Goal: Task Accomplishment & Management: Use online tool/utility

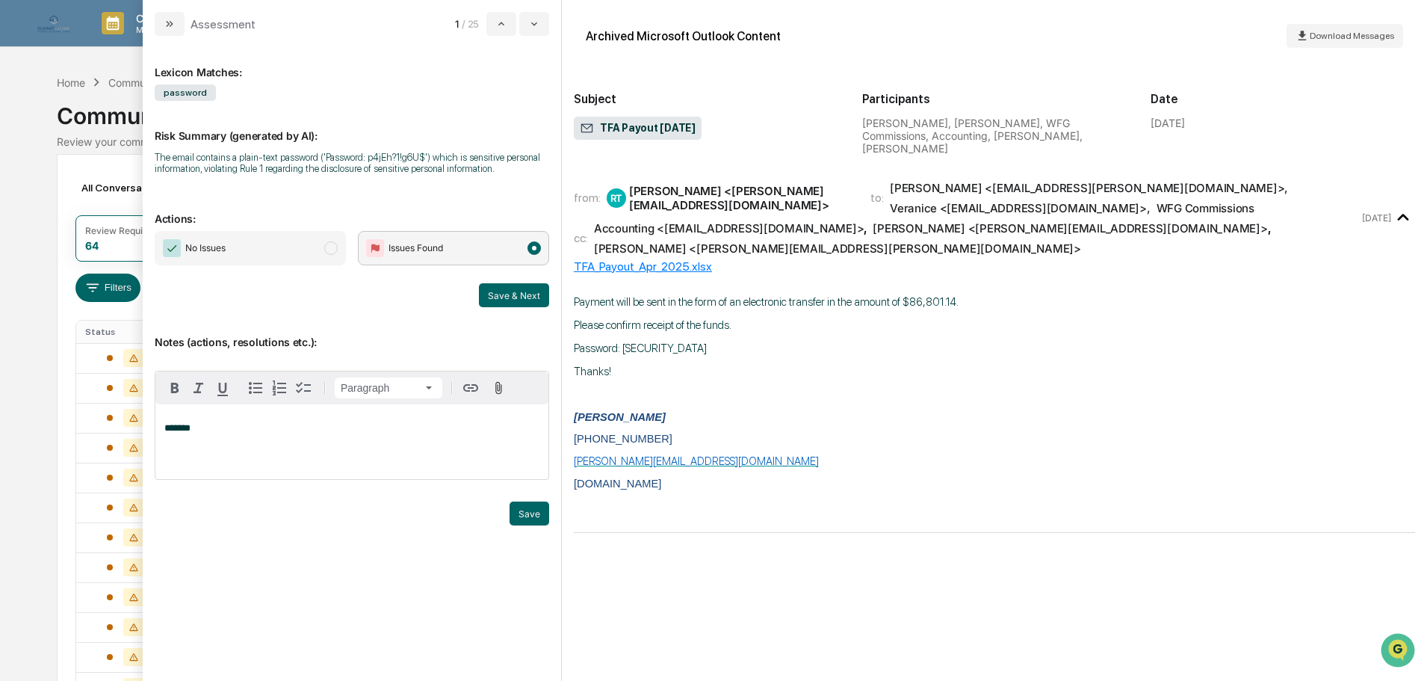
click at [253, 438] on div "*******" at bounding box center [351, 441] width 393 height 75
click at [303, 253] on span "No Issues" at bounding box center [250, 248] width 191 height 34
click at [497, 291] on button "Save & Next" at bounding box center [514, 295] width 70 height 24
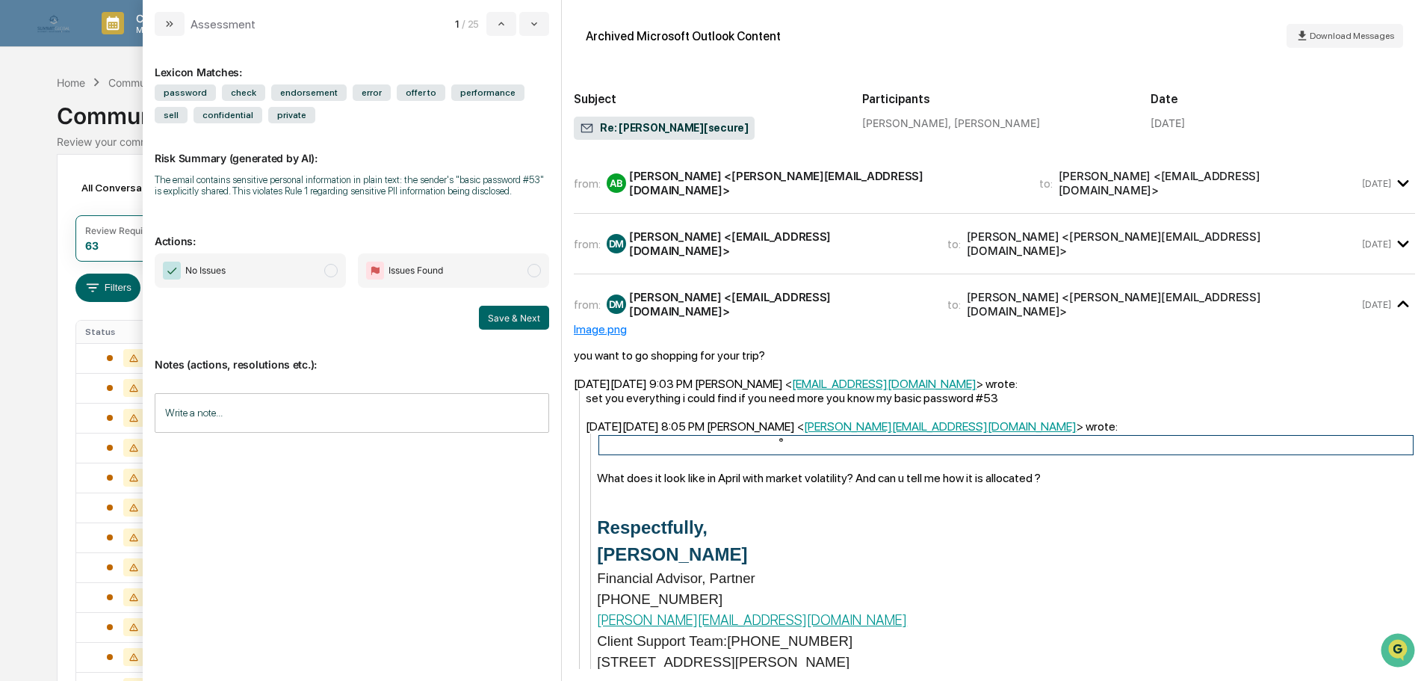
click at [720, 199] on div "from: AB [PERSON_NAME] <[PERSON_NAME][EMAIL_ADDRESS][DOMAIN_NAME]> to: [PERSON_…" at bounding box center [994, 189] width 841 height 49
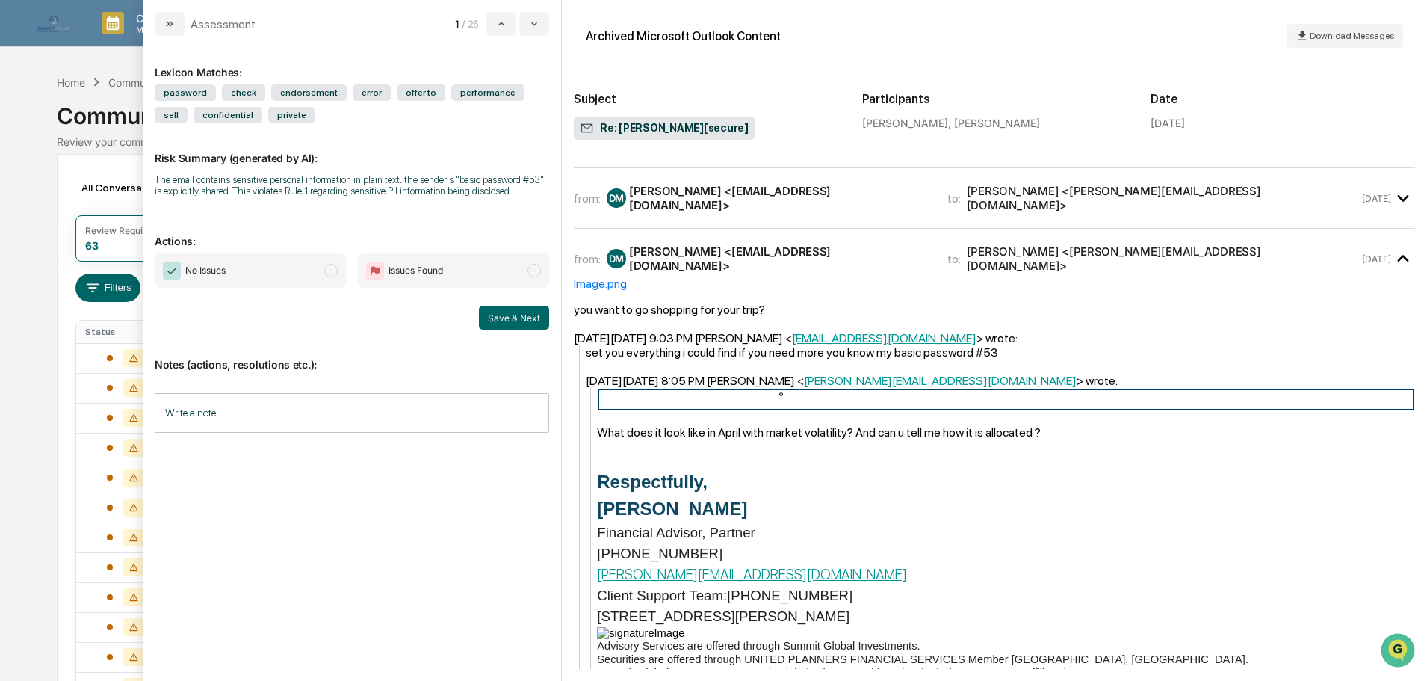
scroll to position [44, 0]
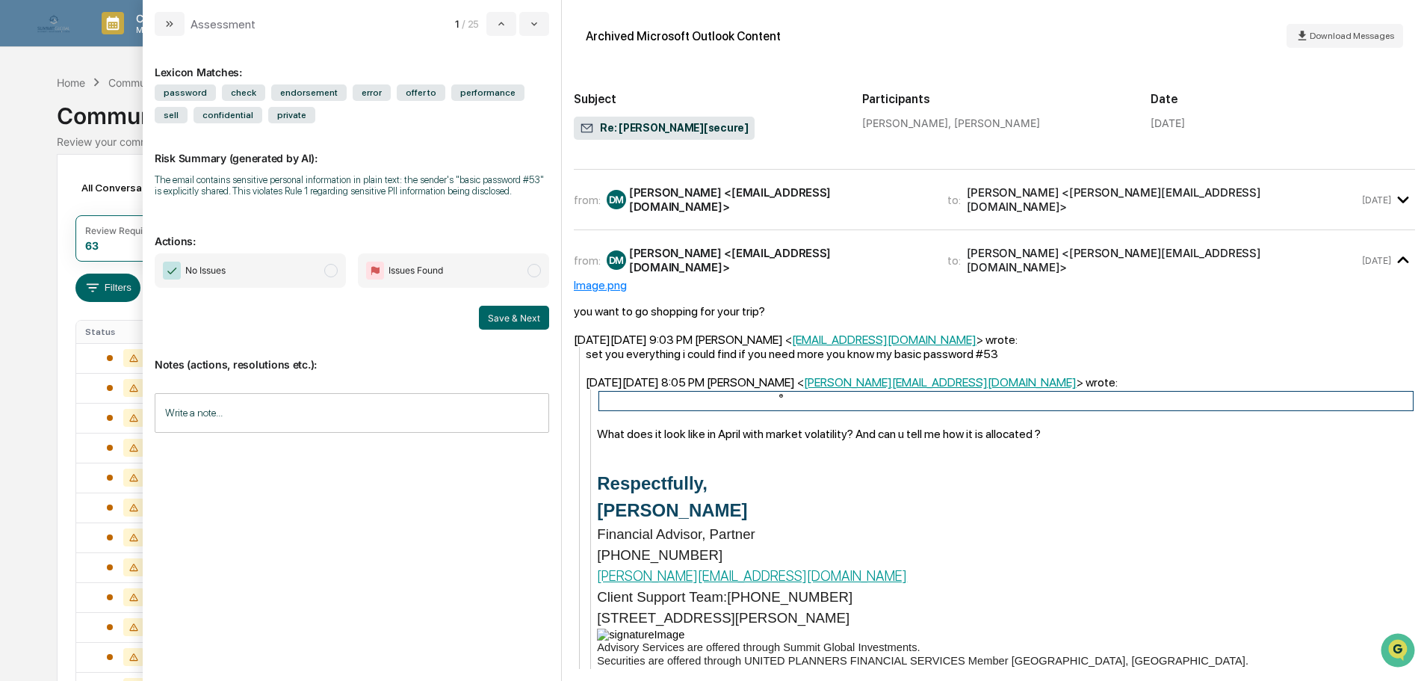
click at [805, 210] on div "from: DM [PERSON_NAME] <[EMAIL_ADDRESS][DOMAIN_NAME]> to: [PERSON_NAME] <[PERSO…" at bounding box center [994, 206] width 841 height 49
click at [769, 197] on div "[PERSON_NAME] <[EMAIL_ADDRESS][DOMAIN_NAME]>" at bounding box center [779, 199] width 300 height 28
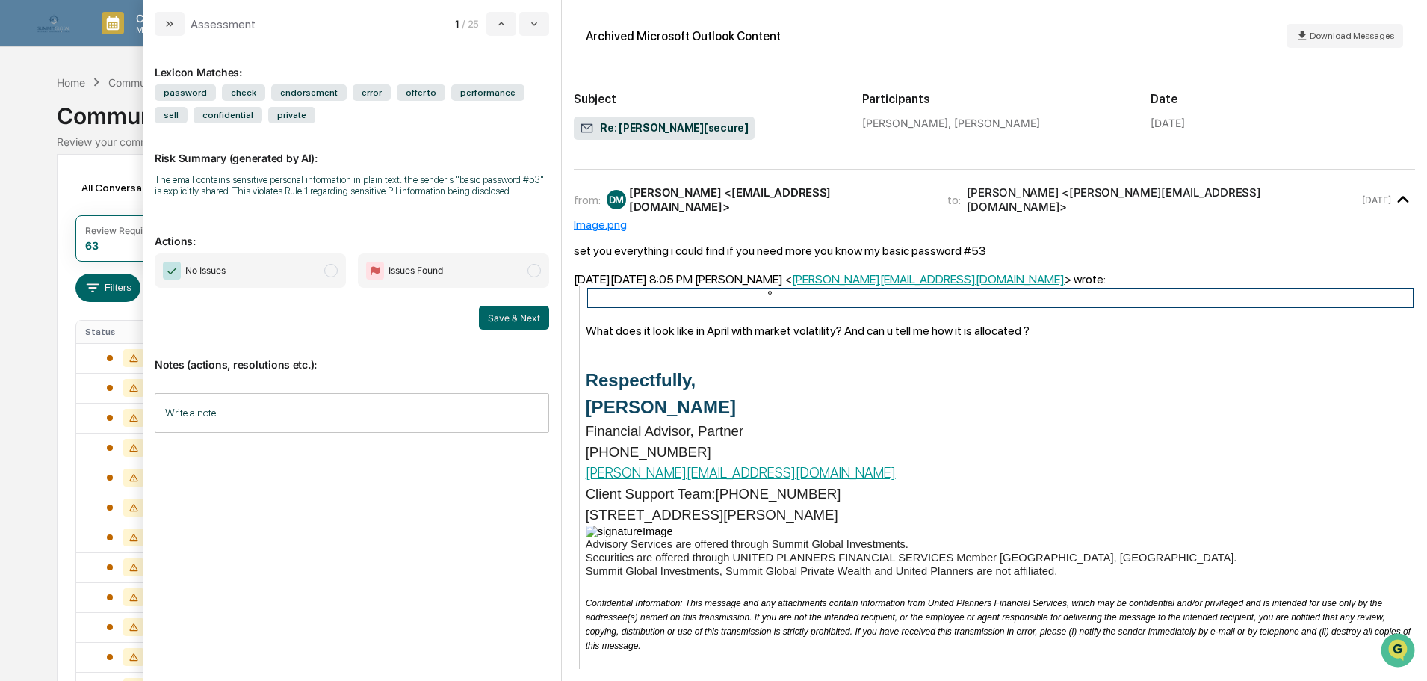
scroll to position [0, 0]
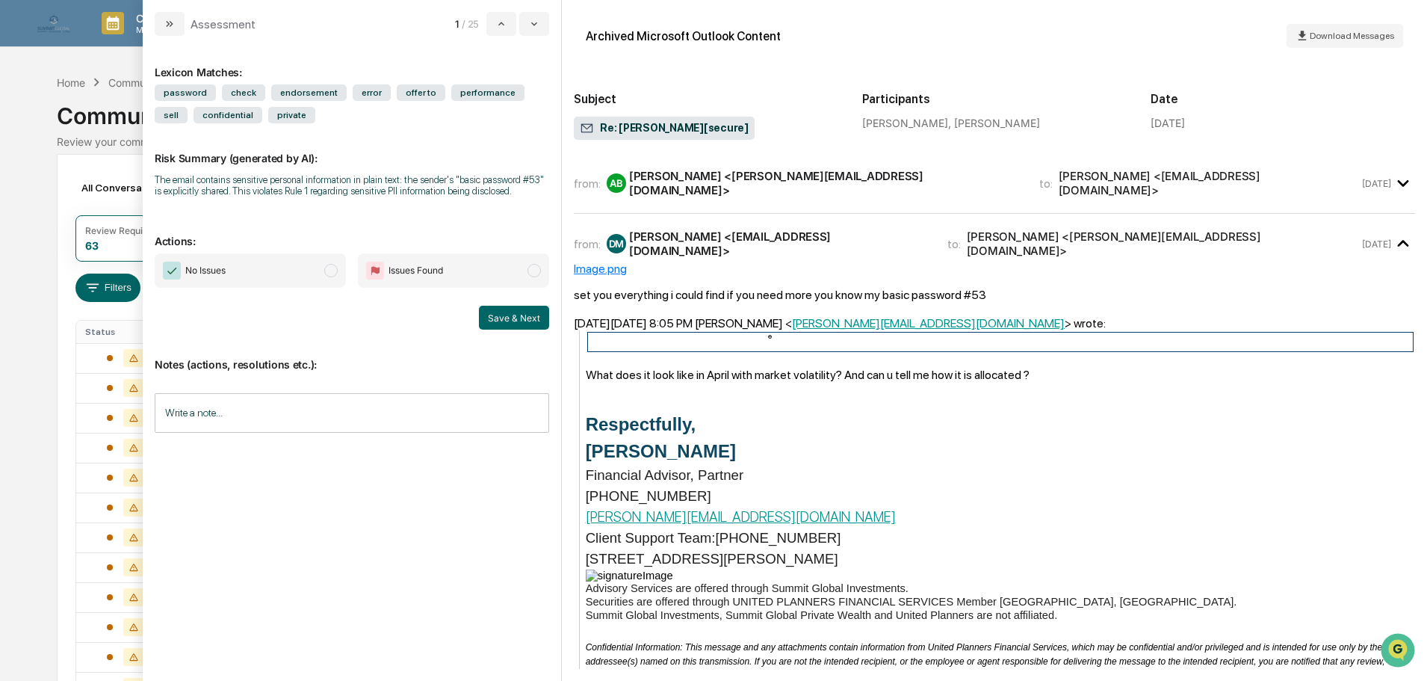
click at [474, 271] on span "Issues Found" at bounding box center [453, 270] width 191 height 34
click at [307, 412] on input "Write a note..." at bounding box center [352, 413] width 394 height 40
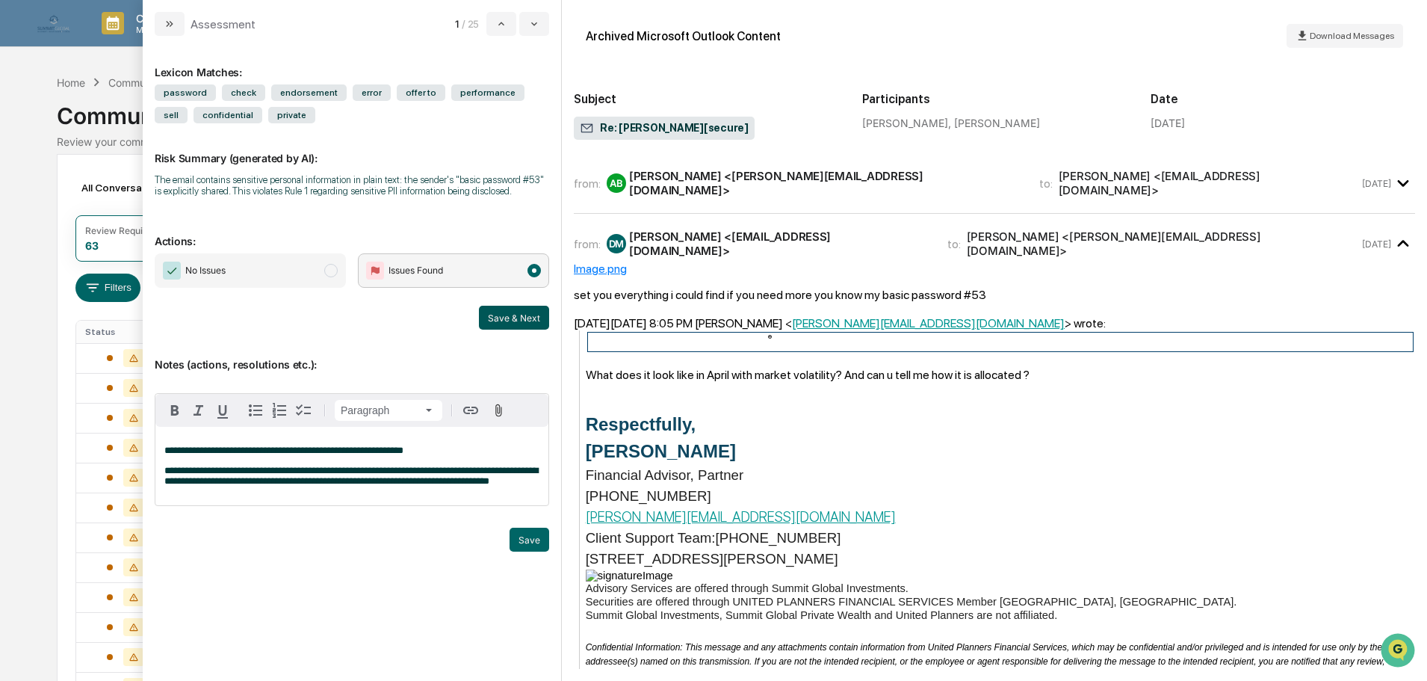
click at [513, 313] on button "Save & Next" at bounding box center [514, 318] width 70 height 24
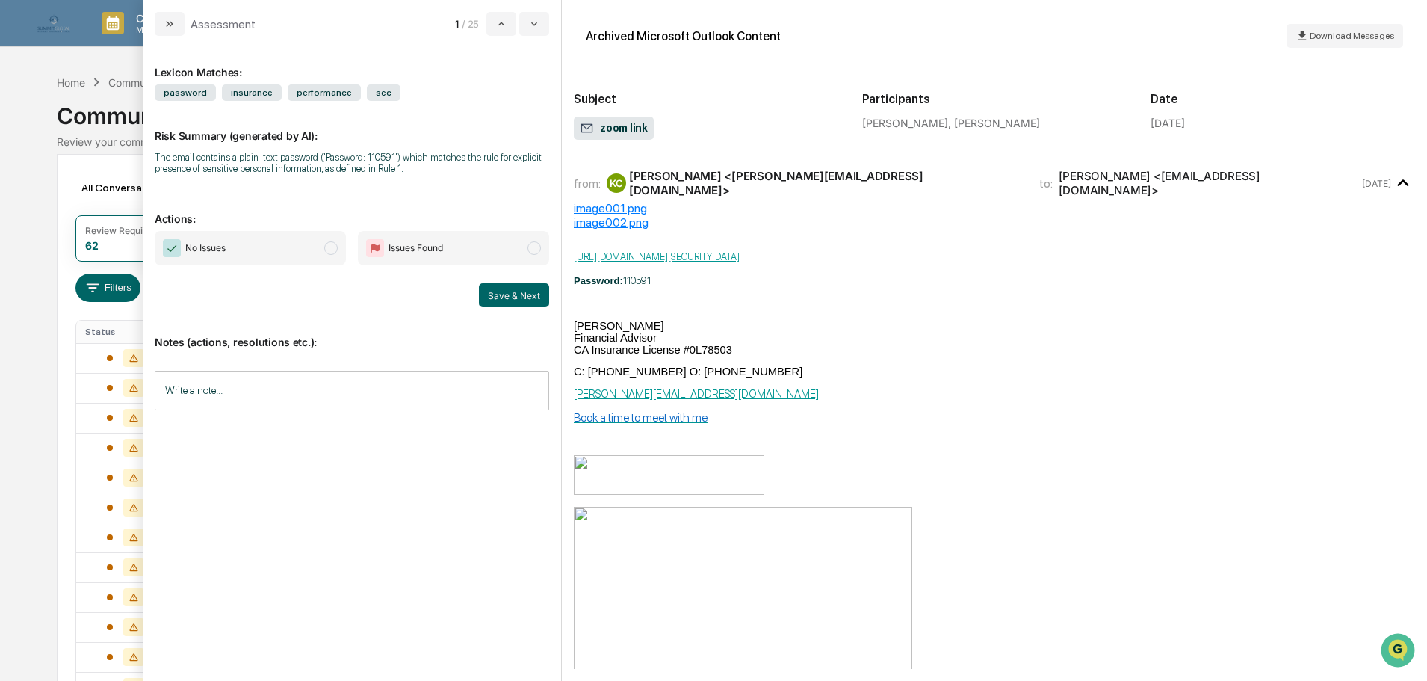
click at [334, 252] on span "modal" at bounding box center [330, 247] width 13 height 13
click at [321, 392] on input "Write a note..." at bounding box center [352, 391] width 394 height 40
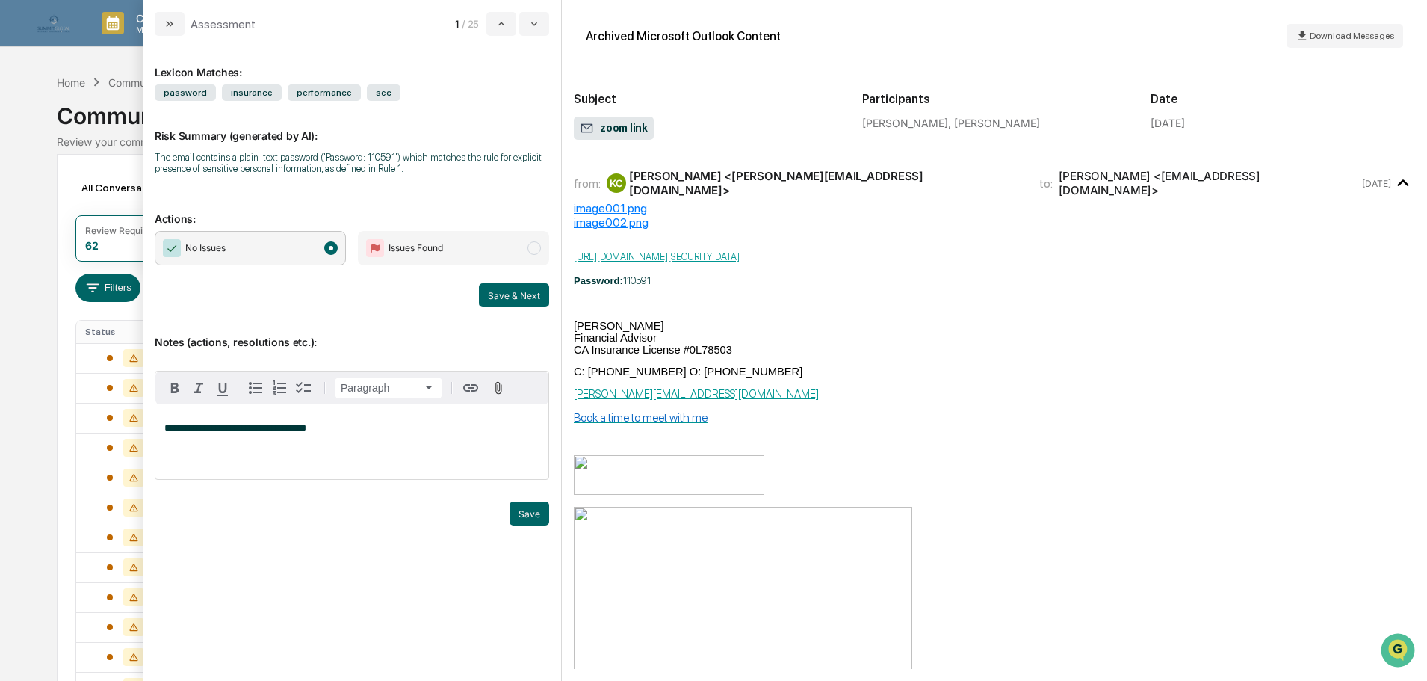
click at [479, 289] on div "Save & Next" at bounding box center [352, 295] width 394 height 24
click at [525, 293] on button "Save & Next" at bounding box center [514, 295] width 70 height 24
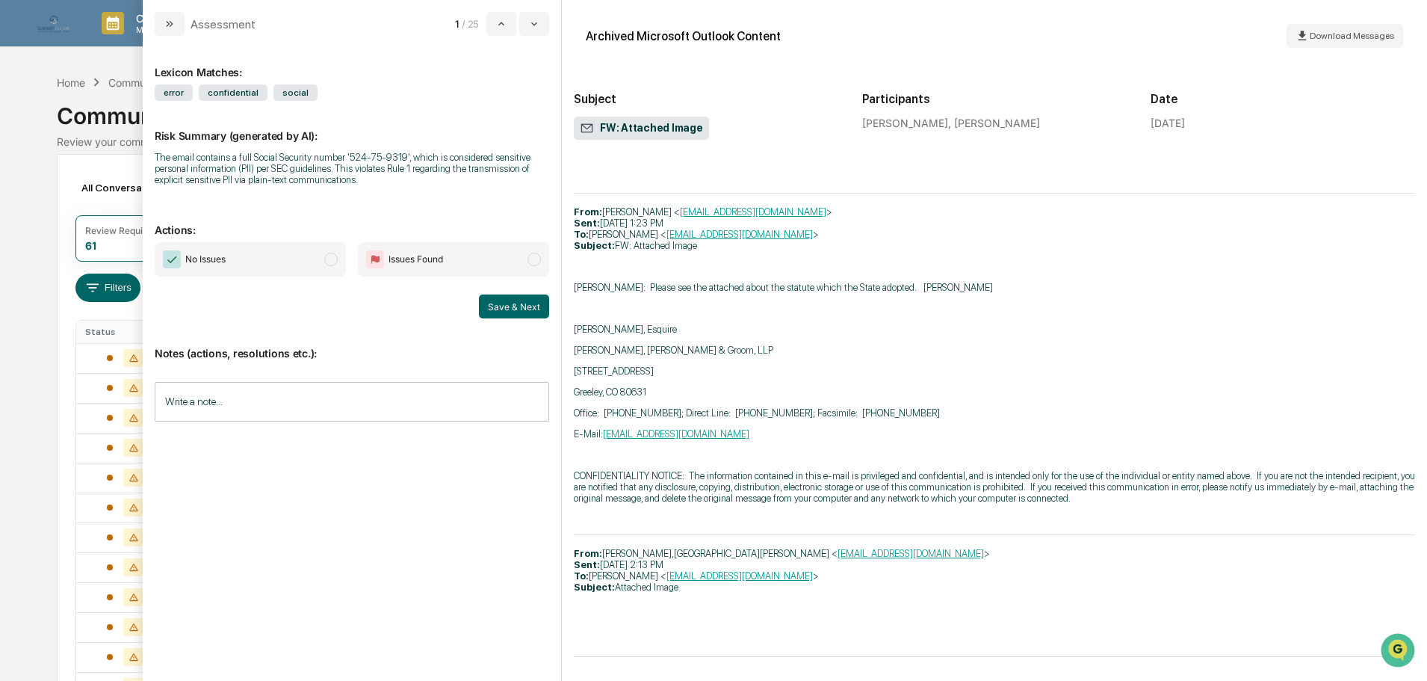
scroll to position [3900, 0]
click at [498, 258] on span "Issues Found" at bounding box center [453, 259] width 191 height 34
click at [329, 392] on input "Write a note..." at bounding box center [352, 402] width 394 height 40
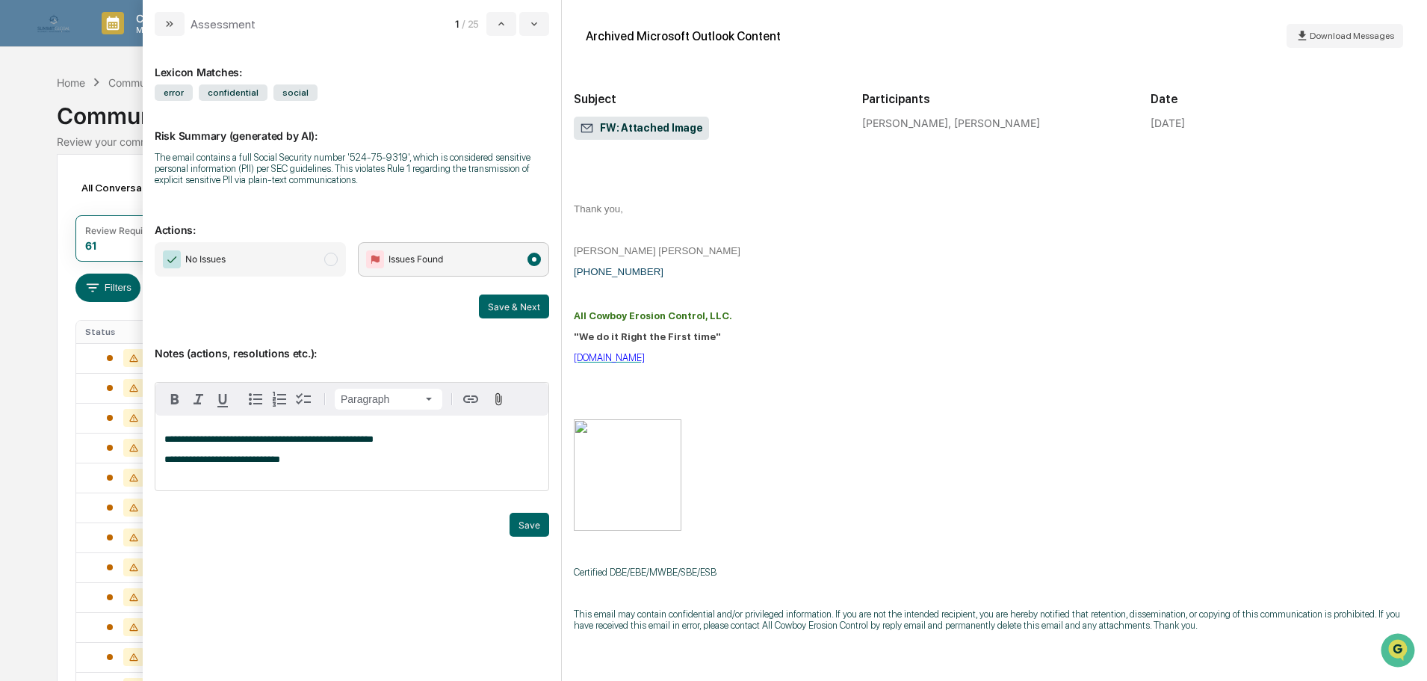
scroll to position [0, 0]
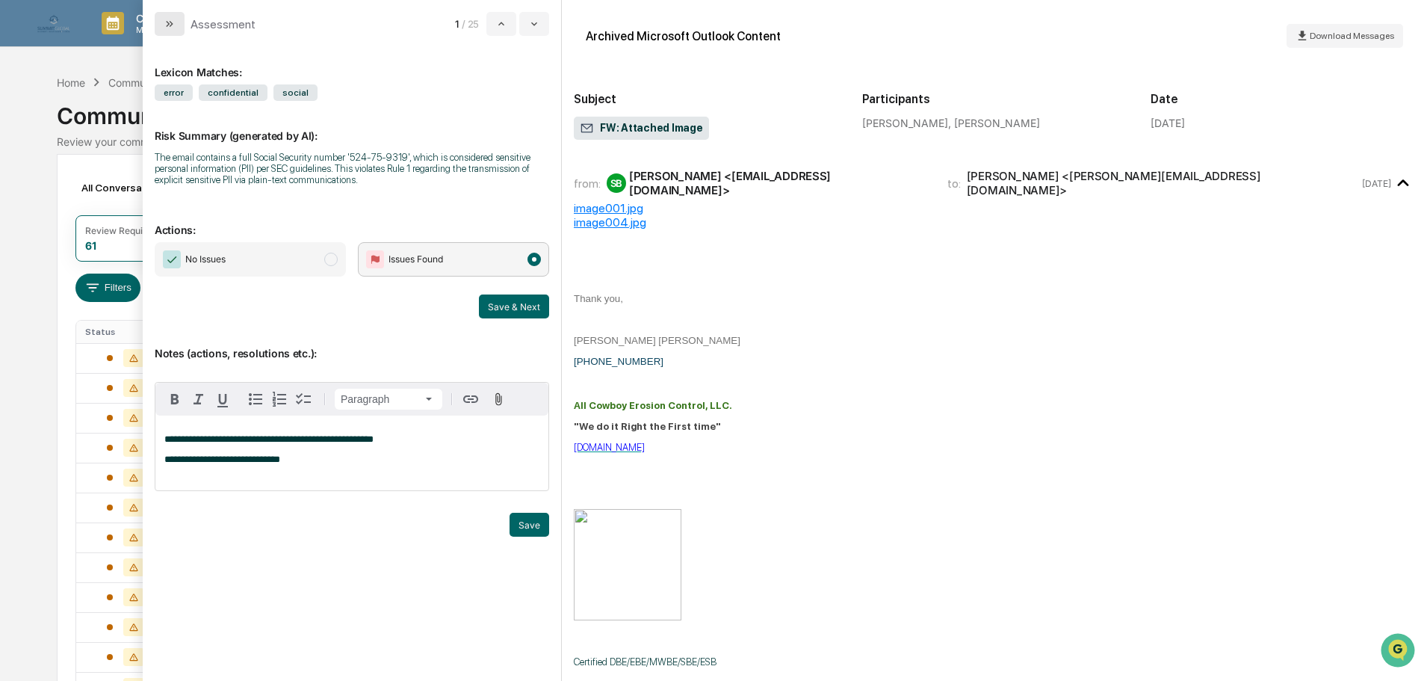
click at [182, 28] on button "modal" at bounding box center [170, 24] width 30 height 24
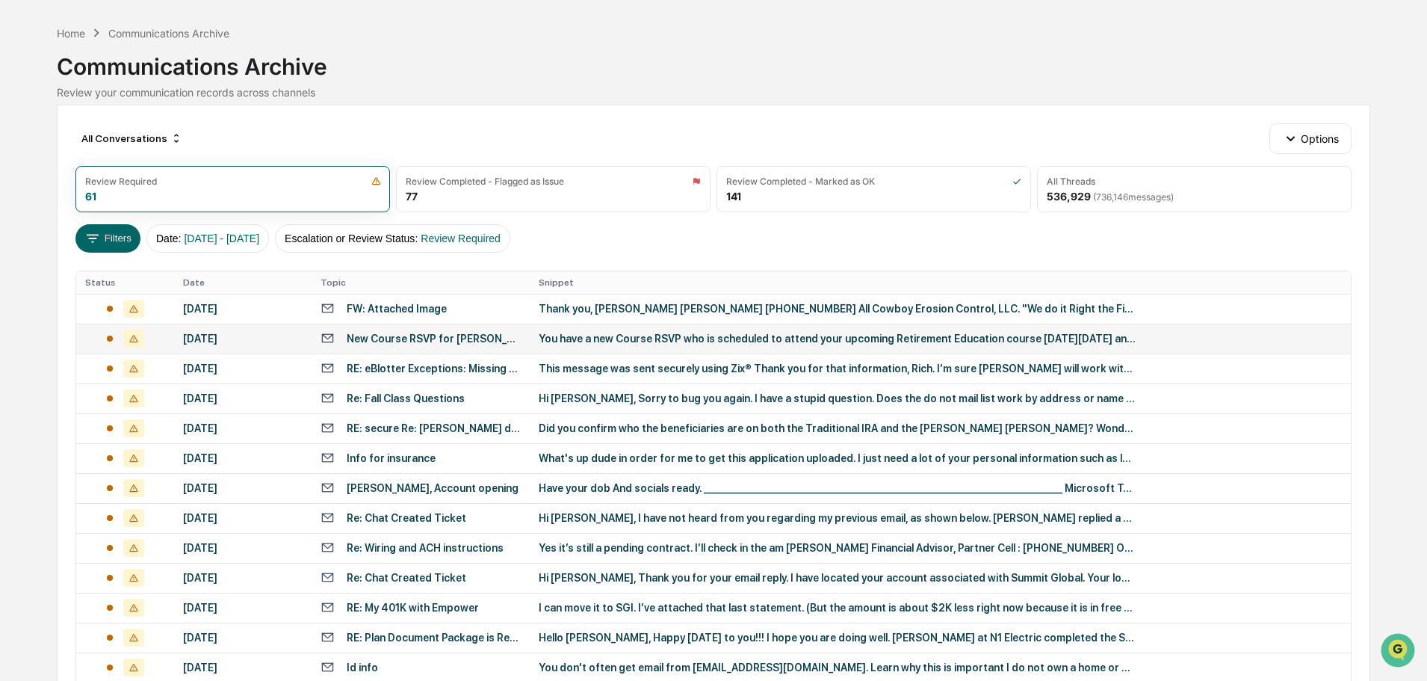
scroll to position [75, 0]
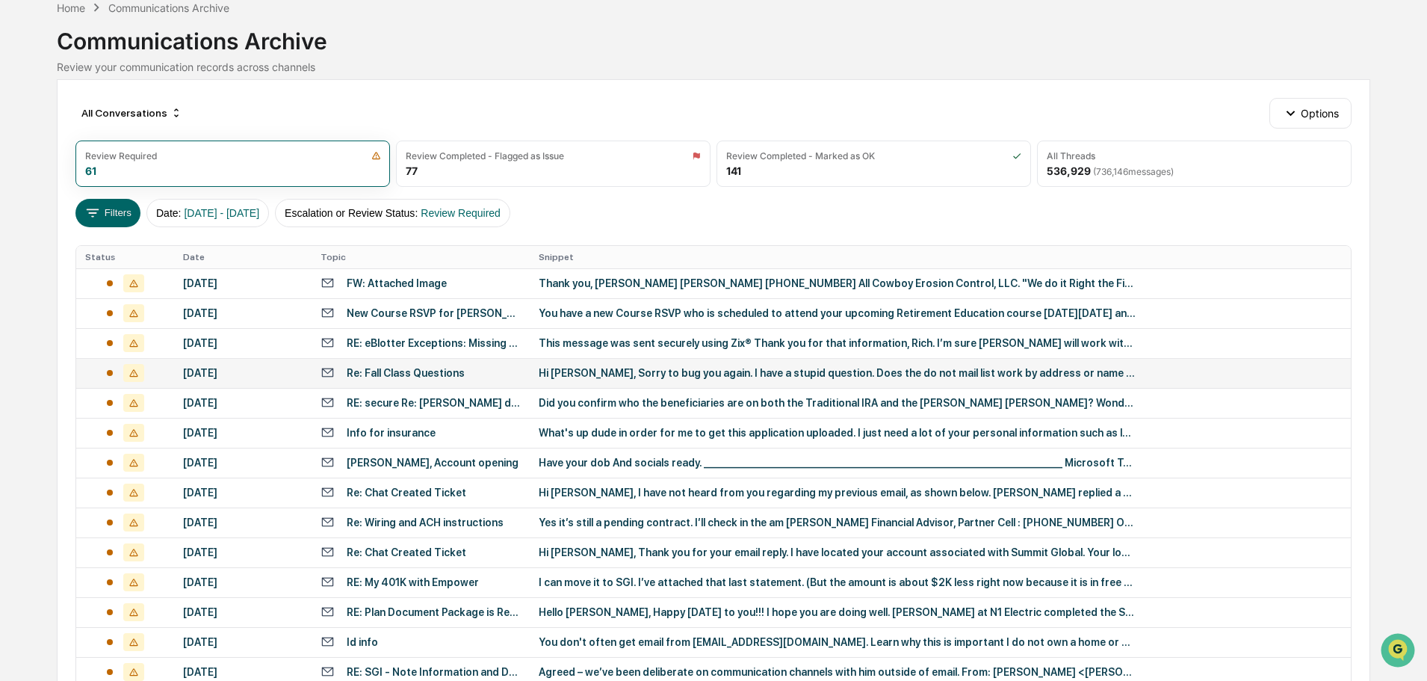
click at [639, 374] on div "Hi [PERSON_NAME], Sorry to bug you again. I have a stupid question. Does the do…" at bounding box center [838, 373] width 598 height 12
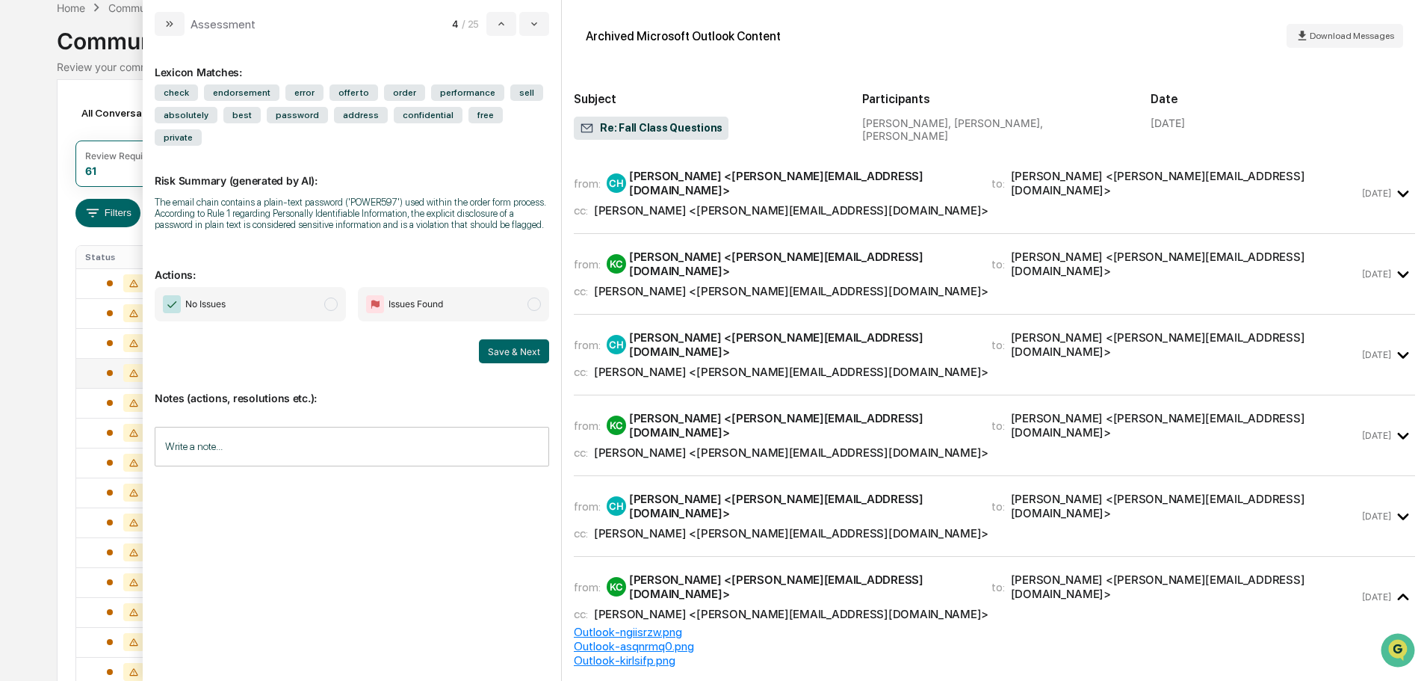
click at [637, 411] on div "[PERSON_NAME] <[PERSON_NAME][EMAIL_ADDRESS][DOMAIN_NAME]>" at bounding box center [801, 425] width 344 height 28
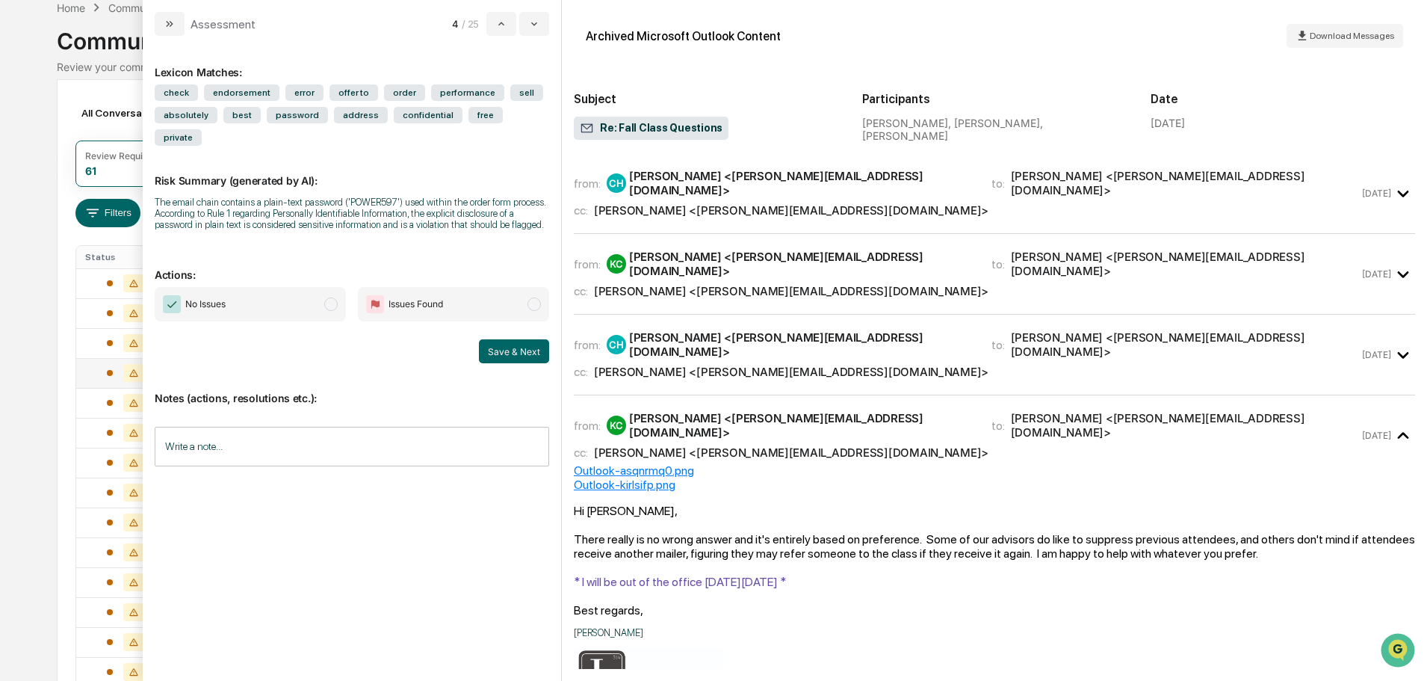
click at [832, 203] on div "cc: [PERSON_NAME] <[PERSON_NAME][EMAIL_ADDRESS][DOMAIN_NAME]>" at bounding box center [966, 210] width 785 height 14
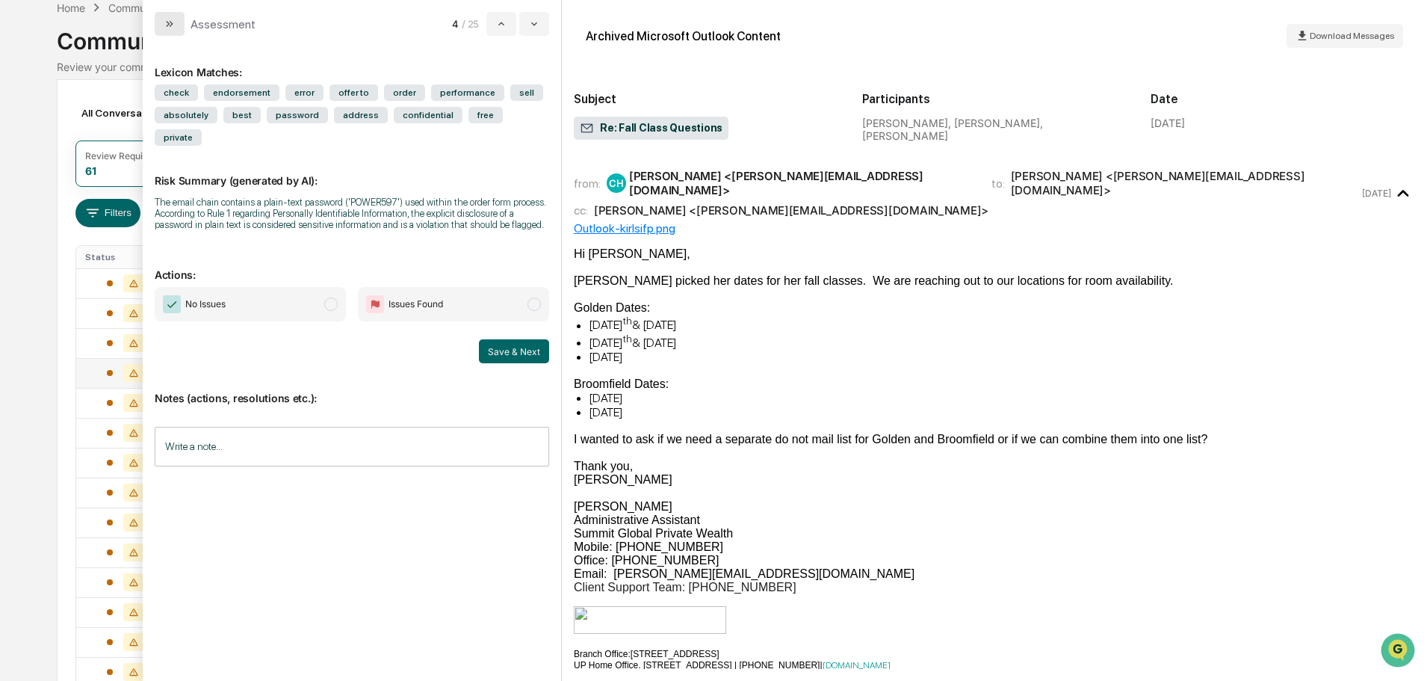
click at [169, 19] on icon "modal" at bounding box center [170, 24] width 12 height 12
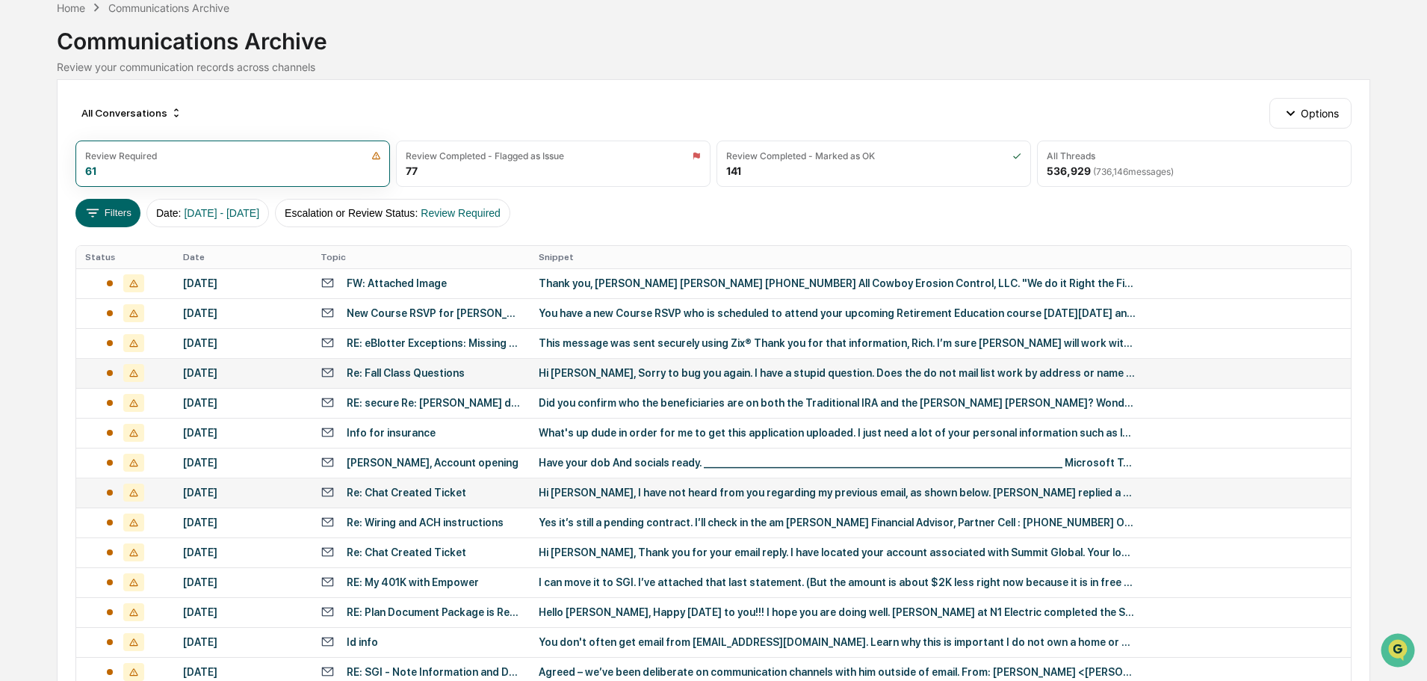
click at [389, 495] on div "Re: Chat Created Ticket" at bounding box center [407, 492] width 120 height 12
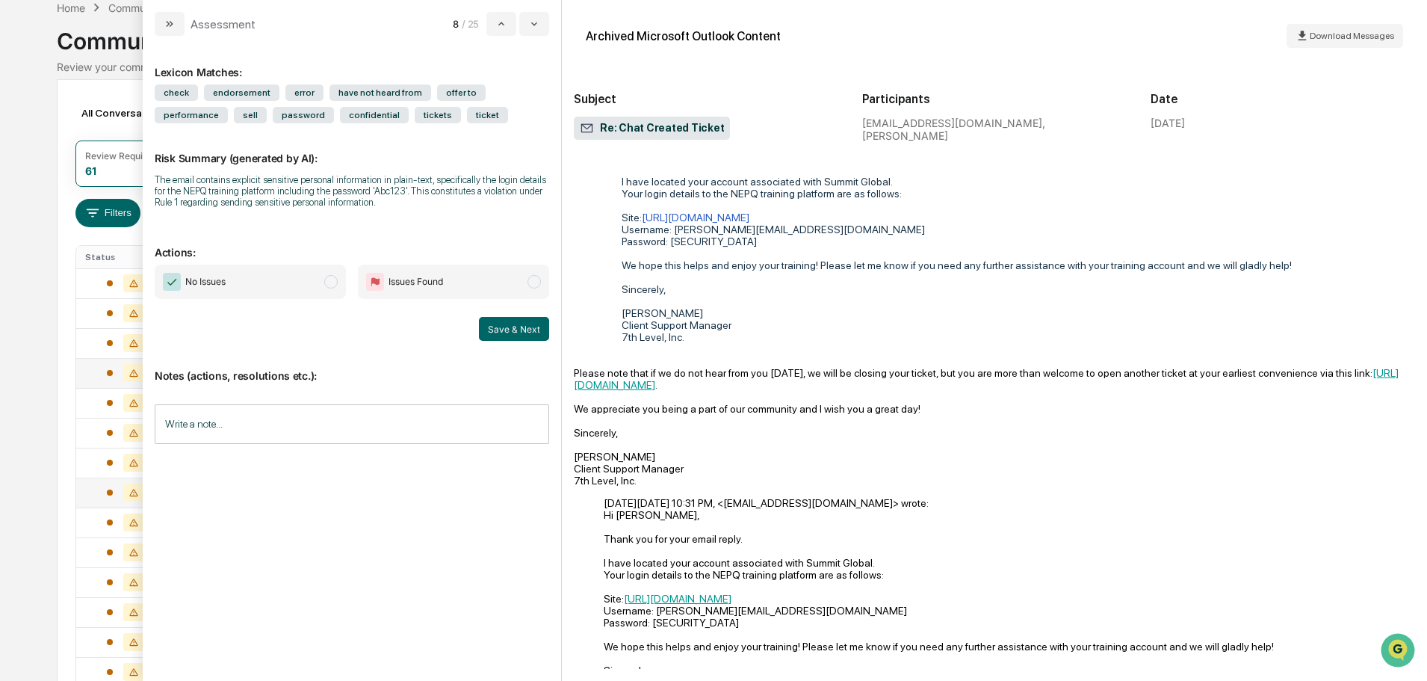
scroll to position [224, 0]
click at [164, 13] on button "modal" at bounding box center [170, 24] width 30 height 24
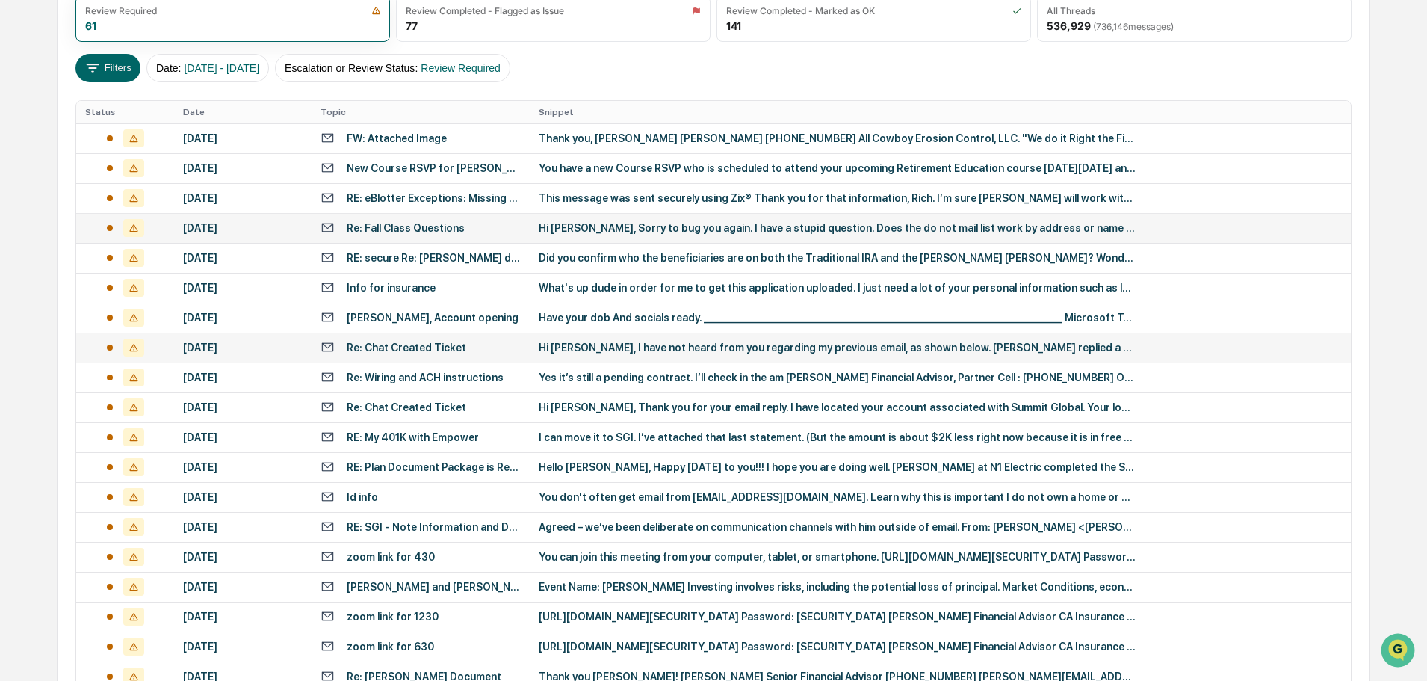
scroll to position [374, 0]
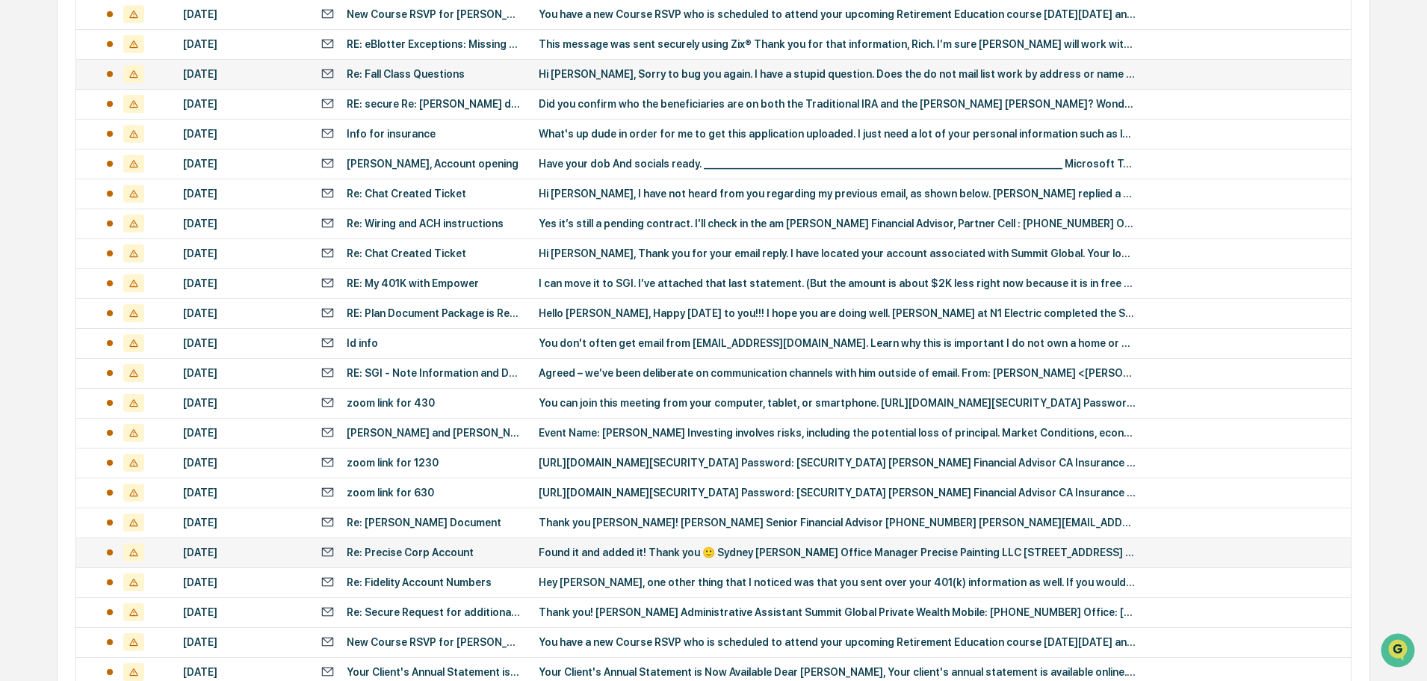
click at [557, 548] on div "Found it and added it! Thank you 🙂 Sydney [PERSON_NAME] Office Manager Precise …" at bounding box center [838, 552] width 598 height 12
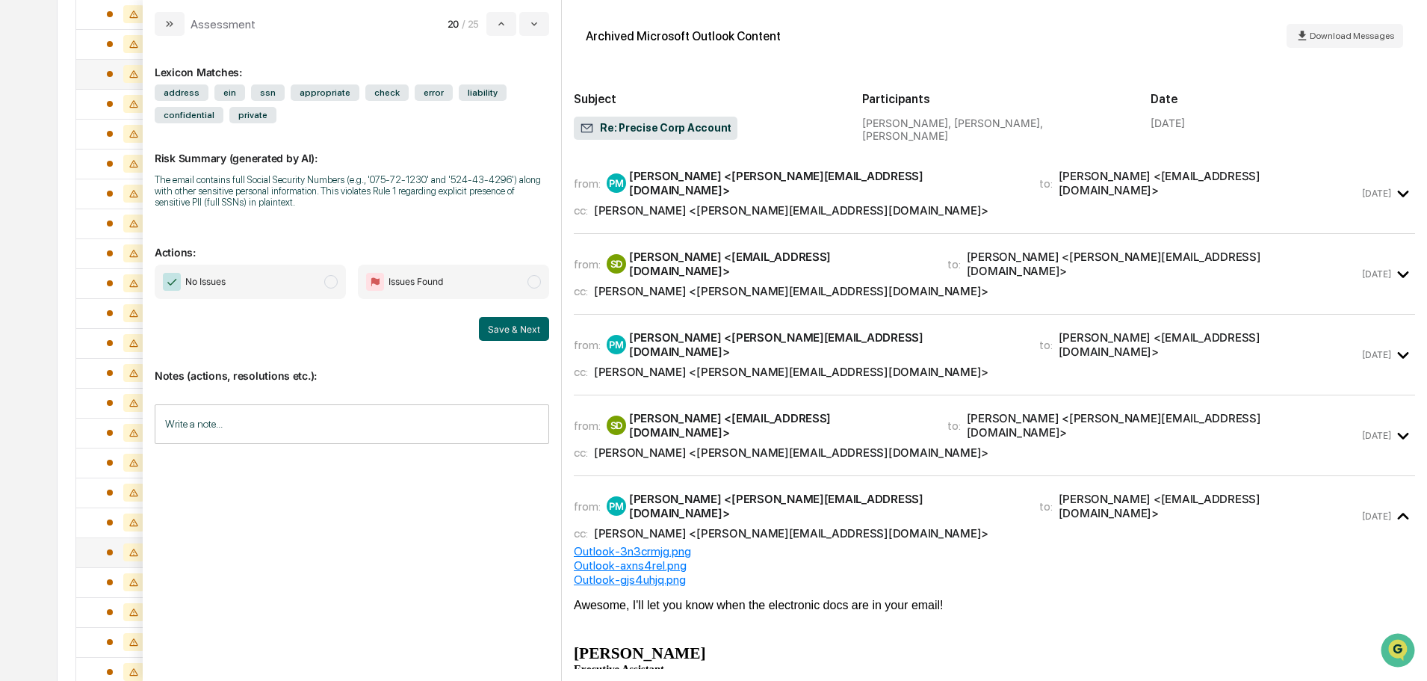
click at [766, 284] on div "[PERSON_NAME] <[PERSON_NAME][EMAIL_ADDRESS][DOMAIN_NAME]>" at bounding box center [791, 291] width 394 height 14
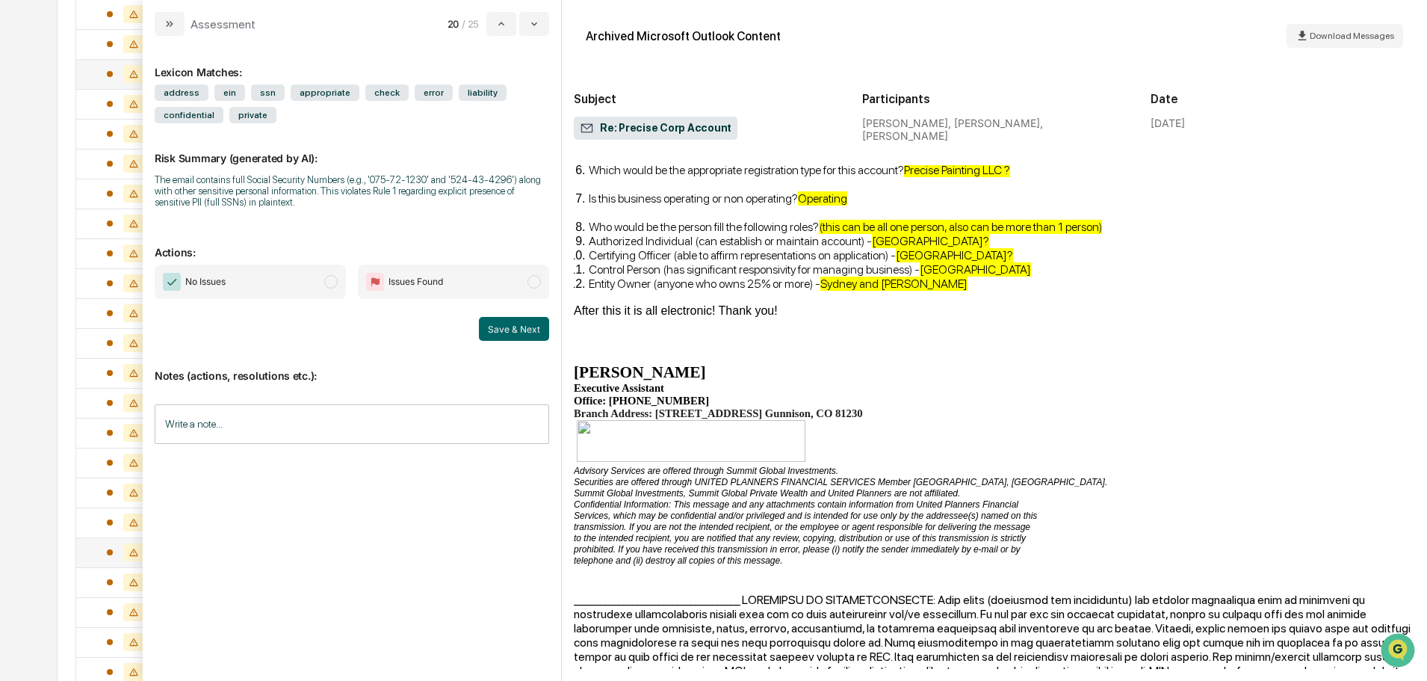
scroll to position [1046, 0]
drag, startPoint x: 809, startPoint y: 492, endPoint x: 574, endPoint y: 498, distance: 235.4
click at [574, 475] on p "Advisory Services are offered through Summit Global Investments." at bounding box center [994, 469] width 841 height 11
copy icon "Advisory Services are offered through Summit Global Investments."
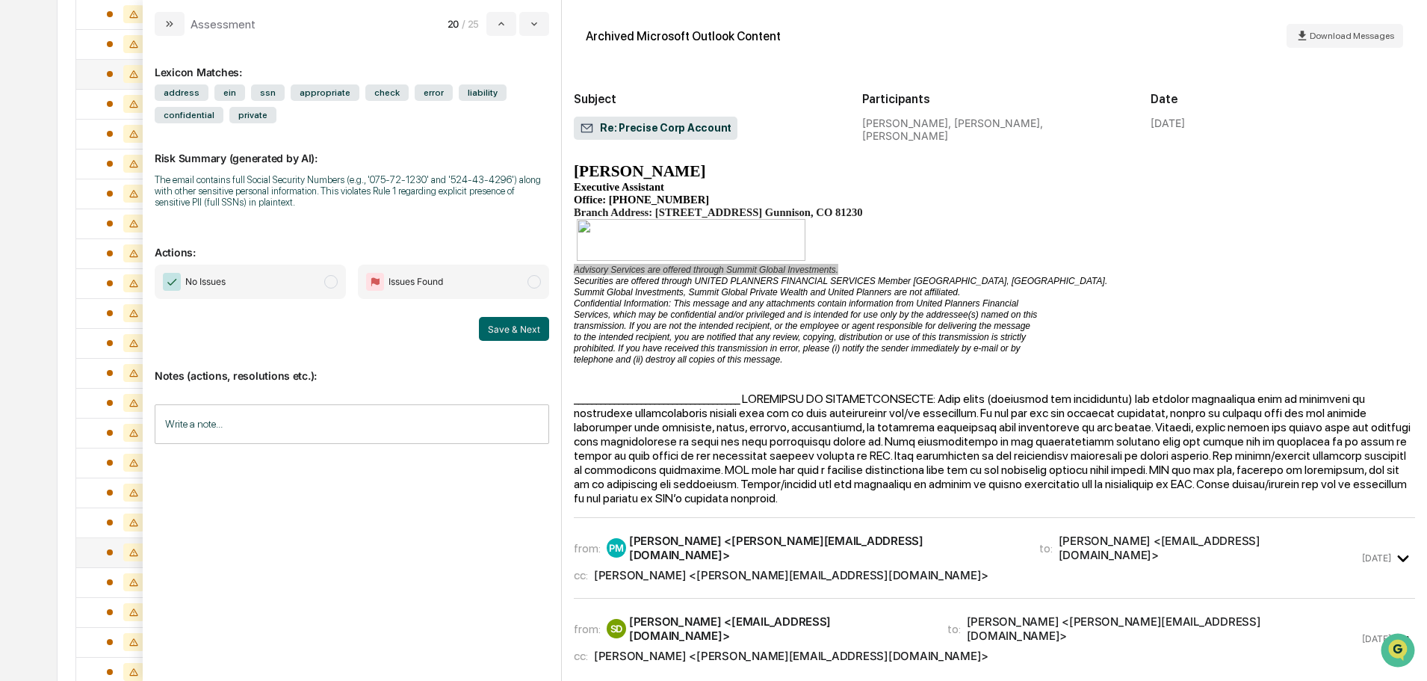
scroll to position [1420, 0]
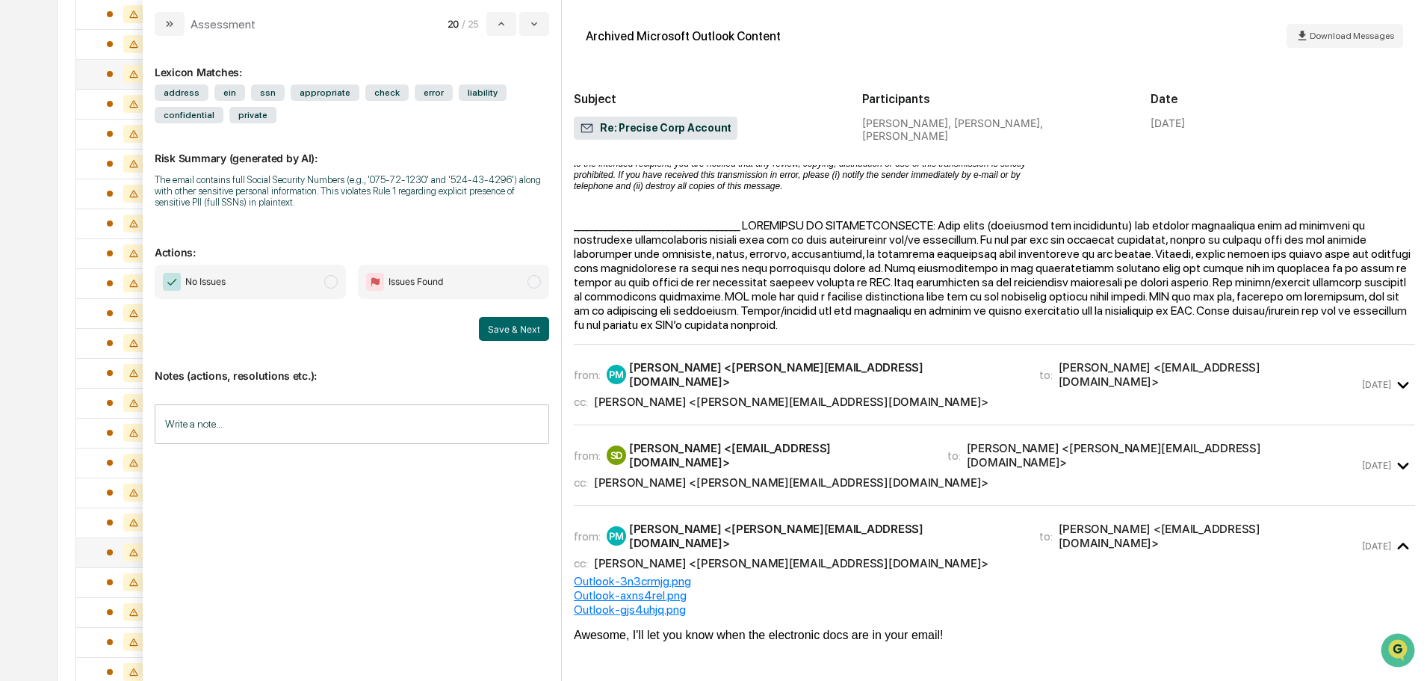
click at [926, 486] on div "from: SD [PERSON_NAME] <[EMAIL_ADDRESS][DOMAIN_NAME]> to: [PERSON_NAME] <[PERSO…" at bounding box center [966, 465] width 785 height 49
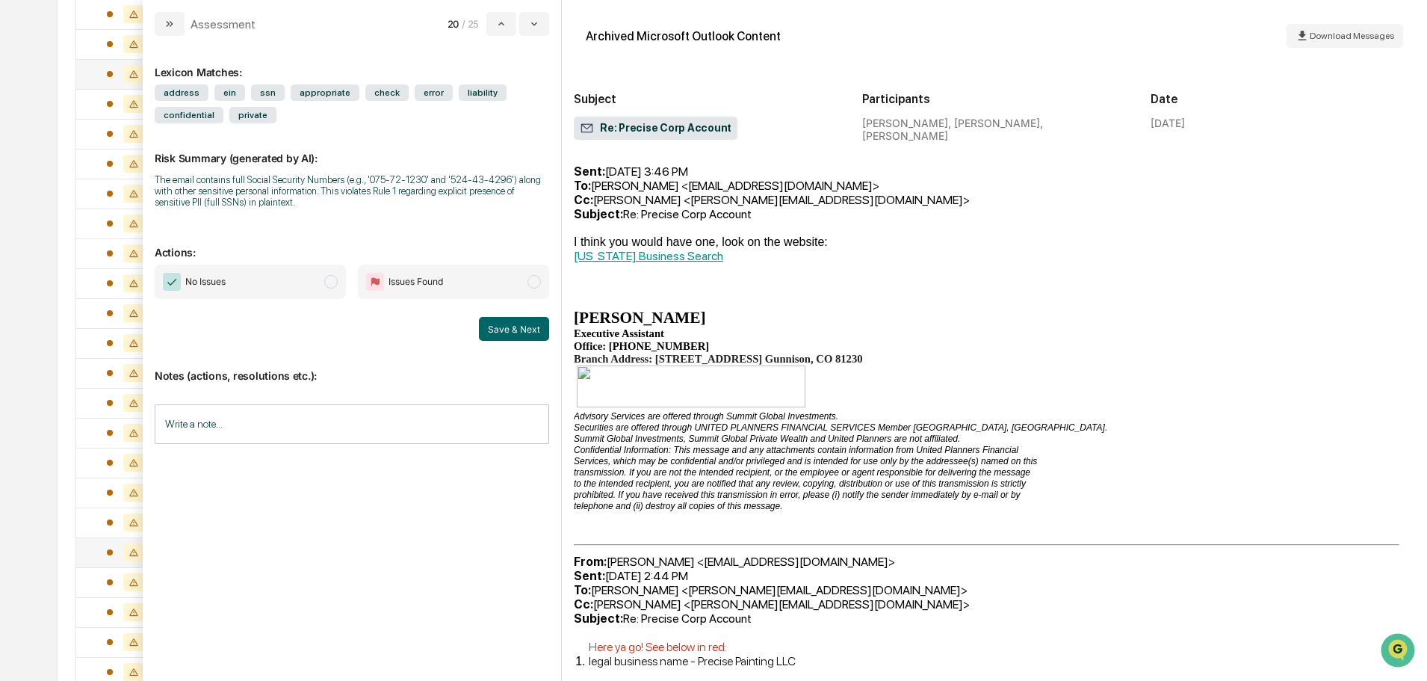
scroll to position [1943, 0]
click at [179, 23] on button "modal" at bounding box center [170, 24] width 30 height 24
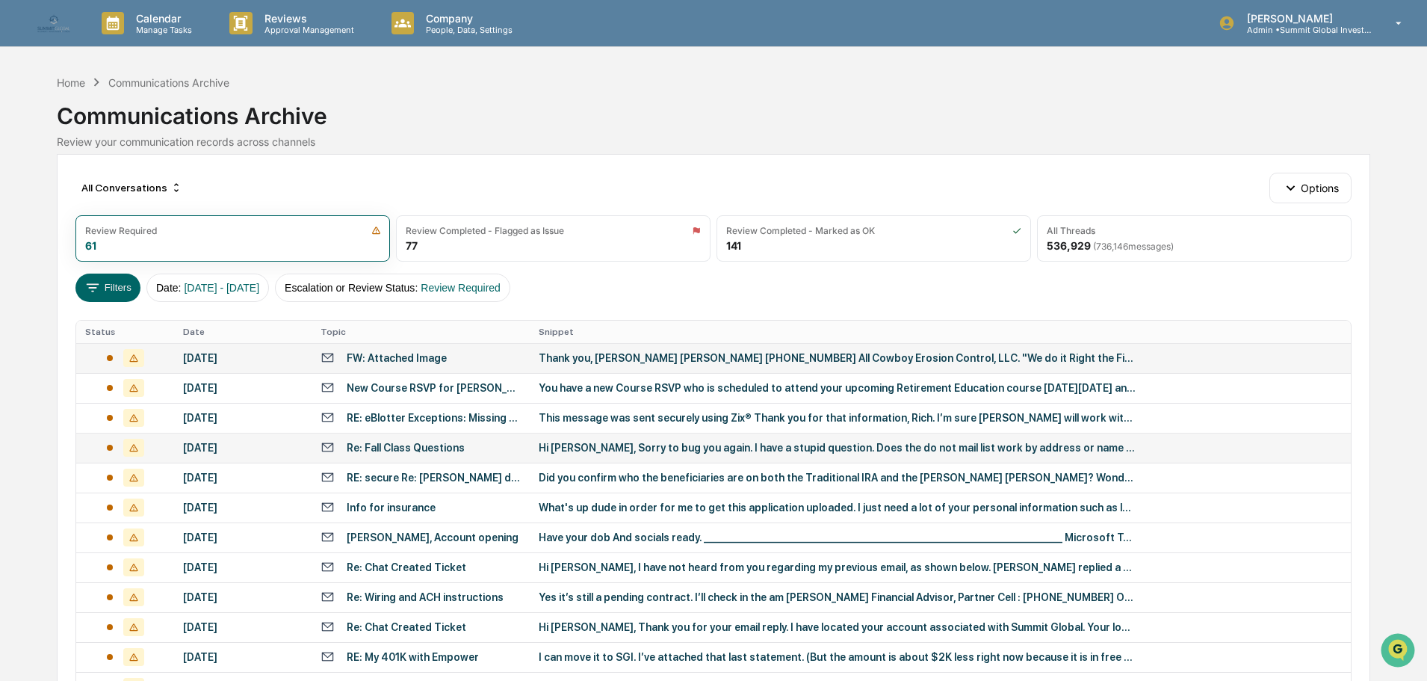
click at [227, 356] on div "[DATE]" at bounding box center [243, 358] width 120 height 12
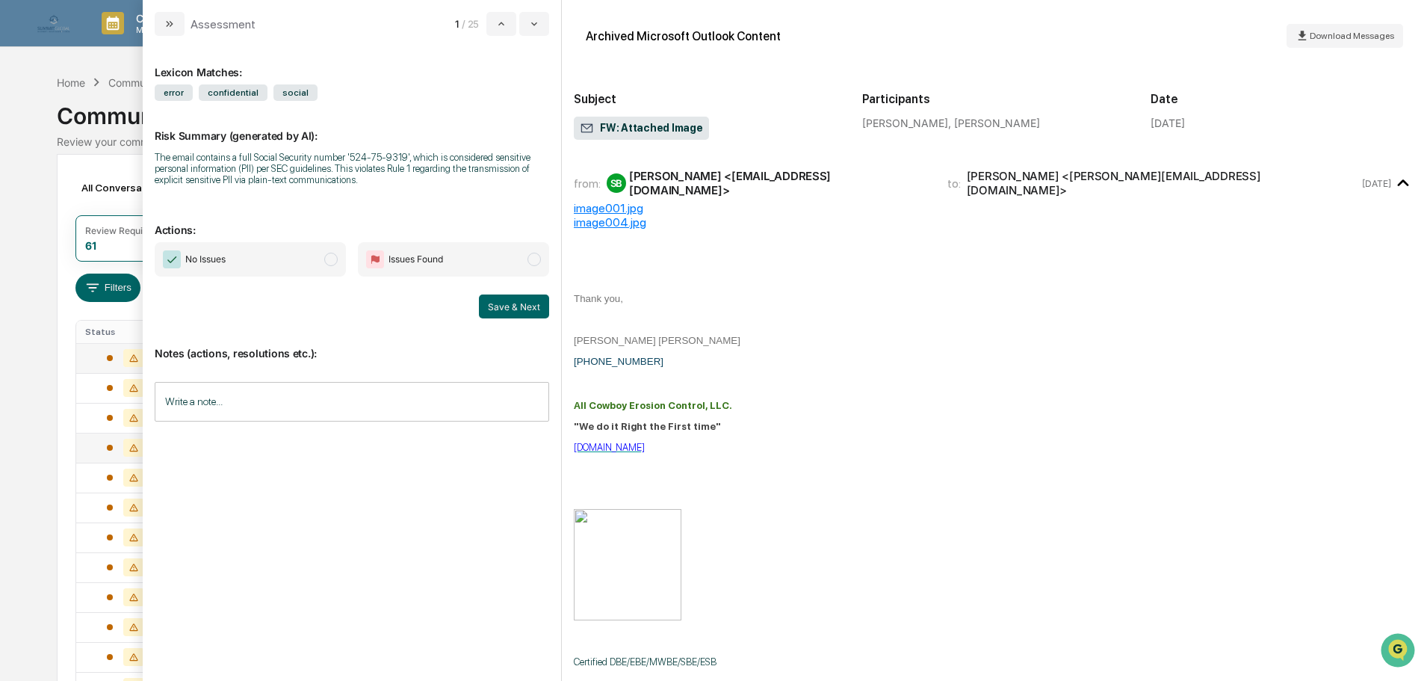
click at [501, 268] on span "Issues Found" at bounding box center [453, 259] width 191 height 34
click at [319, 397] on input "Write a note..." at bounding box center [352, 402] width 394 height 40
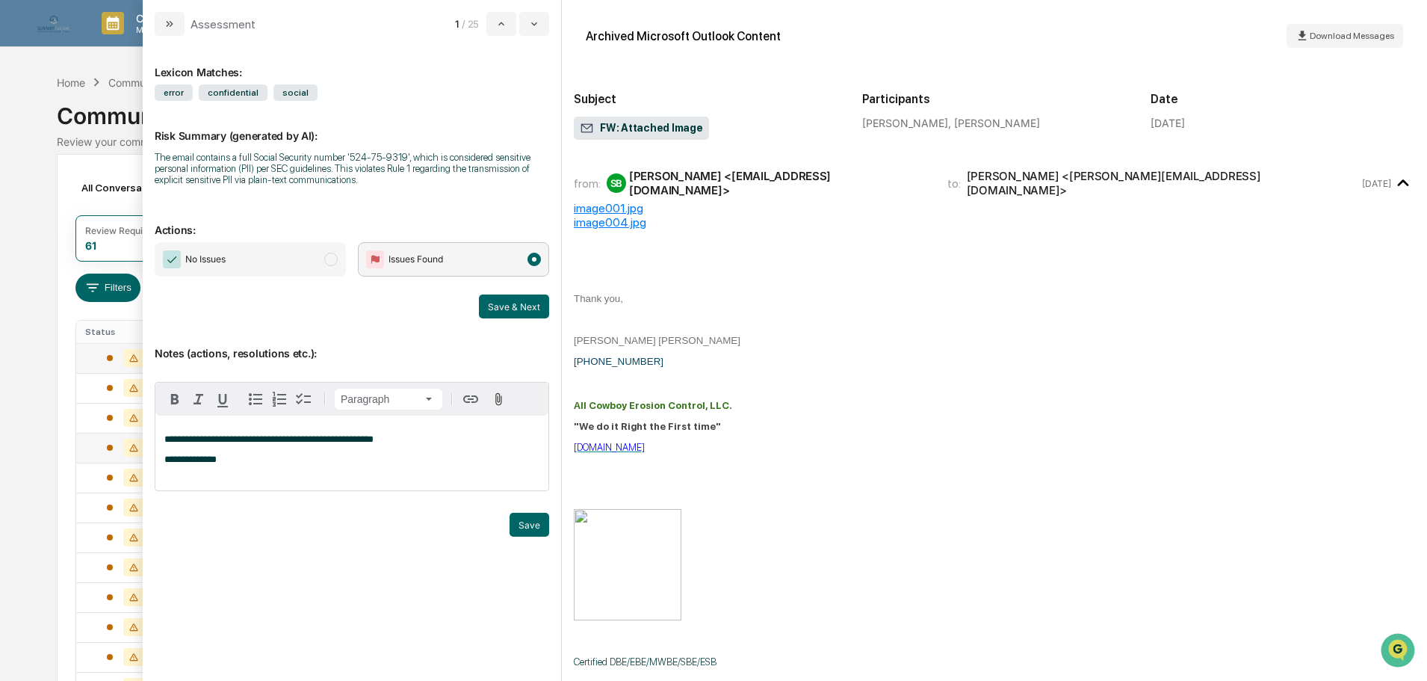
click at [262, 437] on span "**********" at bounding box center [268, 439] width 209 height 10
click at [247, 459] on p "**********" at bounding box center [351, 459] width 375 height 10
click at [245, 458] on span "**********" at bounding box center [343, 459] width 359 height 10
click at [511, 457] on p "**********" at bounding box center [351, 459] width 375 height 10
click at [220, 459] on span "**********" at bounding box center [332, 459] width 336 height 10
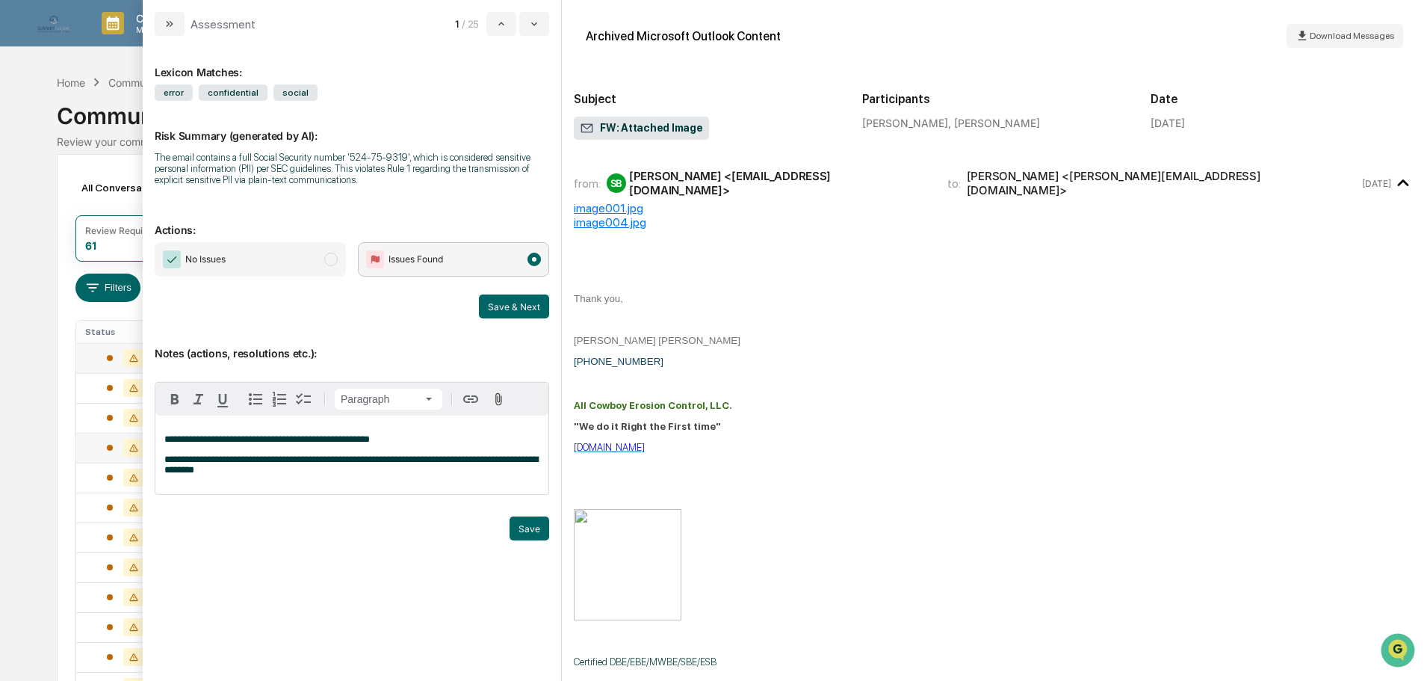
click at [226, 471] on span "**********" at bounding box center [351, 464] width 374 height 20
click at [506, 303] on button "Save & Next" at bounding box center [514, 306] width 70 height 24
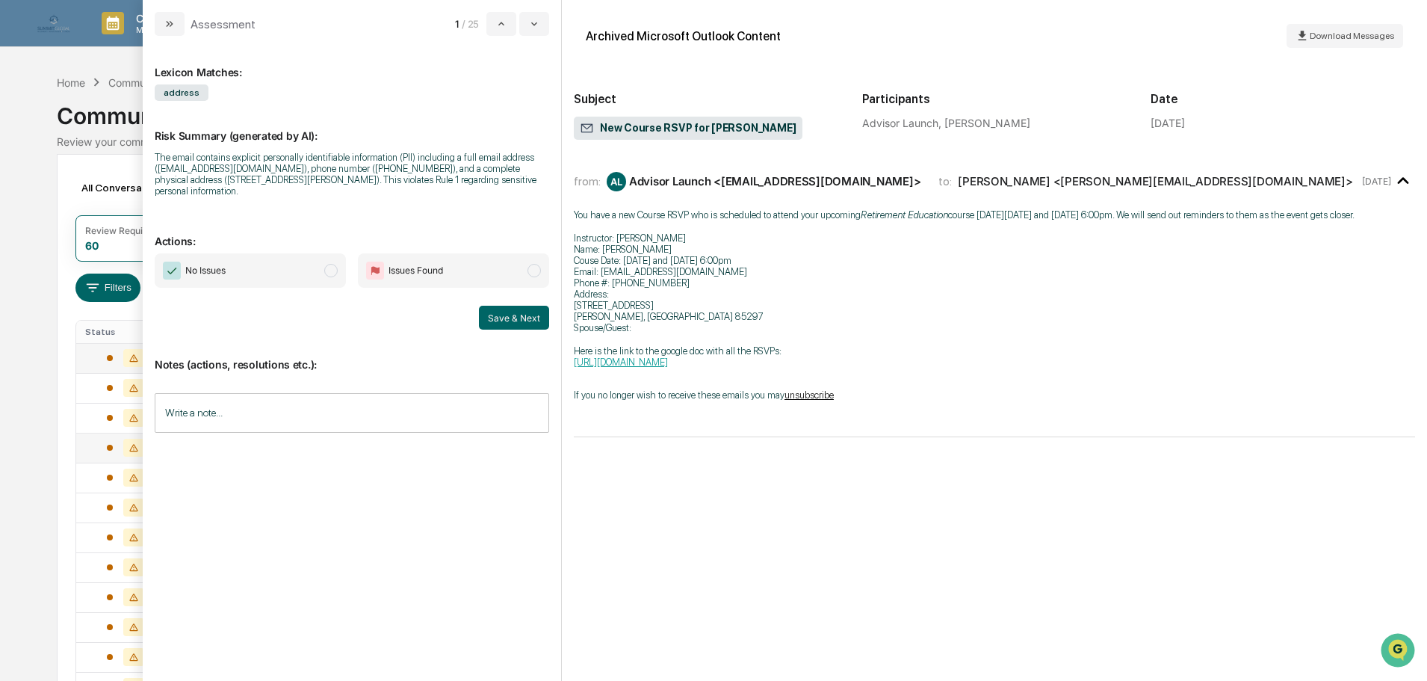
click at [265, 262] on span "No Issues" at bounding box center [250, 270] width 191 height 34
click at [253, 404] on input "Write a note..." at bounding box center [352, 413] width 394 height 40
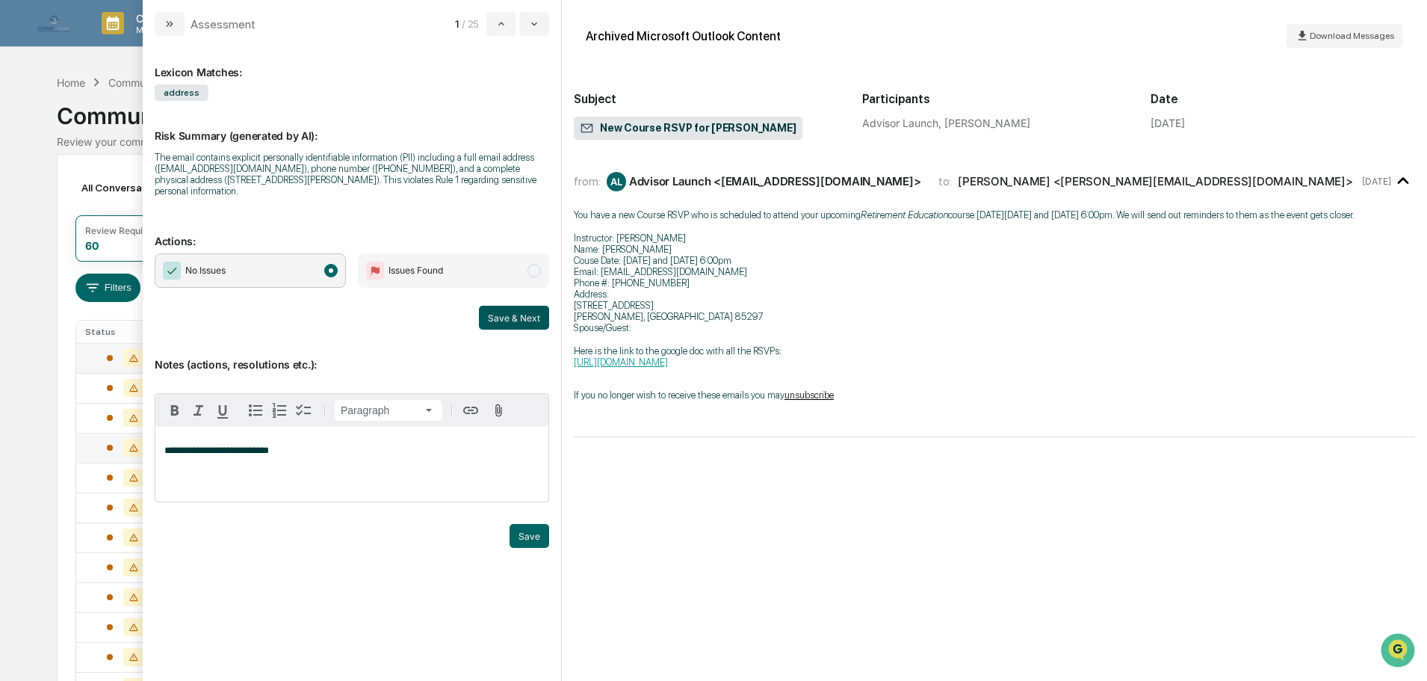
click at [517, 306] on button "Save & Next" at bounding box center [514, 318] width 70 height 24
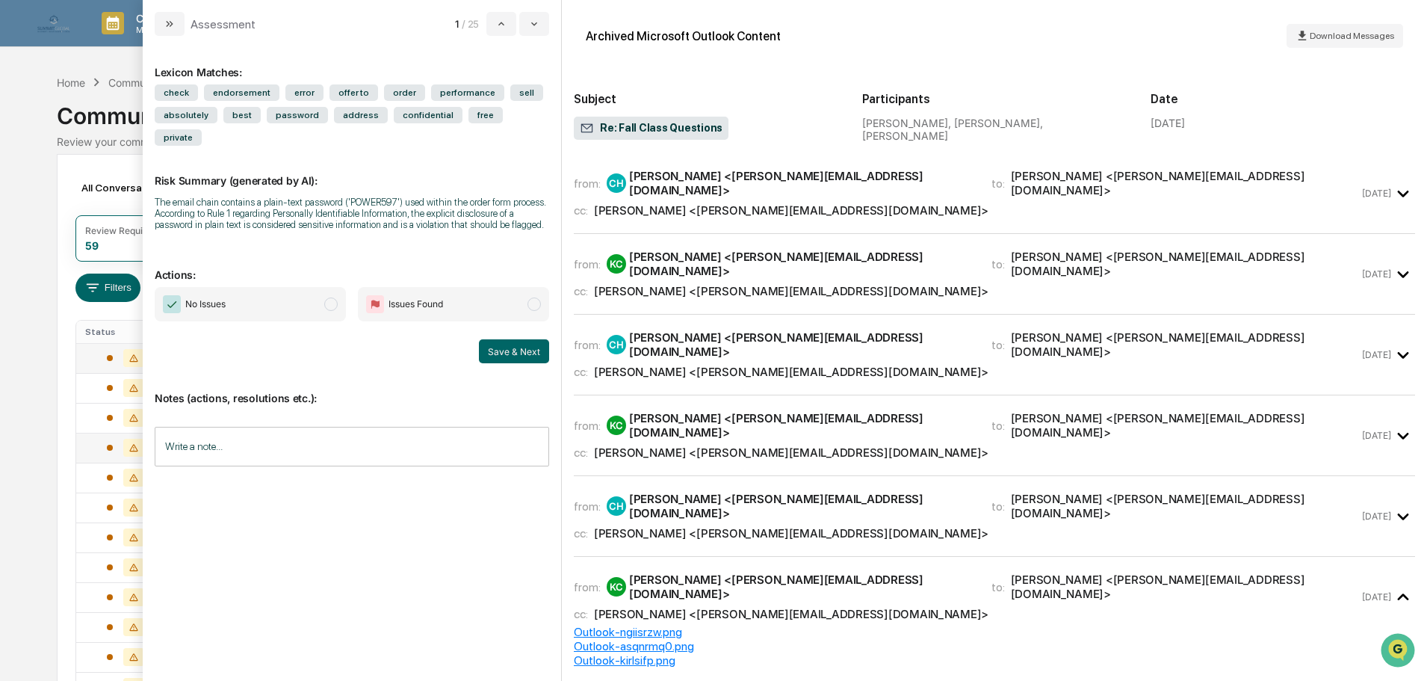
click at [690, 191] on div "from: CH [PERSON_NAME] <[PERSON_NAME][EMAIL_ADDRESS][DOMAIN_NAME]> to: [PERSON_…" at bounding box center [966, 193] width 785 height 49
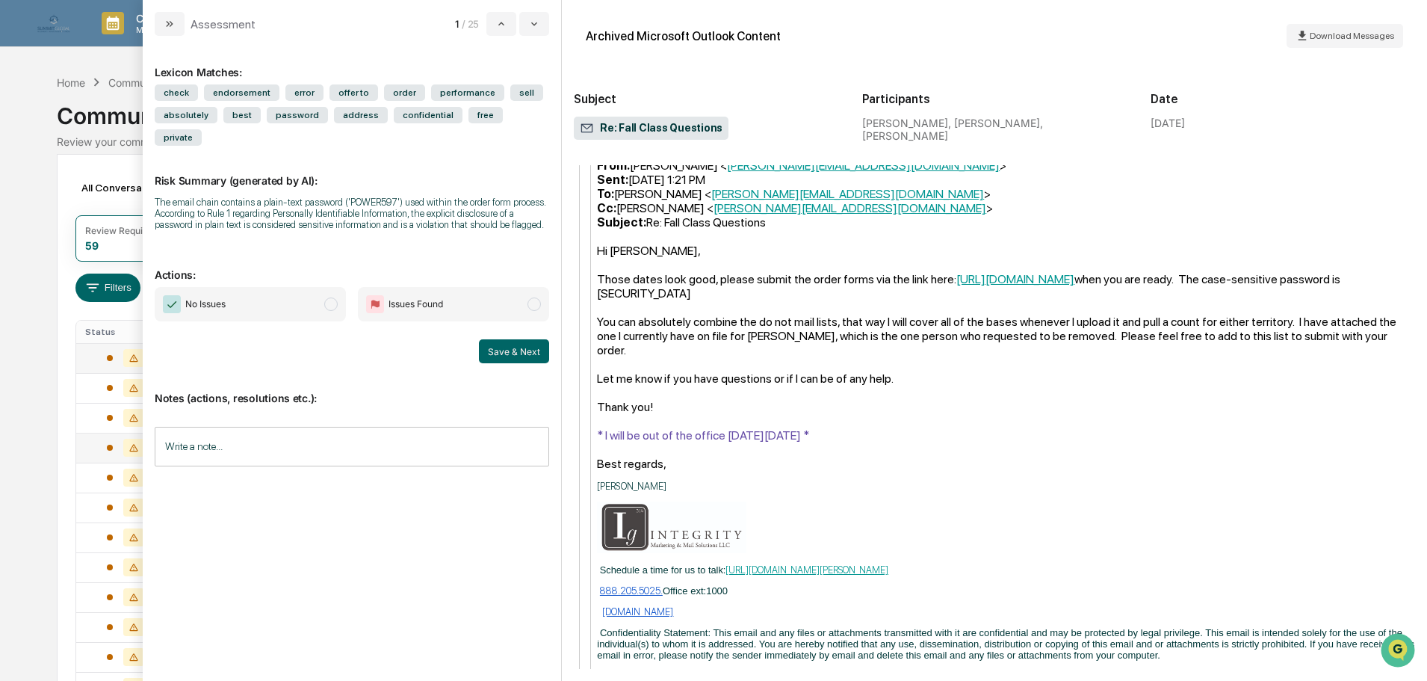
scroll to position [2501, 0]
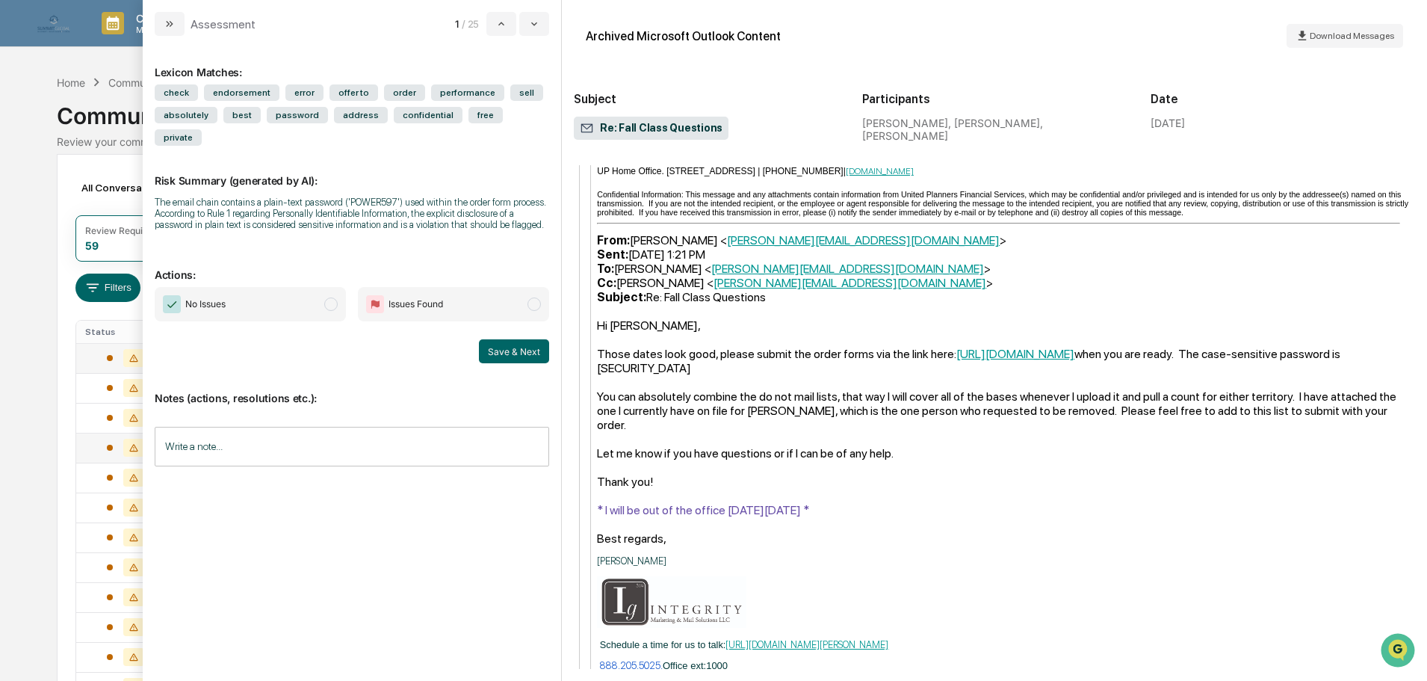
click at [997, 347] on link "[URL][DOMAIN_NAME]" at bounding box center [1015, 354] width 118 height 14
drag, startPoint x: 762, startPoint y: 365, endPoint x: 707, endPoint y: 356, distance: 56.1
click at [707, 356] on div "Those dates look good, please submit the order forms via the link here: [URL][D…" at bounding box center [1006, 361] width 818 height 28
copy div "POWER597"
click at [309, 287] on span "No Issues" at bounding box center [250, 304] width 191 height 34
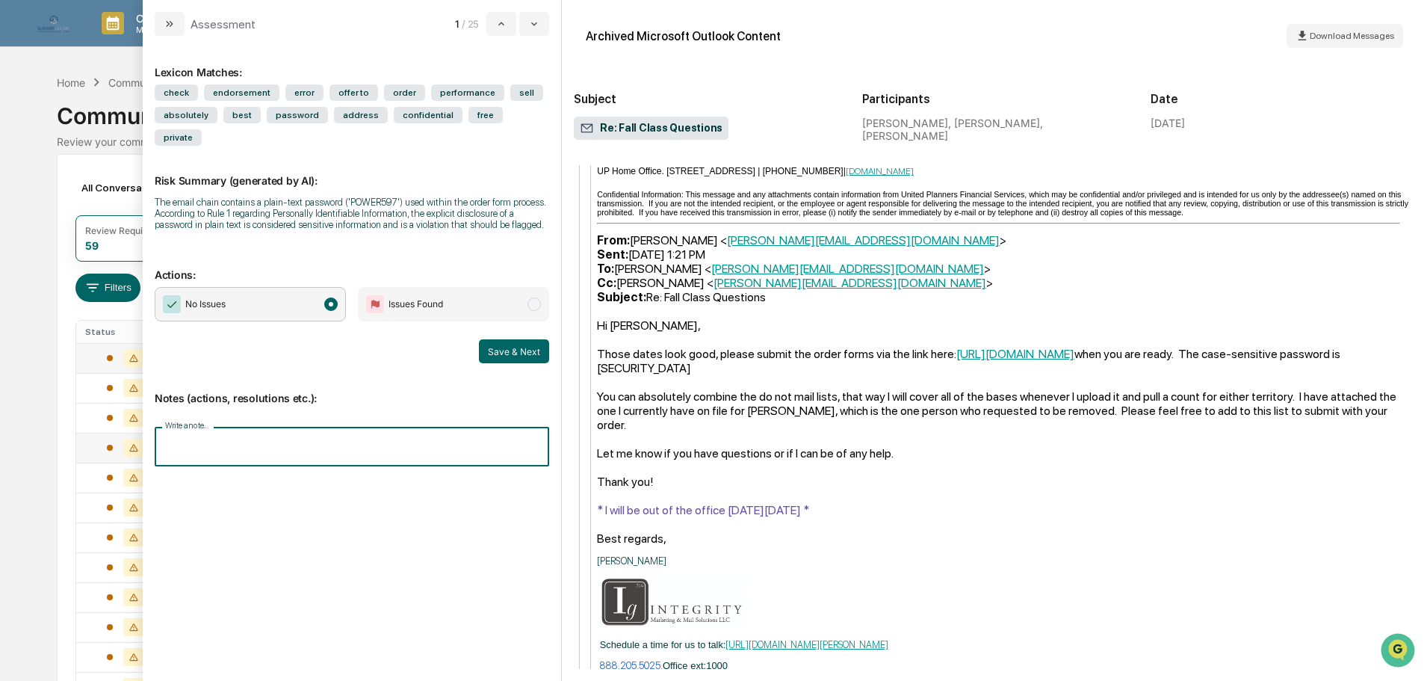
click at [282, 427] on input "Write a note..." at bounding box center [352, 447] width 394 height 40
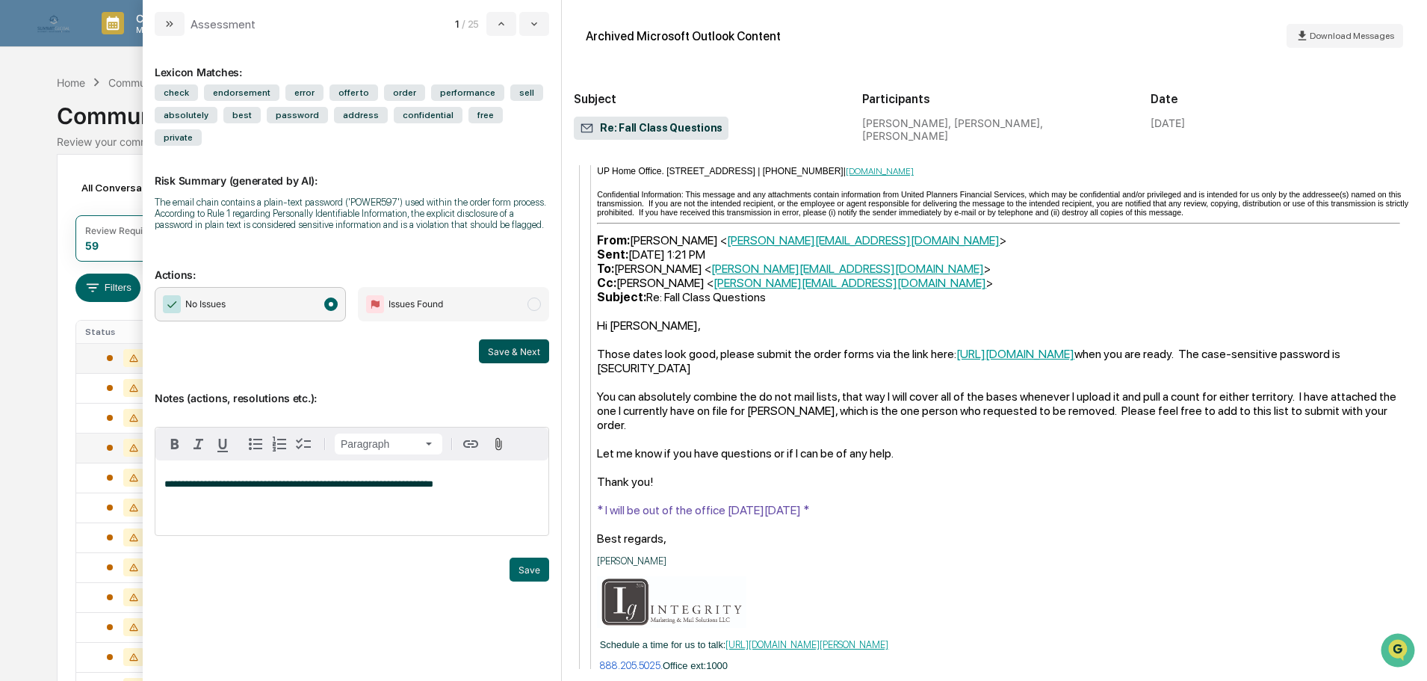
click at [499, 339] on button "Save & Next" at bounding box center [514, 351] width 70 height 24
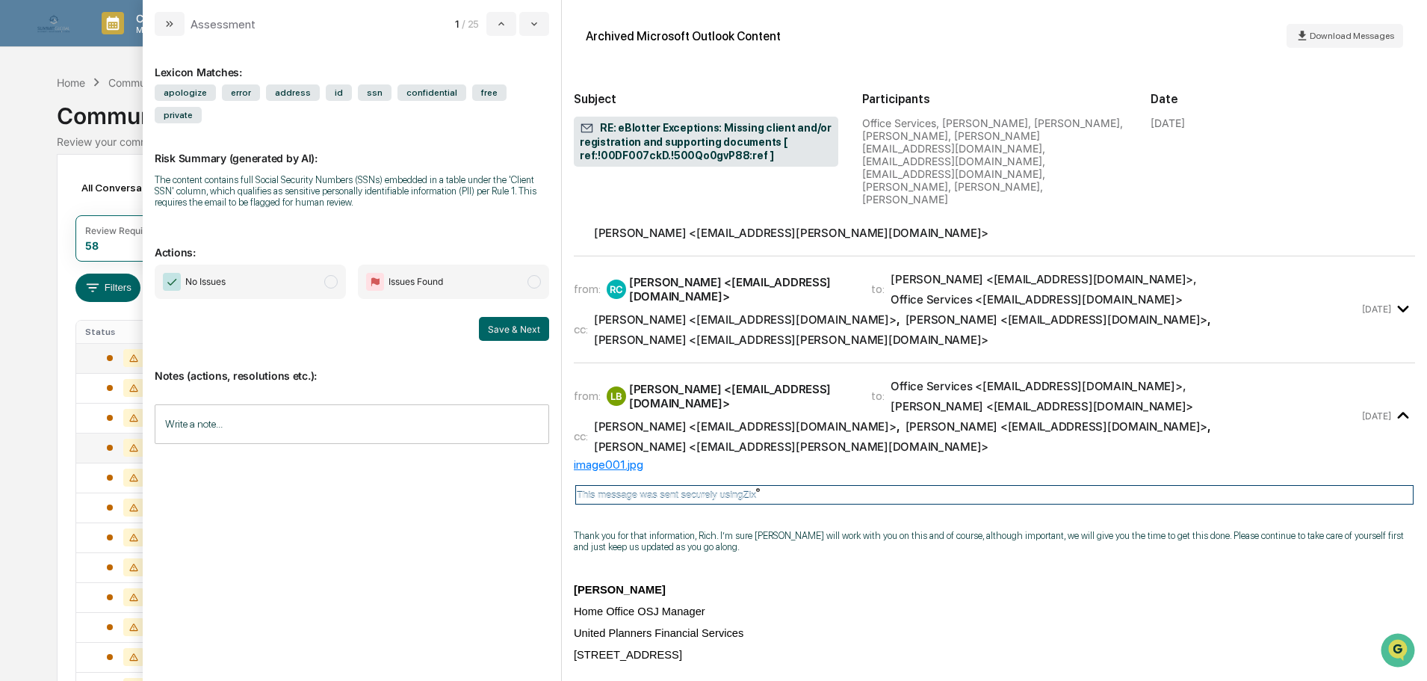
scroll to position [324, 0]
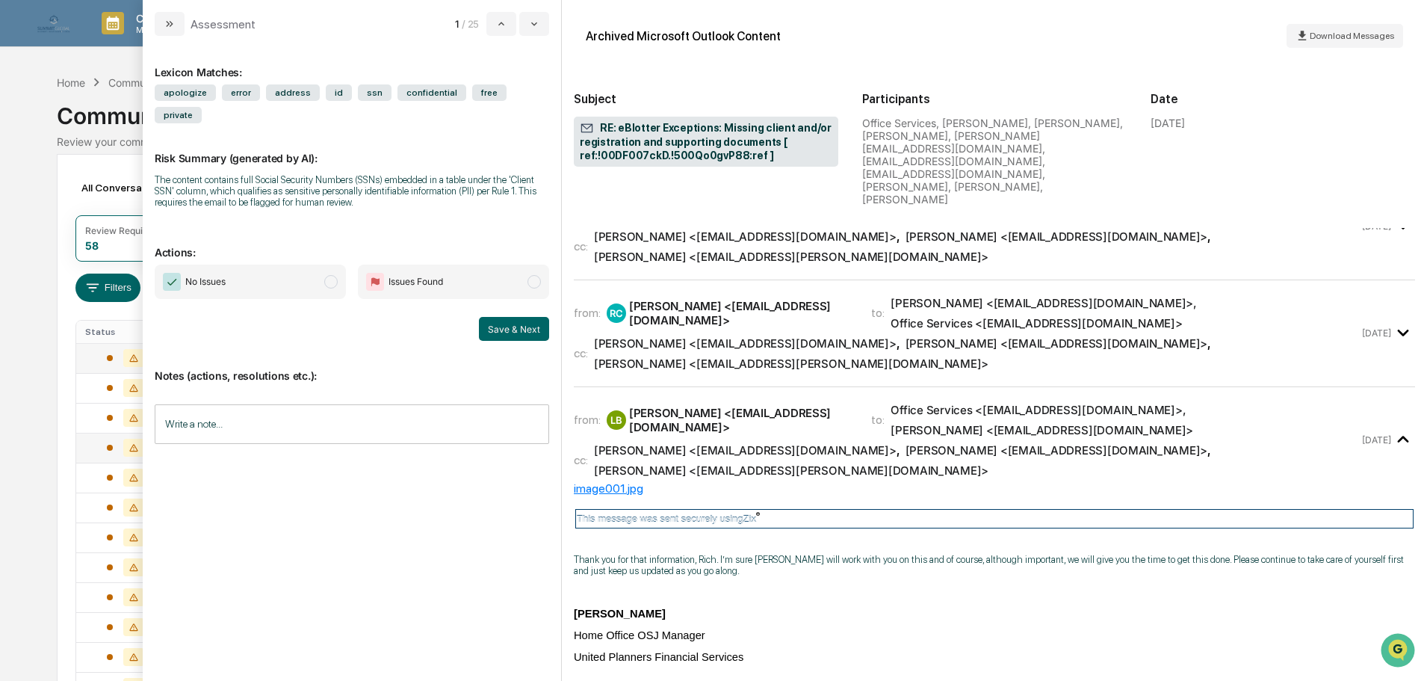
click at [326, 408] on input "Write a note..." at bounding box center [352, 424] width 394 height 40
click at [324, 264] on span "No Issues" at bounding box center [250, 281] width 191 height 34
click at [265, 459] on div "*" at bounding box center [351, 475] width 393 height 75
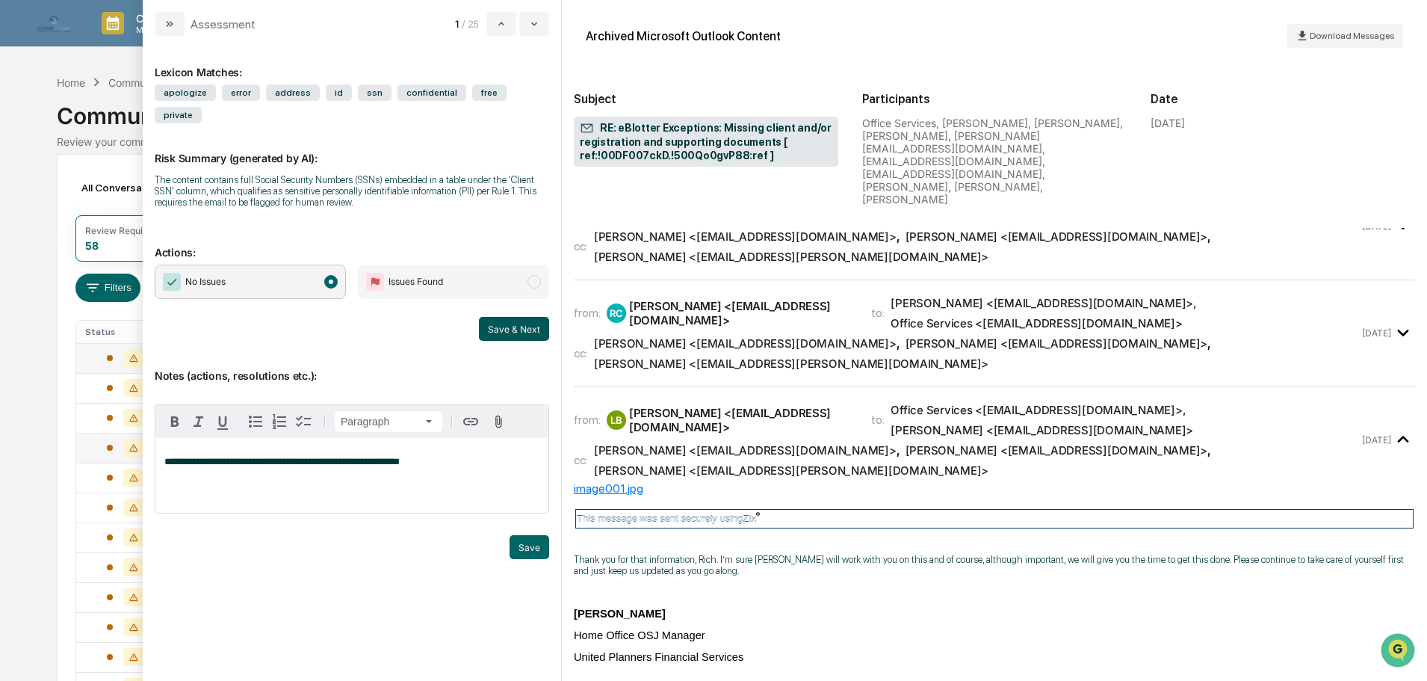
click at [512, 317] on button "Save & Next" at bounding box center [514, 329] width 70 height 24
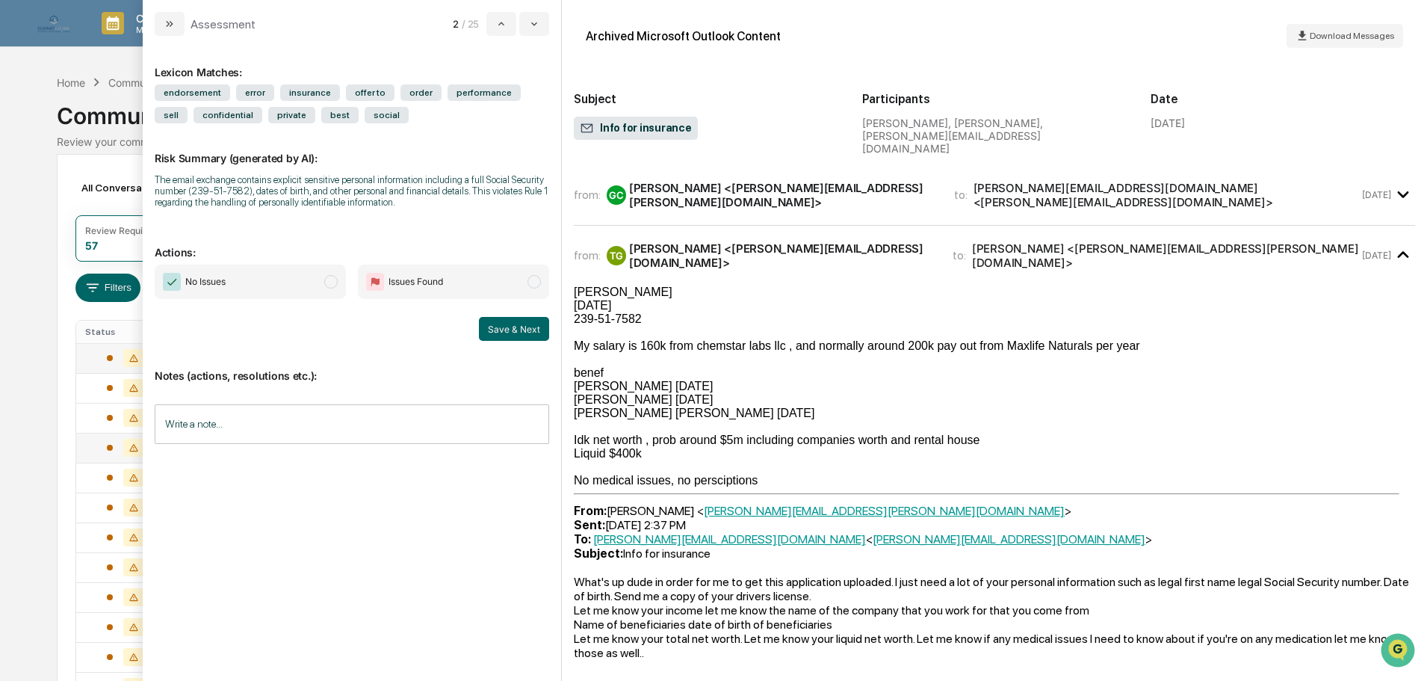
click at [310, 282] on span "No Issues" at bounding box center [250, 281] width 191 height 34
click at [508, 283] on span "Issues Found" at bounding box center [453, 281] width 191 height 34
click at [300, 425] on input "Write a note..." at bounding box center [352, 424] width 394 height 40
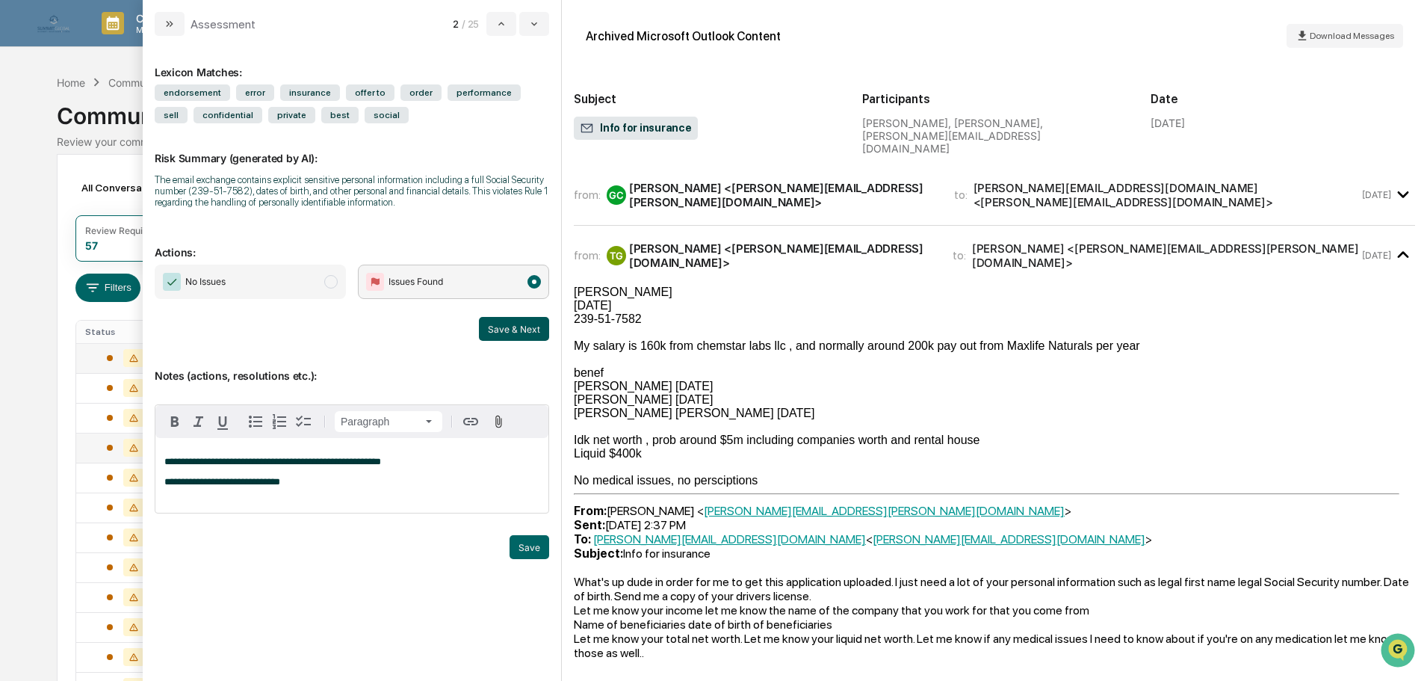
click at [500, 324] on button "Save & Next" at bounding box center [514, 329] width 70 height 24
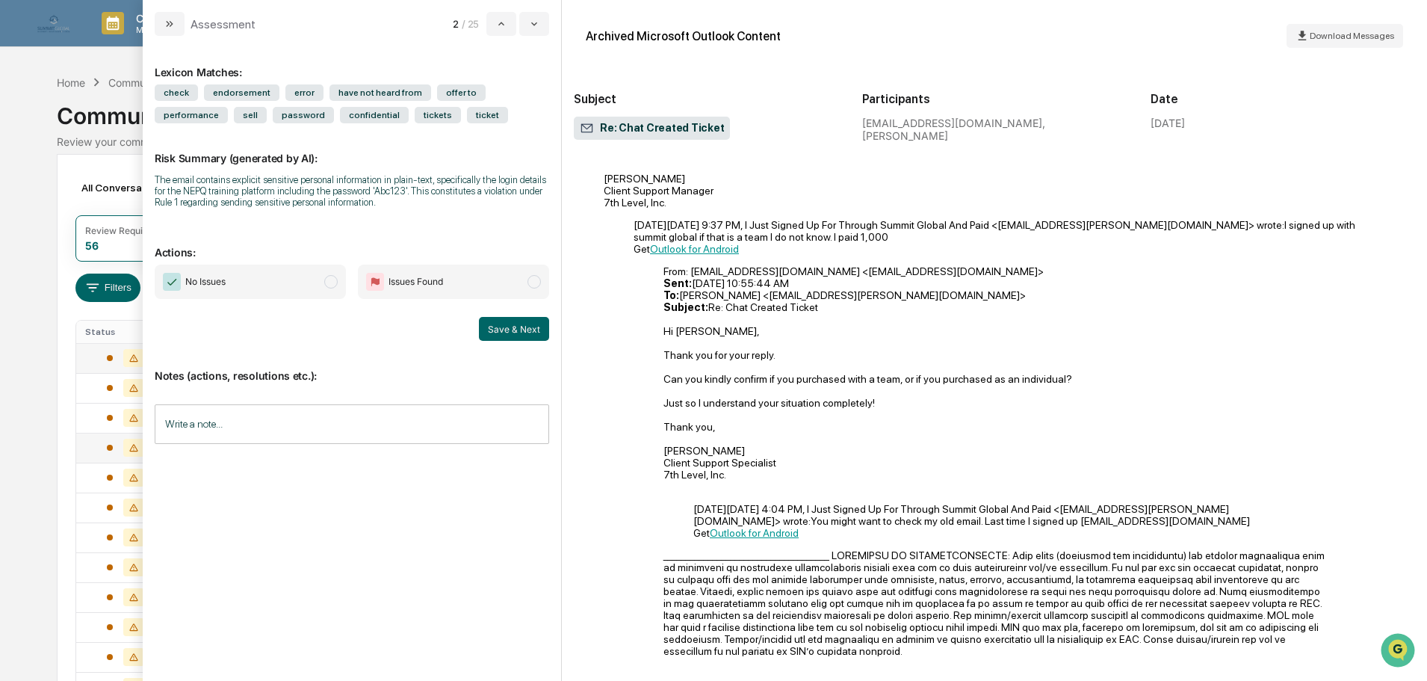
scroll to position [440, 0]
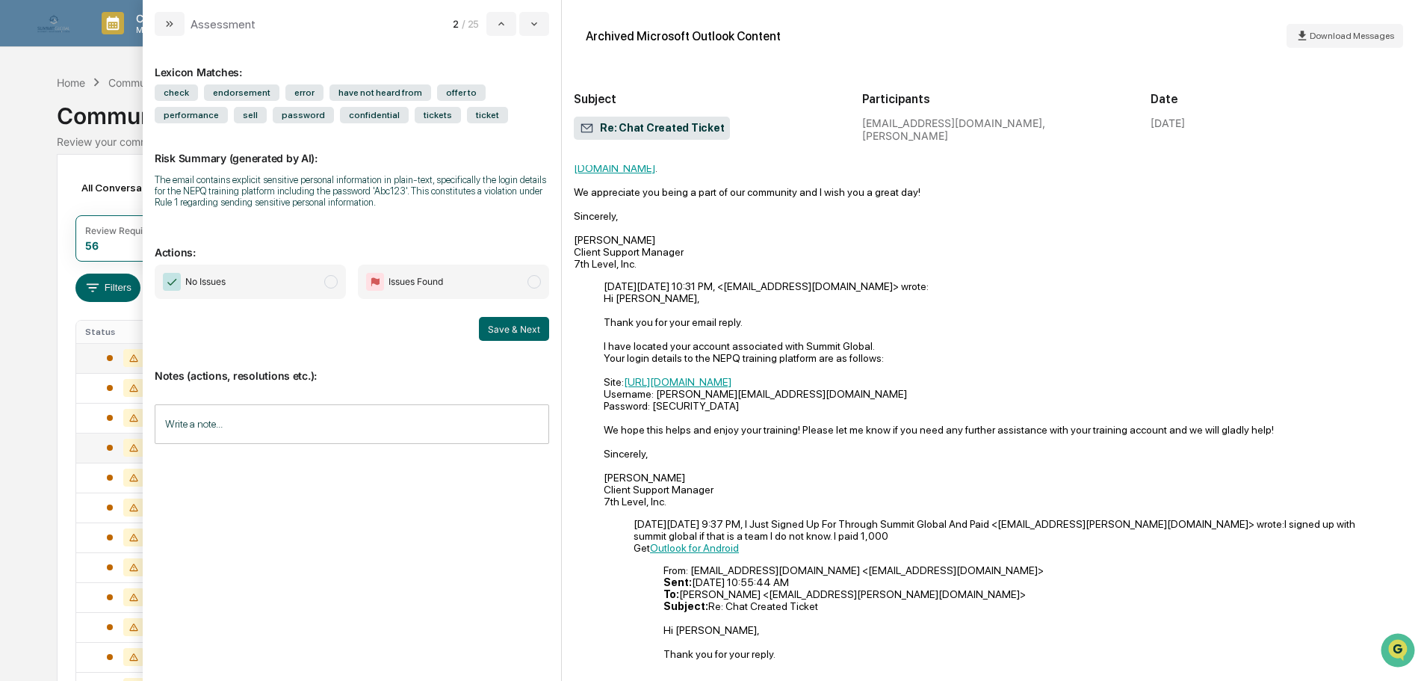
click at [320, 281] on span "No Issues" at bounding box center [250, 281] width 191 height 34
click at [235, 431] on input "Write a note..." at bounding box center [352, 424] width 394 height 40
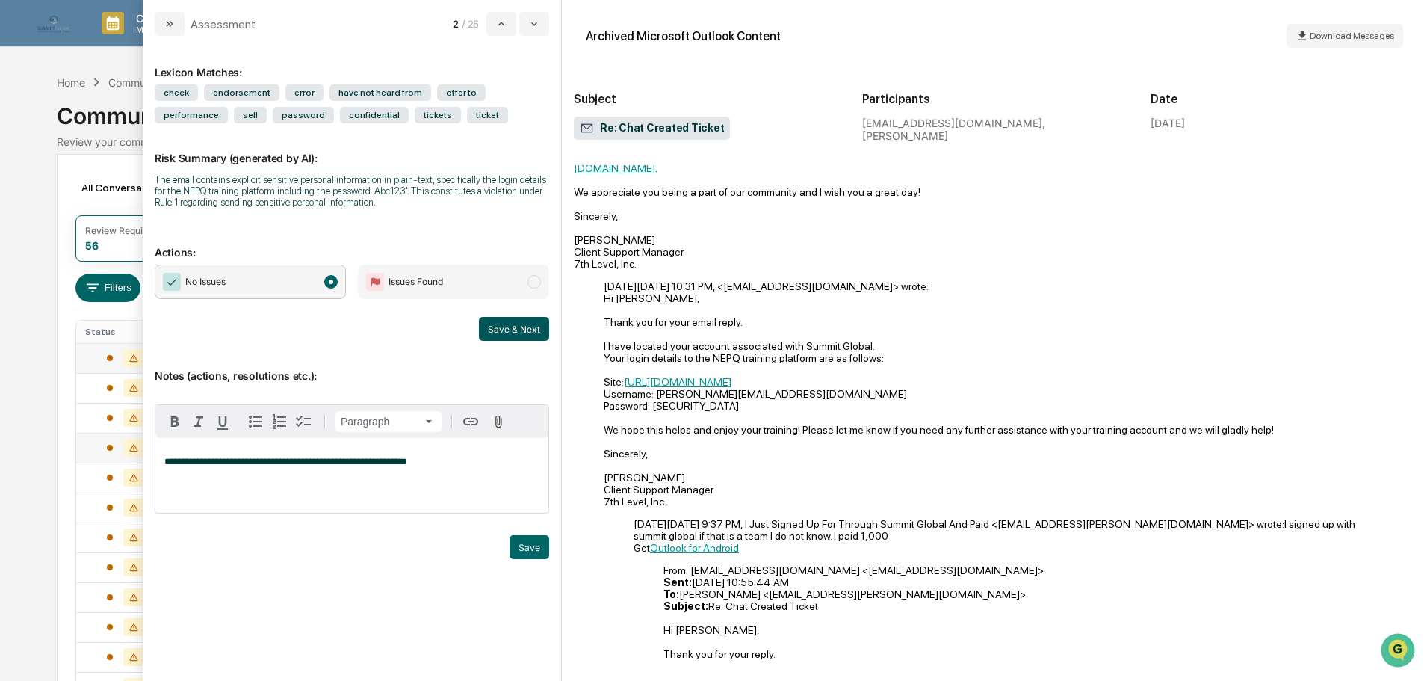
click at [513, 327] on button "Save & Next" at bounding box center [514, 329] width 70 height 24
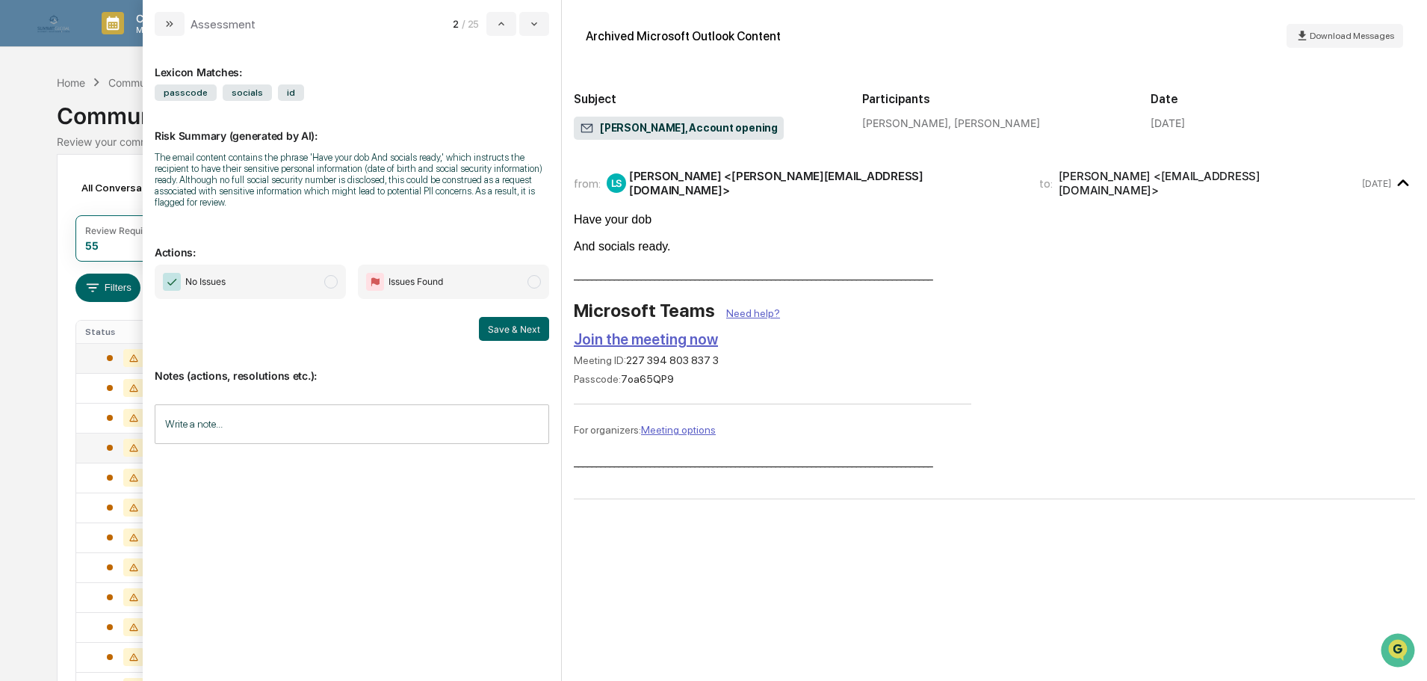
click at [315, 282] on span "No Issues" at bounding box center [250, 281] width 191 height 34
click at [321, 423] on input "Write a note..." at bounding box center [352, 424] width 394 height 40
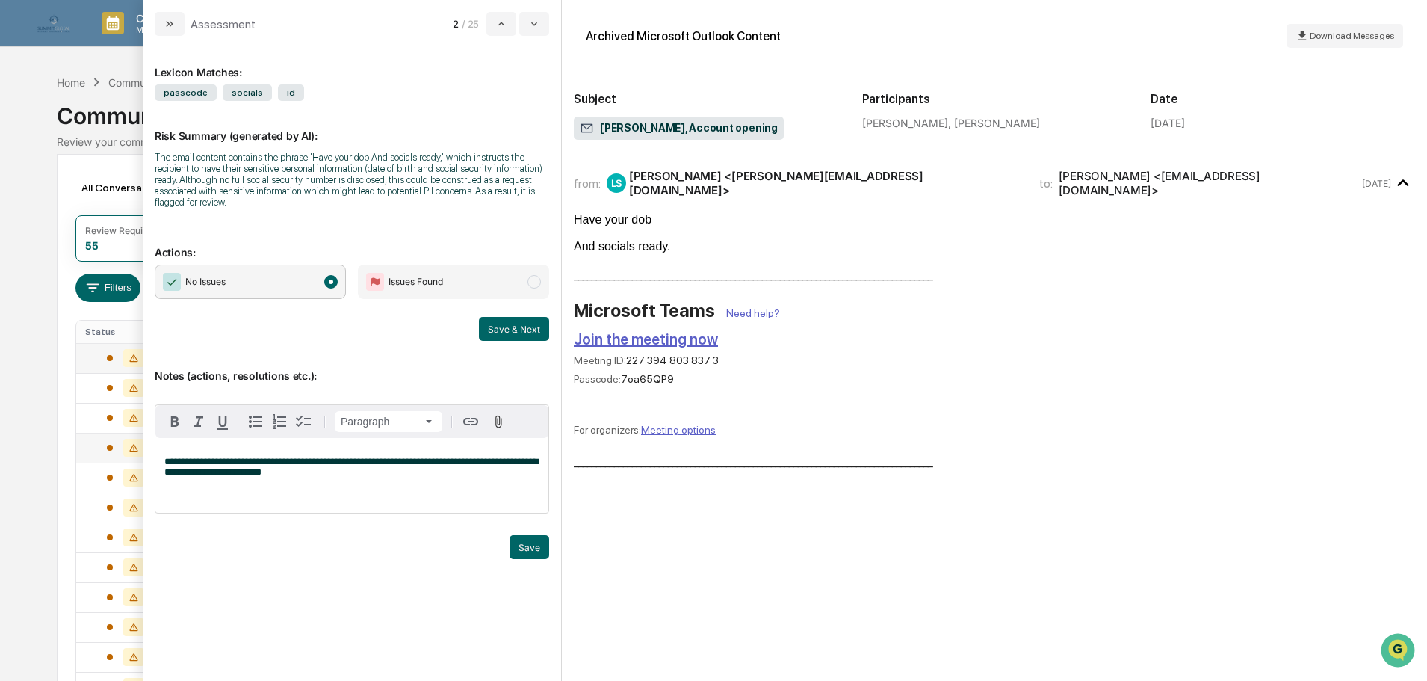
click at [532, 468] on p "**********" at bounding box center [351, 467] width 375 height 21
click at [528, 465] on span "**********" at bounding box center [351, 467] width 374 height 20
click at [492, 329] on button "Save & Next" at bounding box center [514, 329] width 70 height 24
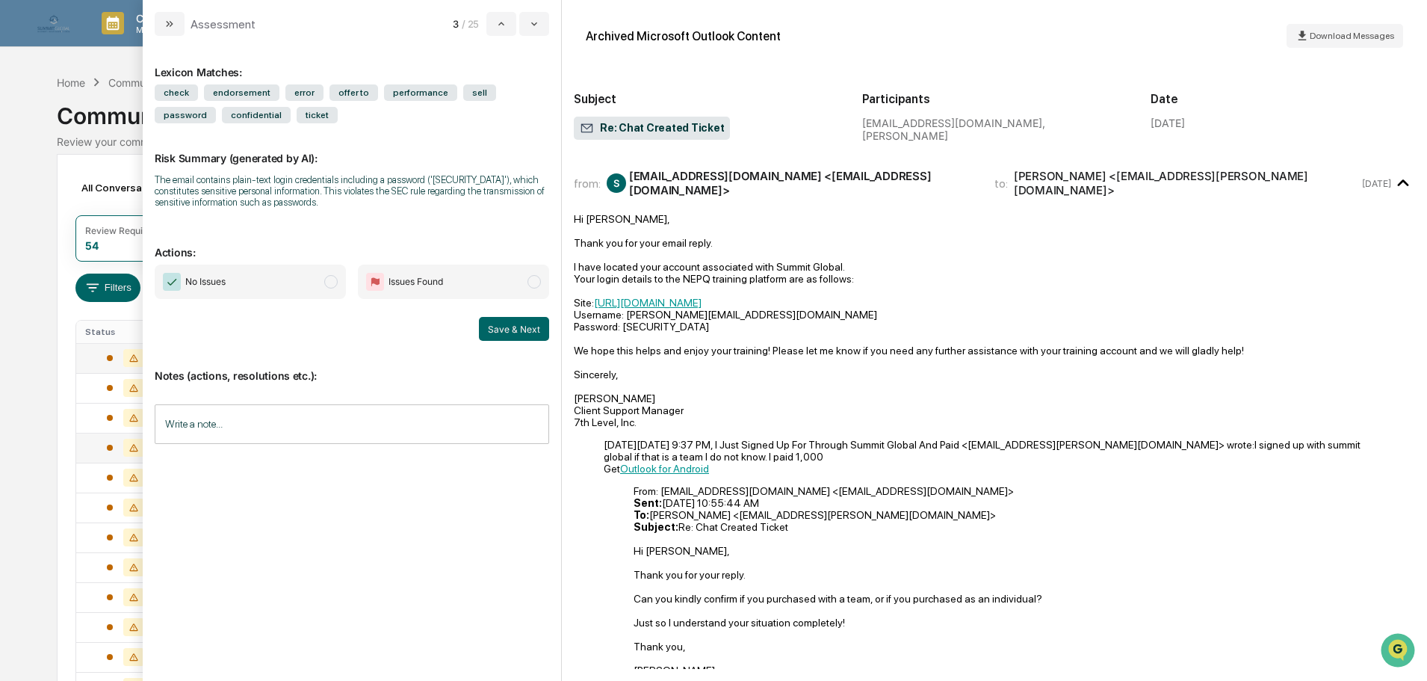
click at [300, 290] on span "No Issues" at bounding box center [250, 281] width 191 height 34
click at [292, 431] on input "Write a note..." at bounding box center [352, 424] width 394 height 40
click at [161, 15] on button "modal" at bounding box center [170, 24] width 30 height 24
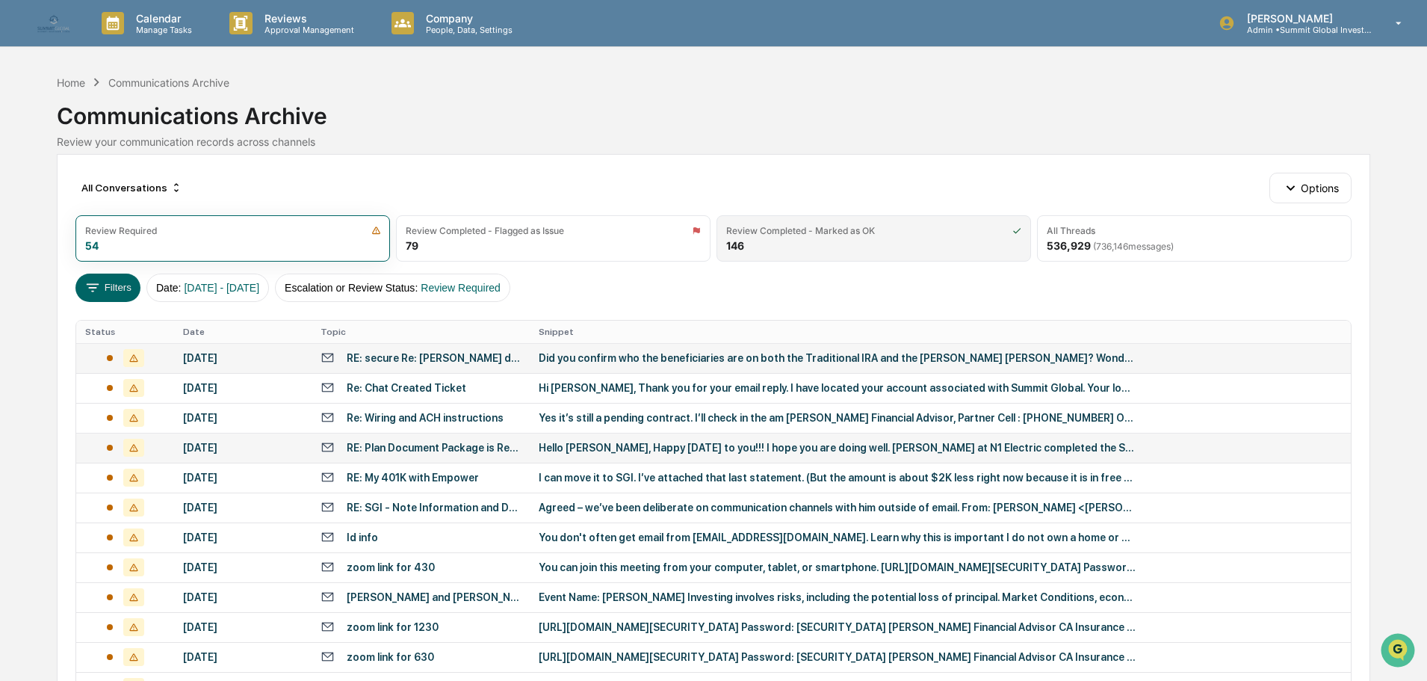
click at [782, 220] on div "Review Completed - Marked as OK 146" at bounding box center [874, 238] width 315 height 46
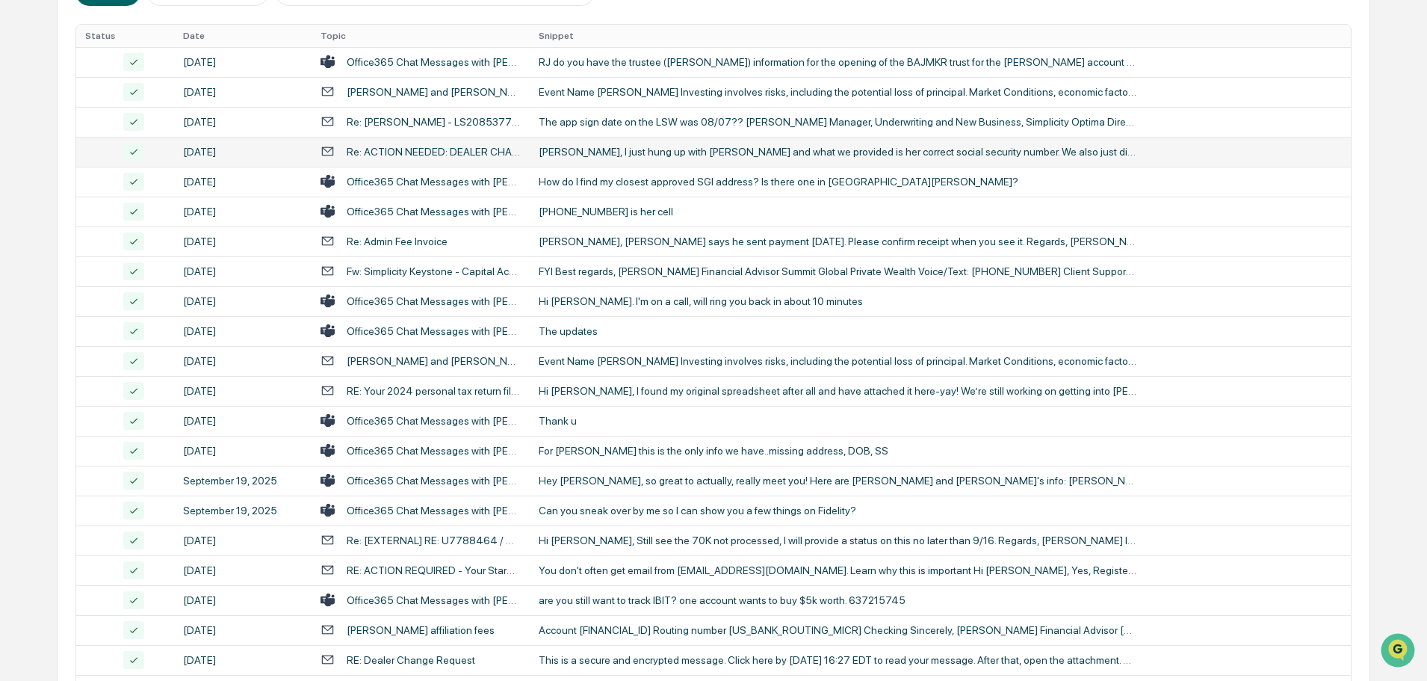
scroll to position [495, 0]
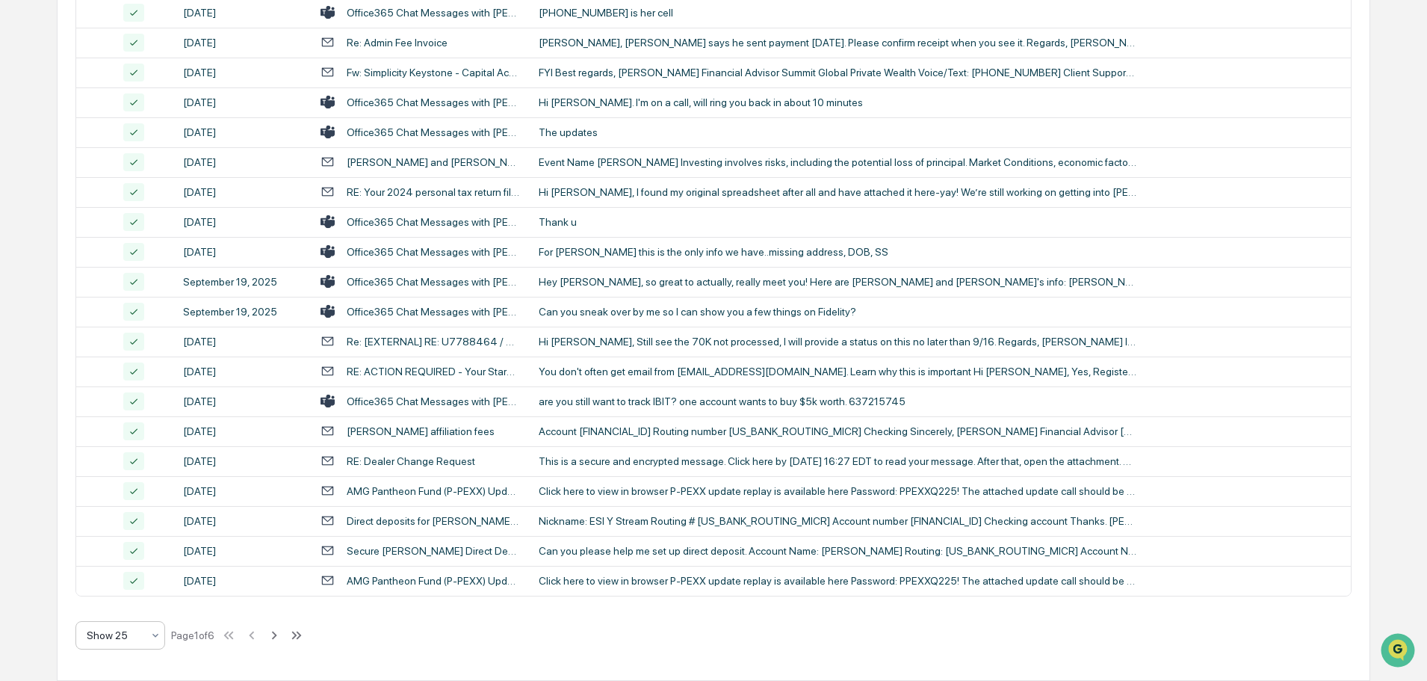
click at [158, 634] on icon at bounding box center [155, 635] width 12 height 12
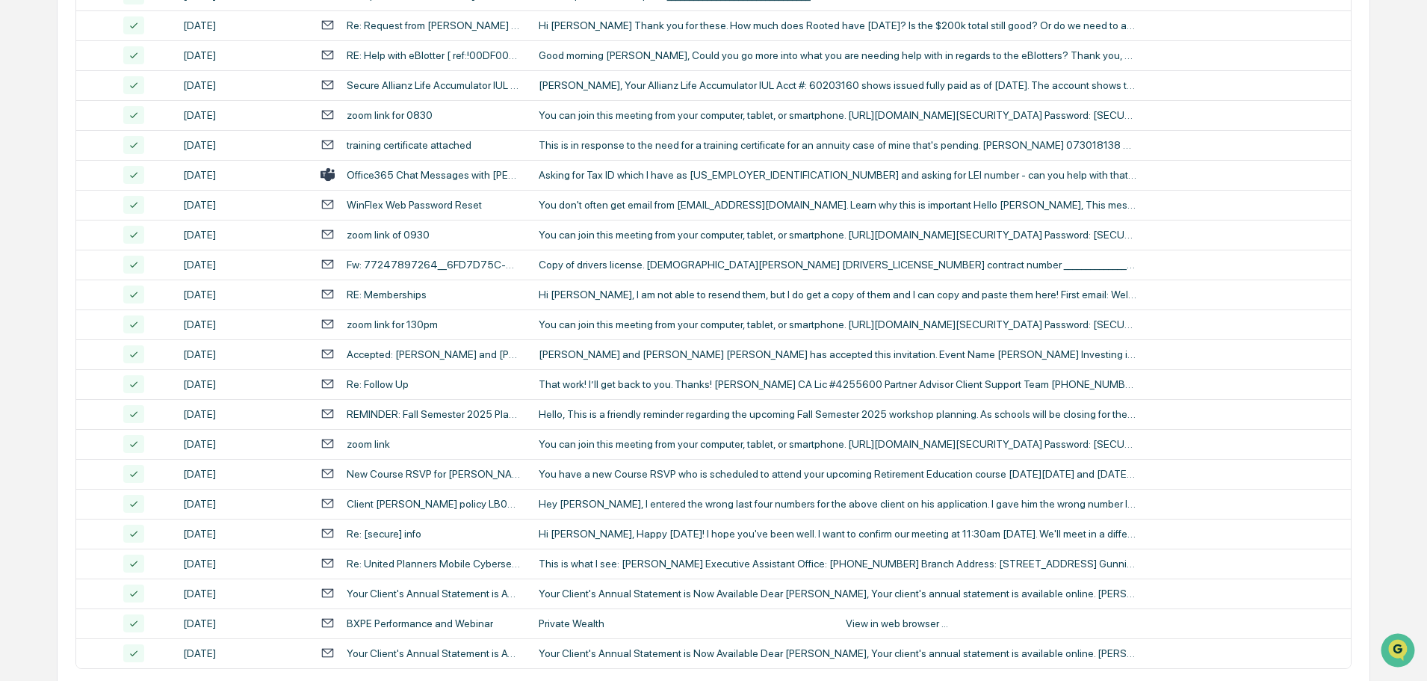
scroll to position [2736, 0]
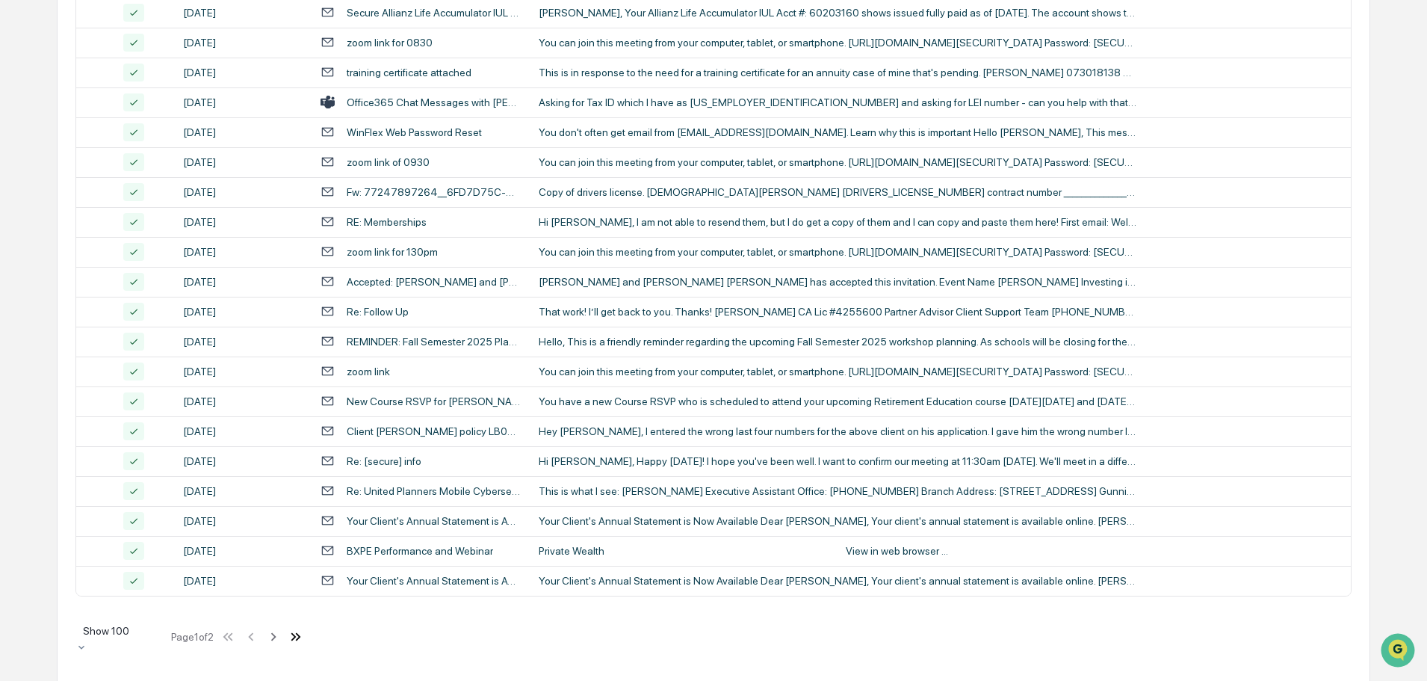
click at [297, 631] on icon at bounding box center [296, 636] width 16 height 16
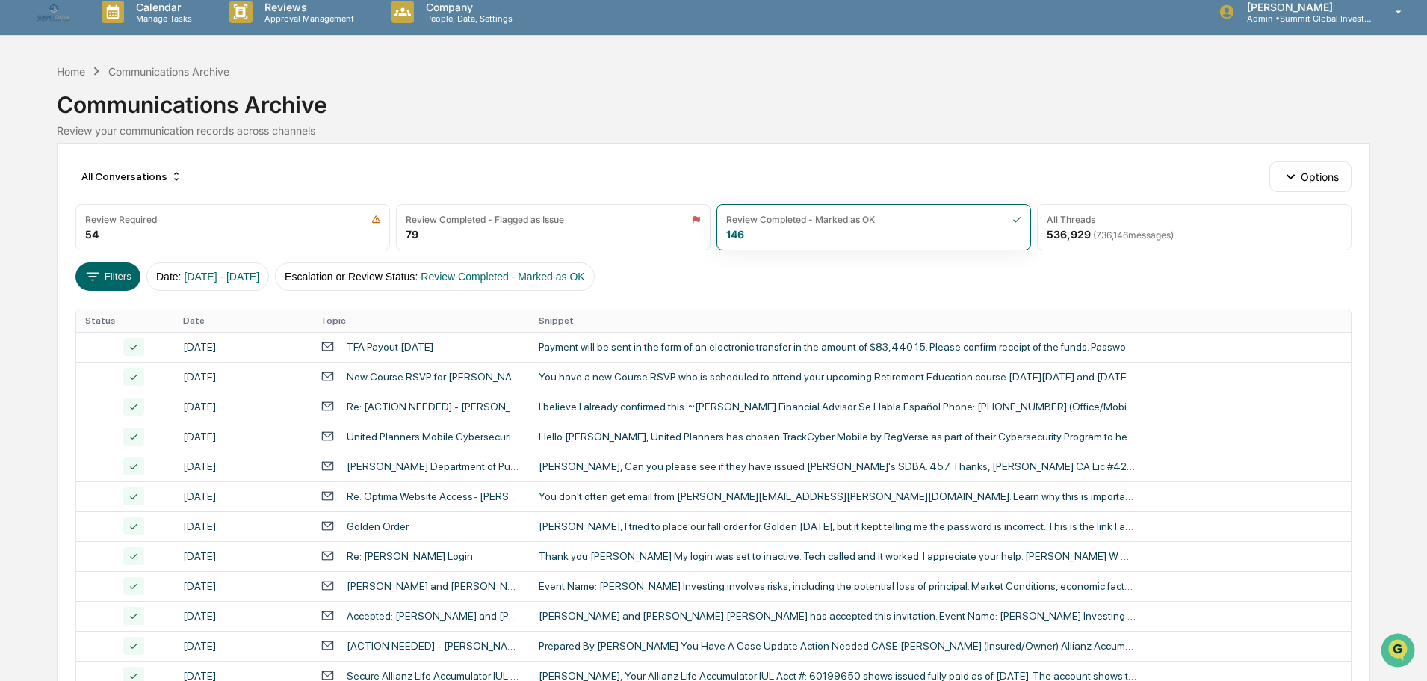
scroll to position [1, 0]
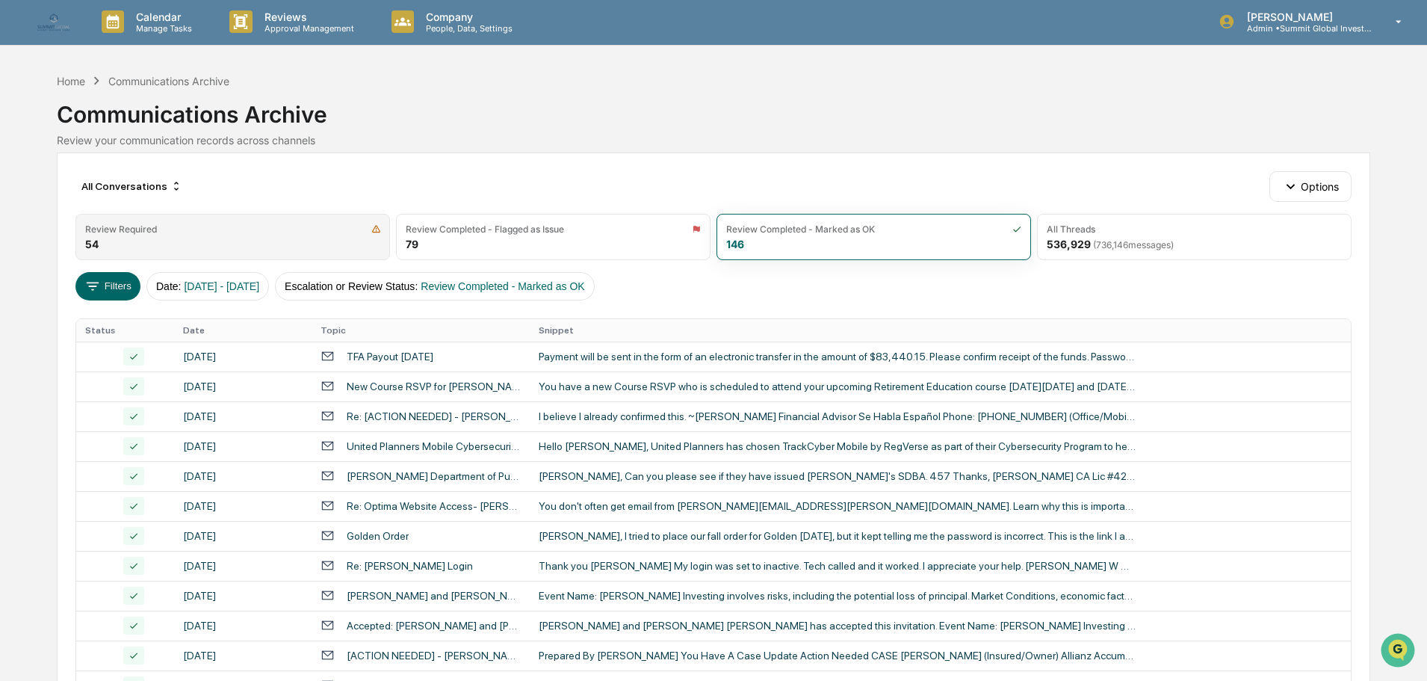
click at [132, 227] on div "Review Required" at bounding box center [121, 228] width 72 height 11
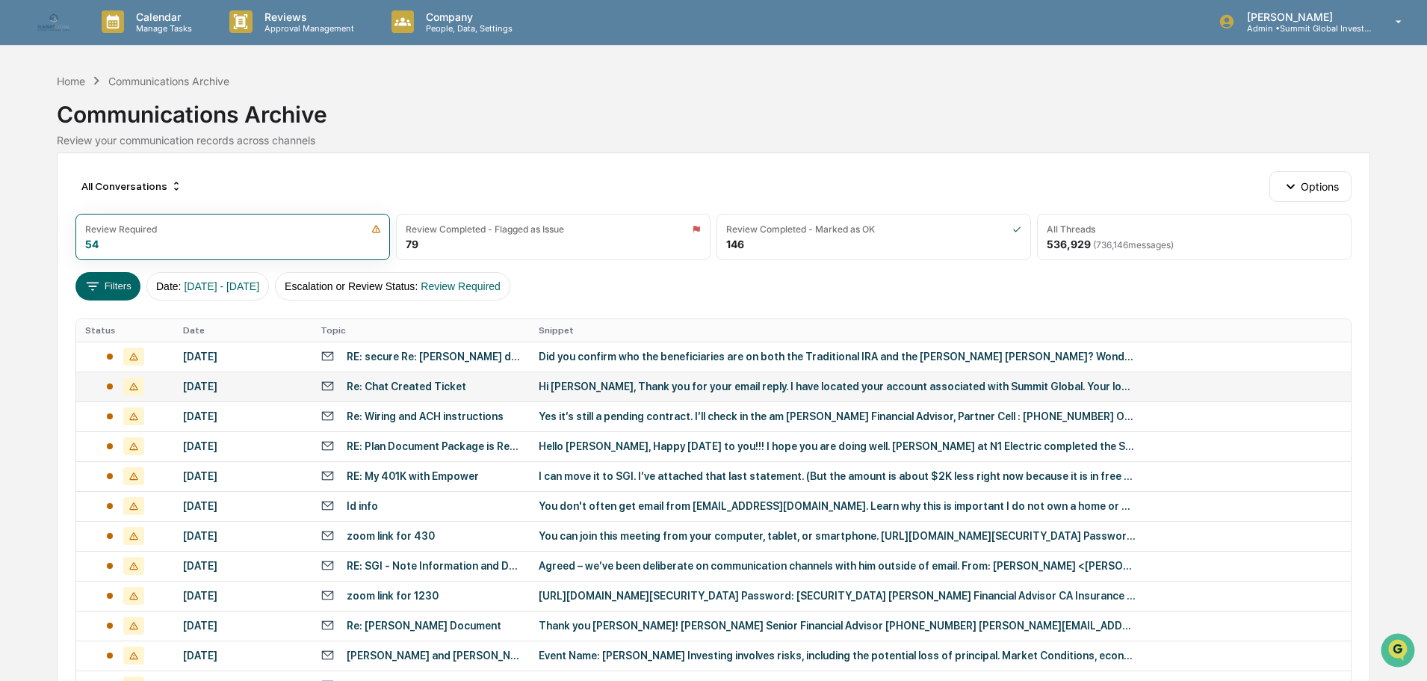
click at [574, 387] on div "Hi [PERSON_NAME], Thank you for your email reply. I have located your account a…" at bounding box center [838, 386] width 598 height 12
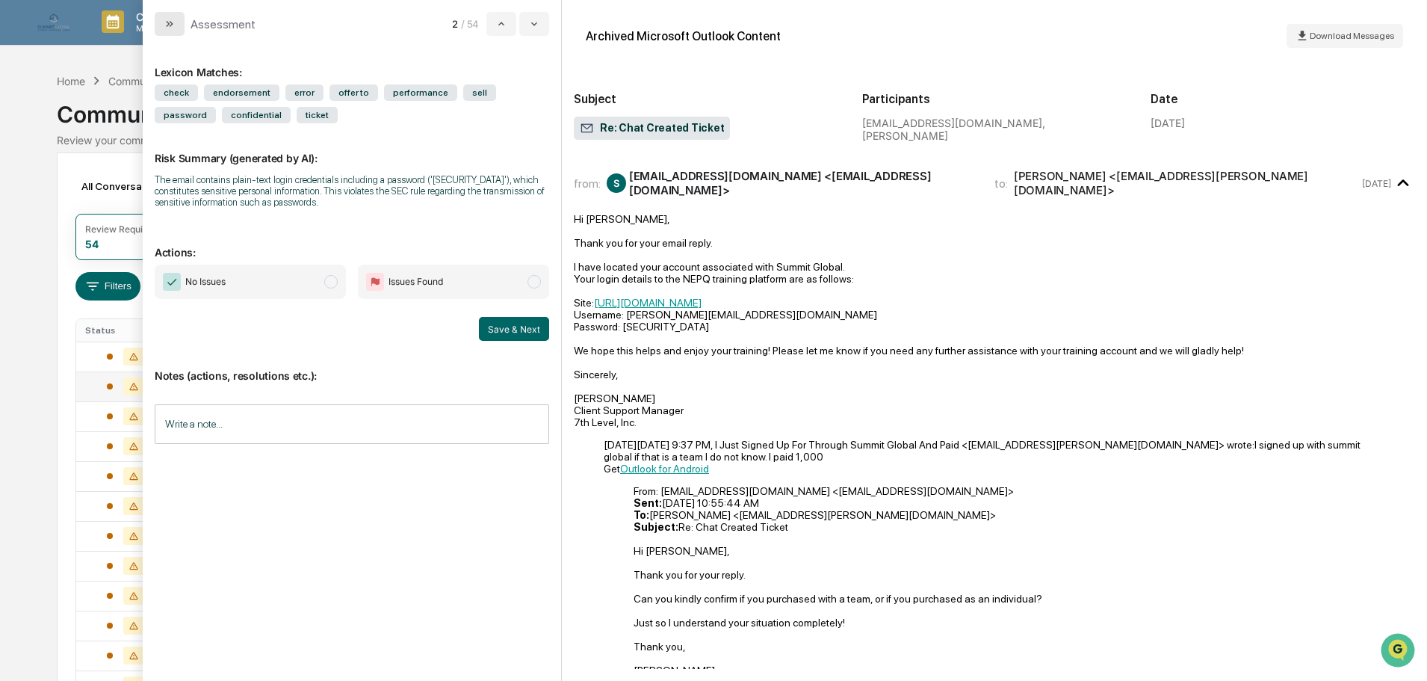
click at [173, 26] on icon "modal" at bounding box center [170, 24] width 12 height 12
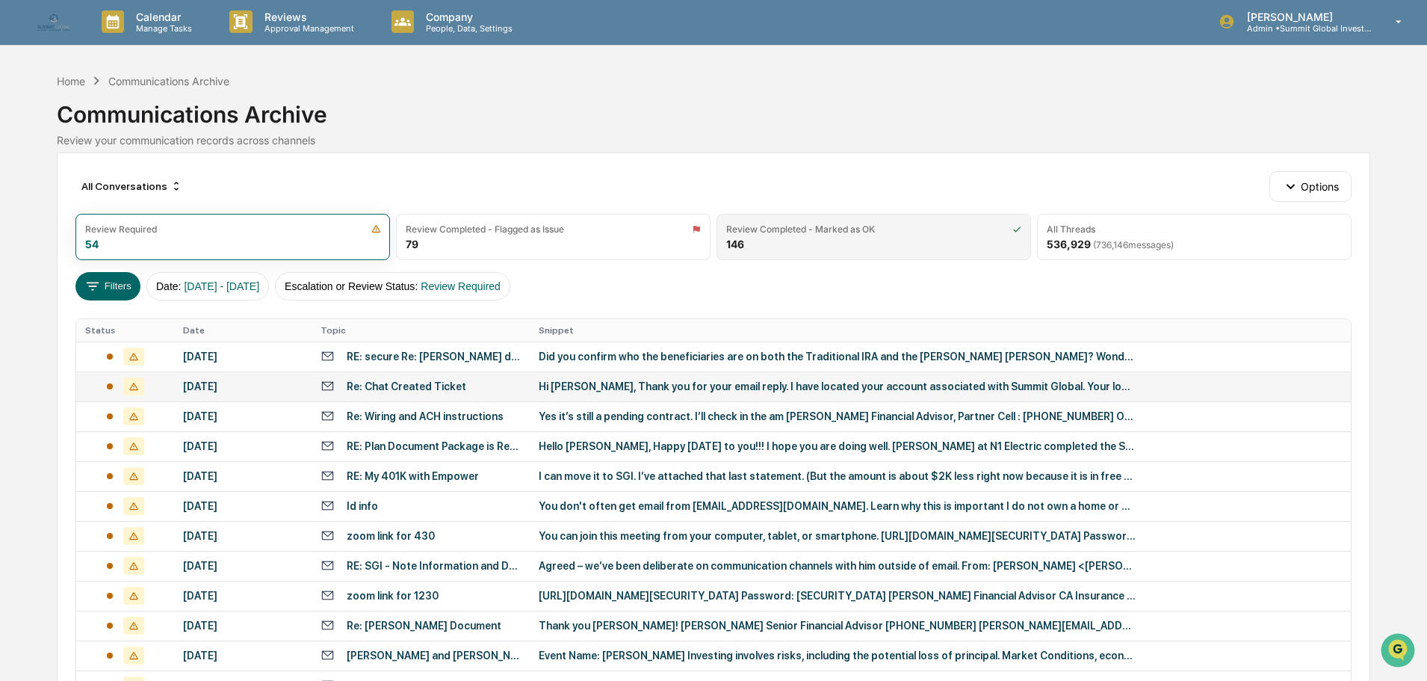
click at [809, 252] on div "Review Completed - Marked as OK 146" at bounding box center [874, 237] width 315 height 46
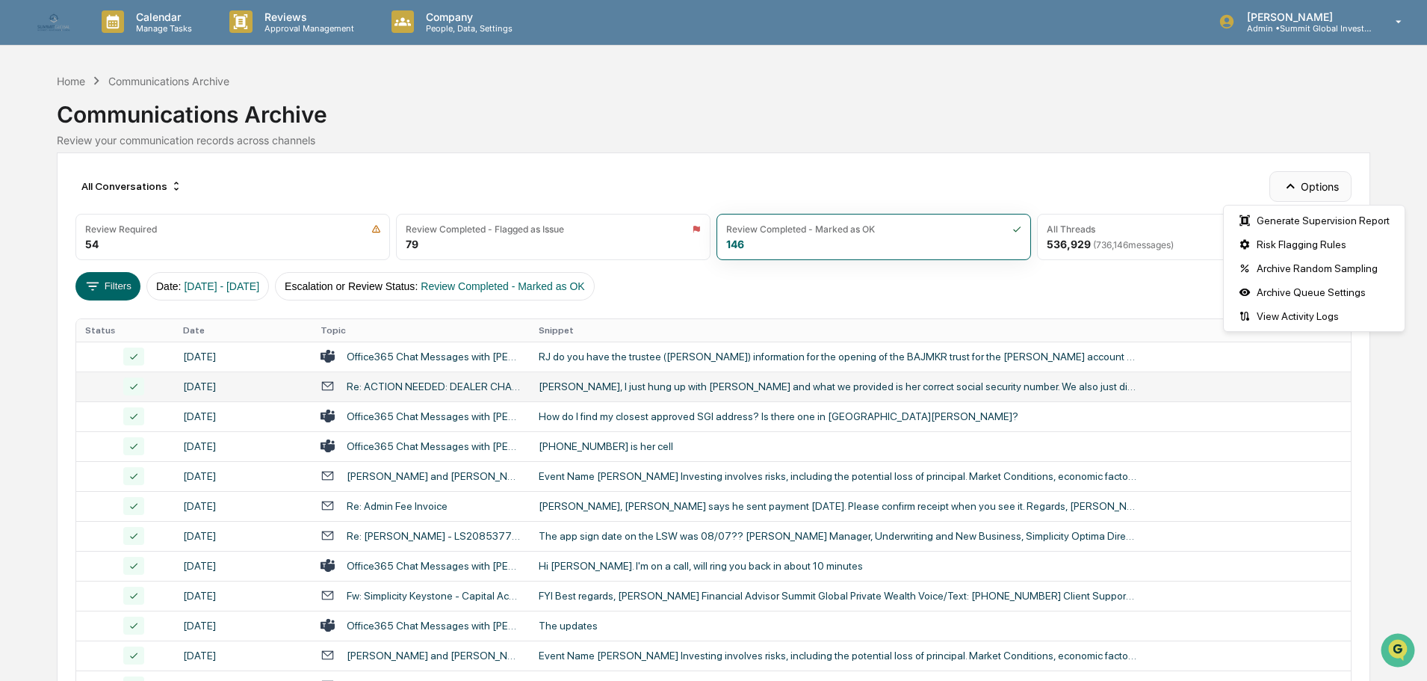
click at [1333, 184] on button "Options" at bounding box center [1309, 186] width 81 height 30
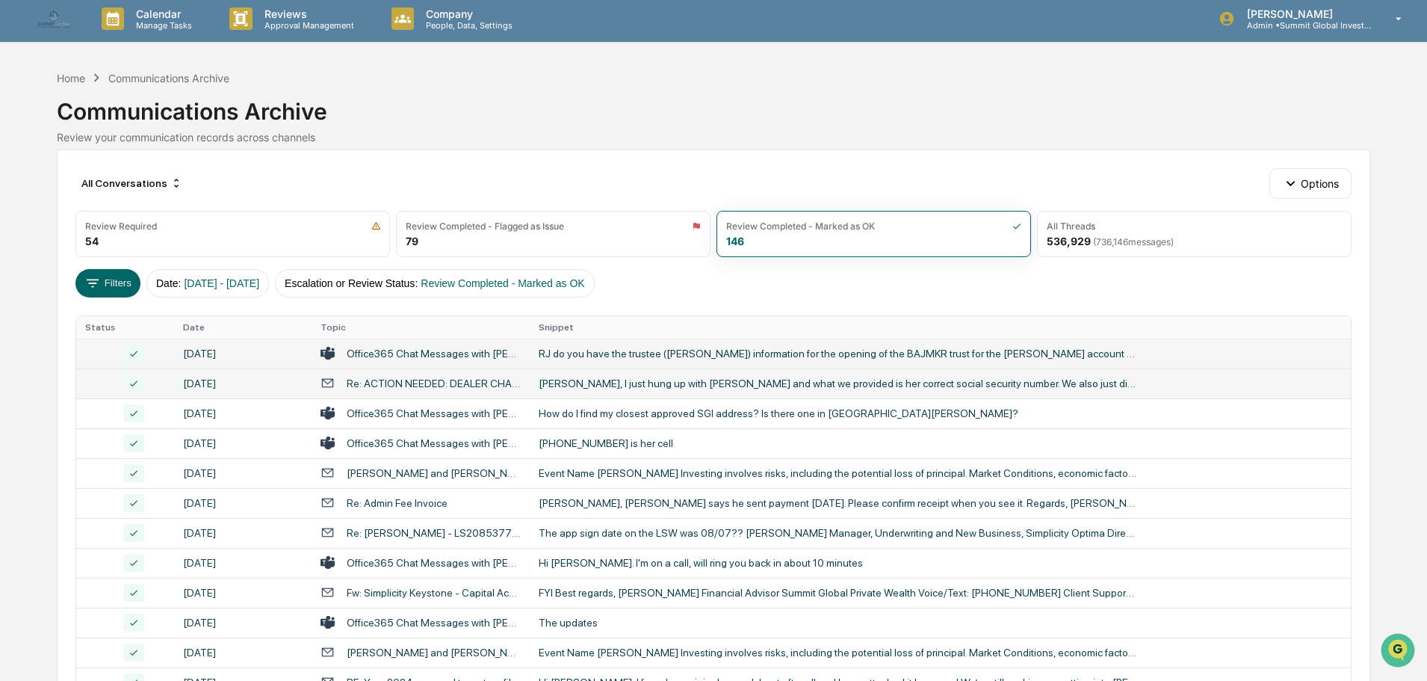
scroll to position [1, 0]
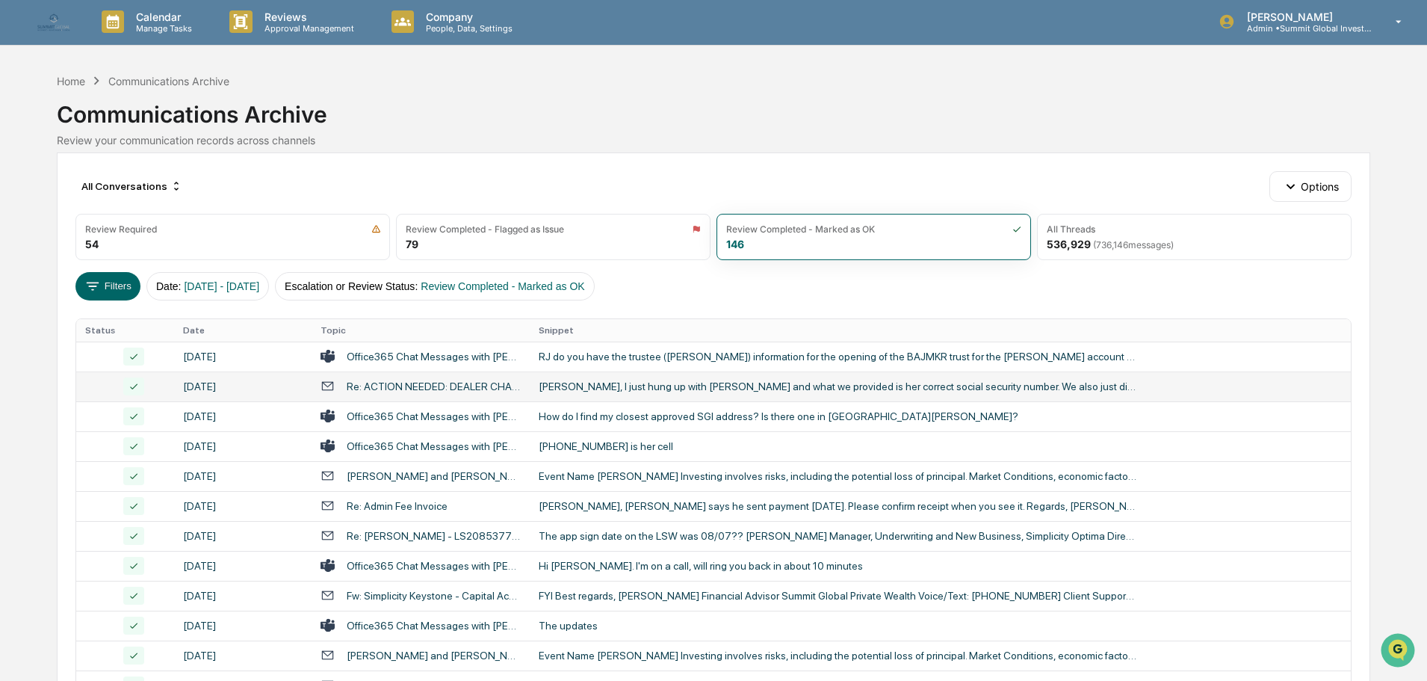
click at [341, 327] on th "Topic" at bounding box center [421, 330] width 218 height 22
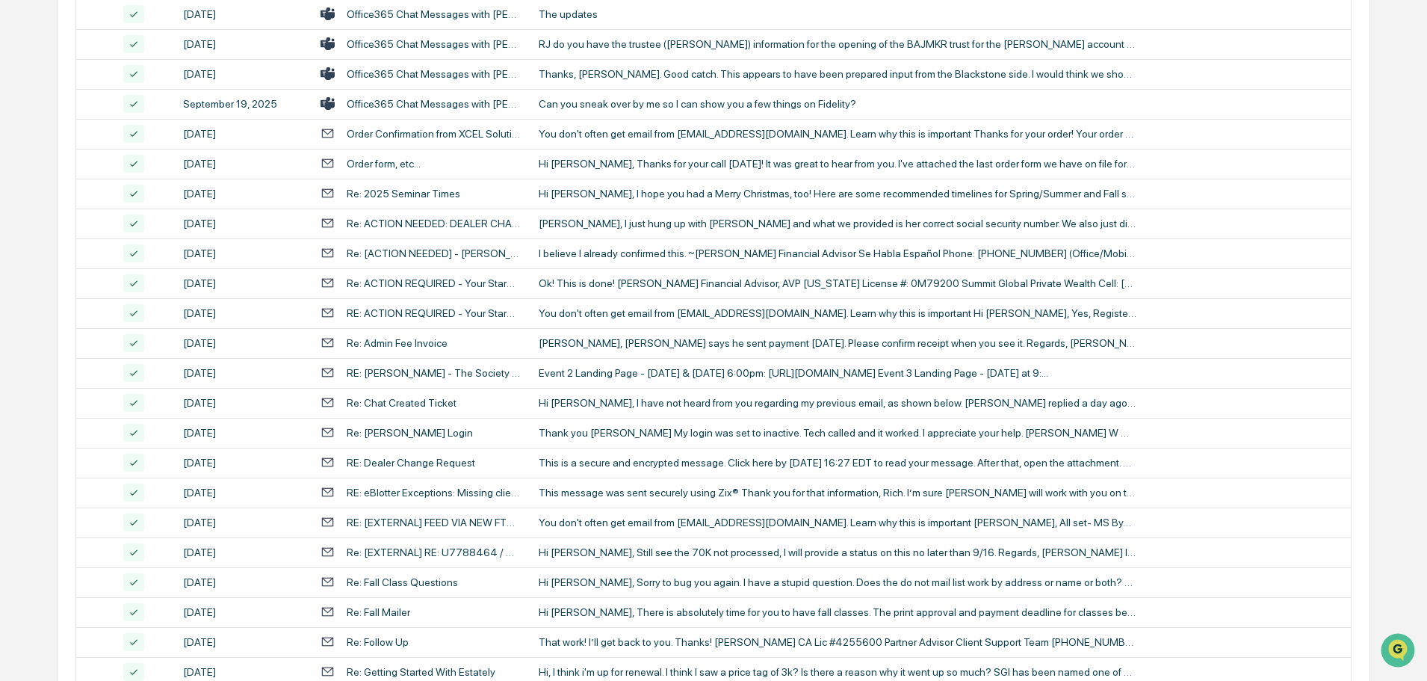
scroll to position [2736, 0]
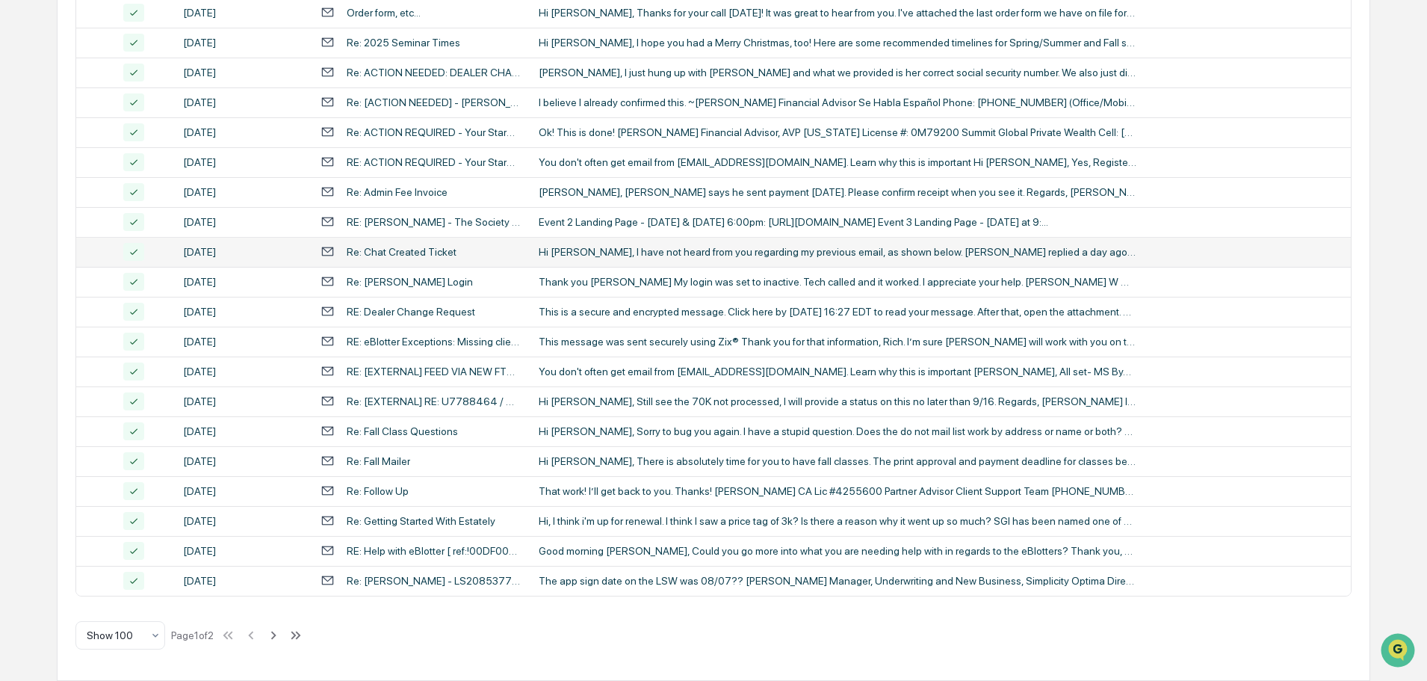
click at [406, 253] on div "Re: Chat Created Ticket" at bounding box center [402, 252] width 110 height 12
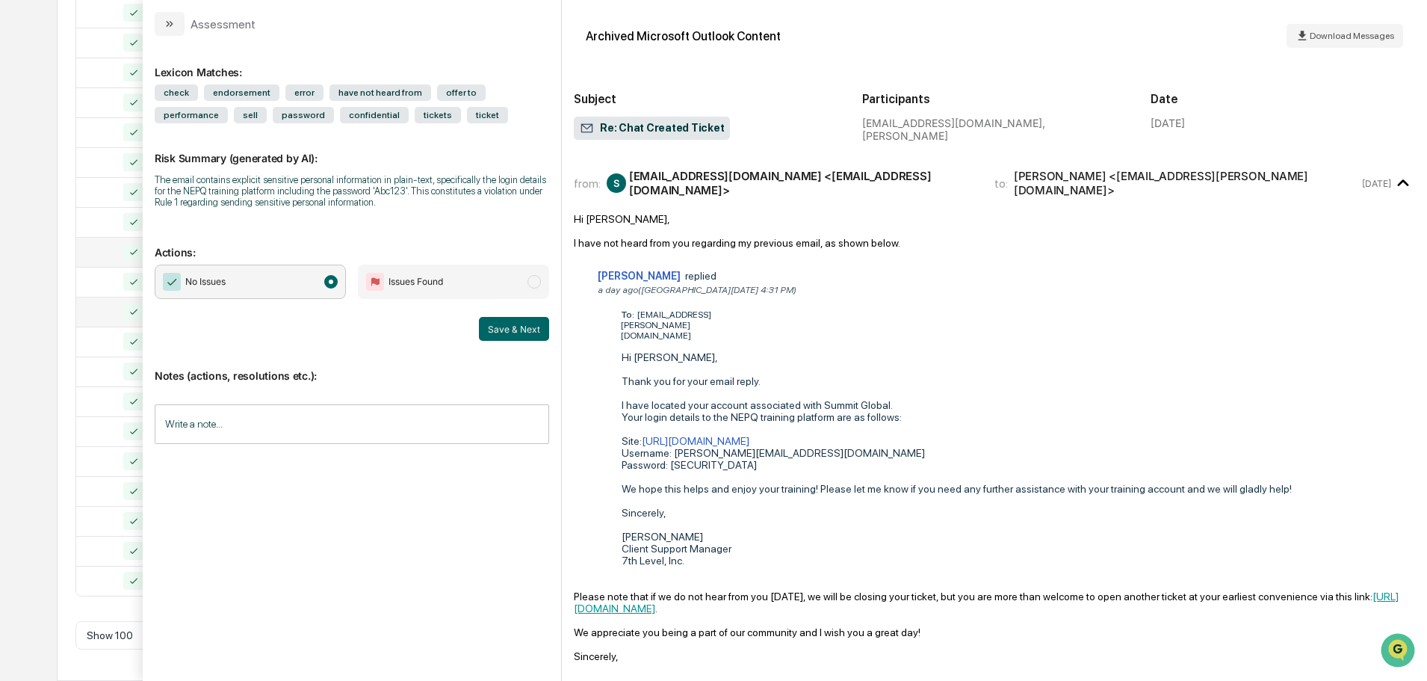
click at [97, 303] on div at bounding box center [124, 312] width 79 height 18
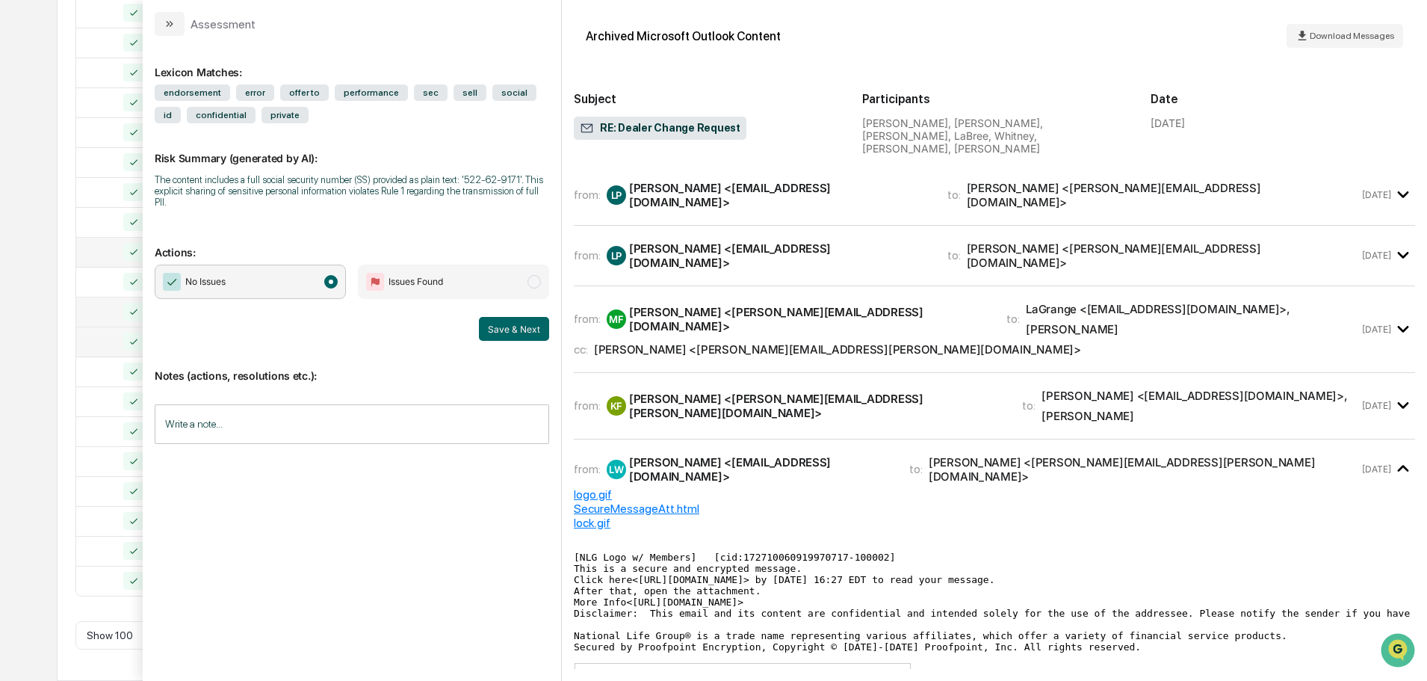
click at [99, 332] on div at bounding box center [124, 341] width 79 height 18
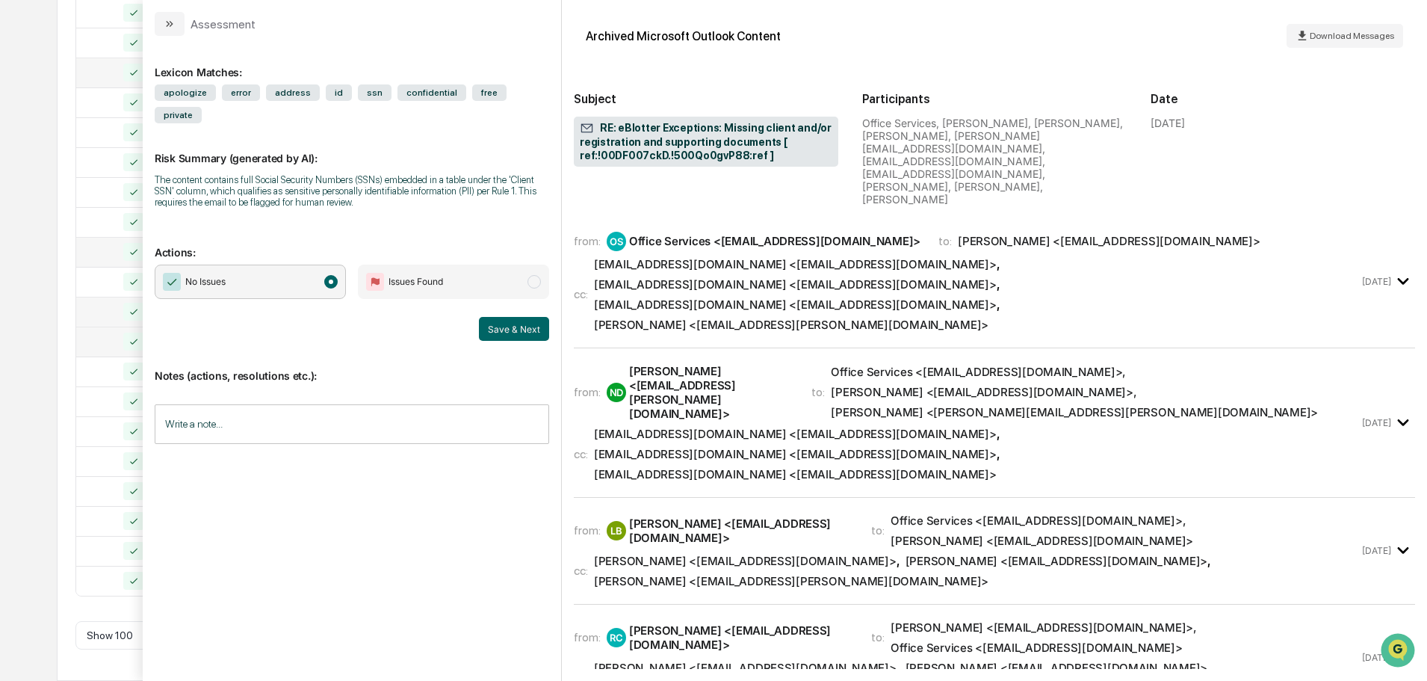
click at [114, 60] on td at bounding box center [124, 73] width 97 height 30
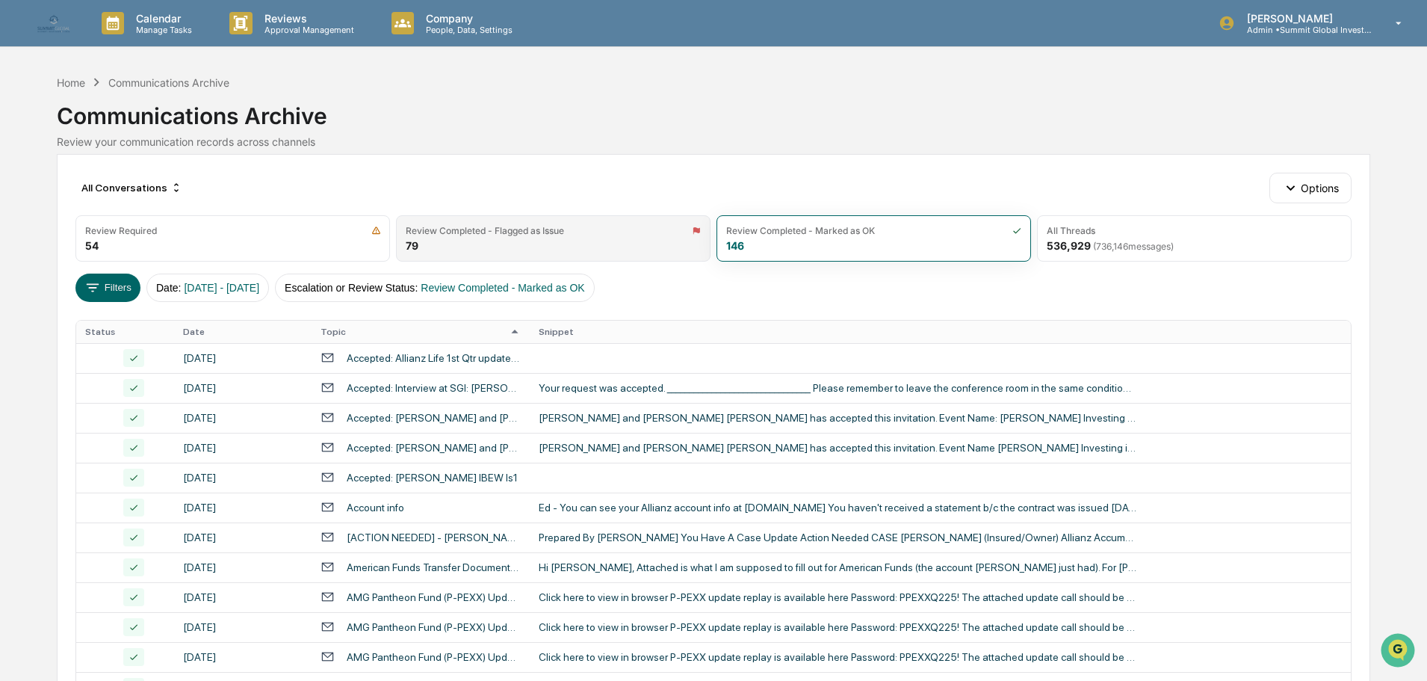
click at [481, 232] on div "Review Completed - Flagged as Issue" at bounding box center [485, 230] width 158 height 11
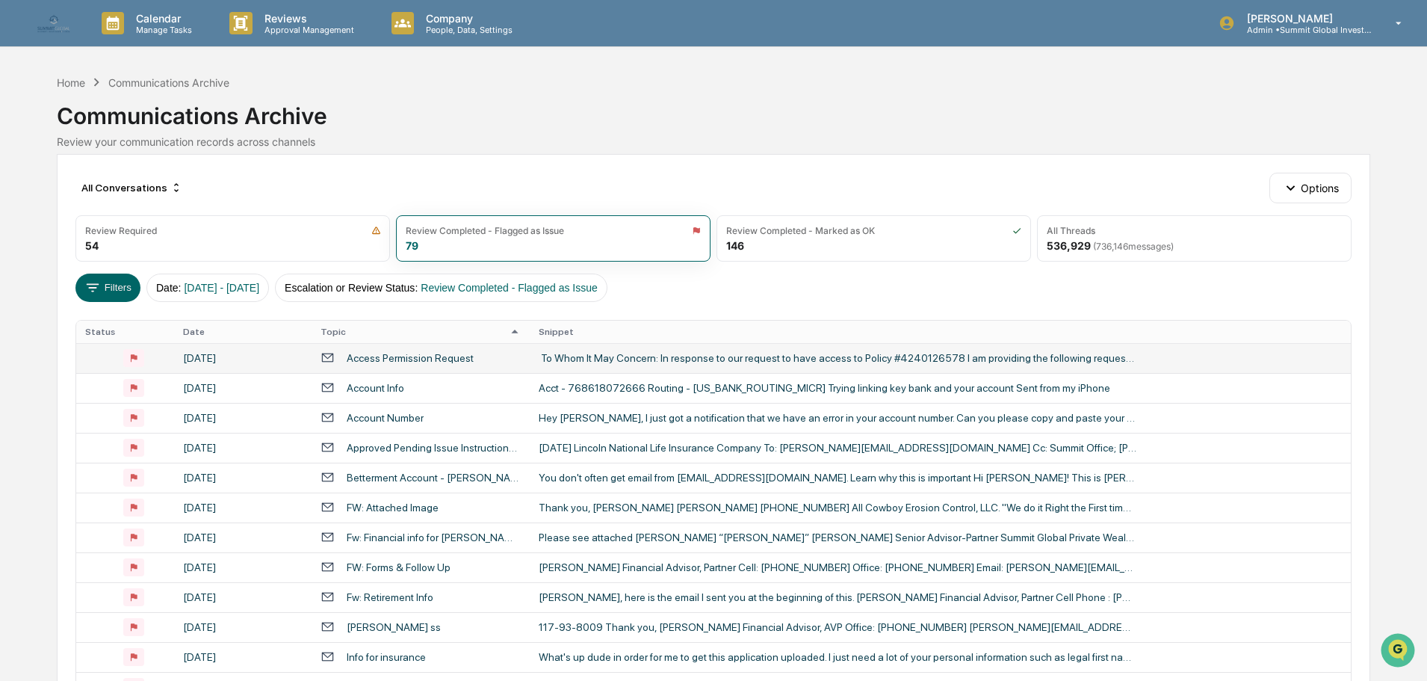
click at [372, 357] on div "Access Permission Request" at bounding box center [410, 358] width 127 height 12
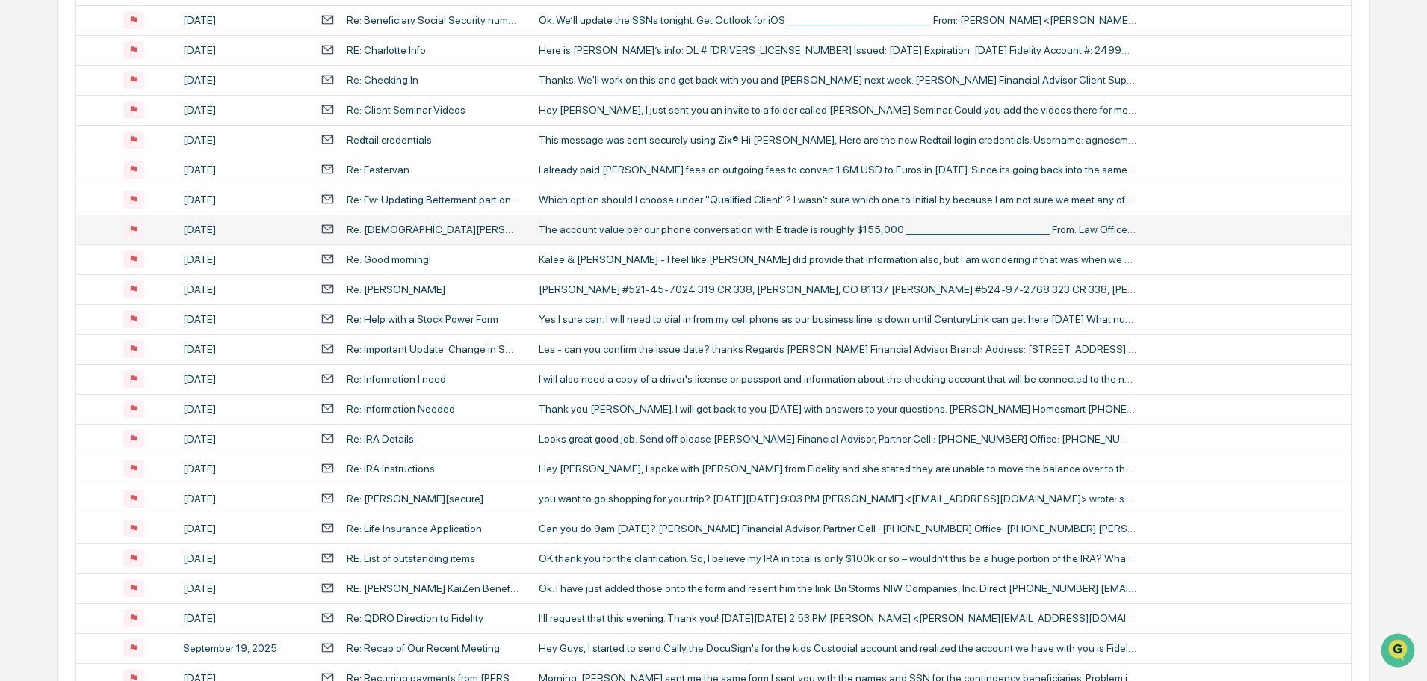
scroll to position [971, 0]
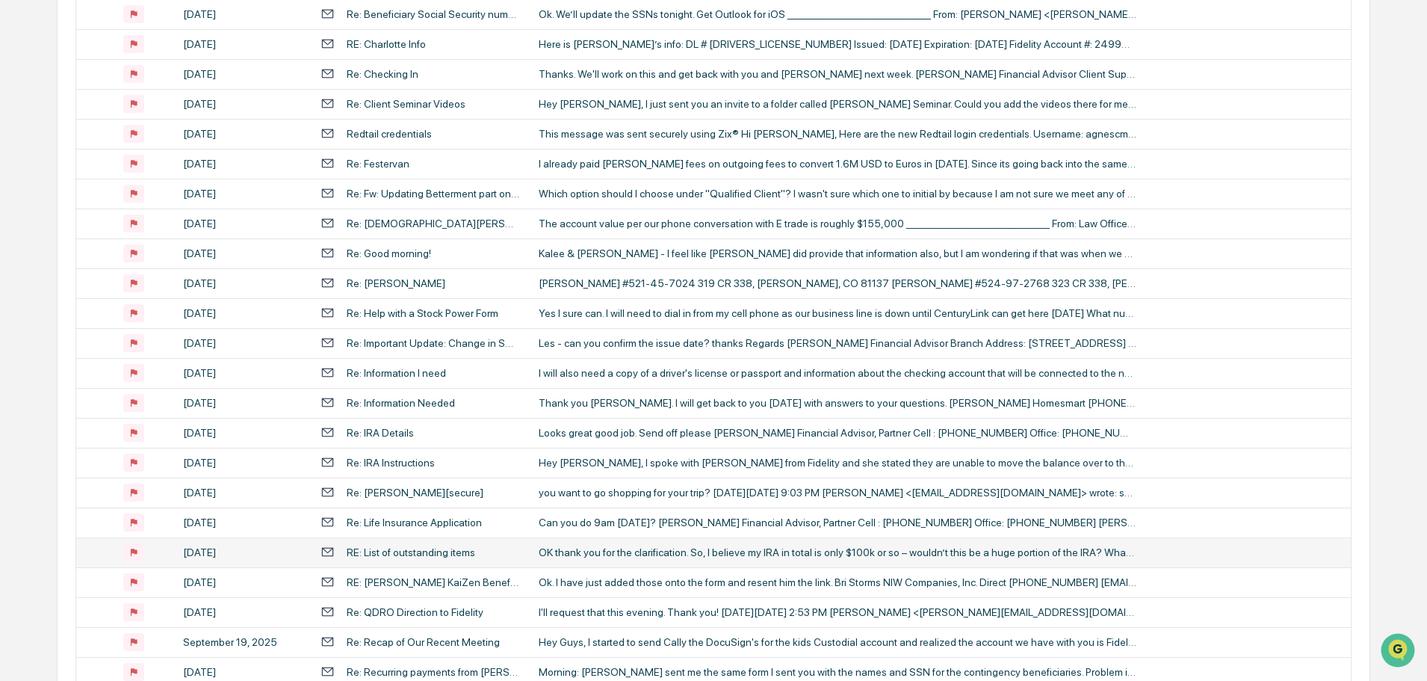
click at [390, 546] on div "RE: List of outstanding items" at bounding box center [411, 552] width 129 height 12
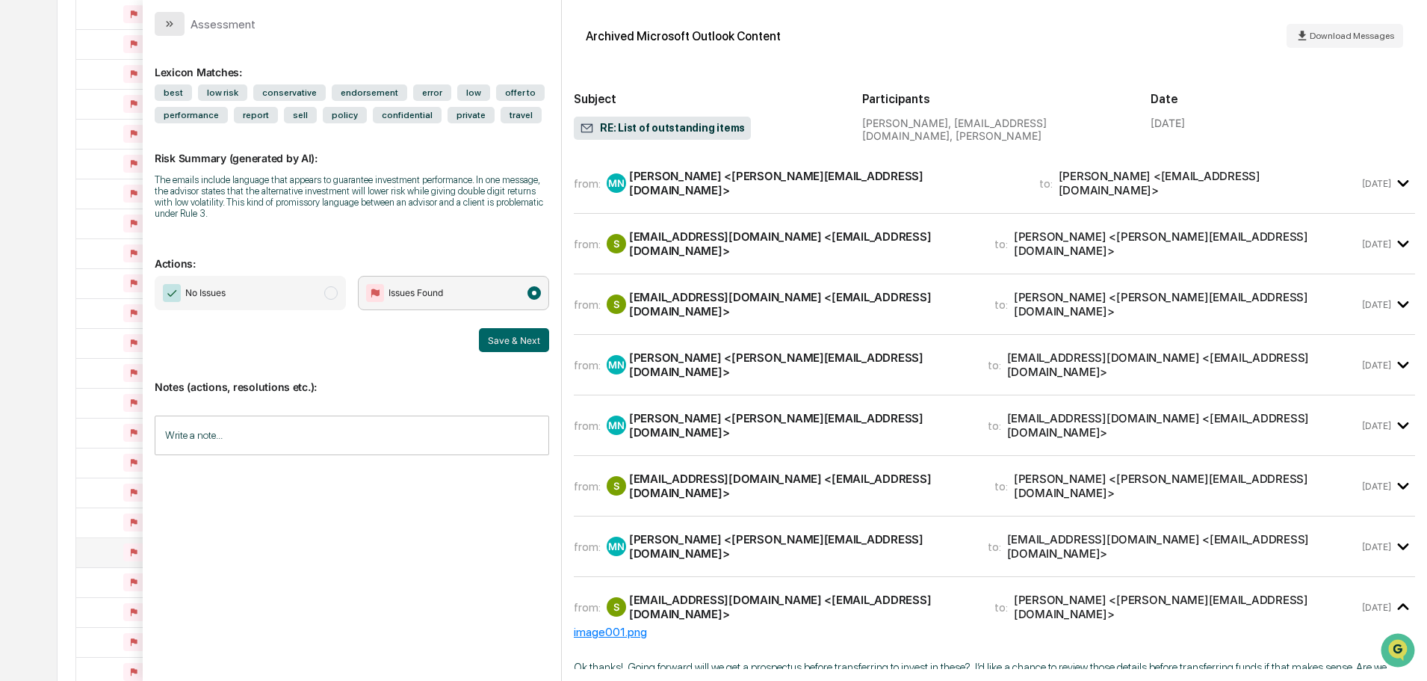
click at [161, 22] on button "modal" at bounding box center [170, 24] width 30 height 24
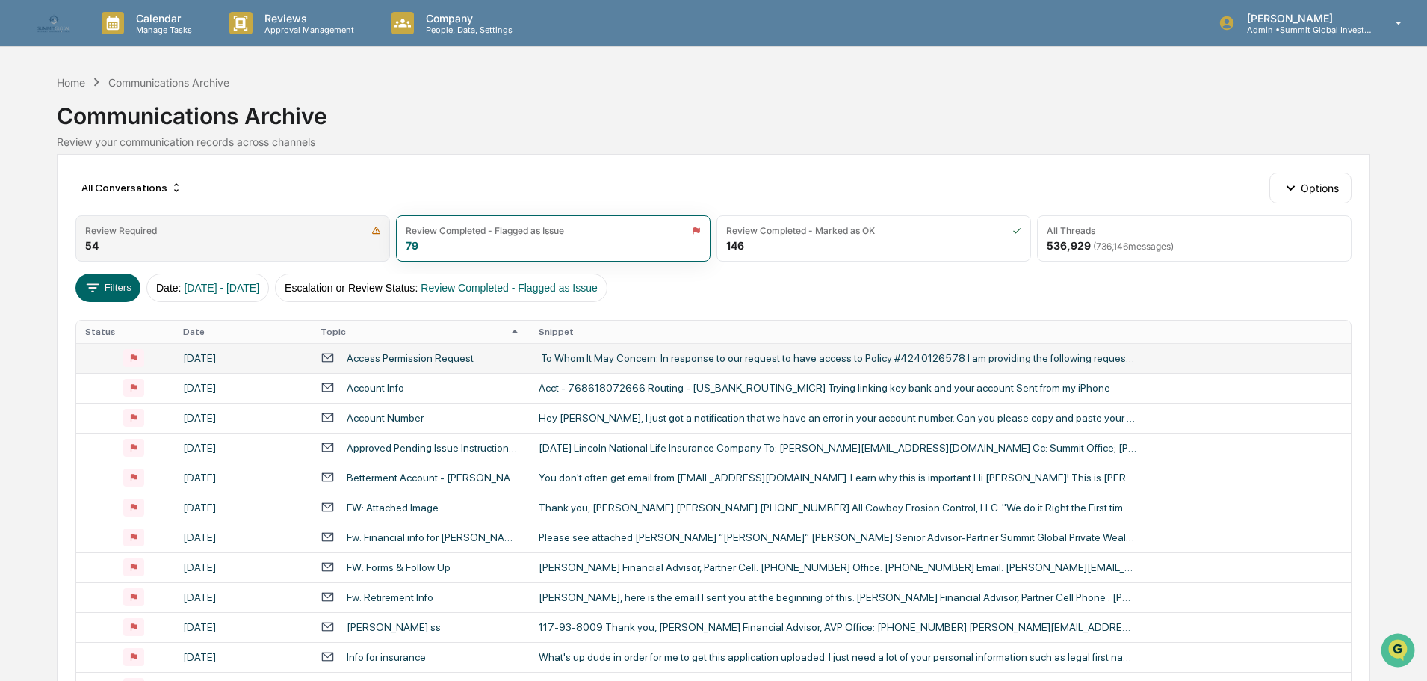
click at [267, 244] on div "Review Required 54" at bounding box center [232, 238] width 315 height 46
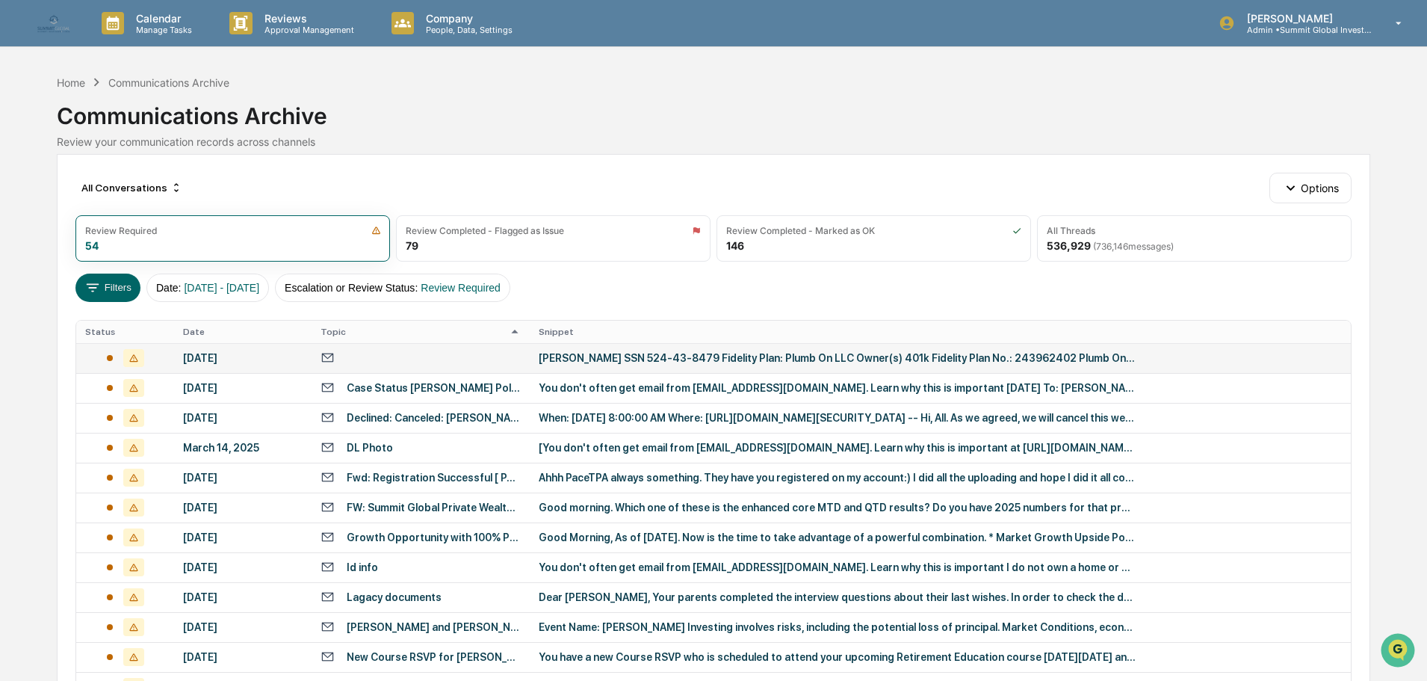
click at [638, 353] on div "[PERSON_NAME] SSN 524-43-8479 Fidelity Plan: Plumb On LLC Owner(s) 401k Fidelit…" at bounding box center [838, 358] width 598 height 12
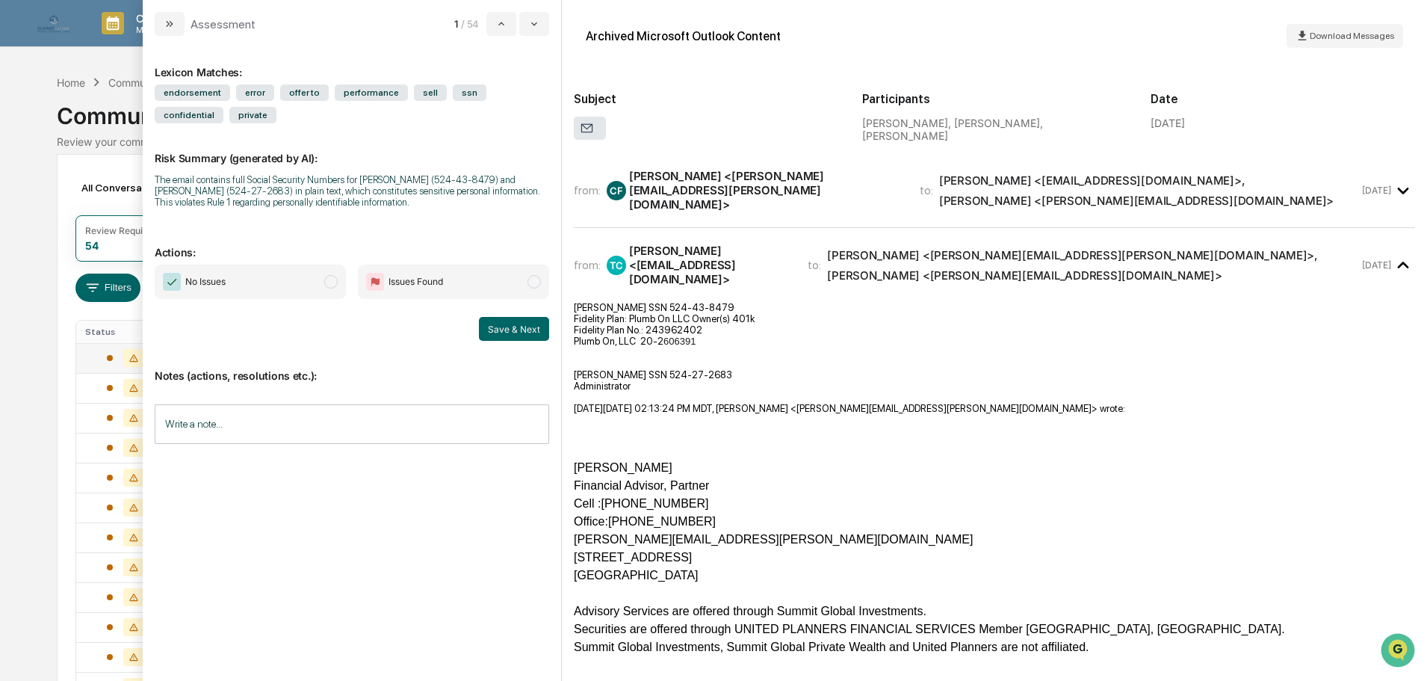
click at [523, 278] on span "Issues Found" at bounding box center [453, 281] width 191 height 34
click at [522, 327] on button "Save & Next" at bounding box center [514, 329] width 70 height 24
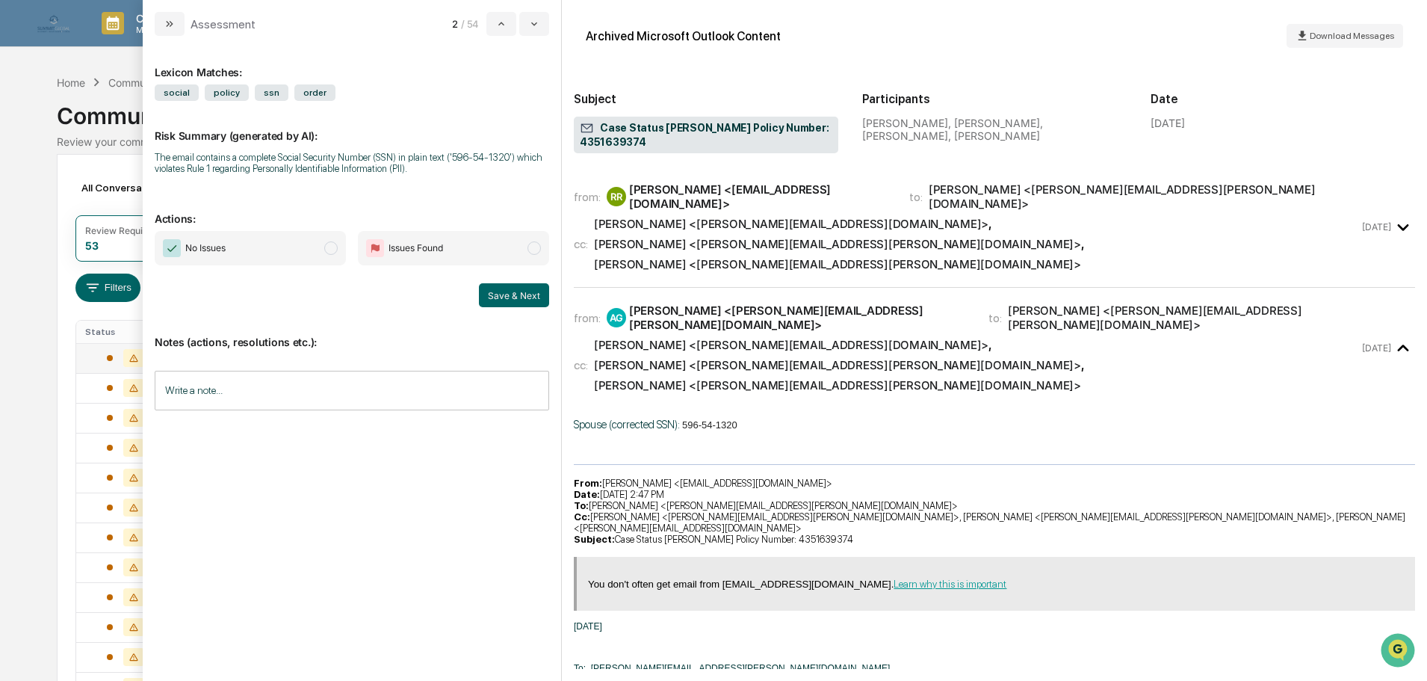
click at [482, 242] on span "Issues Found" at bounding box center [453, 248] width 191 height 34
click at [503, 300] on button "Save & Next" at bounding box center [514, 295] width 70 height 24
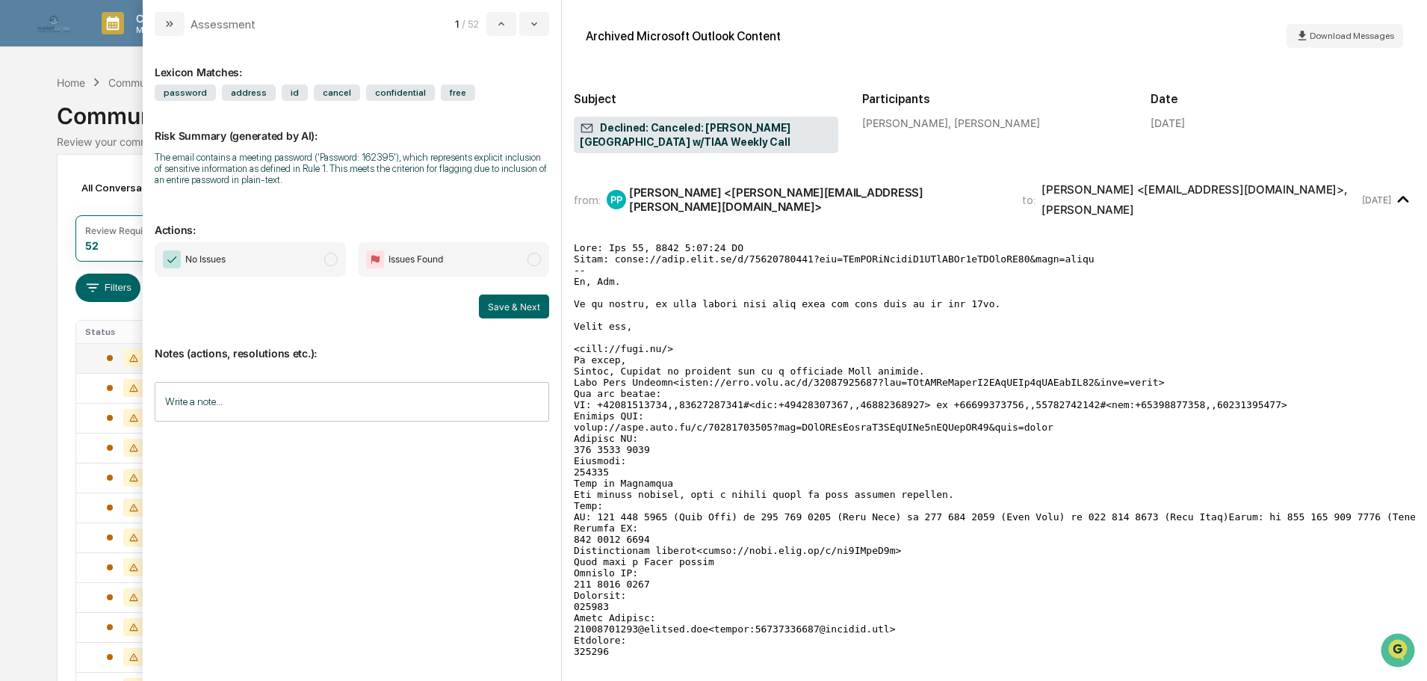
click at [322, 255] on span "No Issues" at bounding box center [250, 259] width 191 height 34
click at [502, 309] on button "Save & Next" at bounding box center [514, 306] width 70 height 24
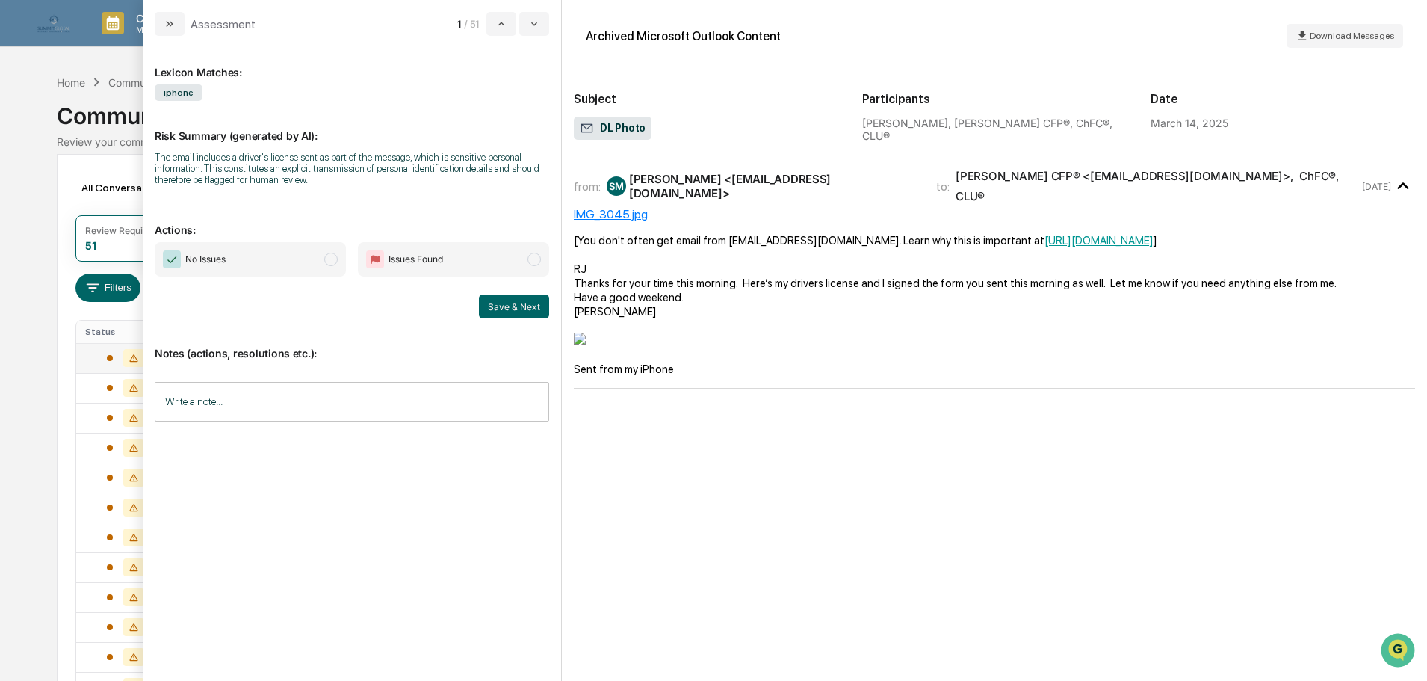
click at [534, 263] on span "modal" at bounding box center [533, 259] width 13 height 13
click at [401, 394] on input "Write a note..." at bounding box center [352, 402] width 394 height 40
drag, startPoint x: 234, startPoint y: 447, endPoint x: 155, endPoint y: 441, distance: 79.4
click at [155, 441] on div "**********" at bounding box center [352, 436] width 394 height 109
click at [509, 300] on button "Save & Next" at bounding box center [514, 306] width 70 height 24
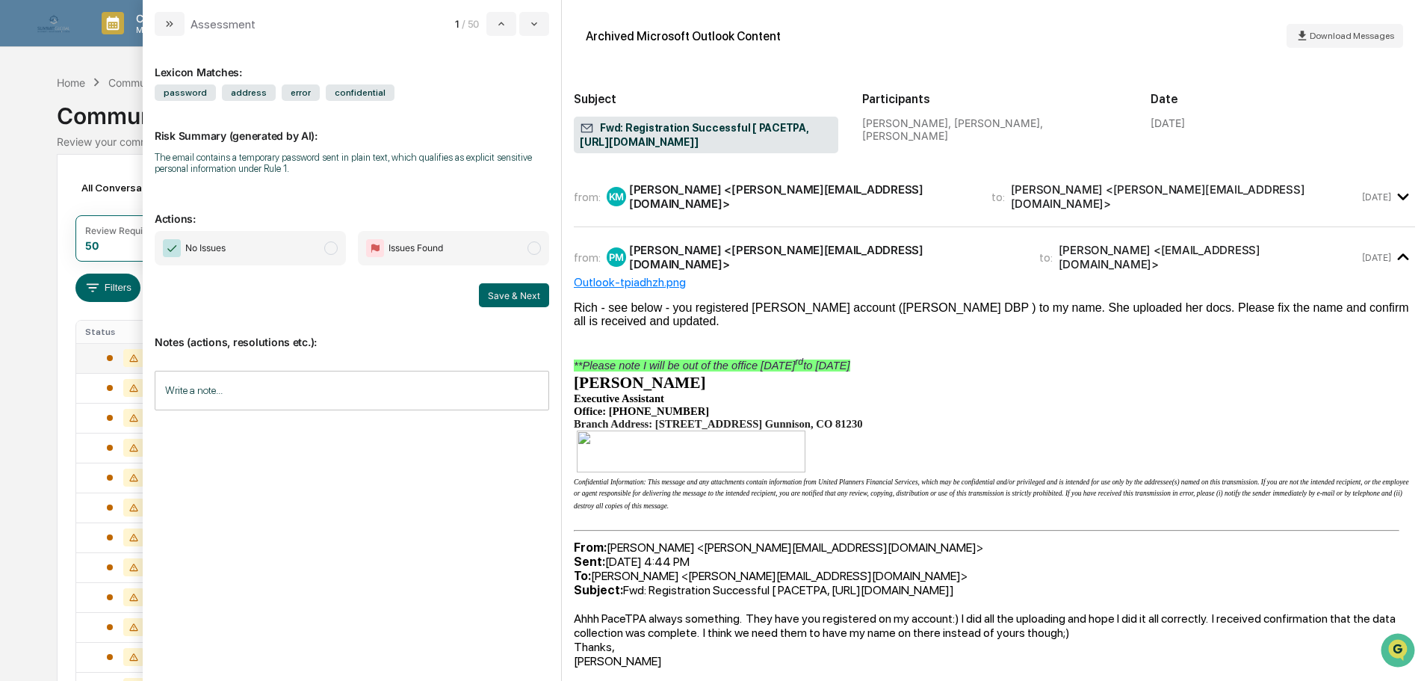
click at [288, 257] on span "No Issues" at bounding box center [250, 248] width 191 height 34
click at [521, 294] on button "Save & Next" at bounding box center [514, 295] width 70 height 24
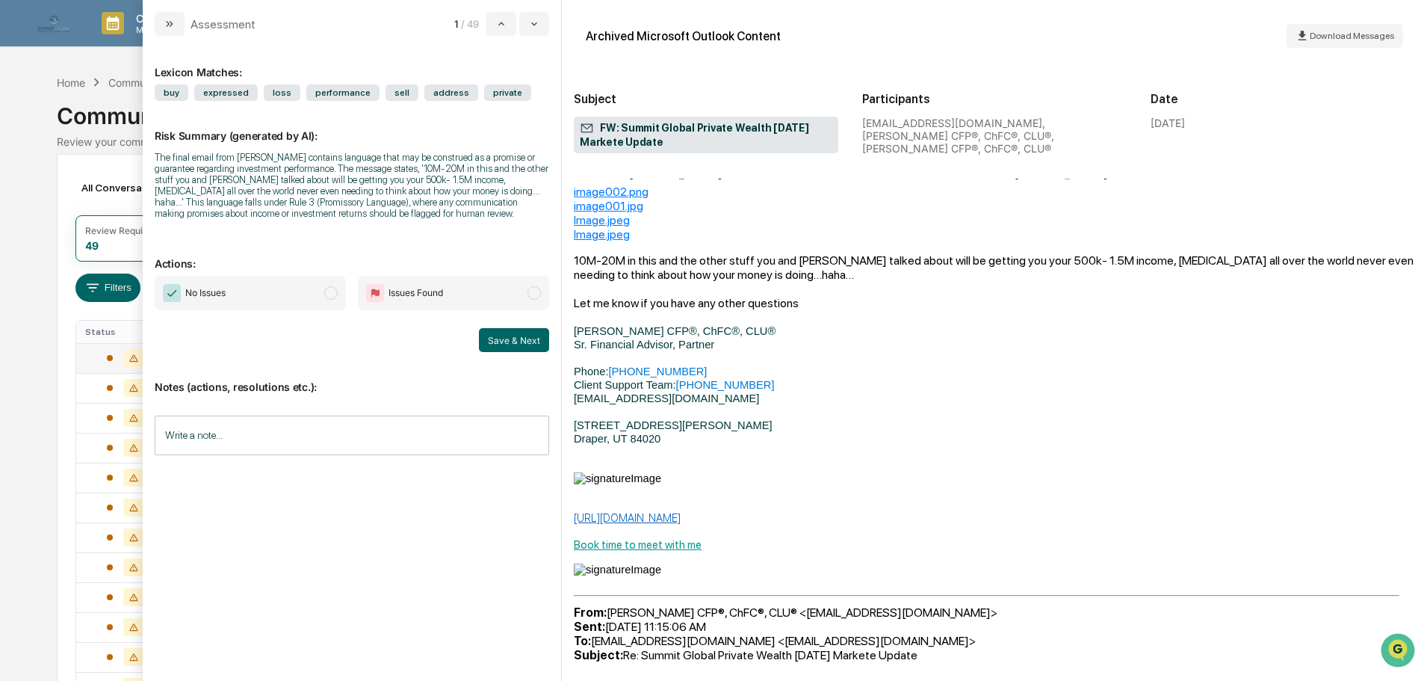
scroll to position [7, 0]
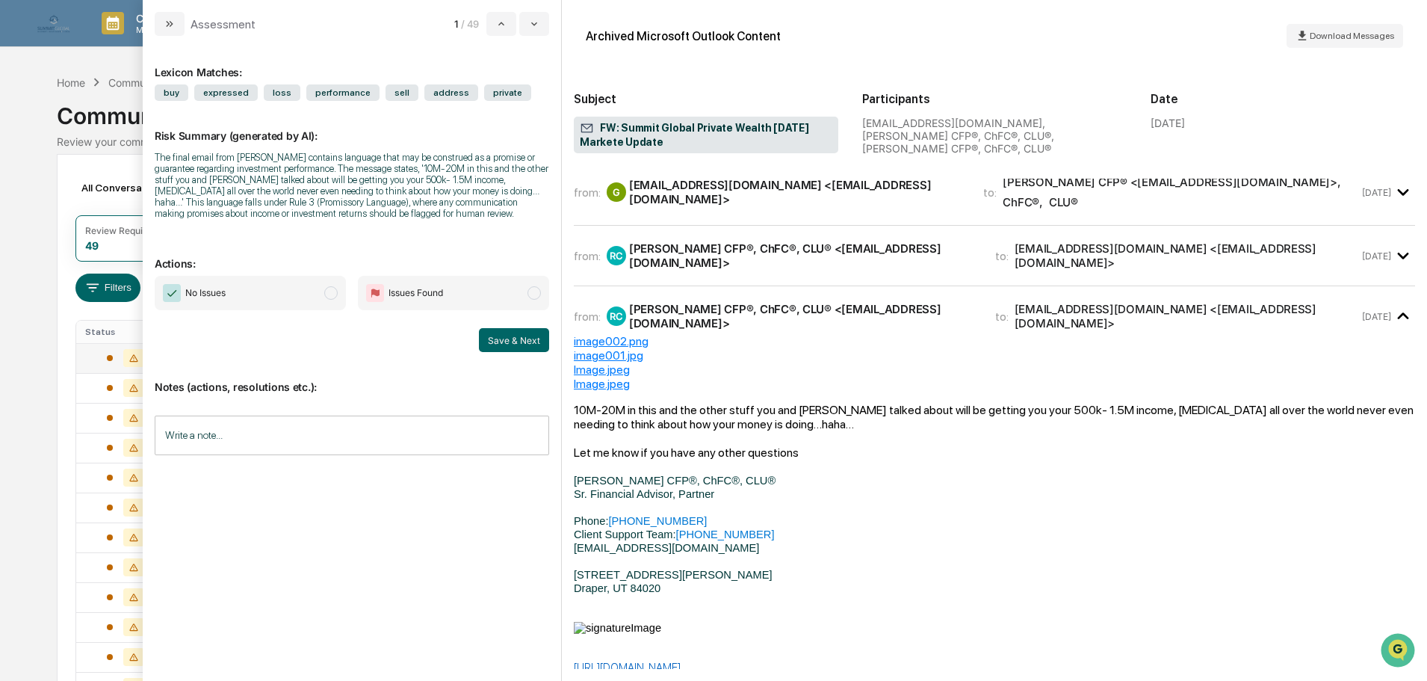
click at [490, 295] on span "Issues Found" at bounding box center [453, 293] width 191 height 34
click at [530, 333] on button "Save & Next" at bounding box center [514, 340] width 70 height 24
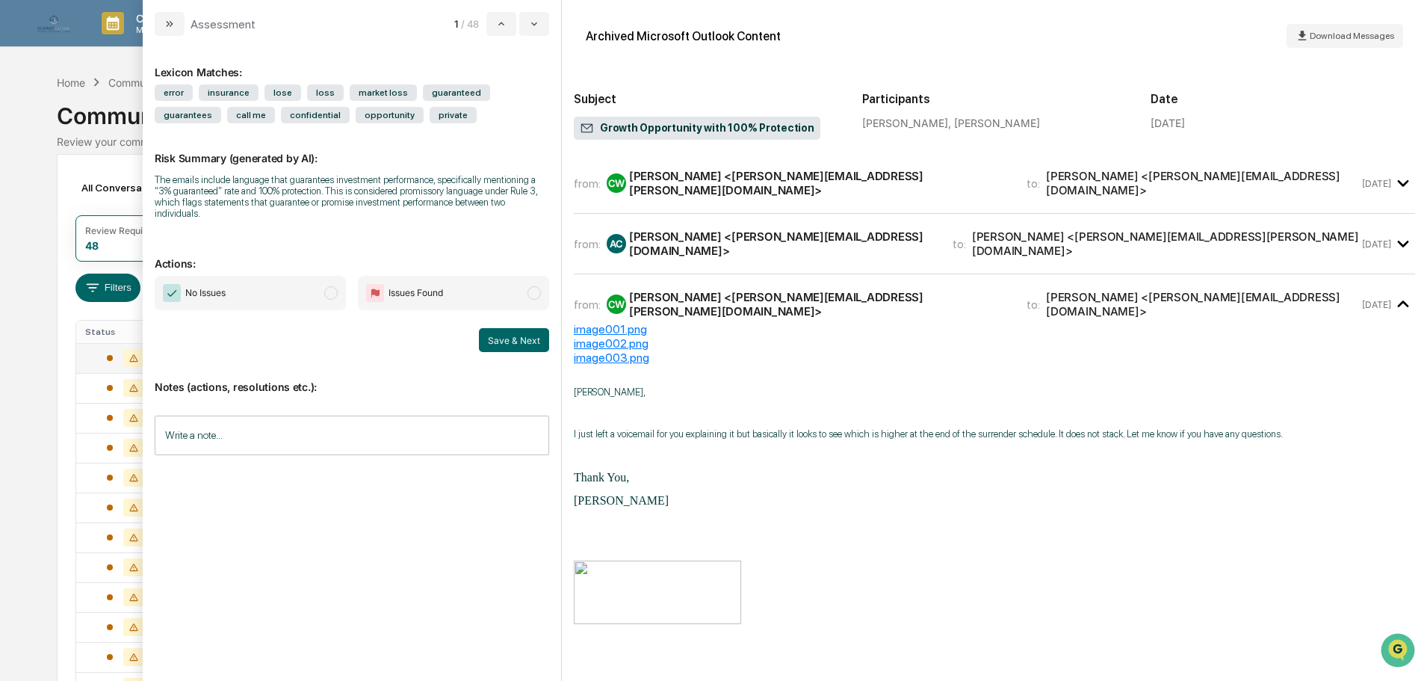
click at [897, 262] on div "from: AC [PERSON_NAME] <[PERSON_NAME][EMAIL_ADDRESS][DOMAIN_NAME]> to: [PERSON_…" at bounding box center [994, 250] width 841 height 49
click at [972, 244] on div "[PERSON_NAME] <[PERSON_NAME][EMAIL_ADDRESS][PERSON_NAME][DOMAIN_NAME]>" at bounding box center [1165, 243] width 387 height 28
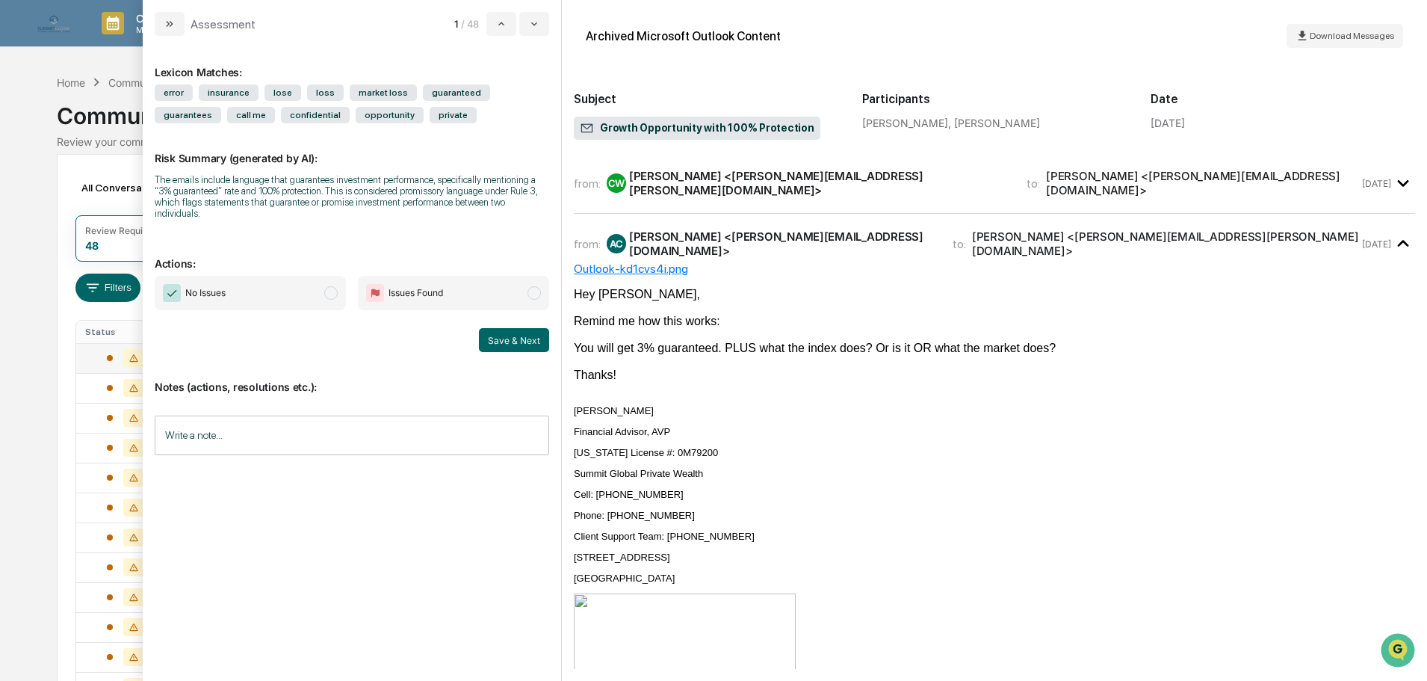
click at [875, 190] on div "CW [PERSON_NAME] <[PERSON_NAME][EMAIL_ADDRESS][PERSON_NAME][DOMAIN_NAME]>" at bounding box center [808, 183] width 402 height 28
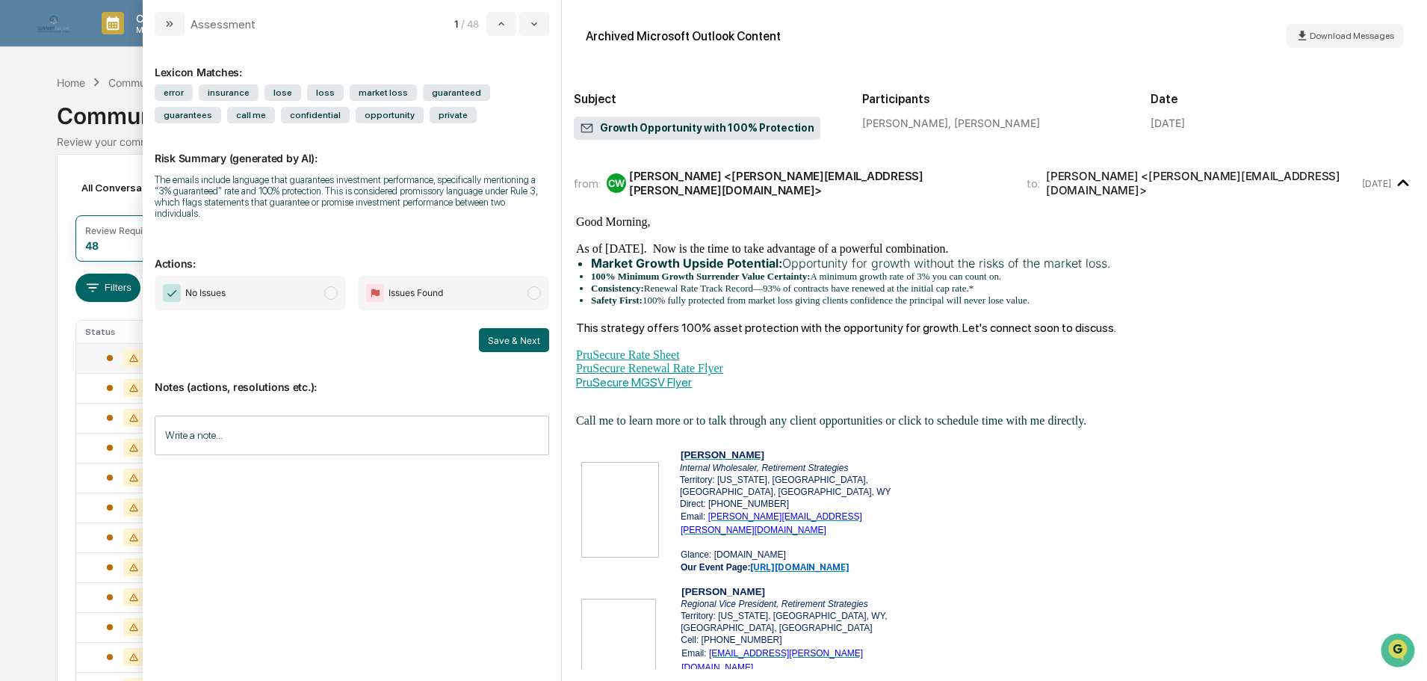
click at [312, 287] on span "No Issues" at bounding box center [250, 293] width 191 height 34
click at [526, 329] on button "Save & Next" at bounding box center [514, 340] width 70 height 24
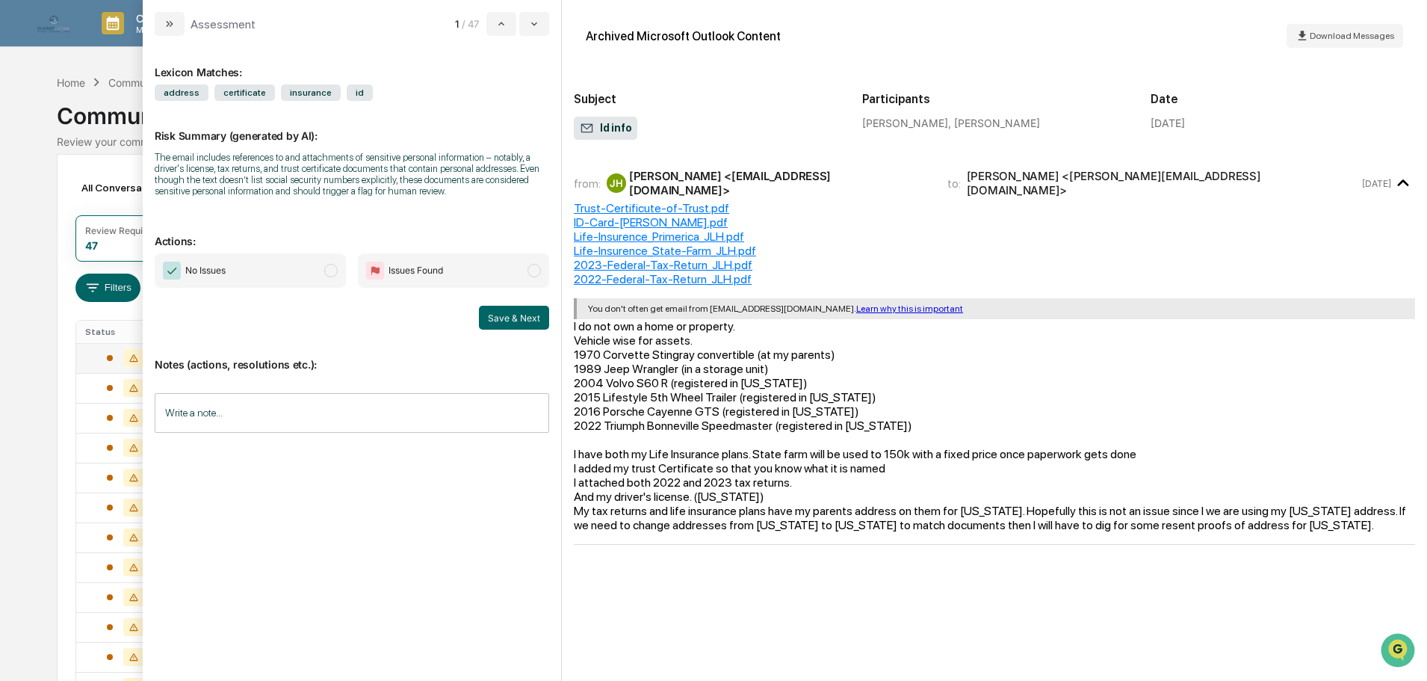
click at [294, 402] on input "Write a note..." at bounding box center [352, 413] width 394 height 40
click at [516, 264] on span "Issues Found" at bounding box center [453, 270] width 191 height 34
click at [523, 315] on button "Save & Next" at bounding box center [514, 318] width 70 height 24
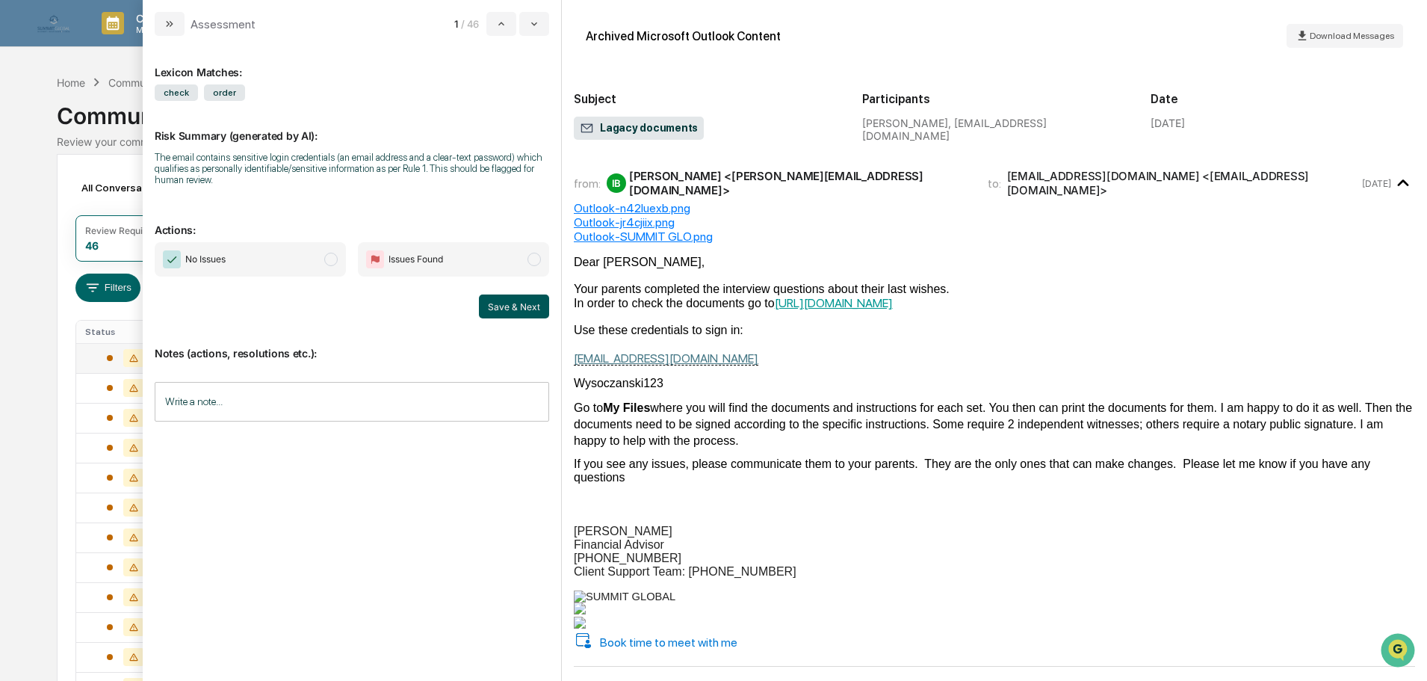
click at [525, 295] on button "Save & Next" at bounding box center [514, 306] width 70 height 24
drag, startPoint x: 525, startPoint y: 295, endPoint x: 519, endPoint y: 359, distance: 64.5
click at [519, 358] on div "Lexicon Matches: check order Risk Summary (generated by AI): The email contains…" at bounding box center [352, 352] width 394 height 608
click at [532, 255] on span "modal" at bounding box center [533, 259] width 13 height 13
click at [527, 305] on button "Save & Next" at bounding box center [514, 306] width 70 height 24
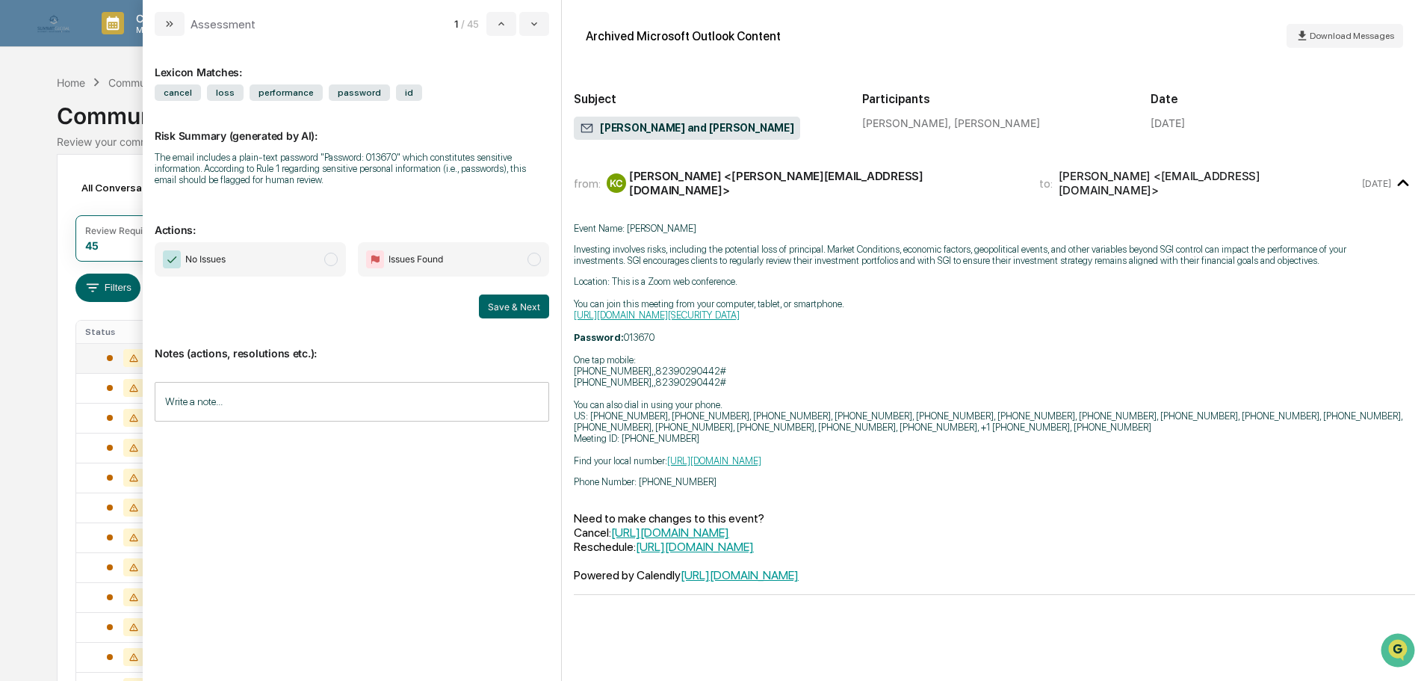
click at [337, 258] on span "modal" at bounding box center [330, 259] width 13 height 13
click at [532, 304] on button "Save & Next" at bounding box center [514, 306] width 70 height 24
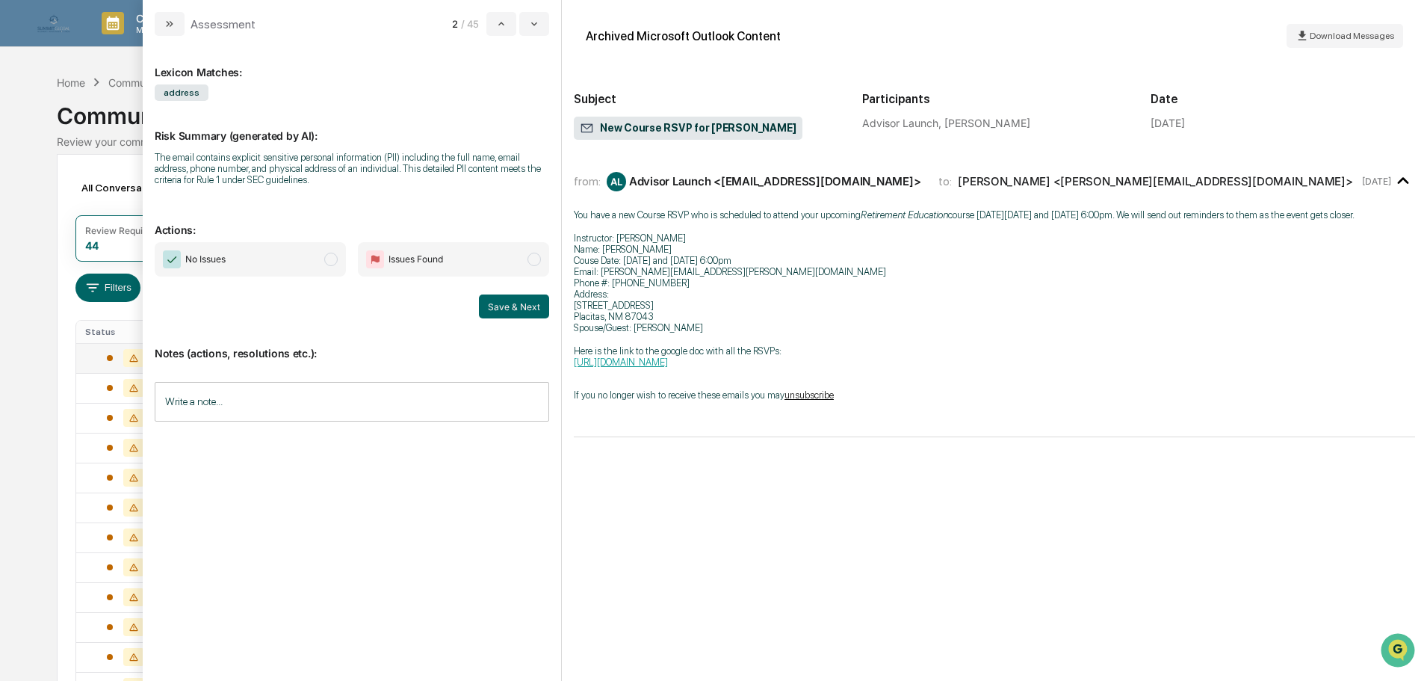
click at [330, 259] on span "modal" at bounding box center [330, 259] width 13 height 13
click at [501, 302] on button "Save & Next" at bounding box center [514, 306] width 70 height 24
click at [319, 259] on span "No Issues" at bounding box center [250, 259] width 191 height 34
click at [488, 302] on button "Save & Next" at bounding box center [514, 306] width 70 height 24
click at [297, 268] on span "No Issues" at bounding box center [250, 259] width 191 height 34
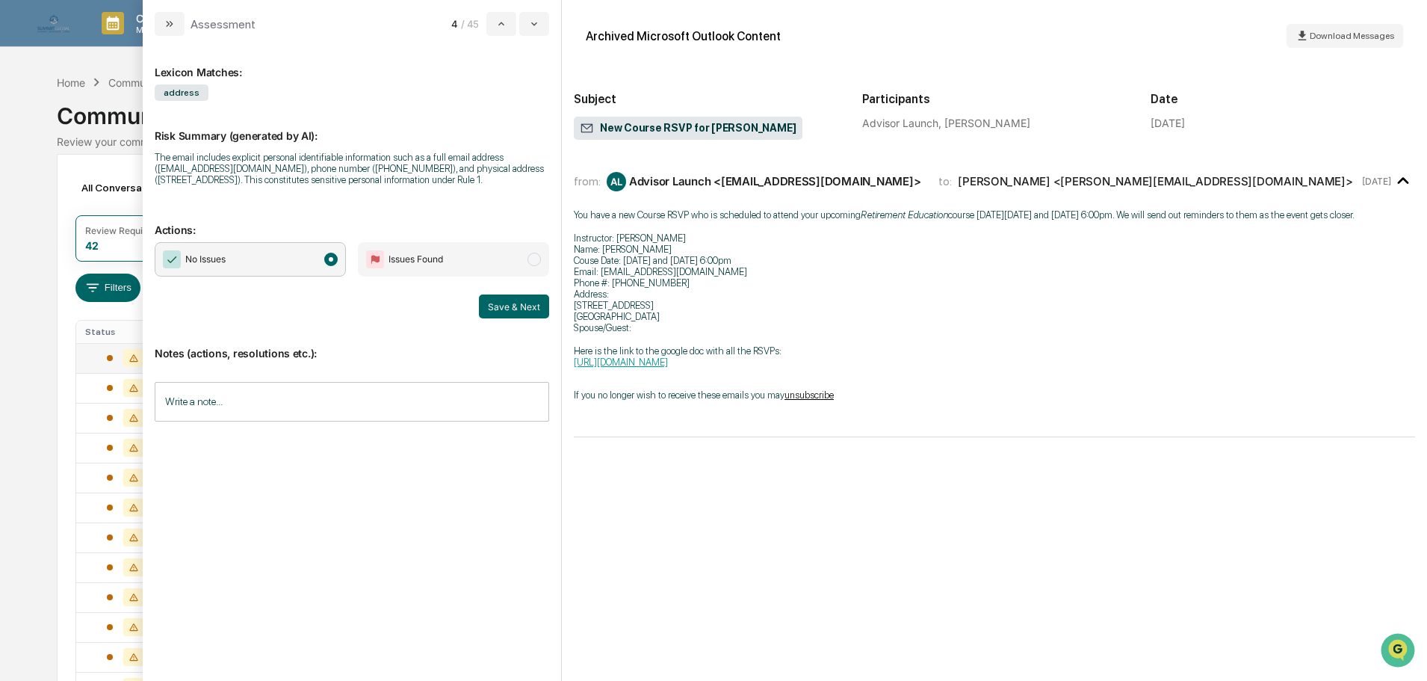
click at [486, 318] on div "Notes (actions, resolutions etc.): Write a note... Write a note..." at bounding box center [352, 378] width 394 height 121
click at [507, 306] on button "Save & Next" at bounding box center [514, 306] width 70 height 24
click at [294, 267] on span "No Issues" at bounding box center [250, 259] width 191 height 34
click at [541, 305] on button "Save & Next" at bounding box center [514, 306] width 70 height 24
click at [283, 257] on span "No Issues" at bounding box center [250, 259] width 191 height 34
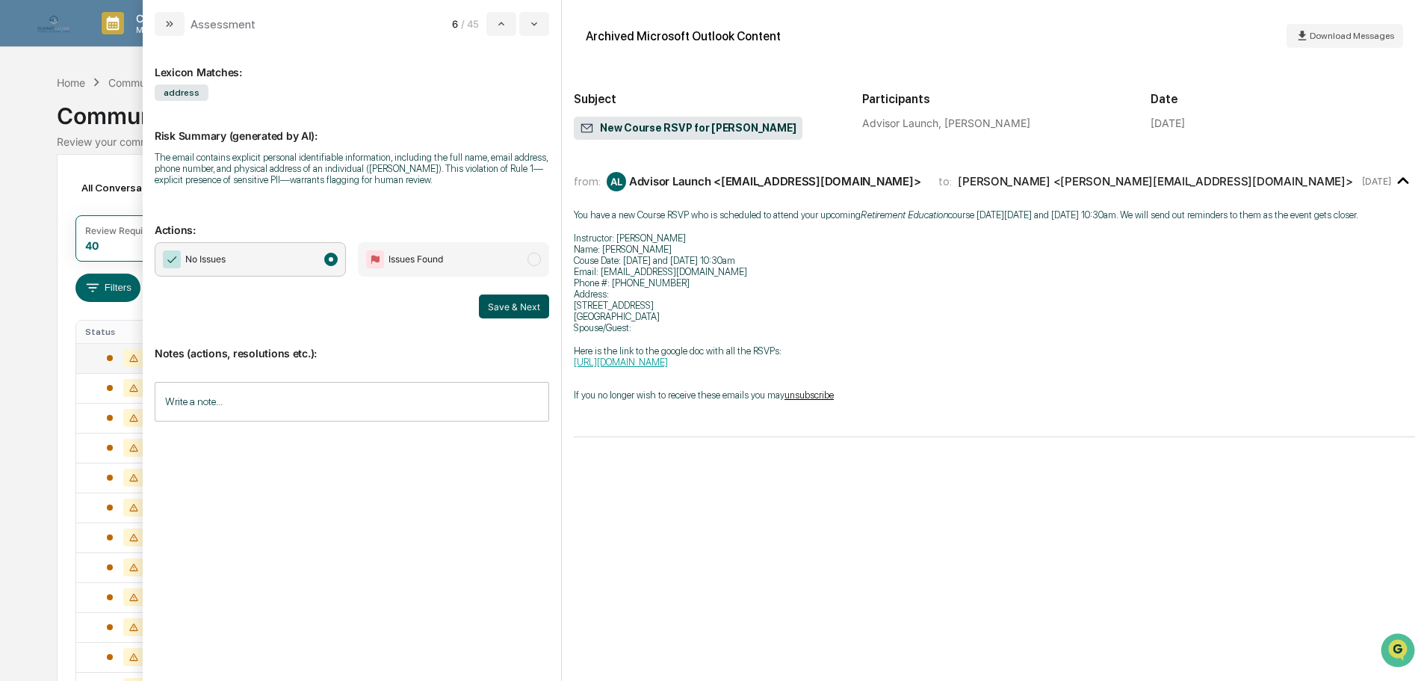
click at [497, 300] on button "Save & Next" at bounding box center [514, 306] width 70 height 24
click at [300, 260] on span "No Issues" at bounding box center [250, 259] width 191 height 34
click at [508, 312] on button "Save & Next" at bounding box center [514, 306] width 70 height 24
click at [287, 267] on span "No Issues" at bounding box center [250, 259] width 191 height 34
click at [513, 309] on button "Save & Next" at bounding box center [514, 306] width 70 height 24
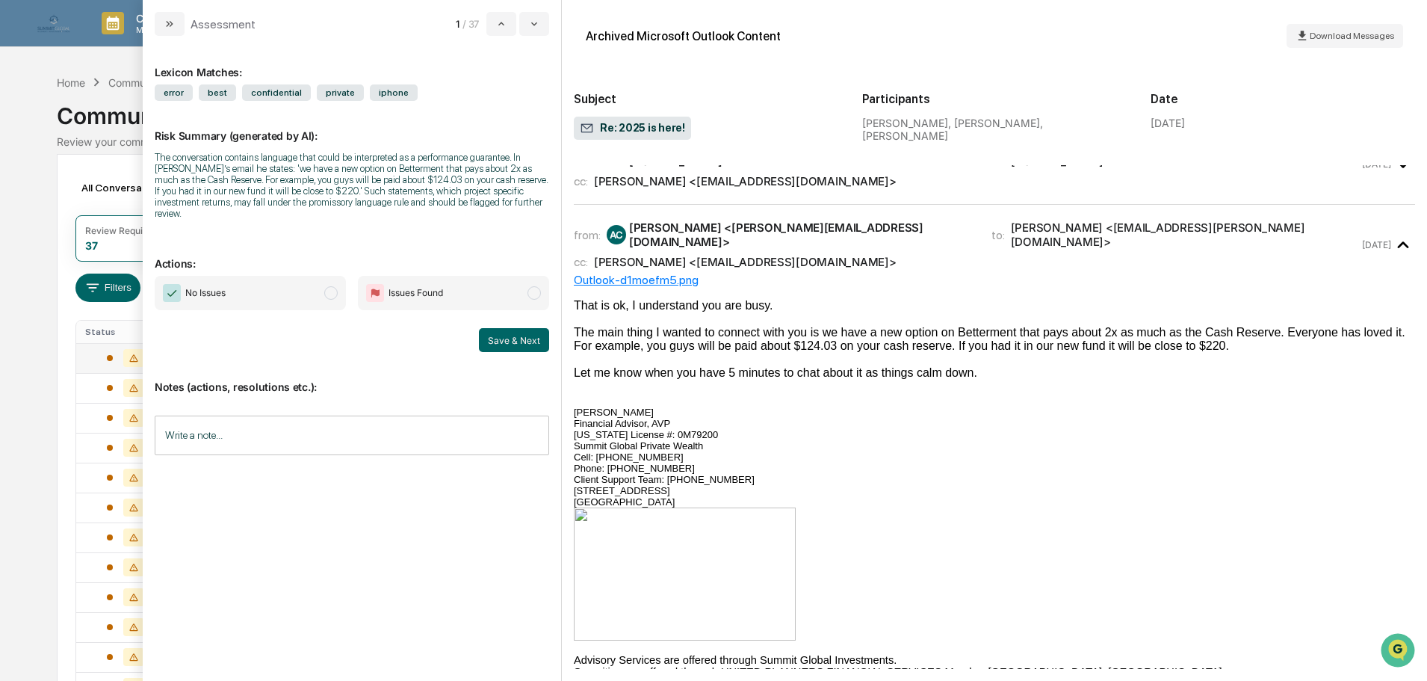
scroll to position [78, 0]
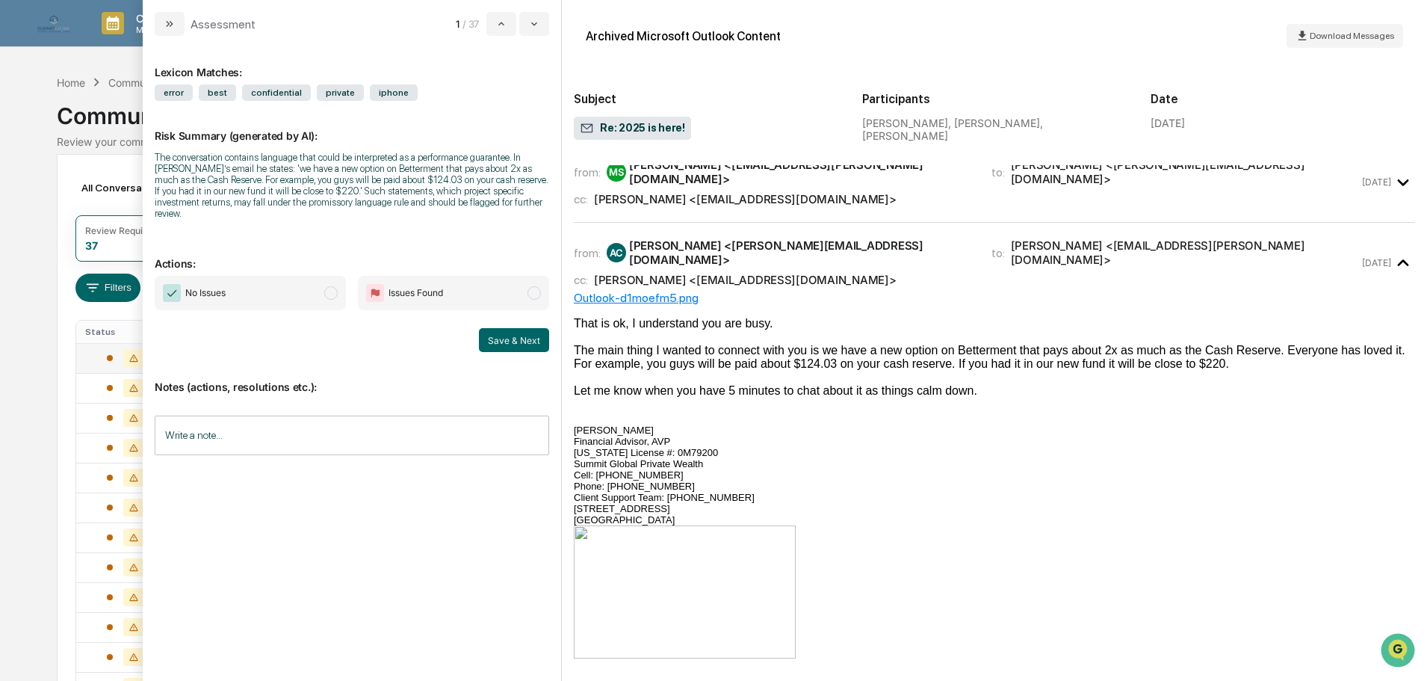
click at [434, 285] on span "Issues Found" at bounding box center [416, 292] width 55 height 15
click at [524, 328] on button "Save & Next" at bounding box center [514, 340] width 70 height 24
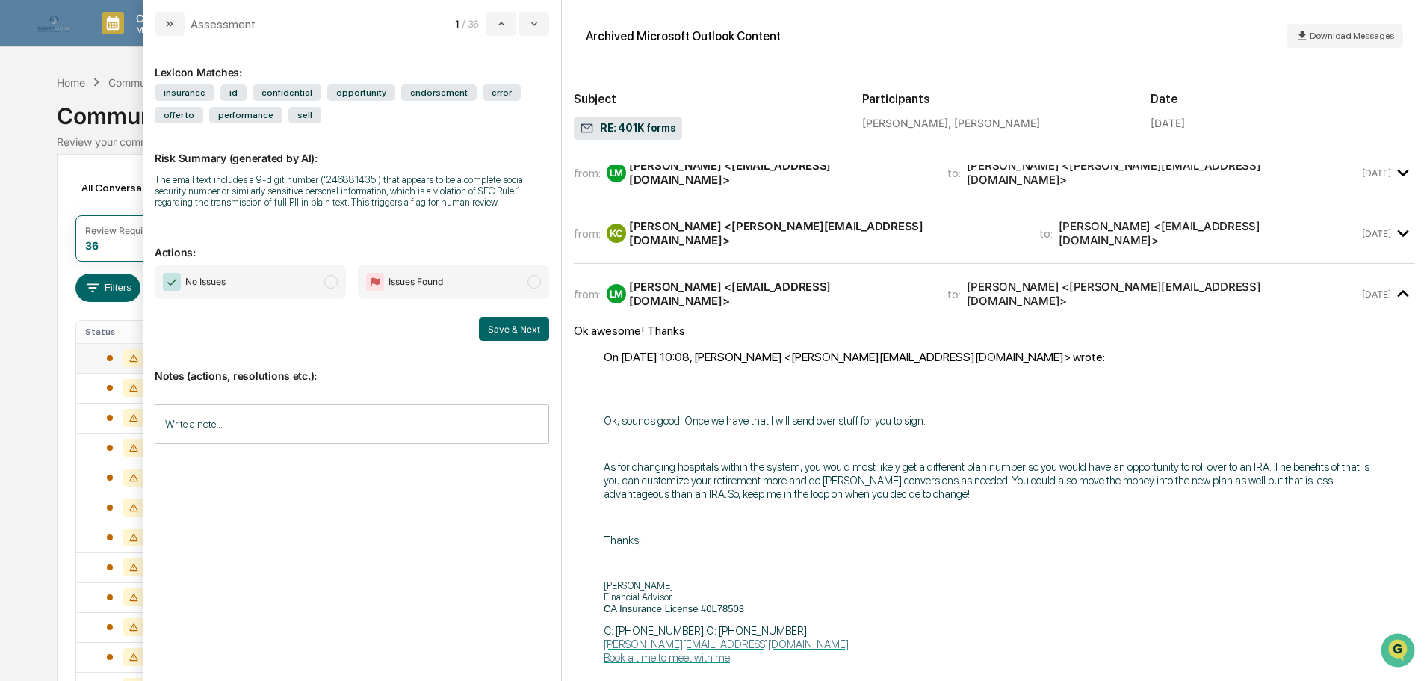
scroll to position [299, 0]
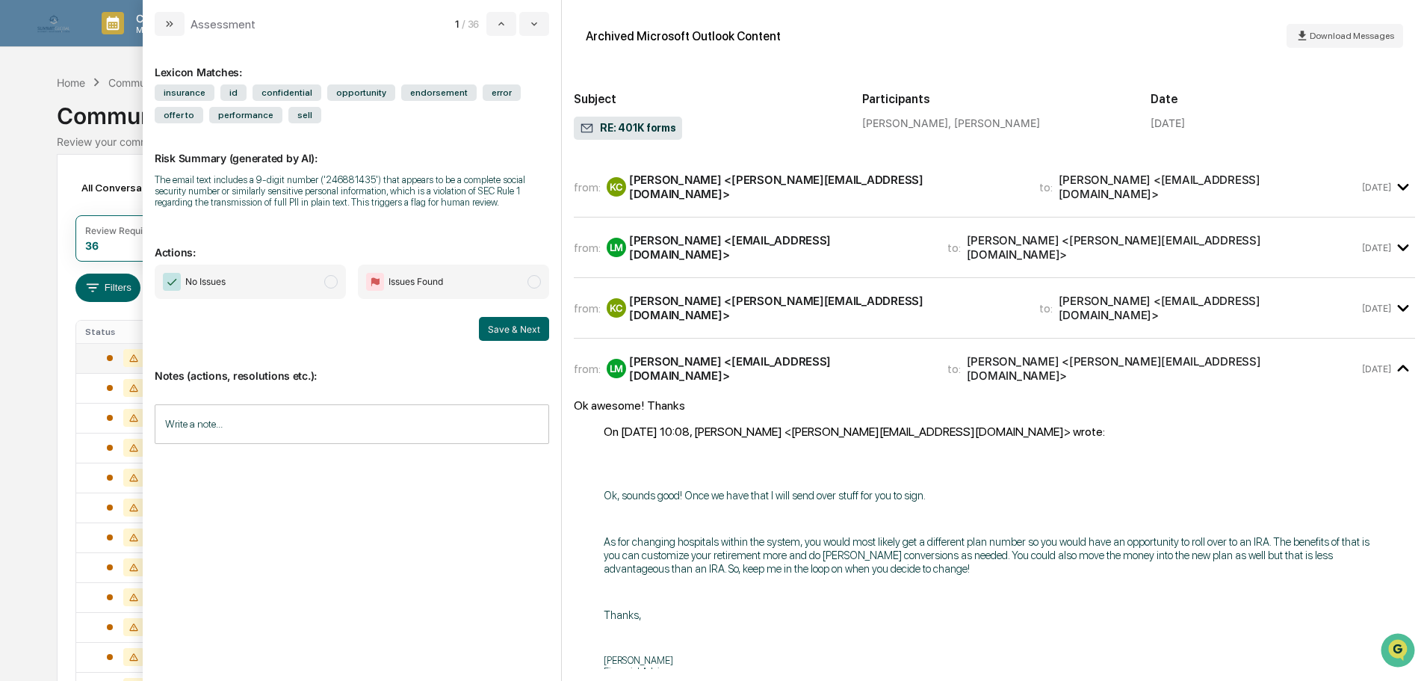
click at [985, 294] on div "from: [PERSON_NAME] [PERSON_NAME] <[PERSON_NAME][EMAIL_ADDRESS][DOMAIN_NAME]> t…" at bounding box center [966, 308] width 785 height 28
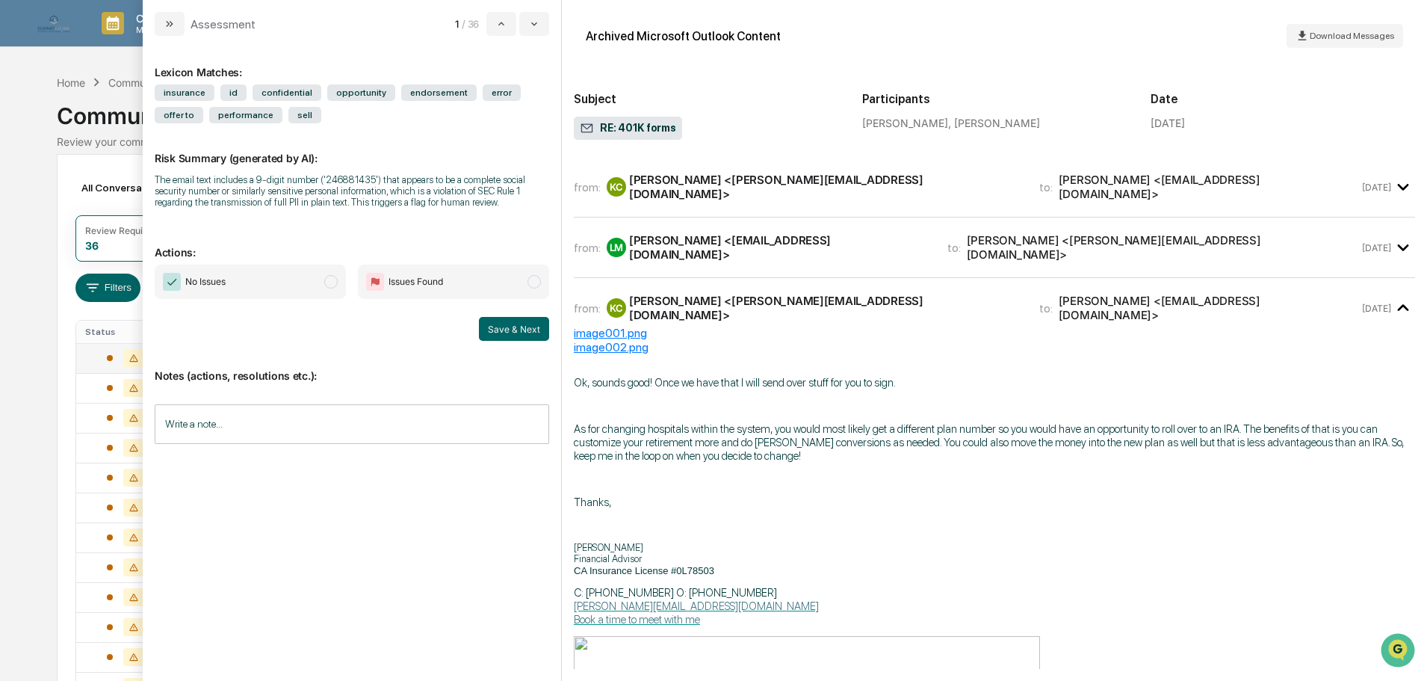
scroll to position [224, 0]
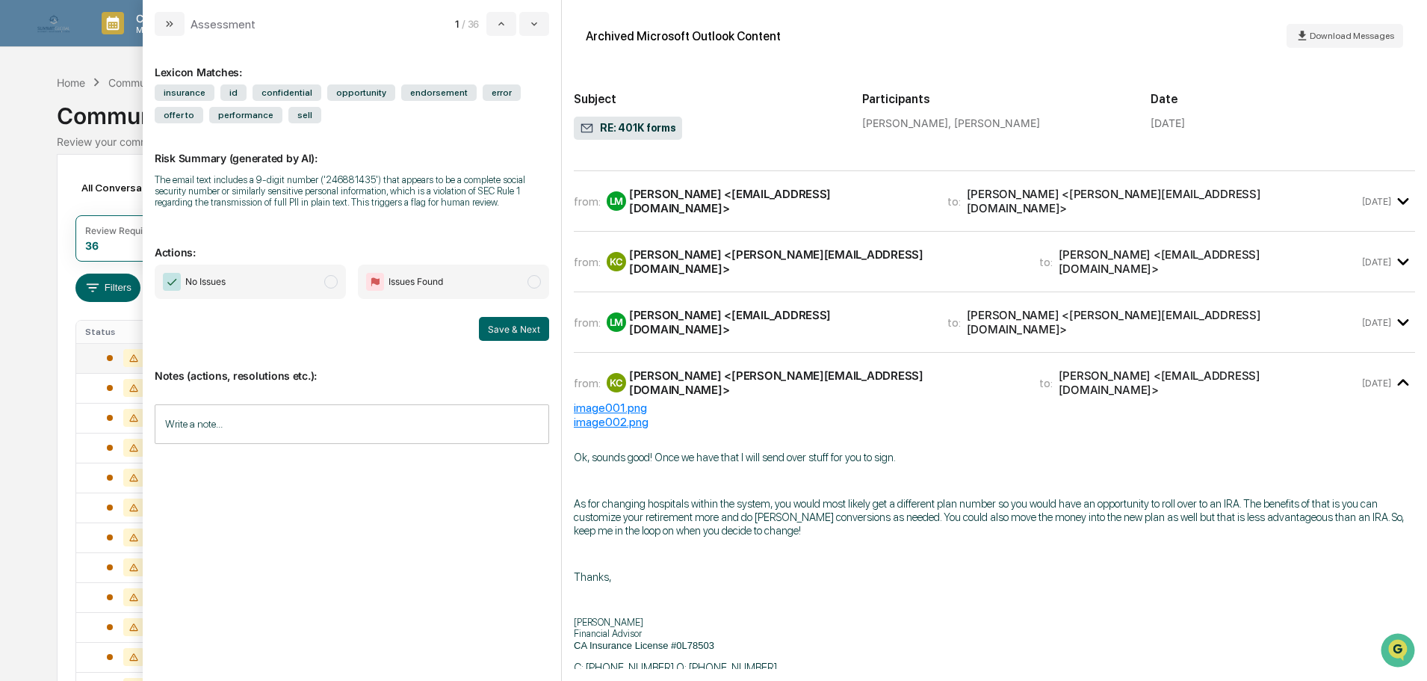
click at [983, 308] on div "[PERSON_NAME] <[PERSON_NAME][EMAIL_ADDRESS][DOMAIN_NAME]>" at bounding box center [1163, 322] width 392 height 28
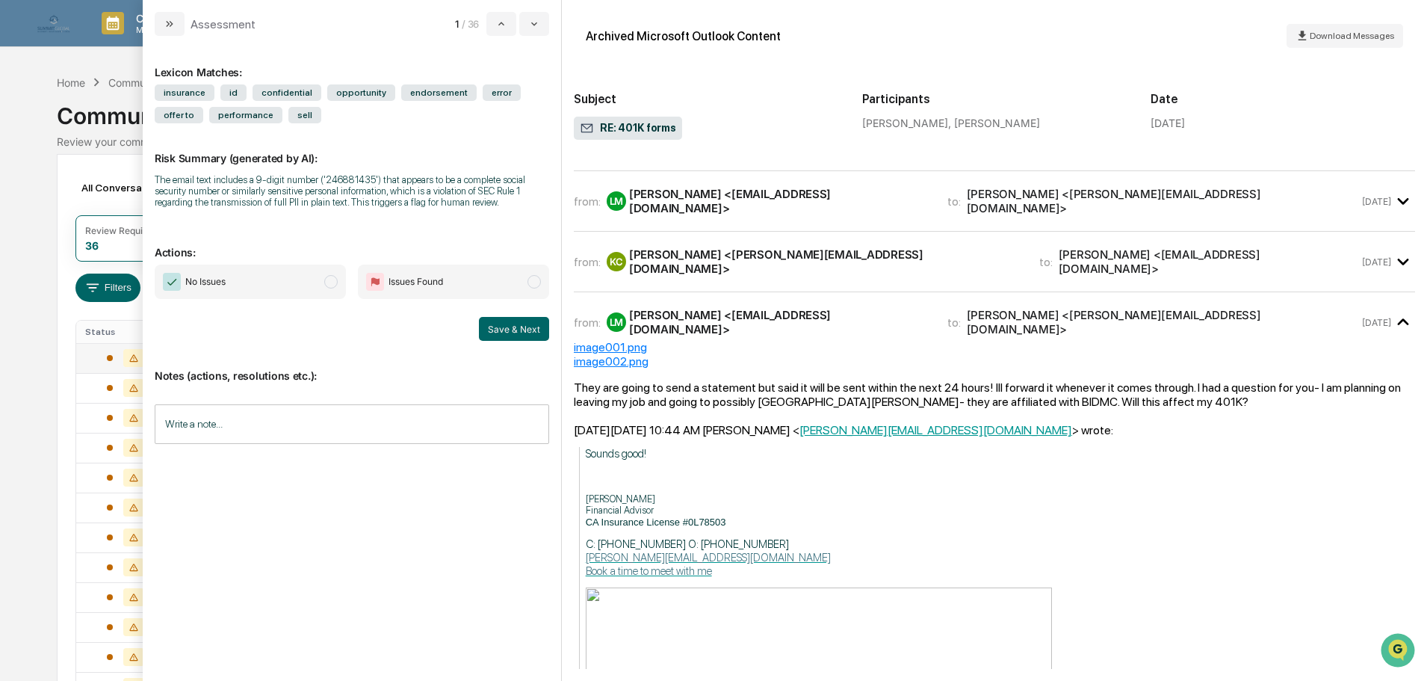
click at [986, 256] on div "from: [PERSON_NAME] [PERSON_NAME] <[PERSON_NAME][EMAIL_ADDRESS][DOMAIN_NAME]> t…" at bounding box center [994, 268] width 841 height 49
click at [986, 252] on div "from: [PERSON_NAME] [PERSON_NAME] <[PERSON_NAME][EMAIL_ADDRESS][DOMAIN_NAME]> t…" at bounding box center [994, 262] width 841 height 36
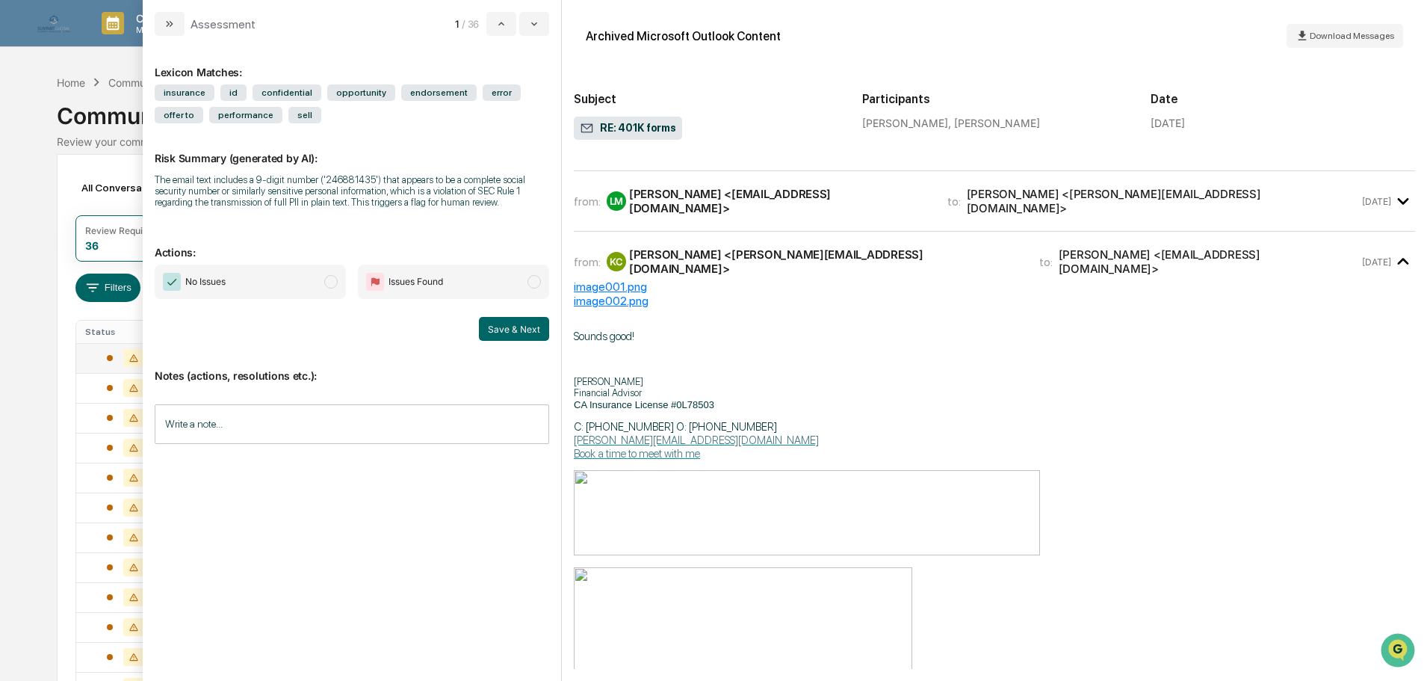
click at [947, 194] on span "to:" at bounding box center [953, 201] width 13 height 14
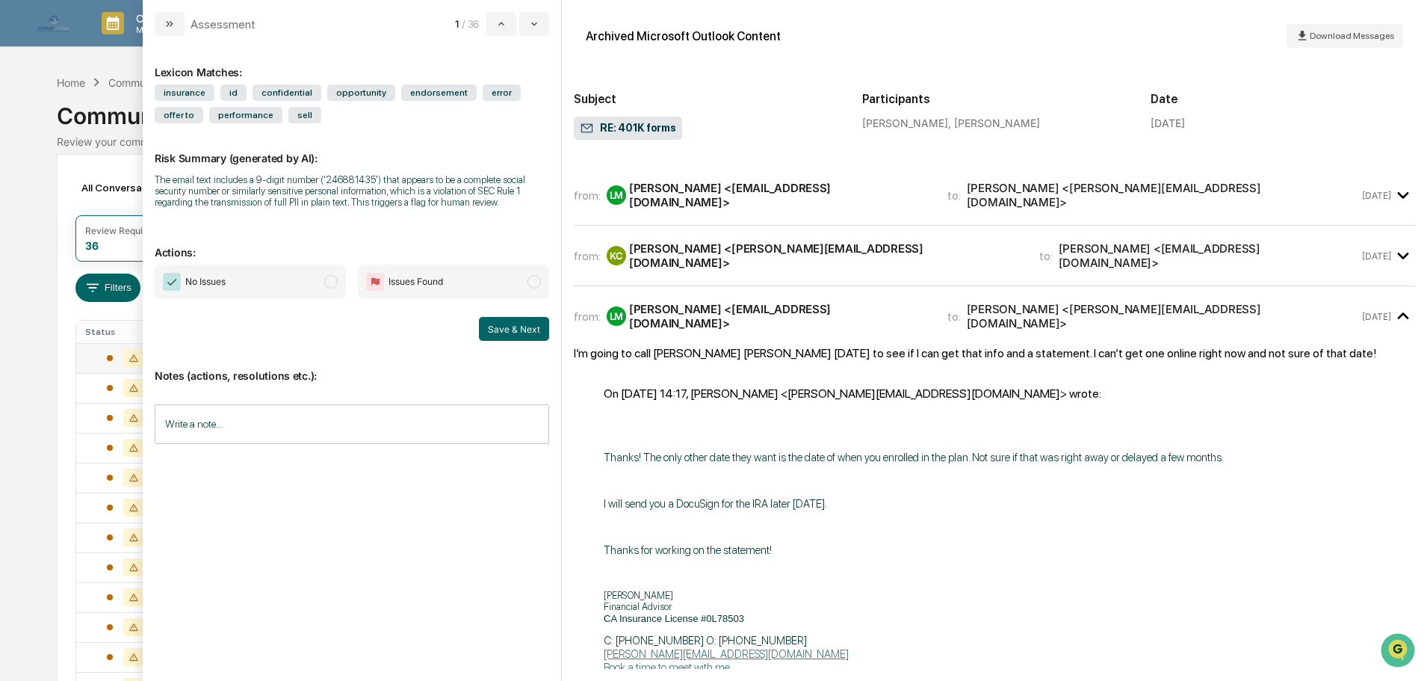
scroll to position [75, 0]
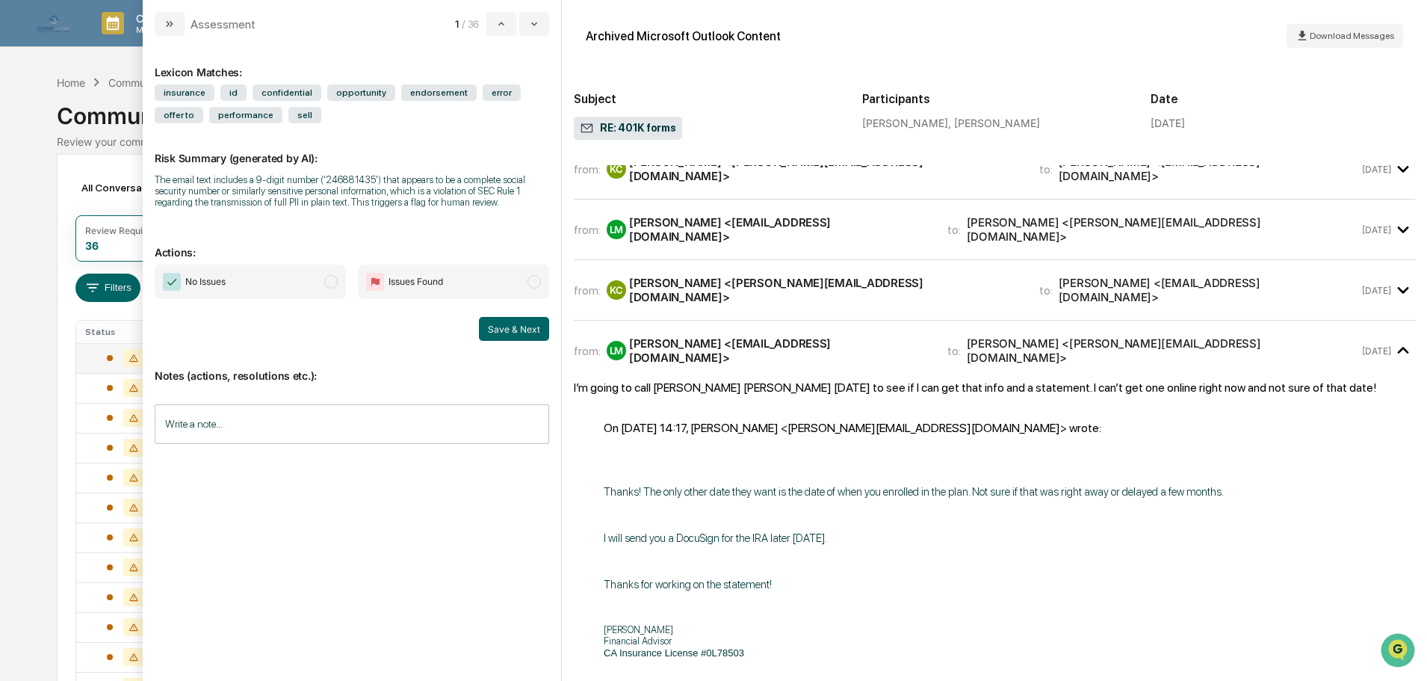
click at [1059, 282] on div "[PERSON_NAME] <[EMAIL_ADDRESS][DOMAIN_NAME]>" at bounding box center [1209, 290] width 300 height 28
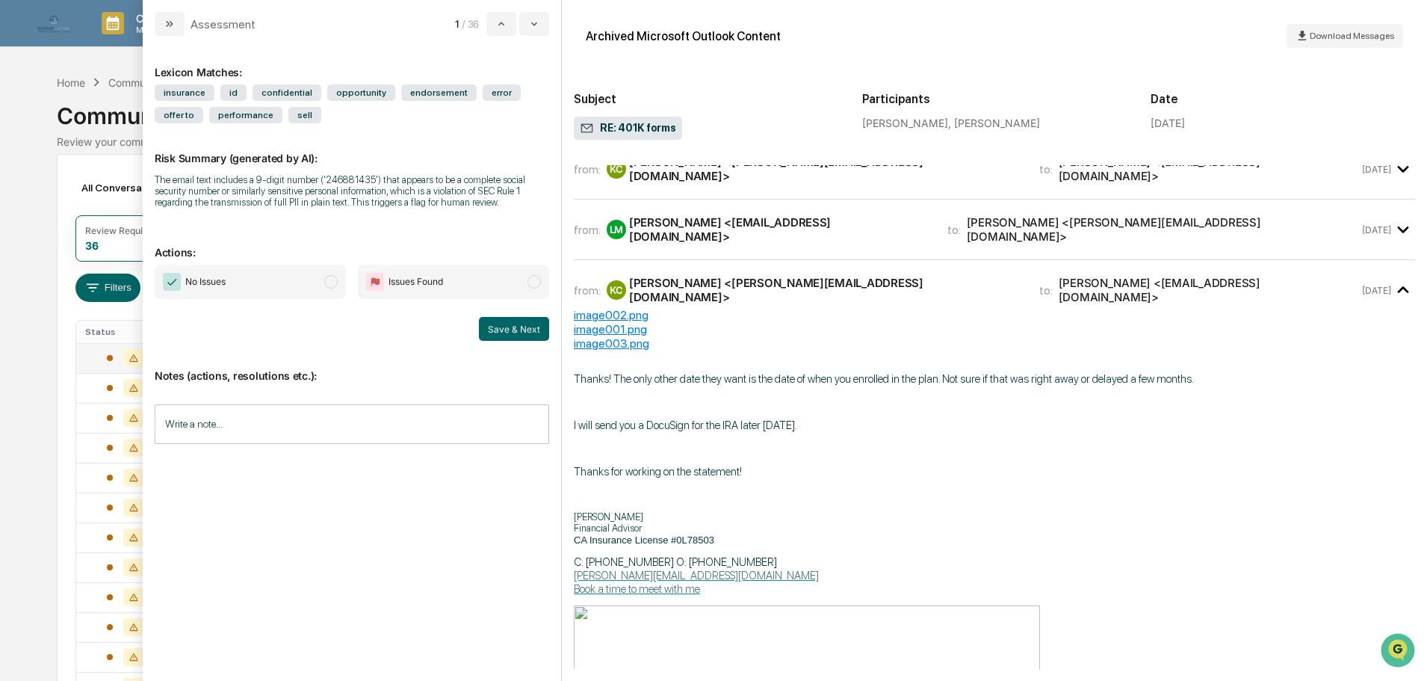
click at [1034, 234] on div "from: [PERSON_NAME] <[EMAIL_ADDRESS][DOMAIN_NAME]> to: [PERSON_NAME] <[PERSON_N…" at bounding box center [994, 229] width 841 height 36
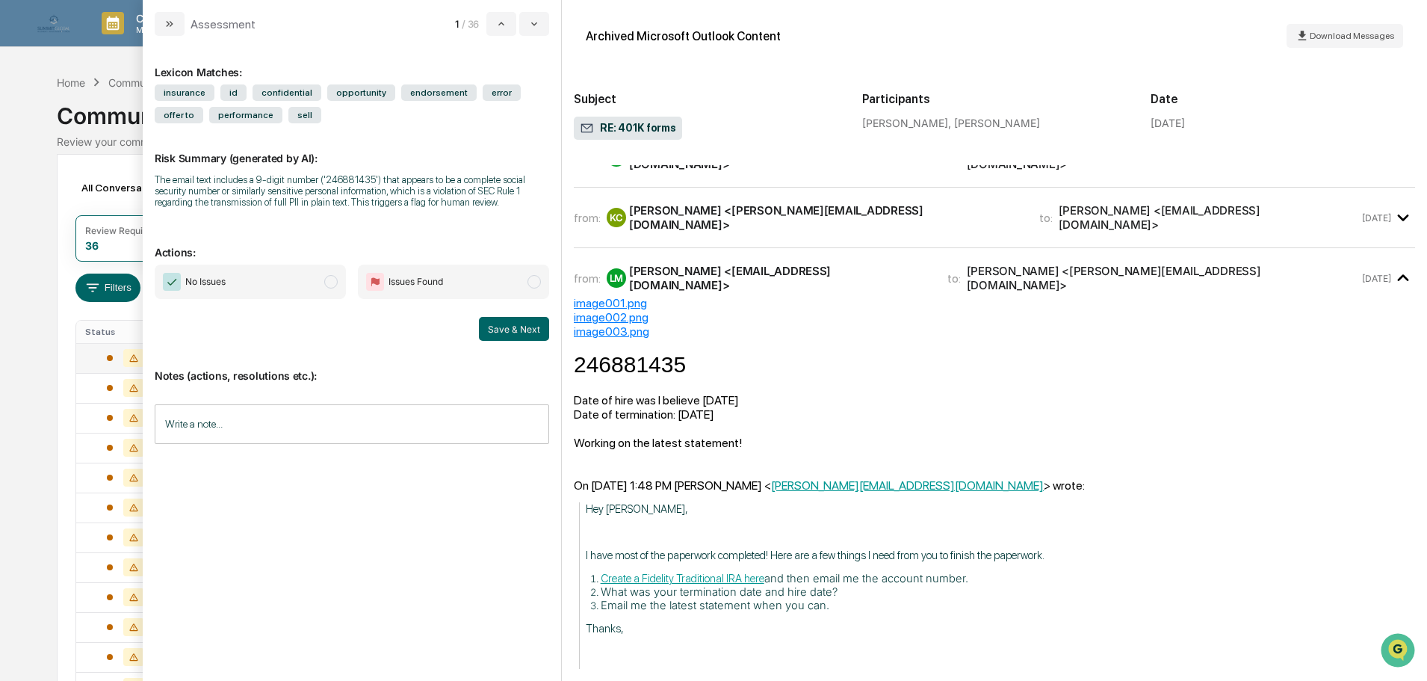
scroll to position [0, 0]
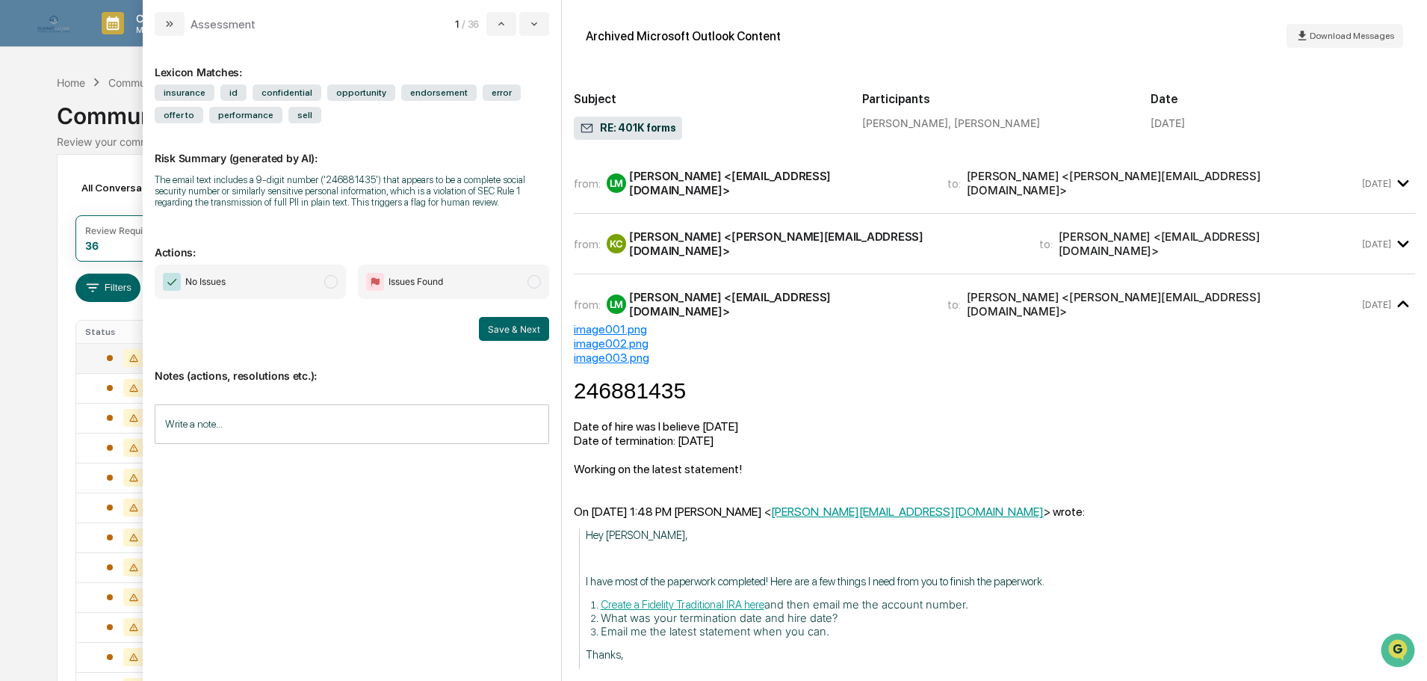
click at [834, 257] on div "from: [PERSON_NAME] [PERSON_NAME] <[PERSON_NAME][EMAIL_ADDRESS][DOMAIN_NAME]> t…" at bounding box center [994, 250] width 841 height 49
click at [848, 245] on div "from: [PERSON_NAME] [PERSON_NAME] <[PERSON_NAME][EMAIL_ADDRESS][DOMAIN_NAME]> t…" at bounding box center [966, 243] width 785 height 28
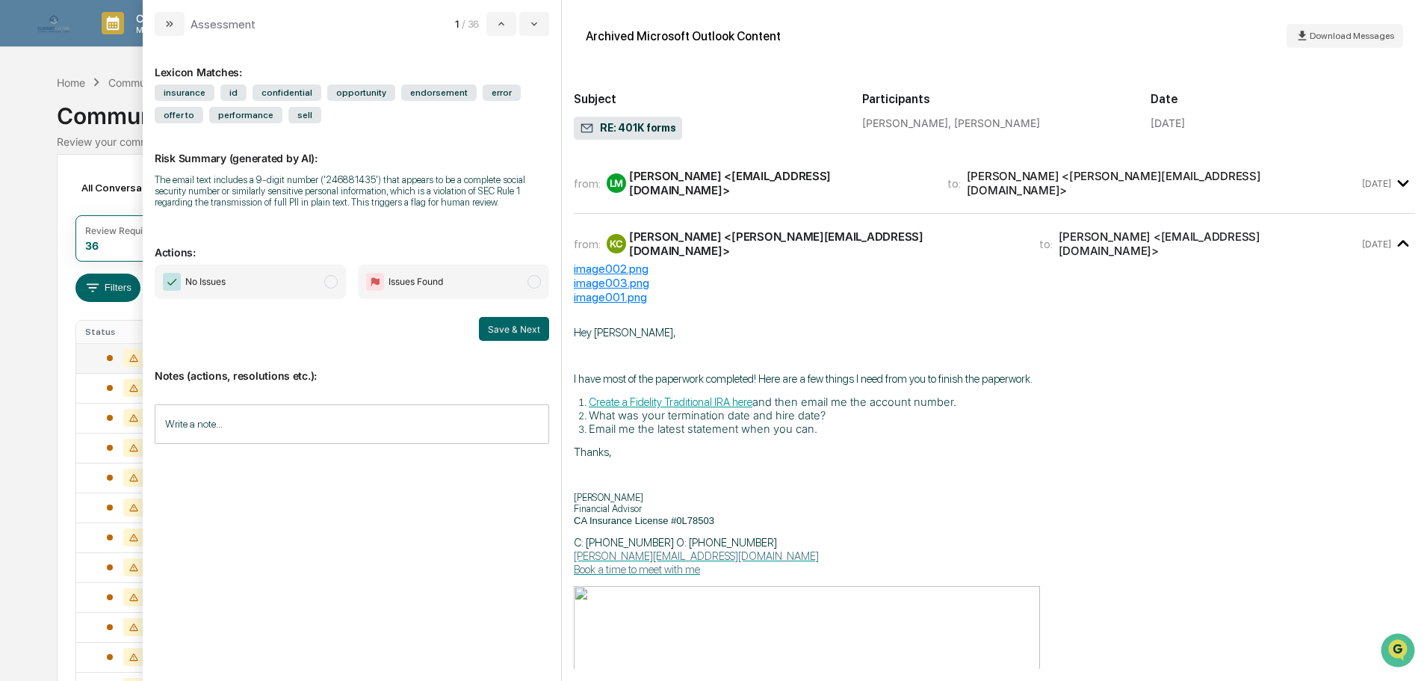
click at [530, 290] on span "Issues Found" at bounding box center [453, 281] width 191 height 34
click at [516, 324] on button "Save & Next" at bounding box center [514, 329] width 70 height 24
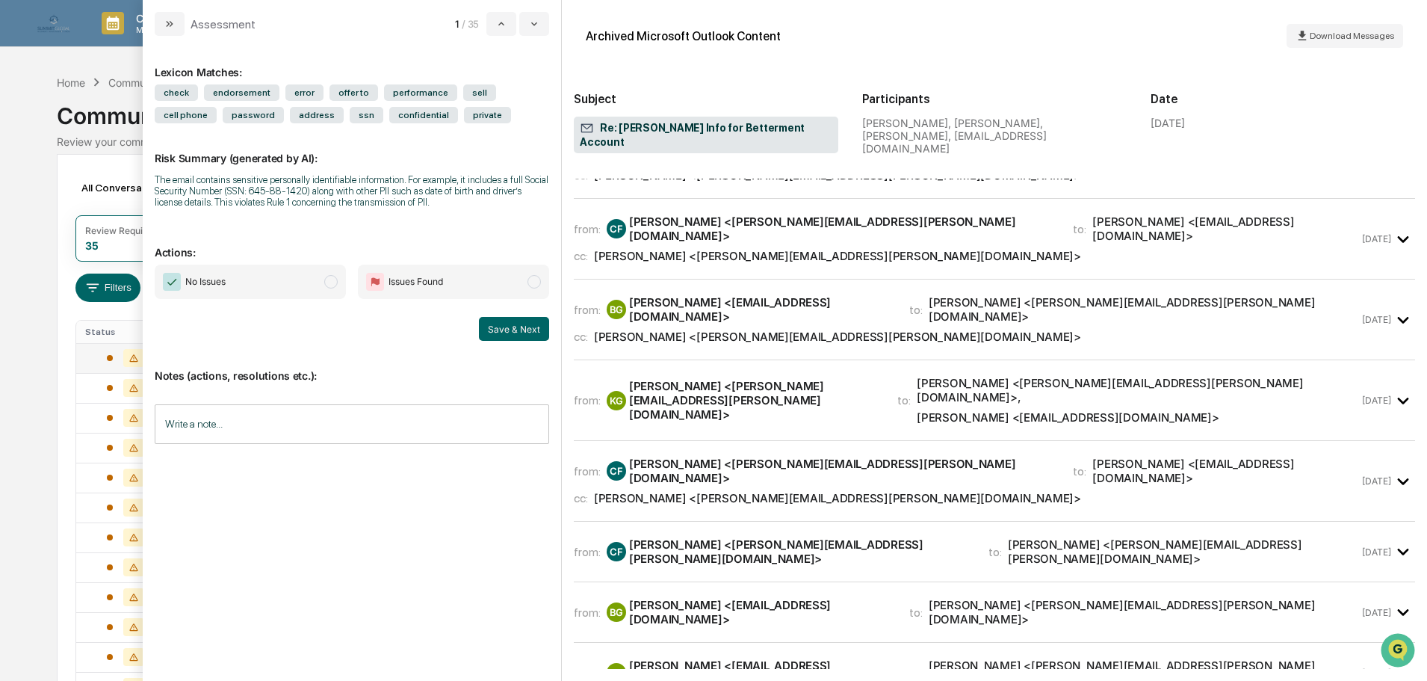
scroll to position [747, 0]
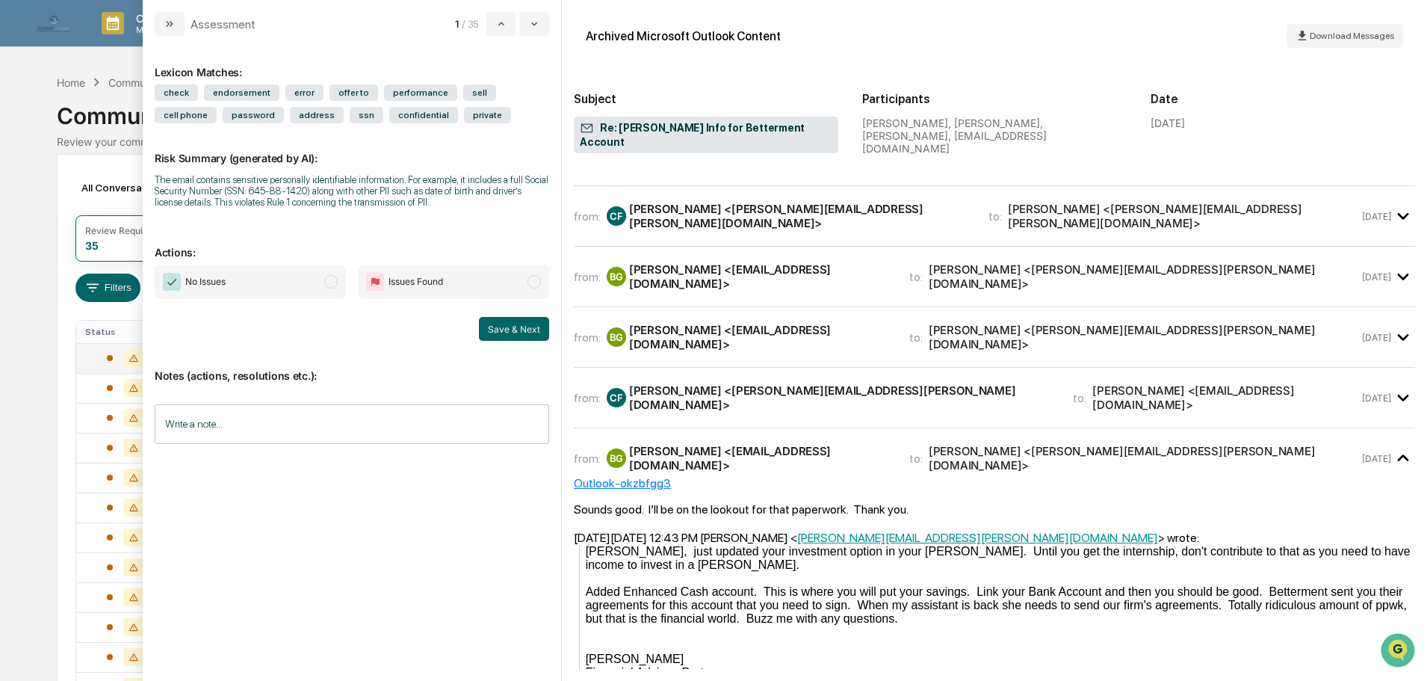
click at [918, 383] on div "from: CF [PERSON_NAME] <[PERSON_NAME][EMAIL_ADDRESS][PERSON_NAME][DOMAIN_NAME]>…" at bounding box center [966, 397] width 785 height 28
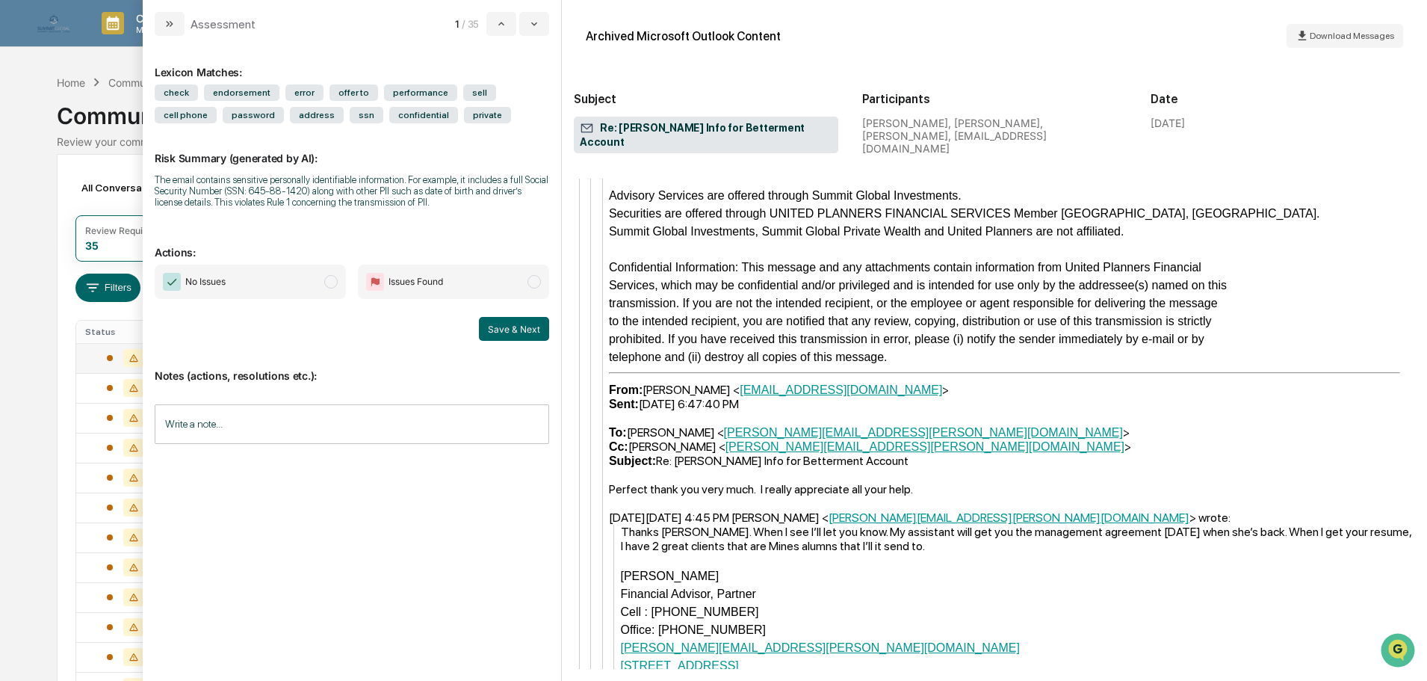
scroll to position [5582, 0]
click at [481, 276] on span "Issues Found" at bounding box center [453, 281] width 191 height 34
click at [533, 338] on button "Save & Next" at bounding box center [514, 329] width 70 height 24
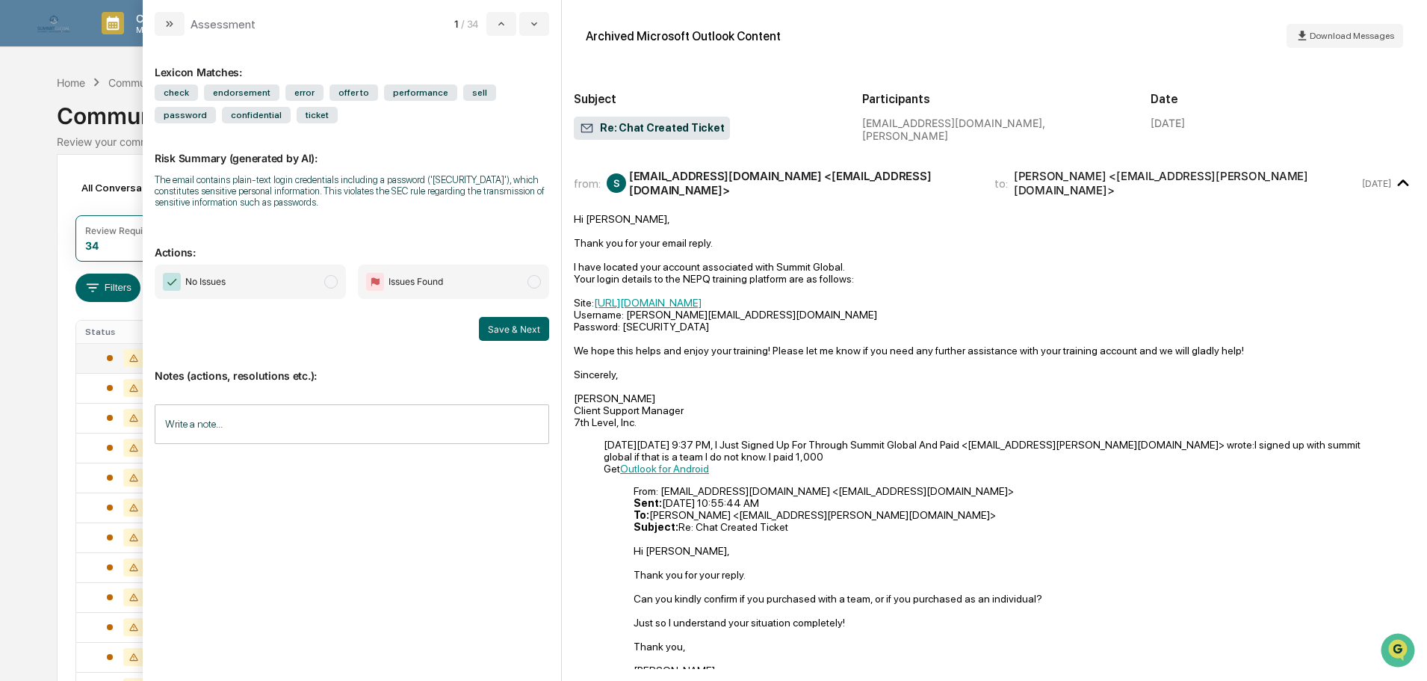
click at [294, 286] on span "No Issues" at bounding box center [250, 281] width 191 height 34
click at [498, 328] on button "Save & Next" at bounding box center [514, 329] width 70 height 24
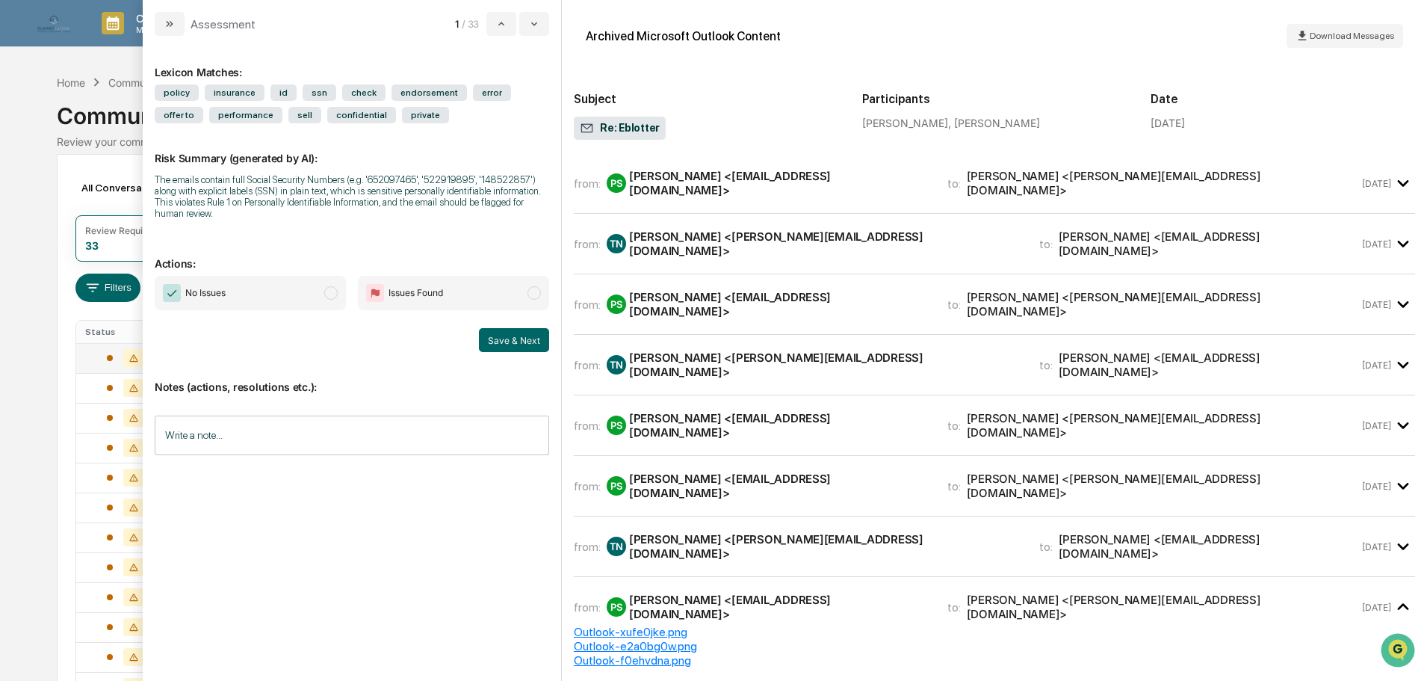
click at [312, 288] on span "No Issues" at bounding box center [250, 293] width 191 height 34
click at [494, 338] on button "Save & Next" at bounding box center [514, 340] width 70 height 24
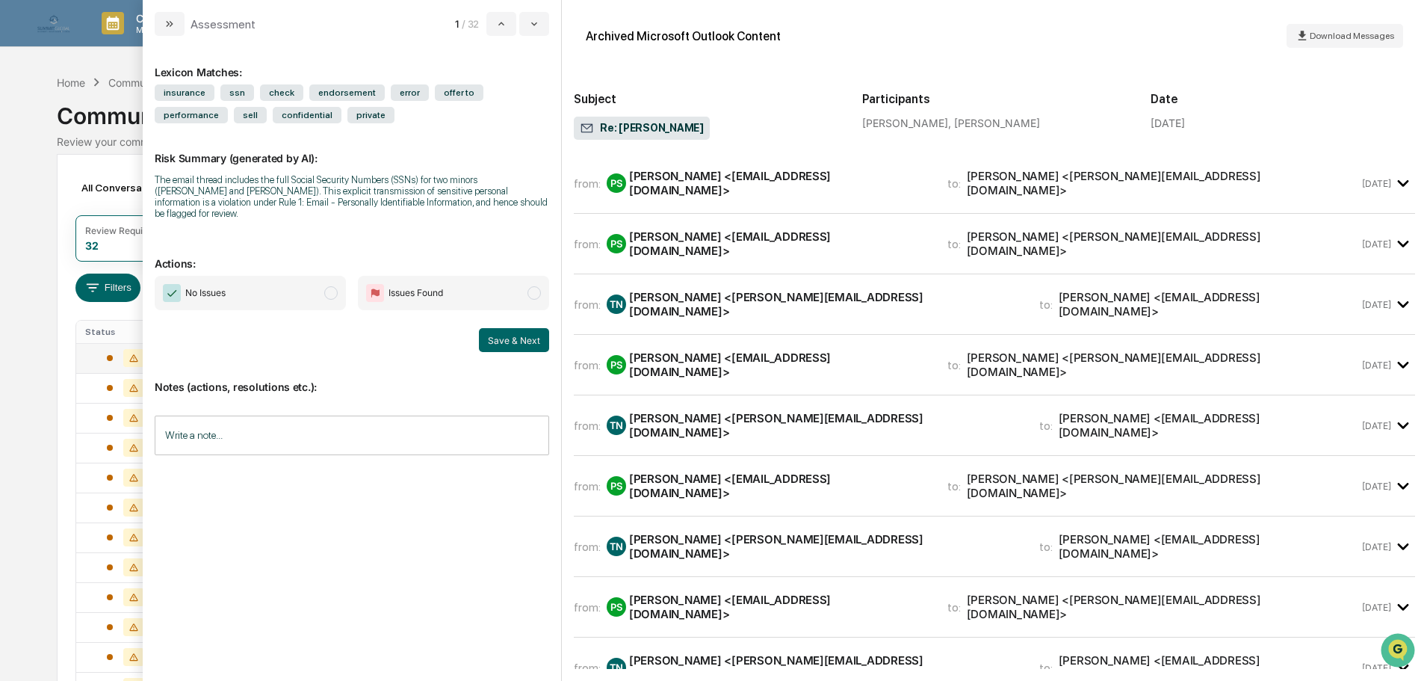
click at [716, 479] on div "from: PS [PERSON_NAME] <[EMAIL_ADDRESS][DOMAIN_NAME]> to: [PERSON_NAME] <[PERSO…" at bounding box center [994, 486] width 841 height 36
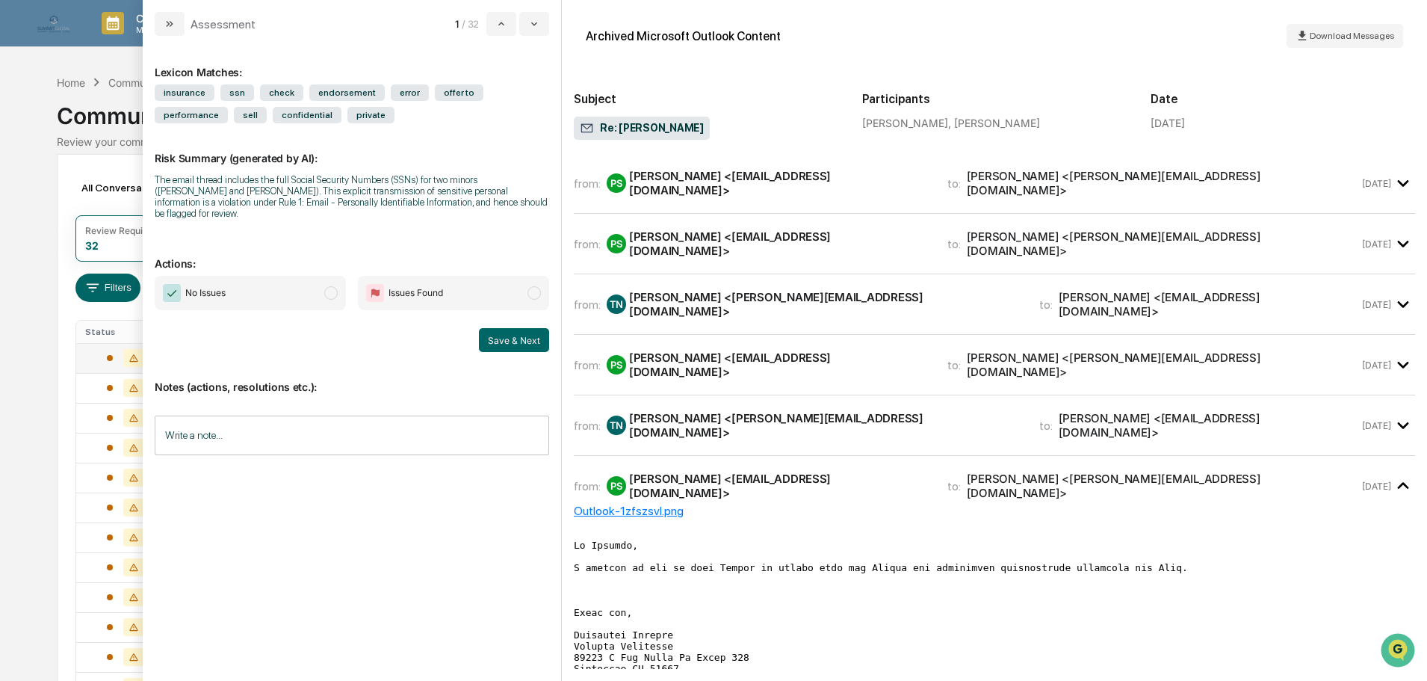
click at [302, 284] on span "No Issues" at bounding box center [250, 293] width 191 height 34
click at [508, 331] on button "Save & Next" at bounding box center [514, 340] width 70 height 24
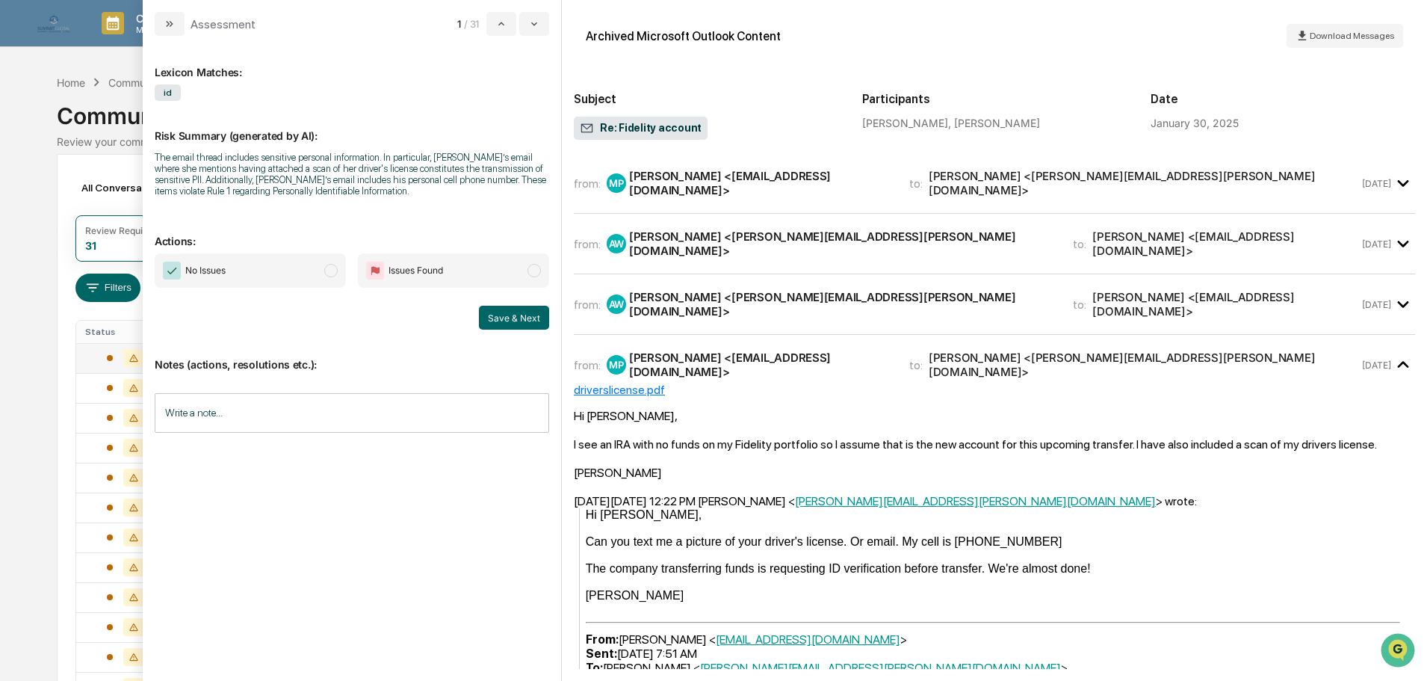
click at [466, 271] on span "Issues Found" at bounding box center [453, 270] width 191 height 34
click at [530, 321] on button "Save & Next" at bounding box center [514, 318] width 70 height 24
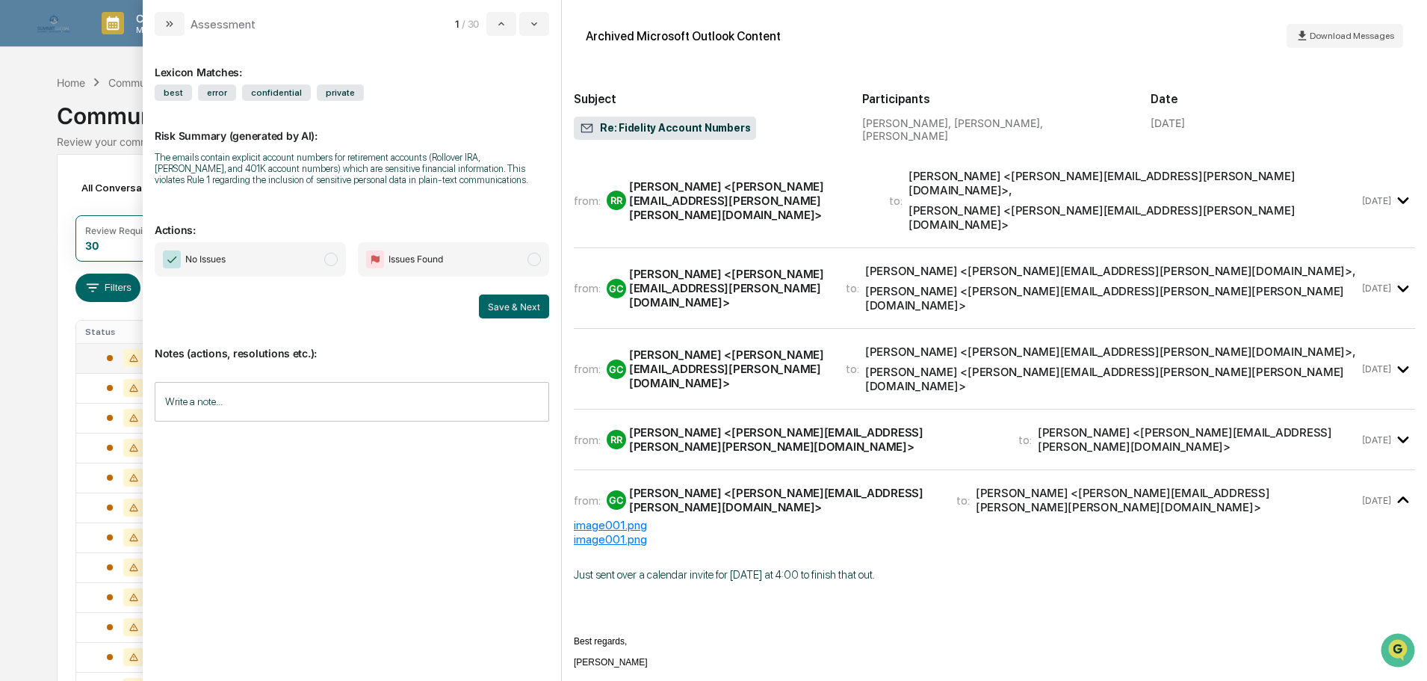
click at [921, 425] on div "from: RR [PERSON_NAME] <[PERSON_NAME][EMAIL_ADDRESS][PERSON_NAME][PERSON_NAME][…" at bounding box center [966, 439] width 785 height 28
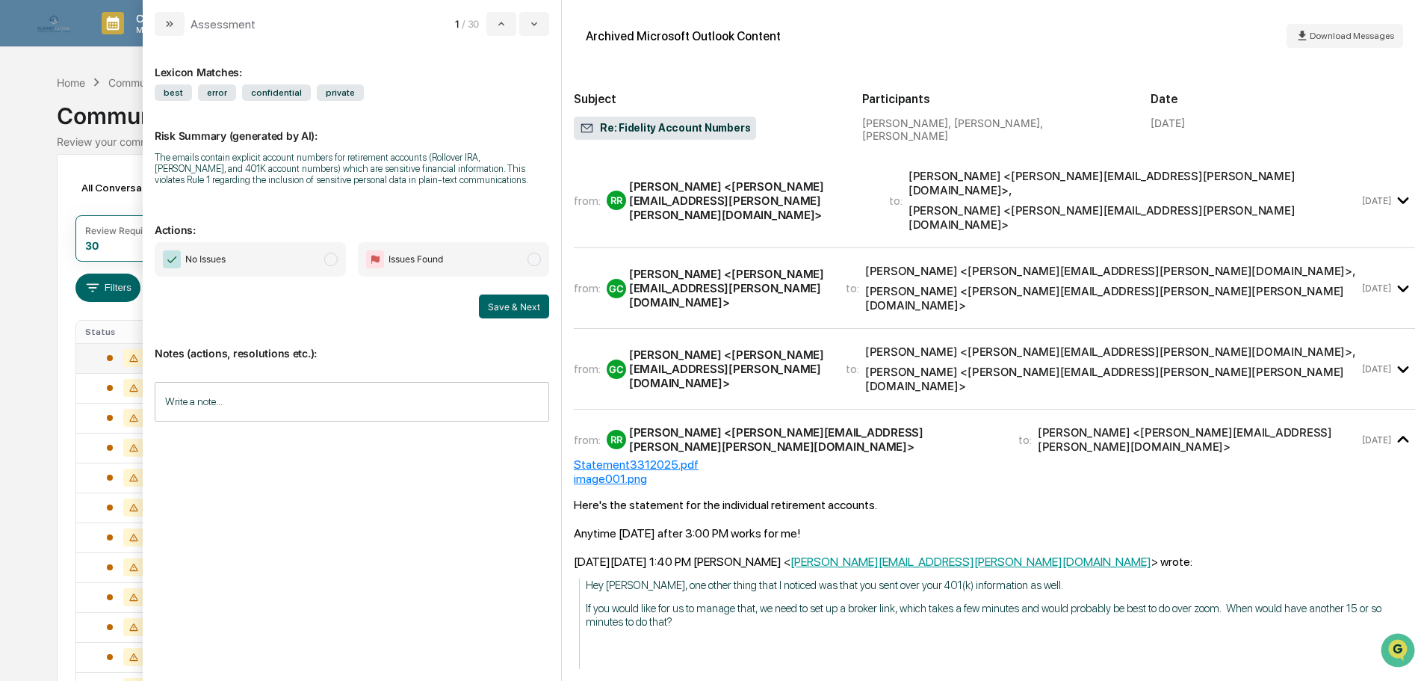
click at [770, 347] on div "[PERSON_NAME] <[PERSON_NAME][EMAIL_ADDRESS][PERSON_NAME][DOMAIN_NAME]>" at bounding box center [728, 368] width 199 height 43
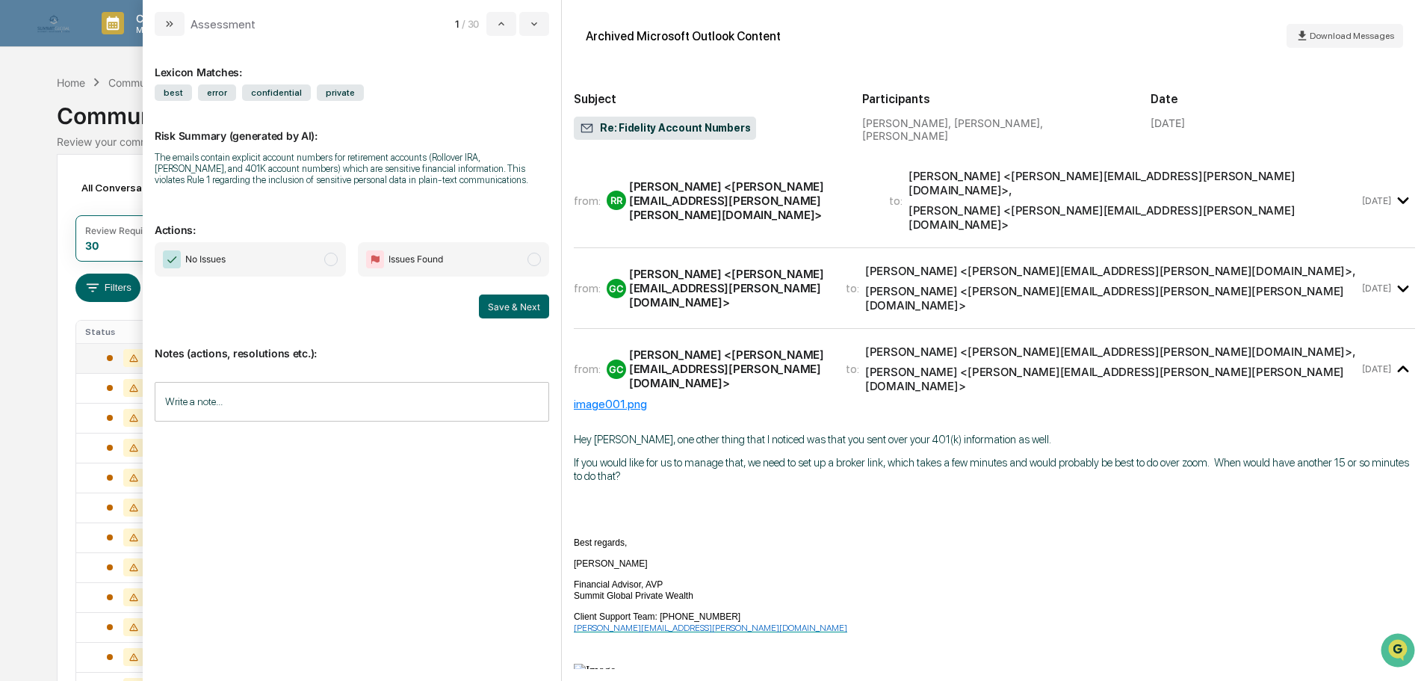
click at [760, 267] on div "[PERSON_NAME] <[PERSON_NAME][EMAIL_ADDRESS][PERSON_NAME][DOMAIN_NAME]>" at bounding box center [728, 288] width 199 height 43
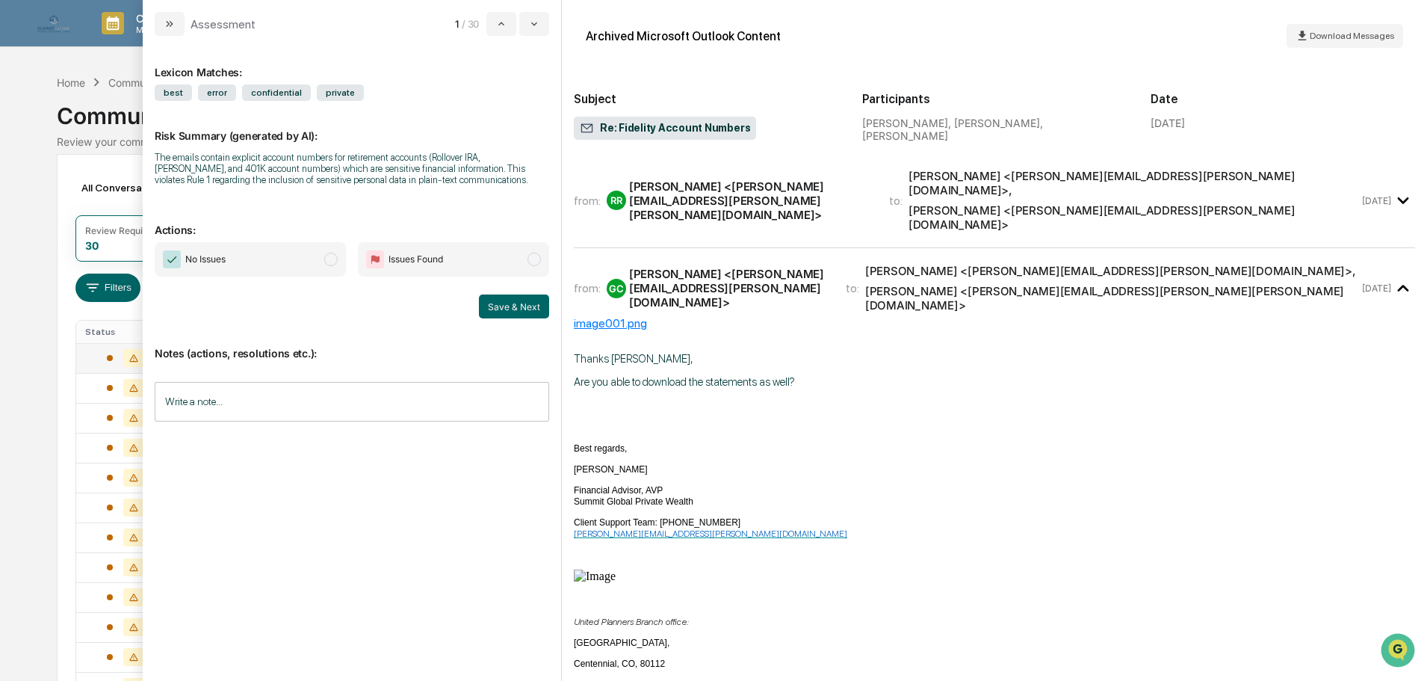
click at [820, 179] on div "[PERSON_NAME] <[PERSON_NAME][EMAIL_ADDRESS][PERSON_NAME][PERSON_NAME][DOMAIN_NA…" at bounding box center [750, 200] width 242 height 43
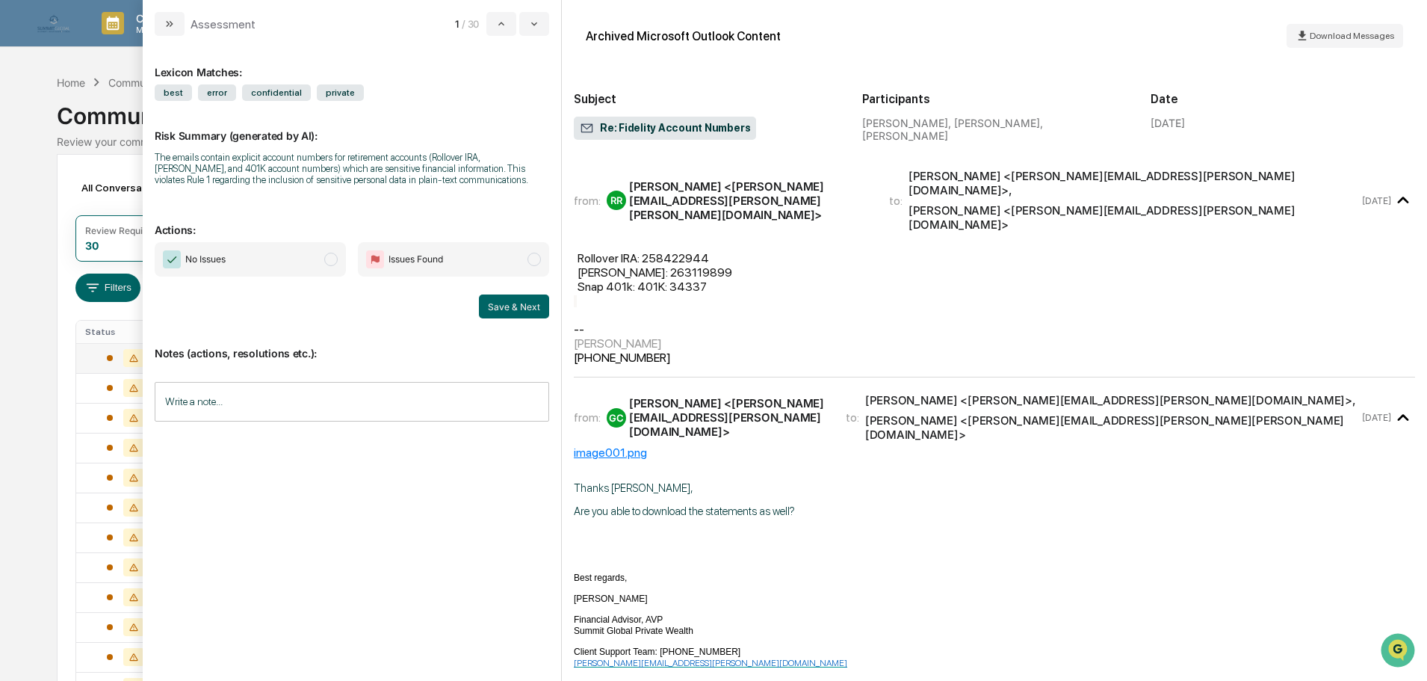
click at [489, 251] on span "Issues Found" at bounding box center [453, 259] width 191 height 34
click at [536, 309] on button "Save & Next" at bounding box center [514, 306] width 70 height 24
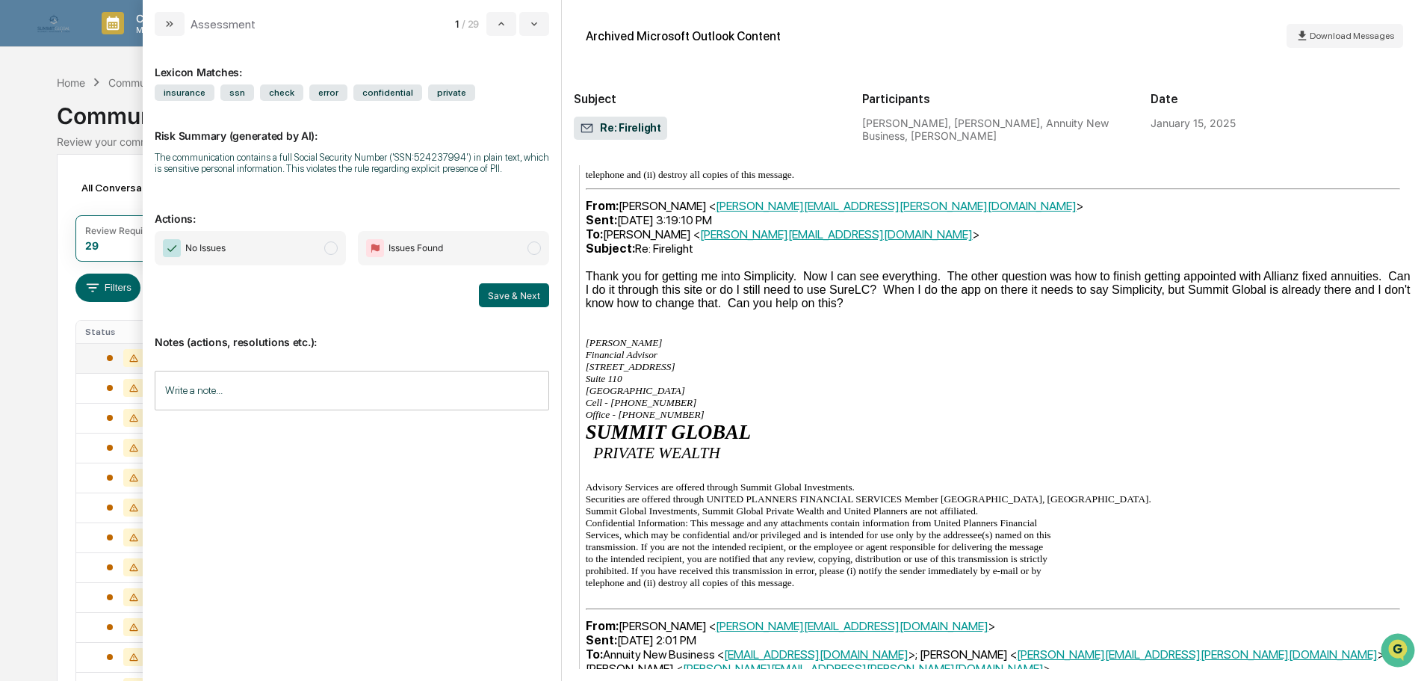
scroll to position [1253, 0]
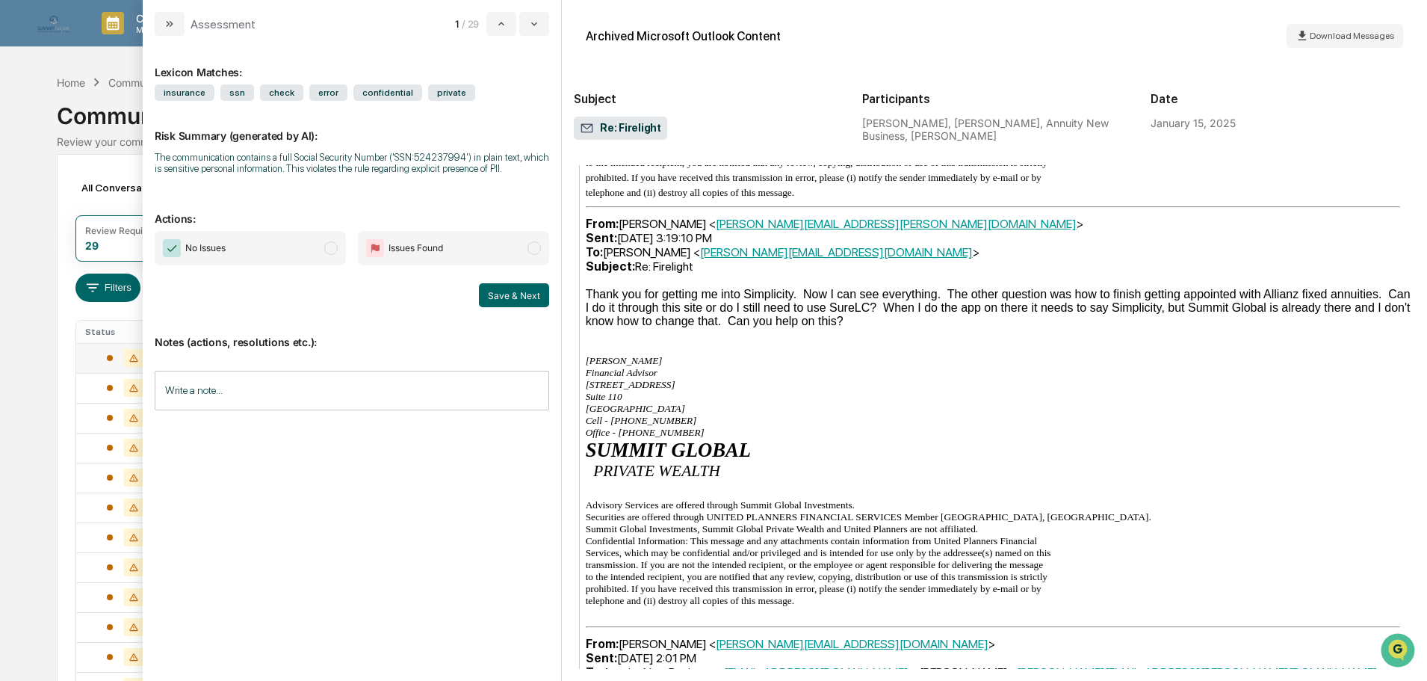
click at [303, 253] on span "No Issues" at bounding box center [250, 248] width 191 height 34
click at [490, 295] on button "Save & Next" at bounding box center [514, 295] width 70 height 24
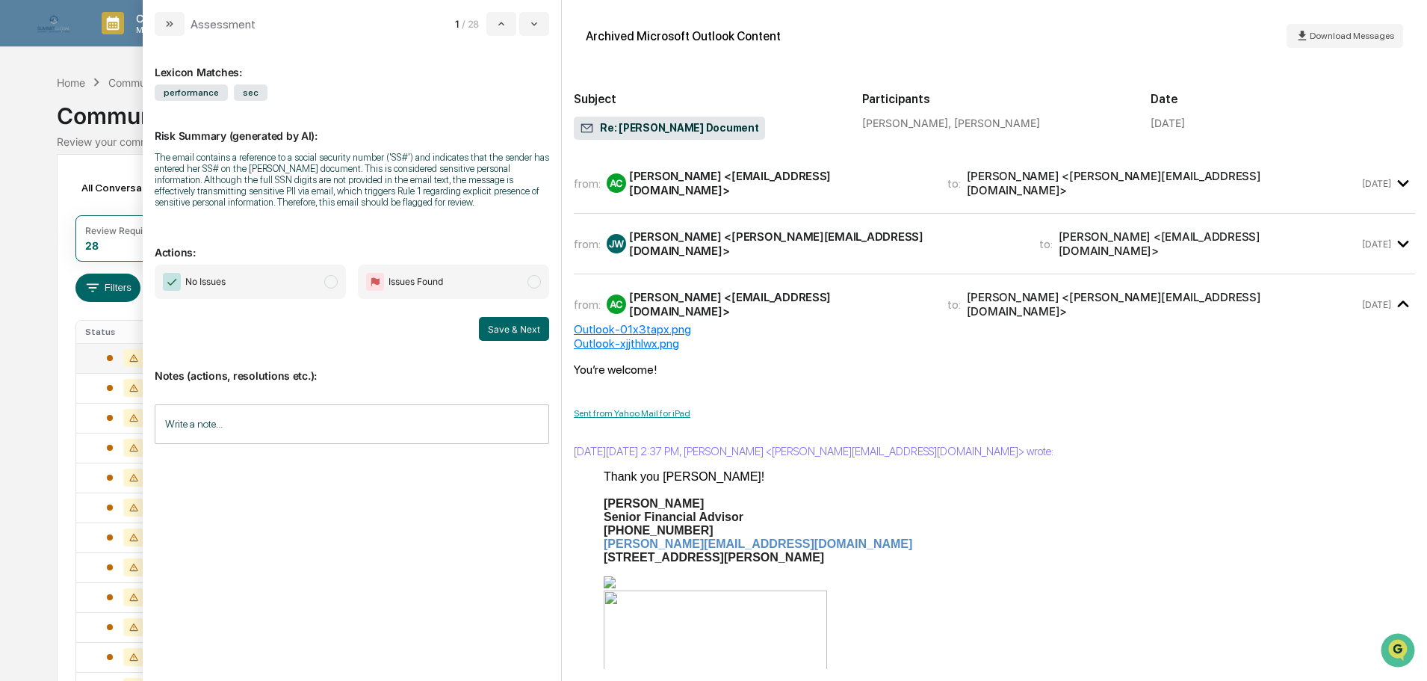
click at [323, 284] on span "No Issues" at bounding box center [250, 281] width 191 height 34
click at [519, 324] on button "Save & Next" at bounding box center [514, 329] width 70 height 24
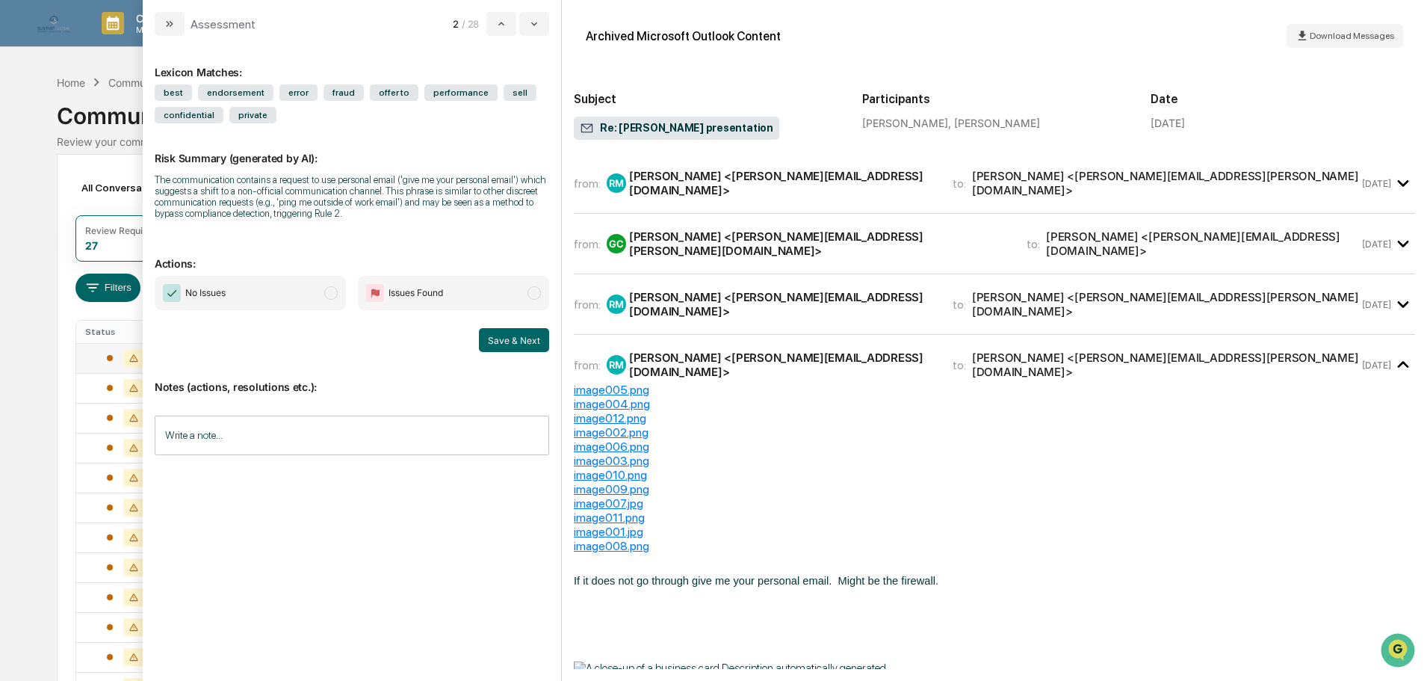
click at [723, 185] on div "[PERSON_NAME] <[PERSON_NAME][EMAIL_ADDRESS][DOMAIN_NAME]>" at bounding box center [782, 183] width 306 height 28
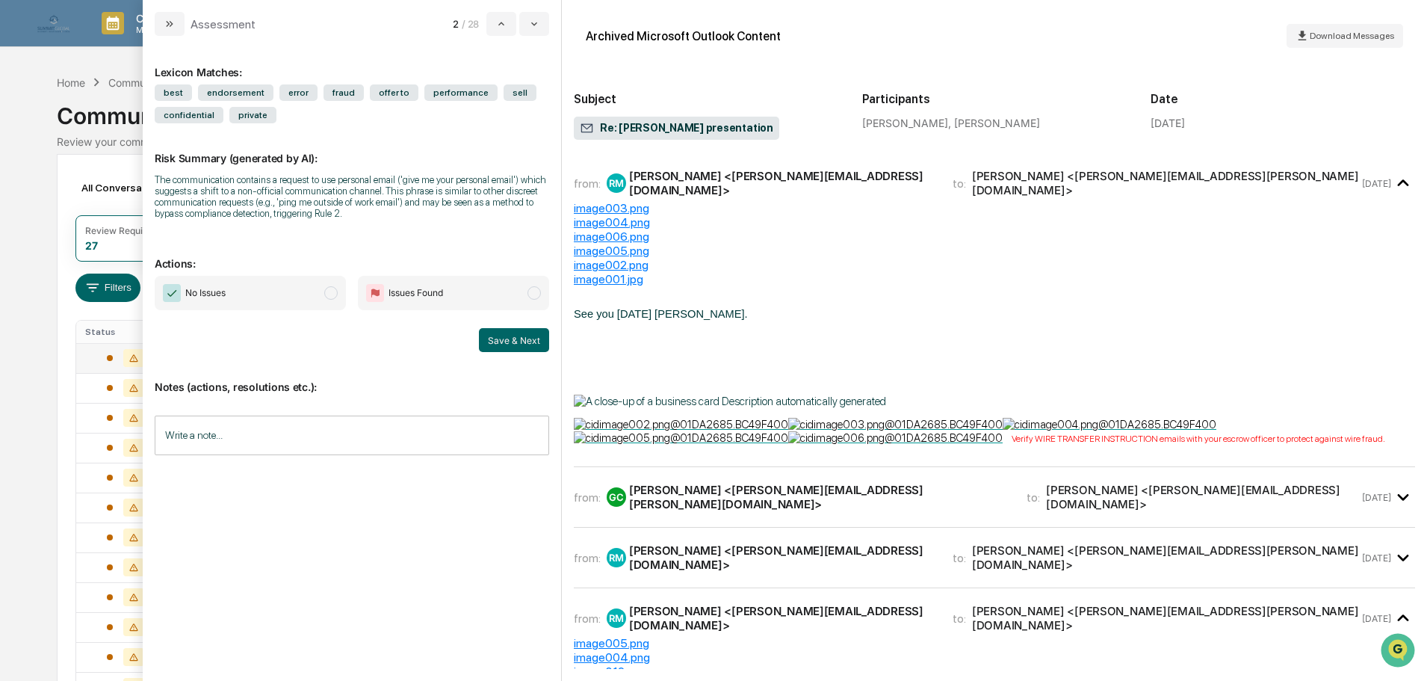
click at [723, 185] on div "[PERSON_NAME] <[PERSON_NAME][EMAIL_ADDRESS][DOMAIN_NAME]>" at bounding box center [782, 183] width 306 height 28
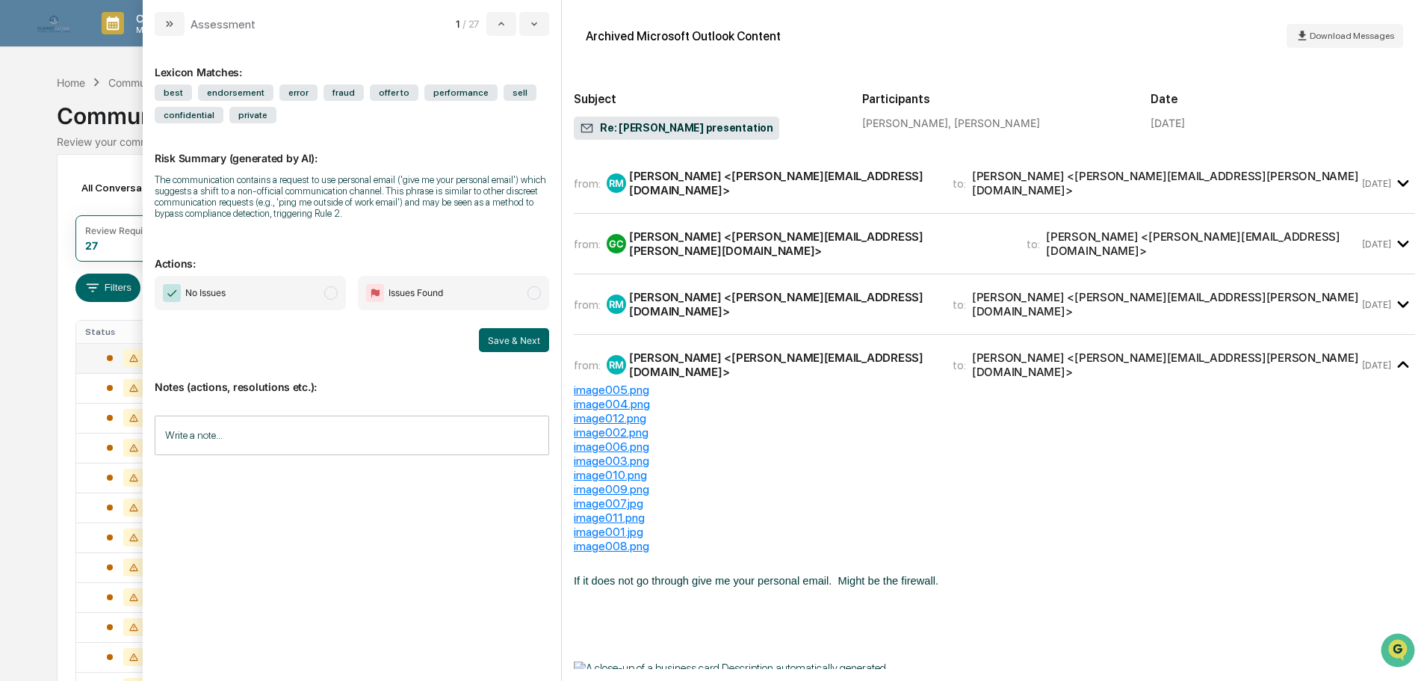
click at [776, 297] on div "[PERSON_NAME] <[PERSON_NAME][EMAIL_ADDRESS][DOMAIN_NAME]>" at bounding box center [782, 304] width 306 height 28
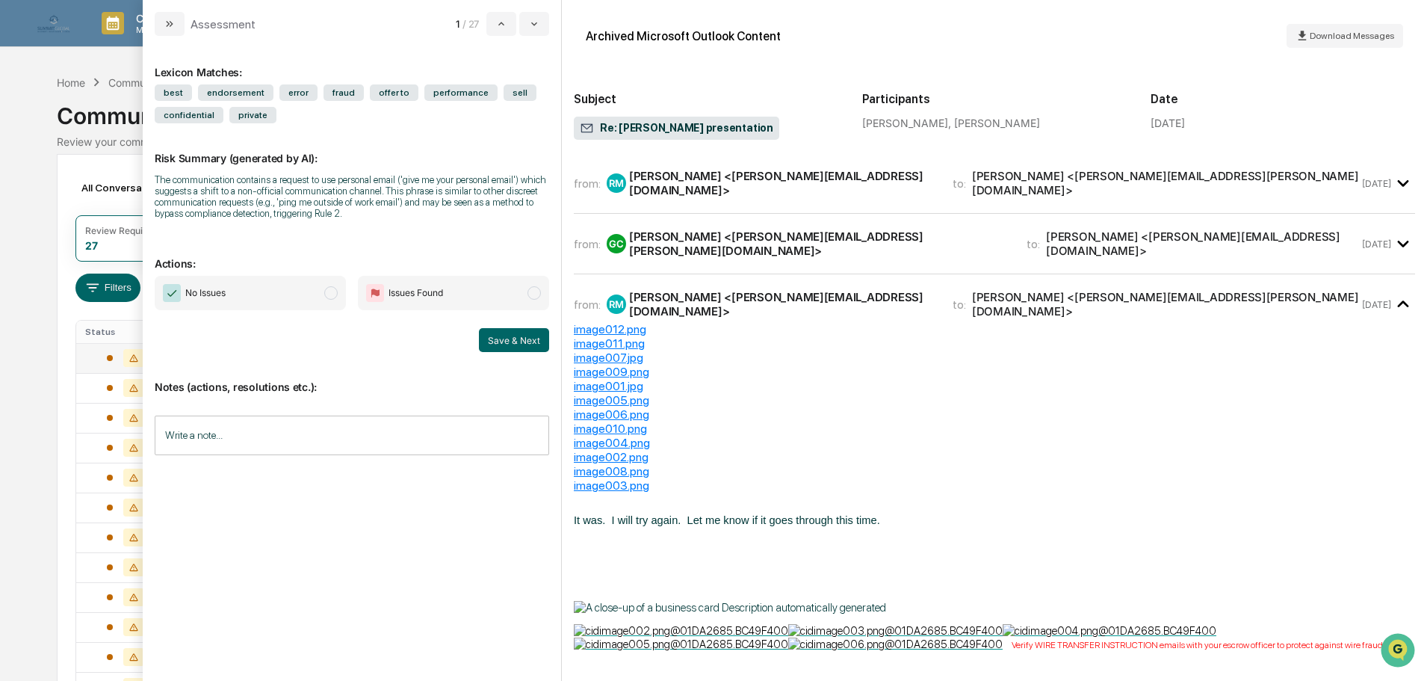
click at [1046, 235] on div "[PERSON_NAME] <[PERSON_NAME][EMAIL_ADDRESS][DOMAIN_NAME]>" at bounding box center [1202, 243] width 312 height 28
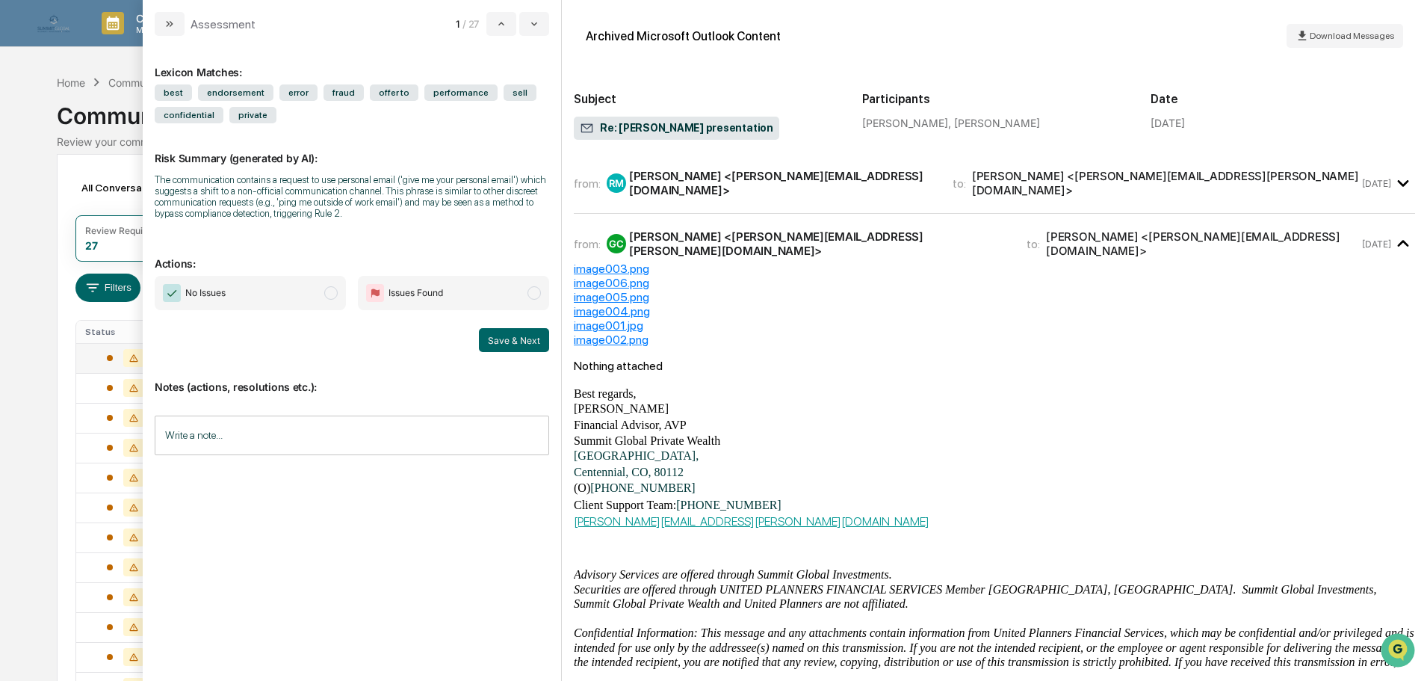
click at [850, 179] on div "[PERSON_NAME] <[PERSON_NAME][EMAIL_ADDRESS][DOMAIN_NAME]>" at bounding box center [782, 183] width 306 height 28
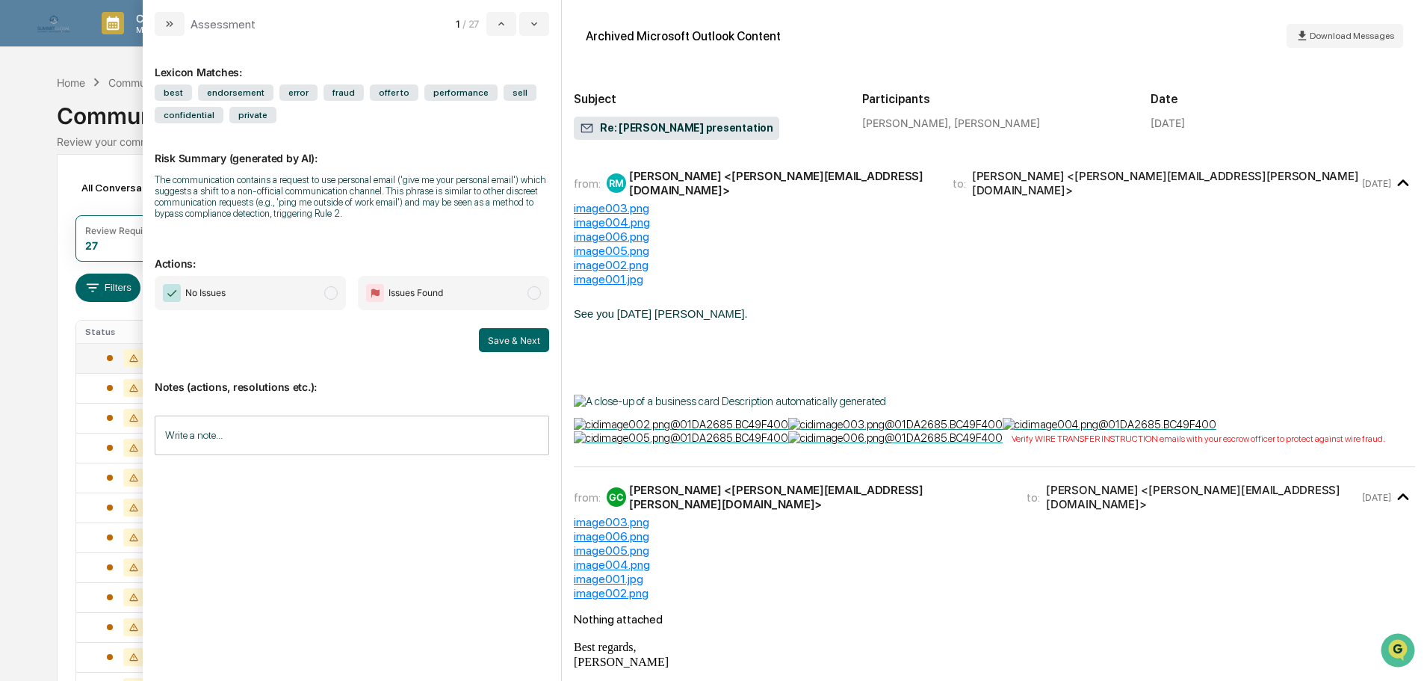
click at [850, 179] on div "[PERSON_NAME] <[PERSON_NAME][EMAIL_ADDRESS][DOMAIN_NAME]>" at bounding box center [782, 183] width 306 height 28
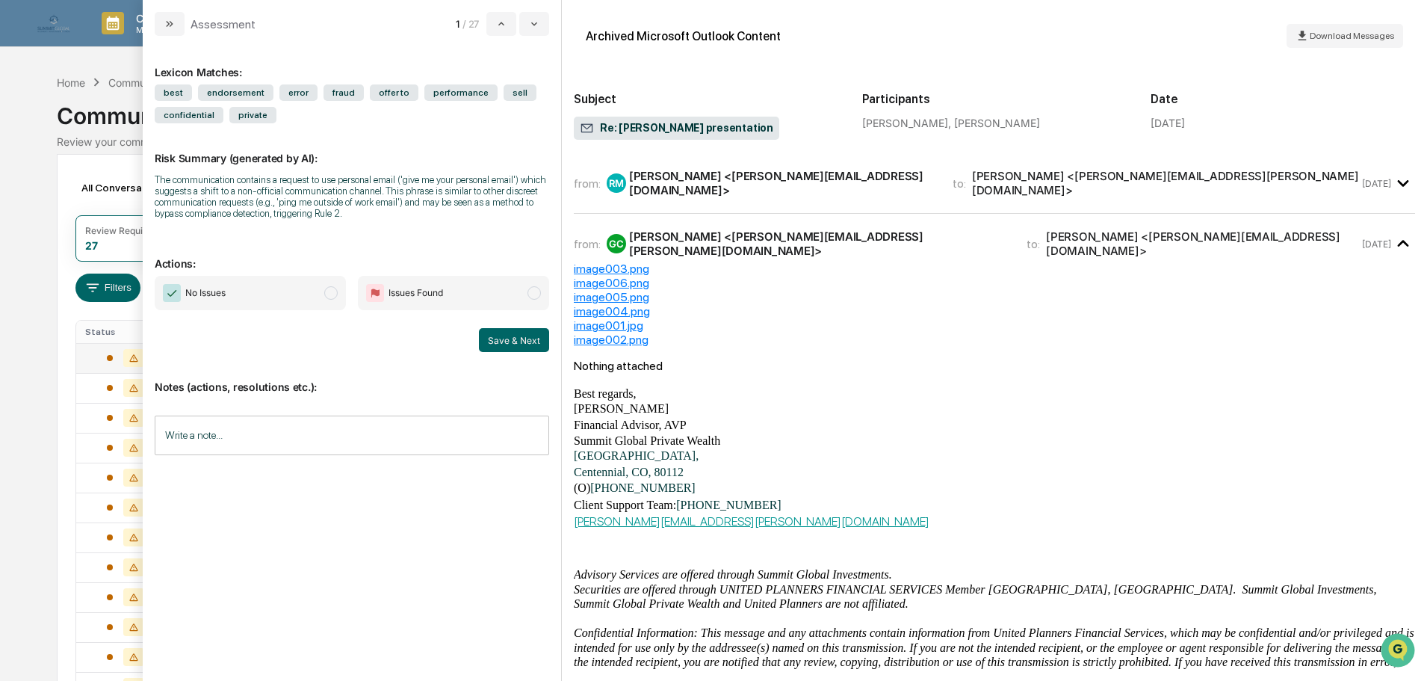
click at [463, 285] on span "Issues Found" at bounding box center [453, 293] width 191 height 34
click at [510, 337] on button "Save & Next" at bounding box center [514, 340] width 70 height 24
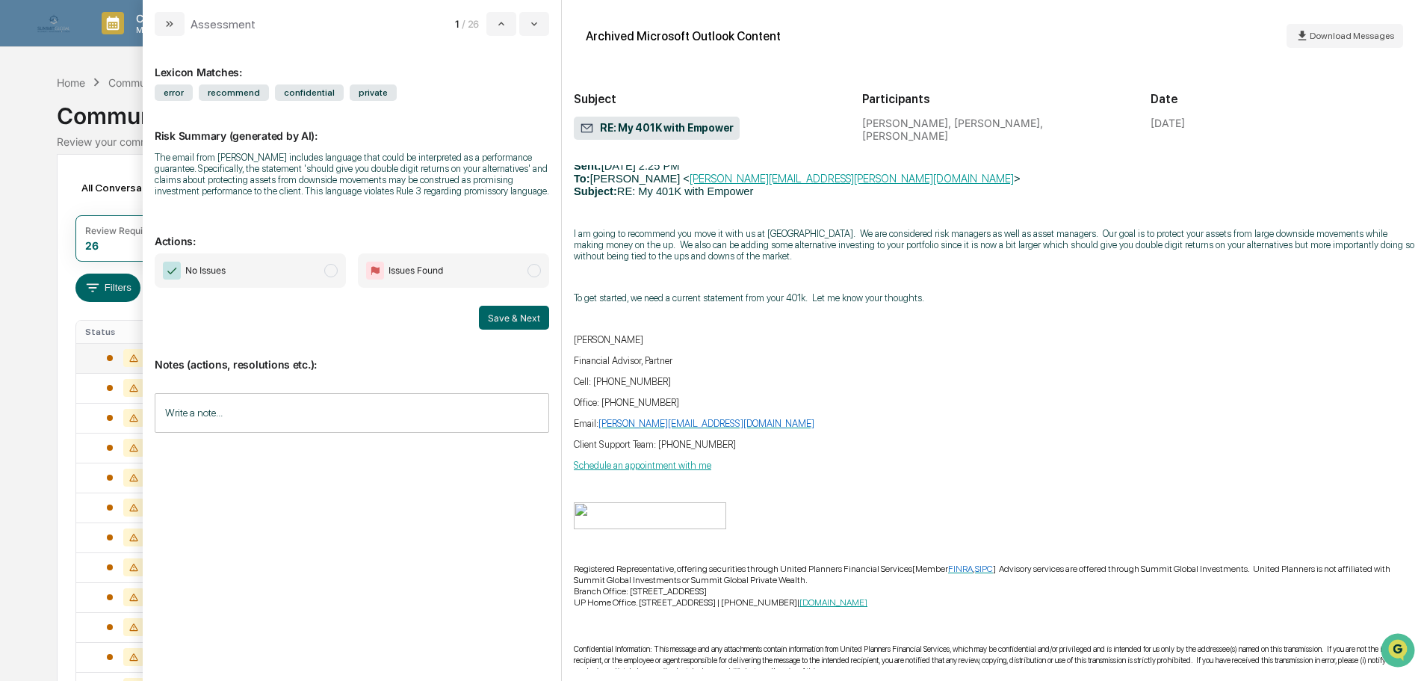
scroll to position [953, 0]
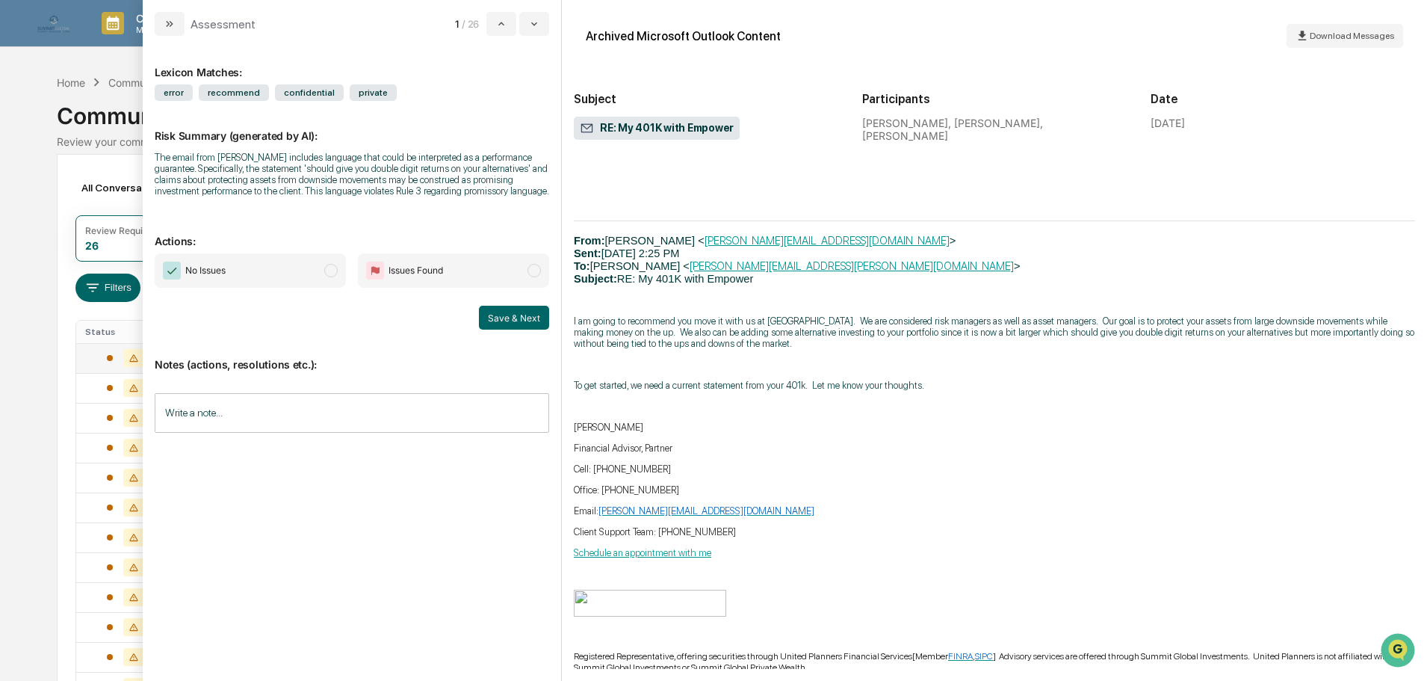
click at [511, 258] on span "Issues Found" at bounding box center [453, 270] width 191 height 34
click at [514, 322] on button "Save & Next" at bounding box center [514, 318] width 70 height 24
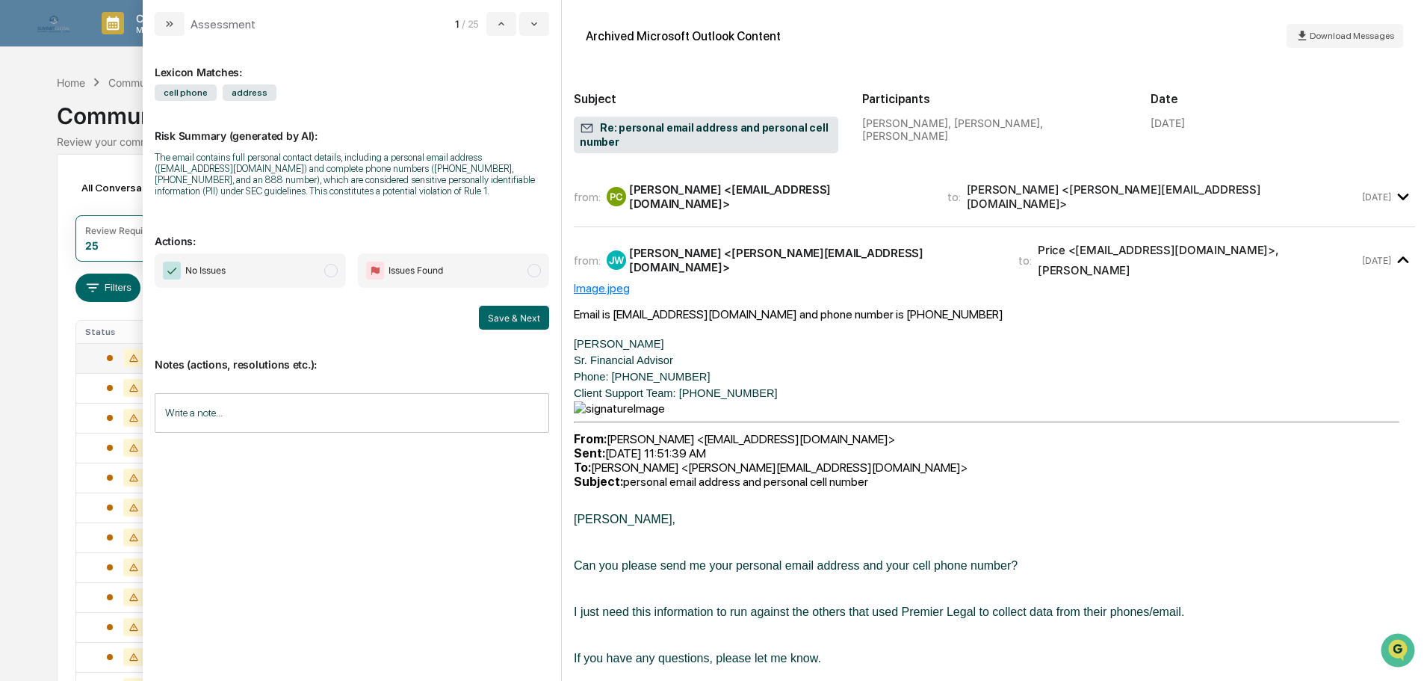
click at [967, 197] on div "[PERSON_NAME] <[PERSON_NAME][EMAIL_ADDRESS][DOMAIN_NAME]>" at bounding box center [1163, 196] width 392 height 28
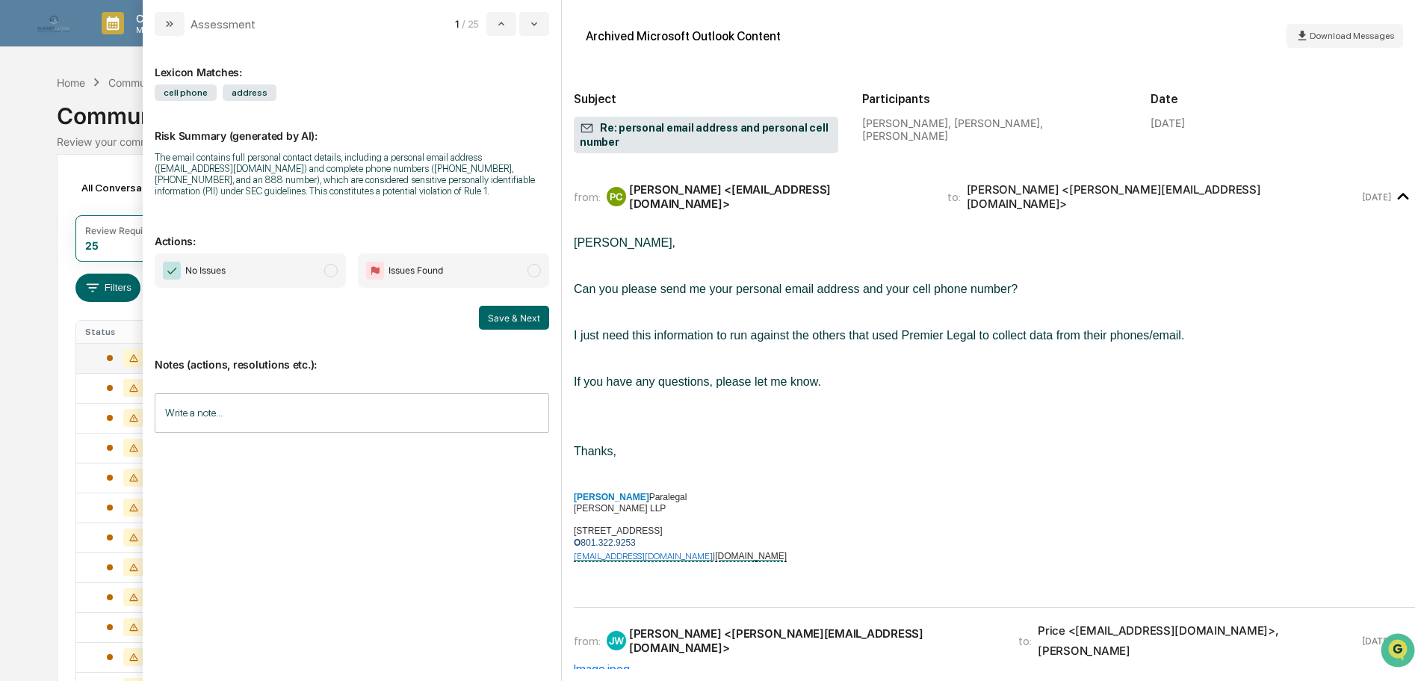
click at [967, 197] on div "[PERSON_NAME] <[PERSON_NAME][EMAIL_ADDRESS][DOMAIN_NAME]>" at bounding box center [1163, 196] width 392 height 28
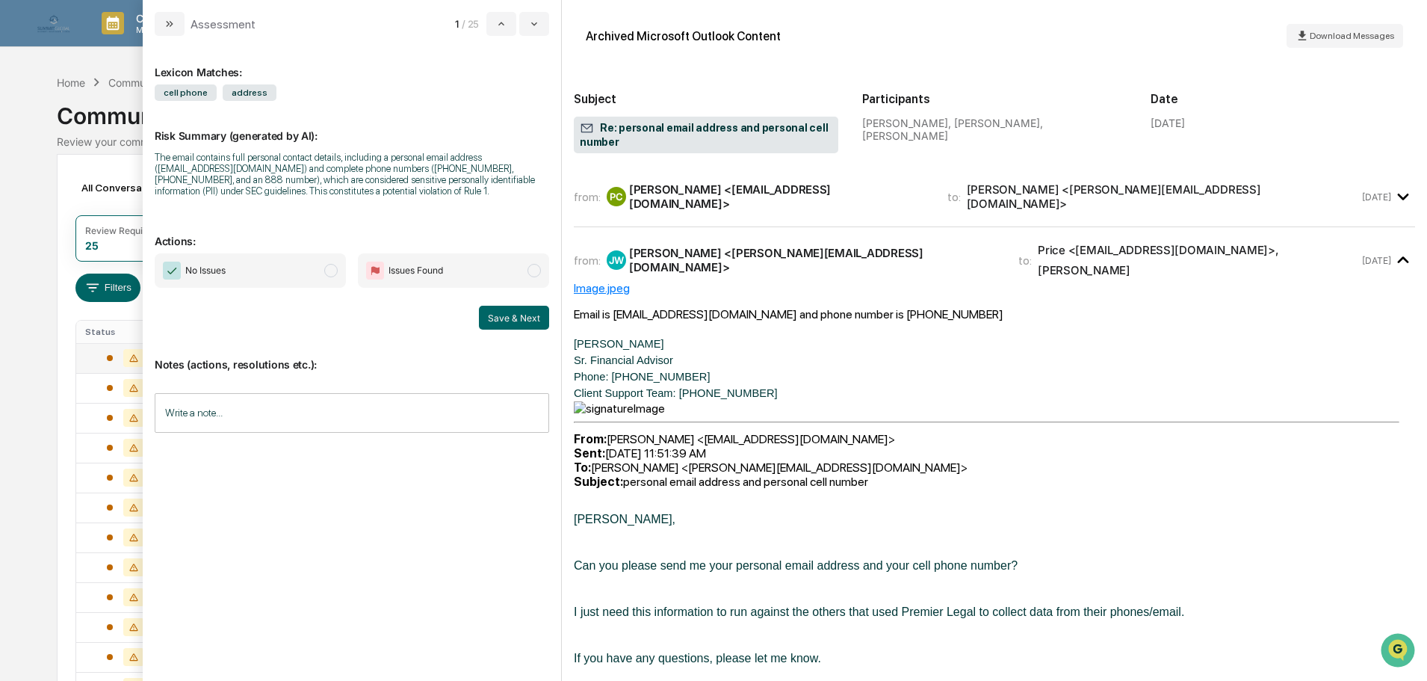
click at [327, 268] on span "modal" at bounding box center [330, 270] width 13 height 13
click at [501, 322] on button "Save & Next" at bounding box center [514, 318] width 70 height 24
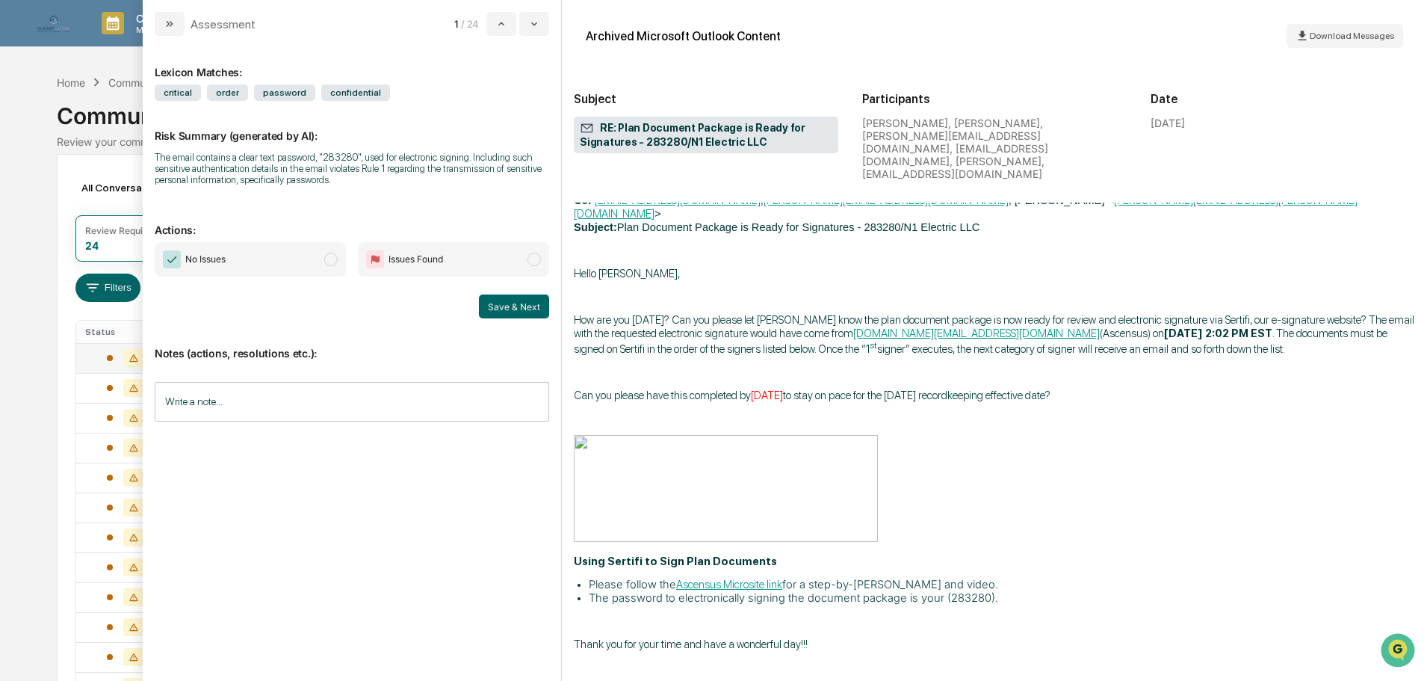
scroll to position [2521, 0]
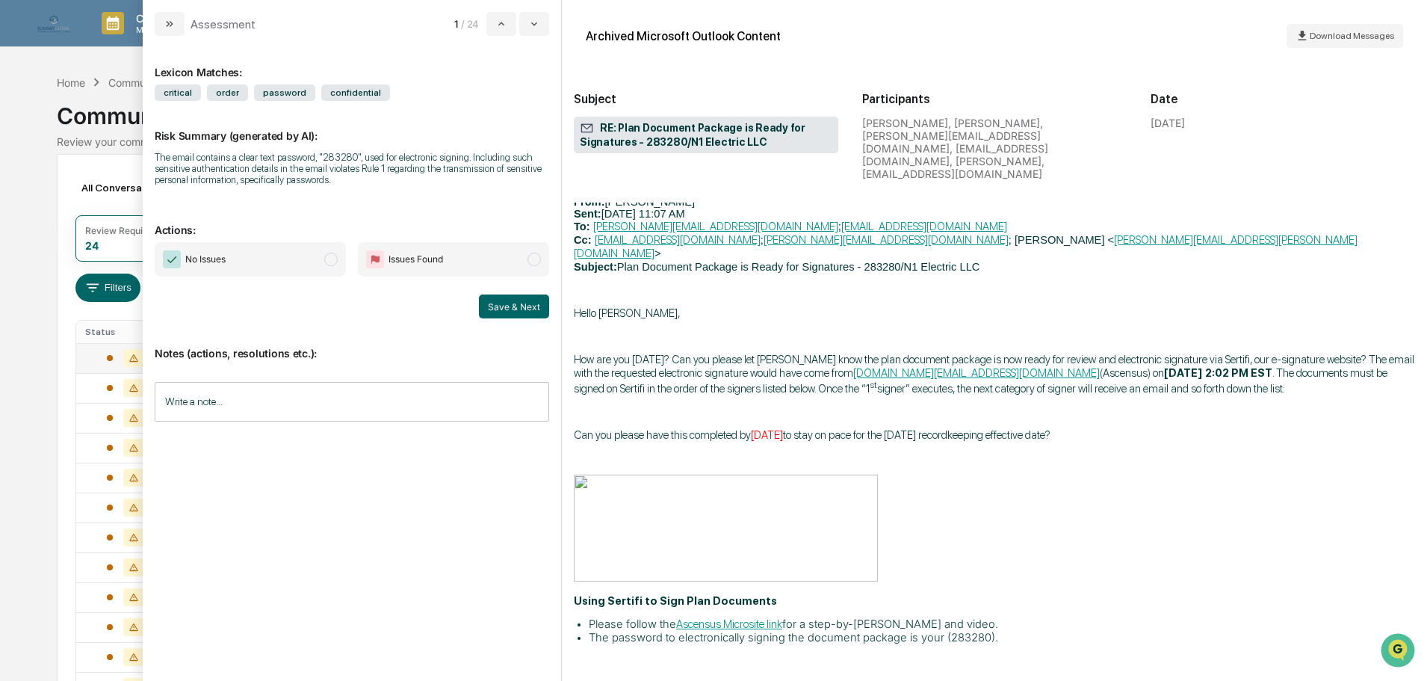
click at [431, 390] on input "Write a note..." at bounding box center [352, 402] width 394 height 40
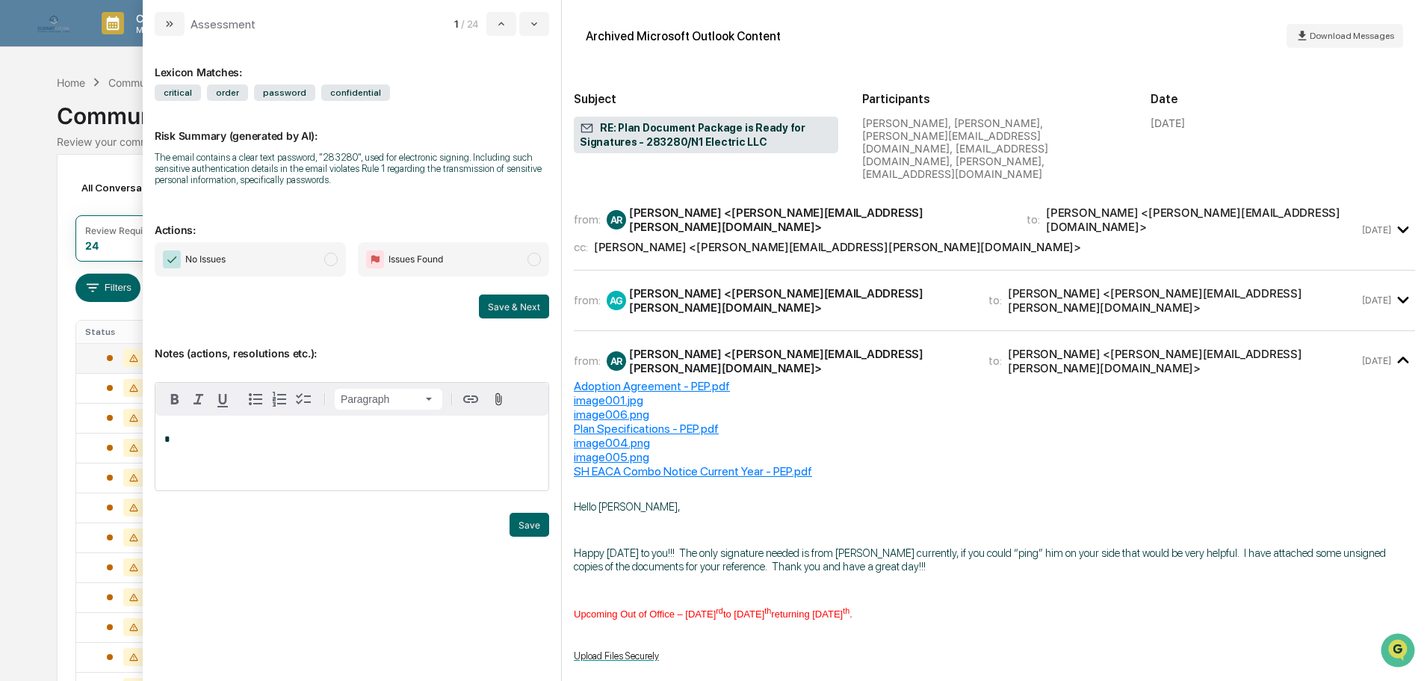
scroll to position [130, 0]
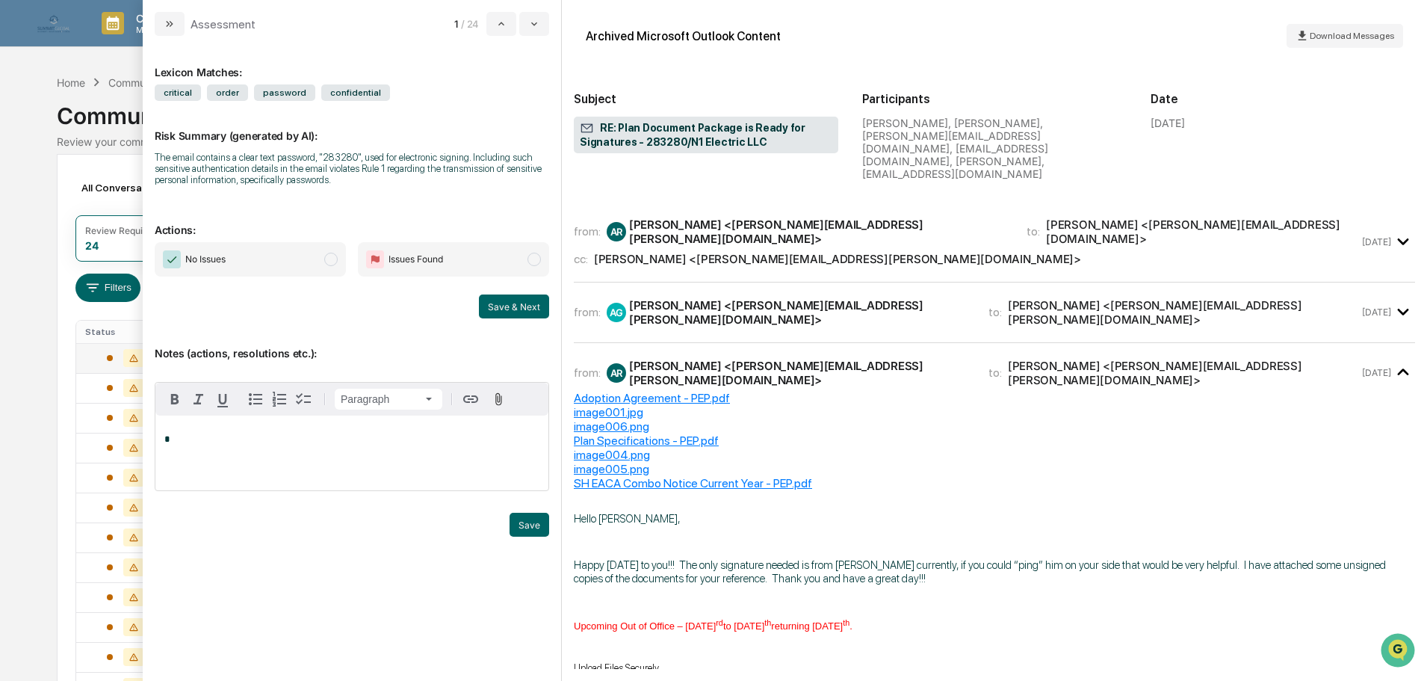
click at [539, 265] on span "Issues Found" at bounding box center [453, 259] width 191 height 34
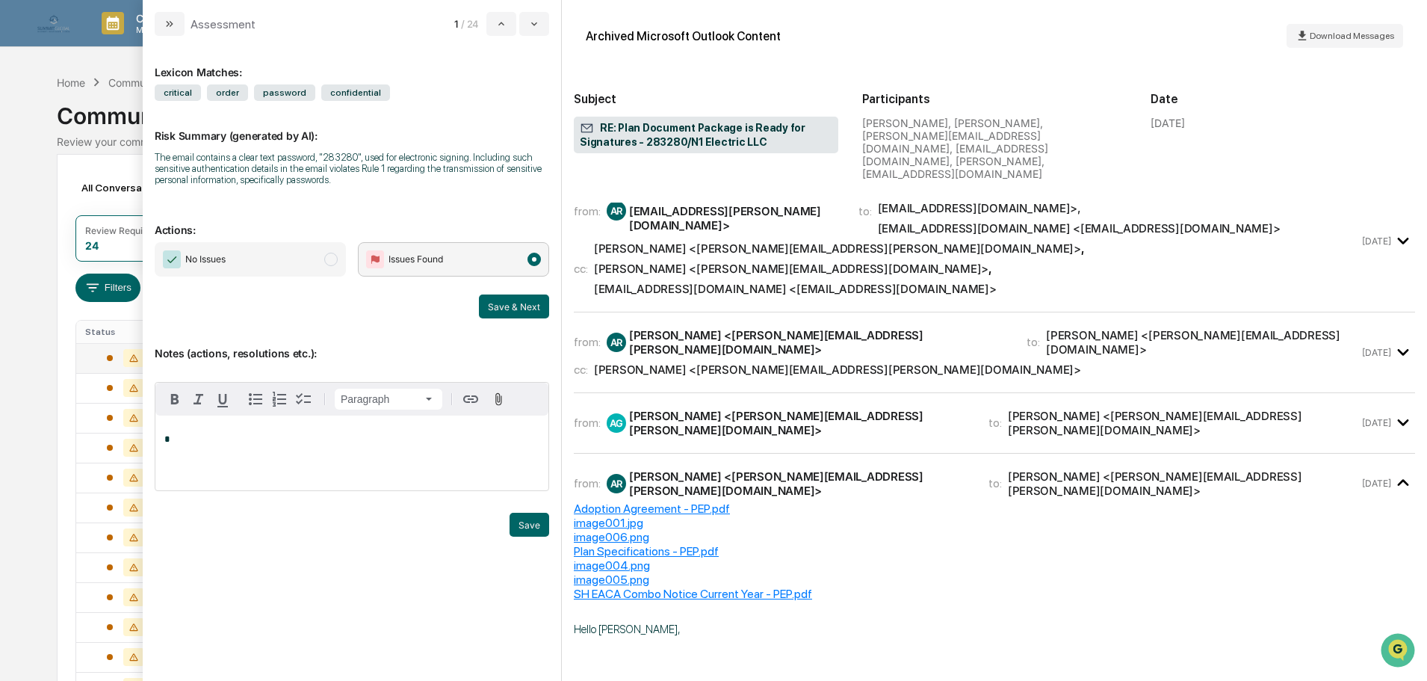
scroll to position [0, 0]
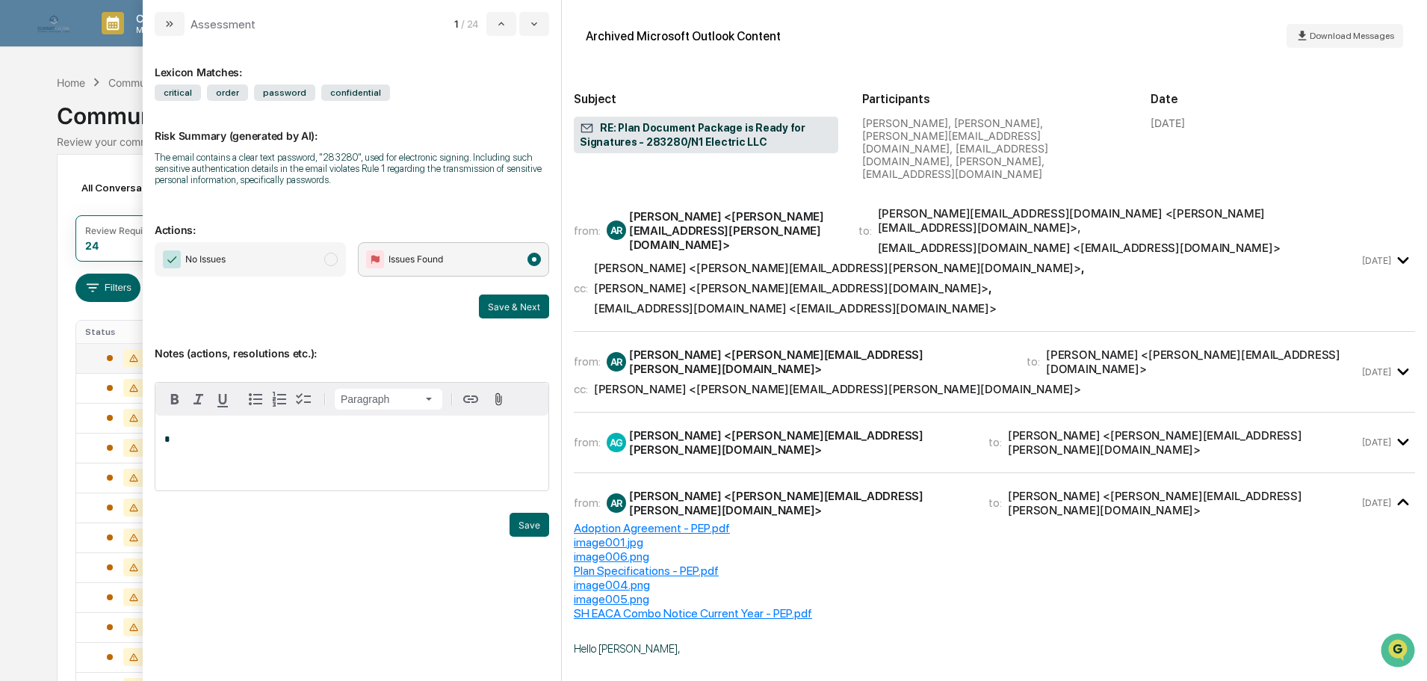
click at [289, 262] on span "No Issues" at bounding box center [250, 259] width 191 height 34
click at [486, 304] on button "Save & Next" at bounding box center [514, 306] width 70 height 24
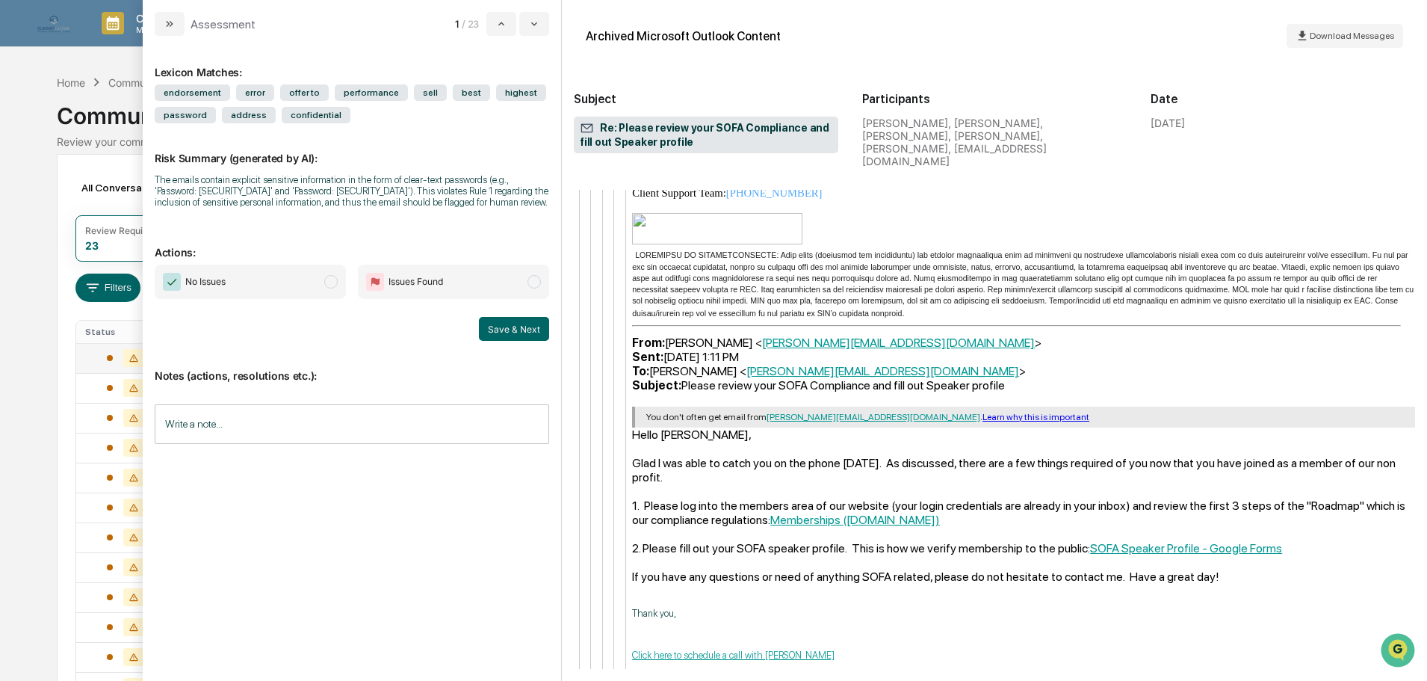
scroll to position [6721, 0]
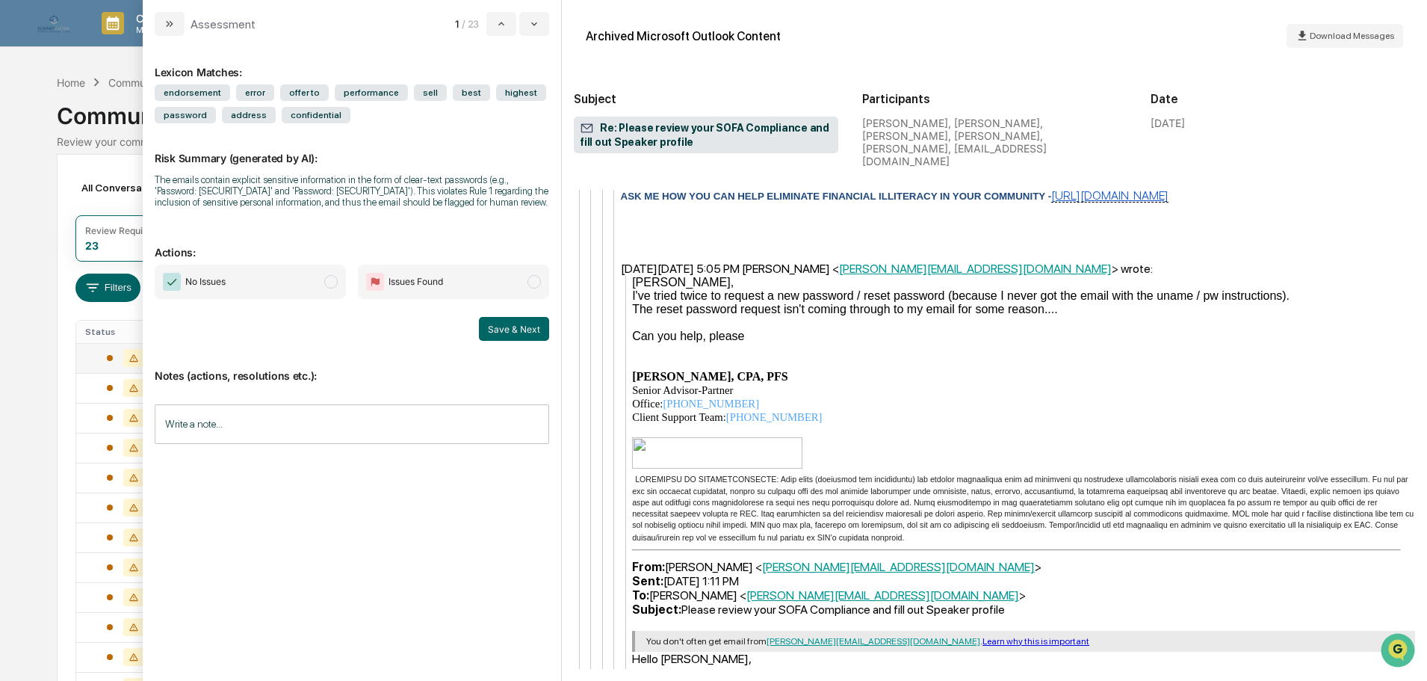
click at [314, 276] on span "No Issues" at bounding box center [250, 281] width 191 height 34
click at [501, 324] on button "Save & Next" at bounding box center [514, 329] width 70 height 24
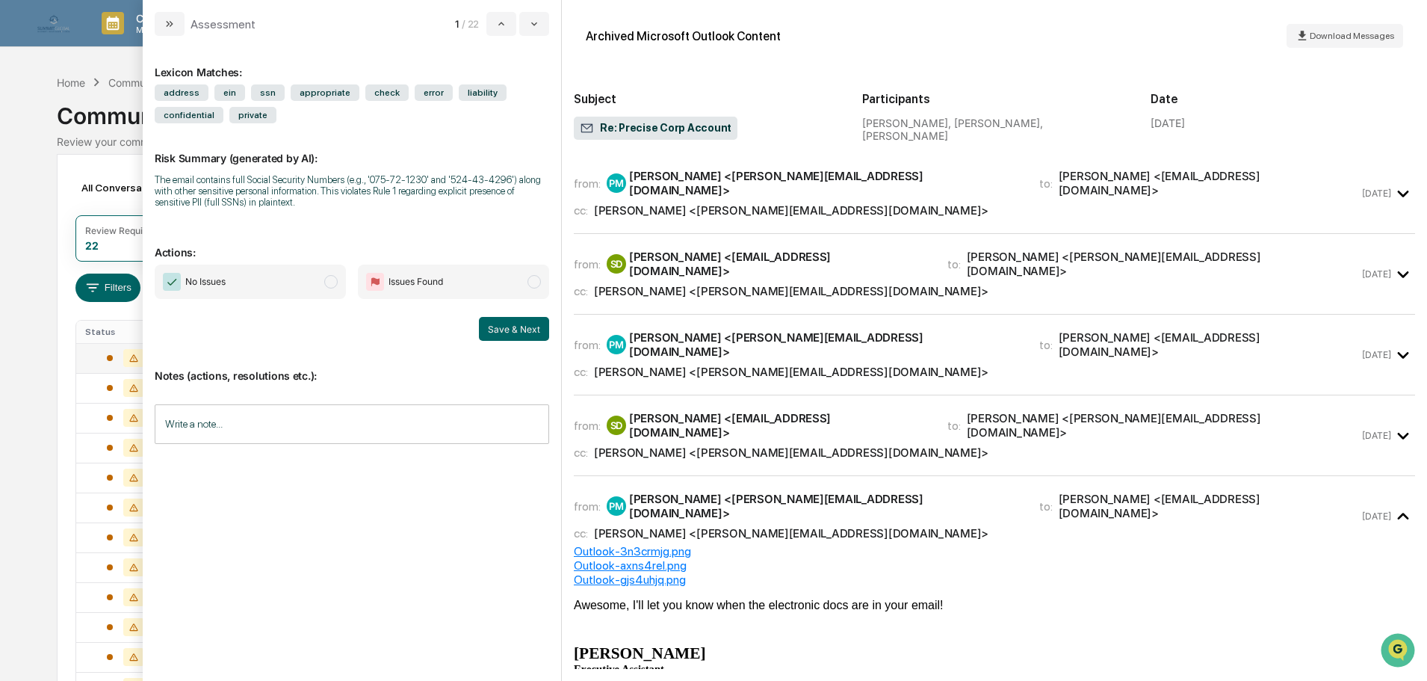
click at [478, 287] on span "Issues Found" at bounding box center [453, 281] width 191 height 34
click at [517, 330] on button "Save & Next" at bounding box center [514, 329] width 70 height 24
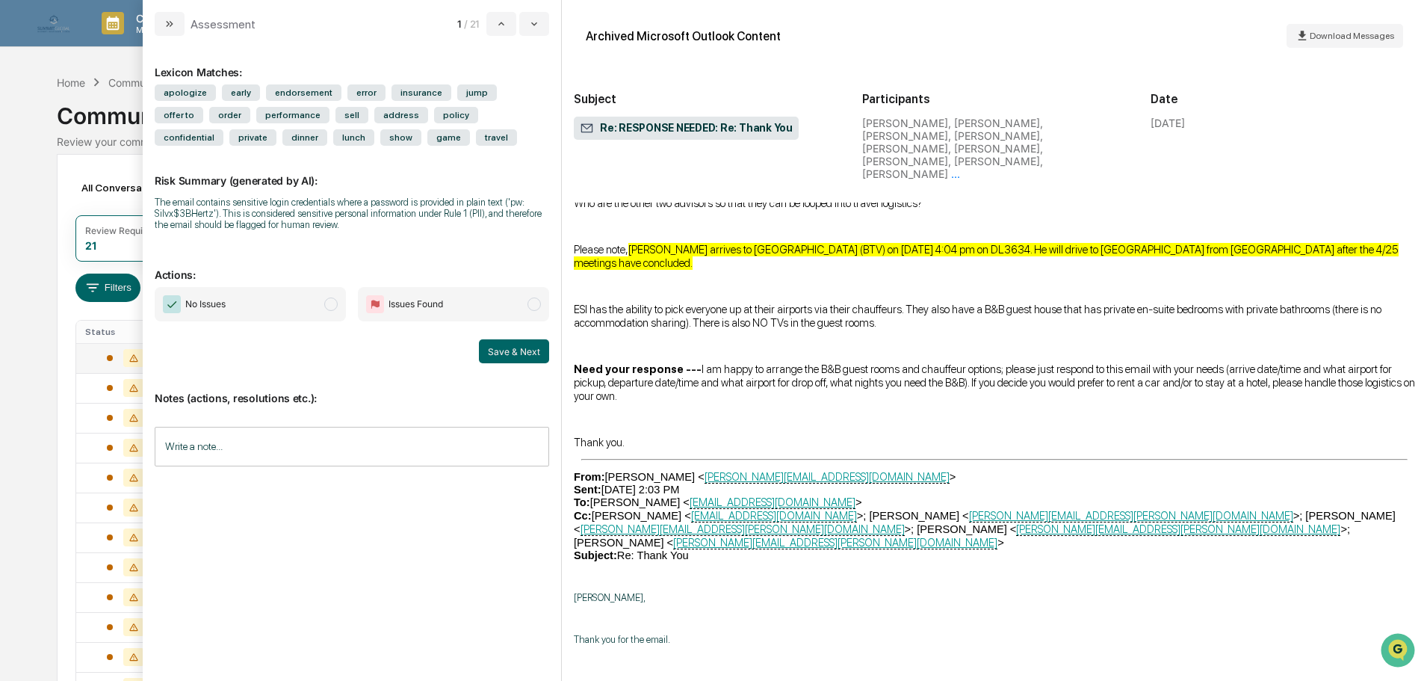
scroll to position [7162, 0]
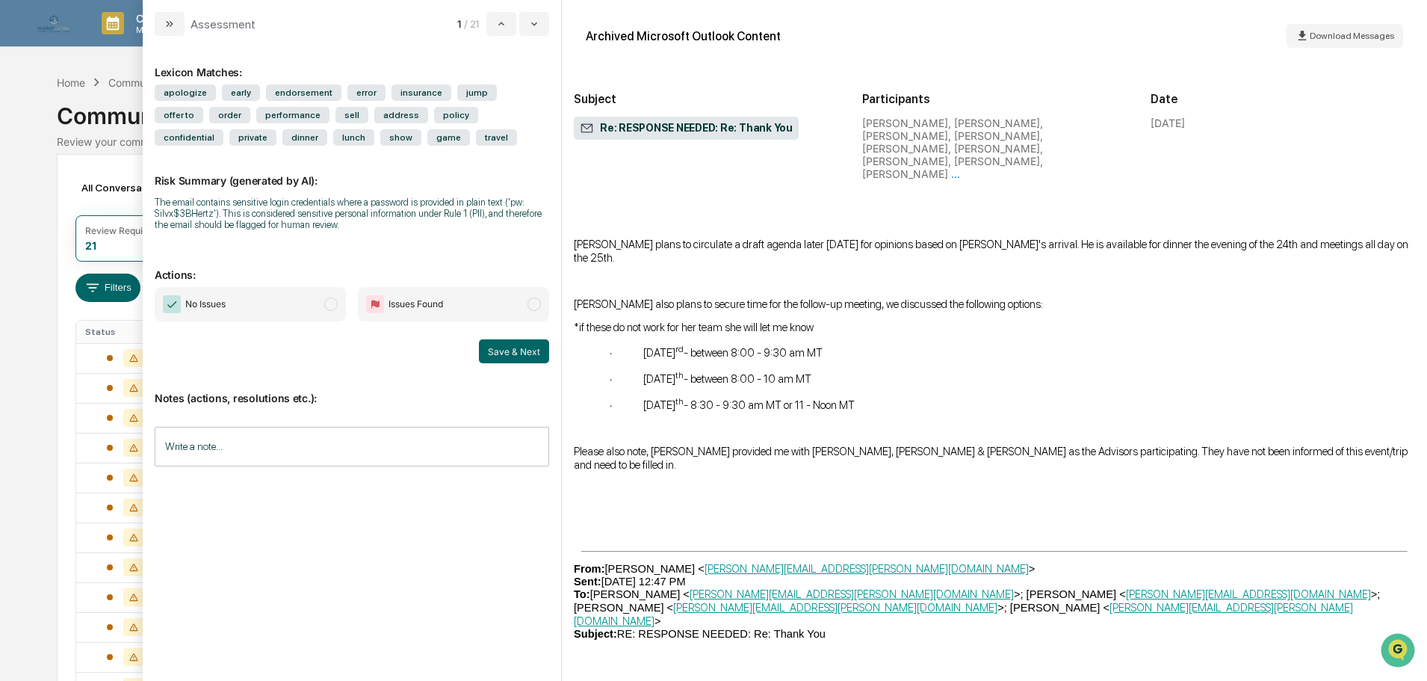
scroll to position [6115, 0]
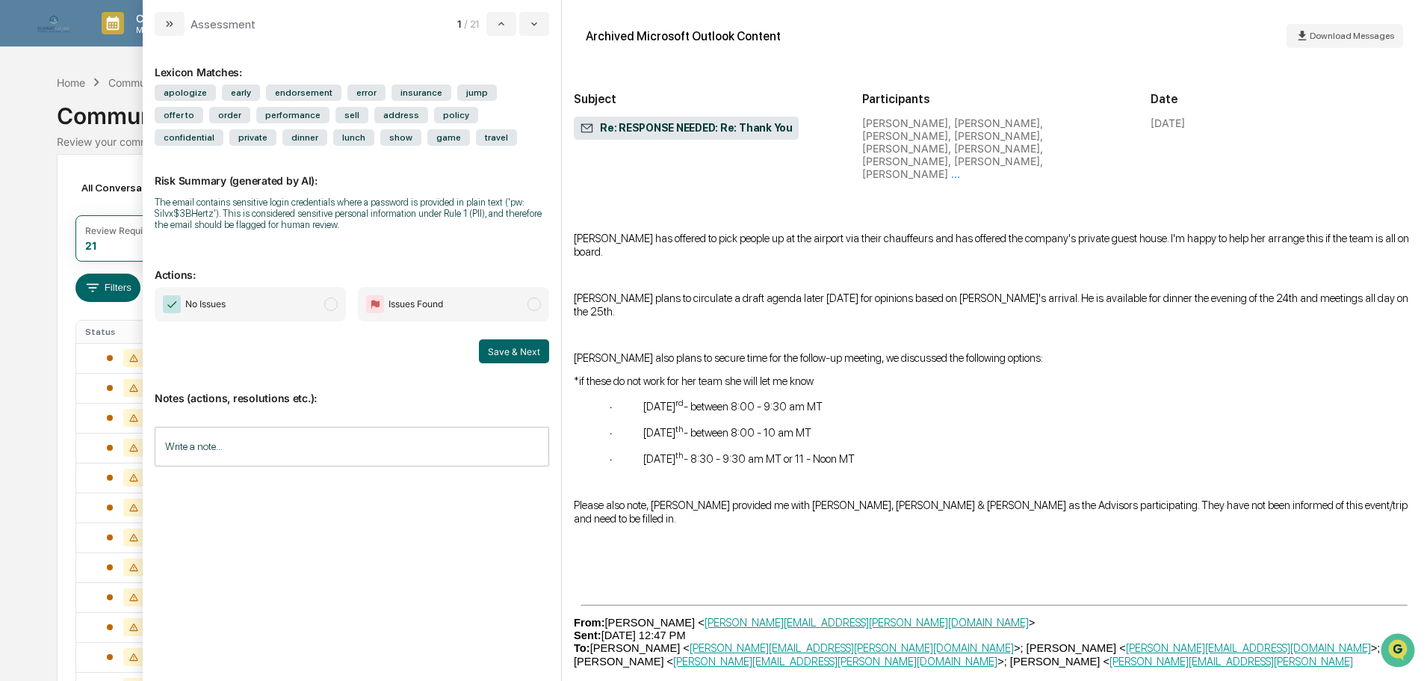
click at [300, 310] on span "No Issues" at bounding box center [250, 304] width 191 height 34
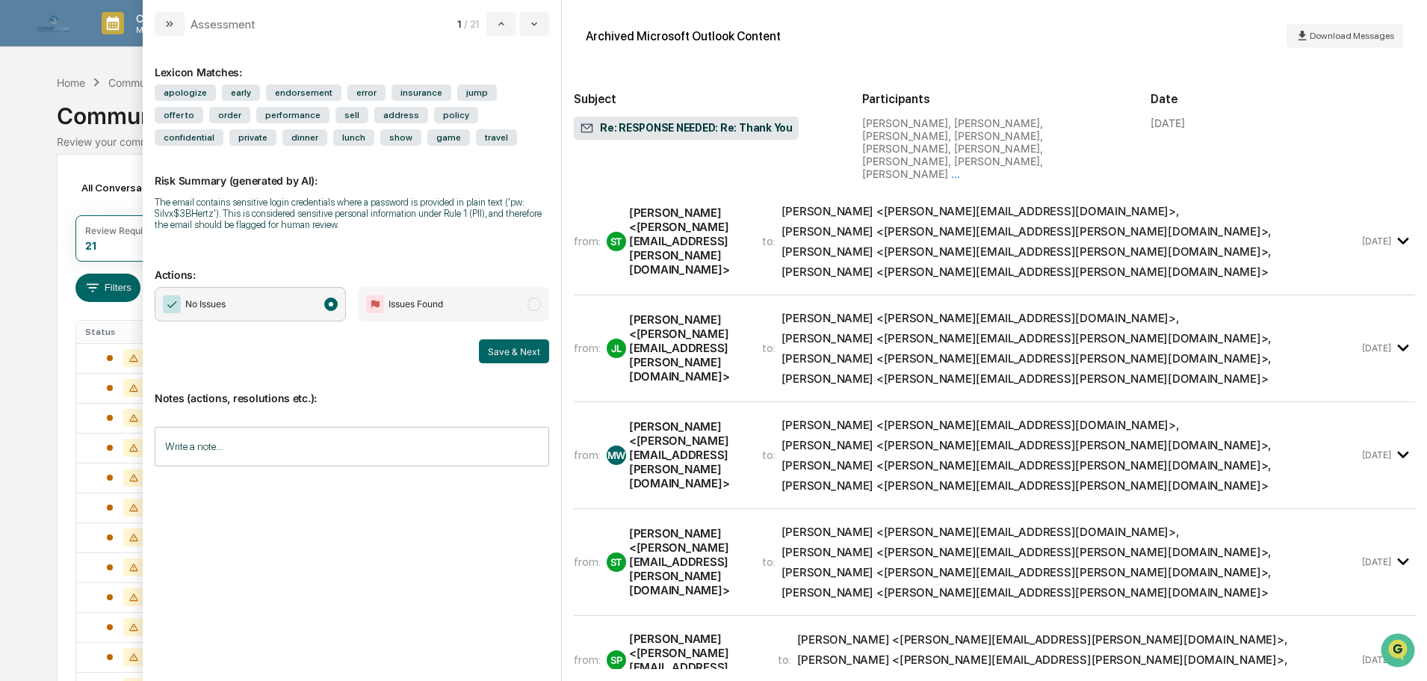
scroll to position [2604, 0]
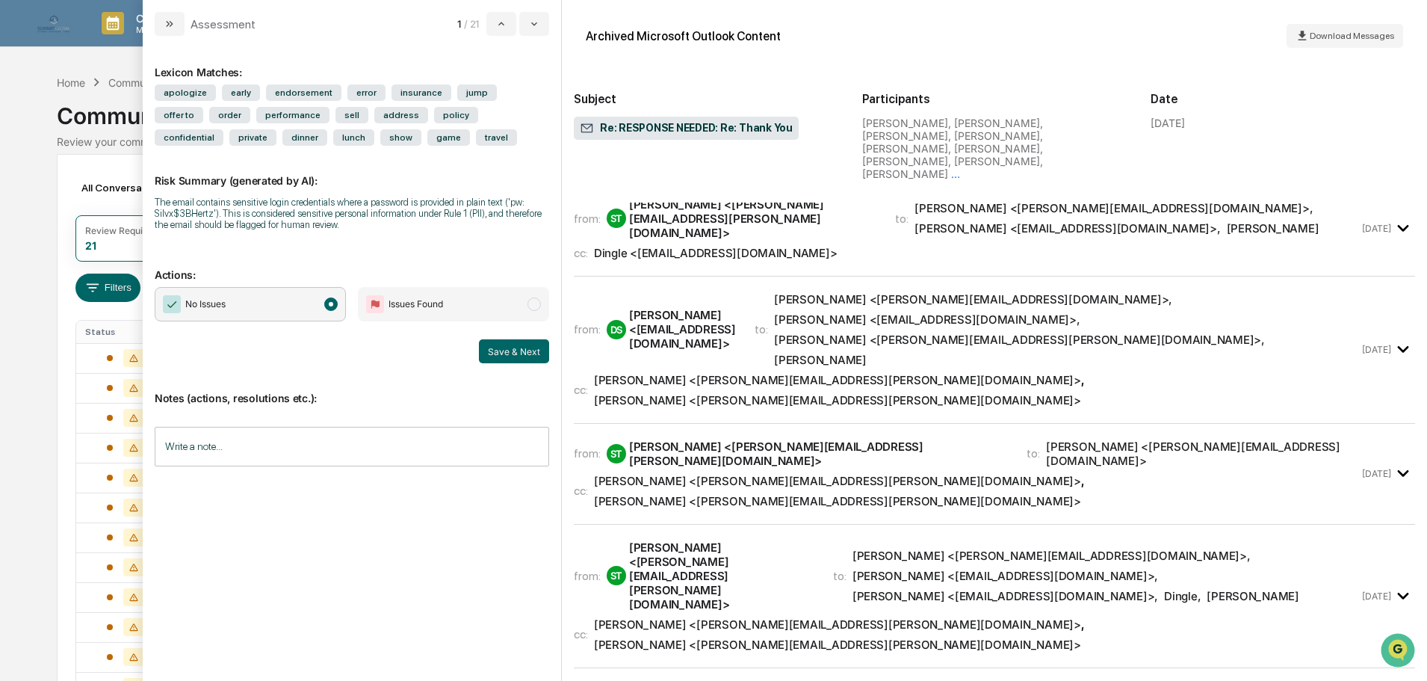
scroll to position [0, 0]
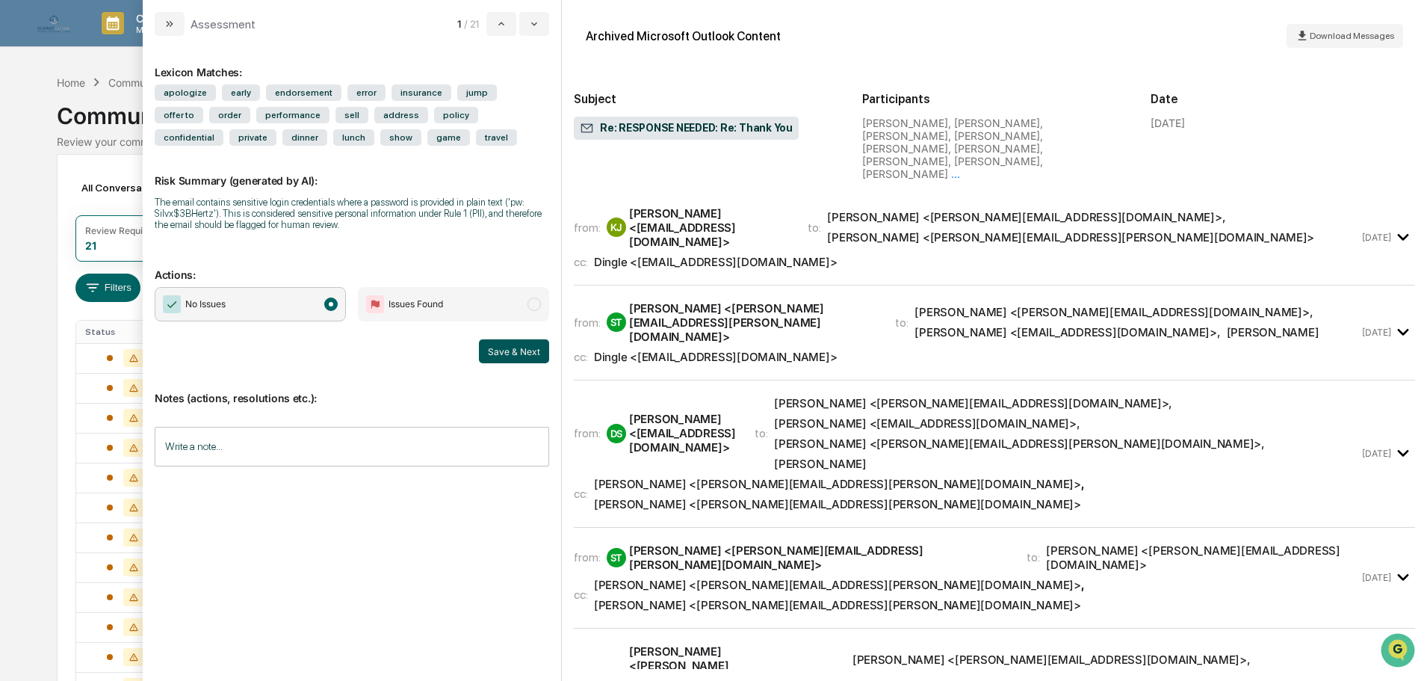
click at [525, 350] on button "Save & Next" at bounding box center [514, 351] width 70 height 24
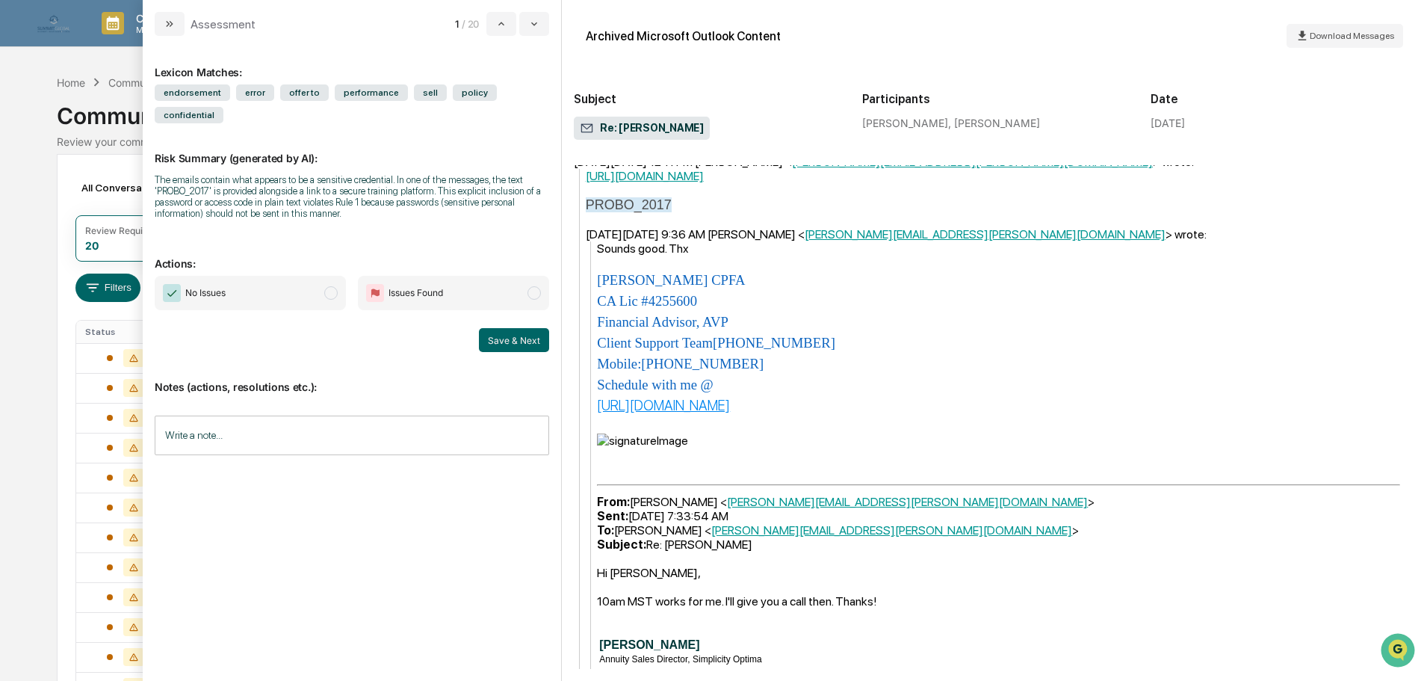
scroll to position [1345, 0]
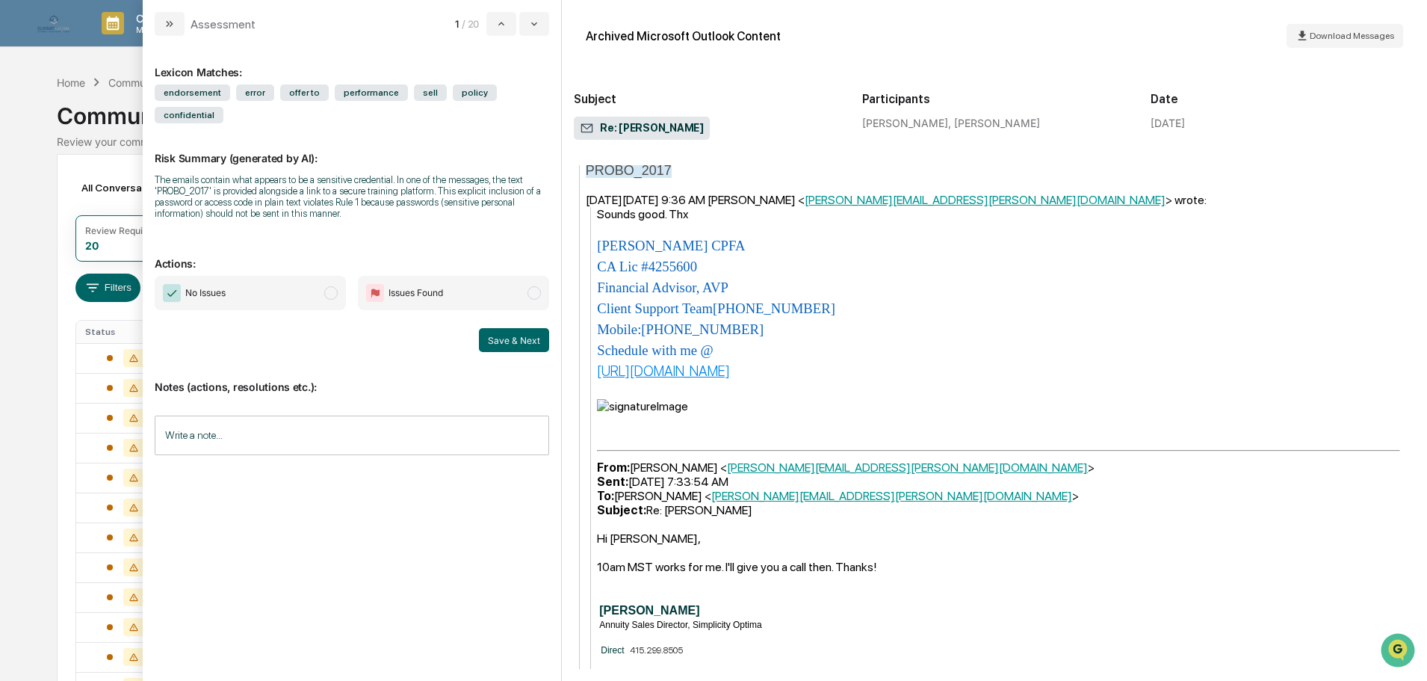
click at [322, 276] on span "No Issues" at bounding box center [250, 293] width 191 height 34
click at [495, 328] on button "Save & Next" at bounding box center [514, 340] width 70 height 24
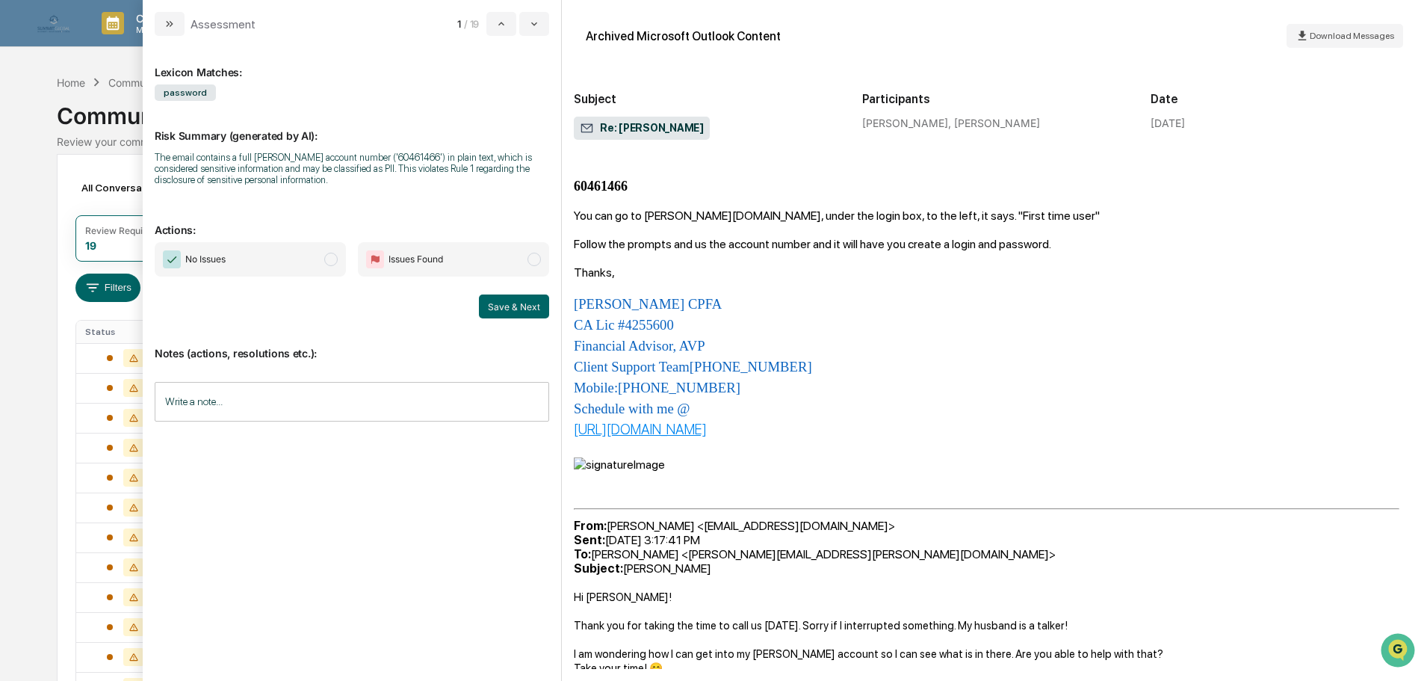
scroll to position [288, 0]
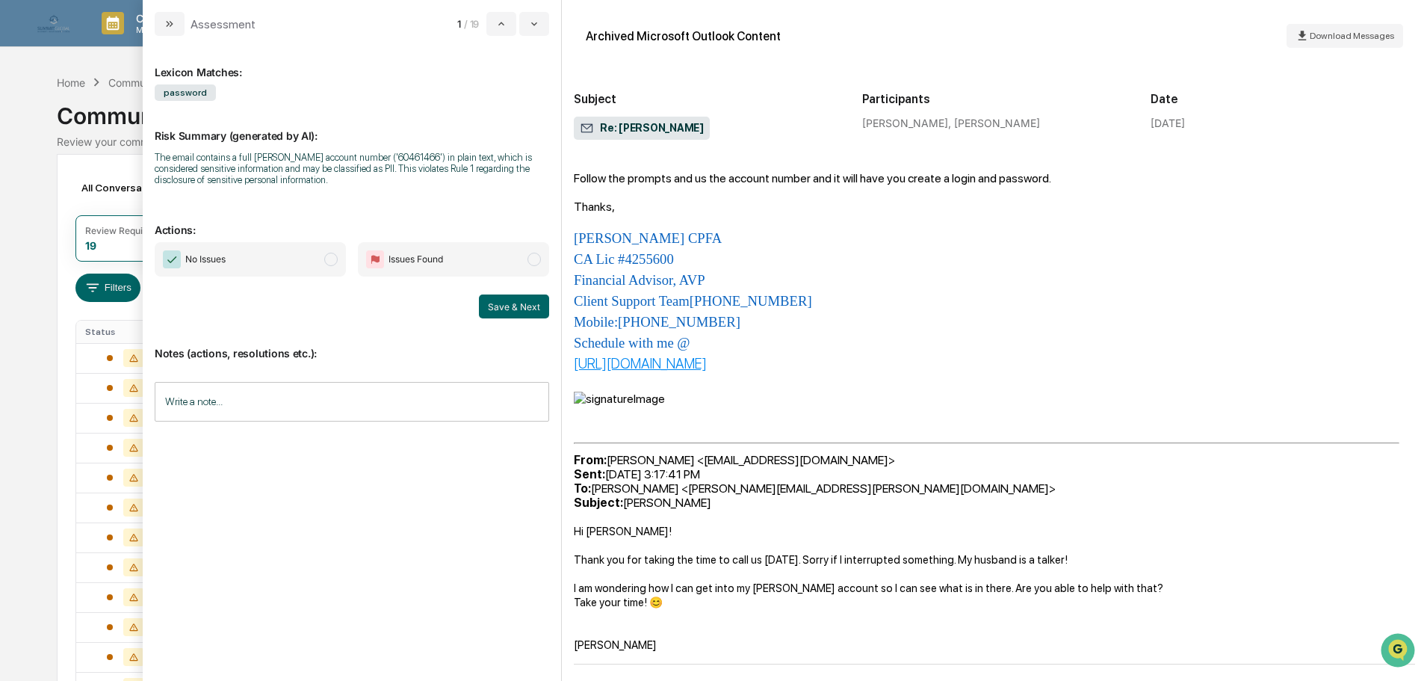
click at [479, 251] on span "Issues Found" at bounding box center [453, 259] width 191 height 34
click at [515, 300] on button "Save & Next" at bounding box center [514, 306] width 70 height 24
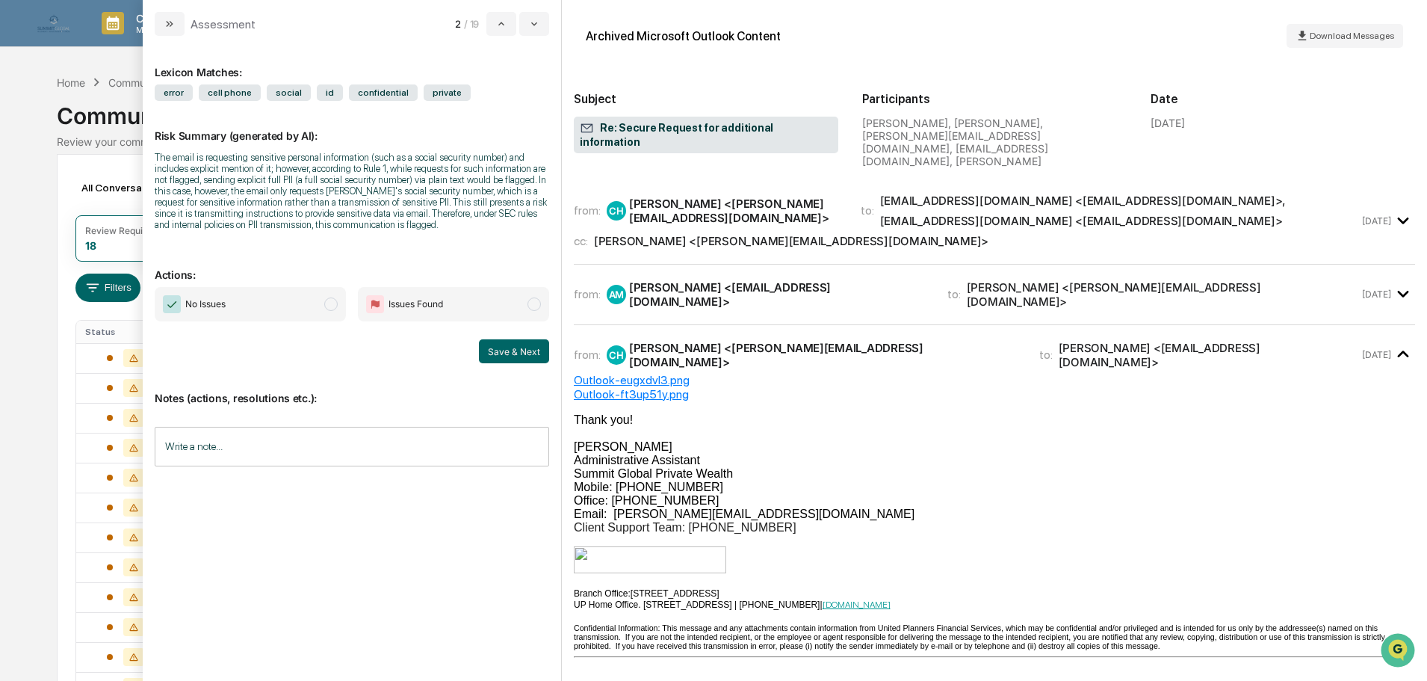
click at [418, 448] on input "Write a note..." at bounding box center [352, 447] width 394 height 40
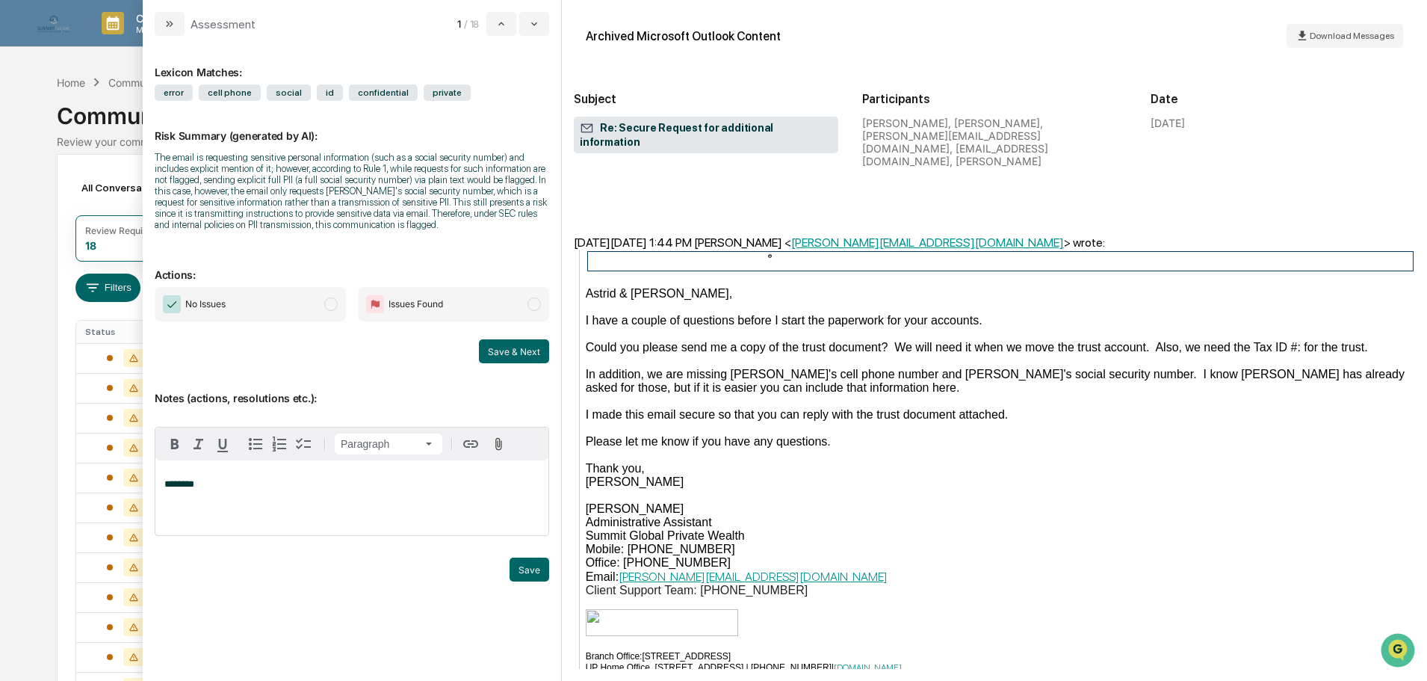
scroll to position [897, 0]
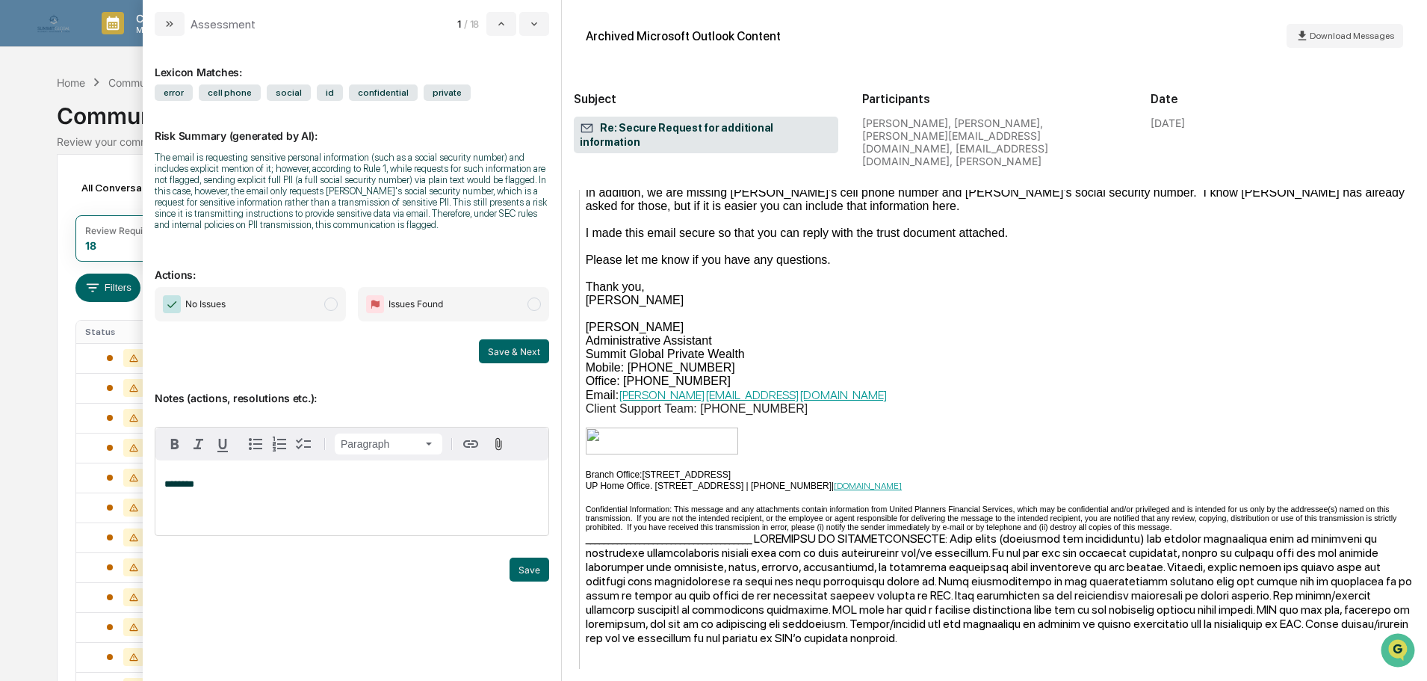
click at [508, 309] on span "Issues Found" at bounding box center [453, 304] width 191 height 34
click at [527, 355] on button "Save & Next" at bounding box center [514, 351] width 70 height 24
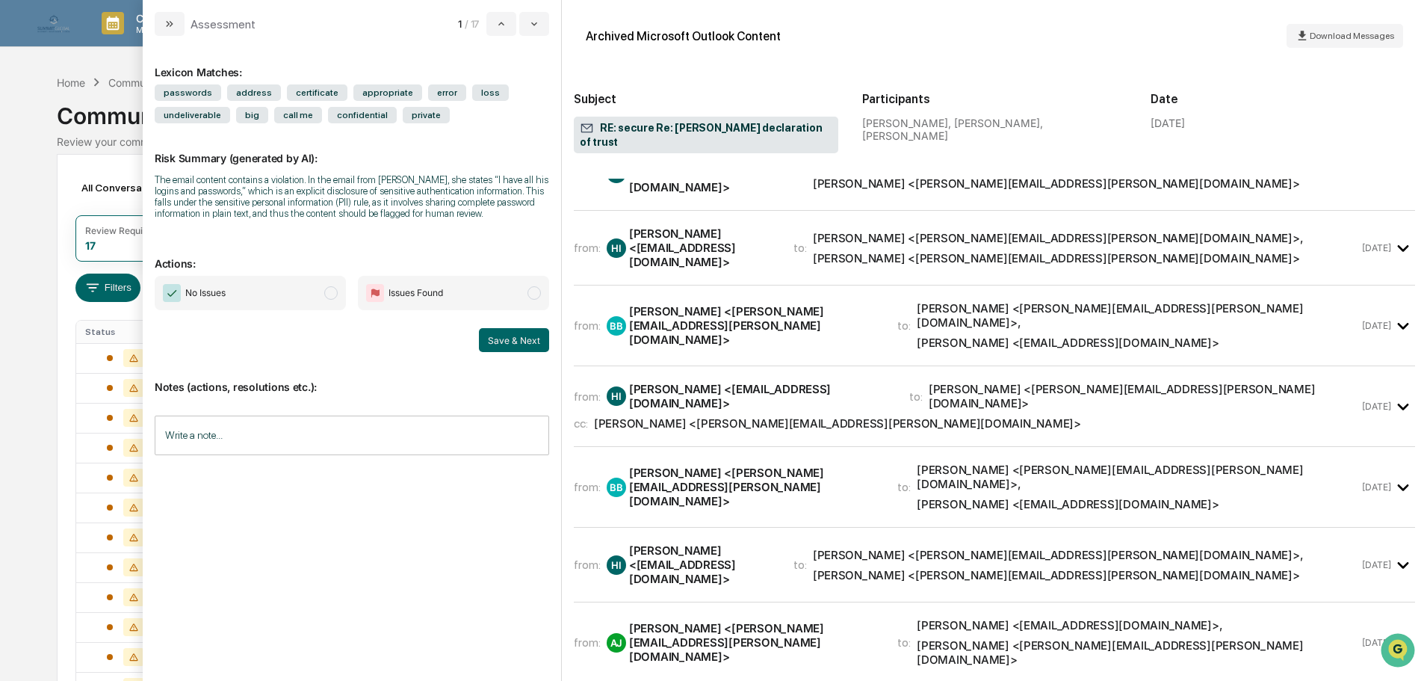
scroll to position [702, 0]
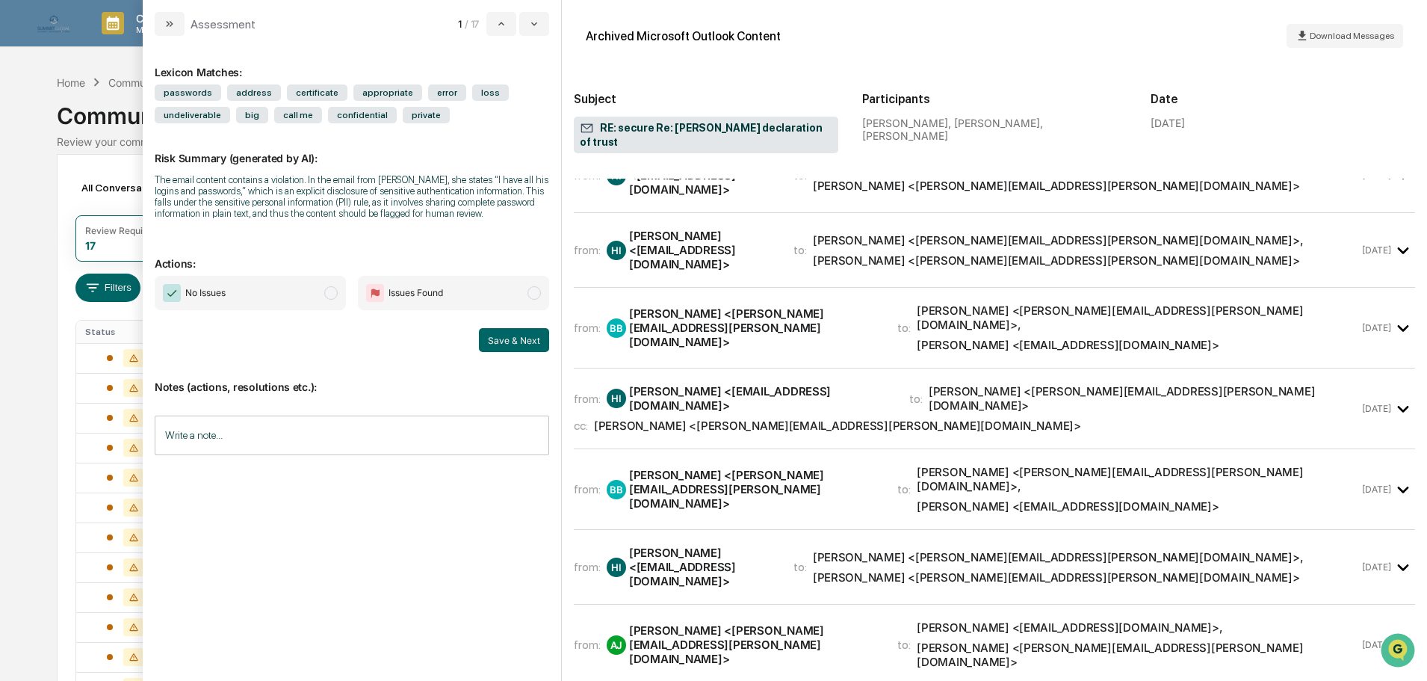
click at [853, 545] on div "from: HI Heather Ingham <ingham_heather@hotmail.com> to: Alicia Cruz-Jones <ali…" at bounding box center [966, 566] width 785 height 43
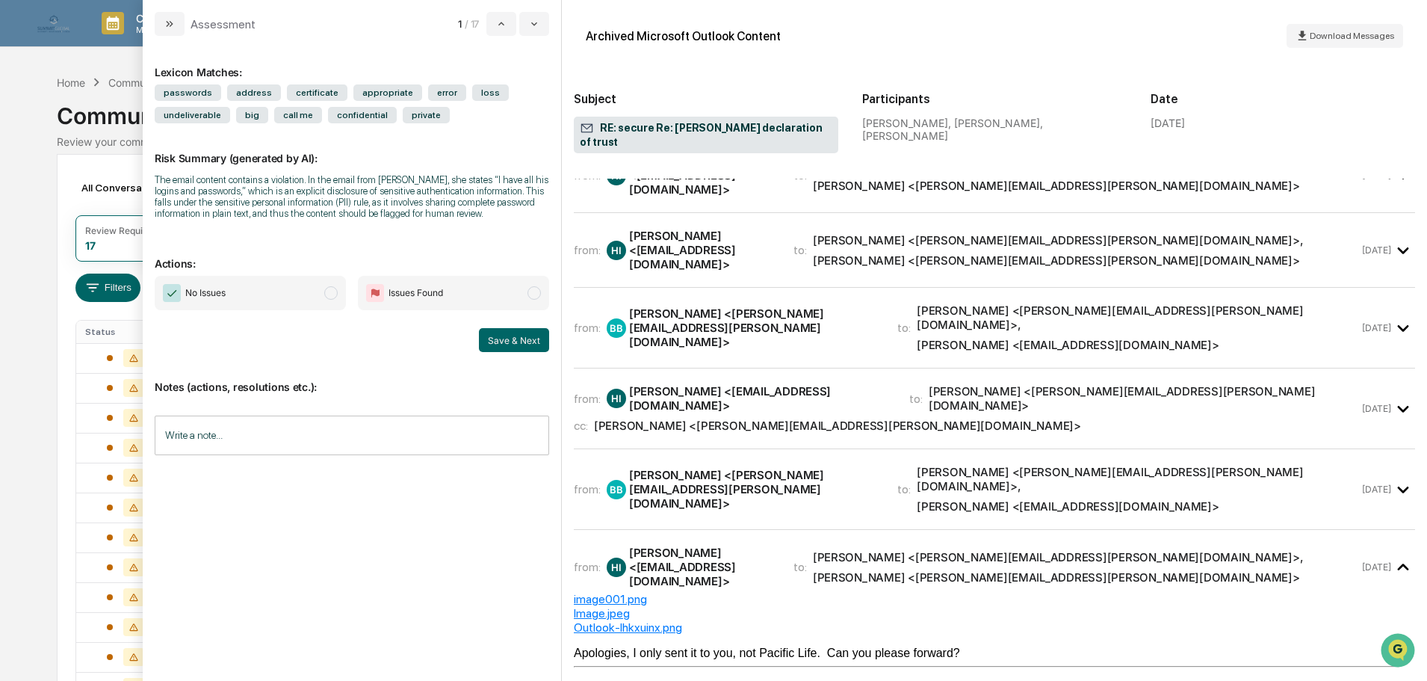
click at [273, 291] on span "No Issues" at bounding box center [250, 293] width 191 height 34
click at [504, 335] on button "Save & Next" at bounding box center [514, 340] width 70 height 24
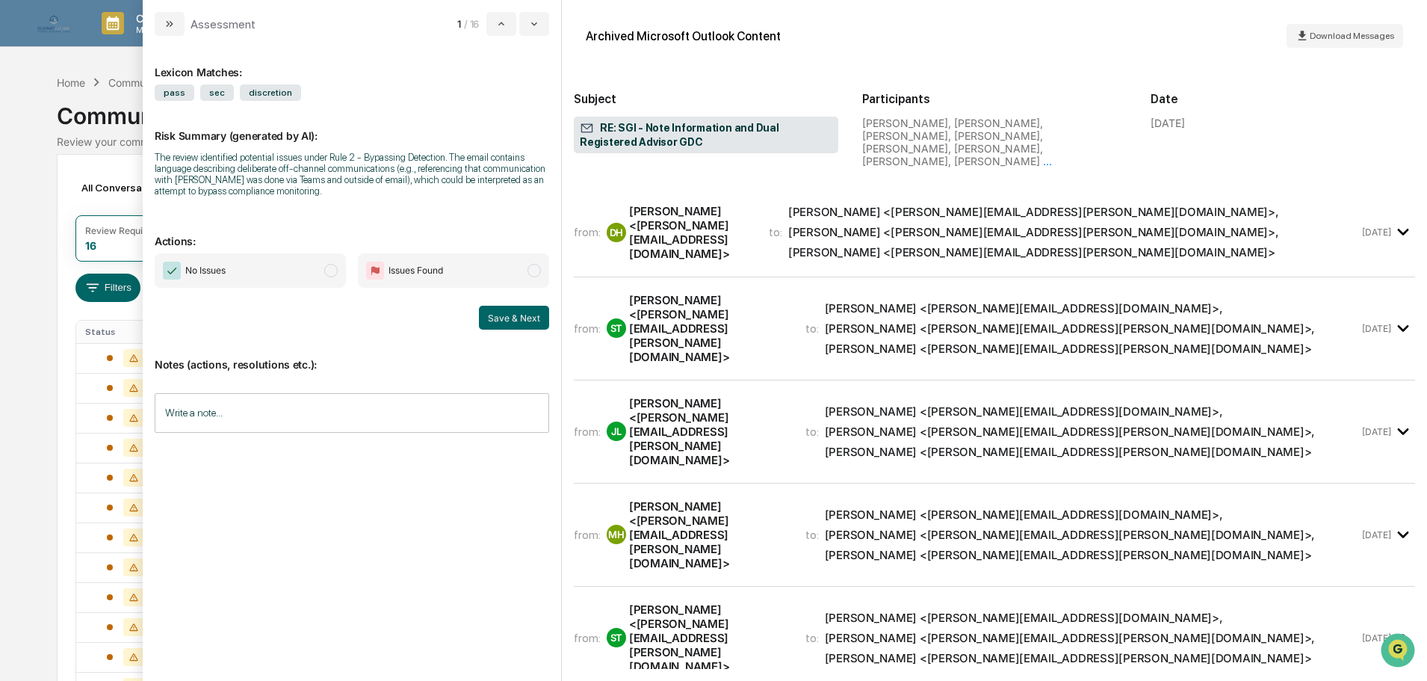
scroll to position [114, 0]
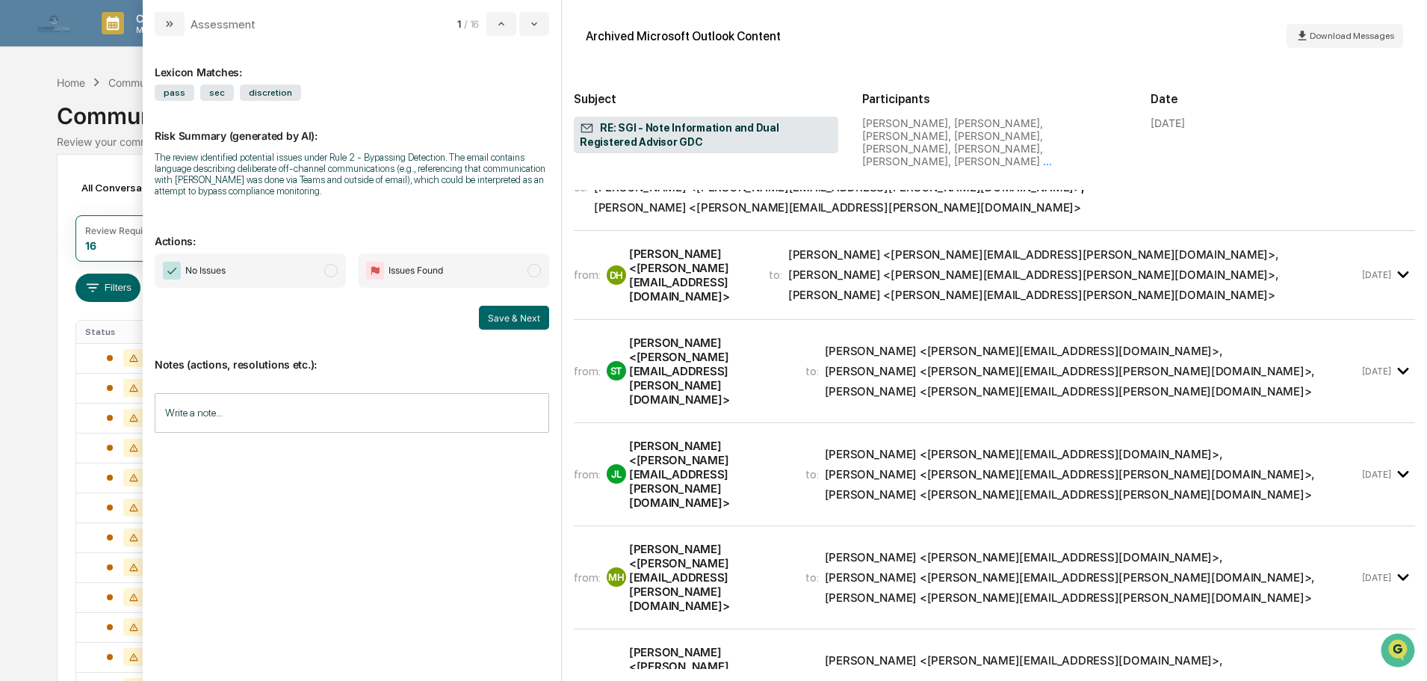
click at [897, 550] on div "David Harden <dave@sgiam.com> ," at bounding box center [1024, 557] width 398 height 14
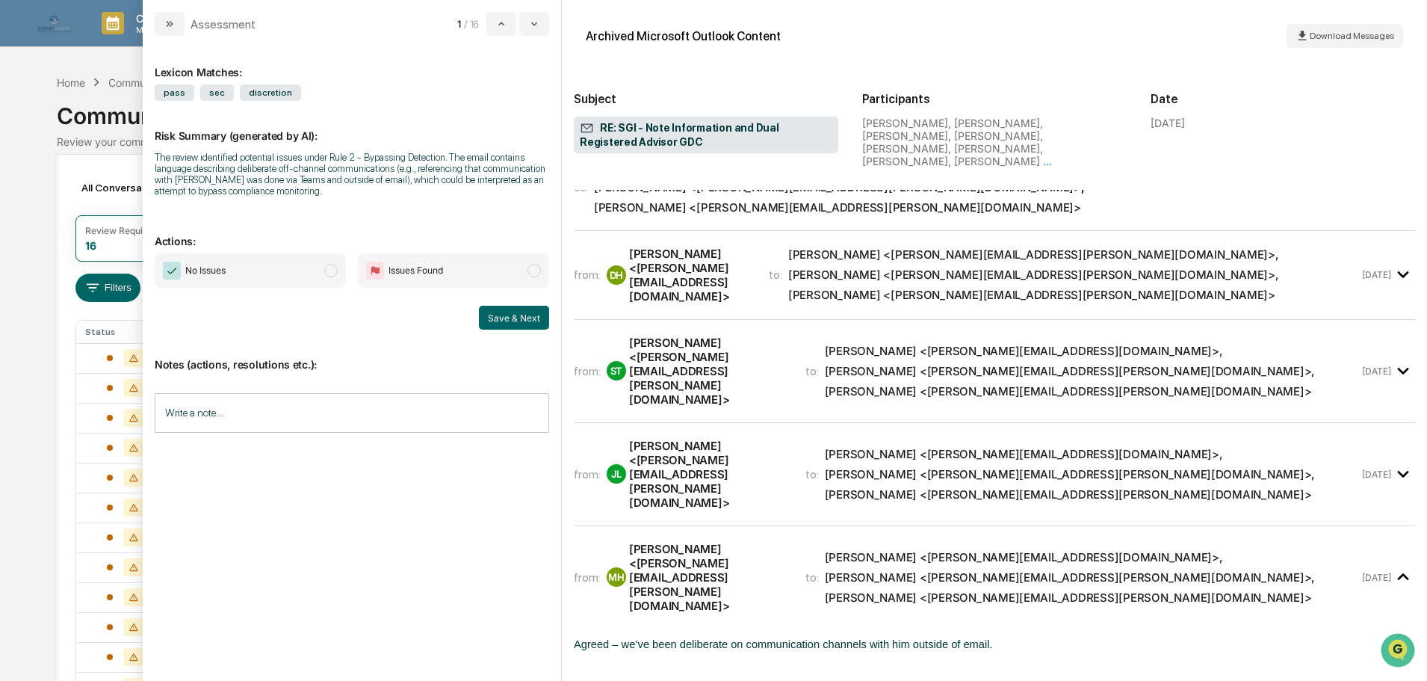
click at [1083, 467] on div "Matthew Hamilton <matt.hamilton@sgiam.com> ," at bounding box center [1070, 474] width 491 height 14
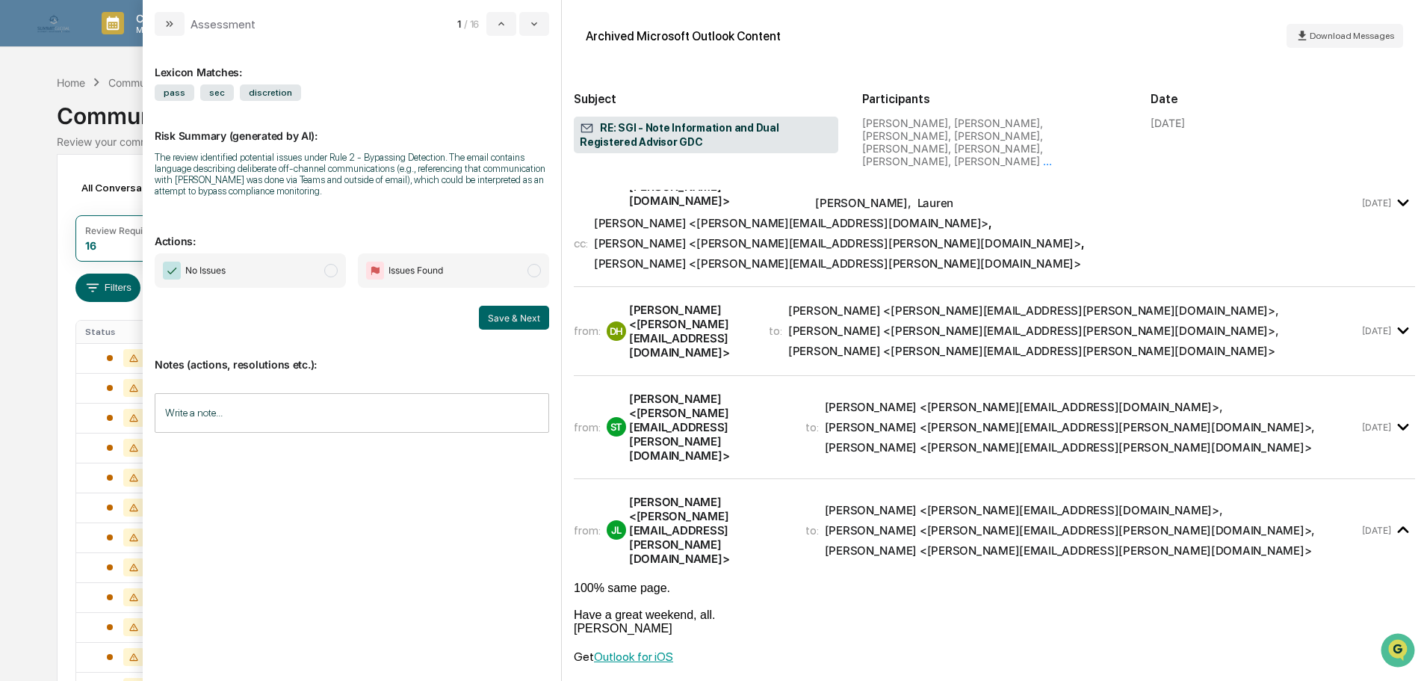
scroll to position [0, 0]
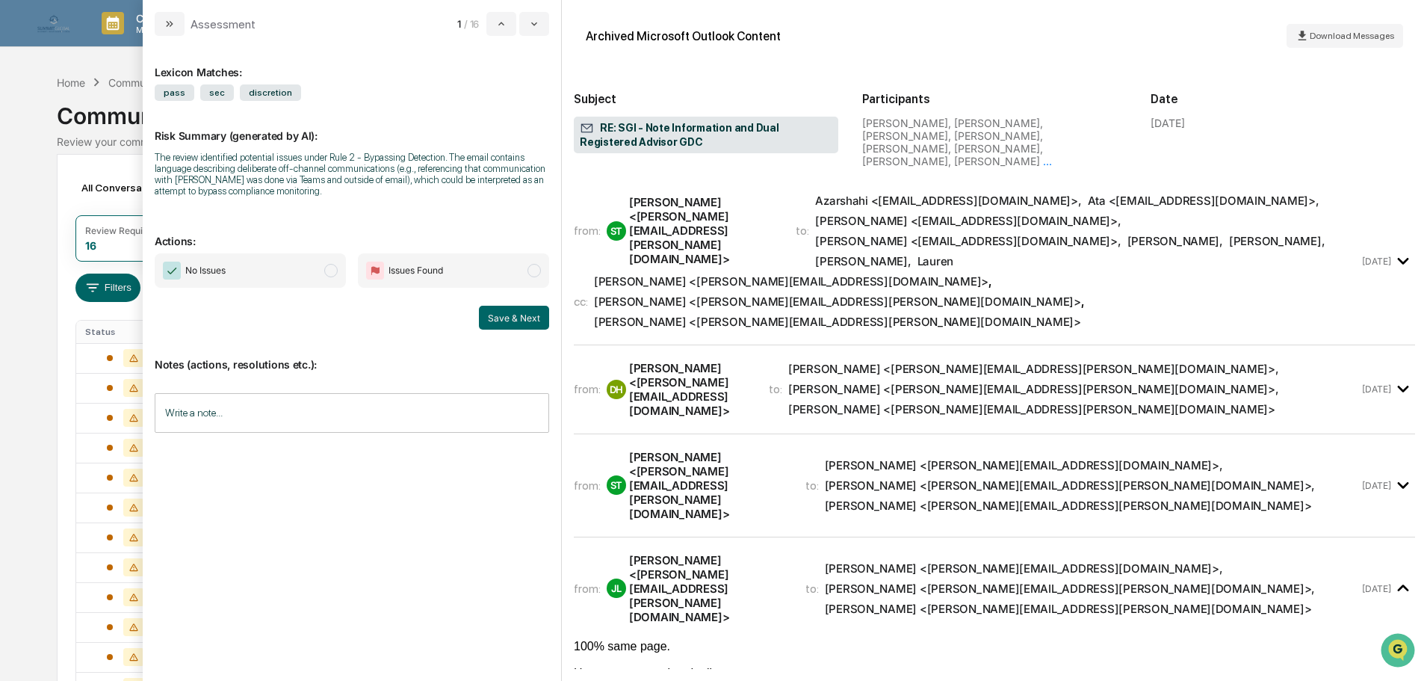
click at [986, 458] on div "David Harden <dave@sgiam.com> ," at bounding box center [1024, 465] width 398 height 14
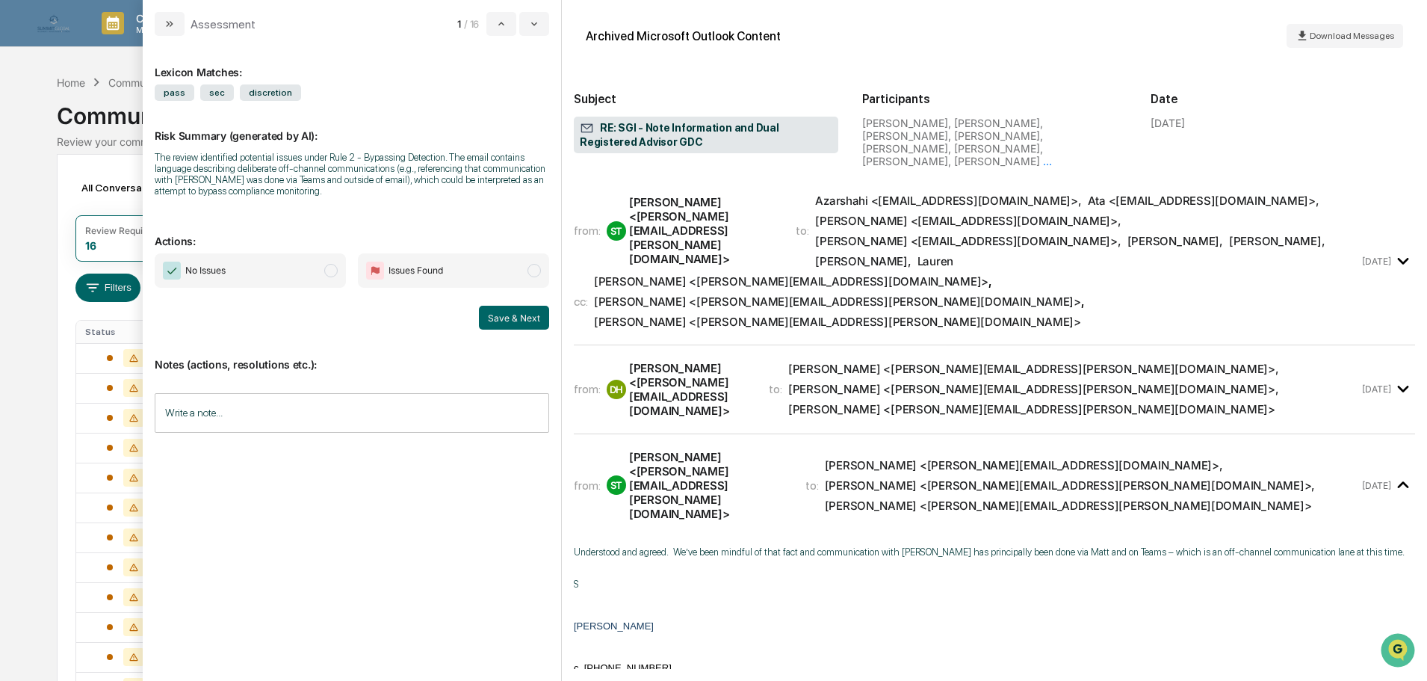
click at [817, 362] on span "Janet Lee <janet.lee@sgiam.com> , Matthew Hamilton <matt.hamilton@sgiam.com> , …" at bounding box center [1073, 389] width 571 height 55
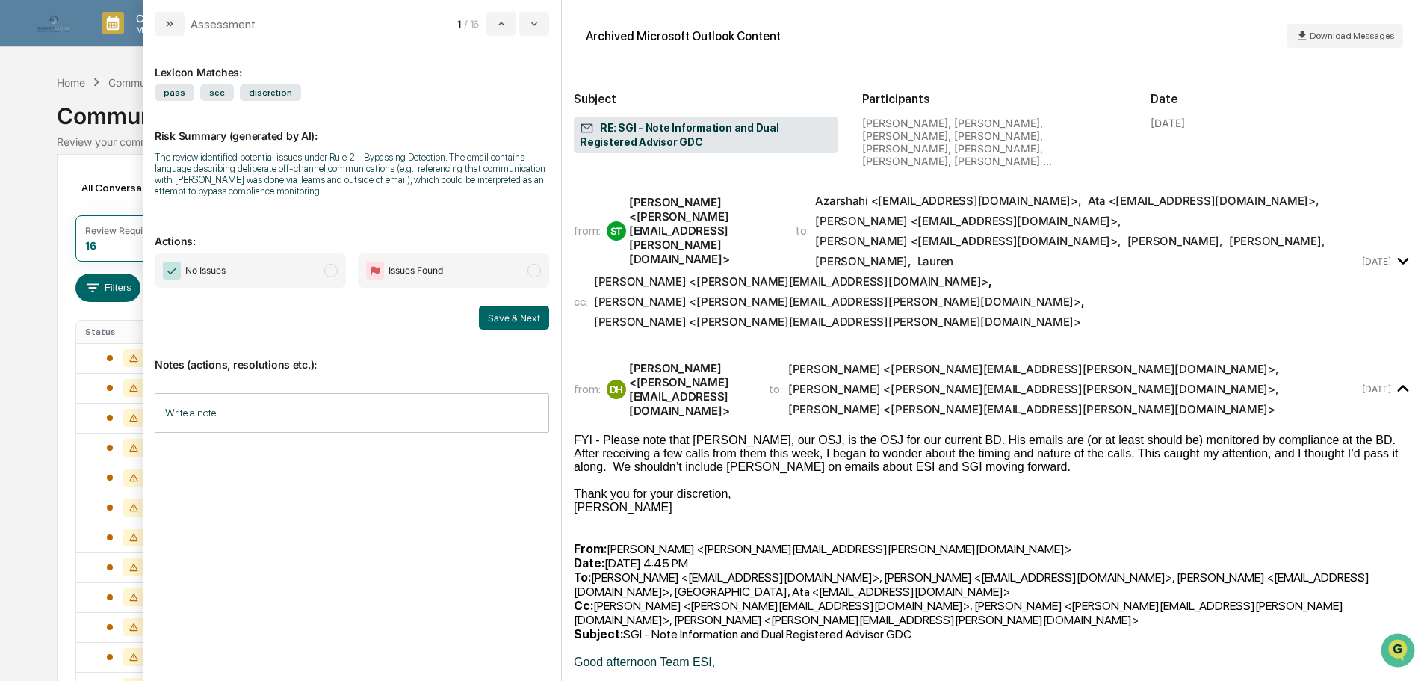
click at [271, 275] on span "No Issues" at bounding box center [250, 270] width 191 height 34
click at [489, 314] on button "Save & Next" at bounding box center [514, 318] width 70 height 24
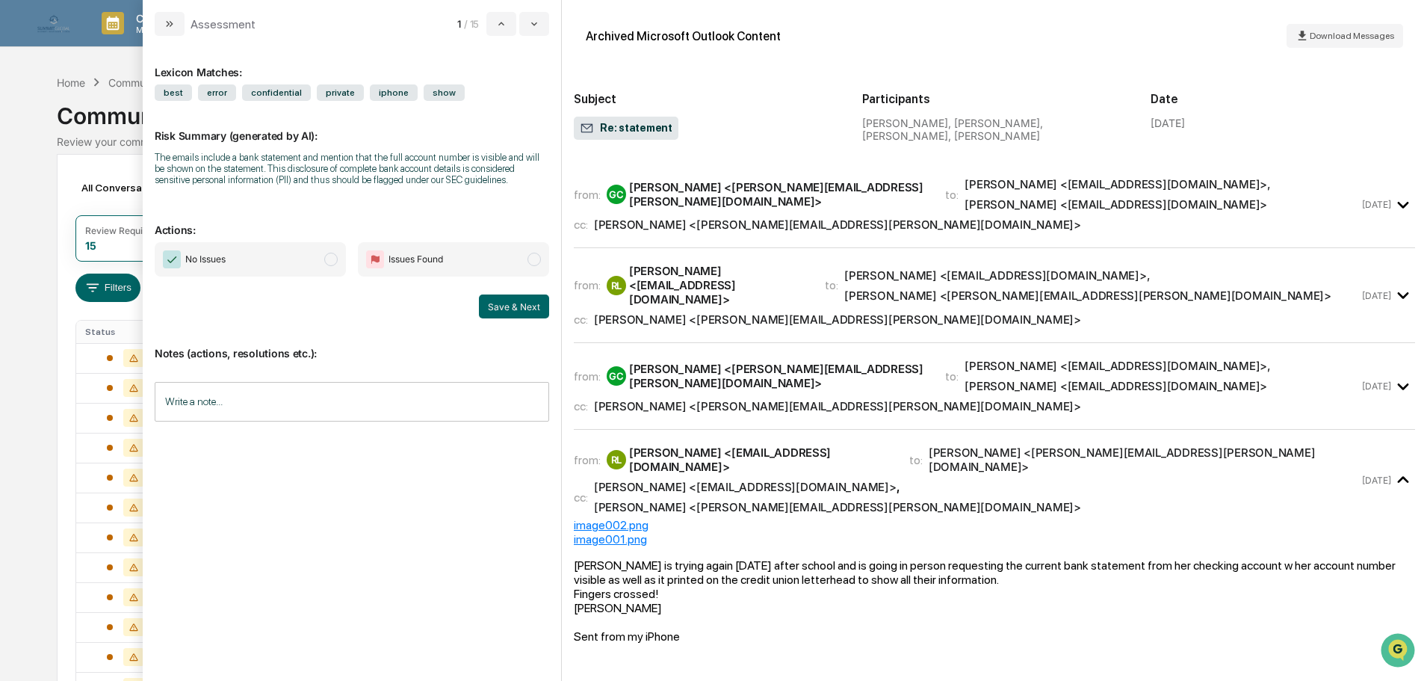
scroll to position [224, 0]
click at [773, 400] on div "Dennis Despres <dennis.despres@sgipw.com>" at bounding box center [837, 407] width 487 height 14
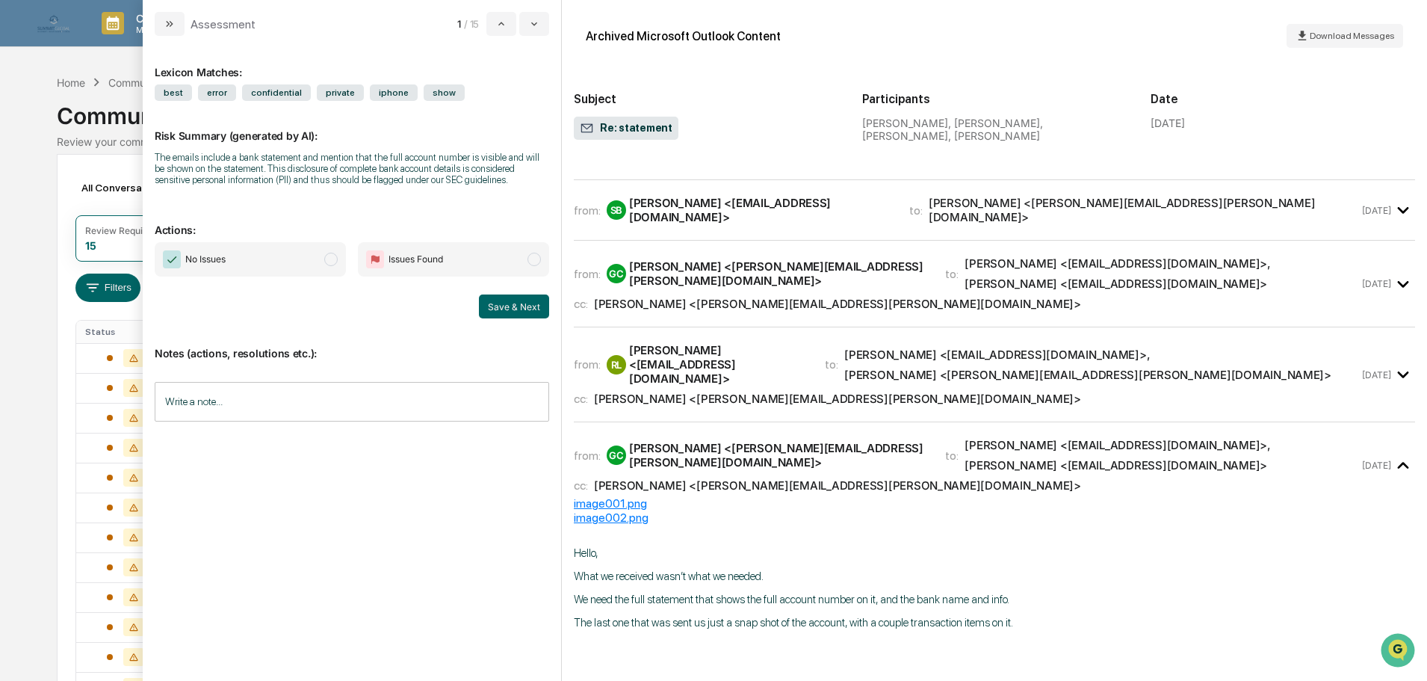
scroll to position [75, 0]
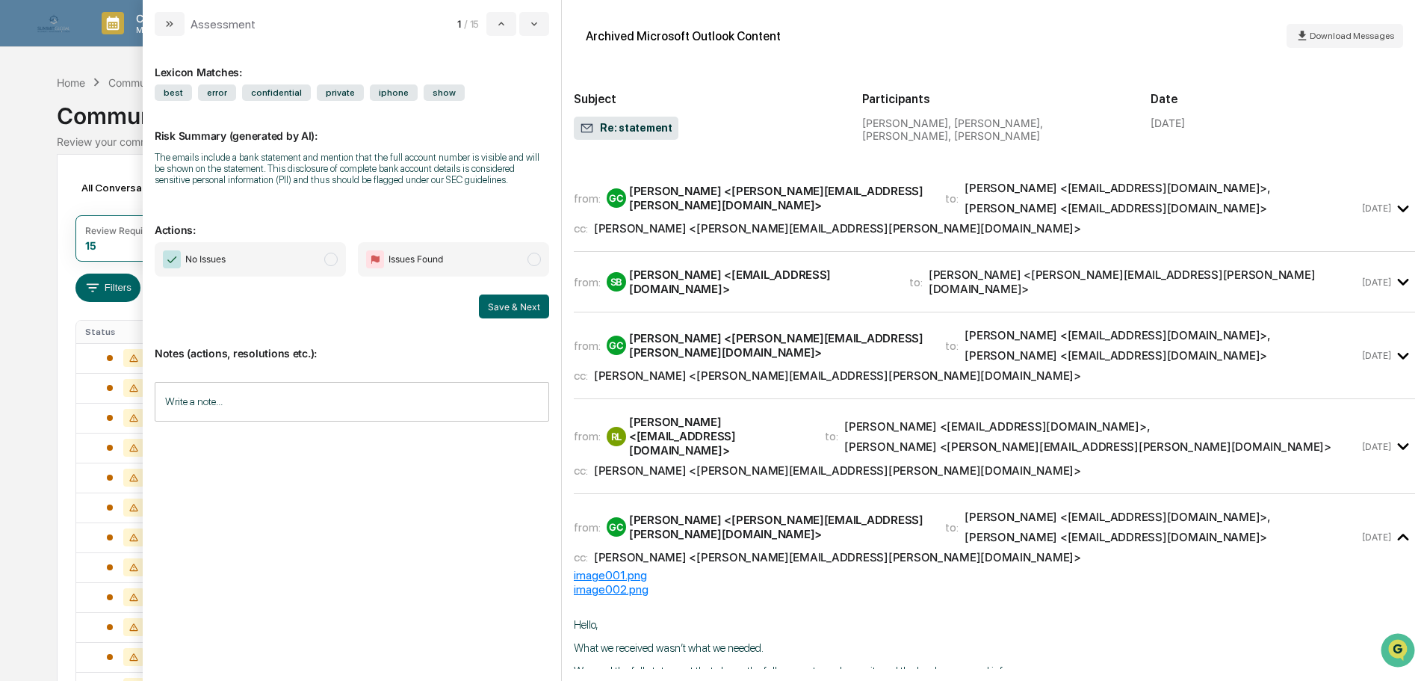
click at [856, 428] on div "from: RL Robin Lowery <stealthdaisy@hotmail.com> to: sophie butterball <butterb…" at bounding box center [966, 446] width 785 height 63
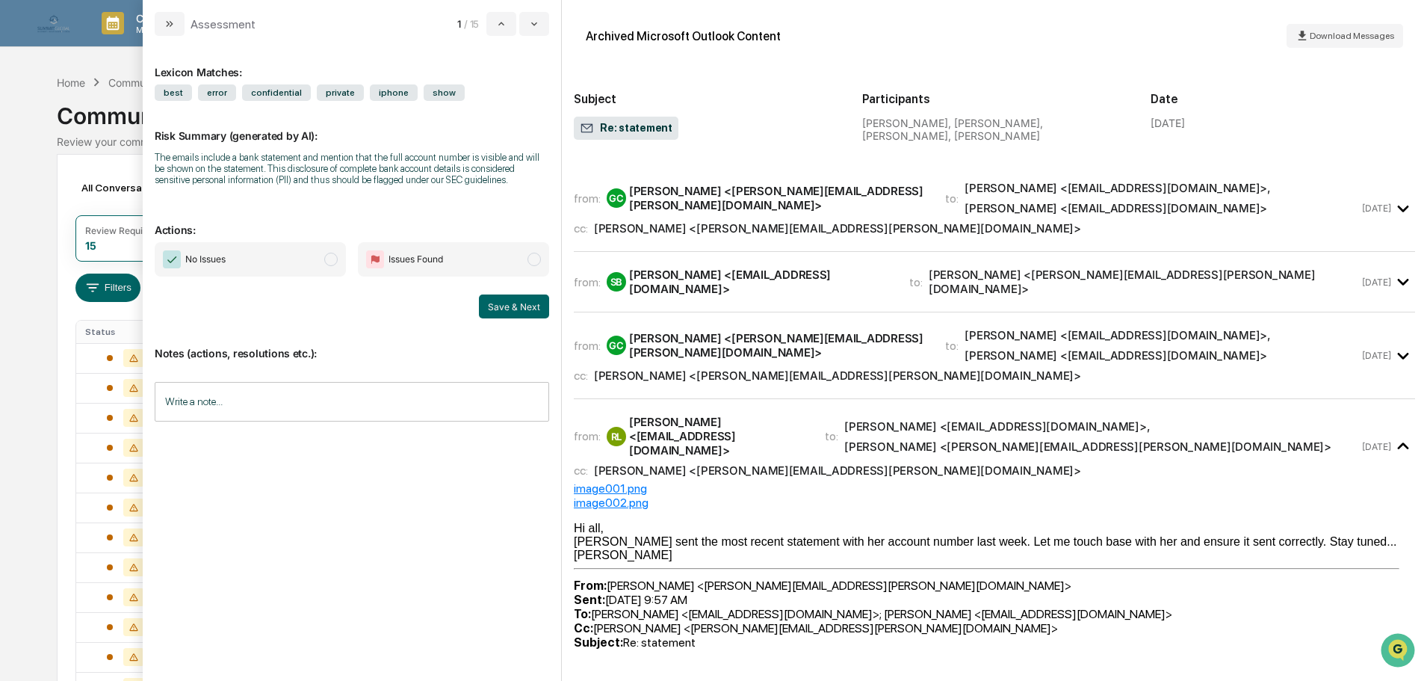
click at [788, 331] on div "[PERSON_NAME] <[PERSON_NAME][EMAIL_ADDRESS][PERSON_NAME][DOMAIN_NAME]>" at bounding box center [778, 345] width 298 height 28
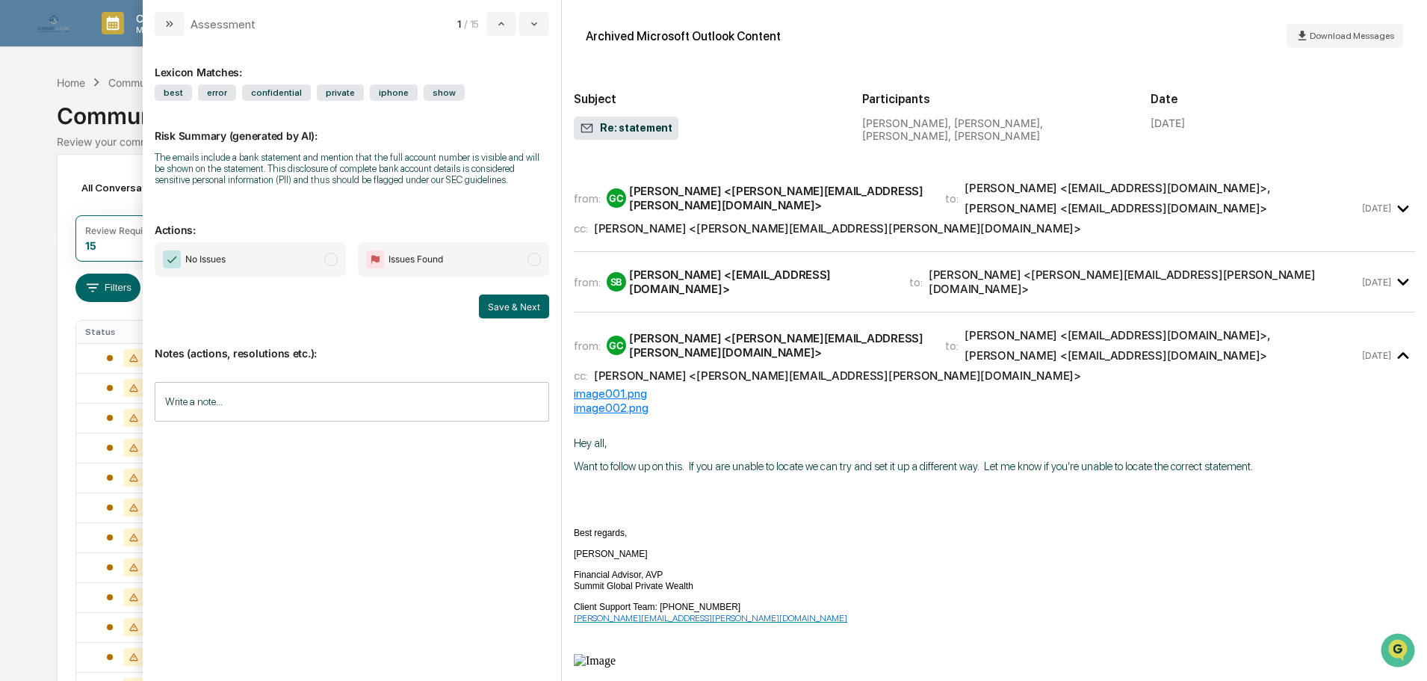
click at [850, 264] on div "from: SB sophie butterball <butterball98543@gmail.com> to: Greg Caldwell <greg.…" at bounding box center [994, 282] width 841 height 36
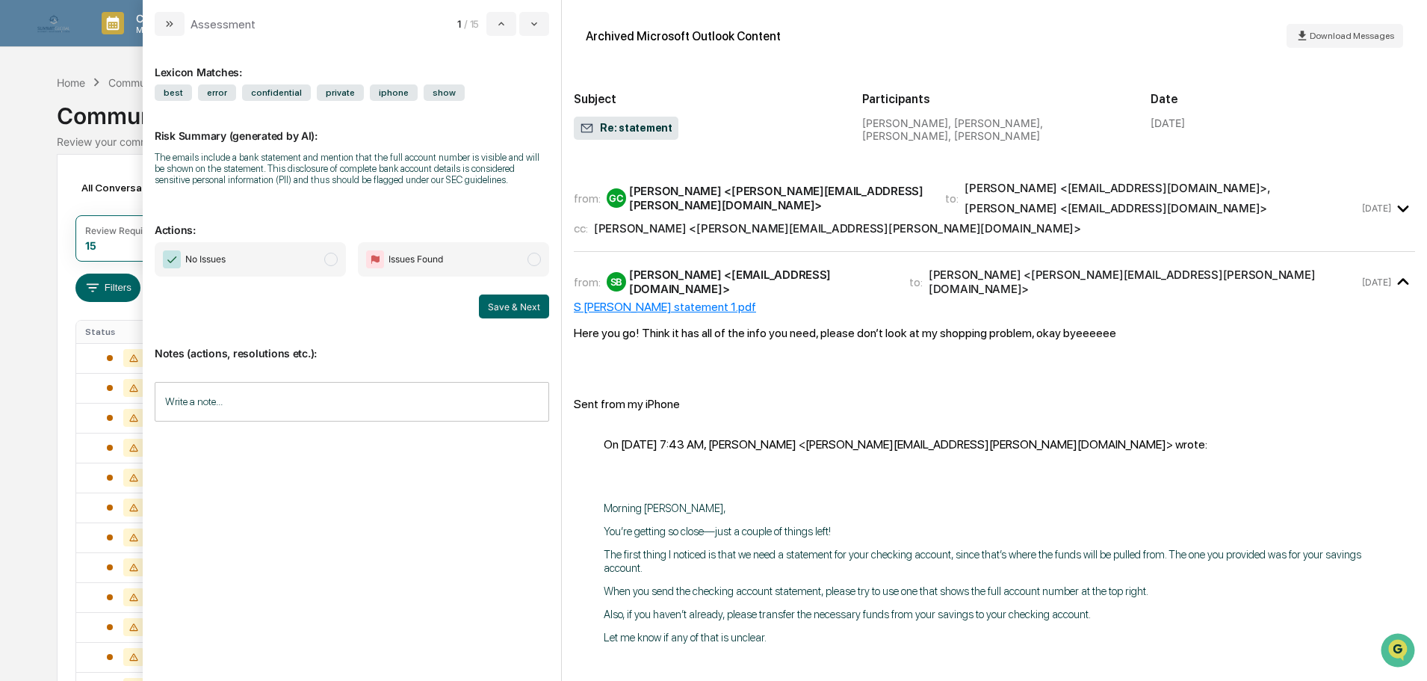
click at [664, 300] on div "S Lowery statement 1.pdf" at bounding box center [994, 307] width 841 height 14
click at [486, 257] on span "Issues Found" at bounding box center [453, 259] width 191 height 34
click at [520, 305] on button "Save & Next" at bounding box center [514, 306] width 70 height 24
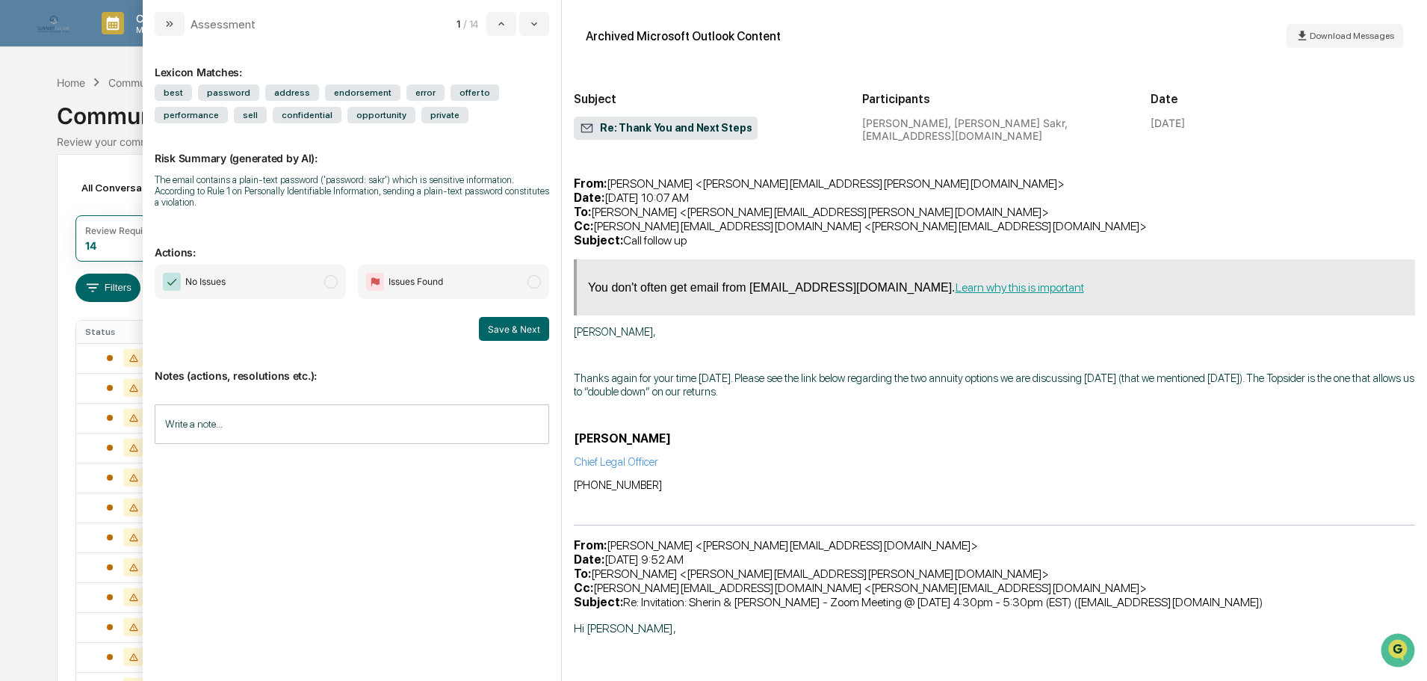
scroll to position [3437, 0]
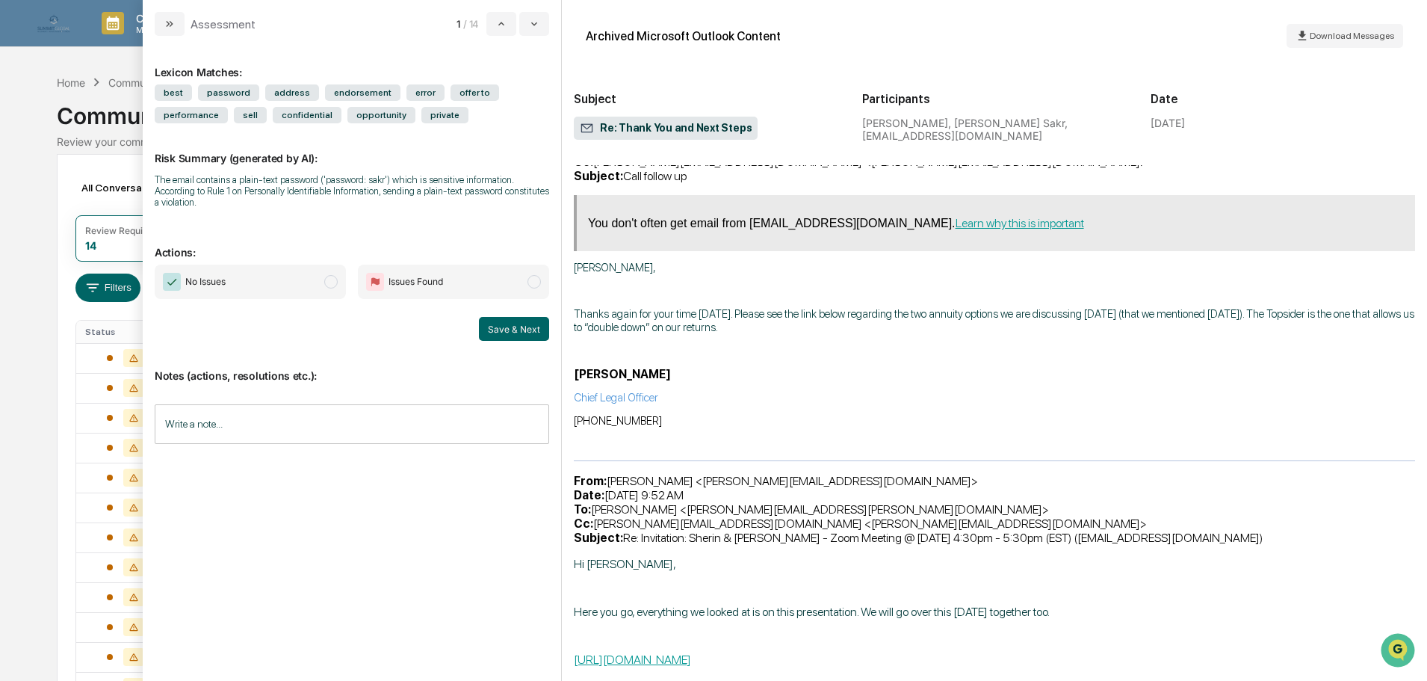
click at [309, 266] on span "No Issues" at bounding box center [250, 281] width 191 height 34
click at [501, 317] on button "Save & Next" at bounding box center [514, 329] width 70 height 24
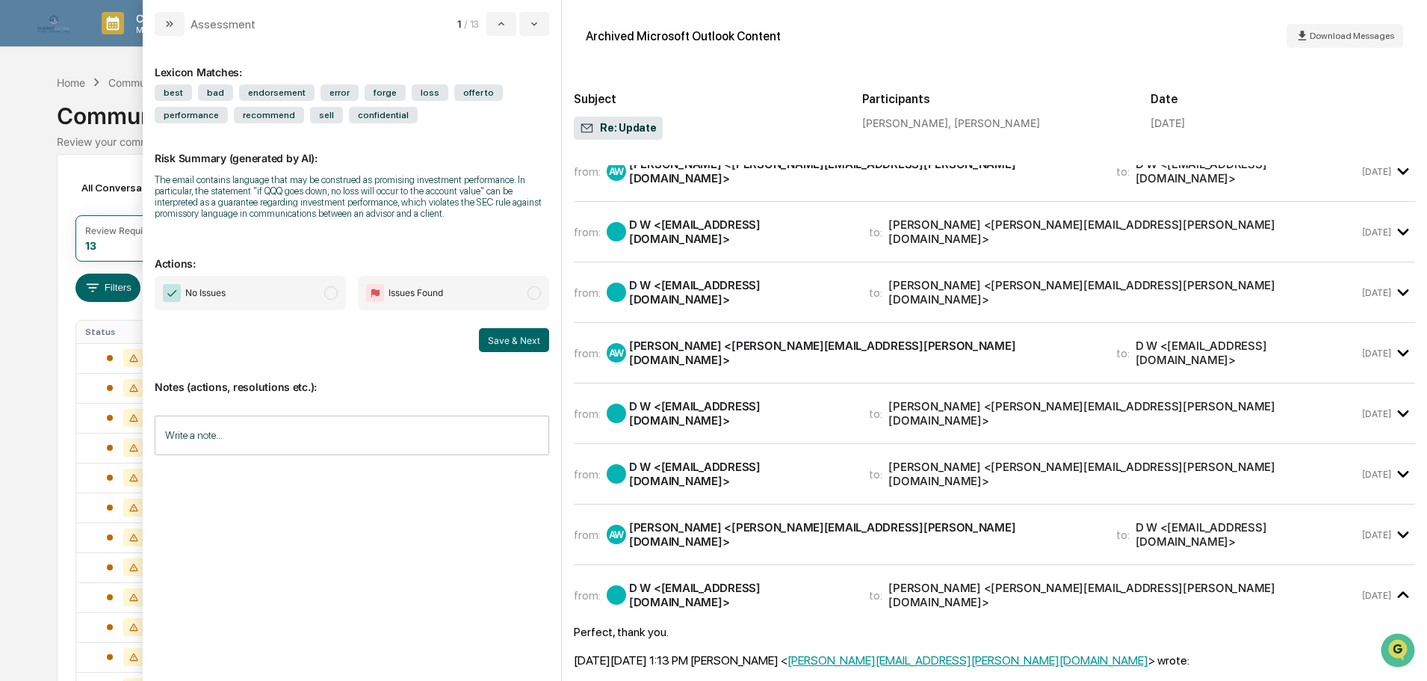
scroll to position [70, 0]
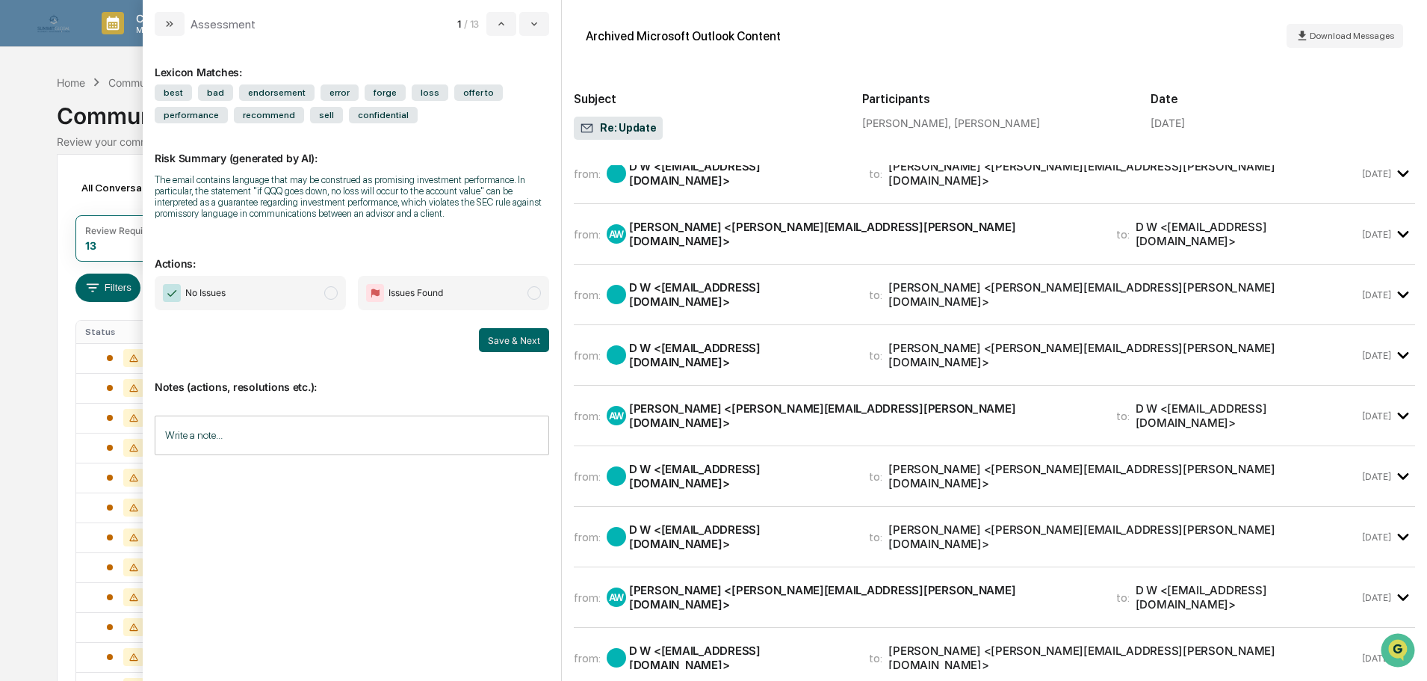
click at [389, 287] on span "Issues Found" at bounding box center [416, 292] width 55 height 15
click at [520, 349] on button "Save & Next" at bounding box center [514, 340] width 70 height 24
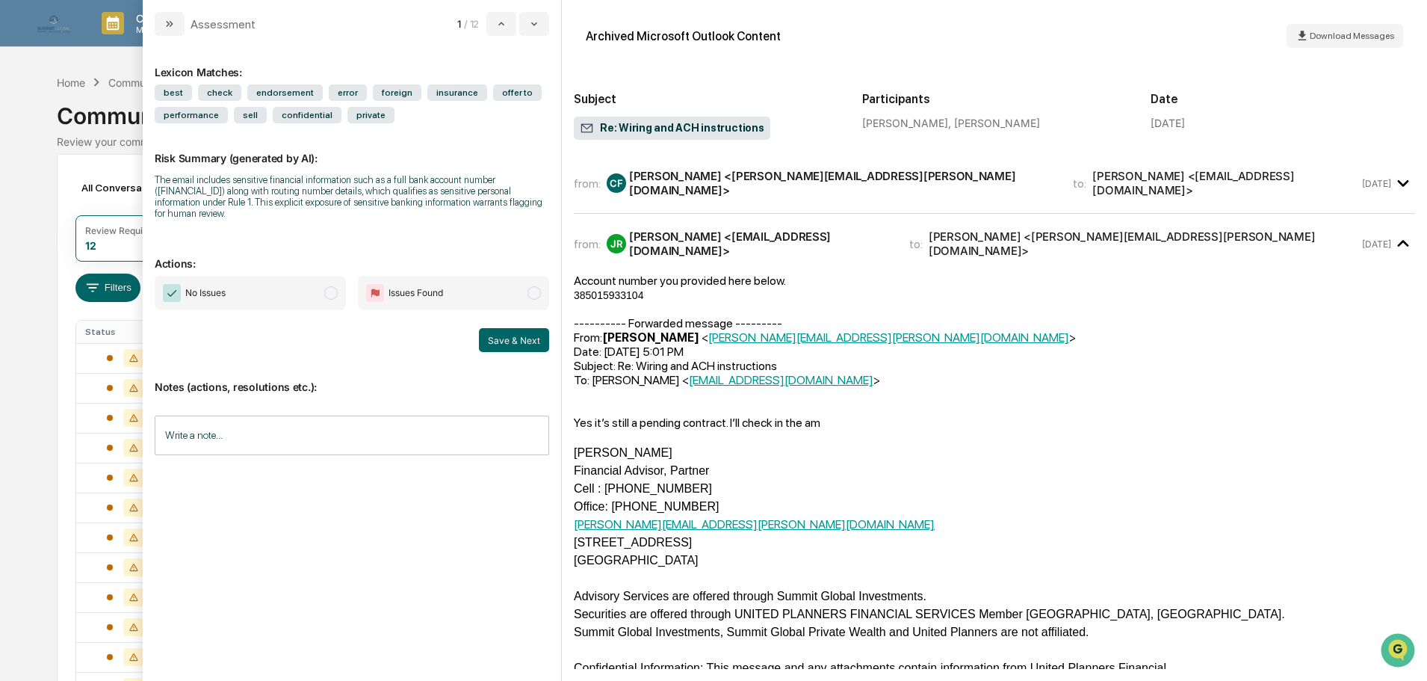
click at [529, 294] on span "modal" at bounding box center [533, 292] width 13 height 13
click at [509, 347] on button "Save & Next" at bounding box center [514, 340] width 70 height 24
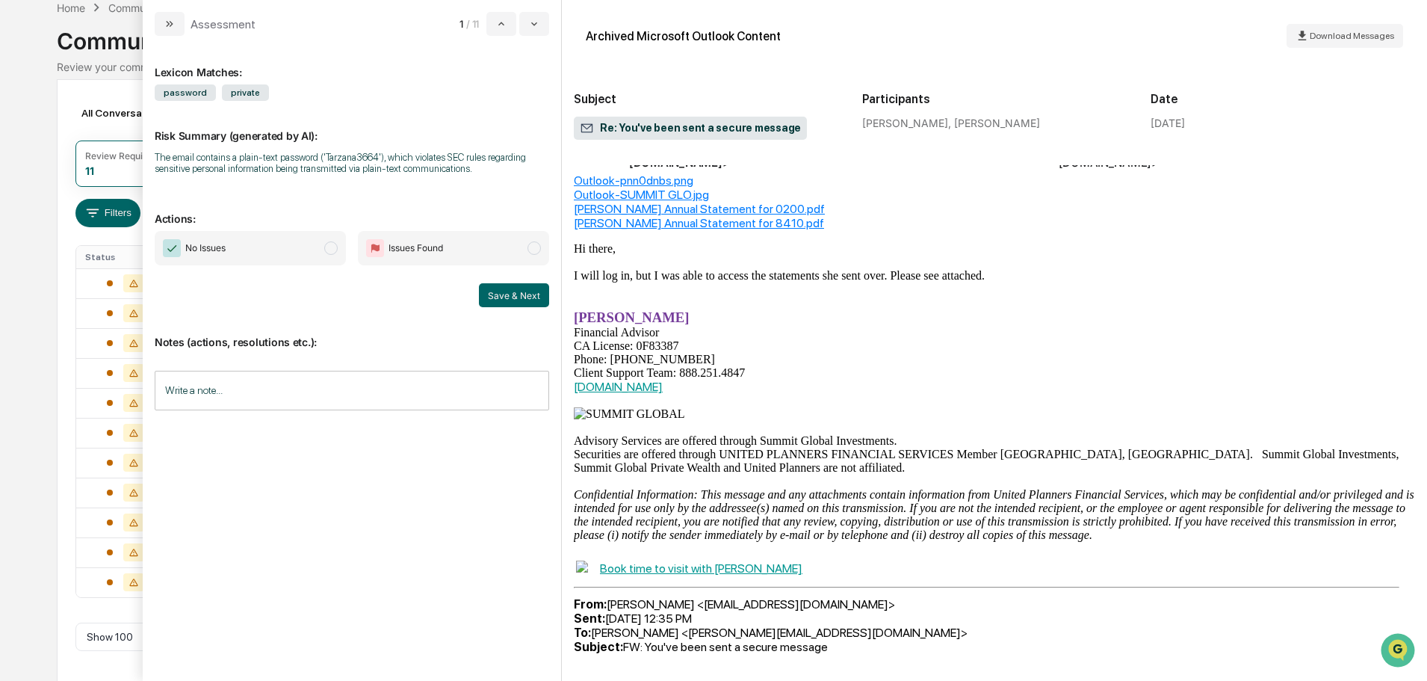
scroll to position [149, 0]
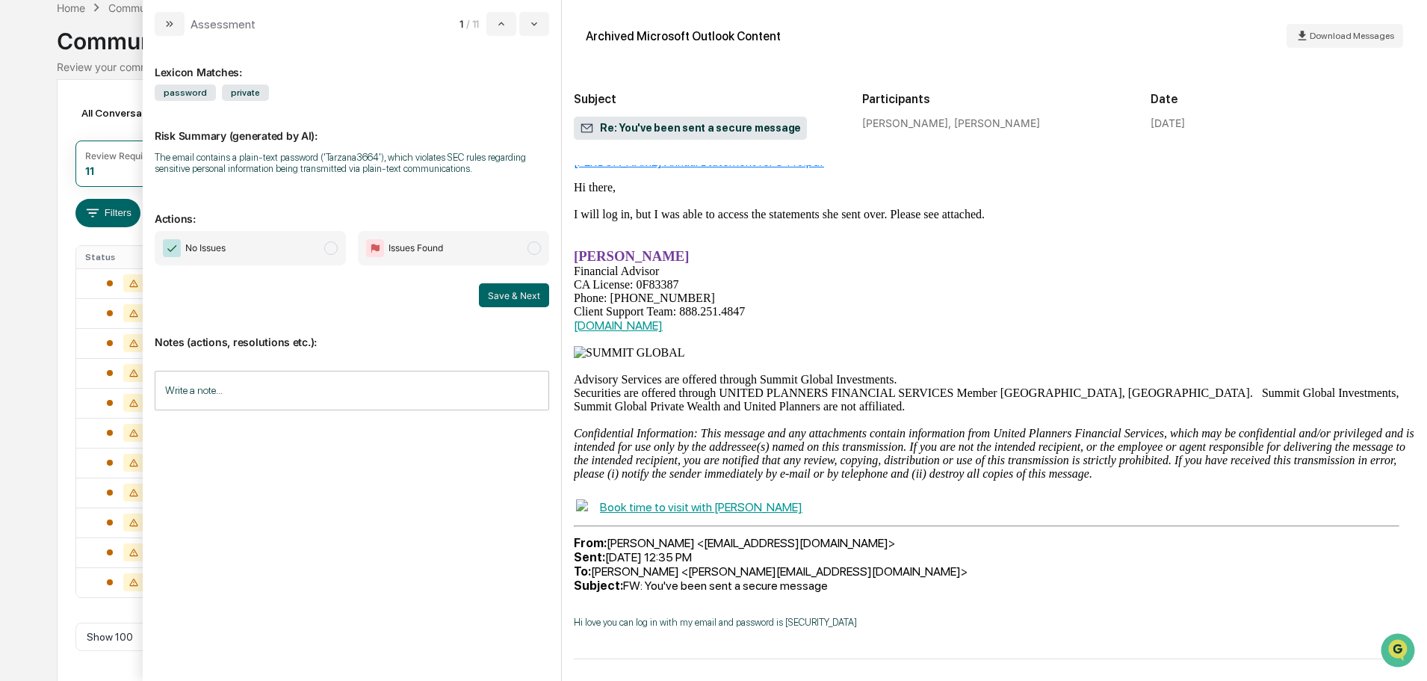
click at [491, 247] on span "Issues Found" at bounding box center [453, 248] width 191 height 34
click at [504, 300] on button "Save & Next" at bounding box center [514, 295] width 70 height 24
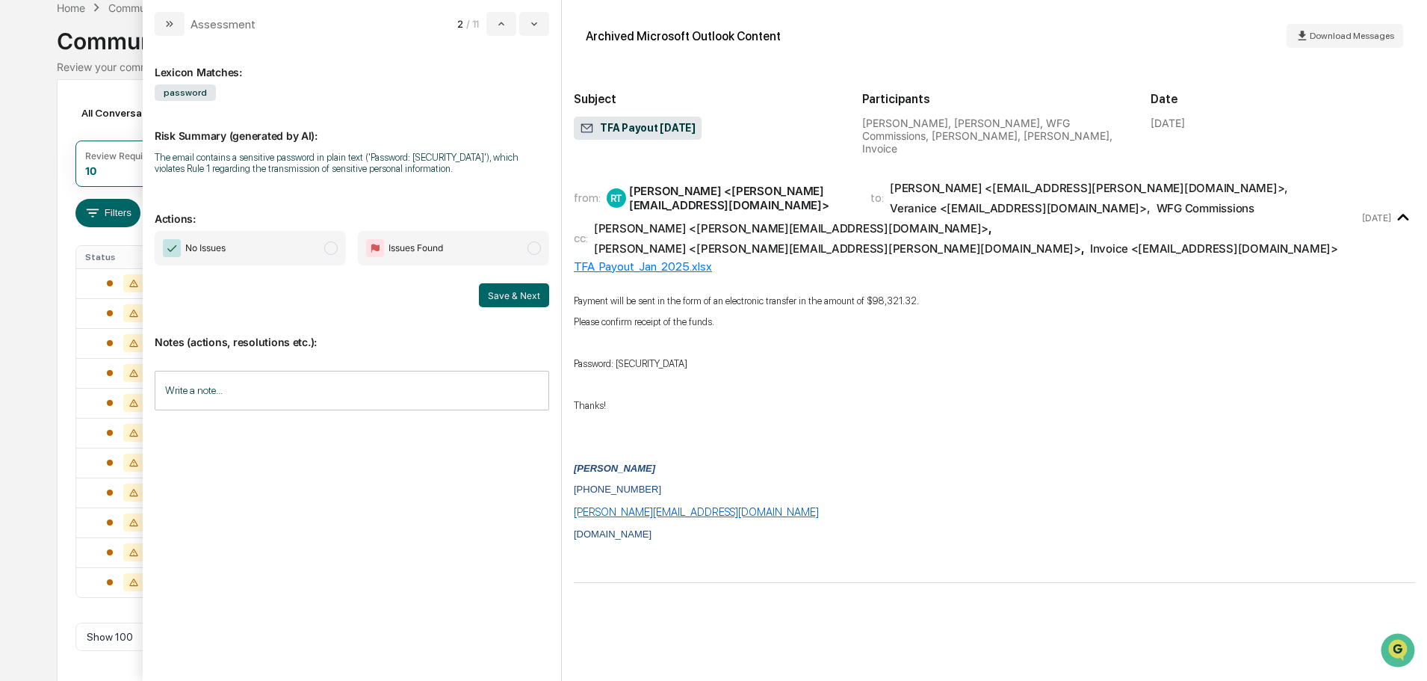
click at [493, 252] on span "Issues Found" at bounding box center [453, 248] width 191 height 34
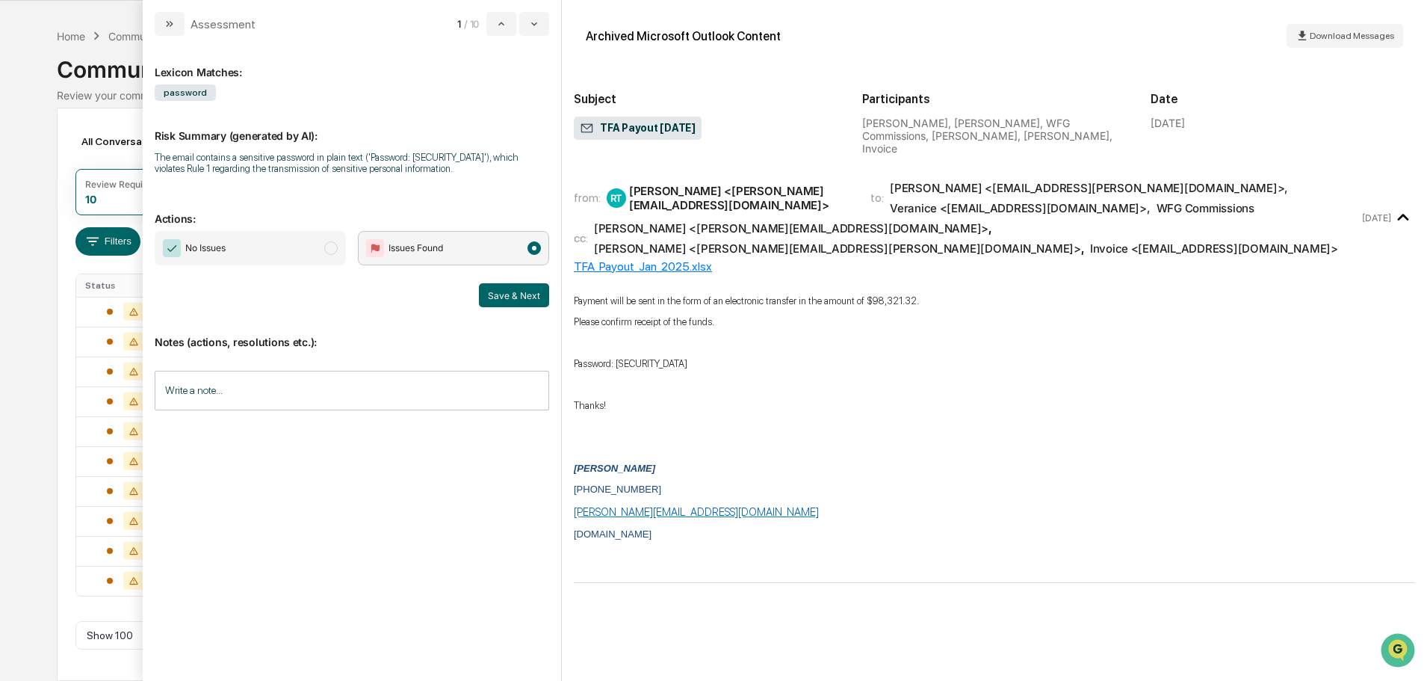
click at [287, 255] on span "No Issues" at bounding box center [250, 248] width 191 height 34
click at [496, 295] on button "Save & Next" at bounding box center [514, 295] width 70 height 24
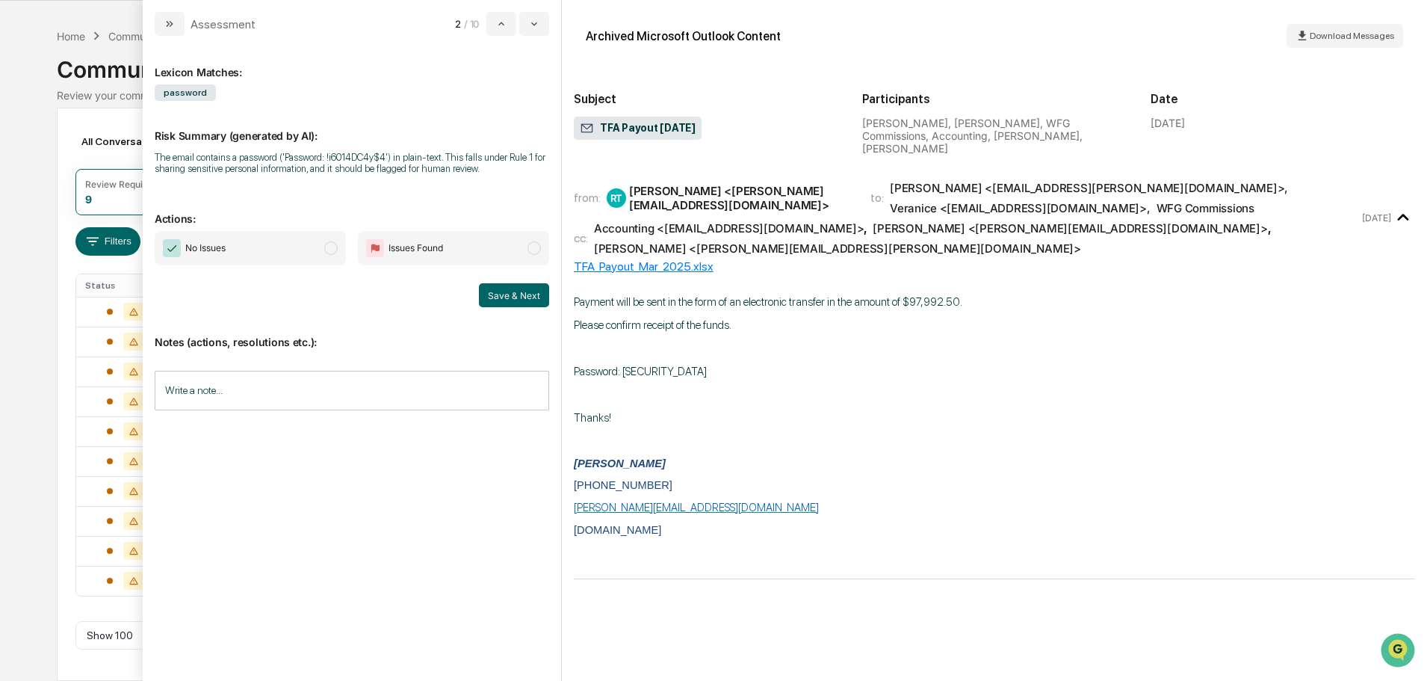
click at [308, 247] on span "No Issues" at bounding box center [250, 248] width 191 height 34
click at [488, 289] on button "Save & Next" at bounding box center [514, 295] width 70 height 24
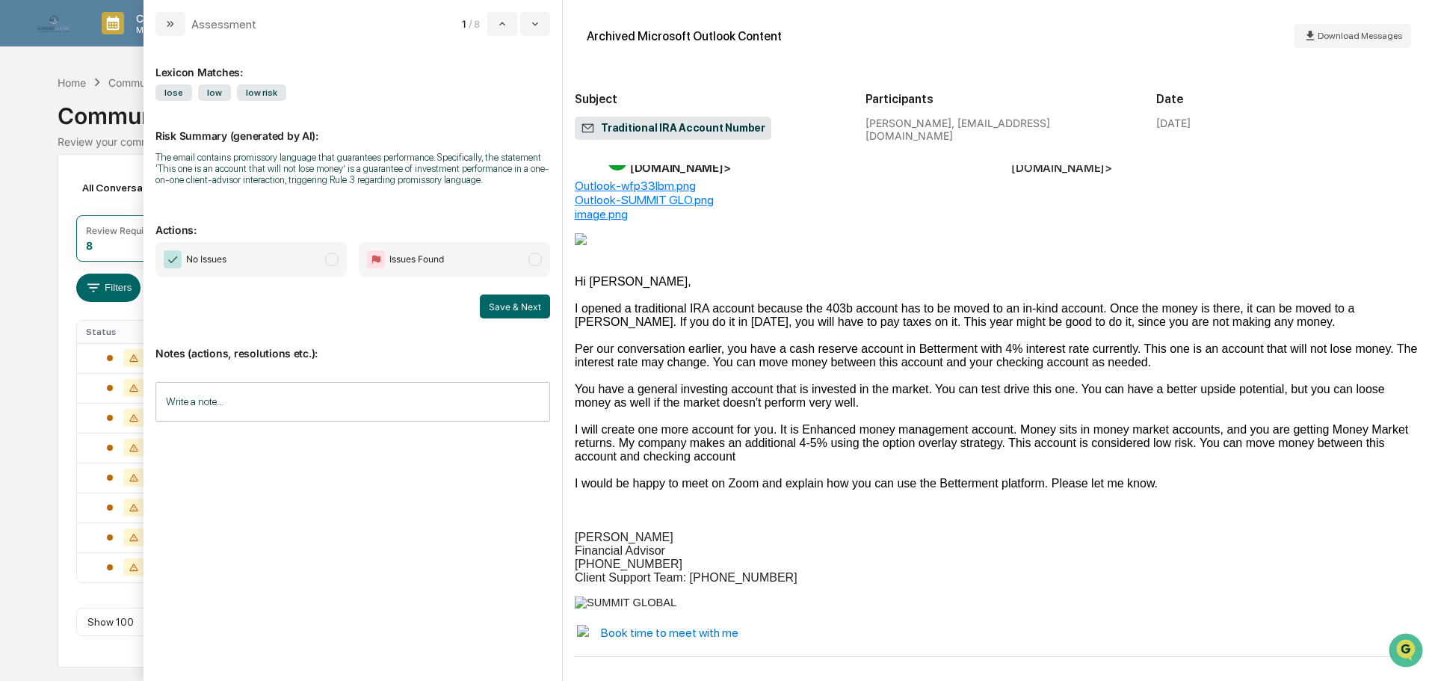
click at [525, 257] on span "Issues Found" at bounding box center [454, 259] width 191 height 34
click at [522, 317] on button "Save & Next" at bounding box center [515, 306] width 70 height 24
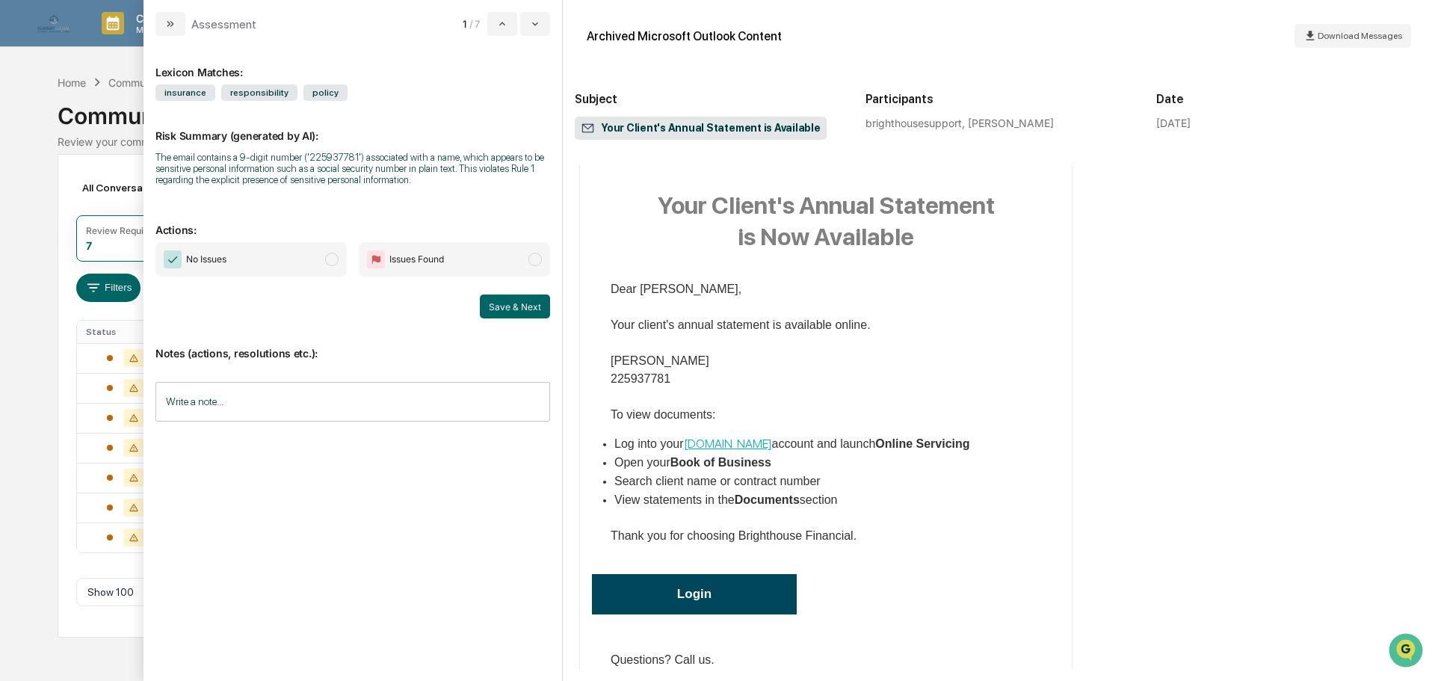
scroll to position [164, 0]
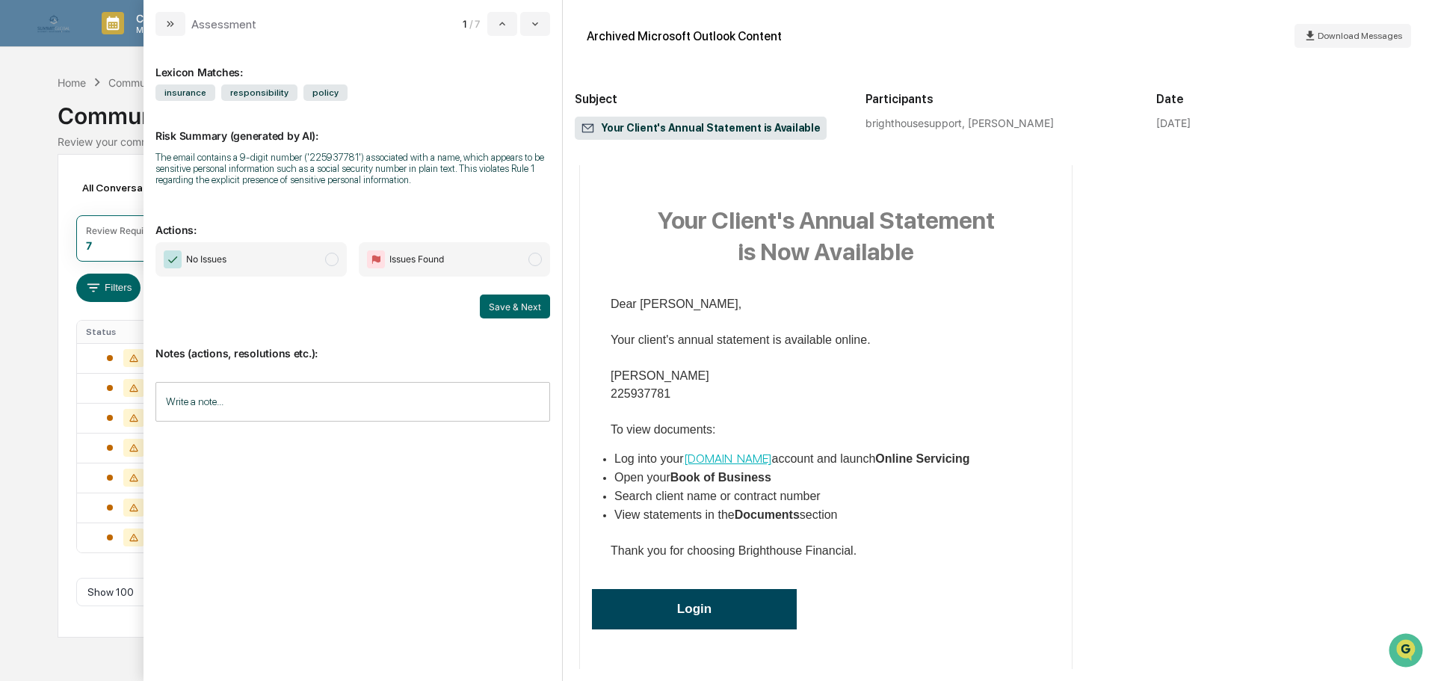
click at [309, 258] on span "No Issues" at bounding box center [250, 259] width 191 height 34
click at [502, 301] on button "Save & Next" at bounding box center [515, 306] width 70 height 24
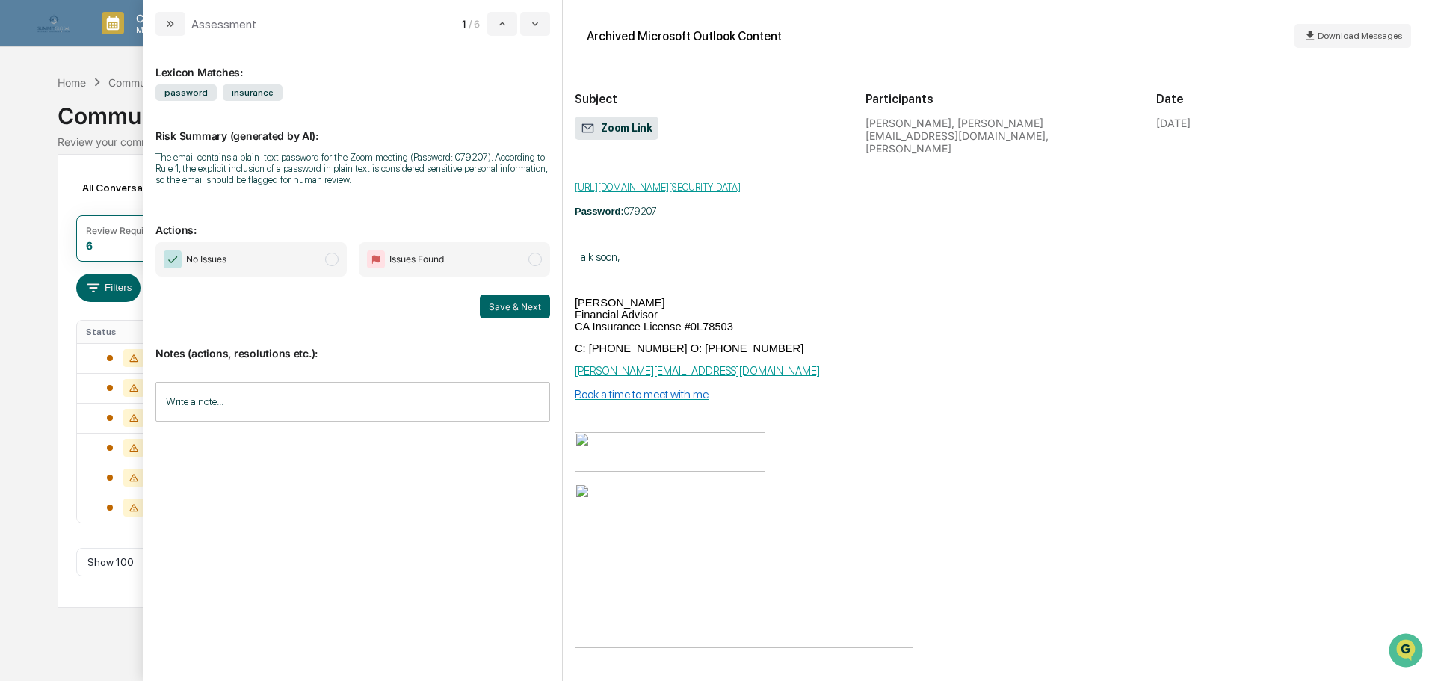
scroll to position [218, 0]
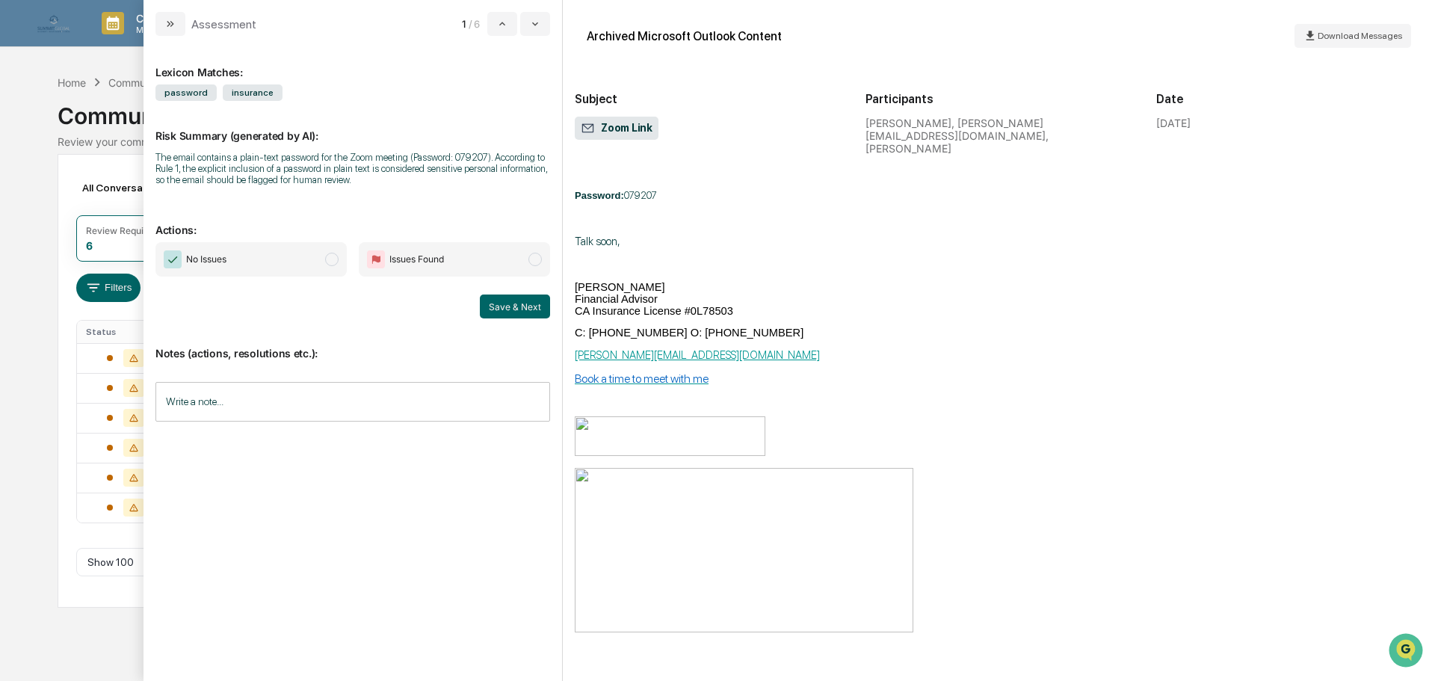
click at [317, 264] on span "No Issues" at bounding box center [250, 259] width 191 height 34
click at [516, 304] on button "Save & Next" at bounding box center [515, 306] width 70 height 24
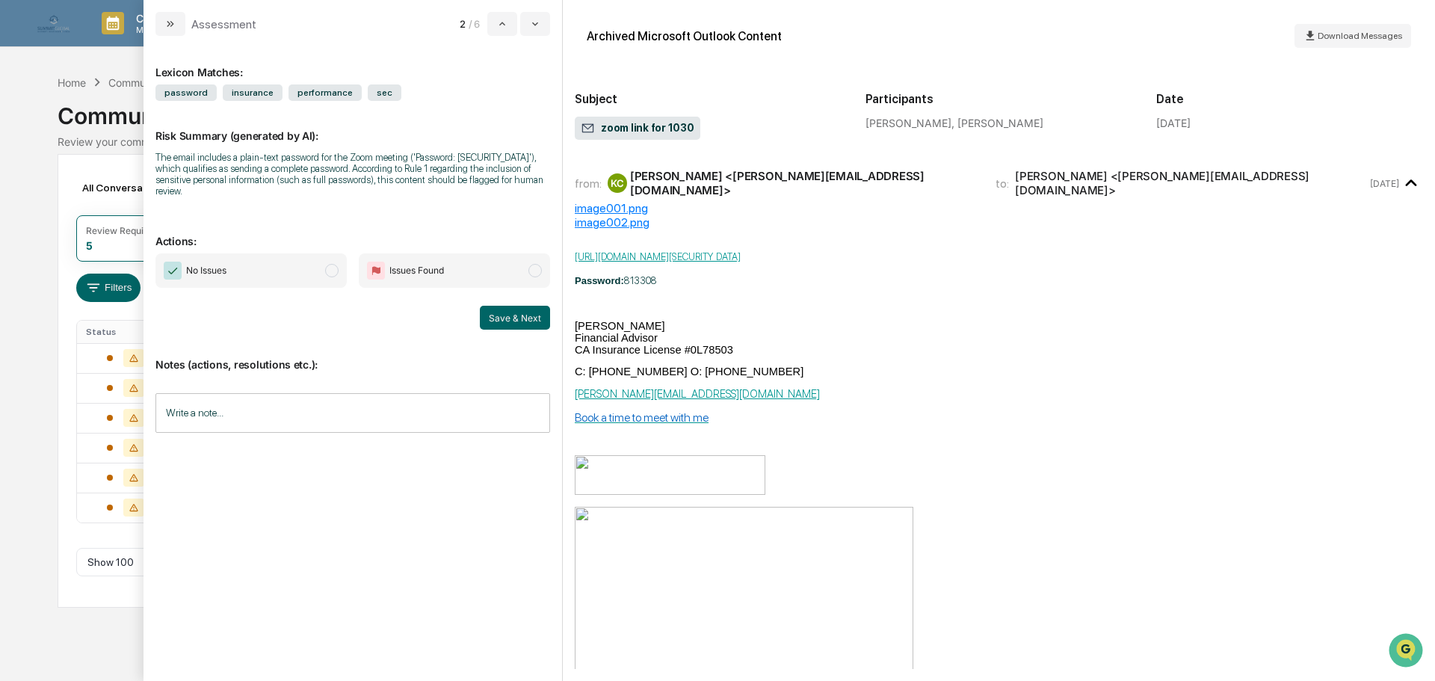
click at [303, 267] on span "No Issues" at bounding box center [250, 270] width 191 height 34
click at [501, 306] on button "Save & Next" at bounding box center [515, 318] width 70 height 24
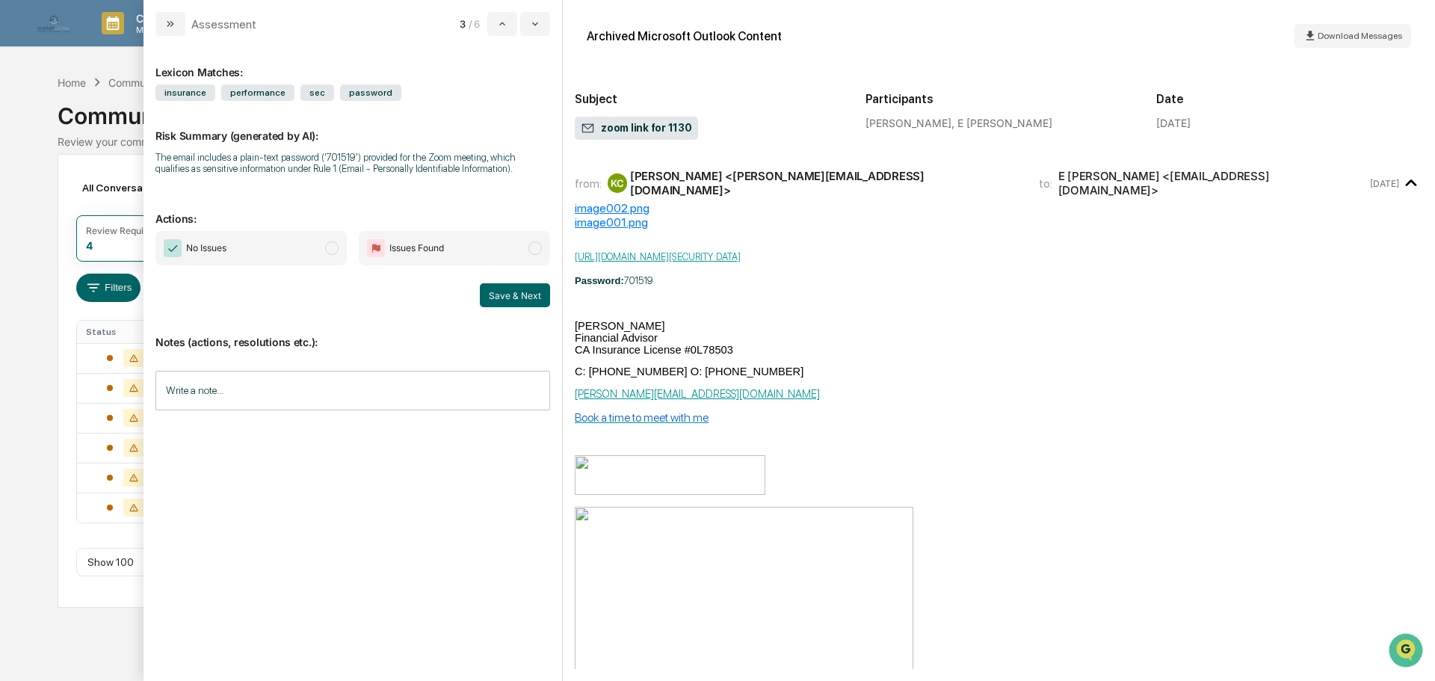
click at [256, 257] on span "No Issues" at bounding box center [250, 248] width 191 height 34
click at [519, 297] on button "Save & Next" at bounding box center [515, 295] width 70 height 24
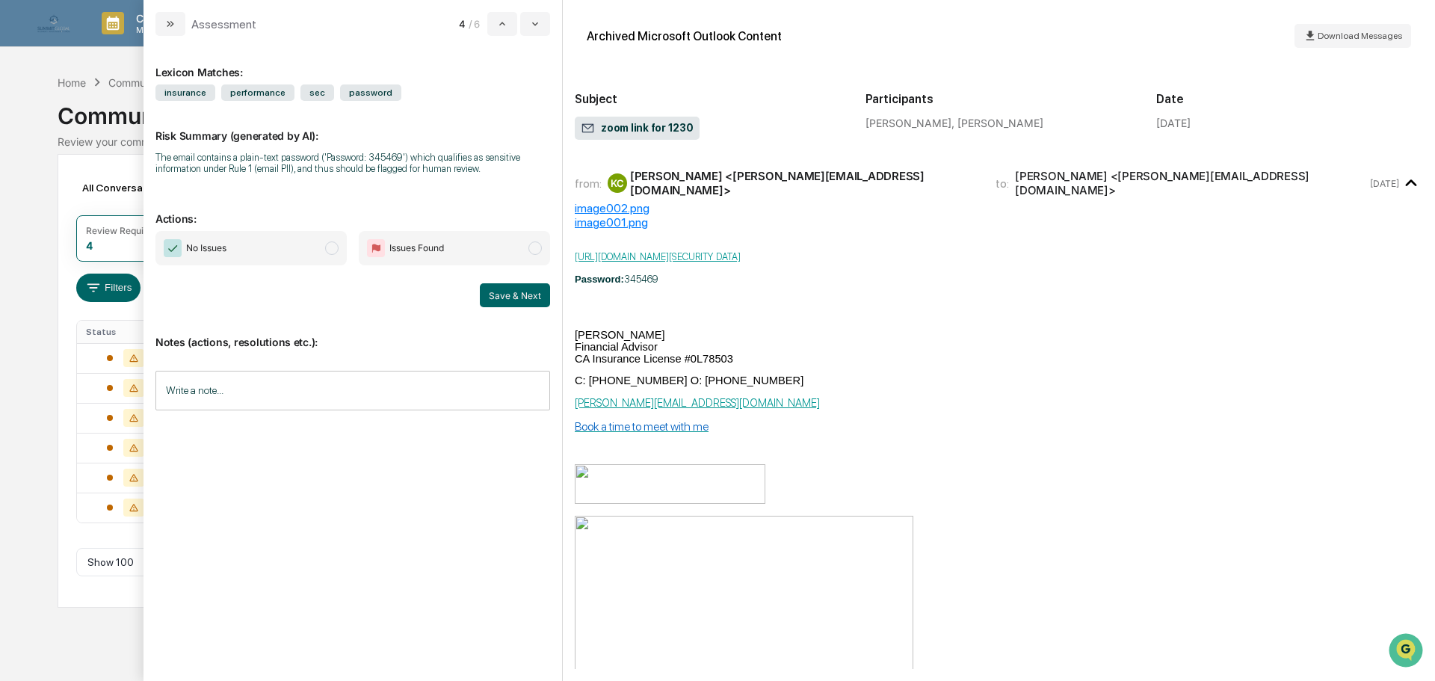
click at [268, 259] on span "No Issues" at bounding box center [250, 248] width 191 height 34
click at [493, 293] on button "Save & Next" at bounding box center [515, 295] width 70 height 24
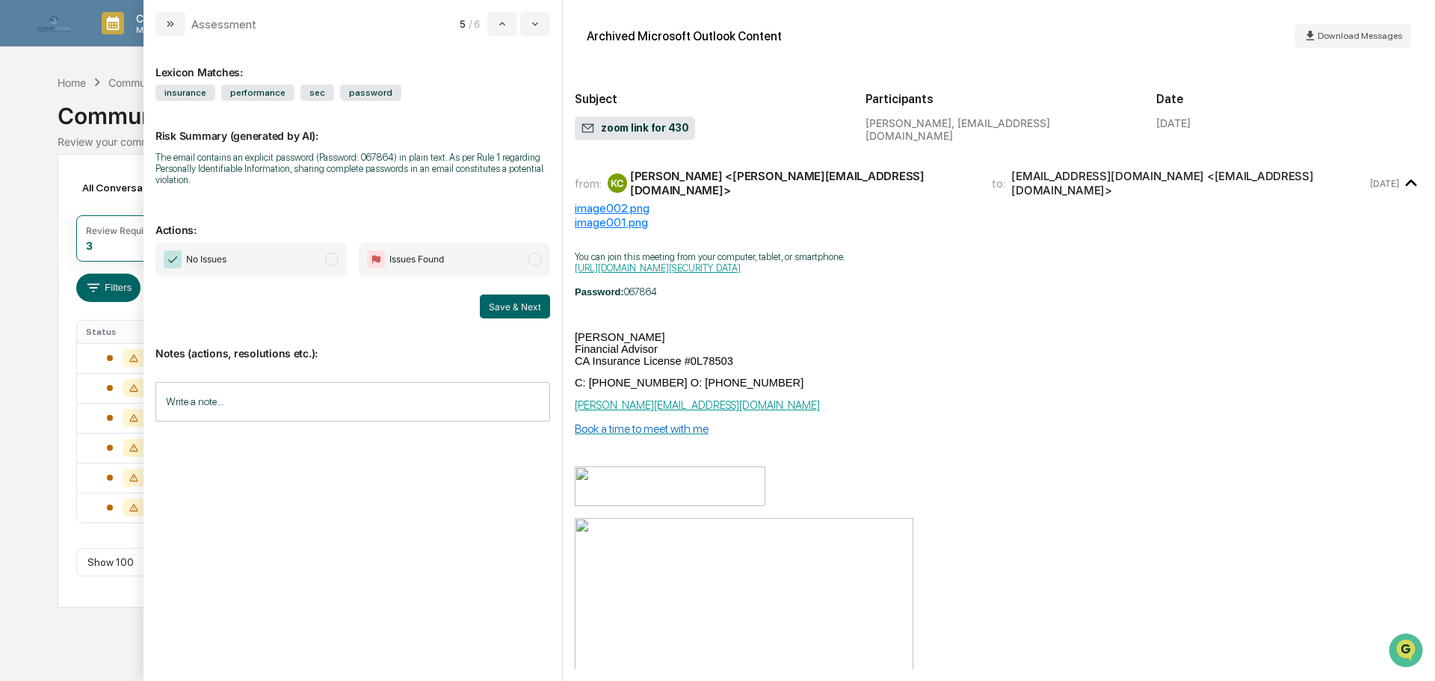
click at [292, 252] on span "No Issues" at bounding box center [250, 259] width 191 height 34
click at [495, 299] on button "Save & Next" at bounding box center [515, 306] width 70 height 24
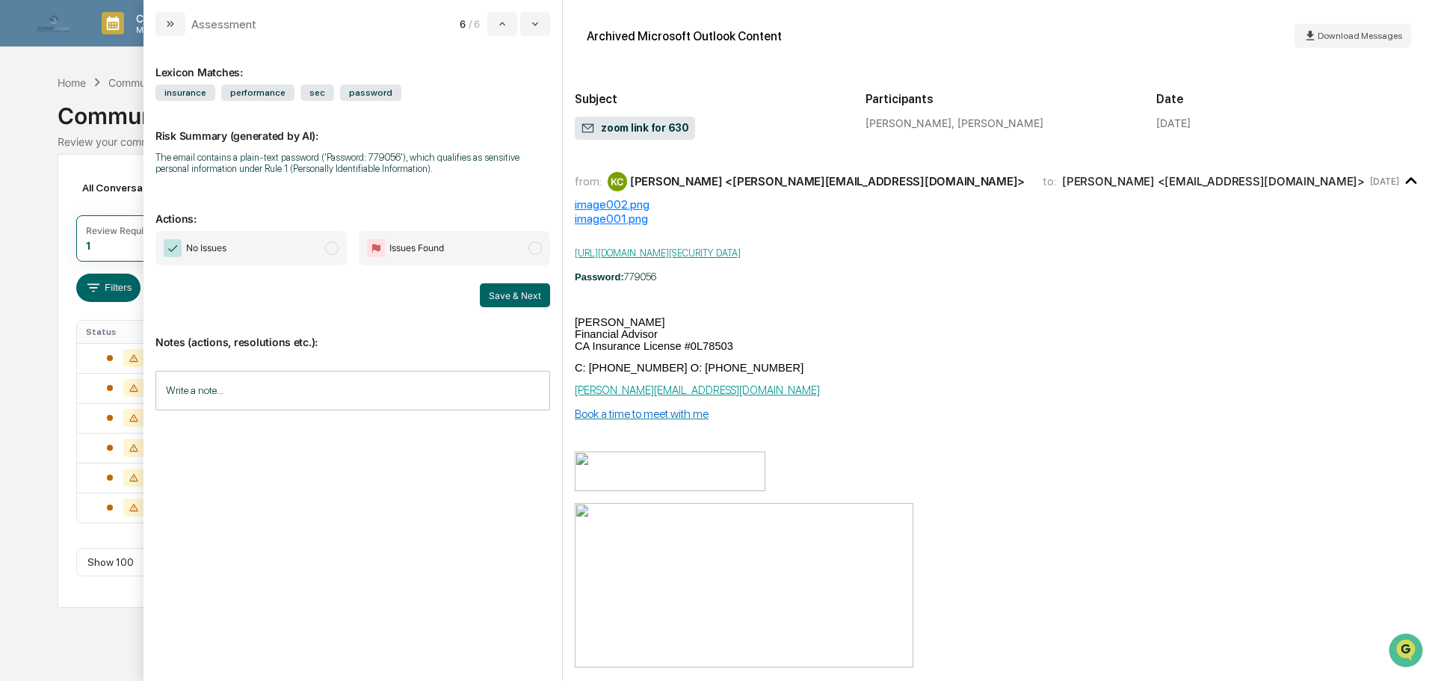
click at [312, 253] on span "No Issues" at bounding box center [250, 248] width 191 height 34
click at [525, 291] on button "Save & Next" at bounding box center [515, 295] width 70 height 24
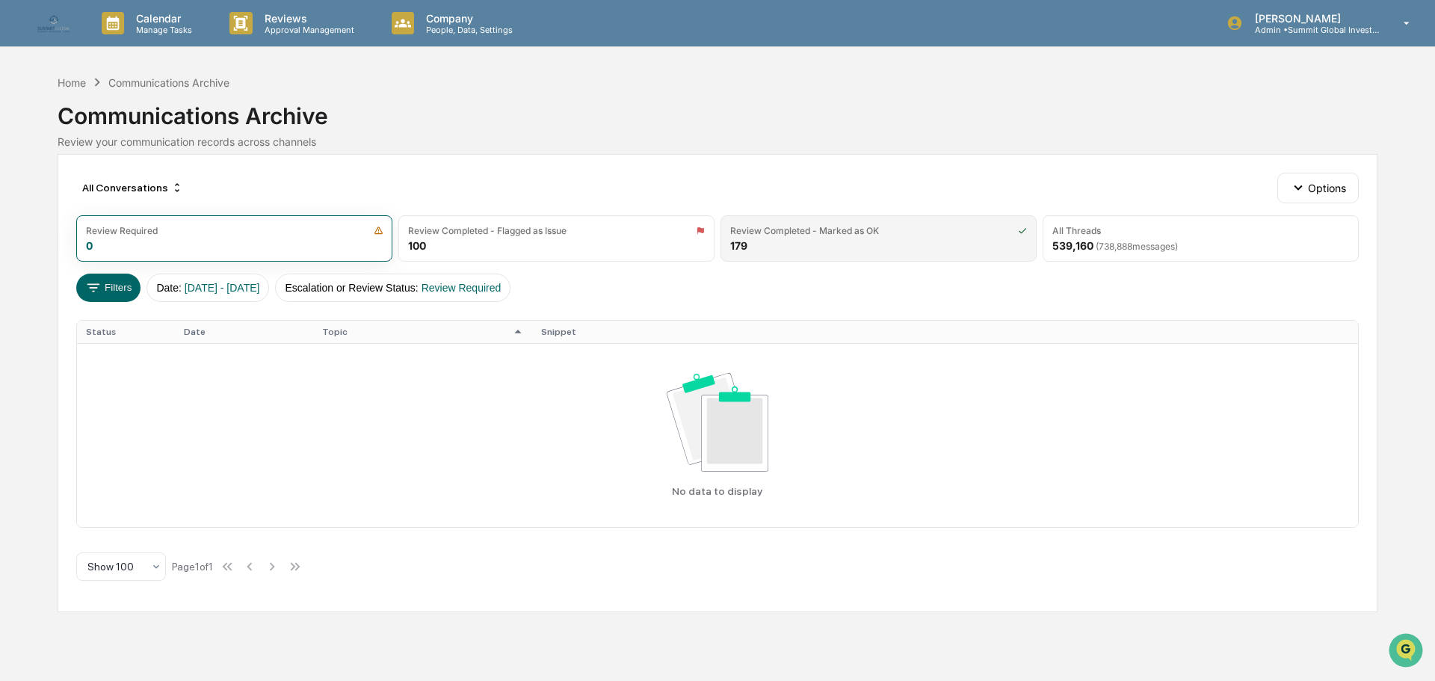
click at [751, 241] on div "Review Completed - Marked as OK 179" at bounding box center [878, 238] width 316 height 46
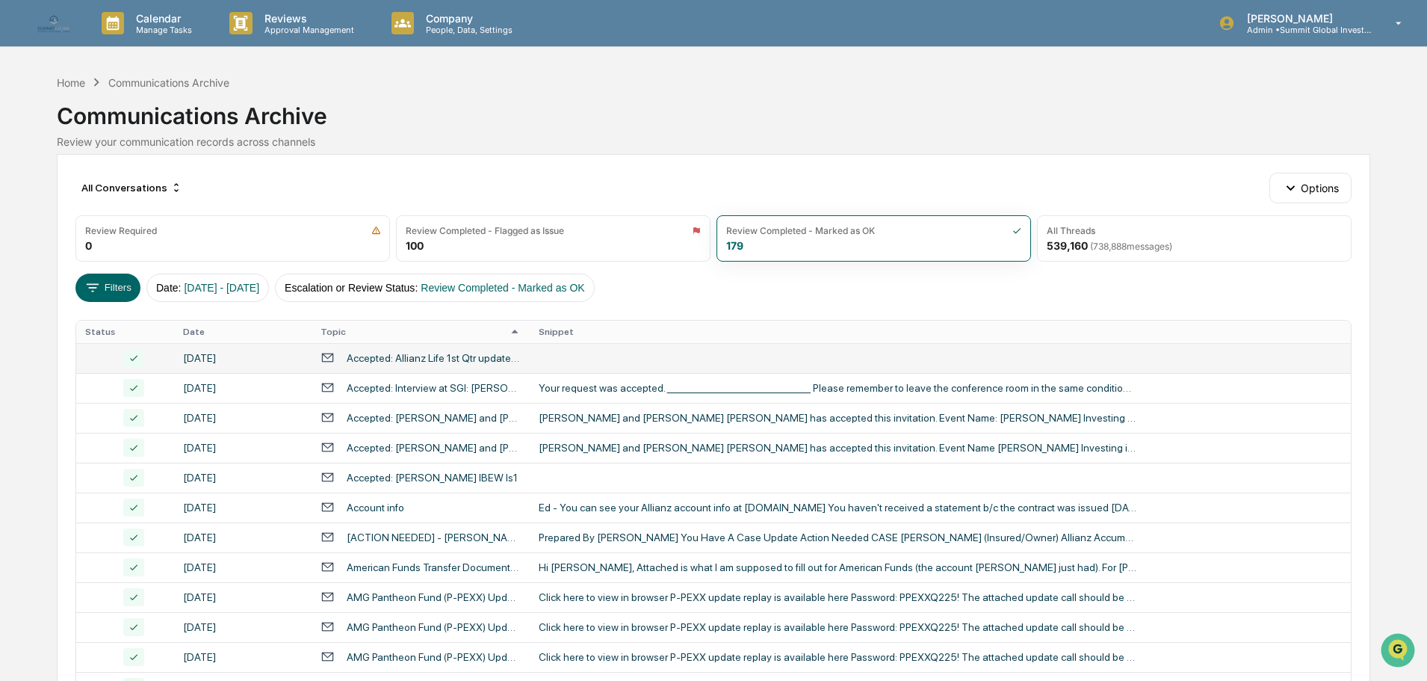
click at [427, 362] on div "Accepted: Allianz Life 1st Qtr update with Summit Global" at bounding box center [434, 358] width 174 height 12
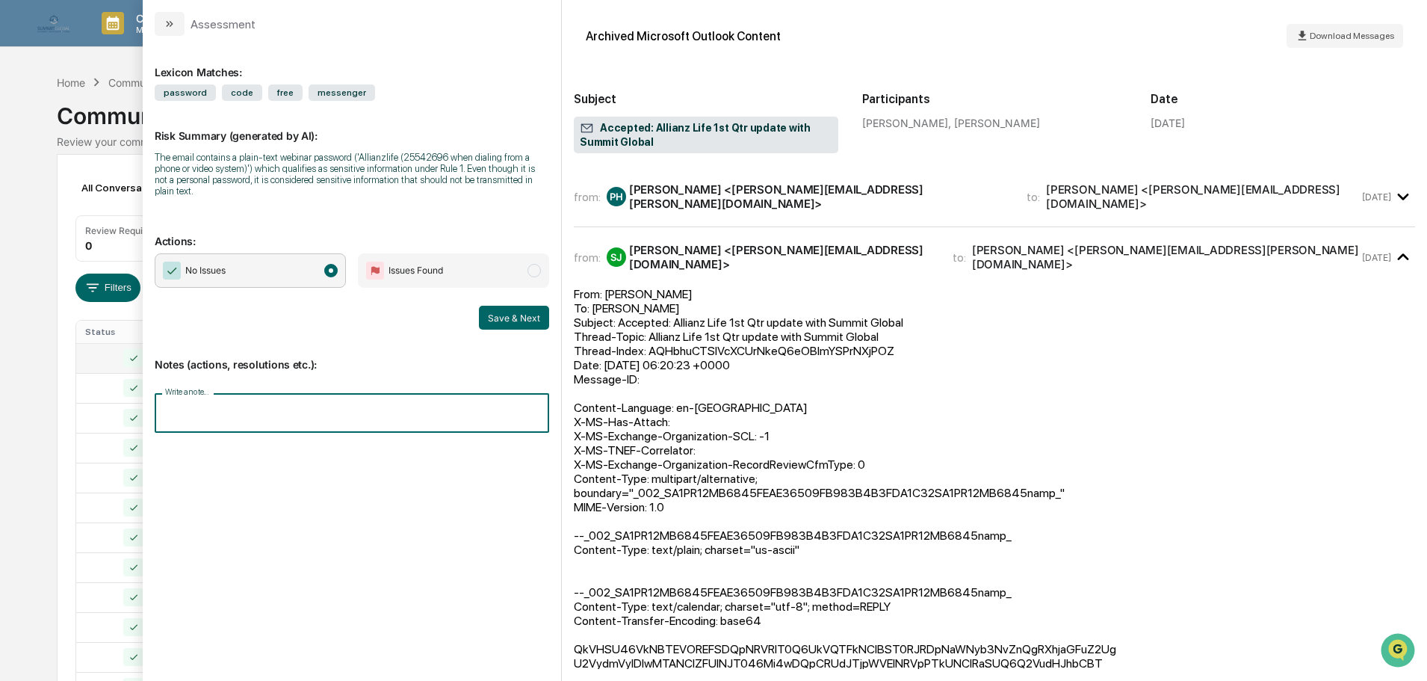
click at [492, 402] on input "Write a note..." at bounding box center [352, 413] width 394 height 40
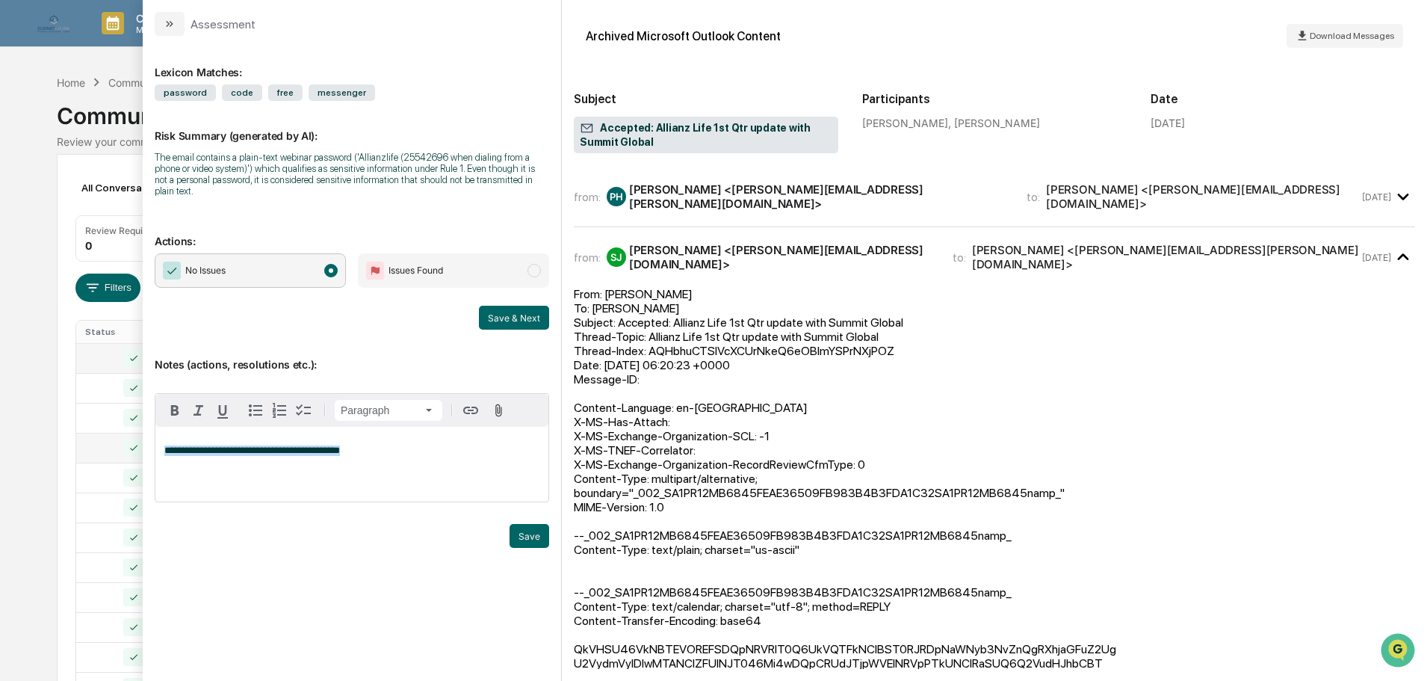
drag, startPoint x: 362, startPoint y: 439, endPoint x: 102, endPoint y: 437, distance: 260.8
copy span "**********"
click at [522, 531] on button "Save" at bounding box center [530, 536] width 40 height 24
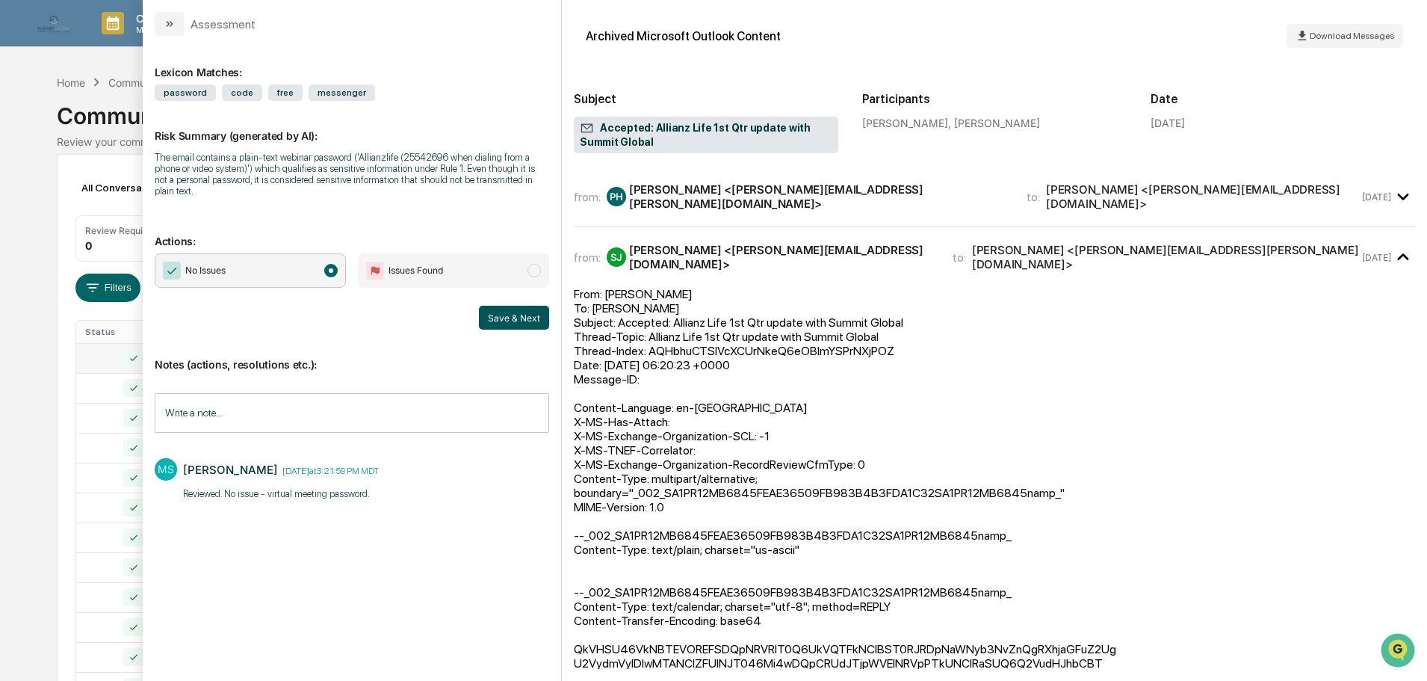
click at [510, 306] on button "Save & Next" at bounding box center [514, 318] width 70 height 24
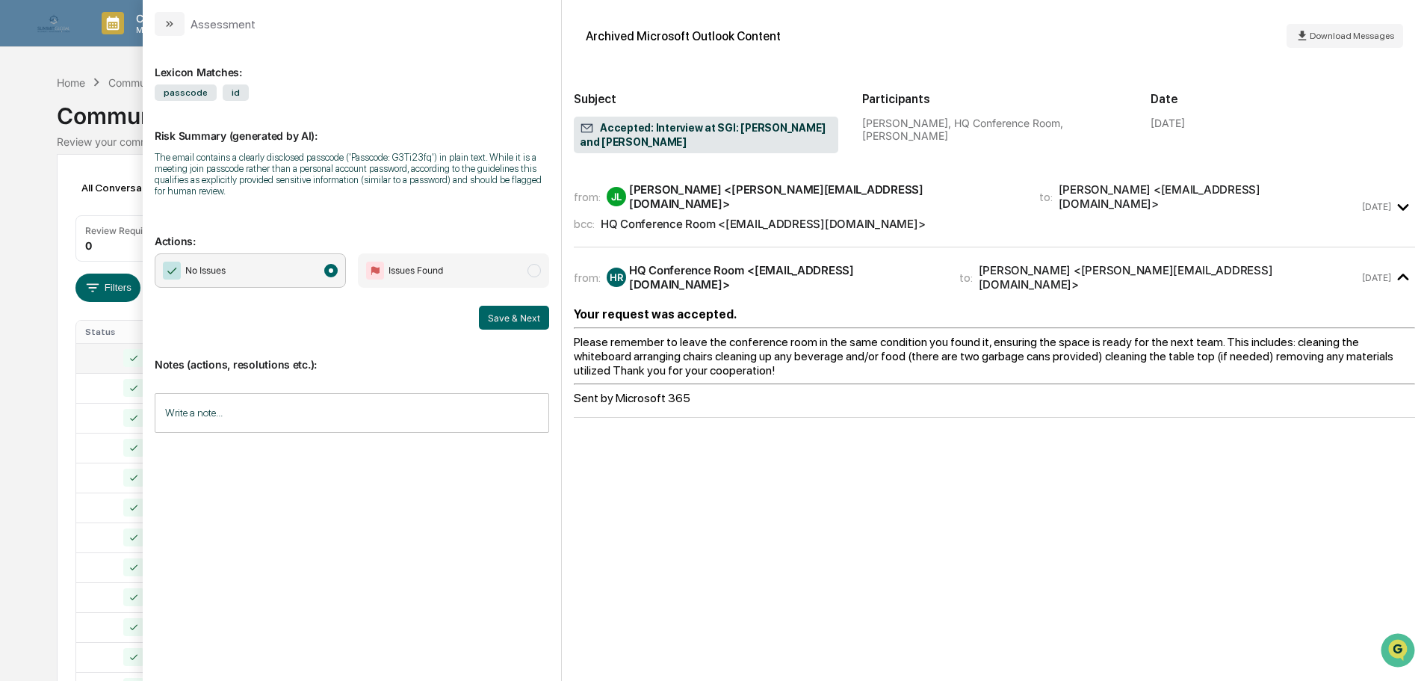
click at [877, 217] on div "HQ Conference Room <HQConferenceRoom@sgiam.com>" at bounding box center [763, 224] width 324 height 14
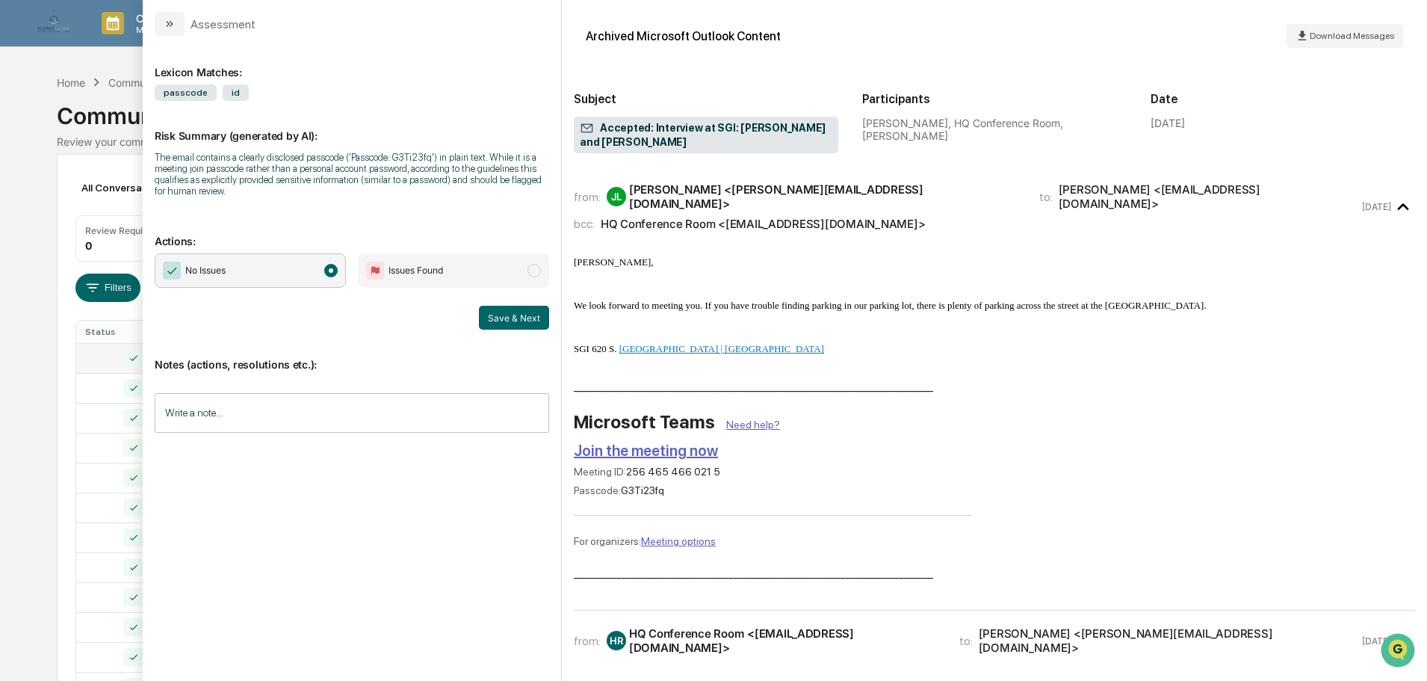
click at [450, 408] on input "Write a note..." at bounding box center [352, 413] width 394 height 40
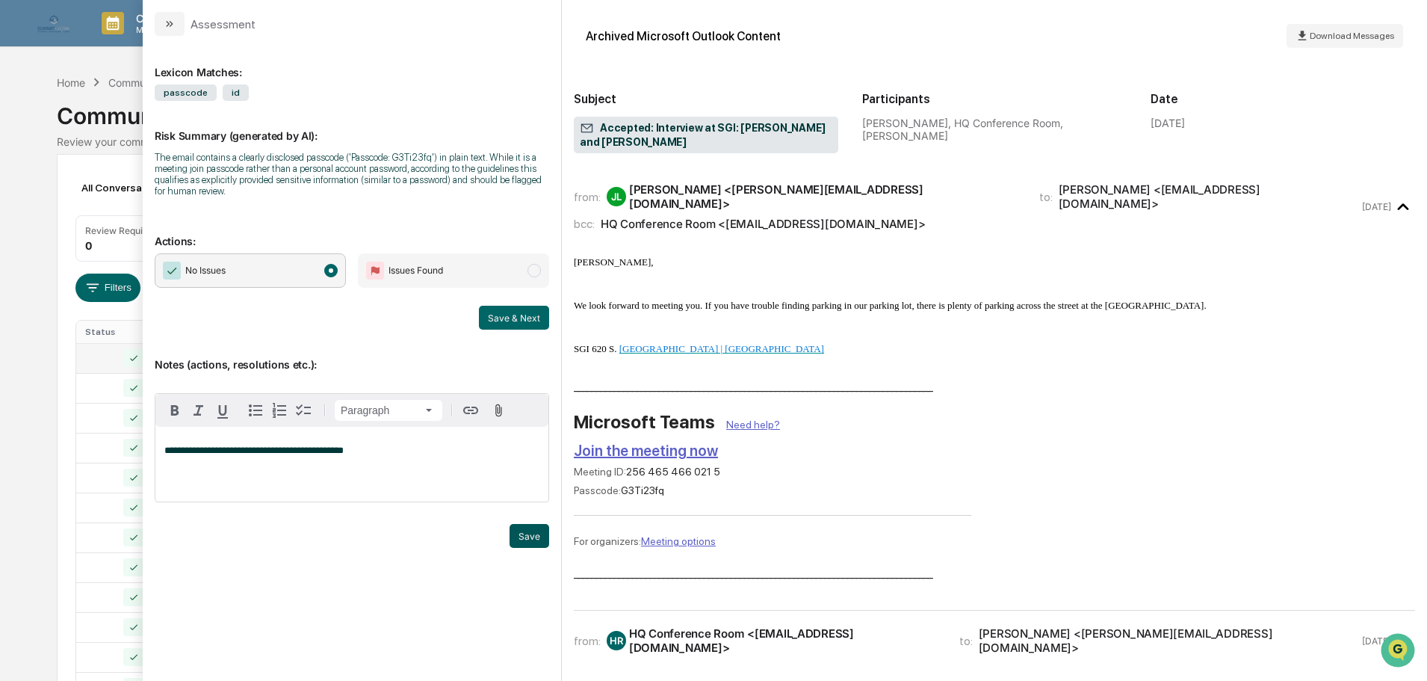
click at [511, 532] on button "Save" at bounding box center [530, 536] width 40 height 24
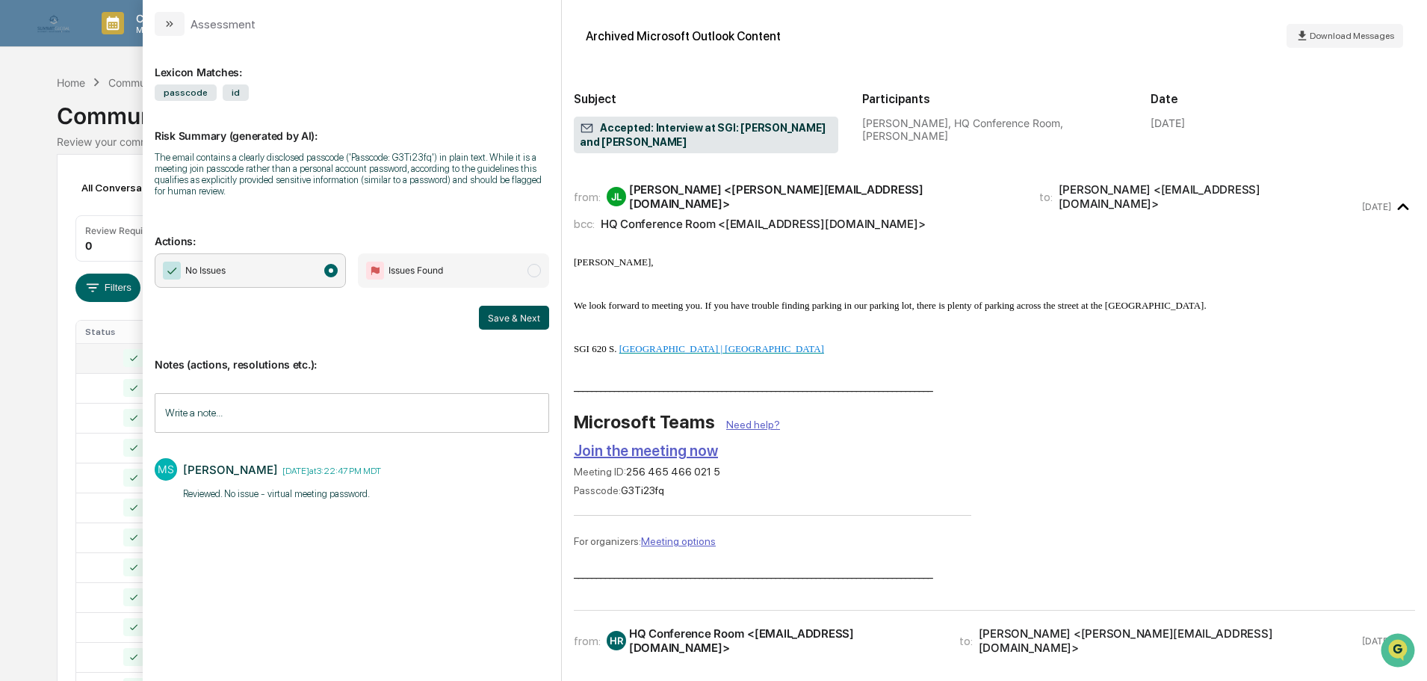
click at [504, 320] on button "Save & Next" at bounding box center [514, 318] width 70 height 24
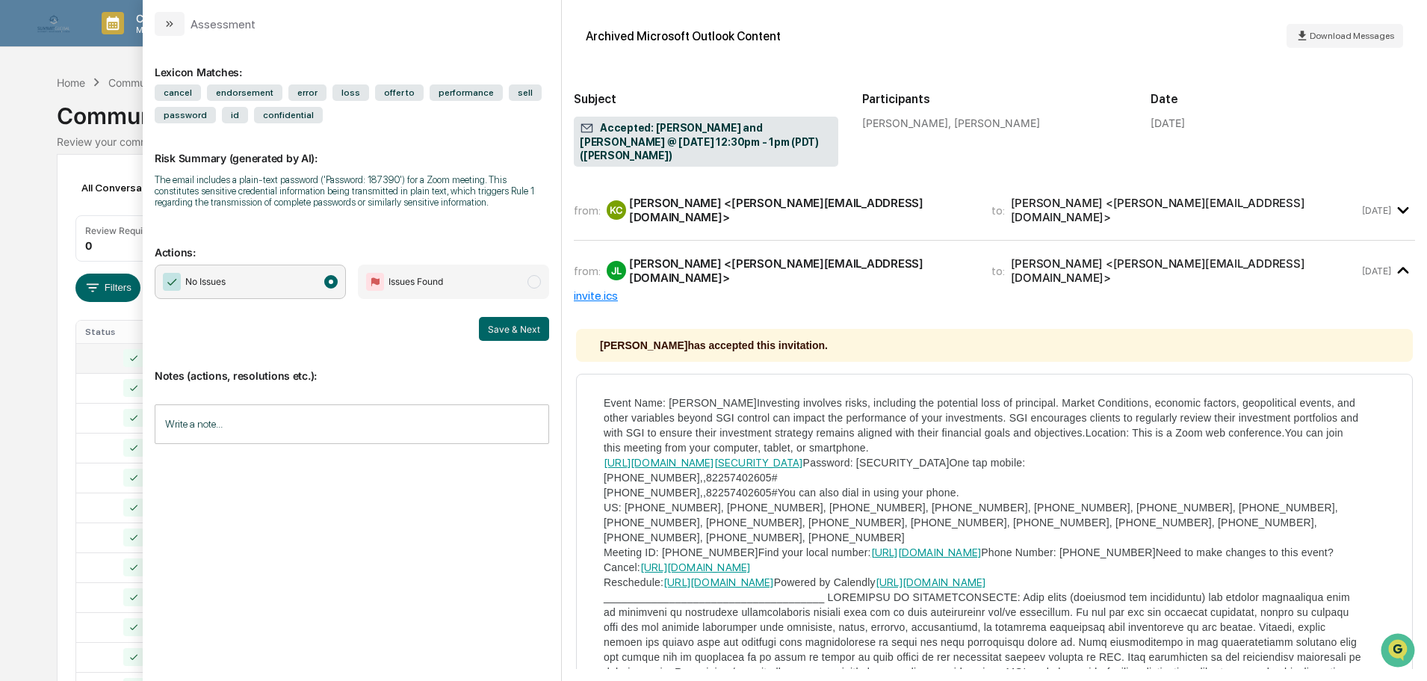
click at [376, 421] on input "Write a note..." at bounding box center [352, 424] width 394 height 40
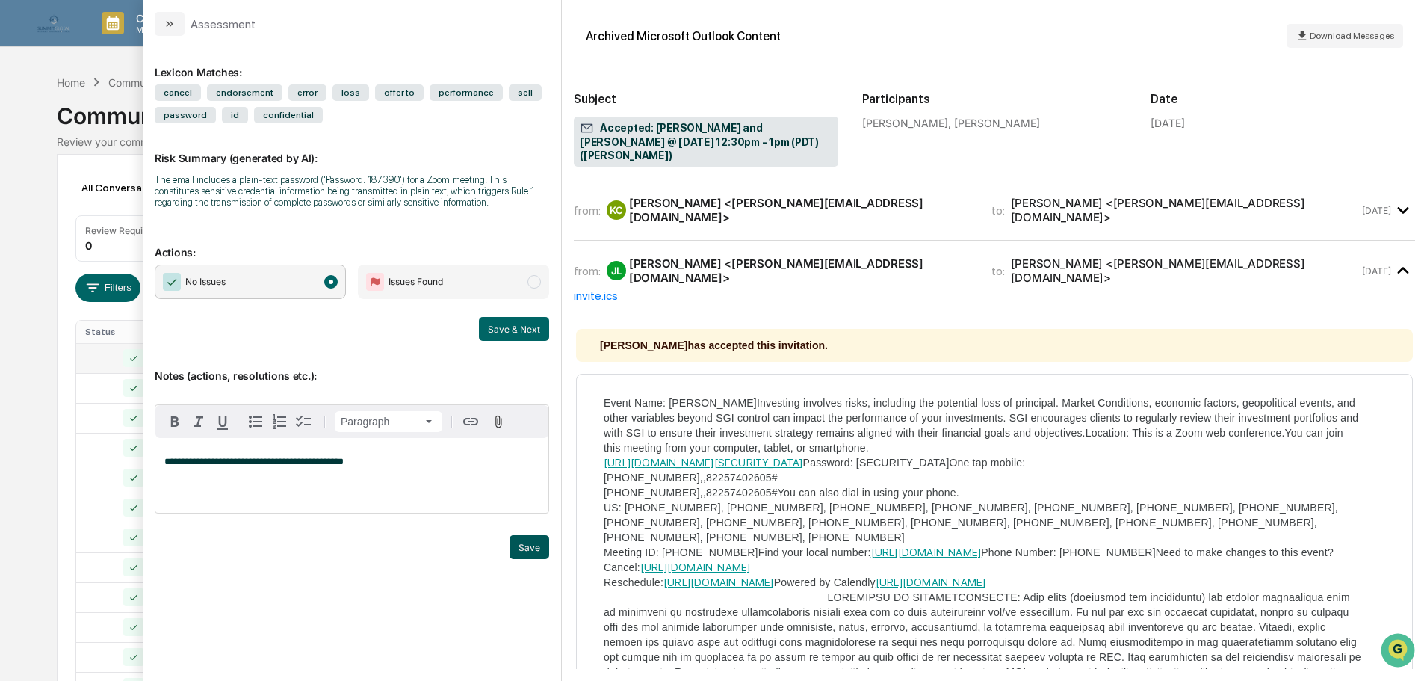
click at [533, 547] on button "Save" at bounding box center [530, 547] width 40 height 24
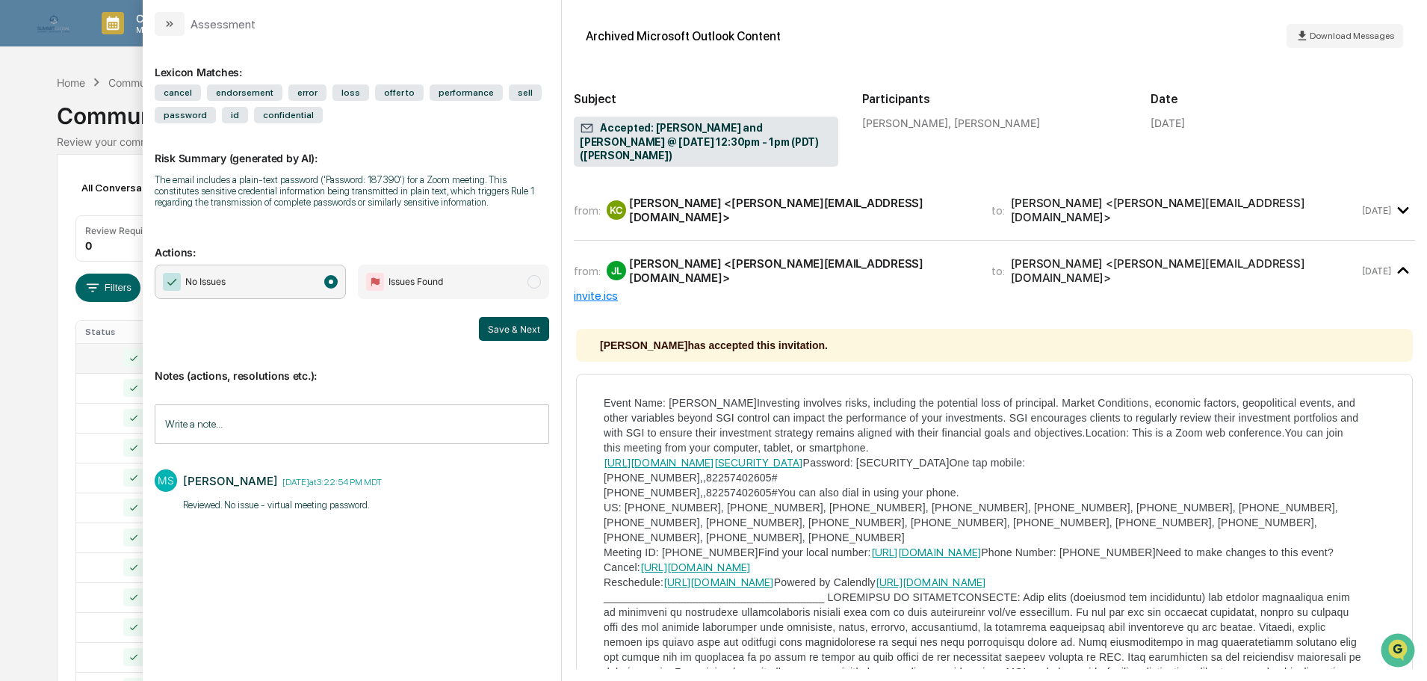
click at [504, 328] on button "Save & Next" at bounding box center [514, 329] width 70 height 24
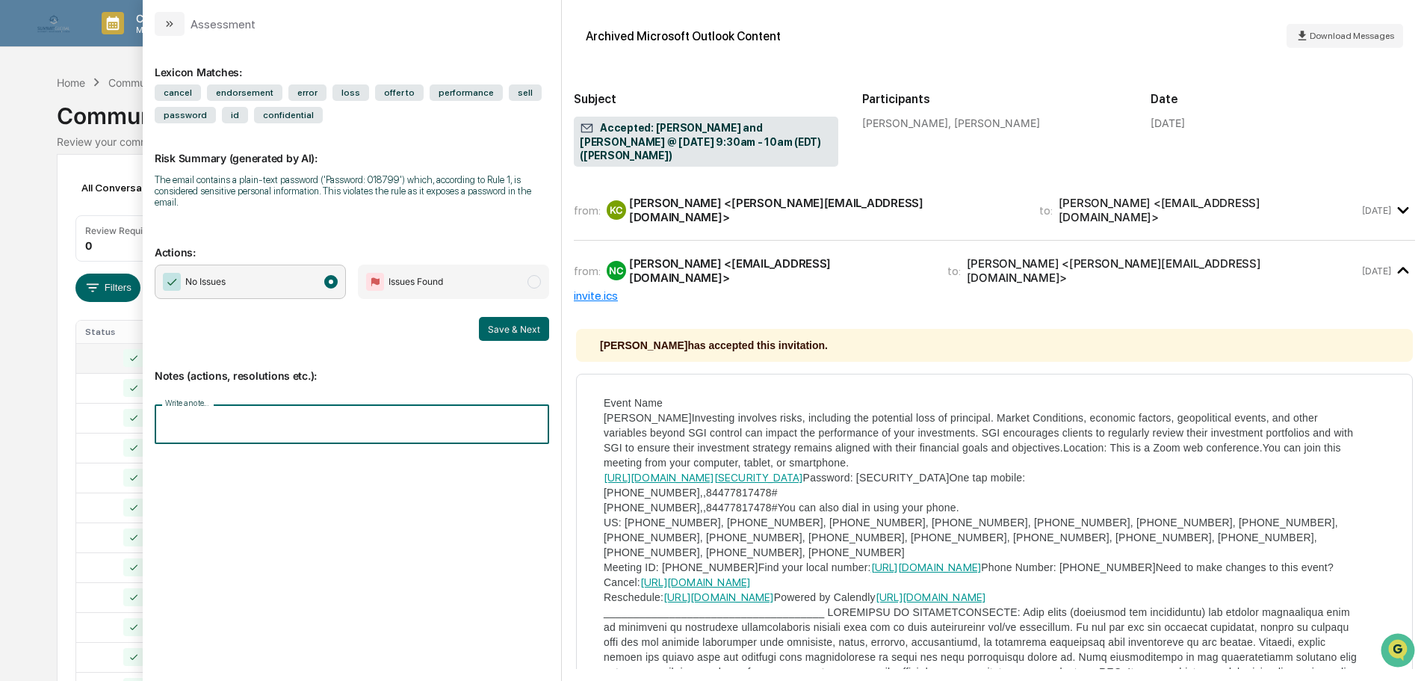
click at [391, 430] on input "Write a note..." at bounding box center [352, 424] width 394 height 40
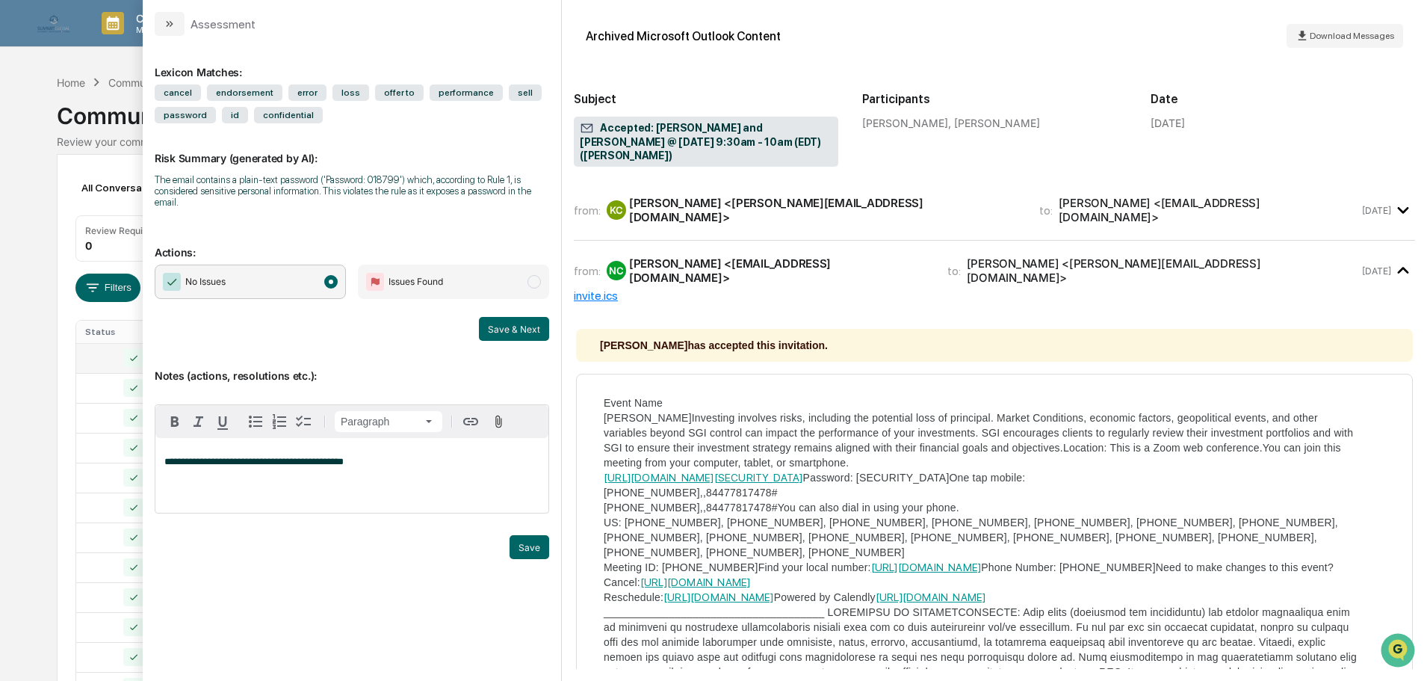
drag, startPoint x: 520, startPoint y: 335, endPoint x: 453, endPoint y: 460, distance: 142.4
click at [453, 460] on div "**********" at bounding box center [352, 352] width 394 height 608
click at [533, 548] on button "Save" at bounding box center [530, 547] width 40 height 24
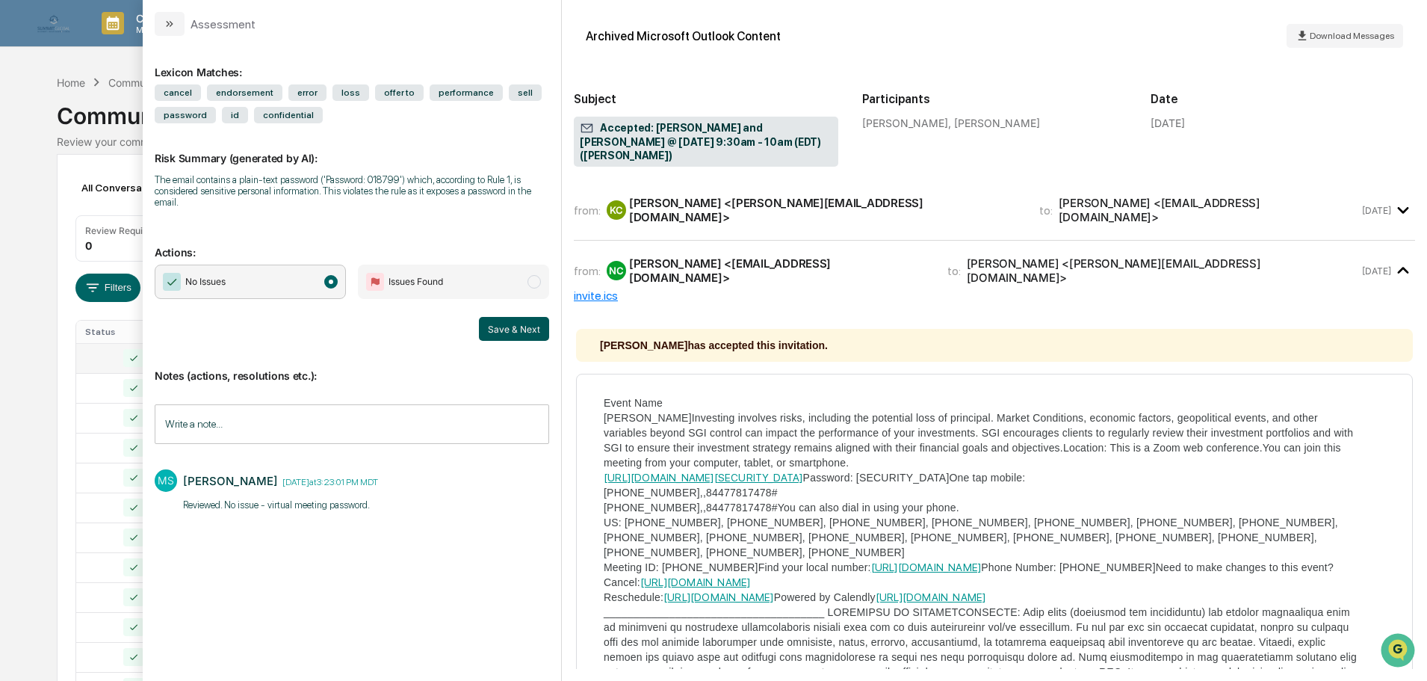
click at [504, 332] on button "Save & Next" at bounding box center [514, 329] width 70 height 24
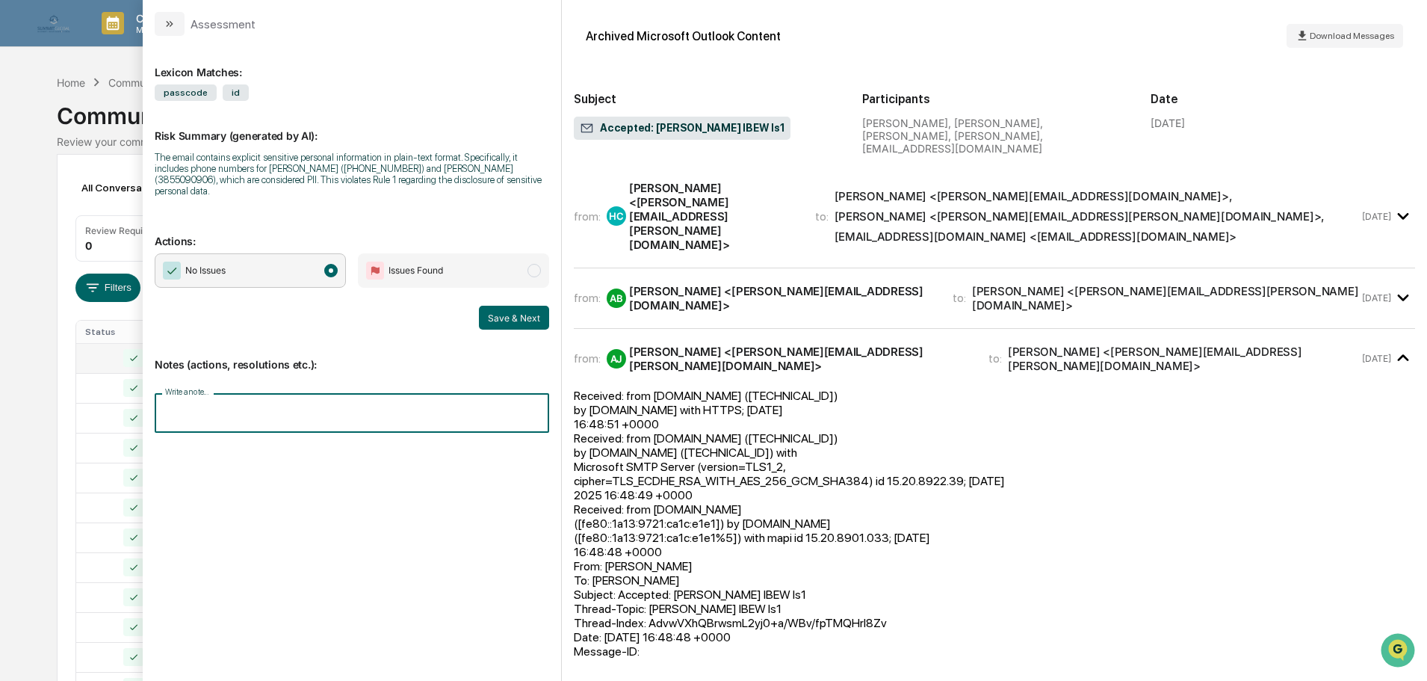
click at [395, 393] on input "Write a note..." at bounding box center [352, 413] width 394 height 40
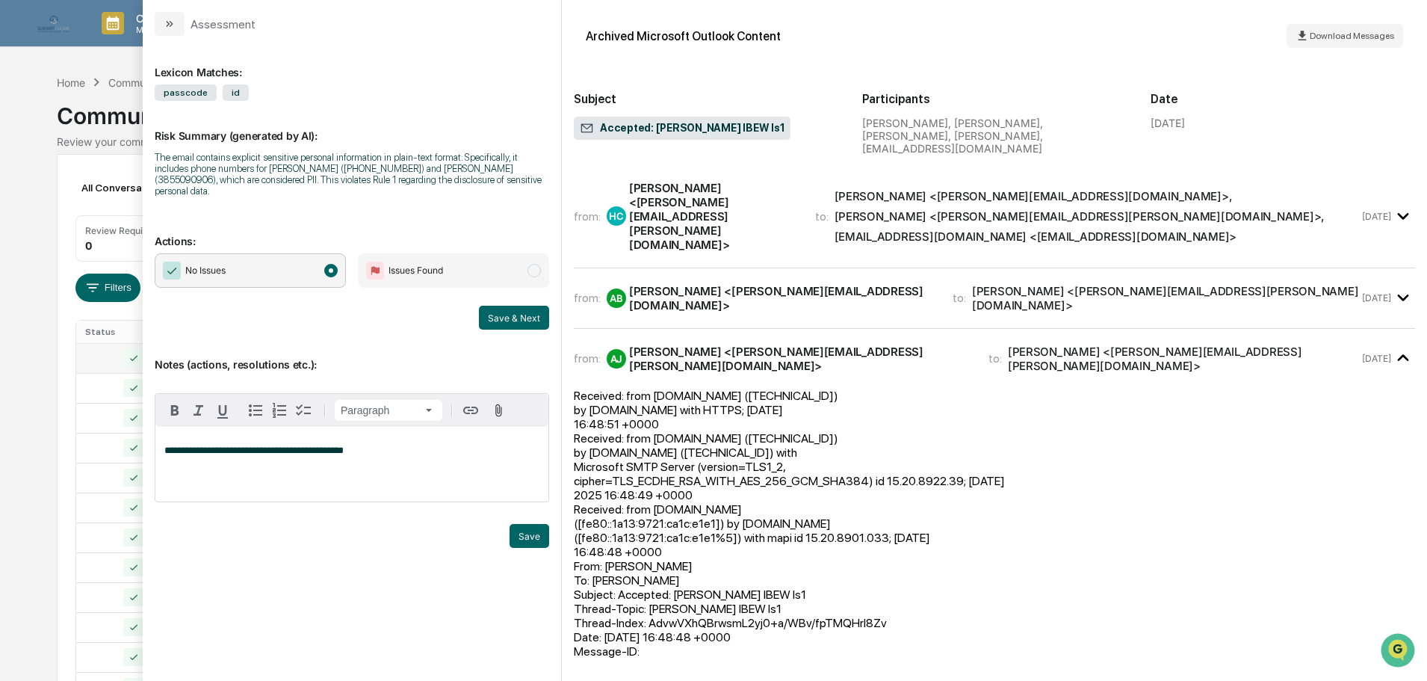
drag, startPoint x: 510, startPoint y: 312, endPoint x: 505, endPoint y: 371, distance: 58.5
click at [505, 371] on div "**********" at bounding box center [352, 352] width 394 height 608
click at [525, 530] on button "Save" at bounding box center [530, 536] width 40 height 24
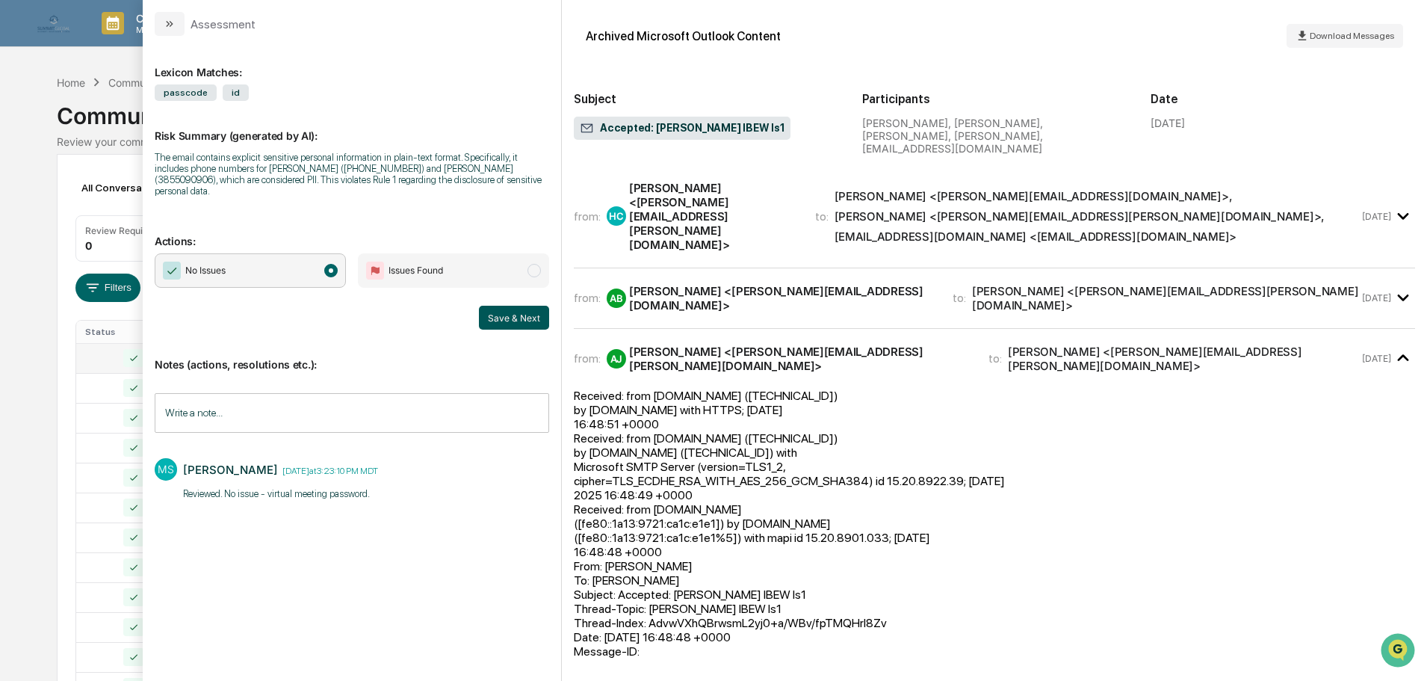
click at [522, 313] on button "Save & Next" at bounding box center [514, 318] width 70 height 24
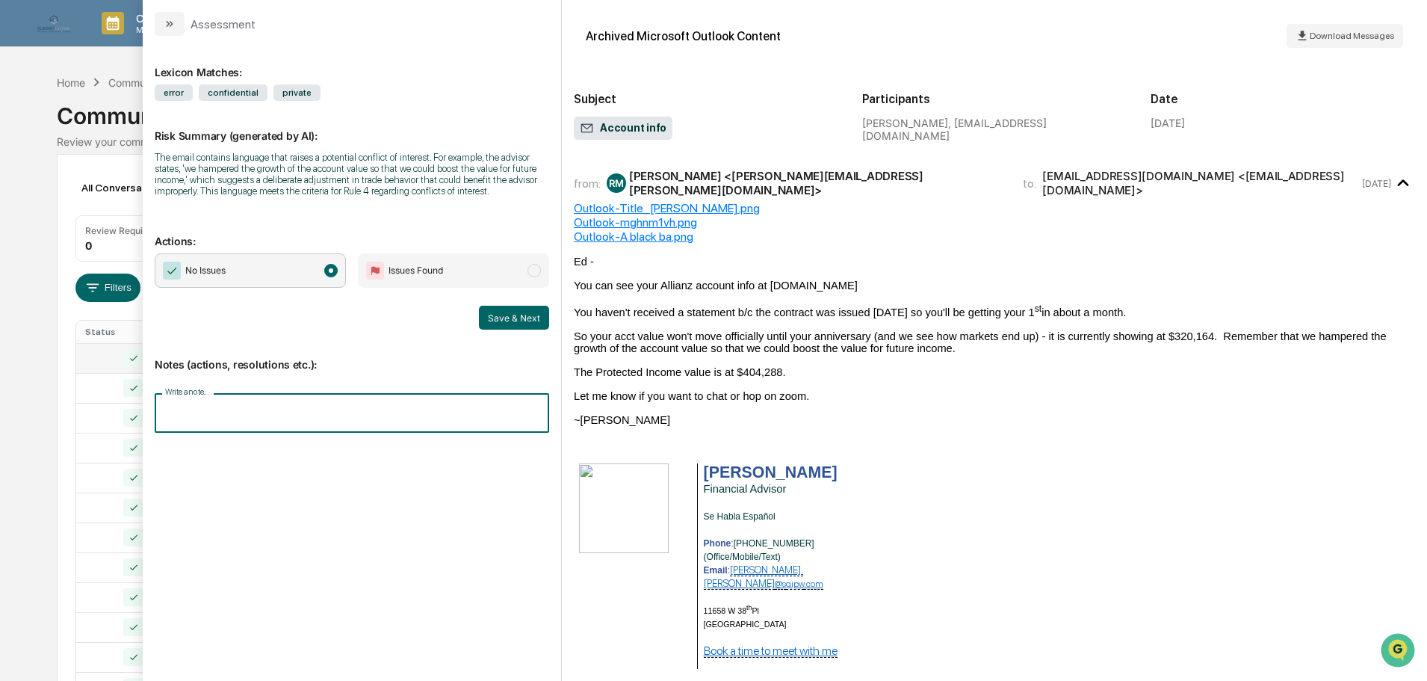
click at [309, 412] on input "Write a note..." at bounding box center [352, 413] width 394 height 40
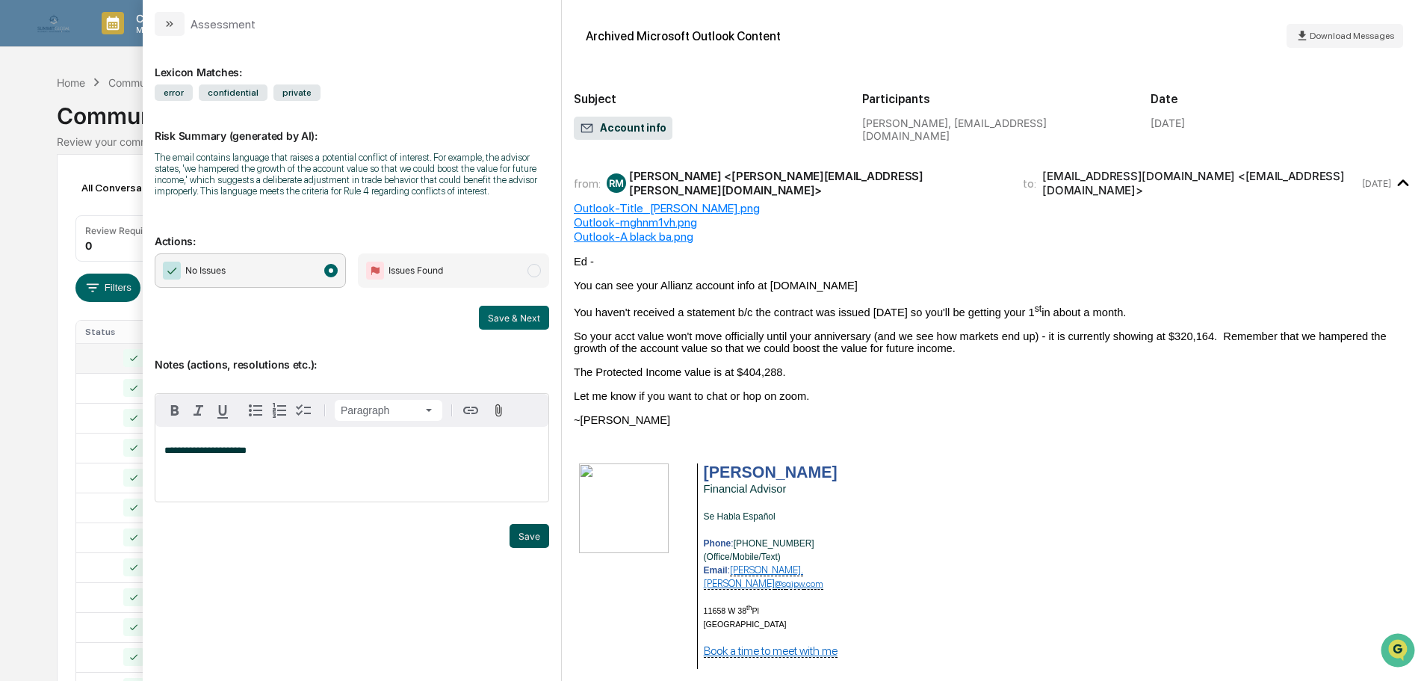
click at [527, 537] on button "Save" at bounding box center [530, 536] width 40 height 24
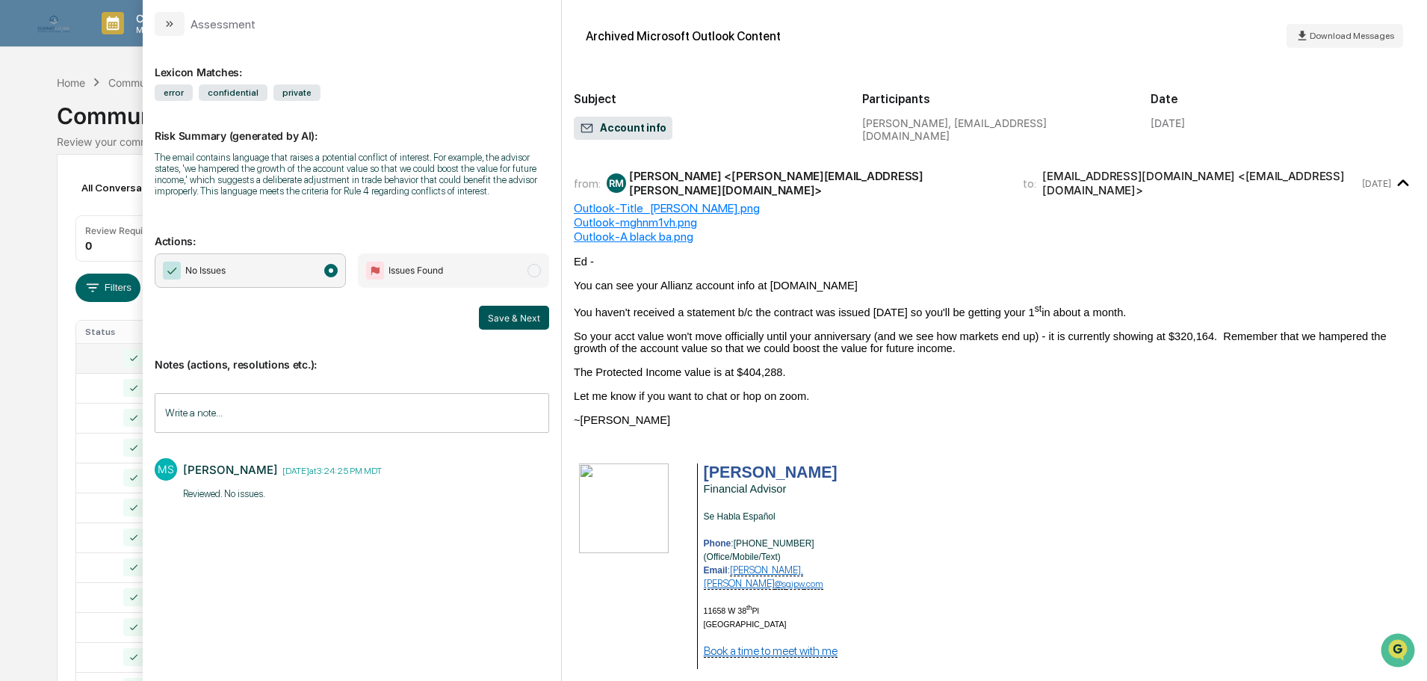
click at [509, 327] on button "Save & Next" at bounding box center [514, 318] width 70 height 24
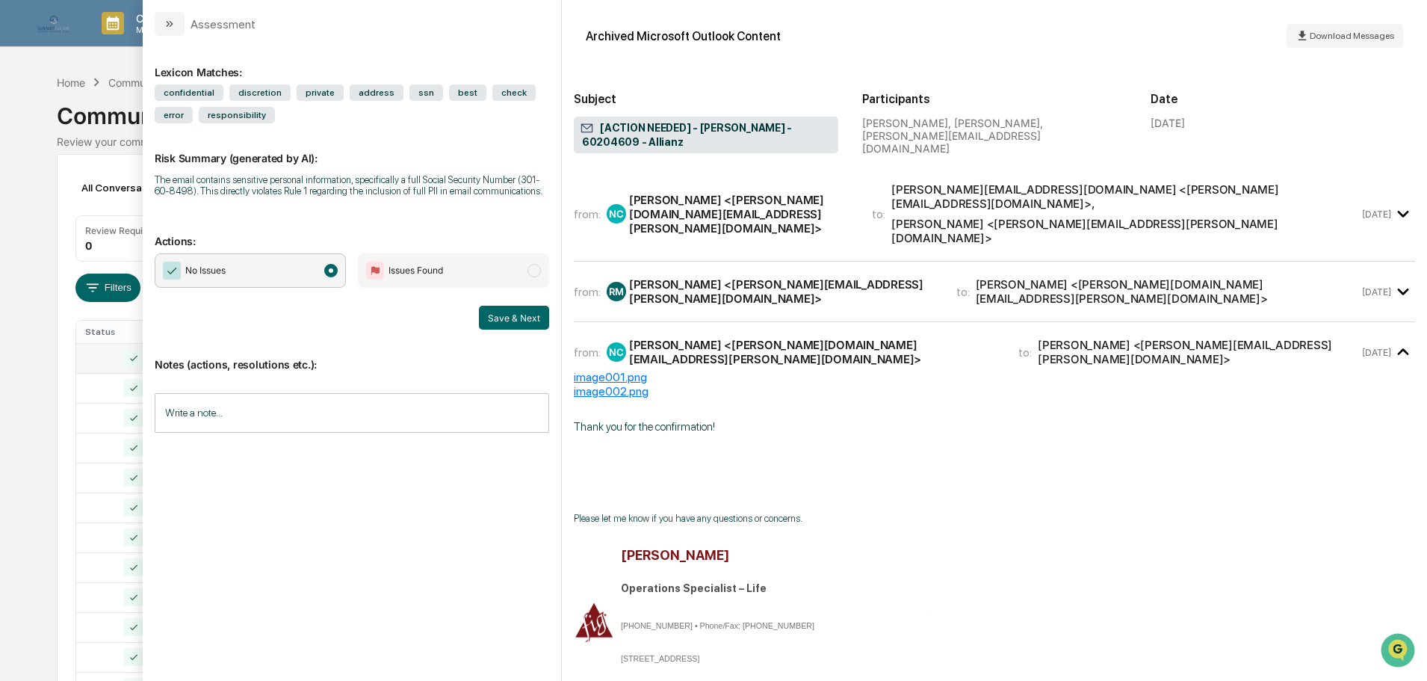
click at [805, 273] on div "from: RM Reed Meyer <reed.meyer@sgipw.com> to: Nicole Cipriani <nicole.cipriani…" at bounding box center [994, 291] width 841 height 36
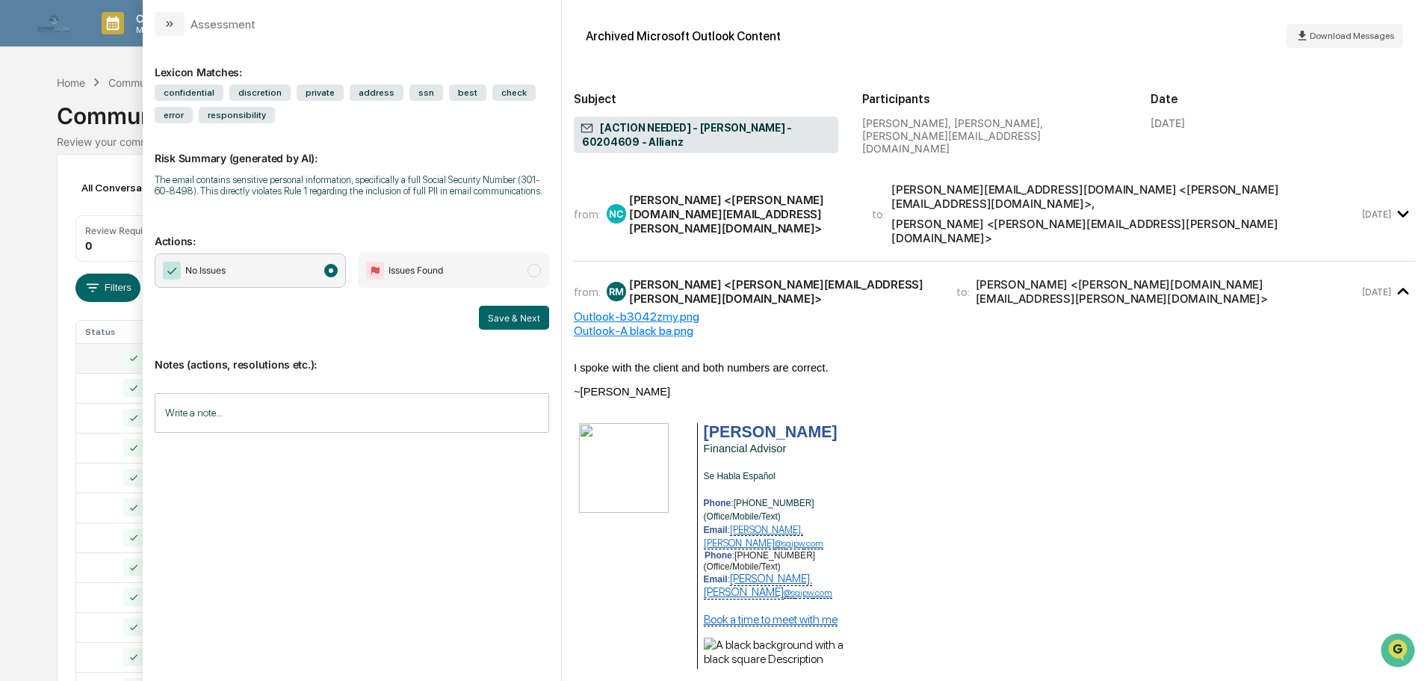
click at [769, 209] on div "Nicole Cipriani <nicole.cipriani@figmarketing.com>" at bounding box center [741, 214] width 225 height 43
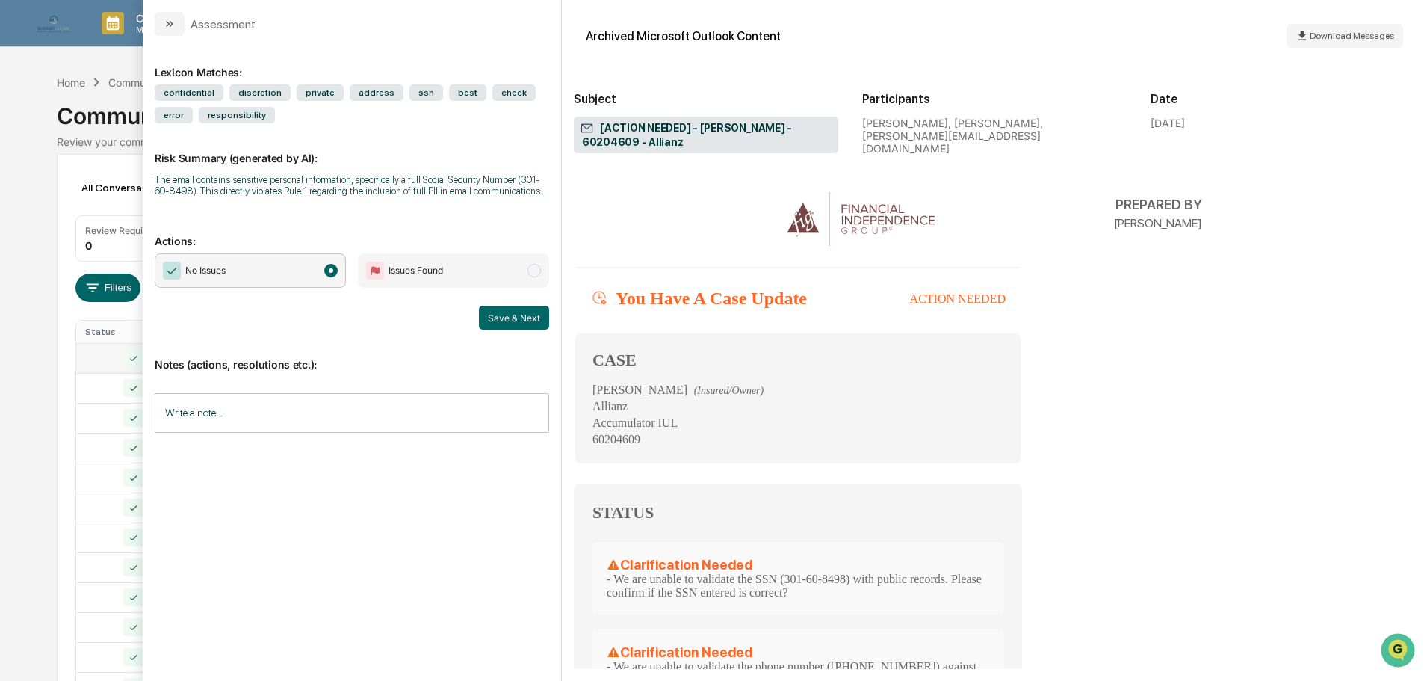
scroll to position [149, 0]
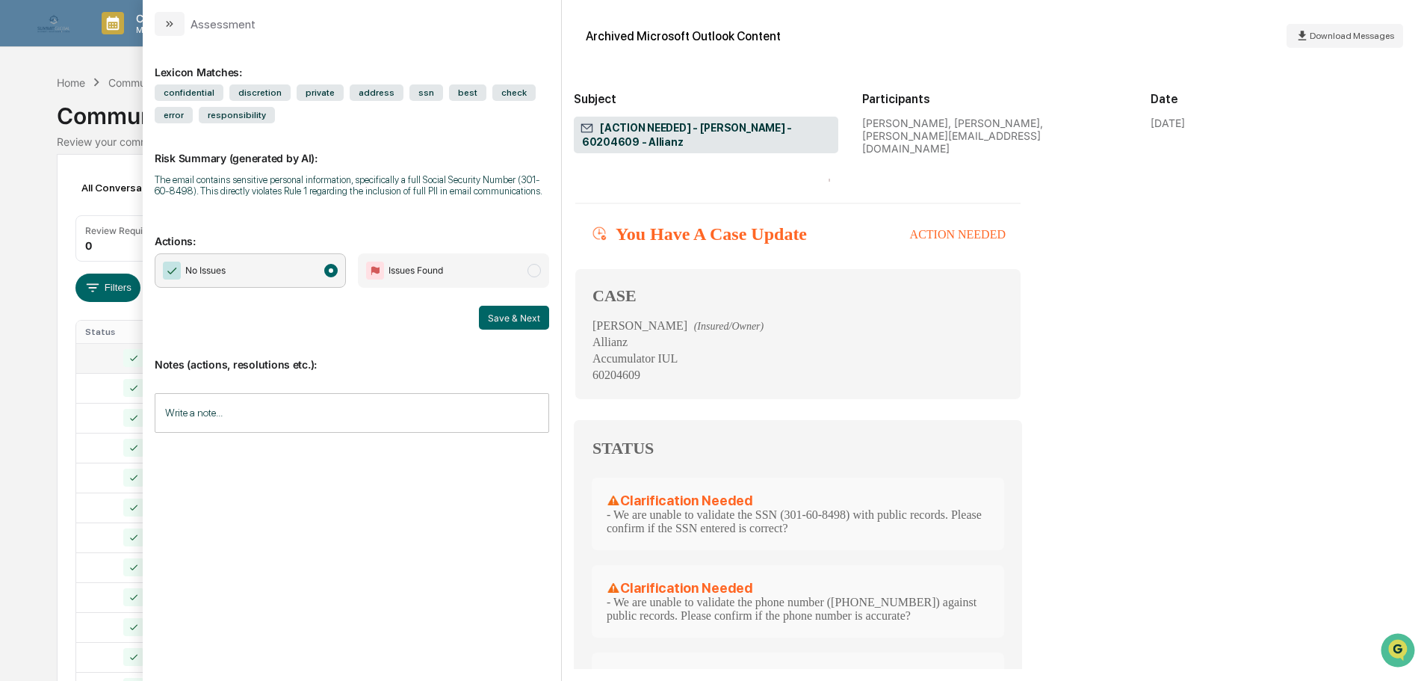
click at [347, 406] on input "Write a note..." at bounding box center [352, 413] width 394 height 40
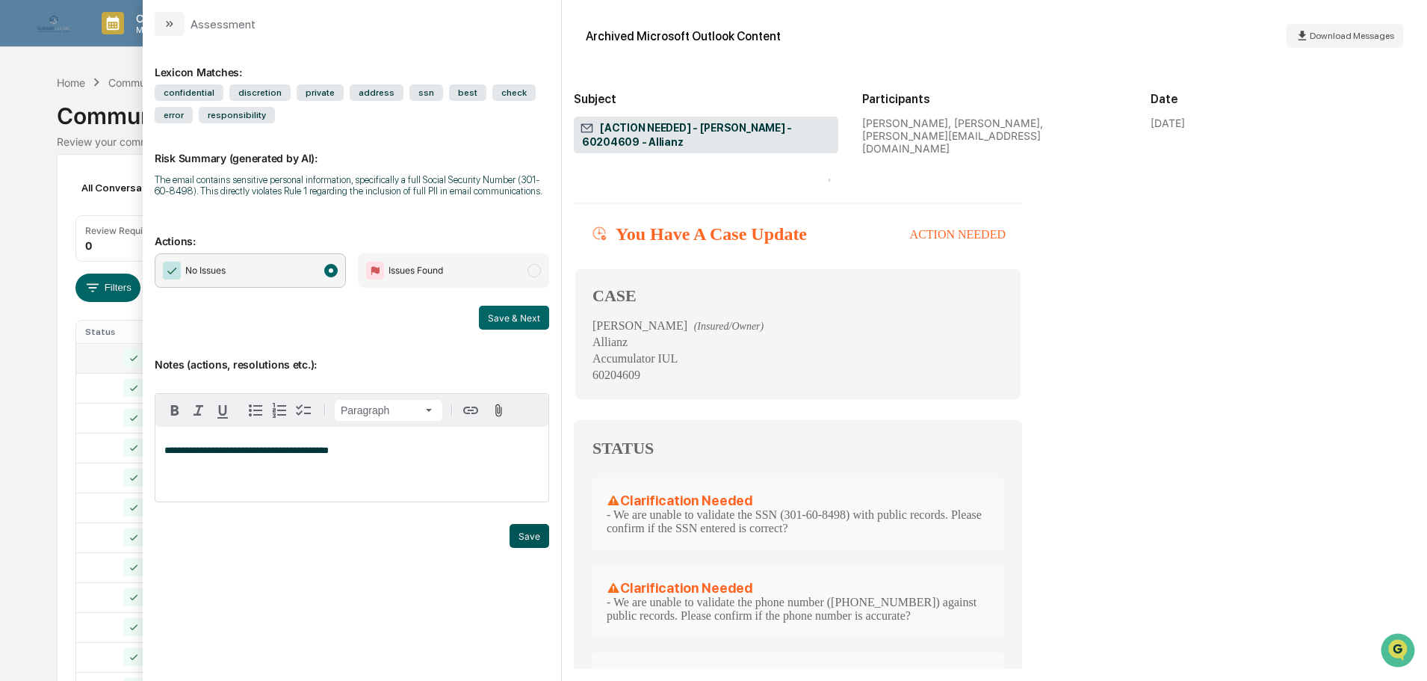
click at [537, 533] on button "Save" at bounding box center [530, 536] width 40 height 24
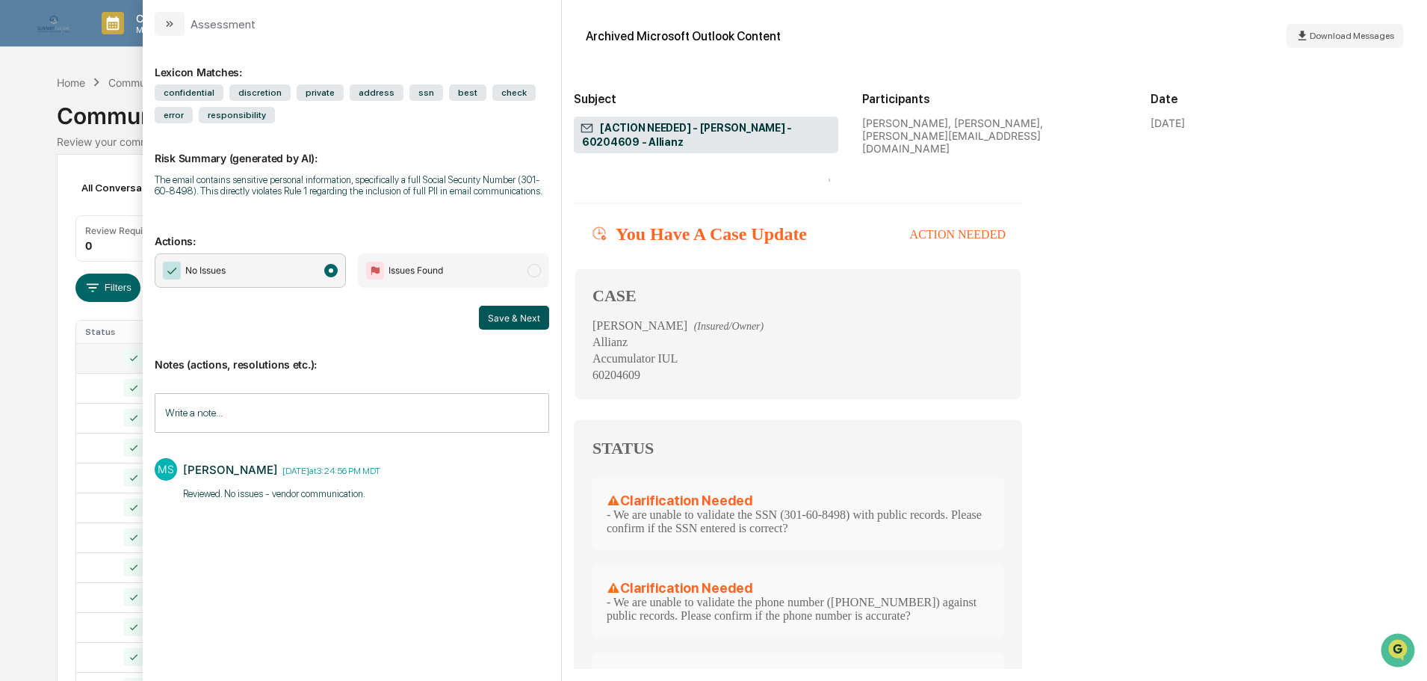
click at [514, 320] on button "Save & Next" at bounding box center [514, 318] width 70 height 24
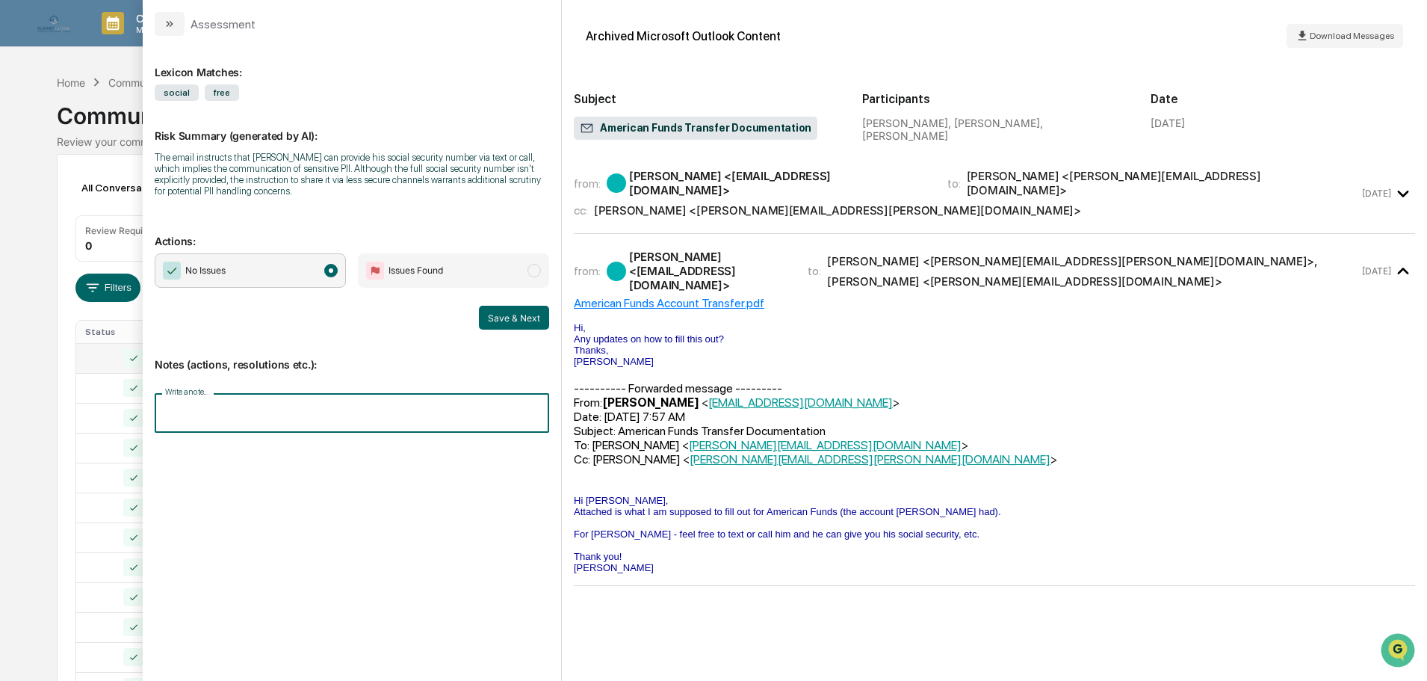
click at [305, 409] on input "Write a note..." at bounding box center [352, 413] width 394 height 40
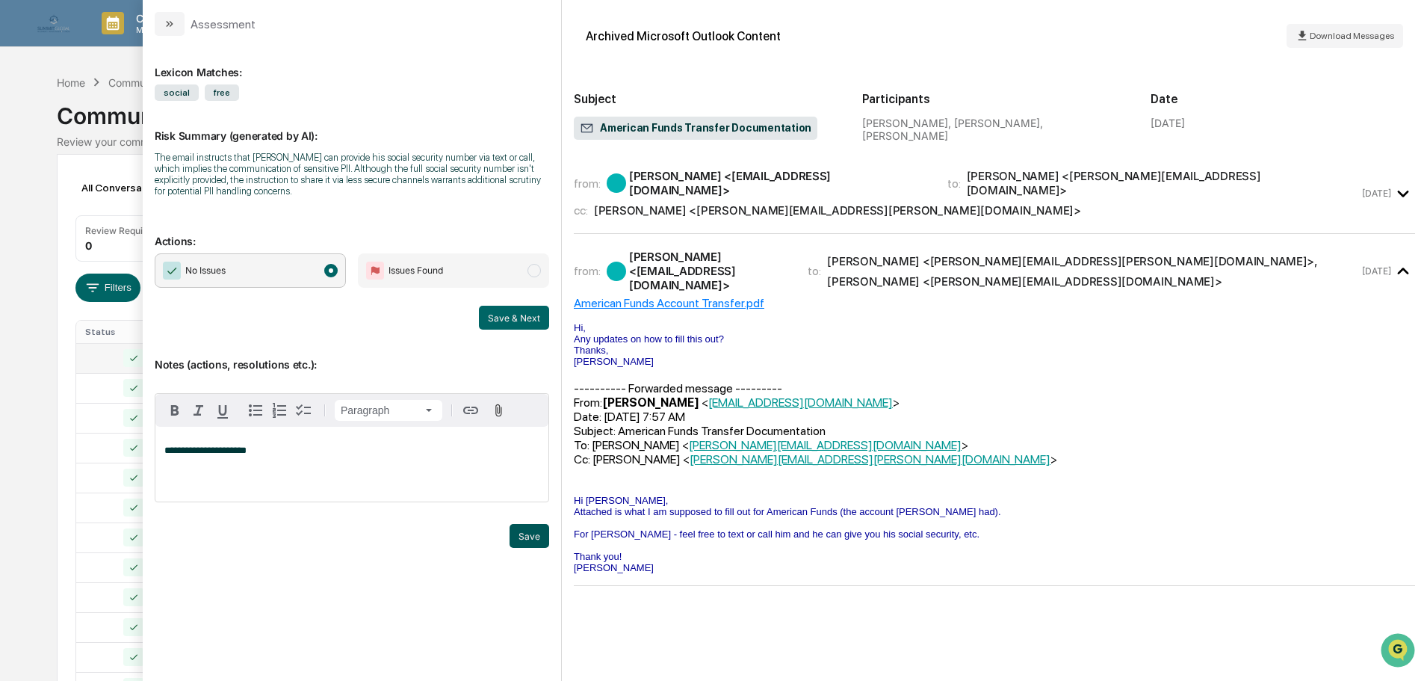
click at [522, 530] on button "Save" at bounding box center [530, 536] width 40 height 24
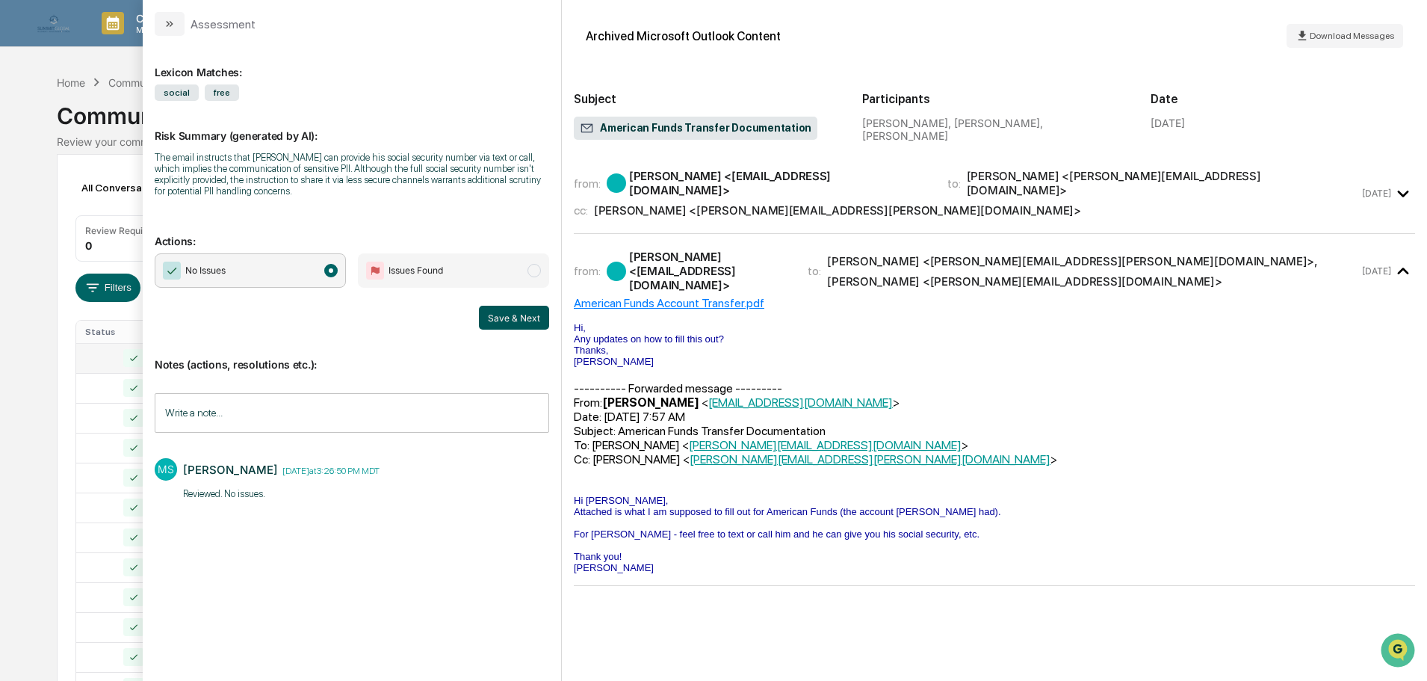
click at [504, 322] on button "Save & Next" at bounding box center [514, 318] width 70 height 24
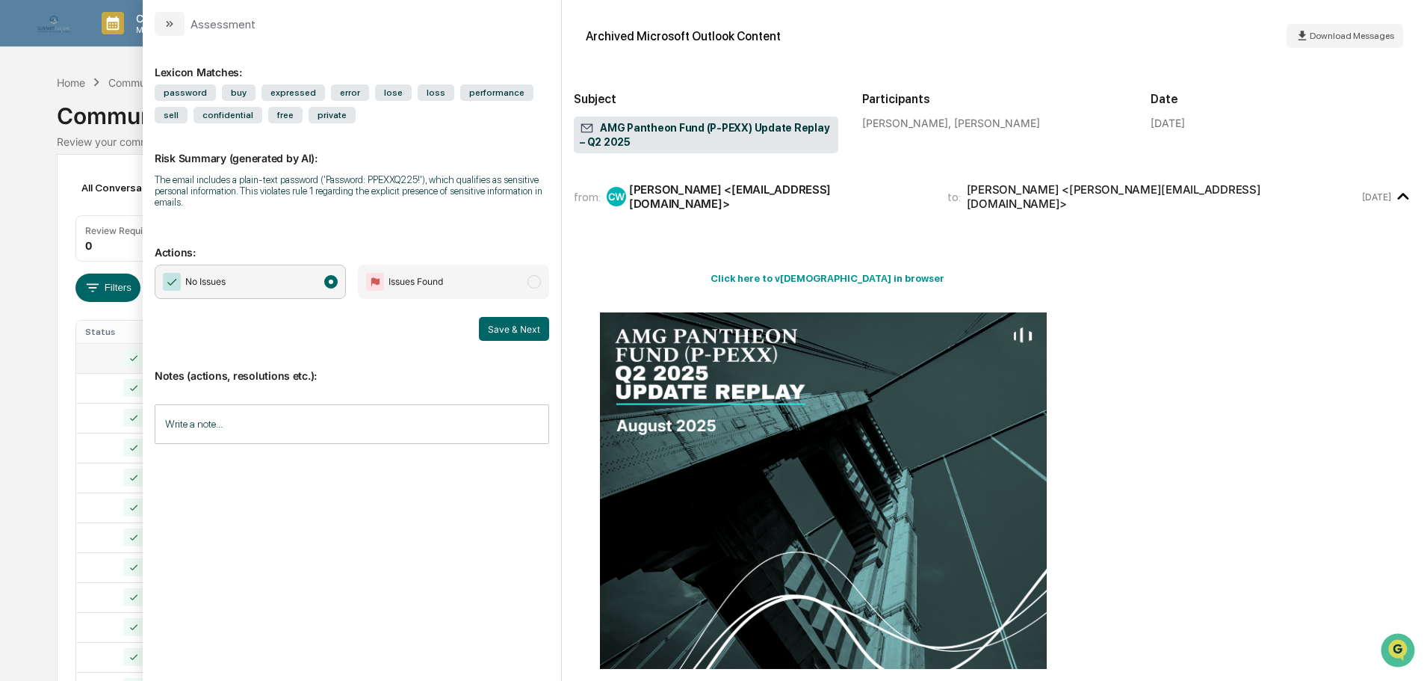
click at [222, 420] on input "Write a note..." at bounding box center [352, 424] width 394 height 40
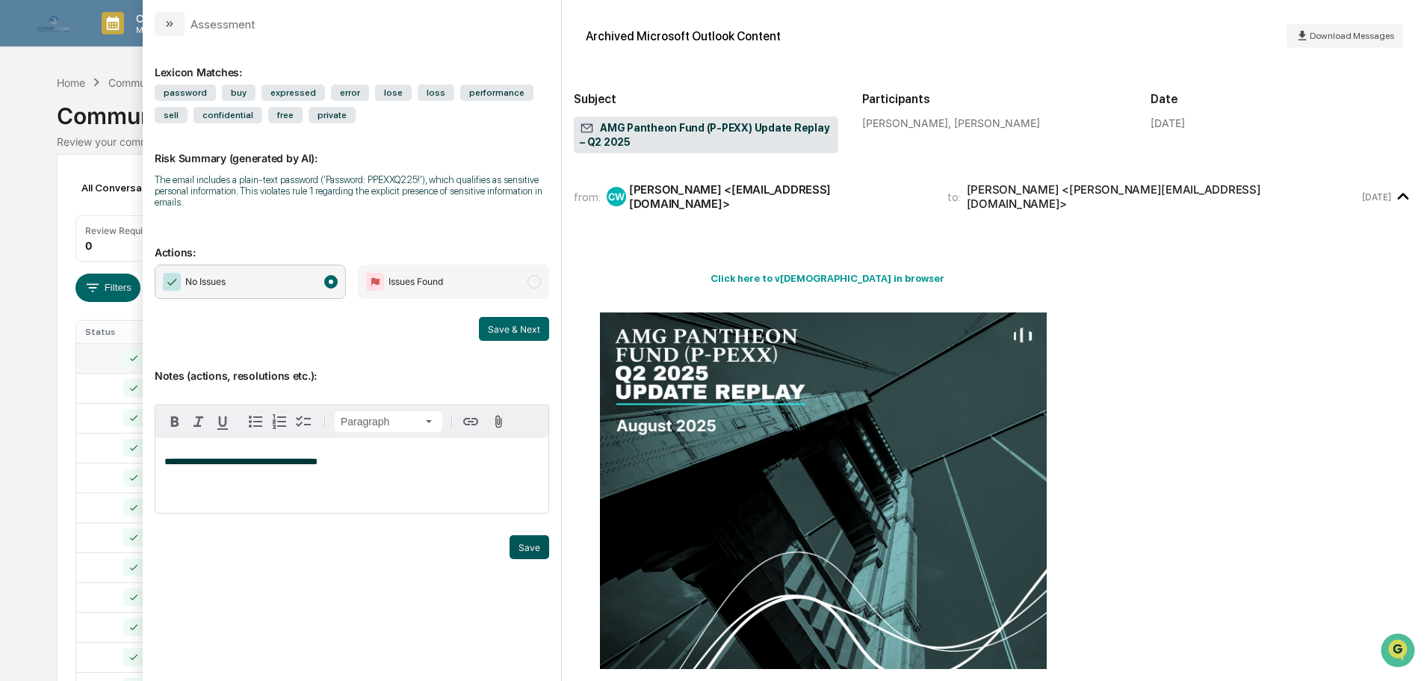
click at [540, 551] on button "Save" at bounding box center [530, 547] width 40 height 24
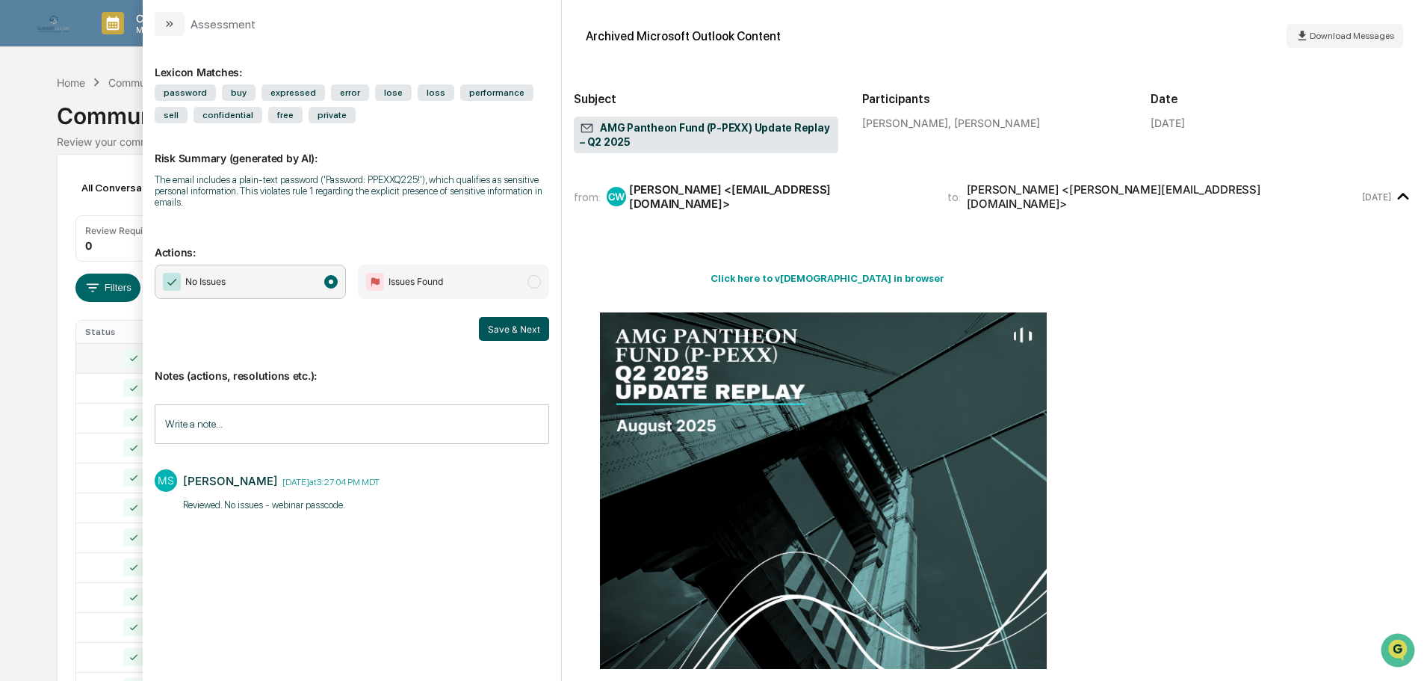
click at [519, 327] on button "Save & Next" at bounding box center [514, 329] width 70 height 24
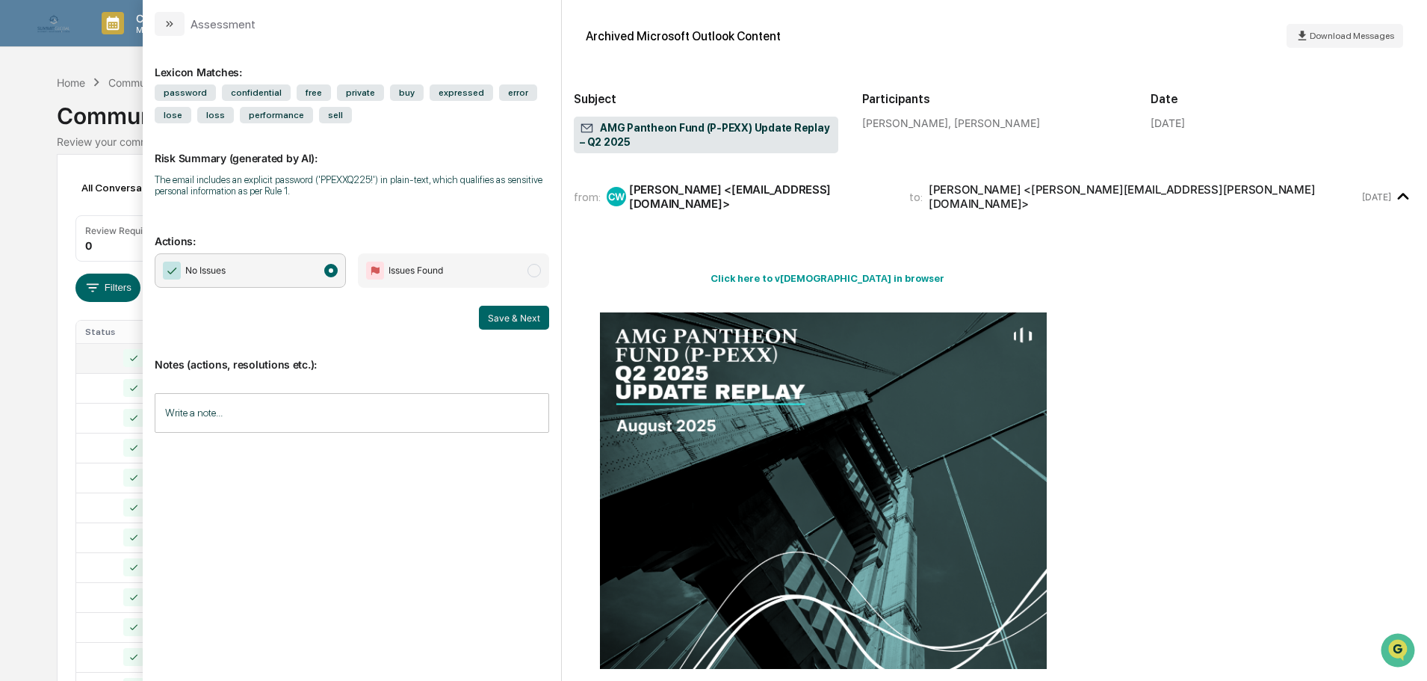
click at [262, 419] on input "Write a note..." at bounding box center [352, 413] width 394 height 40
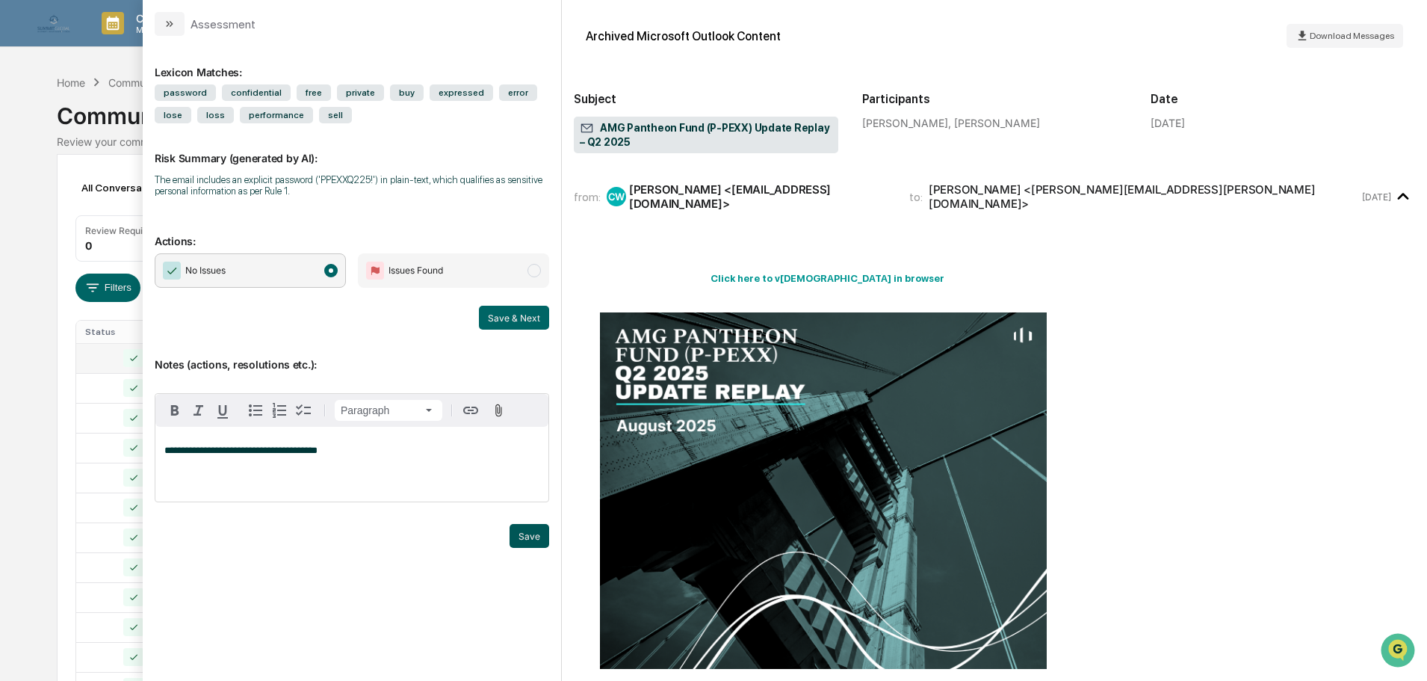
click at [532, 536] on button "Save" at bounding box center [530, 536] width 40 height 24
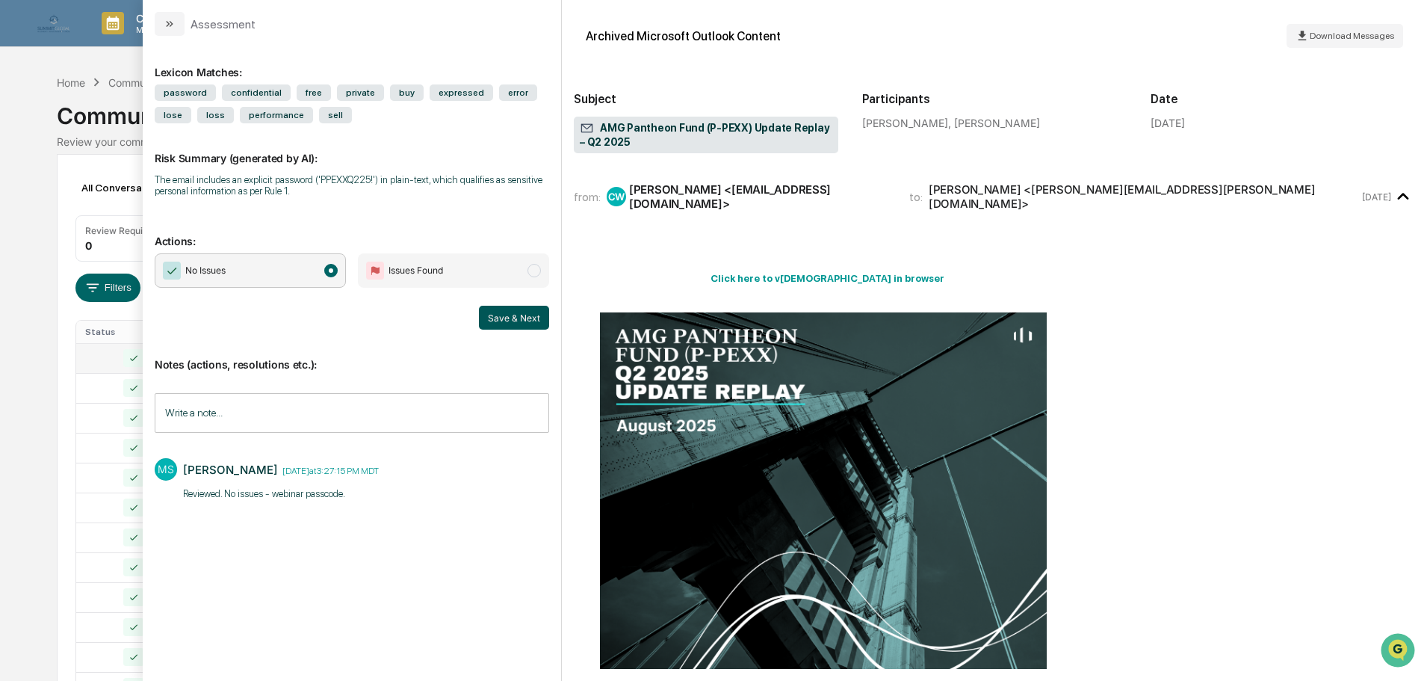
click at [507, 324] on button "Save & Next" at bounding box center [514, 318] width 70 height 24
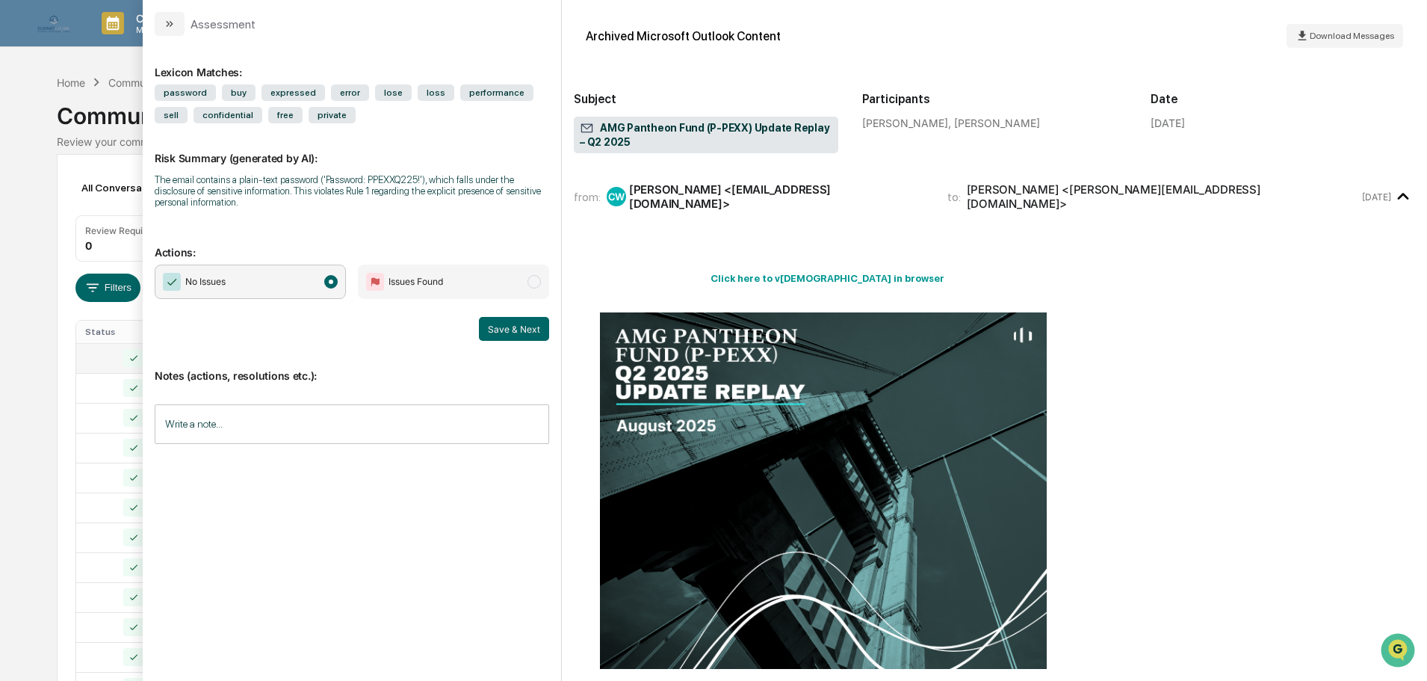
click at [376, 445] on div "modal" at bounding box center [352, 450] width 394 height 22
click at [377, 424] on input "Write a note..." at bounding box center [352, 424] width 394 height 40
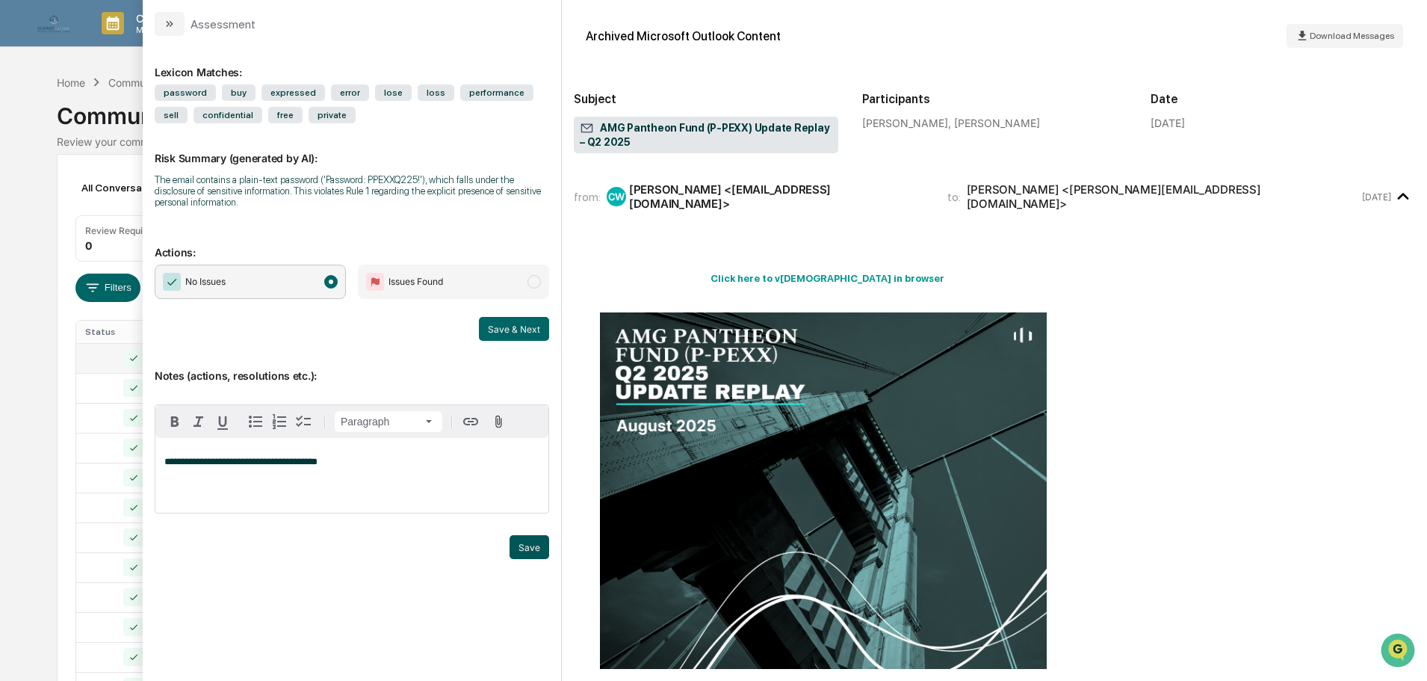
click at [522, 542] on button "Save" at bounding box center [530, 547] width 40 height 24
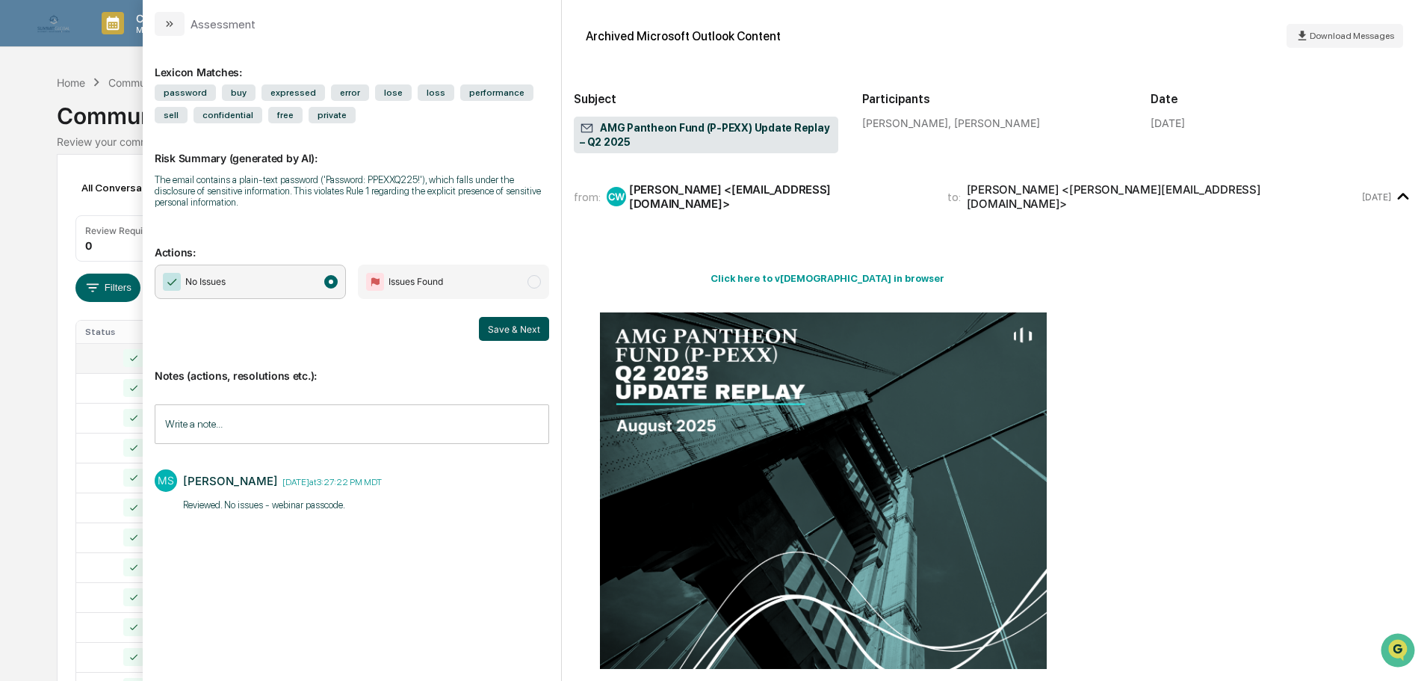
click at [536, 321] on button "Save & Next" at bounding box center [514, 329] width 70 height 24
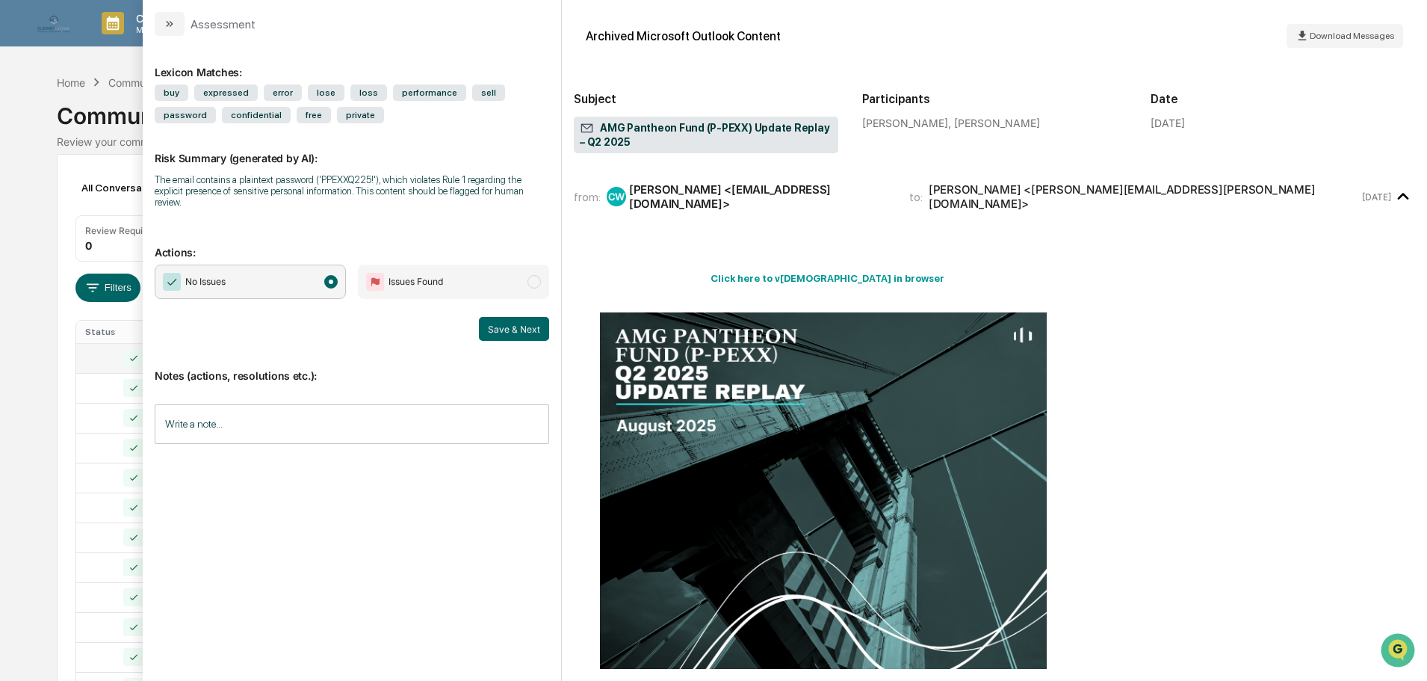
click at [377, 416] on input "Write a note..." at bounding box center [352, 424] width 394 height 40
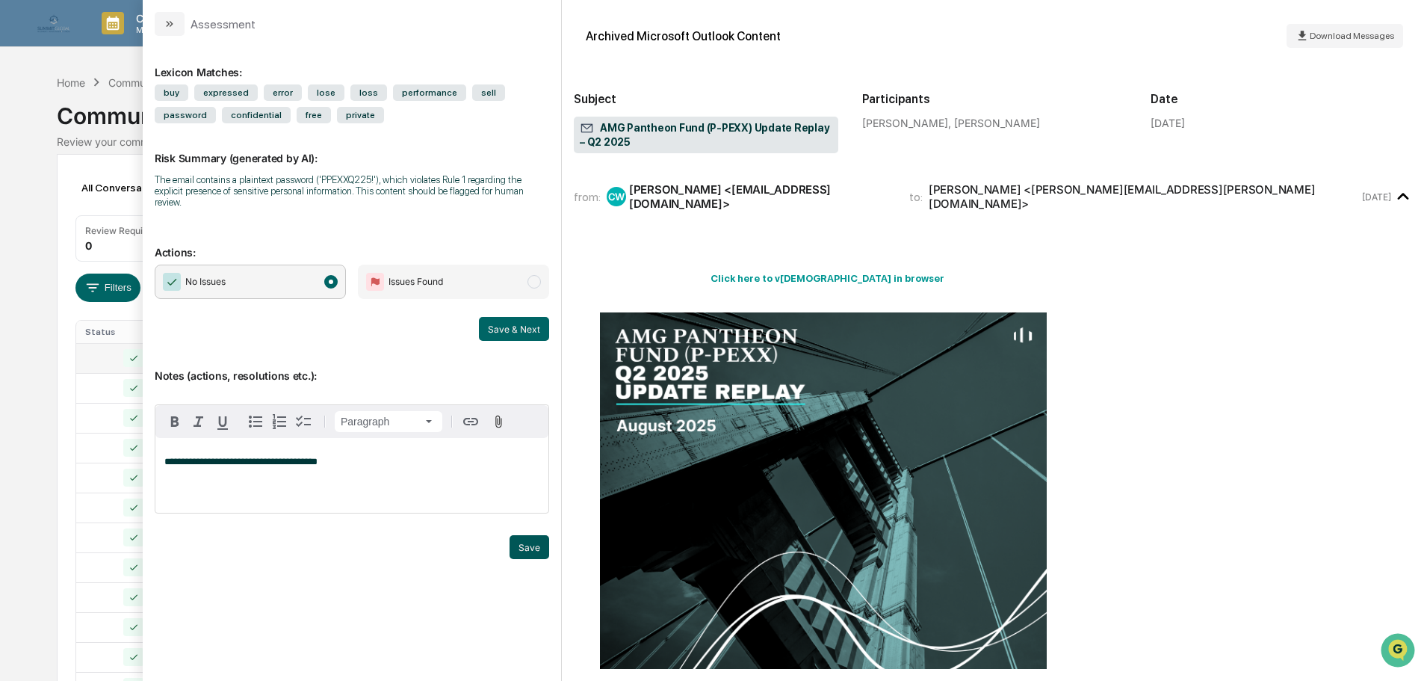
click at [534, 543] on button "Save" at bounding box center [530, 547] width 40 height 24
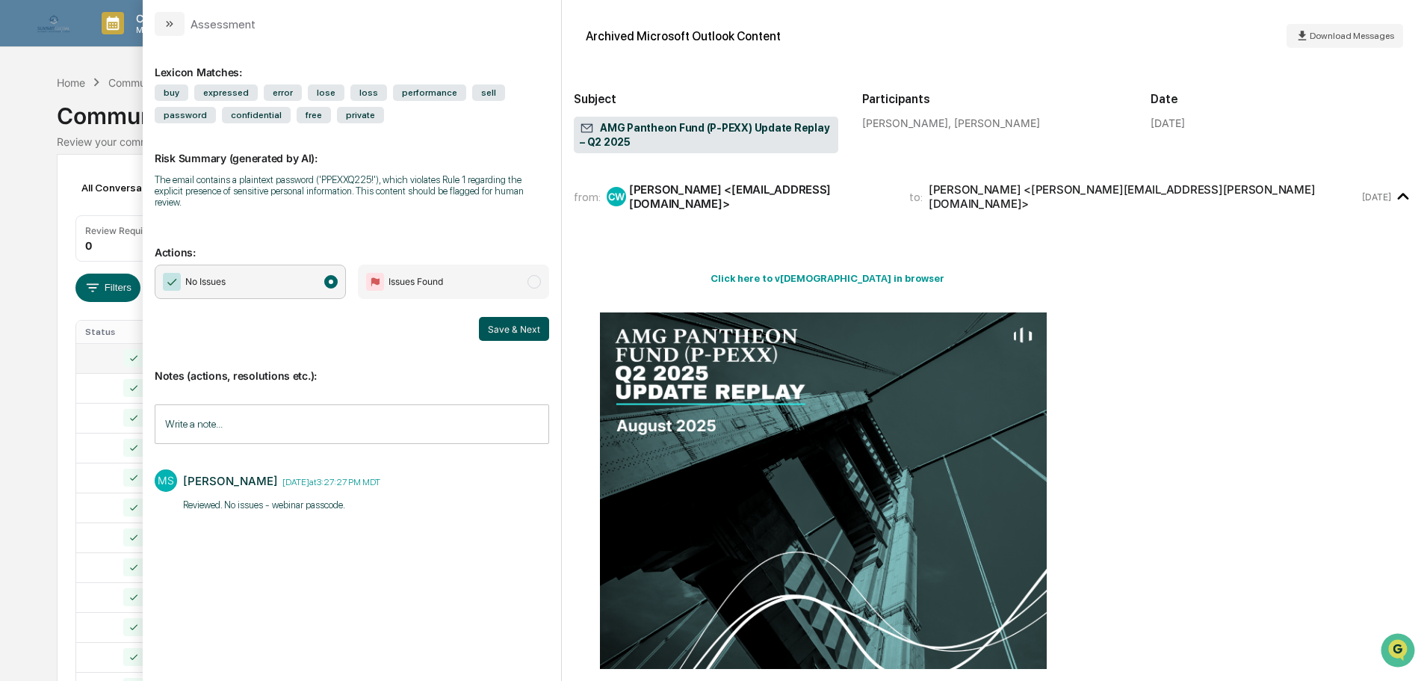
click at [541, 327] on button "Save & Next" at bounding box center [514, 329] width 70 height 24
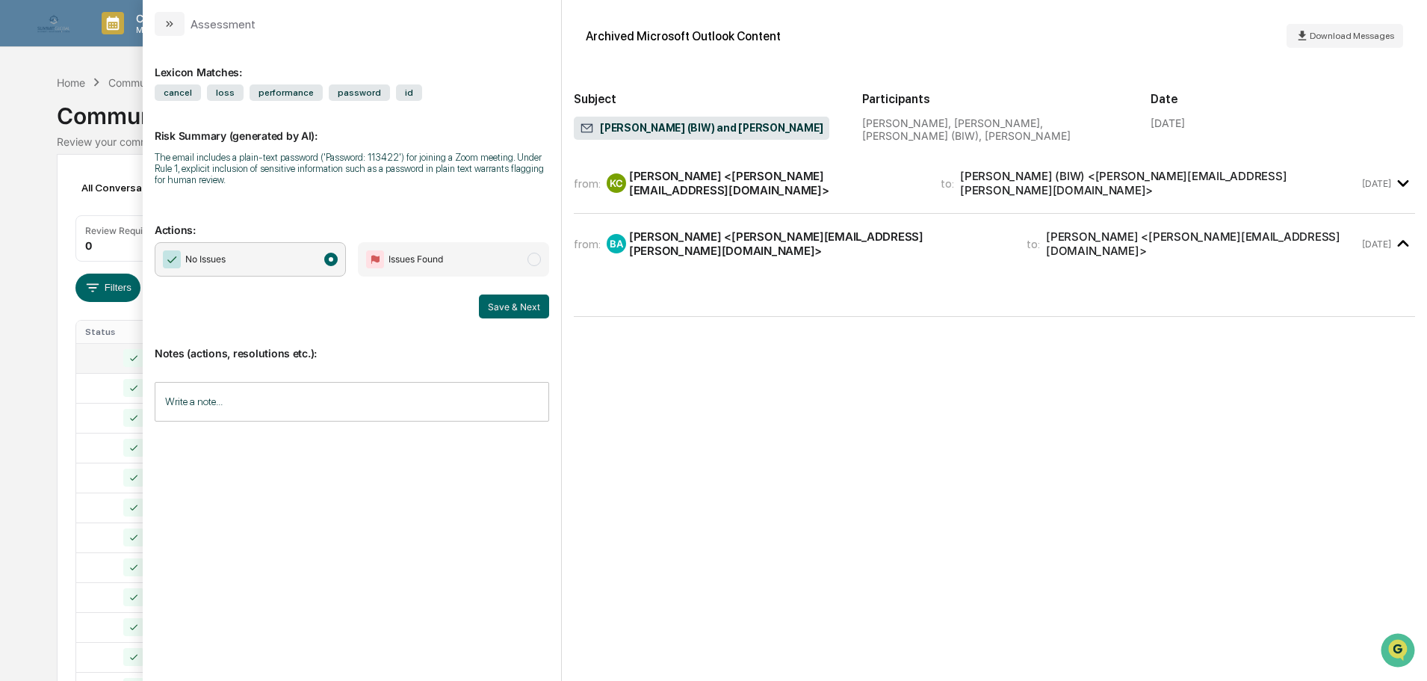
click at [727, 192] on div "from: KC Keith Crogan <keith@sgipw.com> to: Andrew Buley (BIW) <andrew.buley@gd…" at bounding box center [994, 183] width 841 height 36
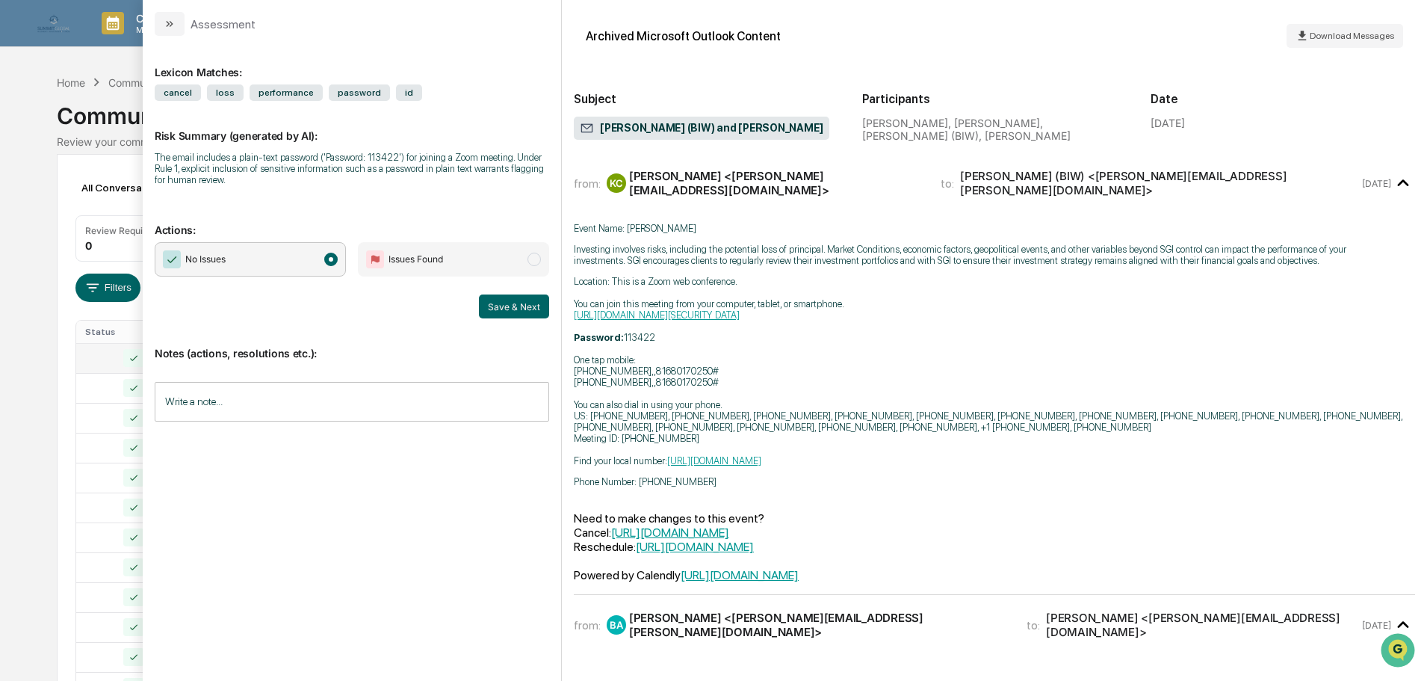
click at [312, 401] on input "Write a note..." at bounding box center [352, 402] width 394 height 40
click at [312, 440] on p "*" at bounding box center [351, 439] width 375 height 10
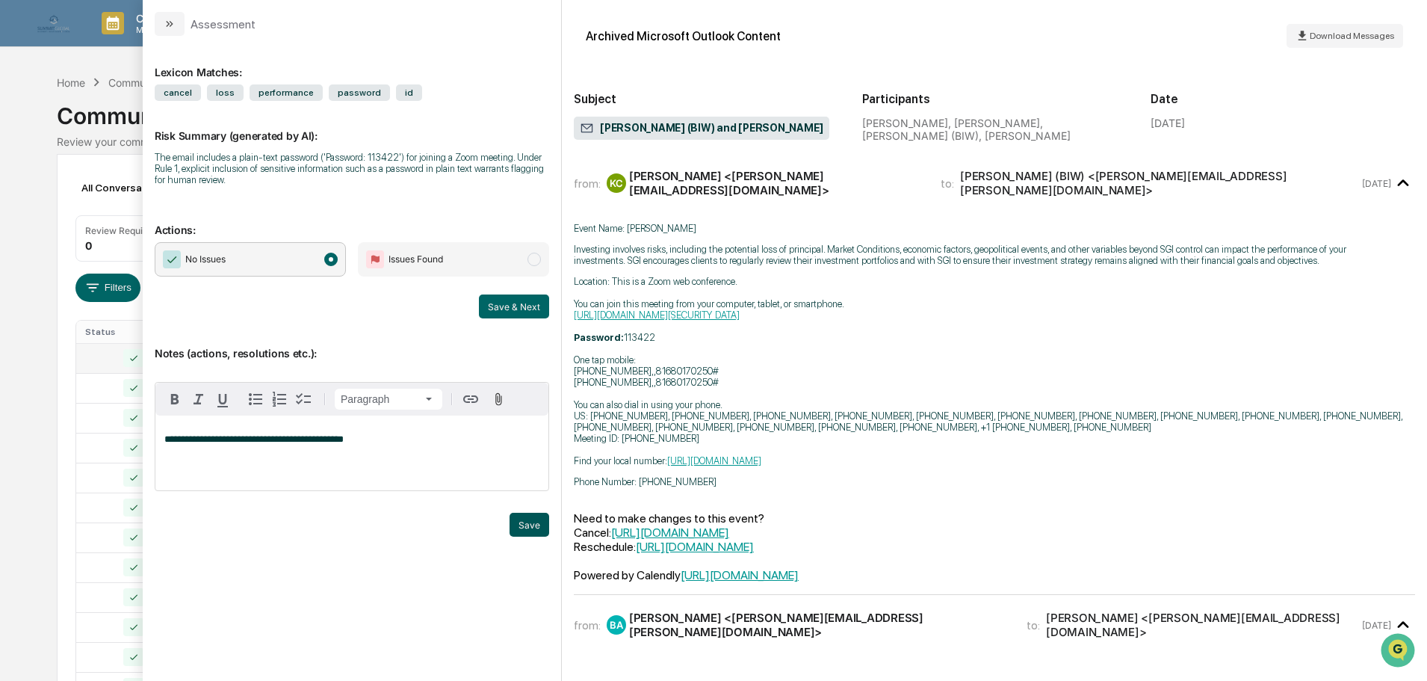
click at [542, 528] on button "Save" at bounding box center [530, 525] width 40 height 24
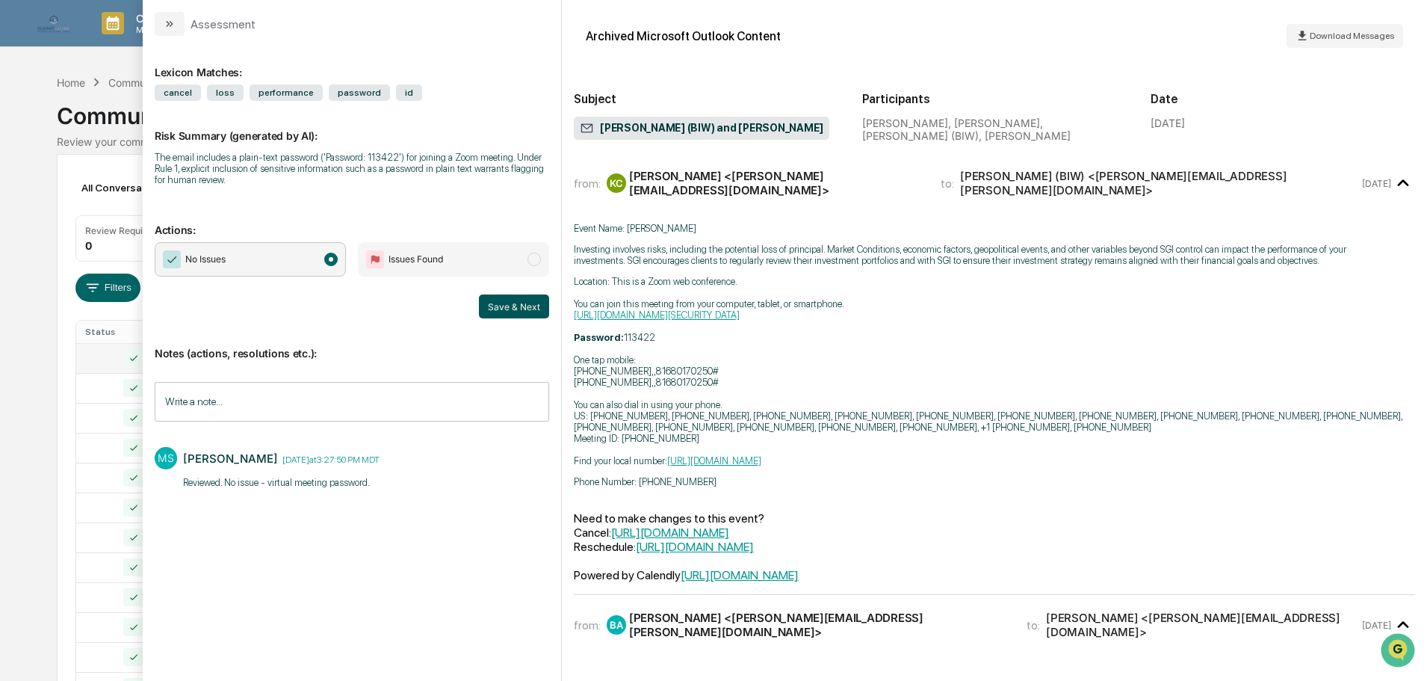
click at [524, 303] on button "Save & Next" at bounding box center [514, 306] width 70 height 24
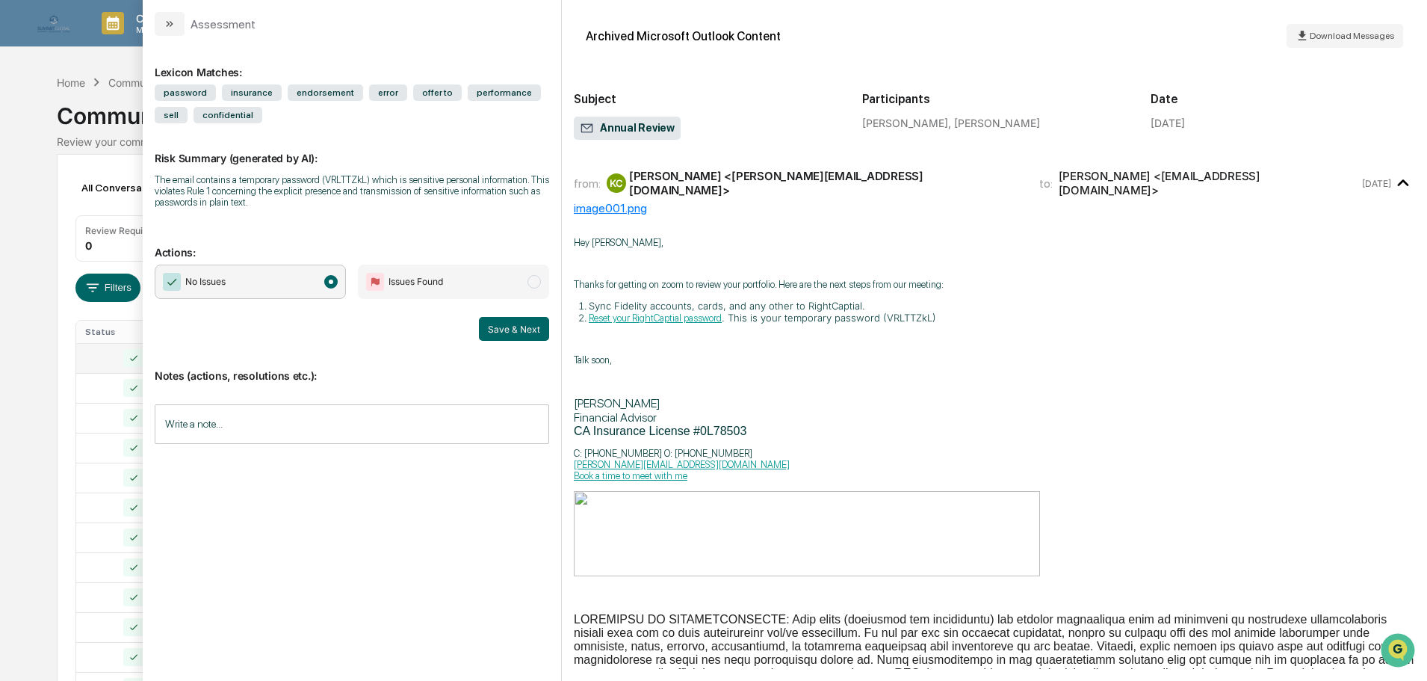
click at [344, 430] on input "Write a note..." at bounding box center [352, 424] width 394 height 40
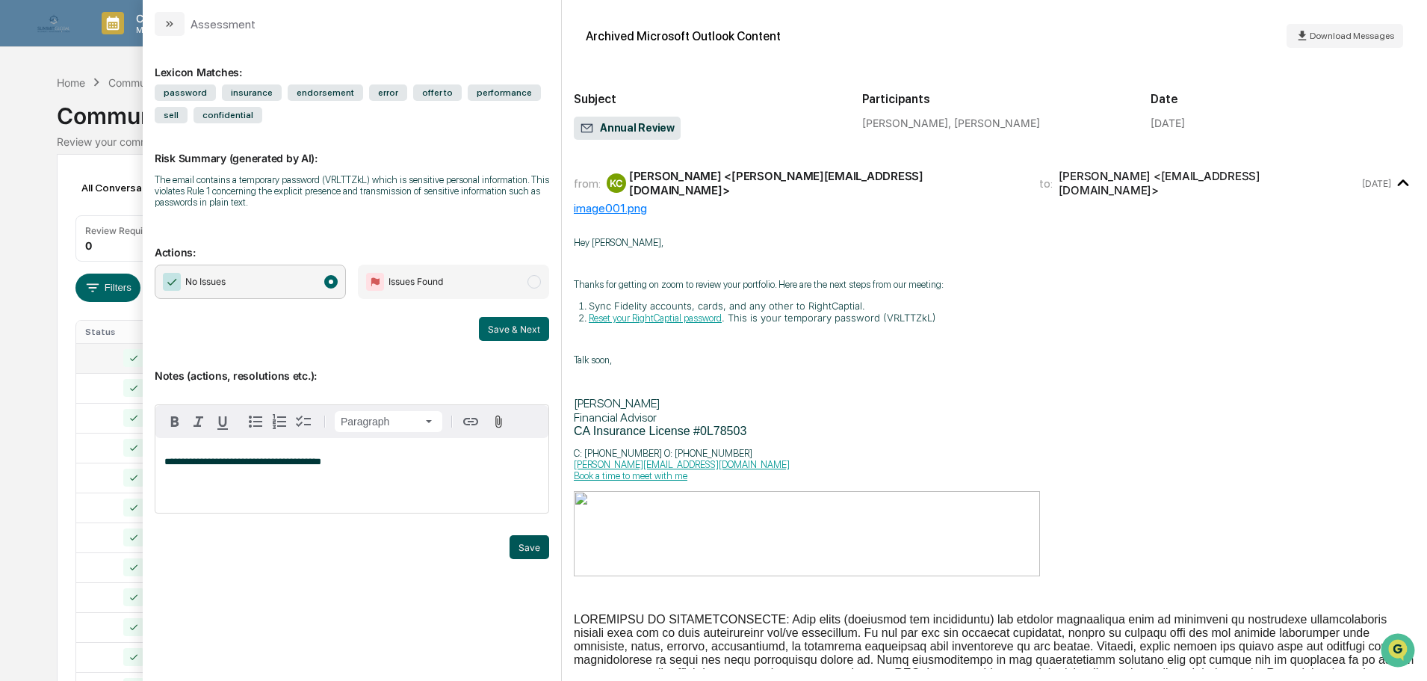
click at [525, 552] on button "Save" at bounding box center [530, 547] width 40 height 24
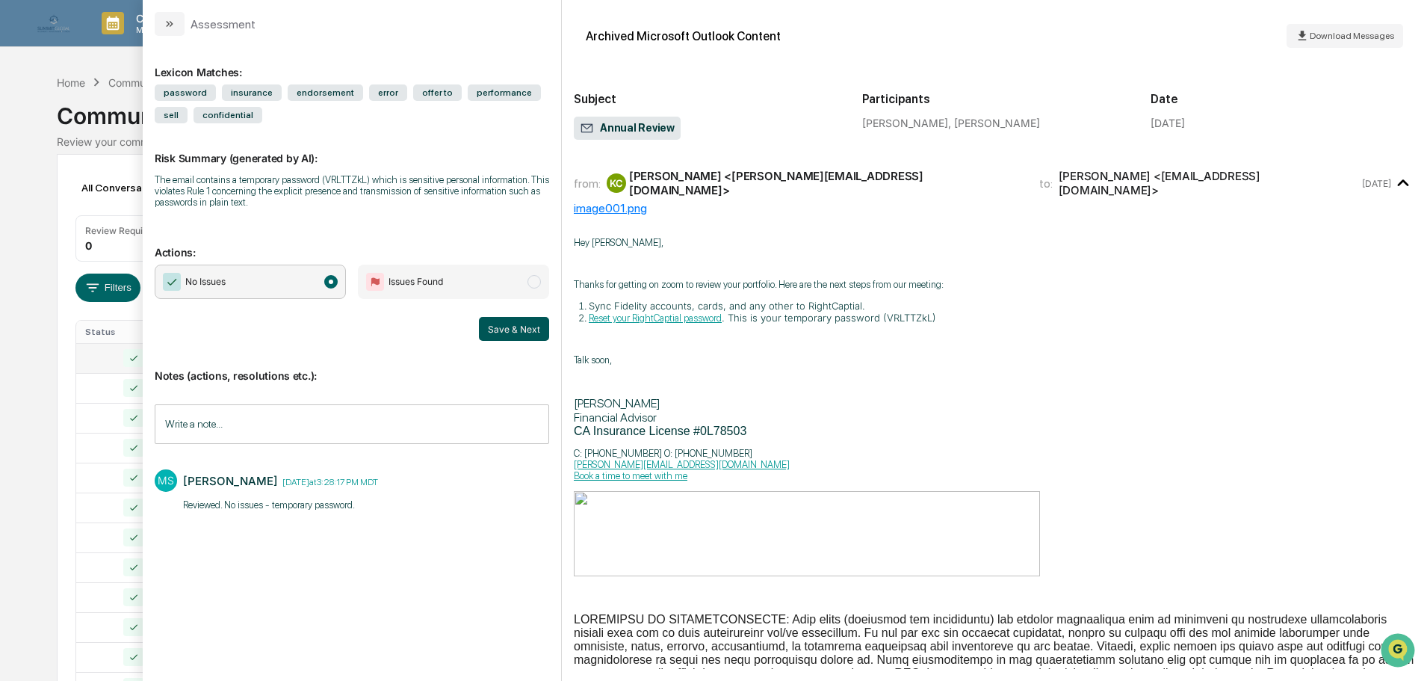
click at [512, 325] on button "Save & Next" at bounding box center [514, 329] width 70 height 24
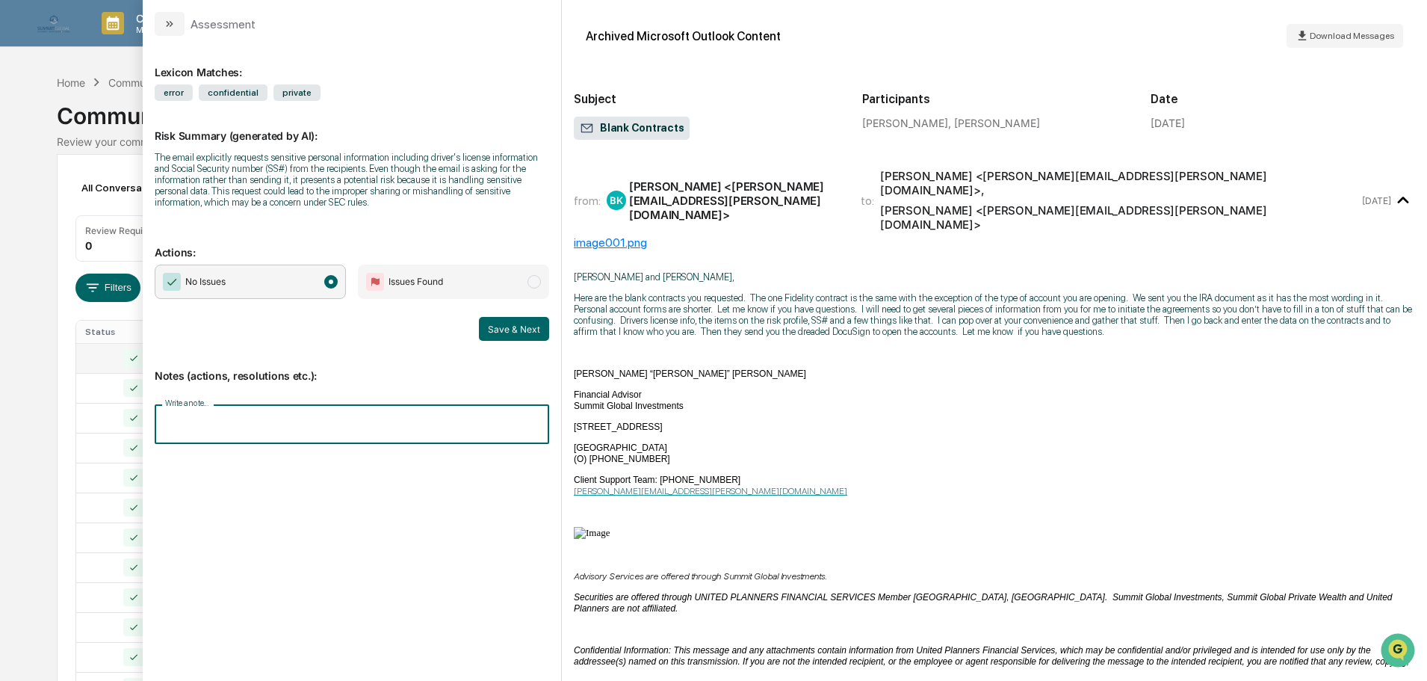
click at [362, 421] on input "Write a note..." at bounding box center [352, 424] width 394 height 40
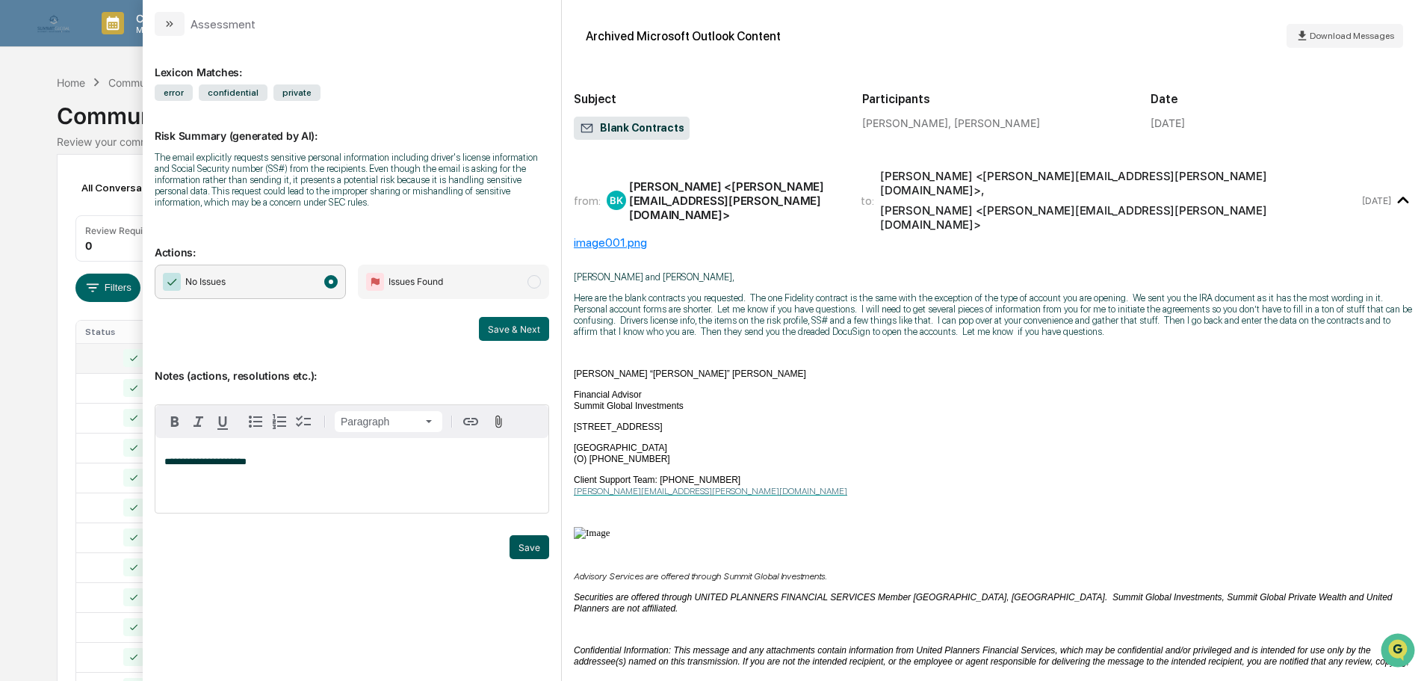
click at [530, 549] on button "Save" at bounding box center [530, 547] width 40 height 24
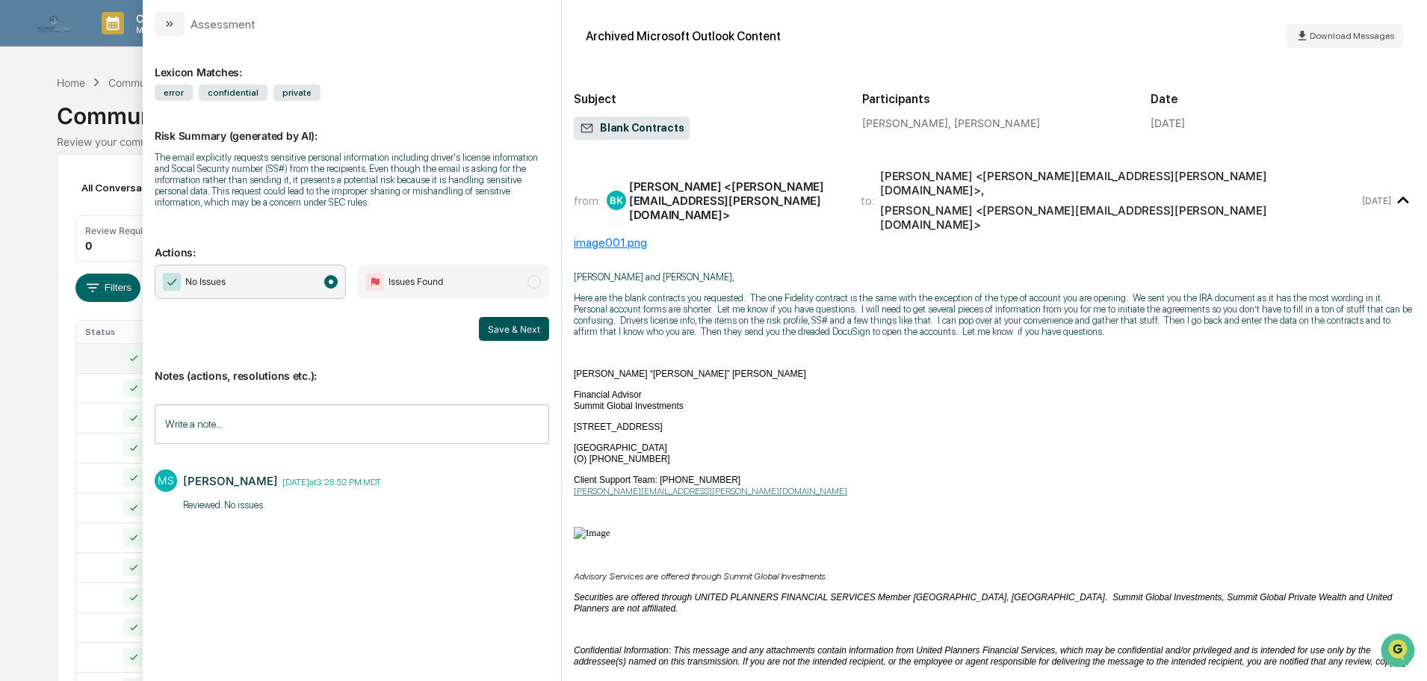
click at [506, 327] on button "Save & Next" at bounding box center [514, 329] width 70 height 24
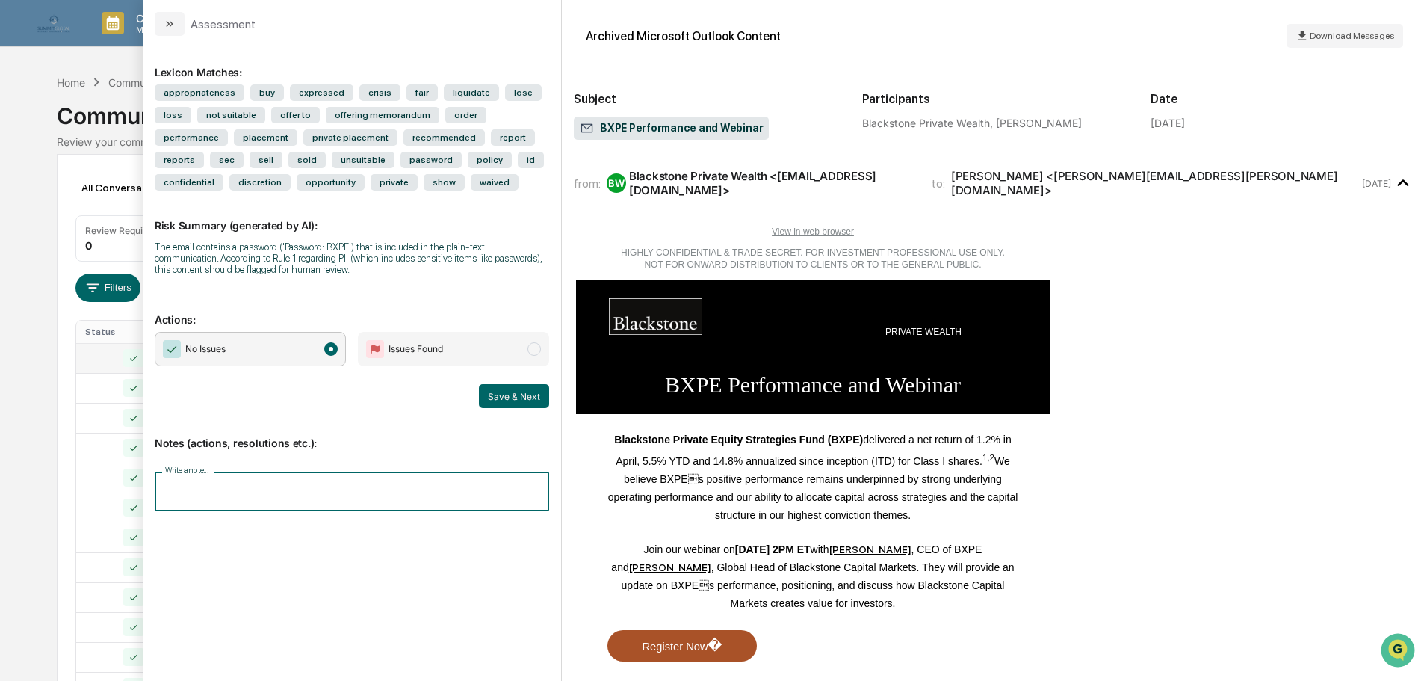
click at [291, 473] on input "Write a note..." at bounding box center [352, 491] width 394 height 40
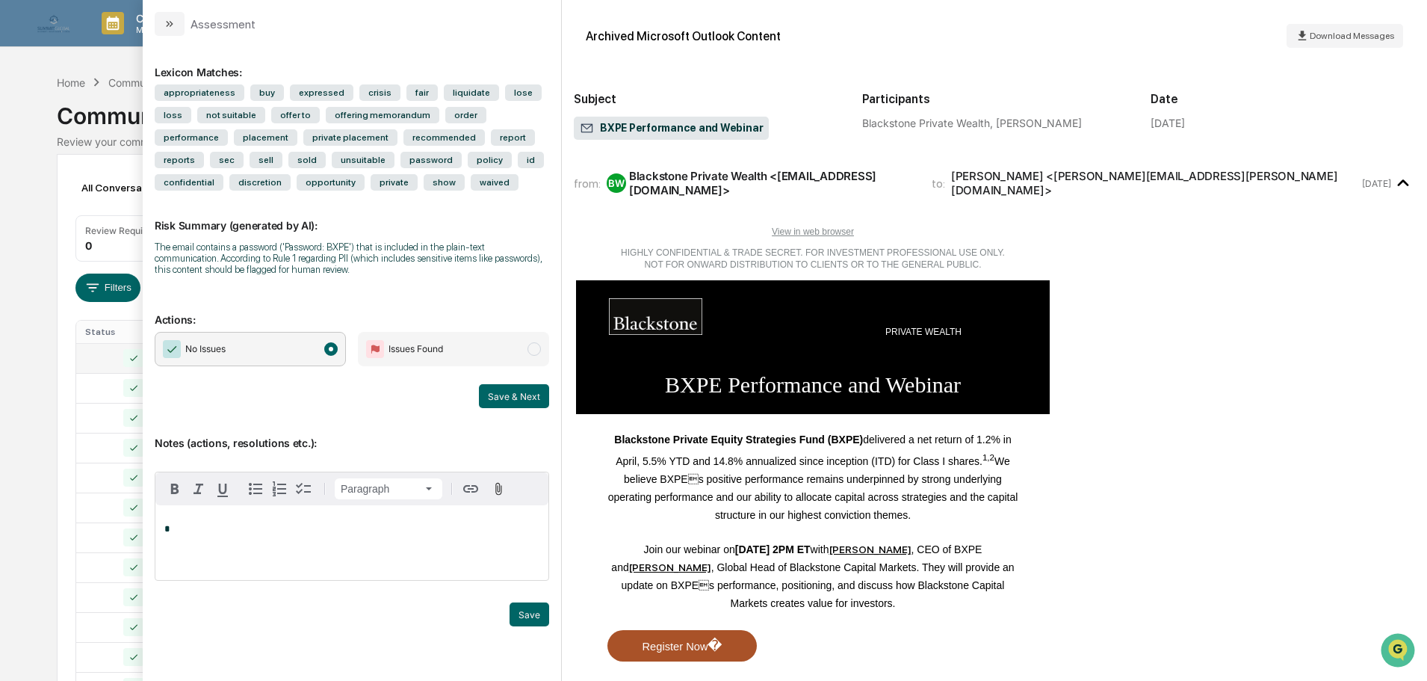
click at [253, 533] on p "*" at bounding box center [351, 529] width 375 height 10
click at [528, 619] on button "Save" at bounding box center [530, 614] width 40 height 24
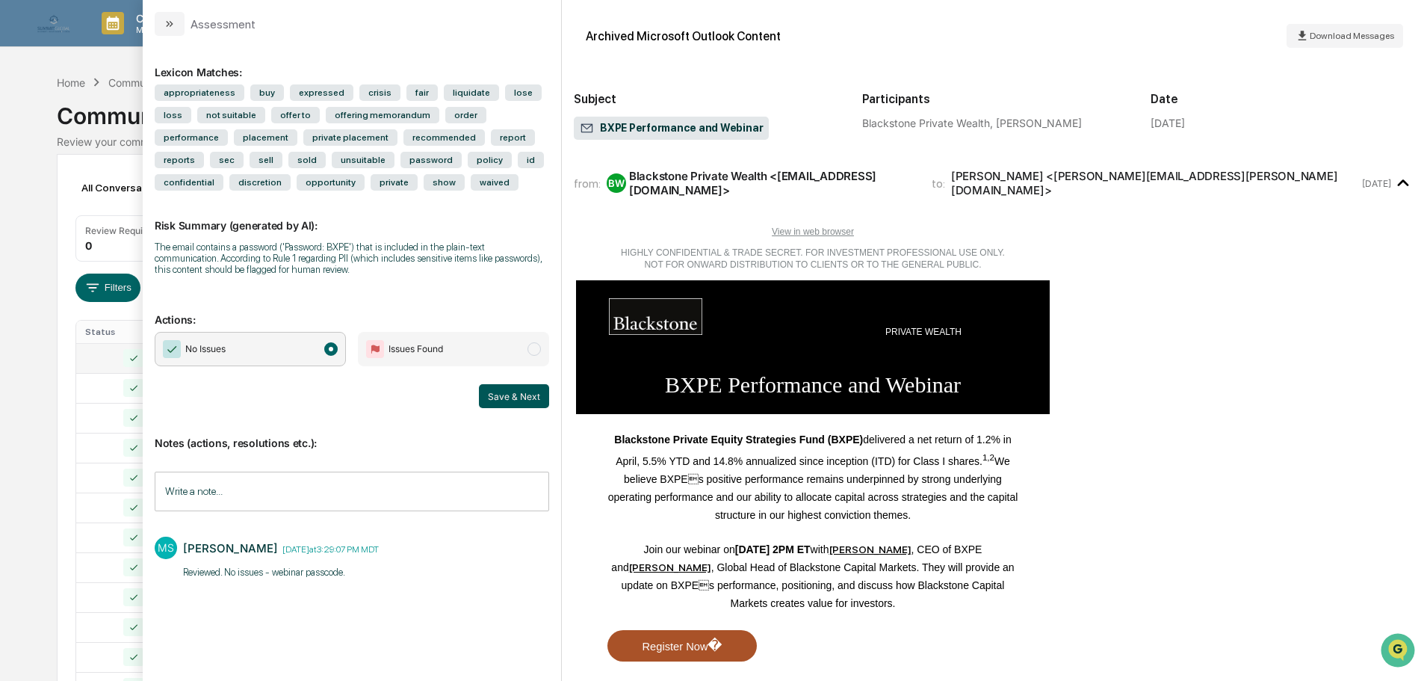
click at [498, 385] on button "Save & Next" at bounding box center [514, 396] width 70 height 24
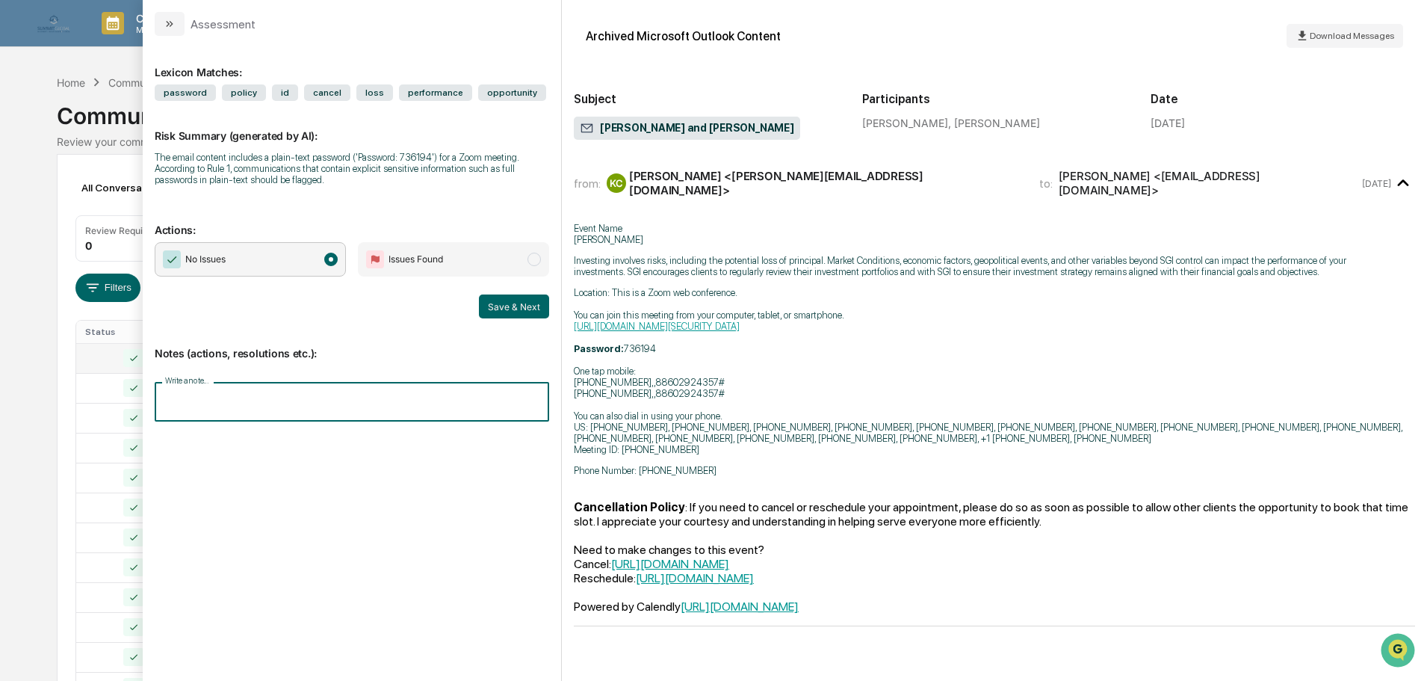
click at [228, 394] on input "Write a note..." at bounding box center [352, 402] width 394 height 40
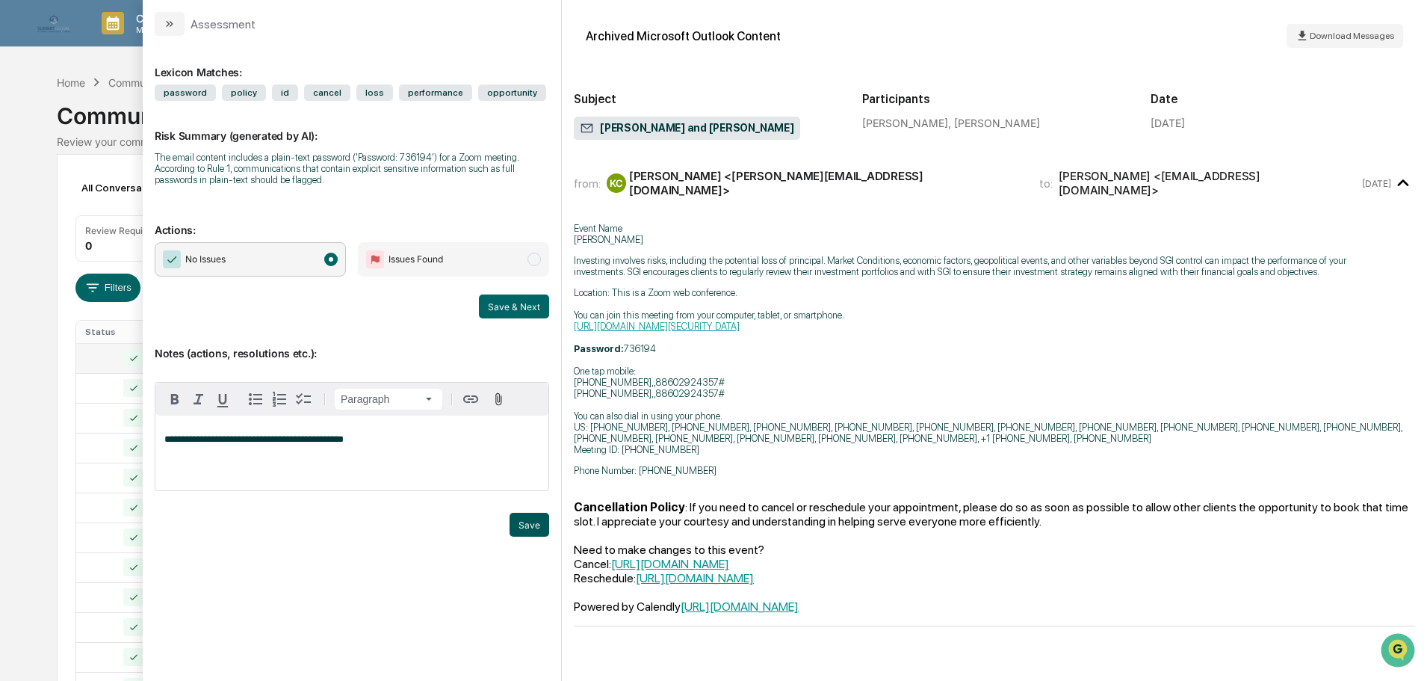
click at [527, 516] on button "Save" at bounding box center [530, 525] width 40 height 24
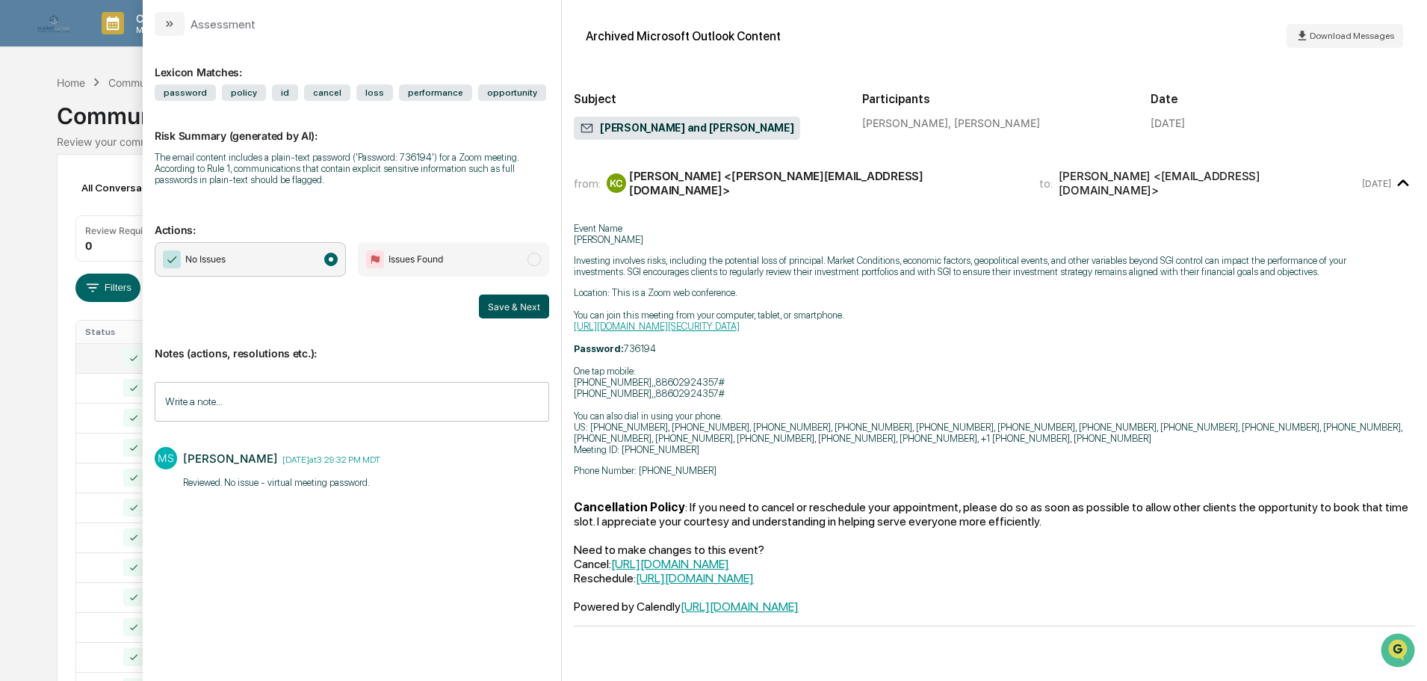
click at [520, 304] on button "Save & Next" at bounding box center [514, 306] width 70 height 24
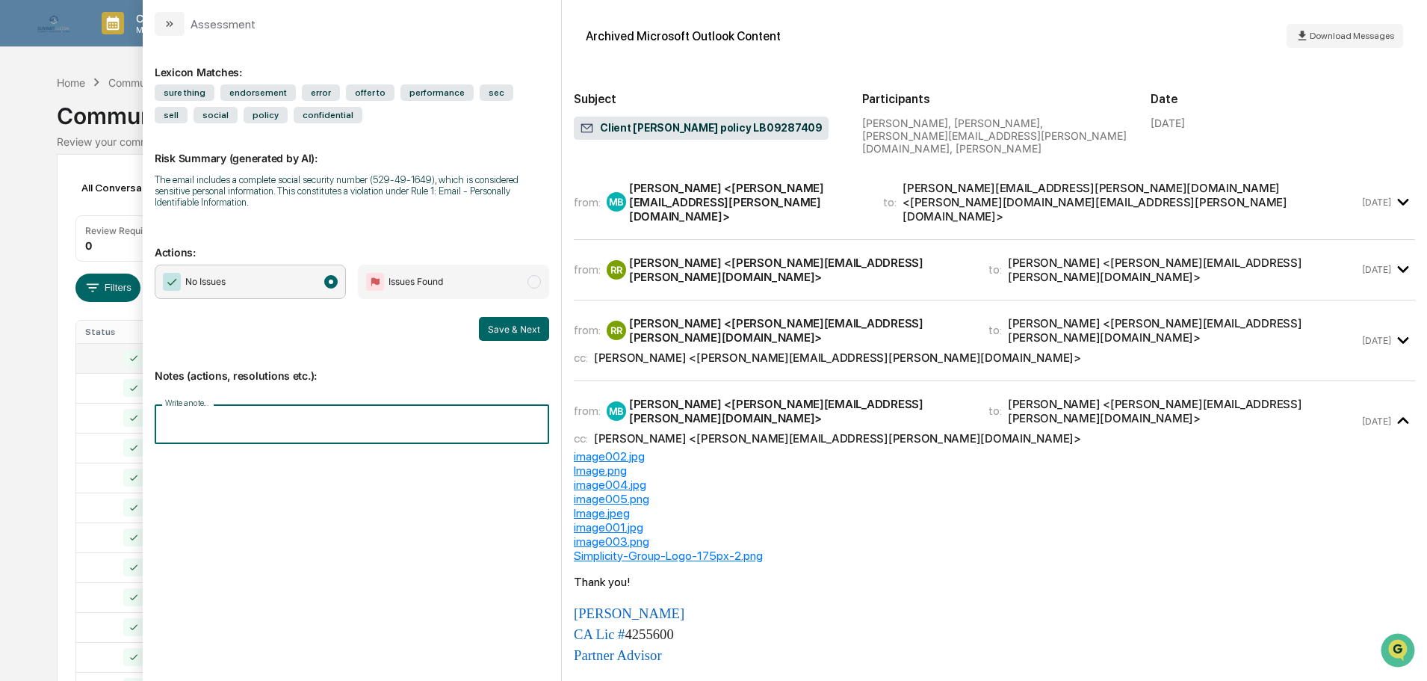
click at [268, 428] on input "Write a note..." at bounding box center [352, 424] width 394 height 40
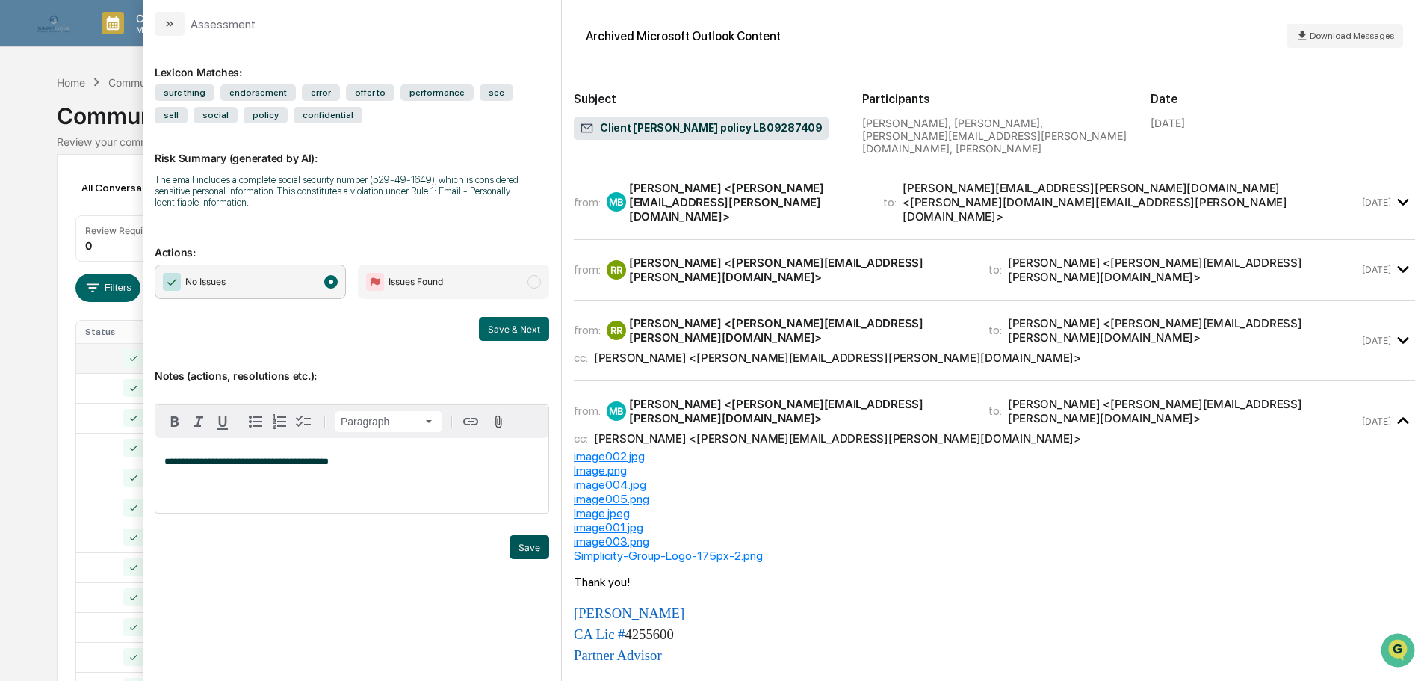
click at [533, 551] on button "Save" at bounding box center [530, 547] width 40 height 24
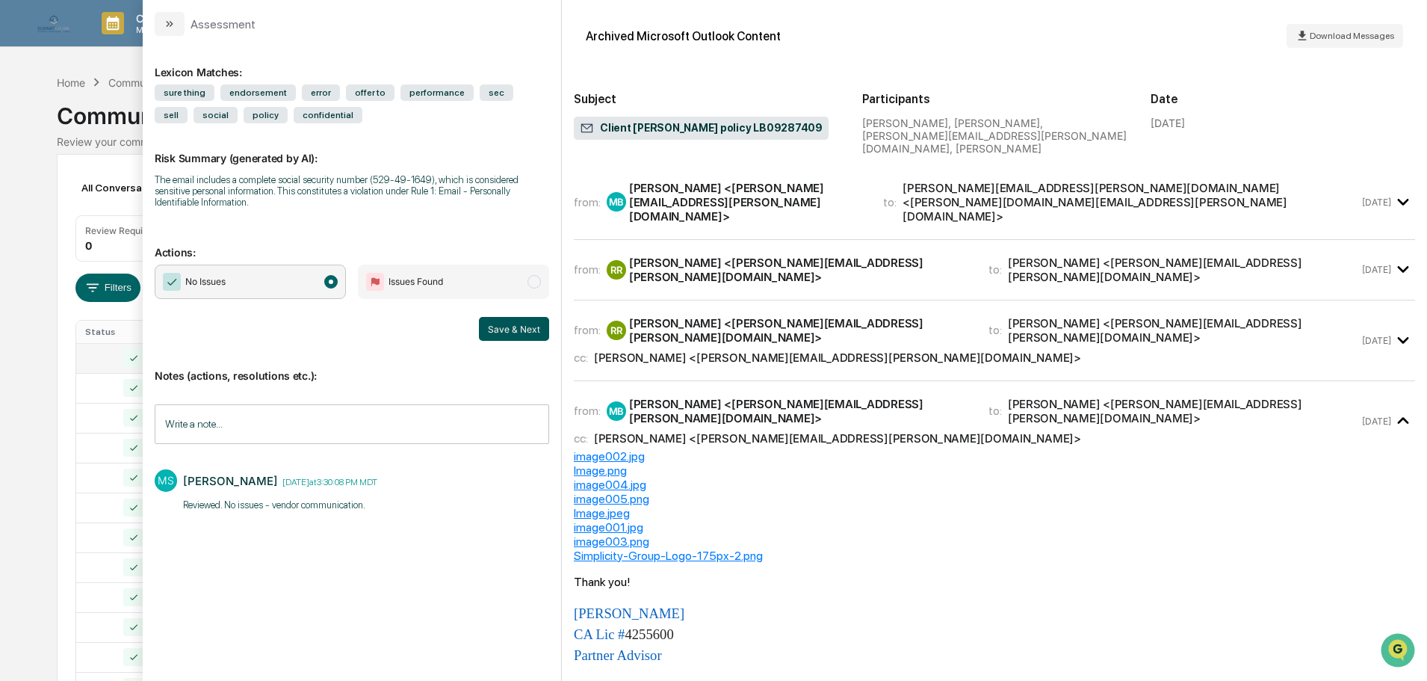
click at [508, 322] on button "Save & Next" at bounding box center [514, 329] width 70 height 24
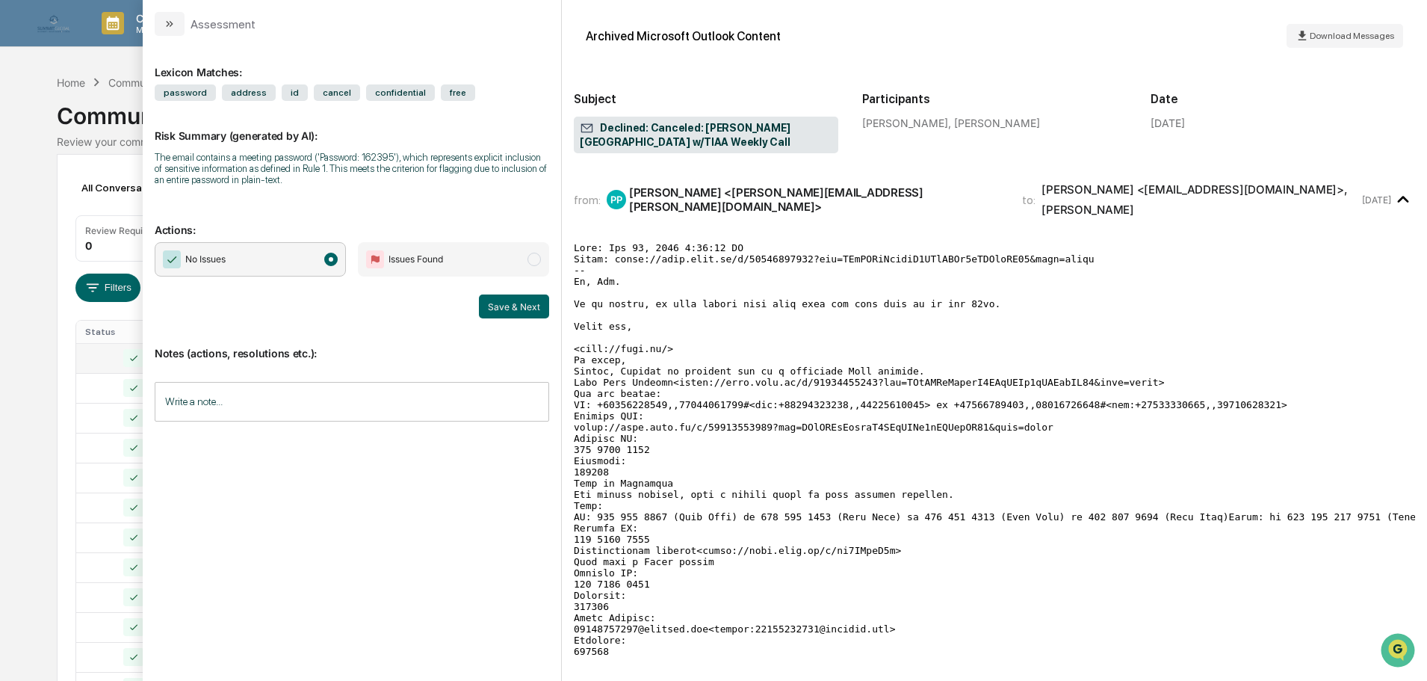
click at [264, 397] on input "Write a note..." at bounding box center [352, 402] width 394 height 40
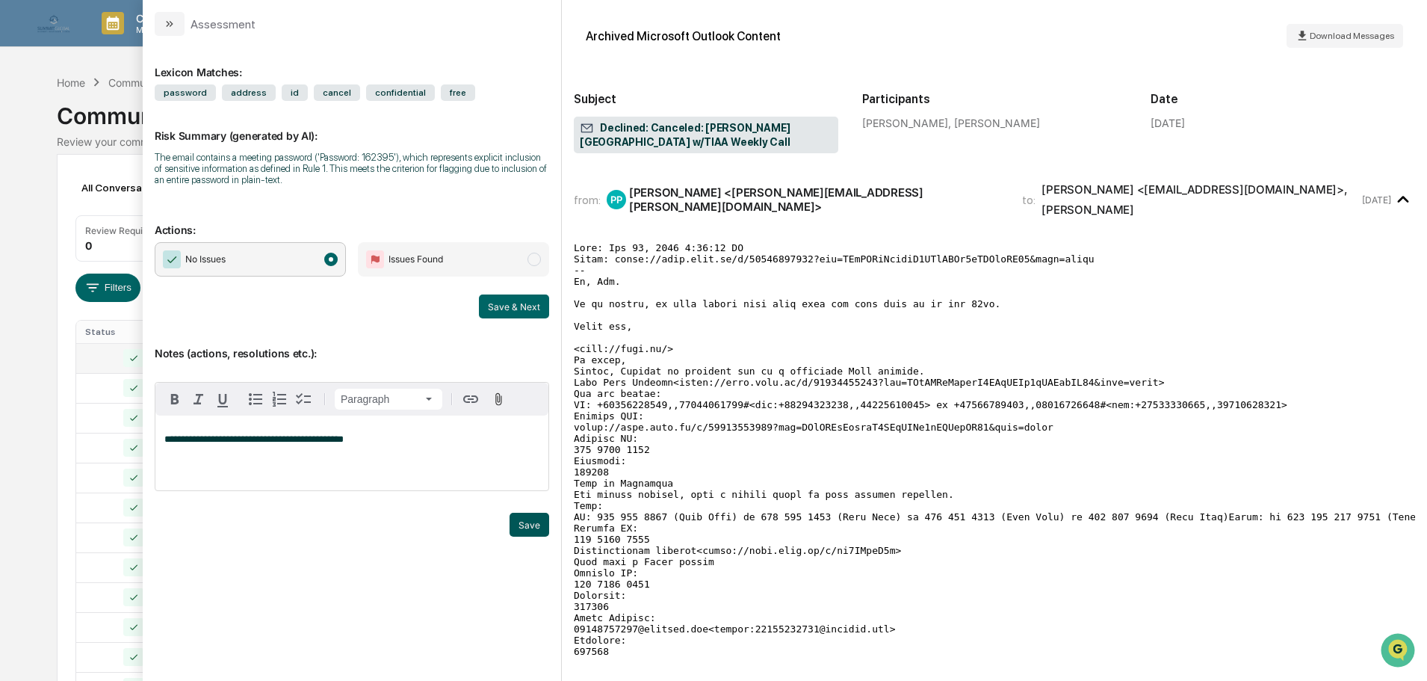
click at [537, 519] on button "Save" at bounding box center [530, 525] width 40 height 24
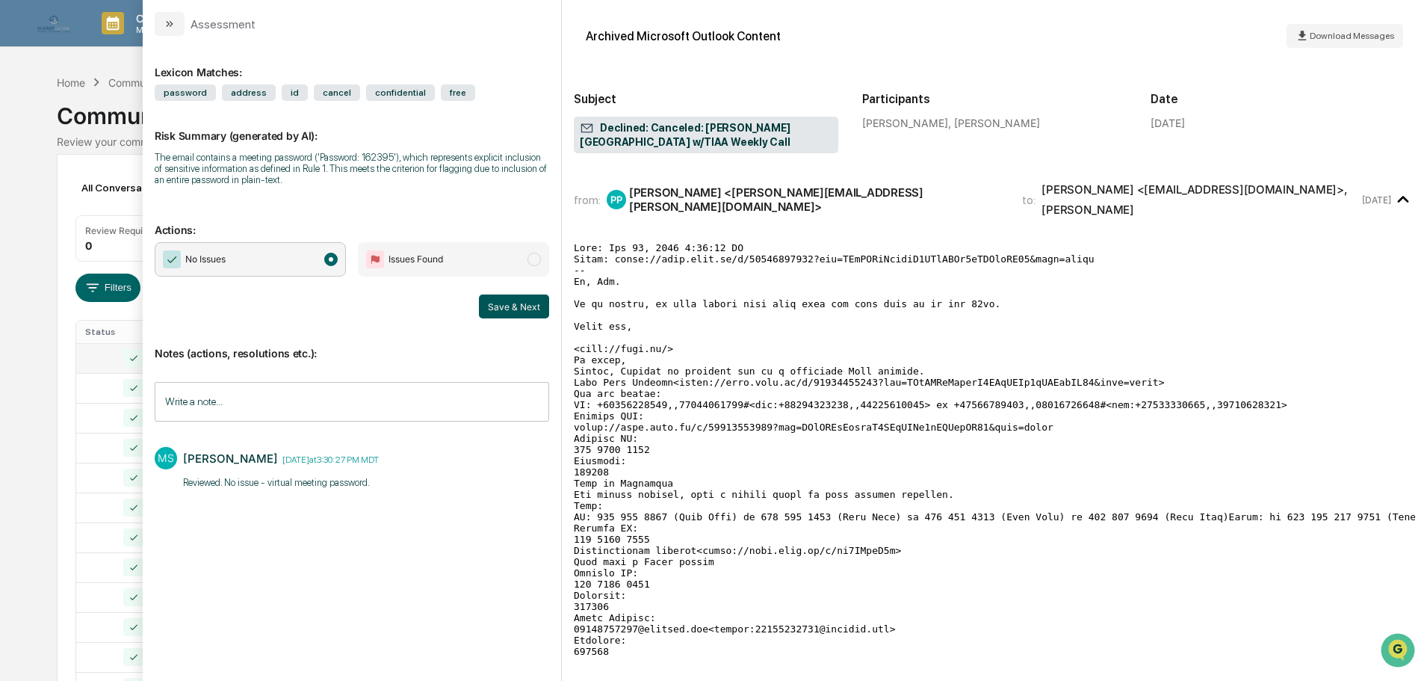
click at [514, 309] on button "Save & Next" at bounding box center [514, 306] width 70 height 24
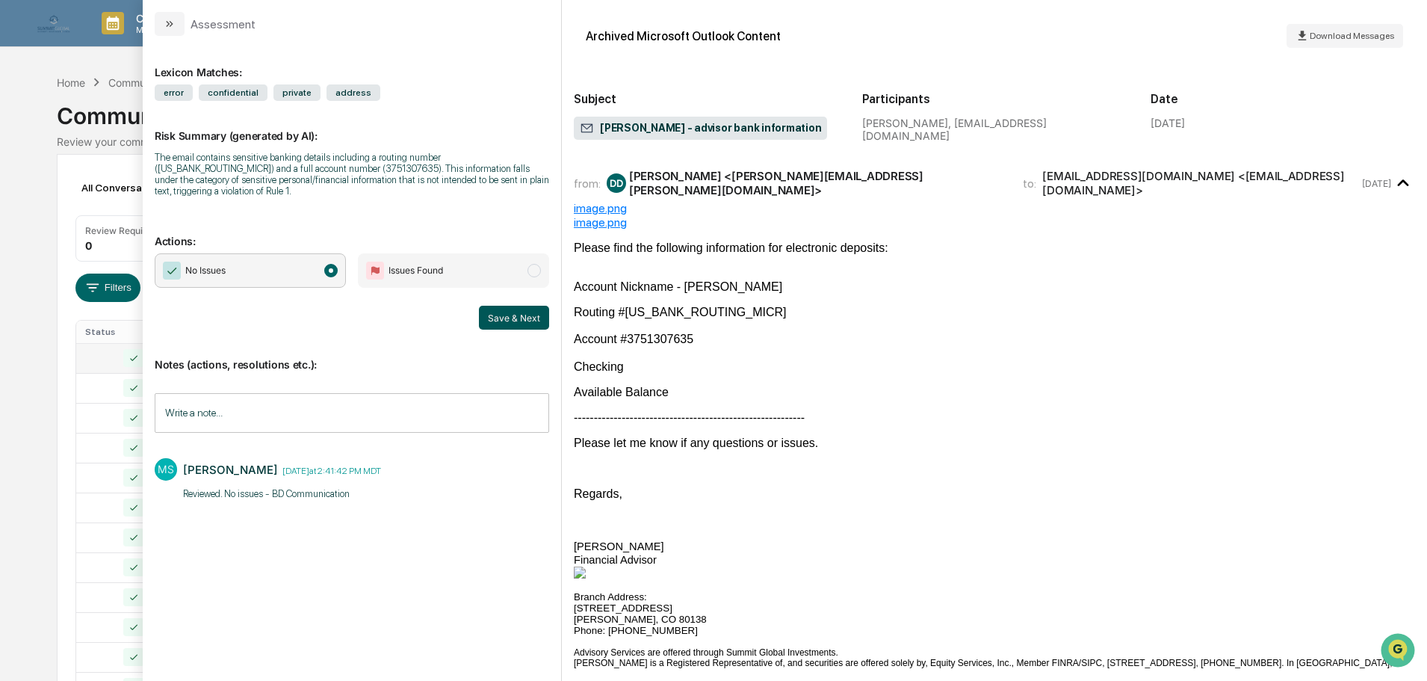
click at [513, 316] on button "Save & Next" at bounding box center [514, 318] width 70 height 24
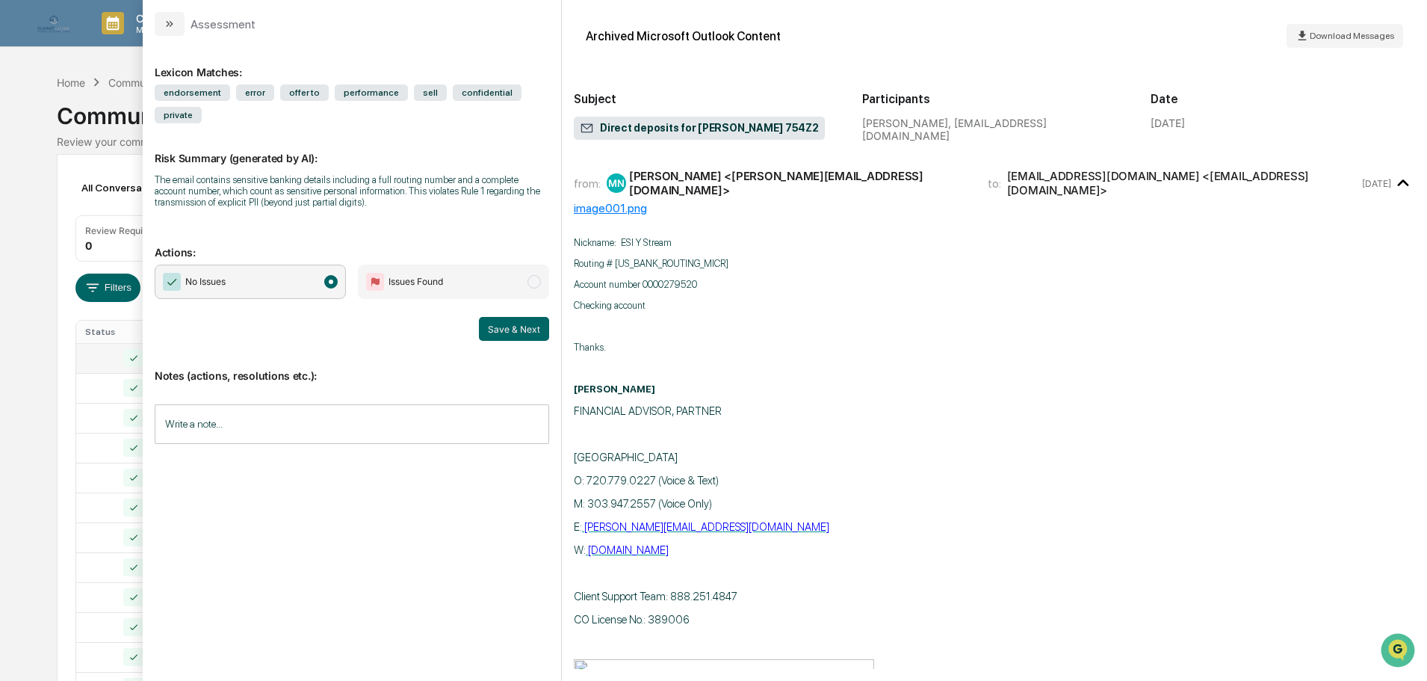
click at [228, 404] on input "Write a note..." at bounding box center [352, 424] width 394 height 40
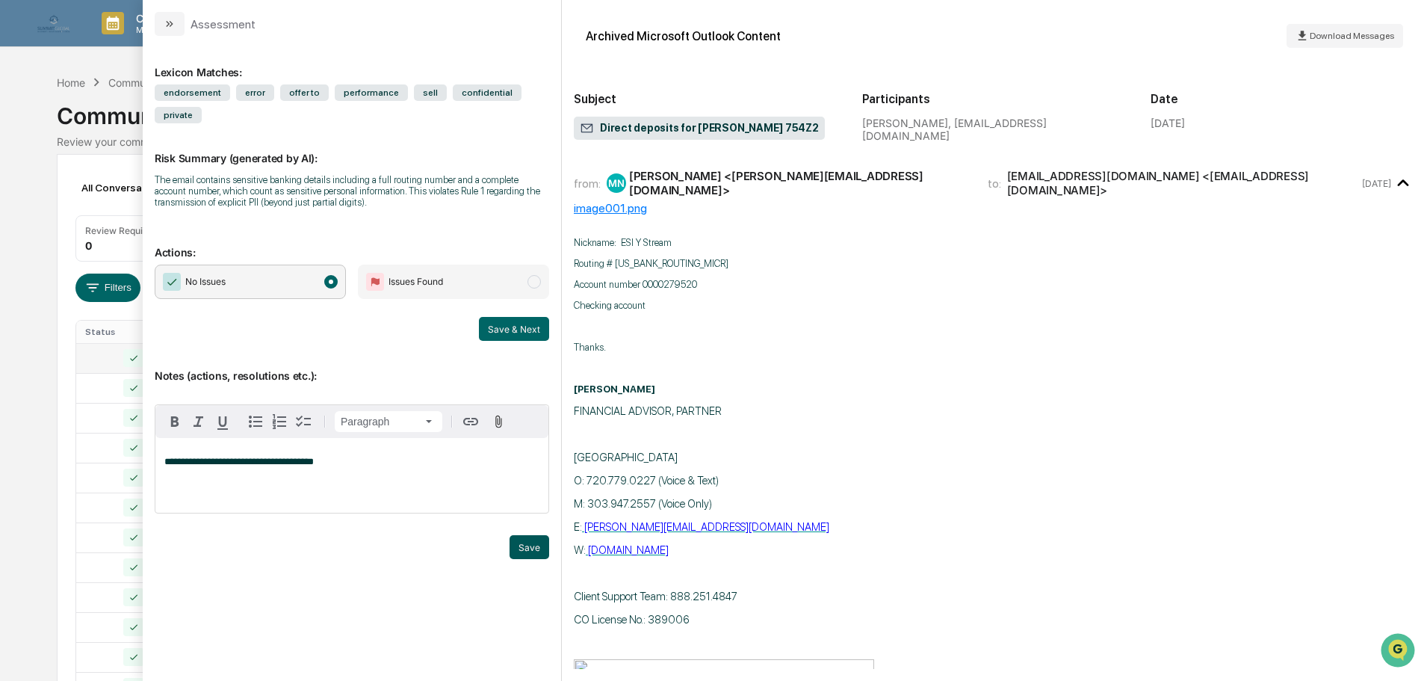
click at [512, 535] on button "Save" at bounding box center [530, 547] width 40 height 24
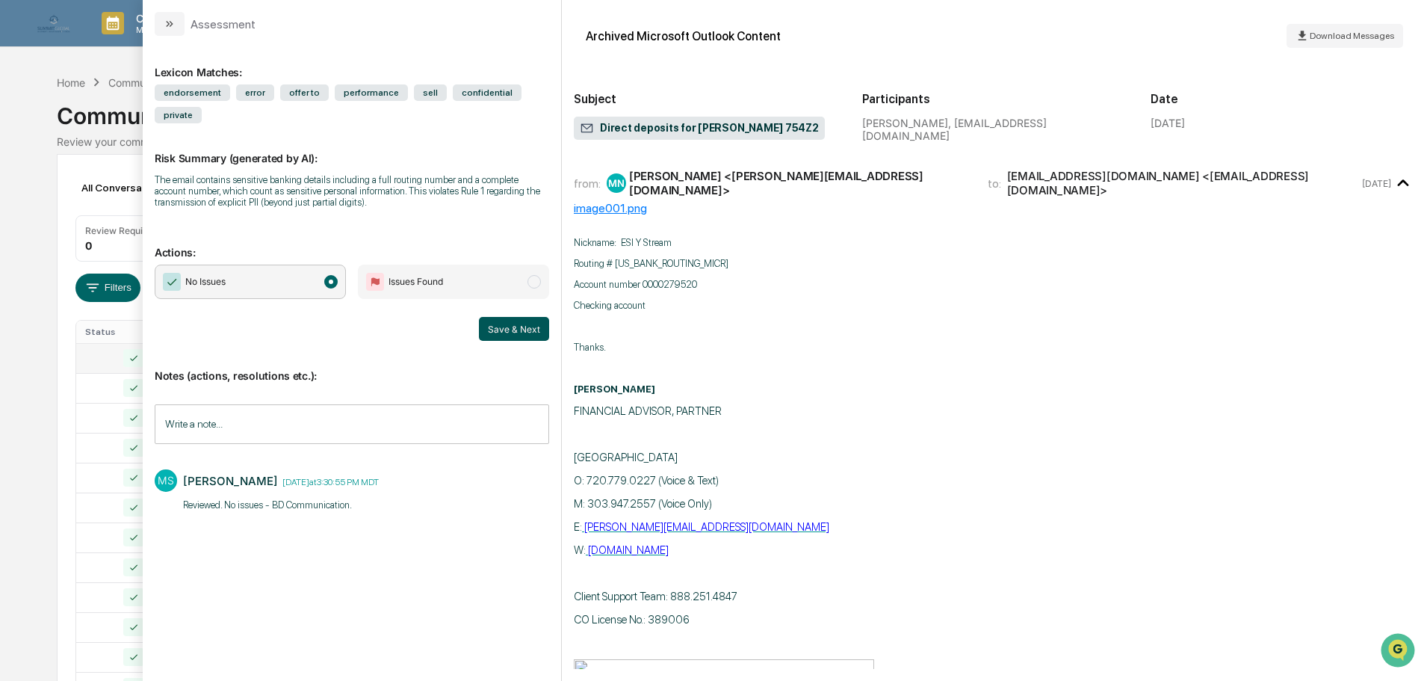
click at [531, 317] on button "Save & Next" at bounding box center [514, 329] width 70 height 24
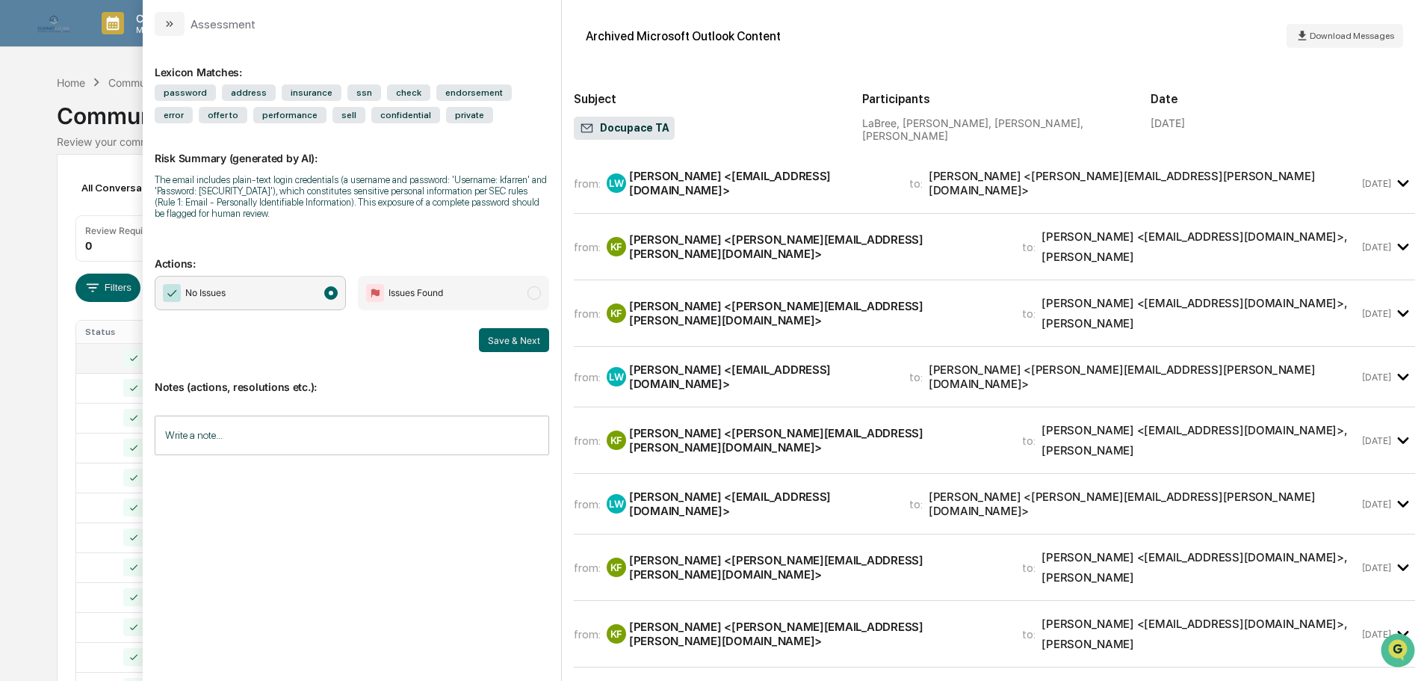
click at [451, 430] on input "Write a note..." at bounding box center [352, 435] width 394 height 40
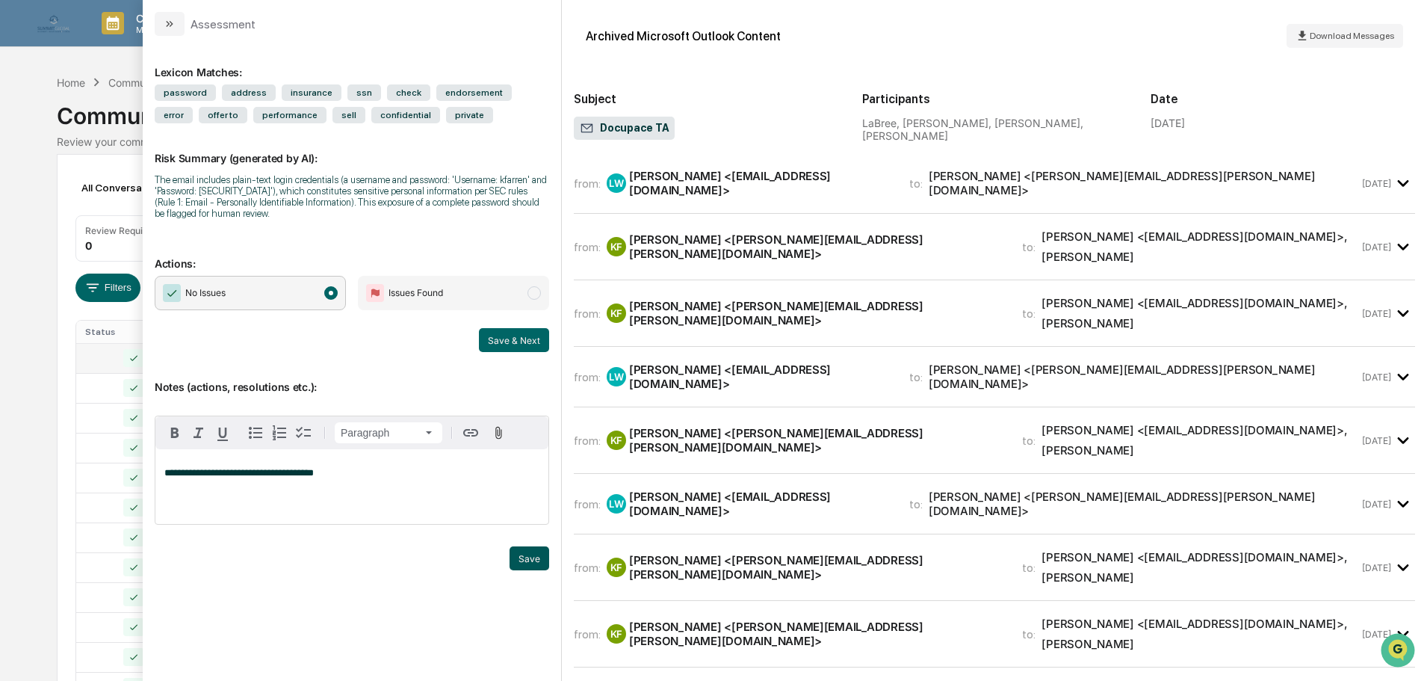
click at [548, 559] on button "Save" at bounding box center [530, 558] width 40 height 24
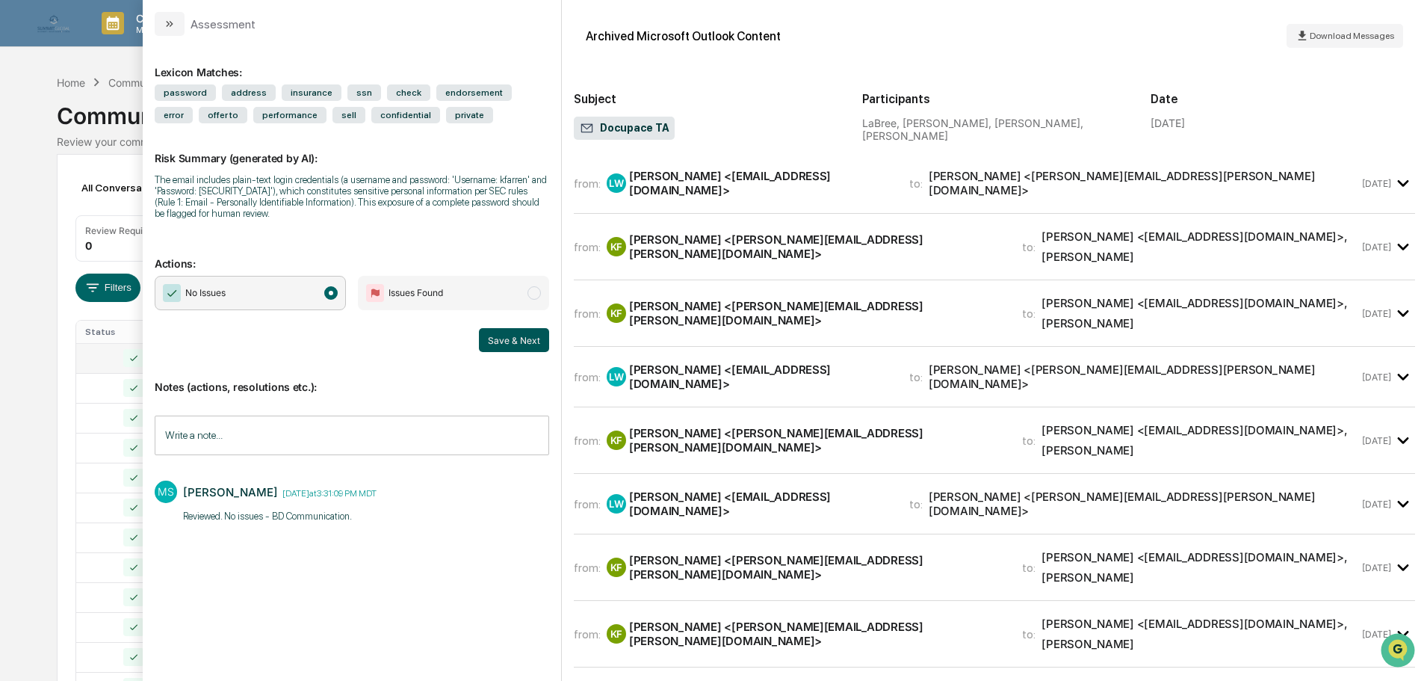
click at [539, 336] on button "Save & Next" at bounding box center [514, 340] width 70 height 24
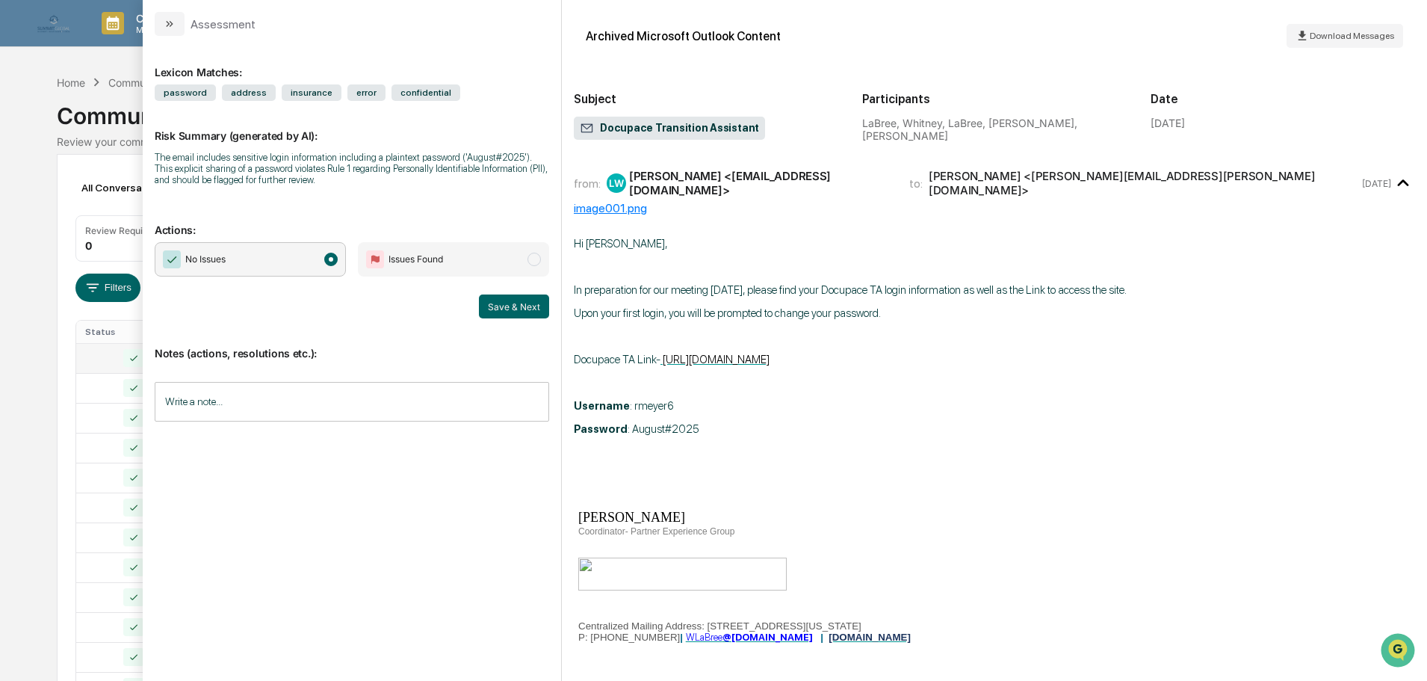
click at [380, 388] on input "Write a note..." at bounding box center [352, 402] width 394 height 40
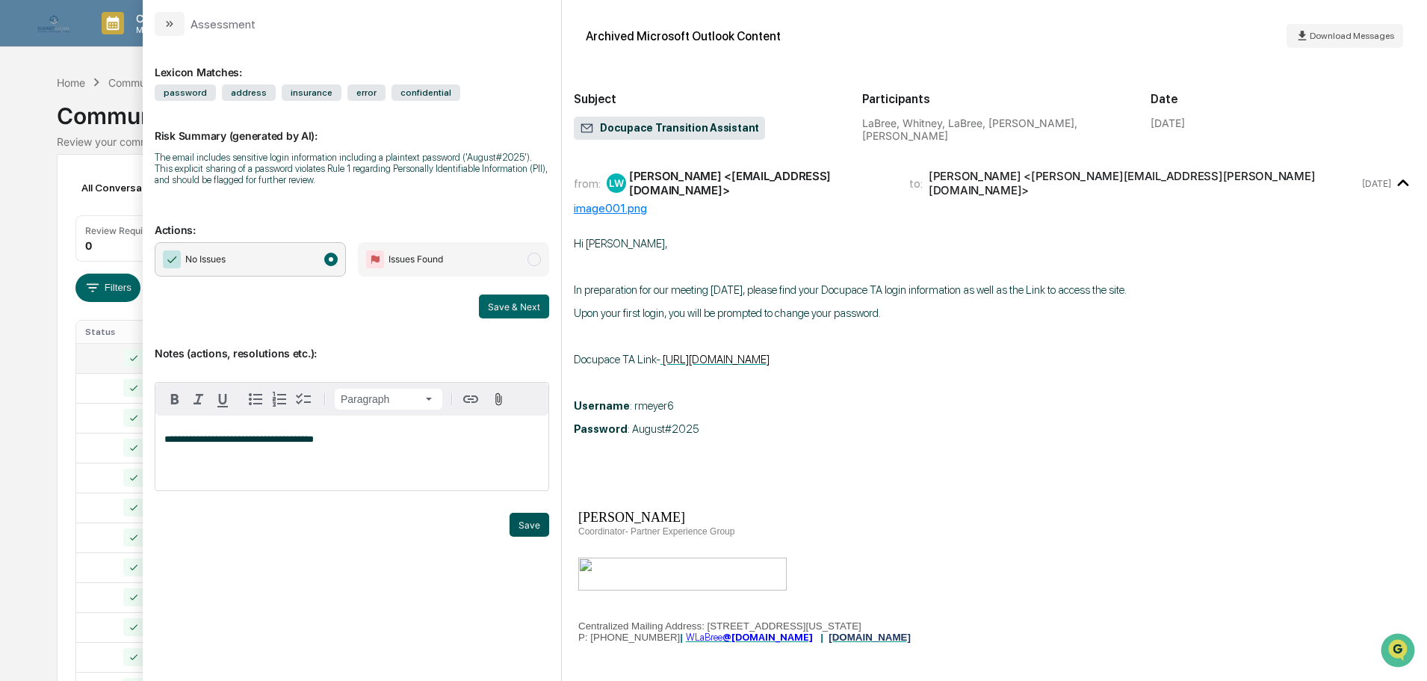
click at [513, 520] on button "Save" at bounding box center [530, 525] width 40 height 24
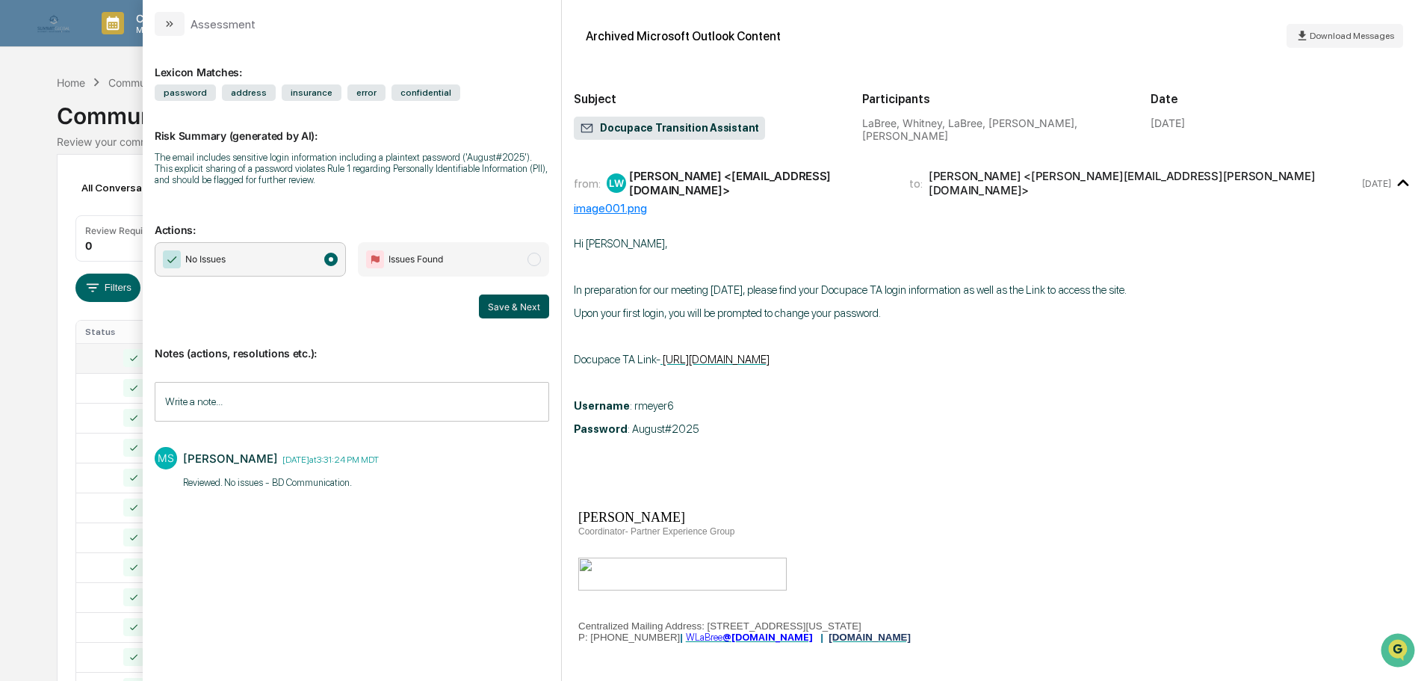
click at [529, 310] on button "Save & Next" at bounding box center [514, 306] width 70 height 24
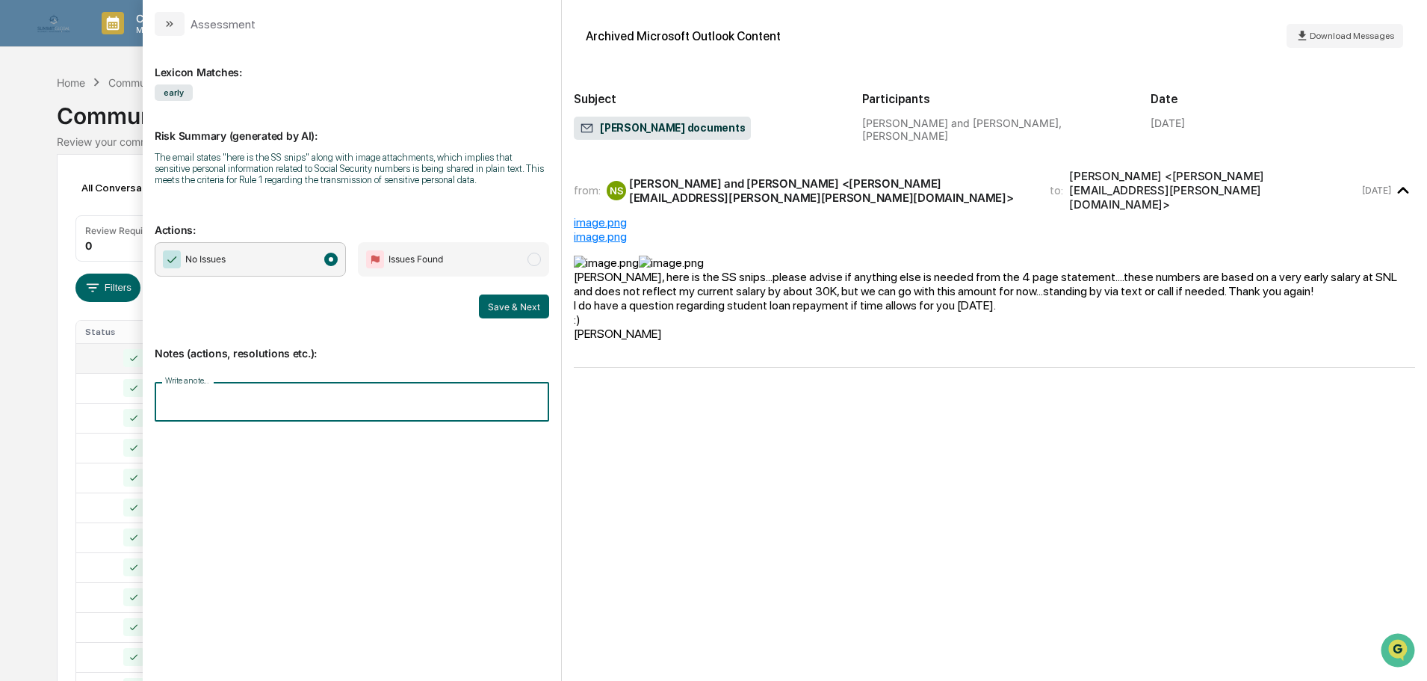
click at [210, 394] on input "Write a note..." at bounding box center [352, 402] width 394 height 40
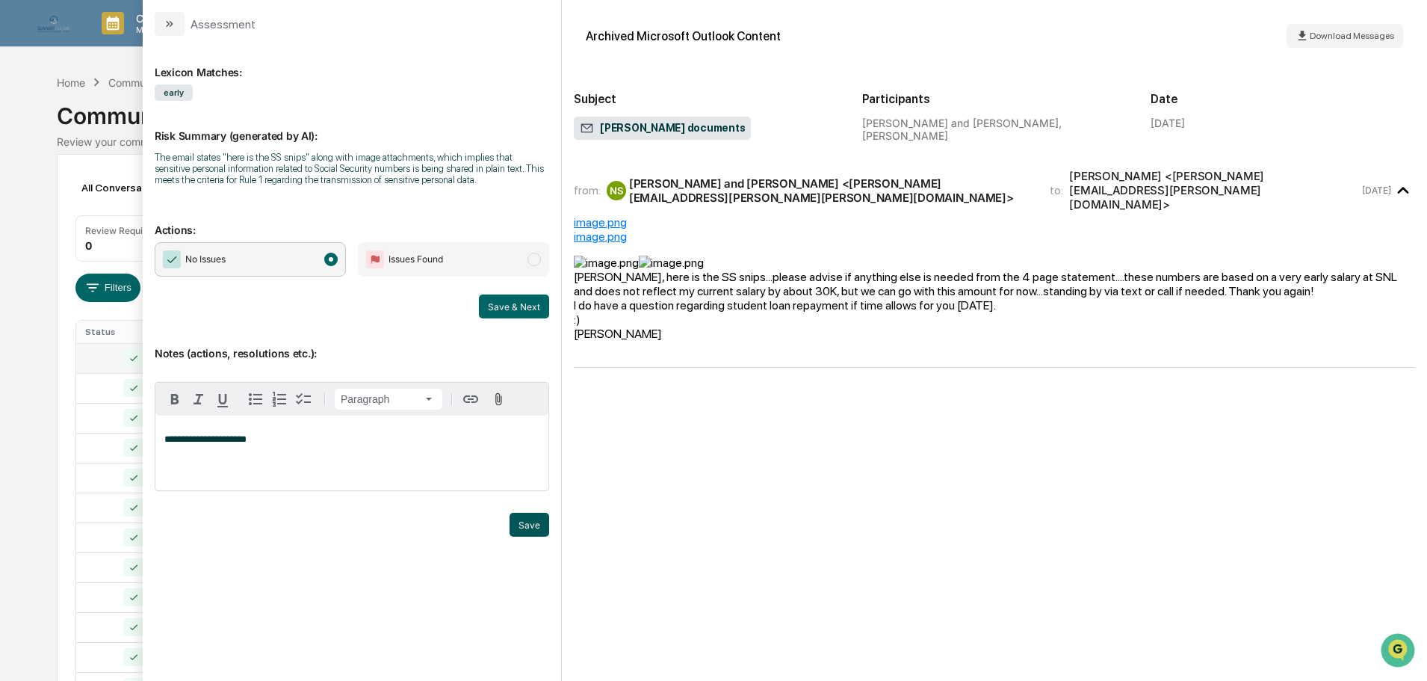
click at [532, 517] on button "Save" at bounding box center [530, 525] width 40 height 24
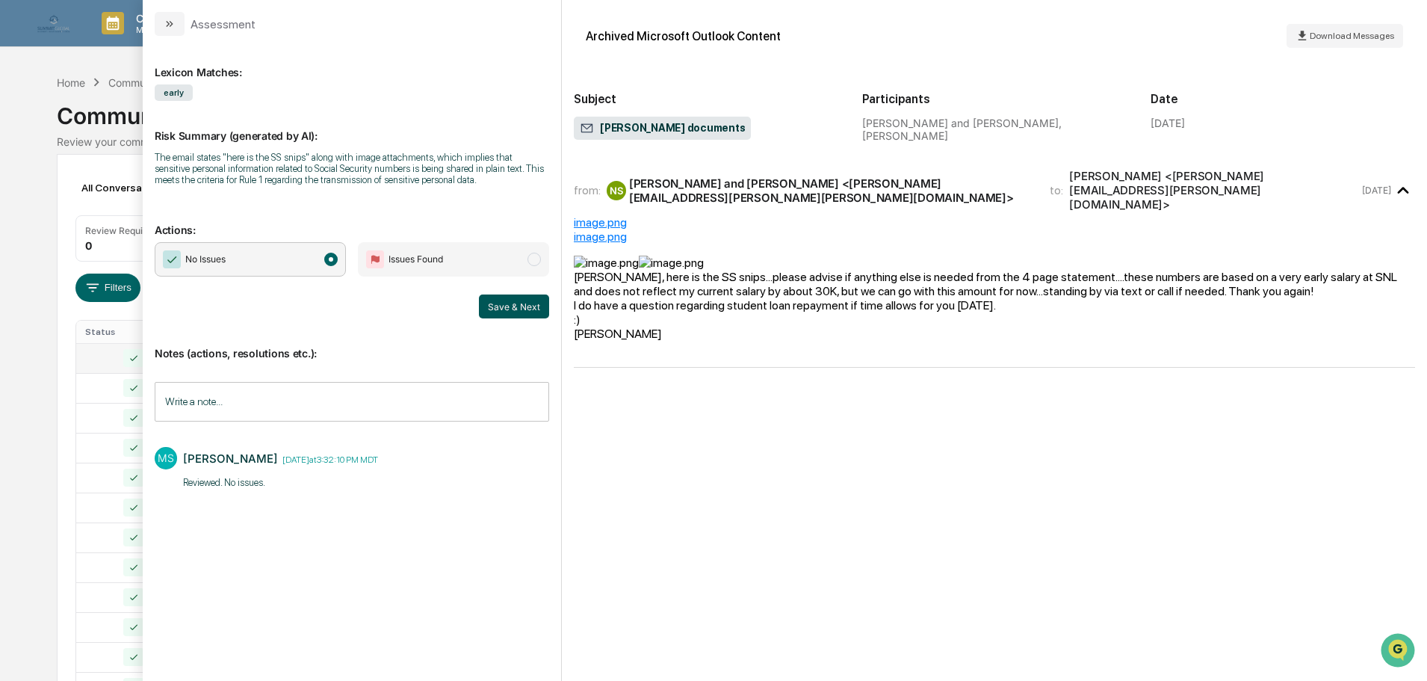
click at [515, 312] on button "Save & Next" at bounding box center [514, 306] width 70 height 24
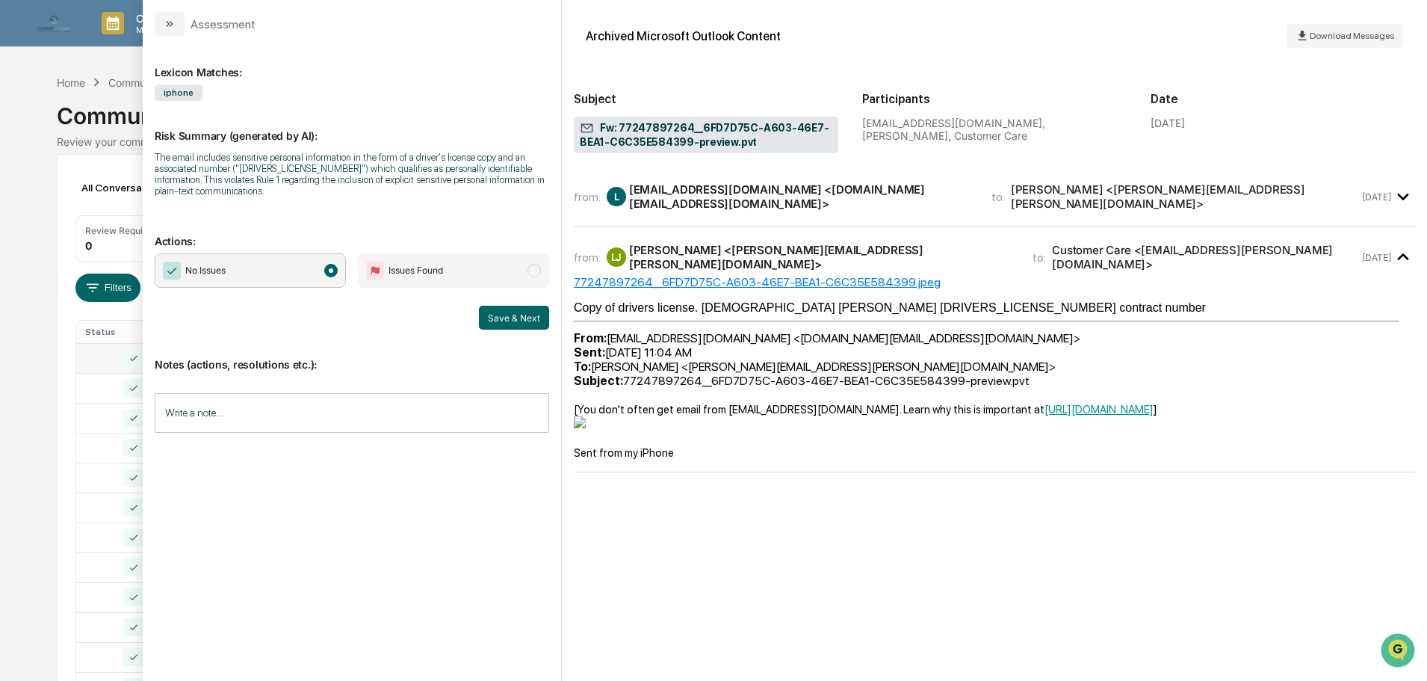
click at [808, 184] on div "from: L ljensen10.lj@gmail.com <ljensen10.lj@gmail.com> to: Layne Jensen <layne…" at bounding box center [994, 197] width 841 height 36
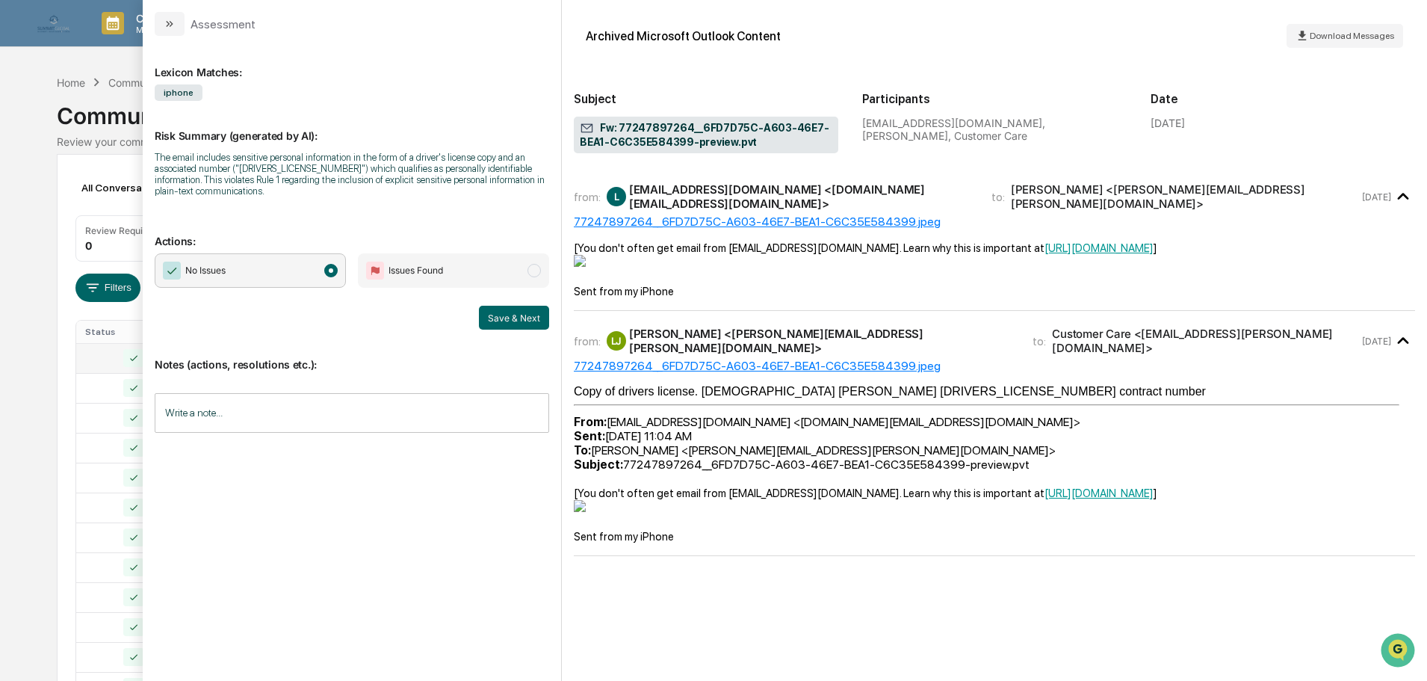
click at [539, 274] on span "modal" at bounding box center [533, 270] width 13 height 13
click at [517, 316] on button "Save & Next" at bounding box center [514, 318] width 70 height 24
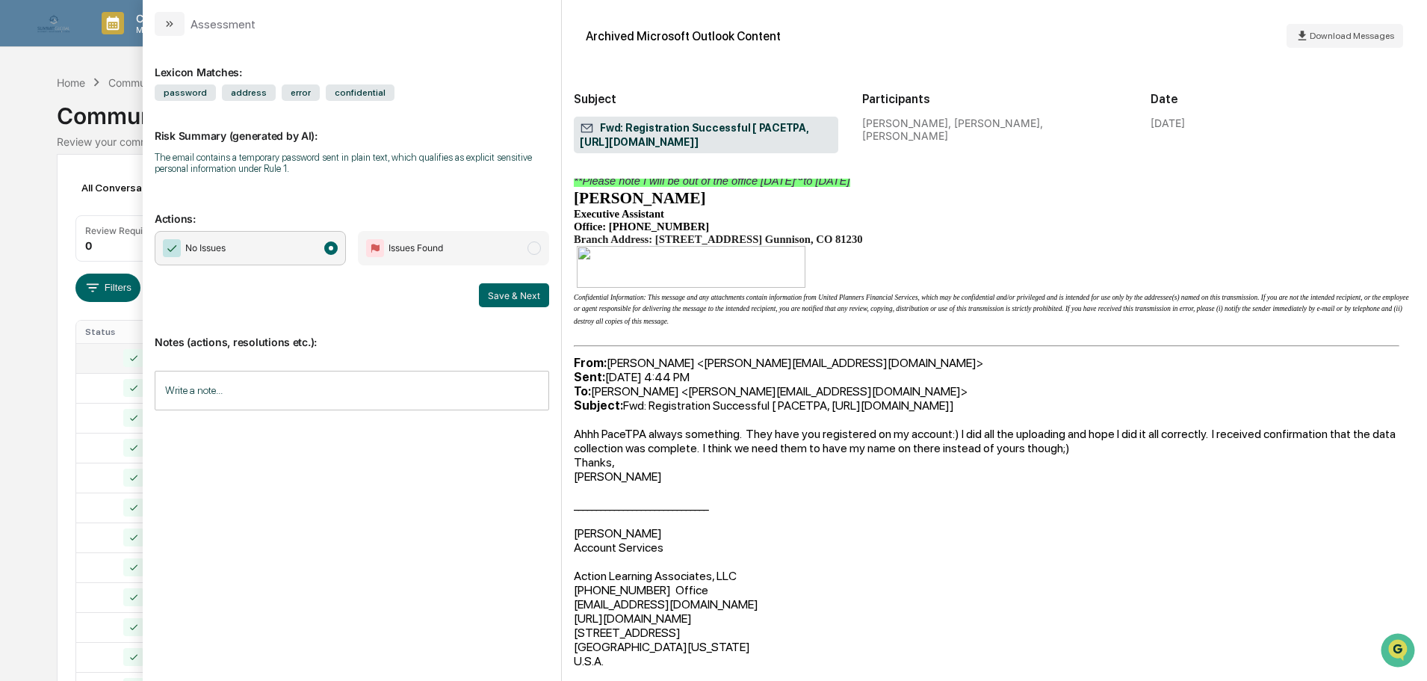
scroll to position [224, 0]
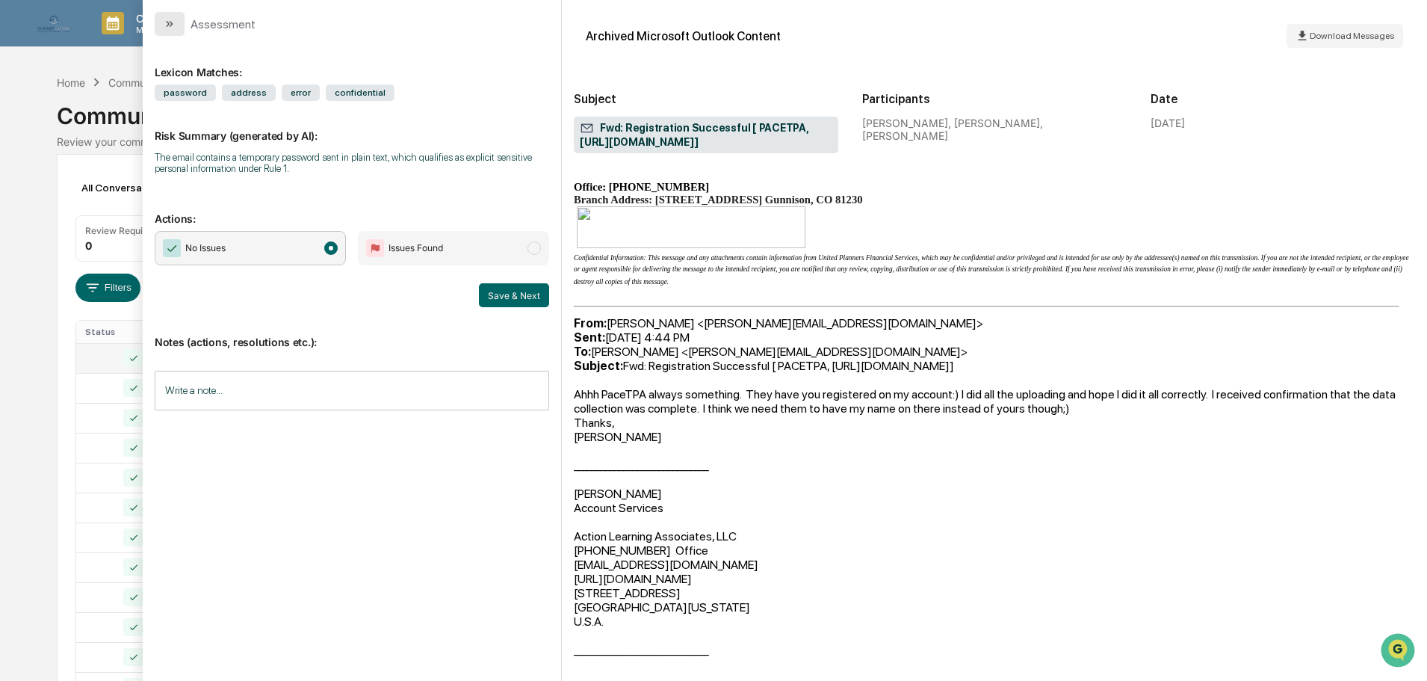
click at [169, 25] on icon "modal" at bounding box center [168, 24] width 4 height 6
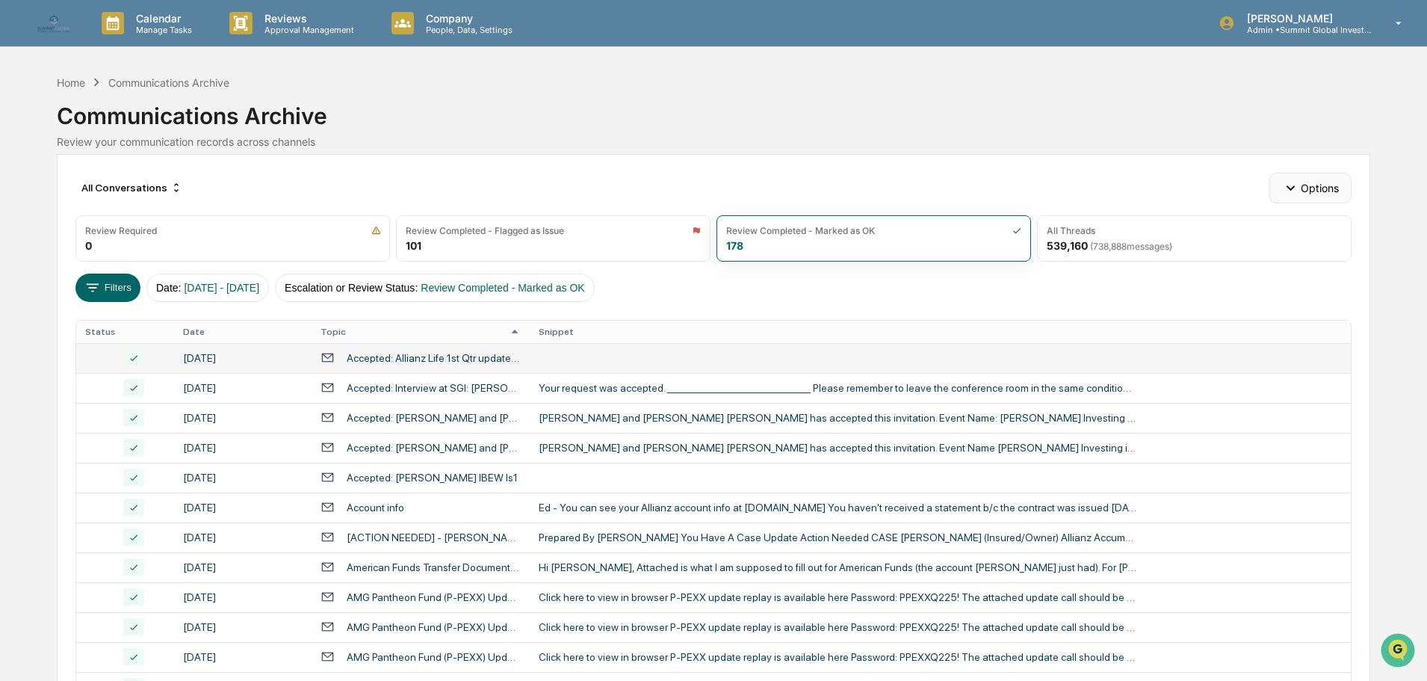
click at [1303, 186] on button "Options" at bounding box center [1309, 188] width 81 height 30
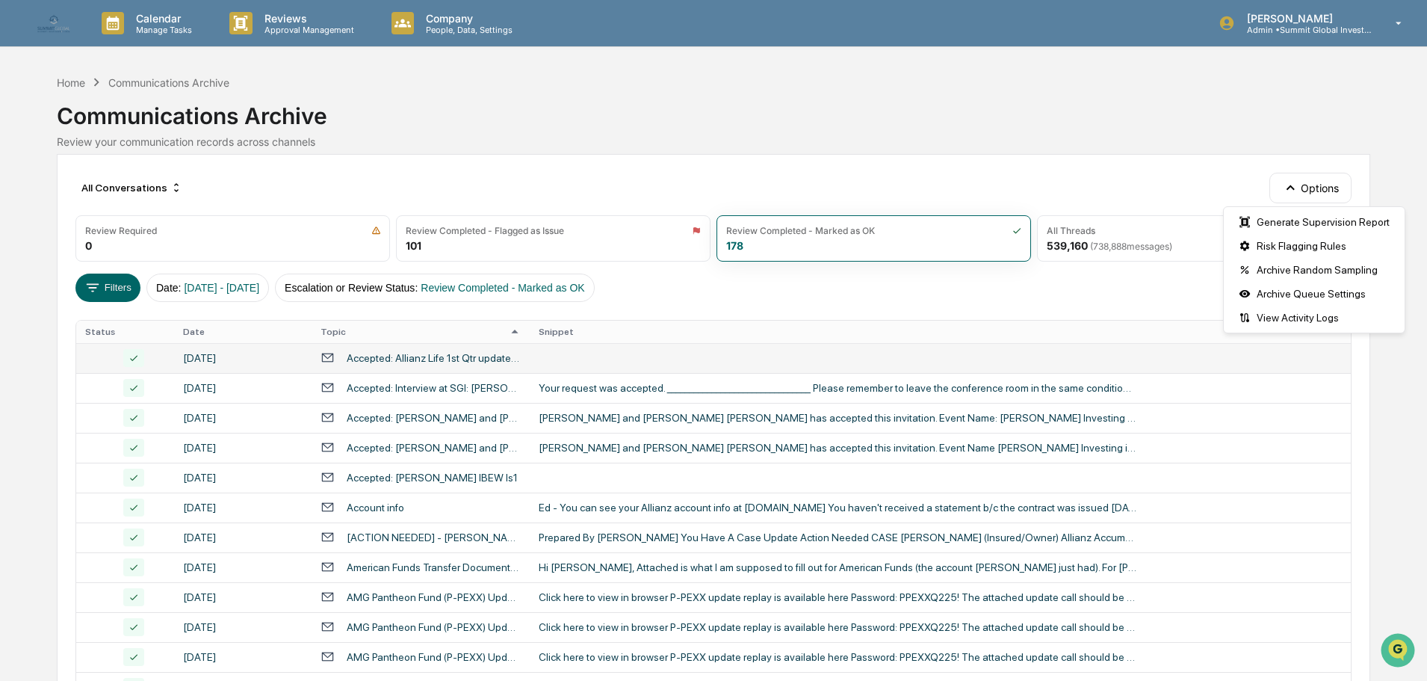
click at [223, 350] on td "[DATE]" at bounding box center [242, 358] width 137 height 30
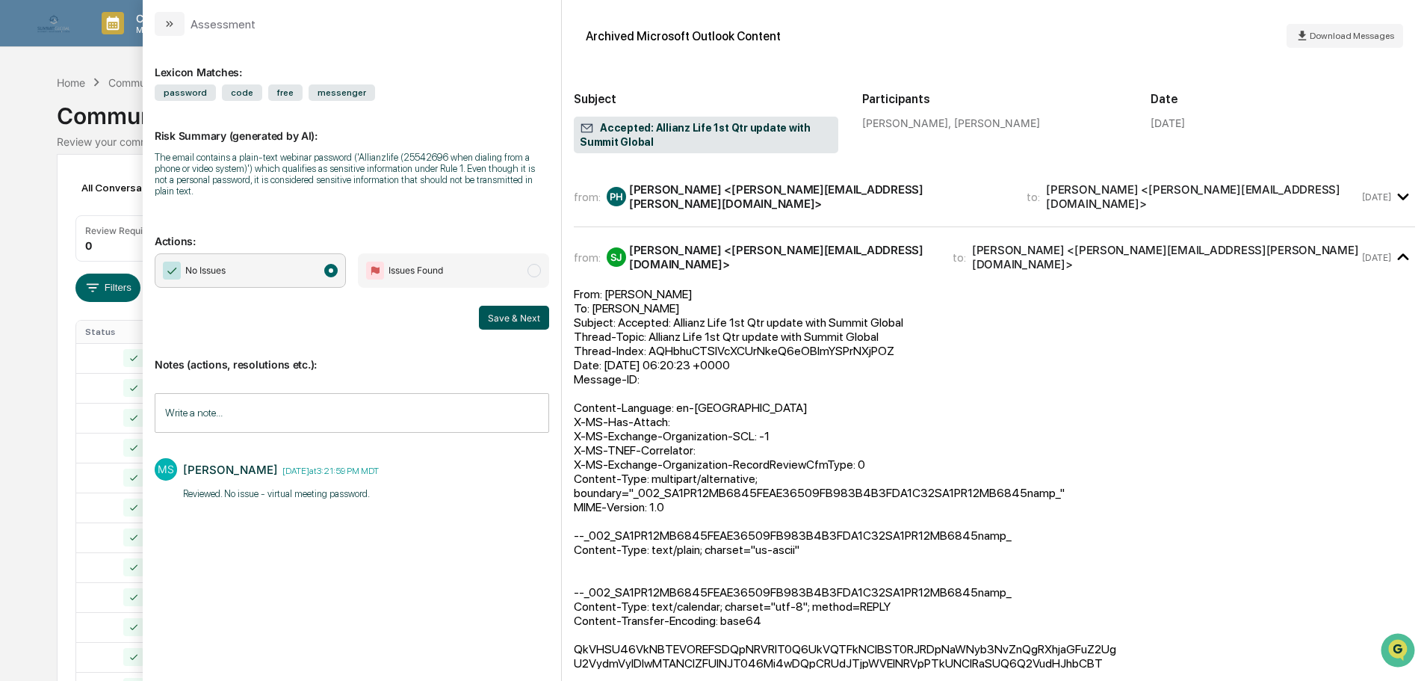
click at [498, 311] on button "Save & Next" at bounding box center [514, 318] width 70 height 24
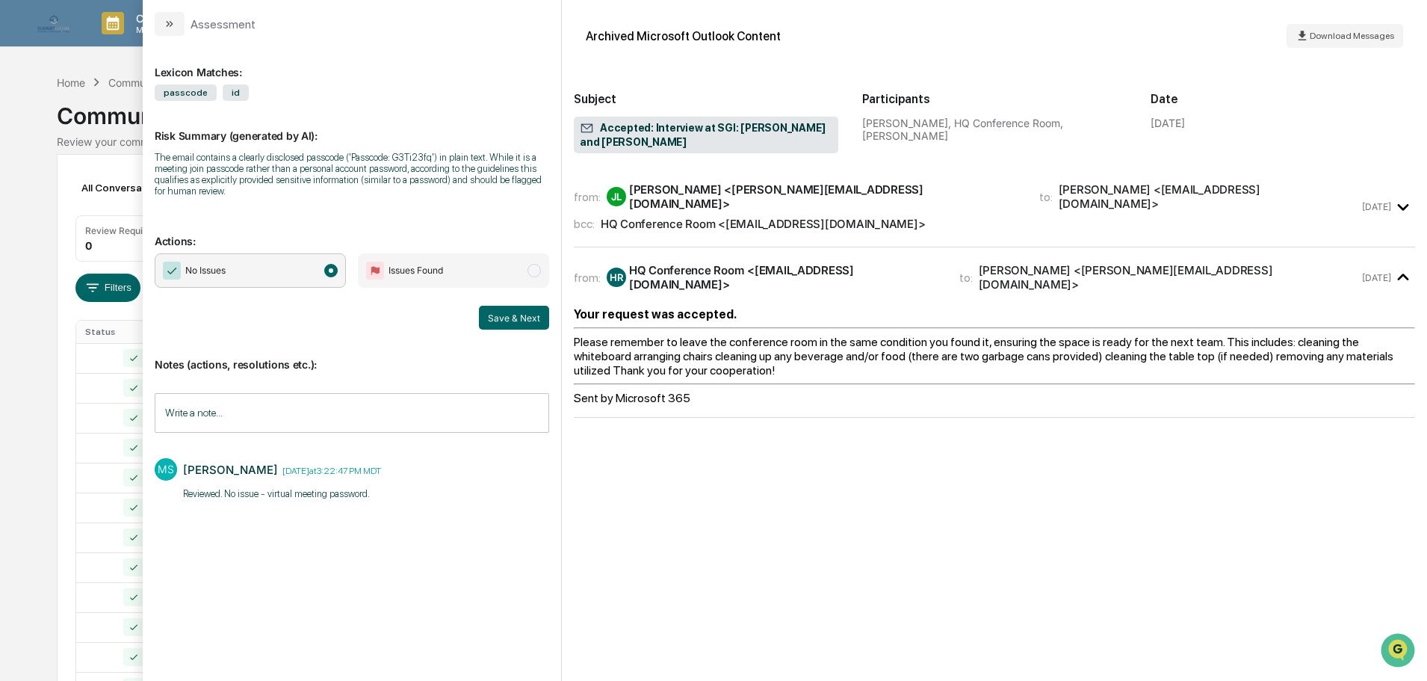
click at [498, 311] on button "Save & Next" at bounding box center [514, 318] width 70 height 24
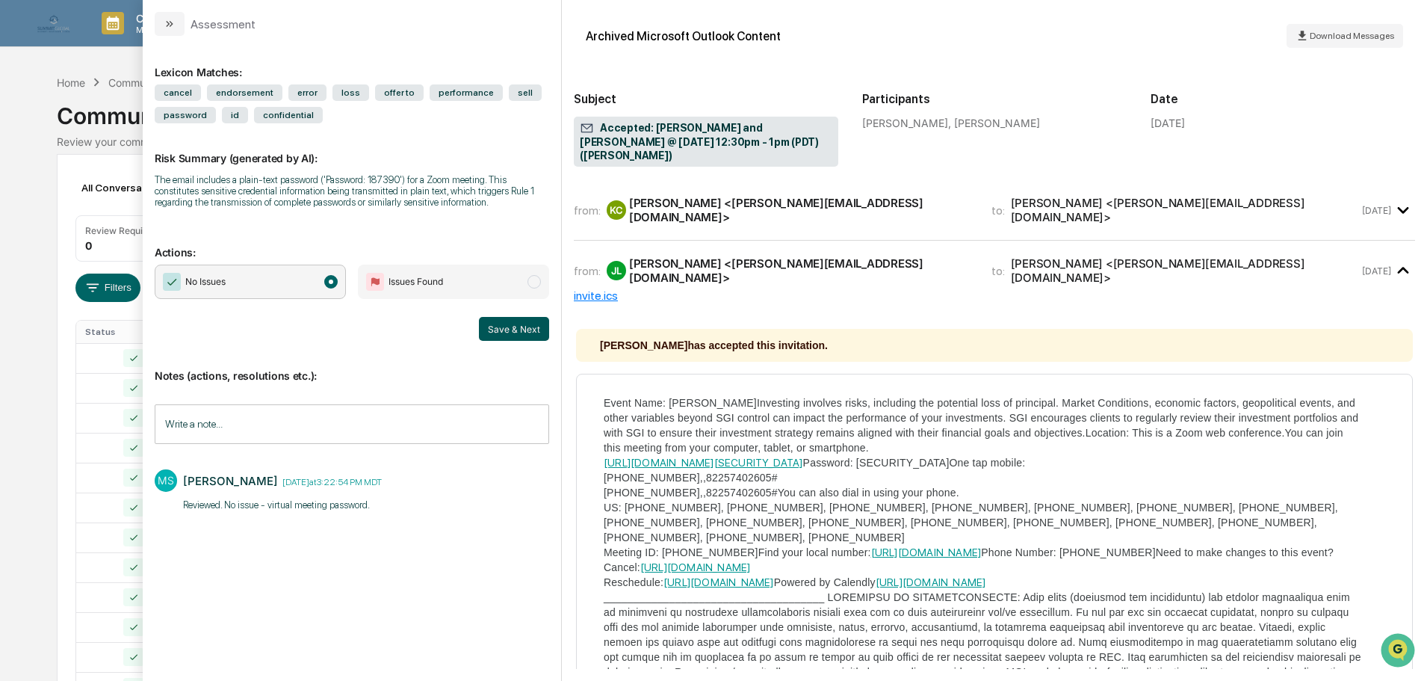
click at [498, 332] on button "Save & Next" at bounding box center [514, 329] width 70 height 24
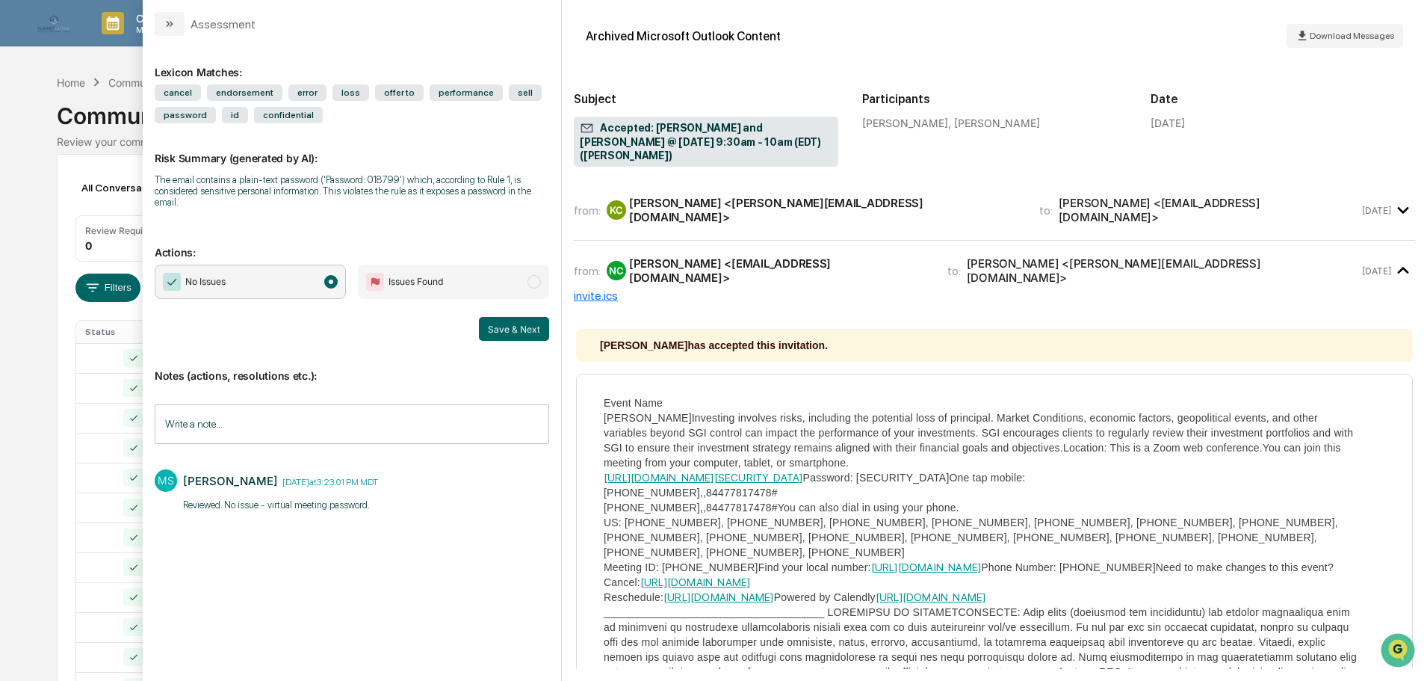
click at [498, 332] on button "Save & Next" at bounding box center [514, 329] width 70 height 24
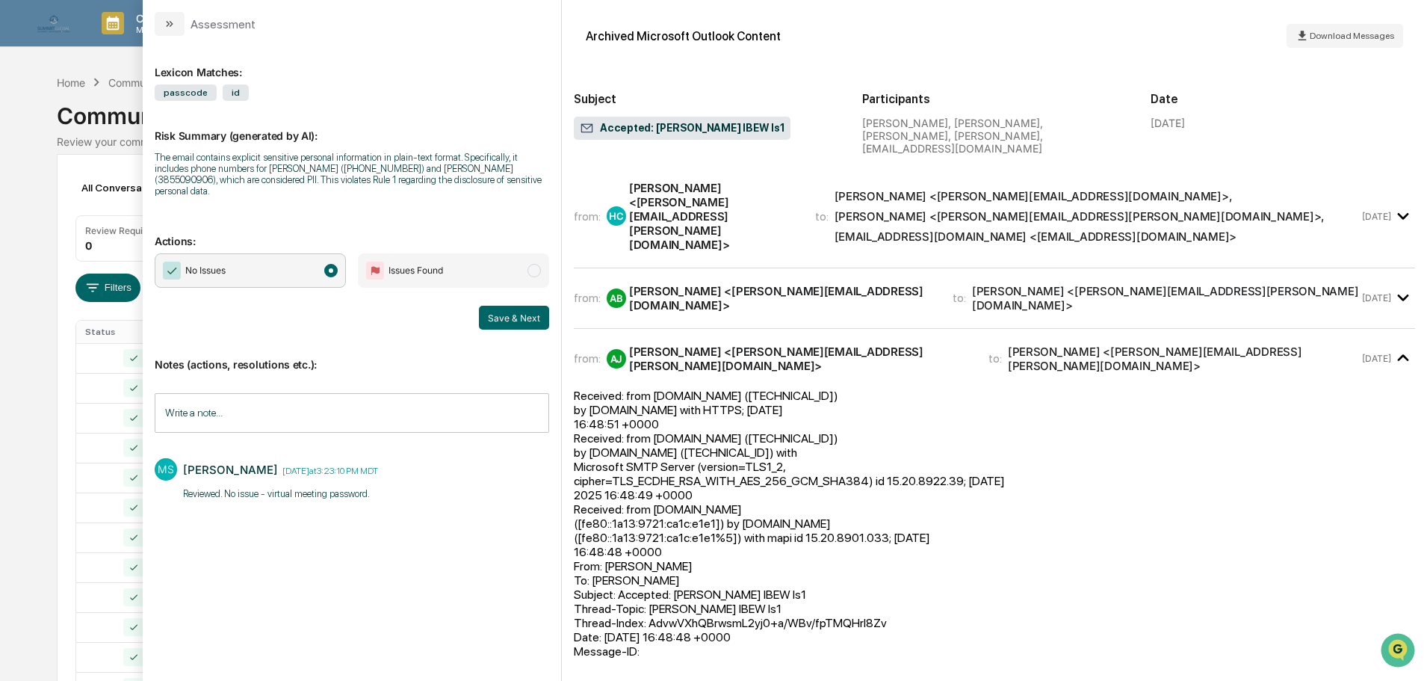
click at [498, 329] on div "Notes (actions, resolutions etc.): Write a note... Write a note... MS Mallory S…" at bounding box center [352, 428] width 394 height 199
click at [500, 312] on button "Save & Next" at bounding box center [514, 318] width 70 height 24
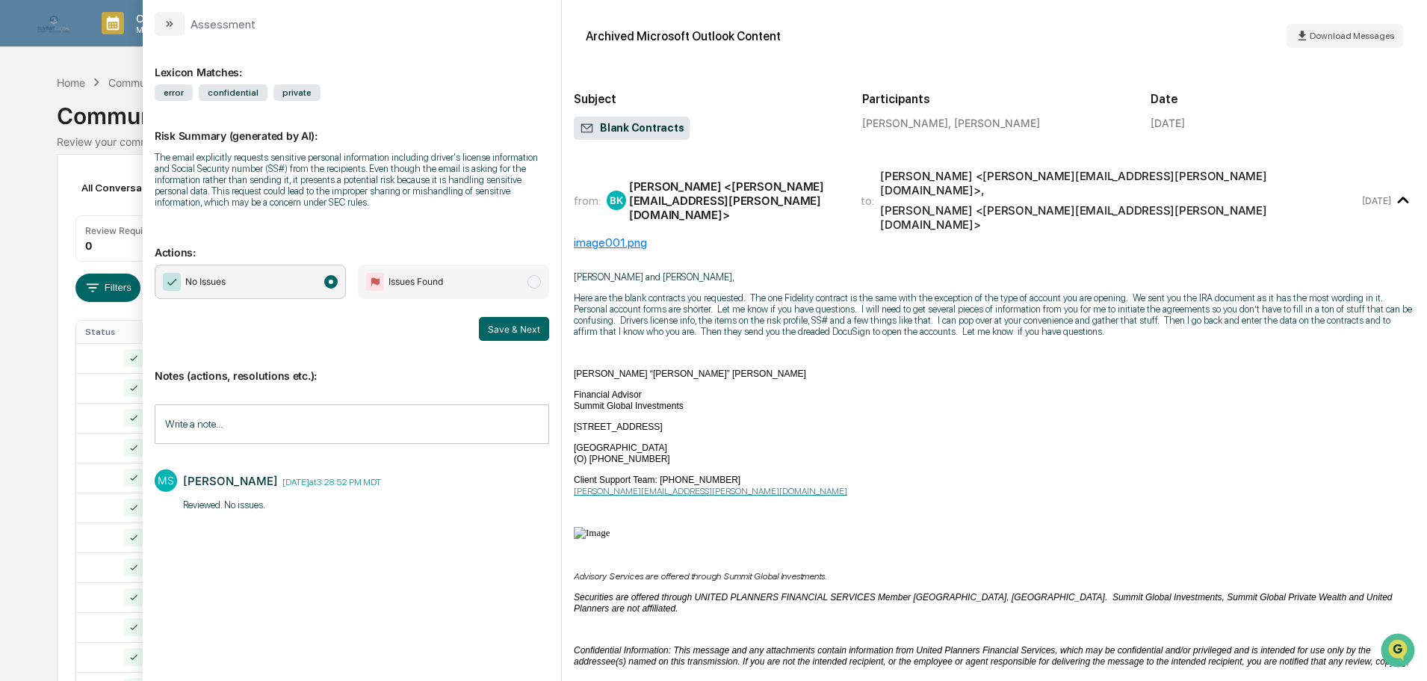
click at [498, 329] on button "Save & Next" at bounding box center [514, 329] width 70 height 24
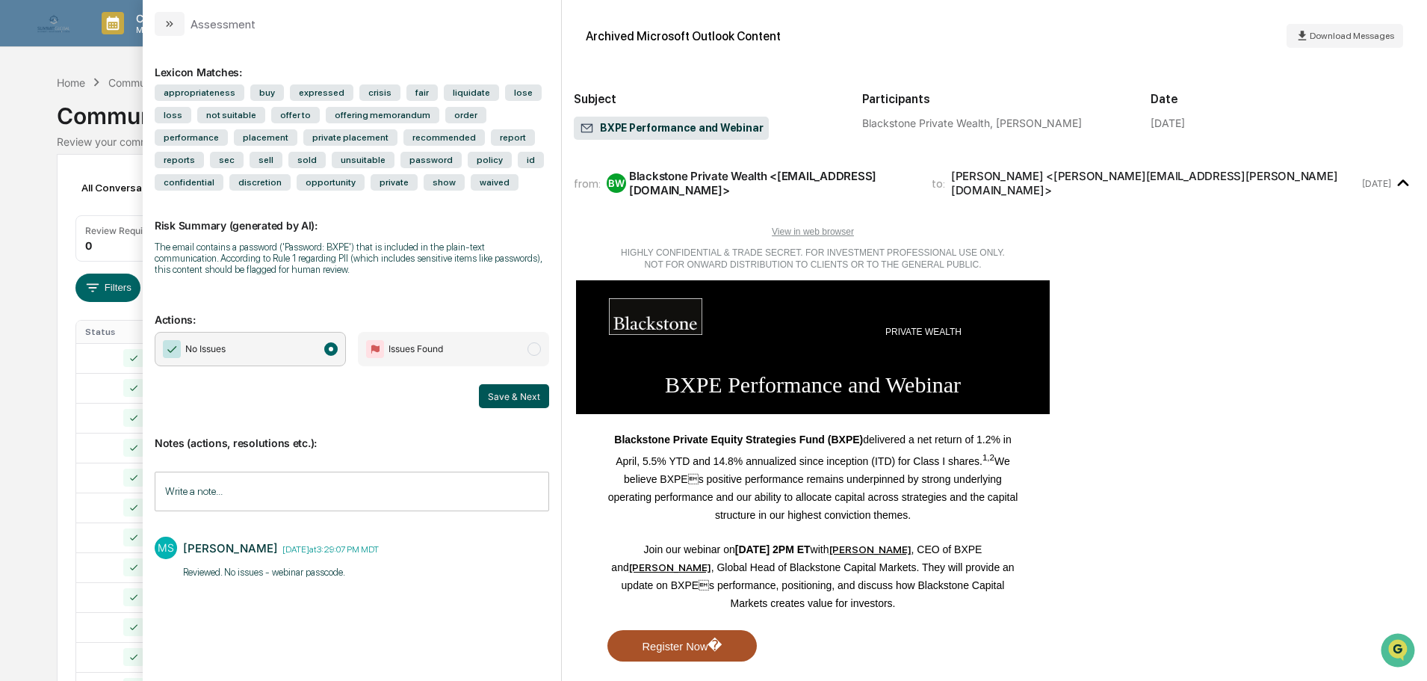
click at [492, 397] on button "Save & Next" at bounding box center [514, 396] width 70 height 24
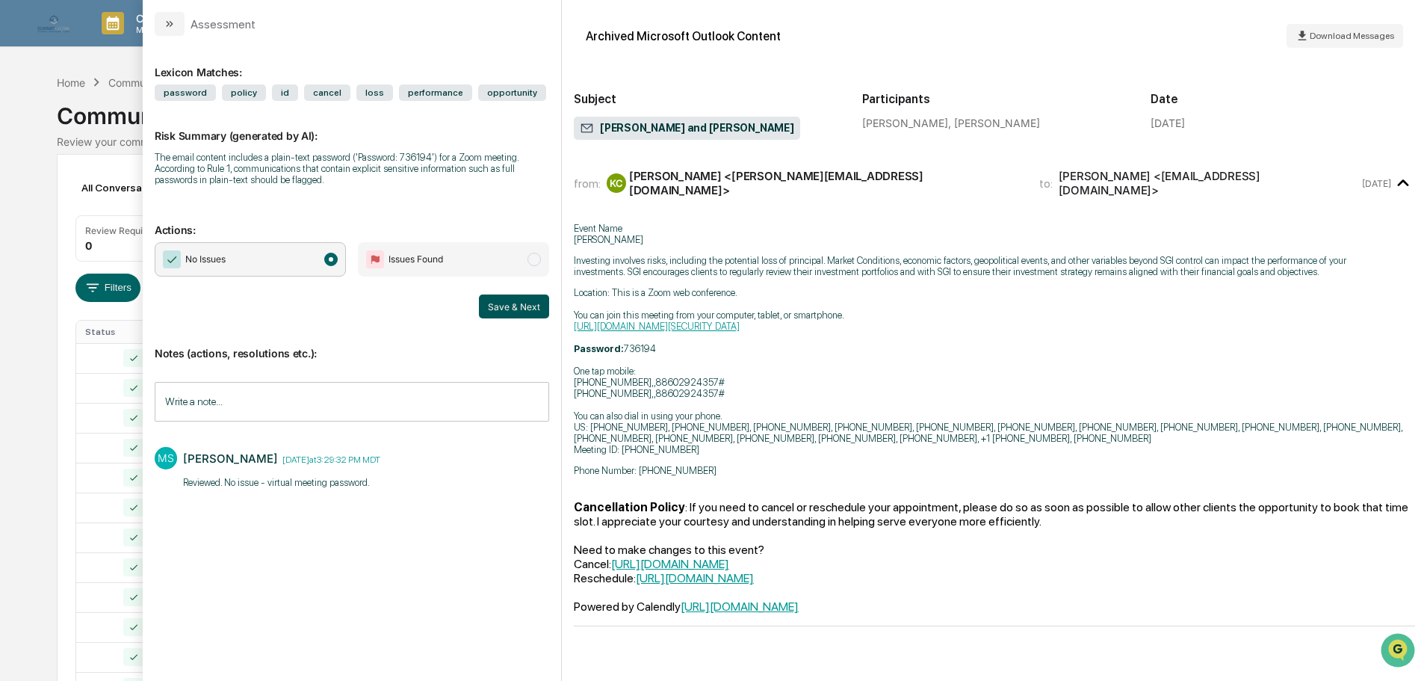
click at [507, 308] on button "Save & Next" at bounding box center [514, 306] width 70 height 24
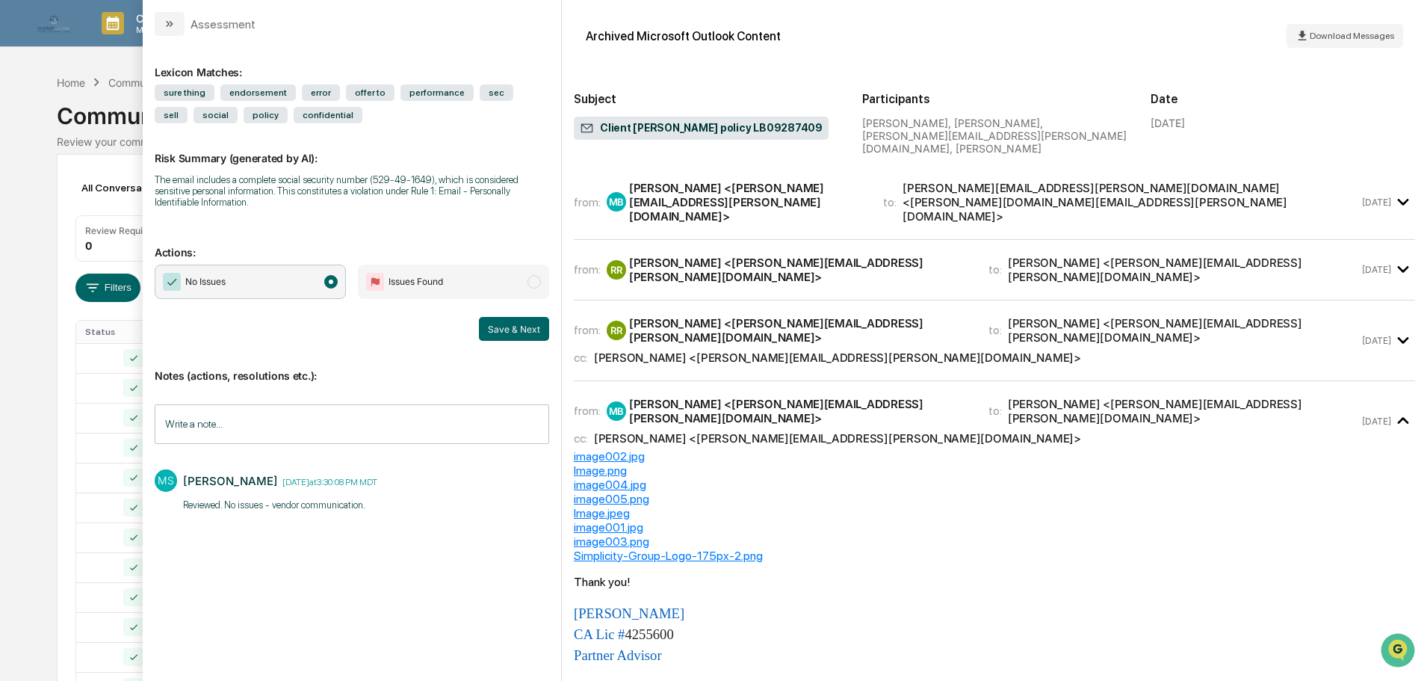
click at [505, 342] on div "Notes (actions, resolutions etc.): Write a note... Write a note... MS Mallory S…" at bounding box center [352, 440] width 394 height 199
click at [505, 330] on button "Save & Next" at bounding box center [514, 329] width 70 height 24
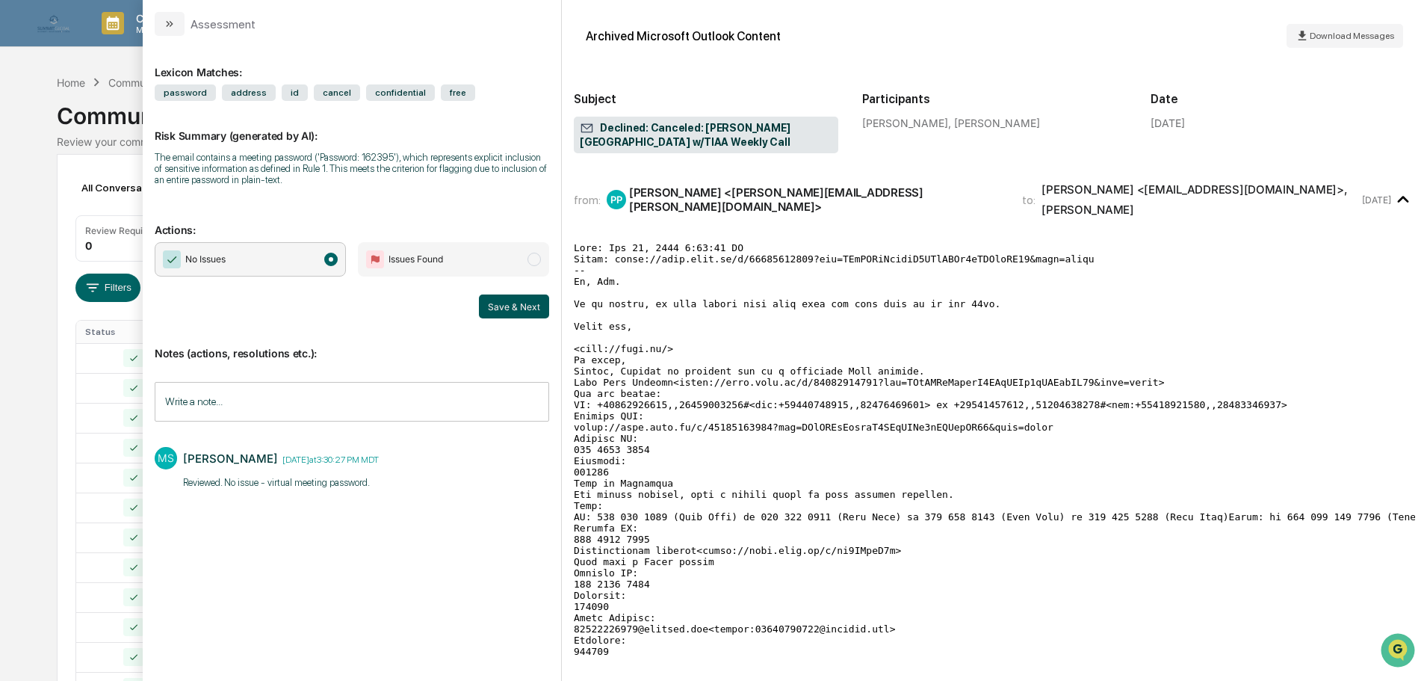
click at [507, 315] on button "Save & Next" at bounding box center [514, 306] width 70 height 24
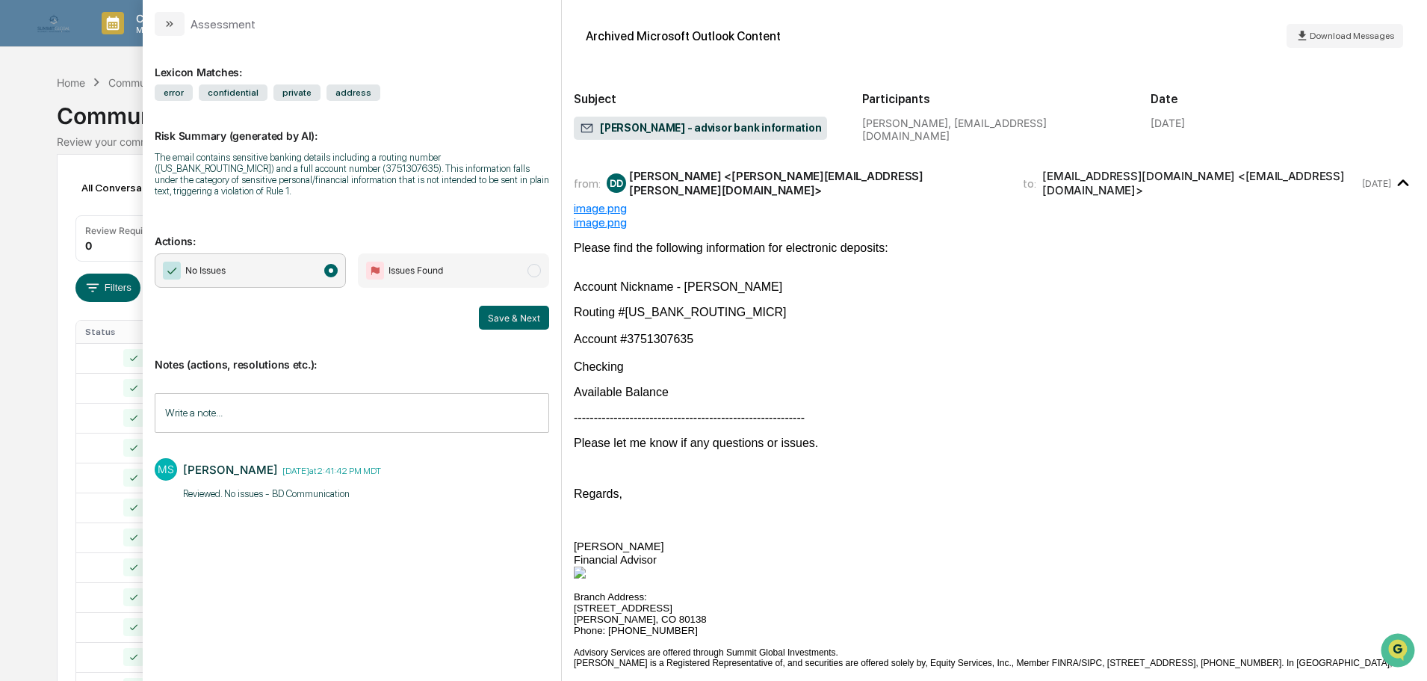
click at [507, 315] on button "Save & Next" at bounding box center [514, 318] width 70 height 24
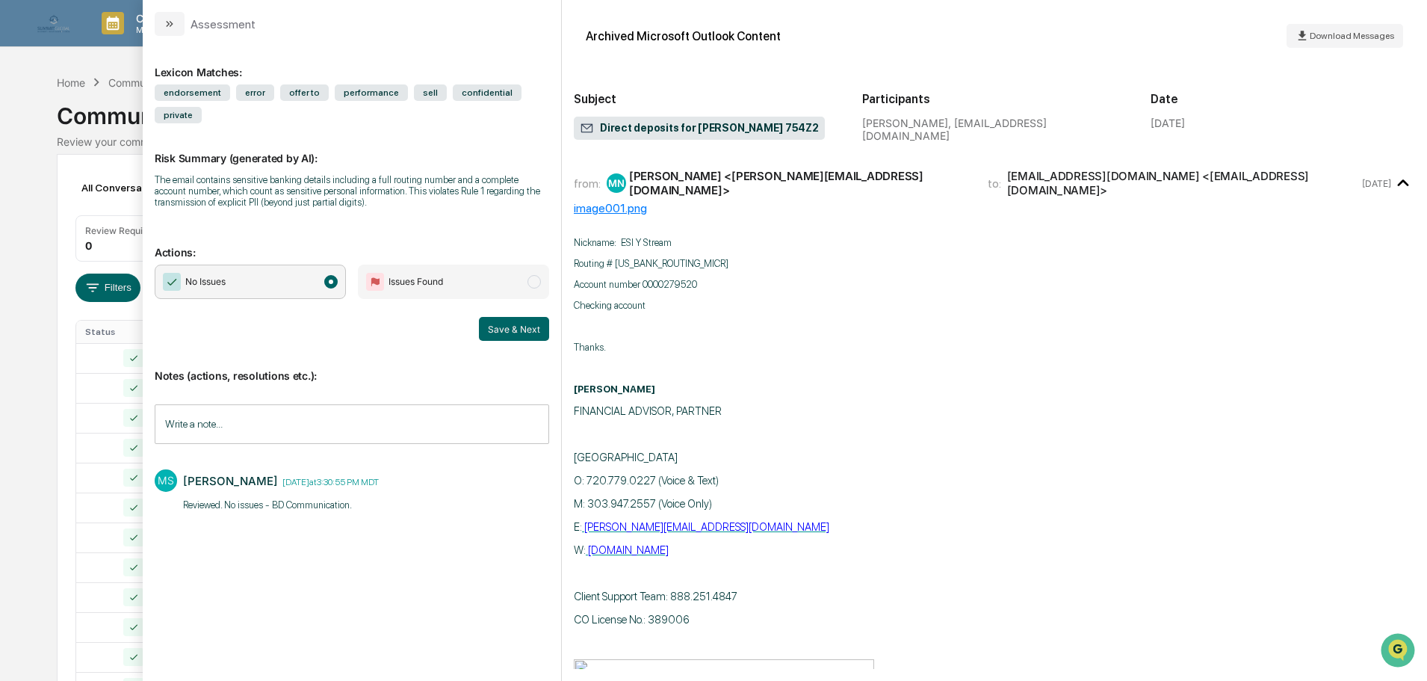
click at [507, 317] on button "Save & Next" at bounding box center [514, 329] width 70 height 24
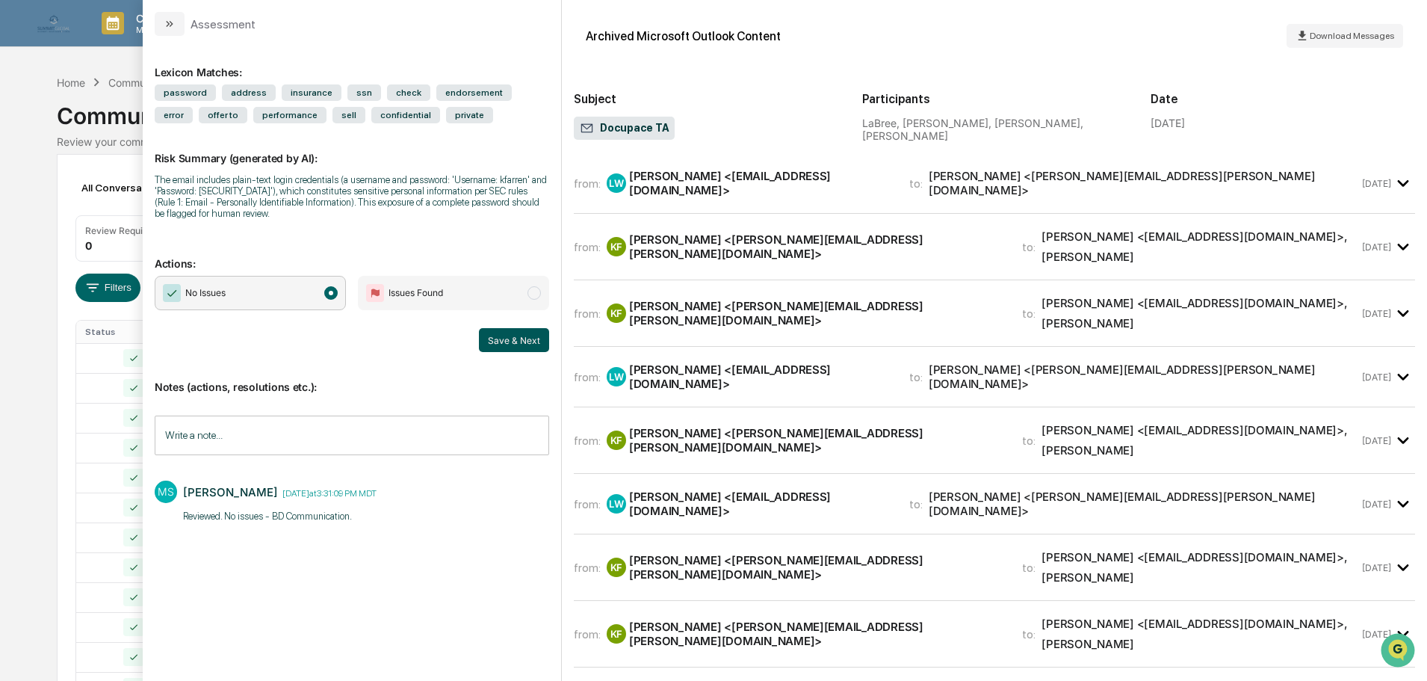
click at [505, 341] on button "Save & Next" at bounding box center [514, 340] width 70 height 24
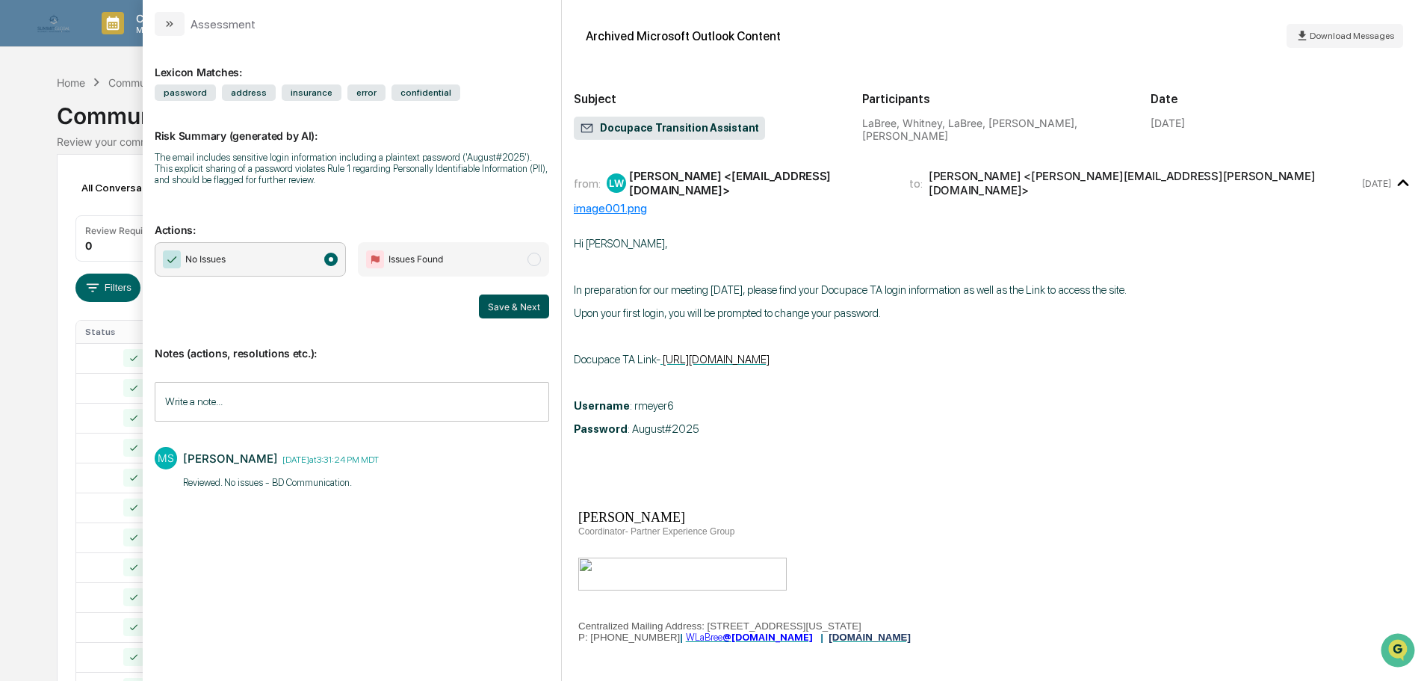
click at [521, 309] on button "Save & Next" at bounding box center [514, 306] width 70 height 24
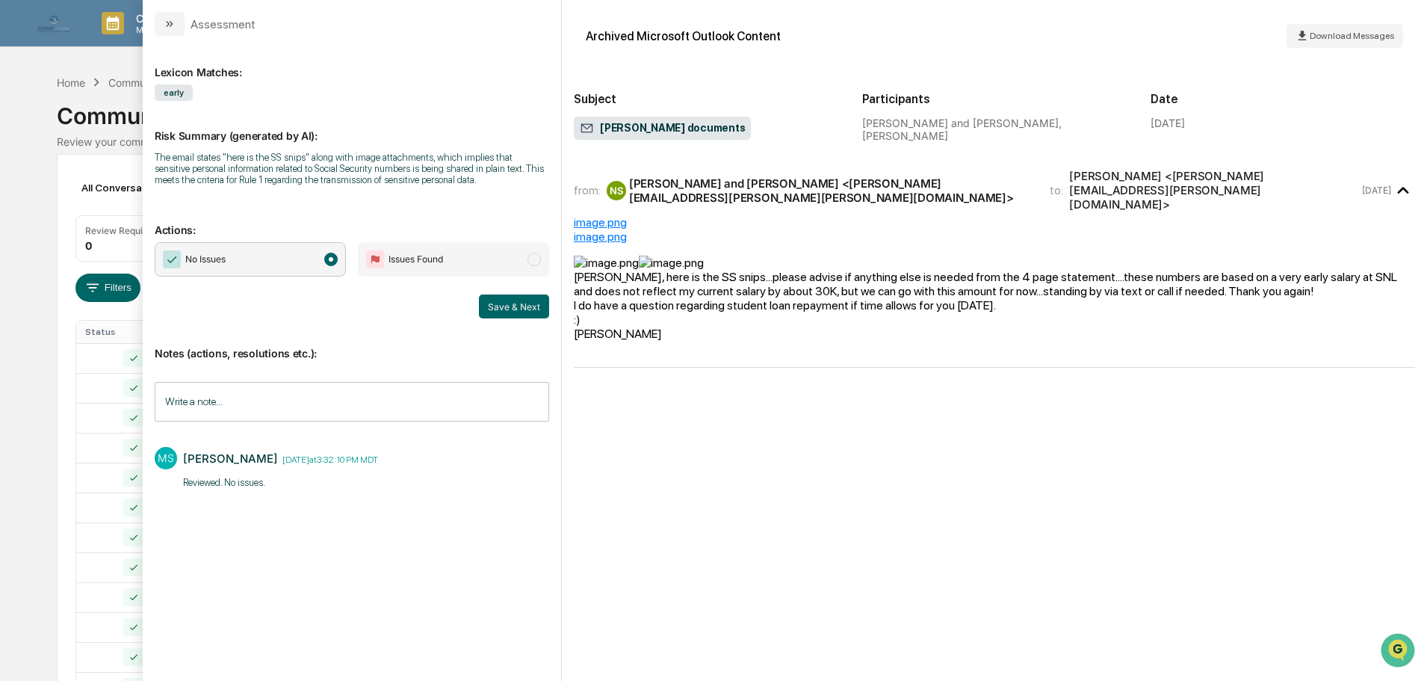
click at [521, 309] on button "Save & Next" at bounding box center [514, 306] width 70 height 24
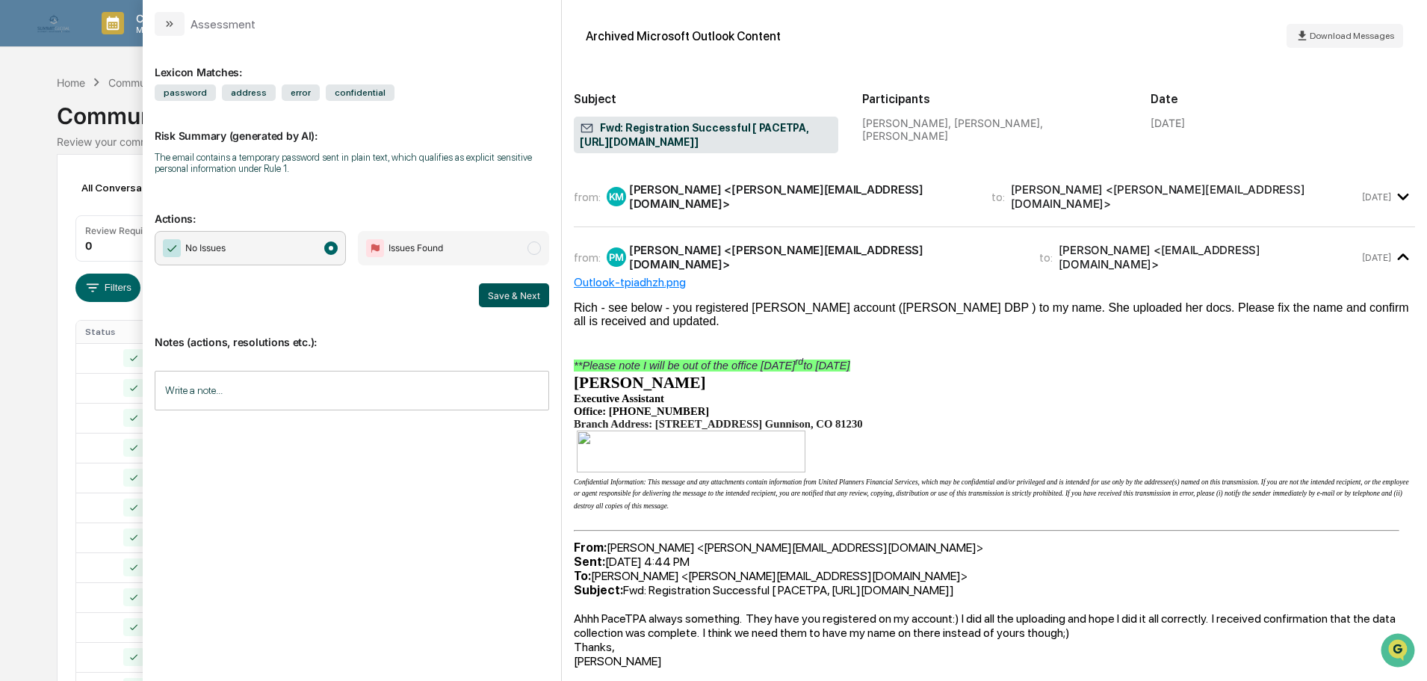
click at [519, 294] on button "Save & Next" at bounding box center [514, 295] width 70 height 24
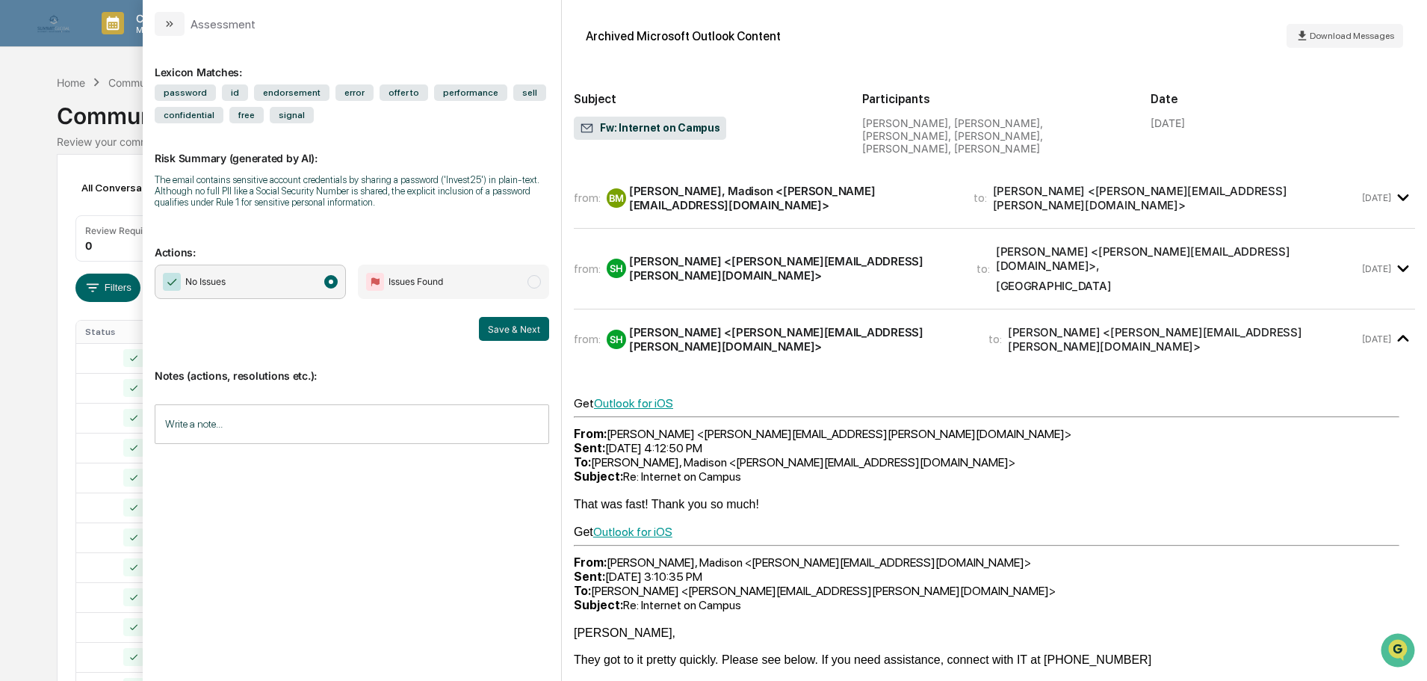
scroll to position [224, 0]
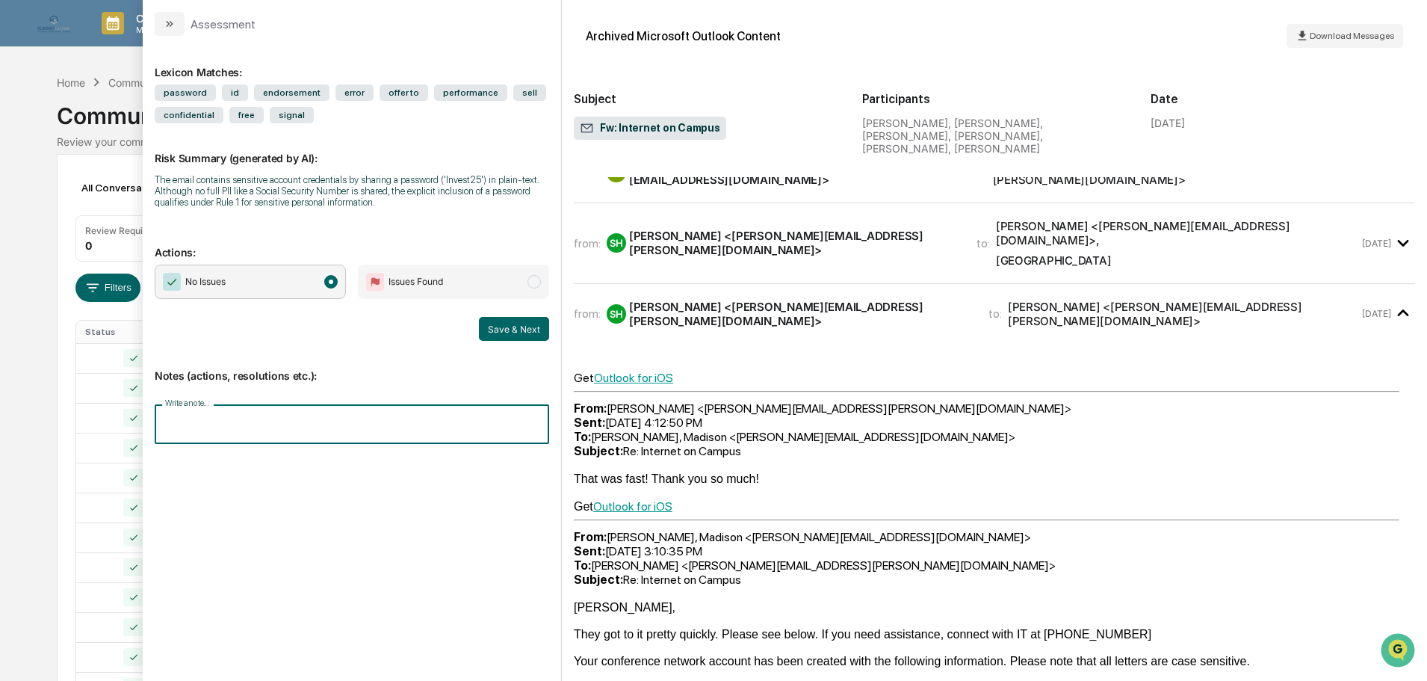
click at [471, 409] on input "Write a note..." at bounding box center [352, 424] width 394 height 40
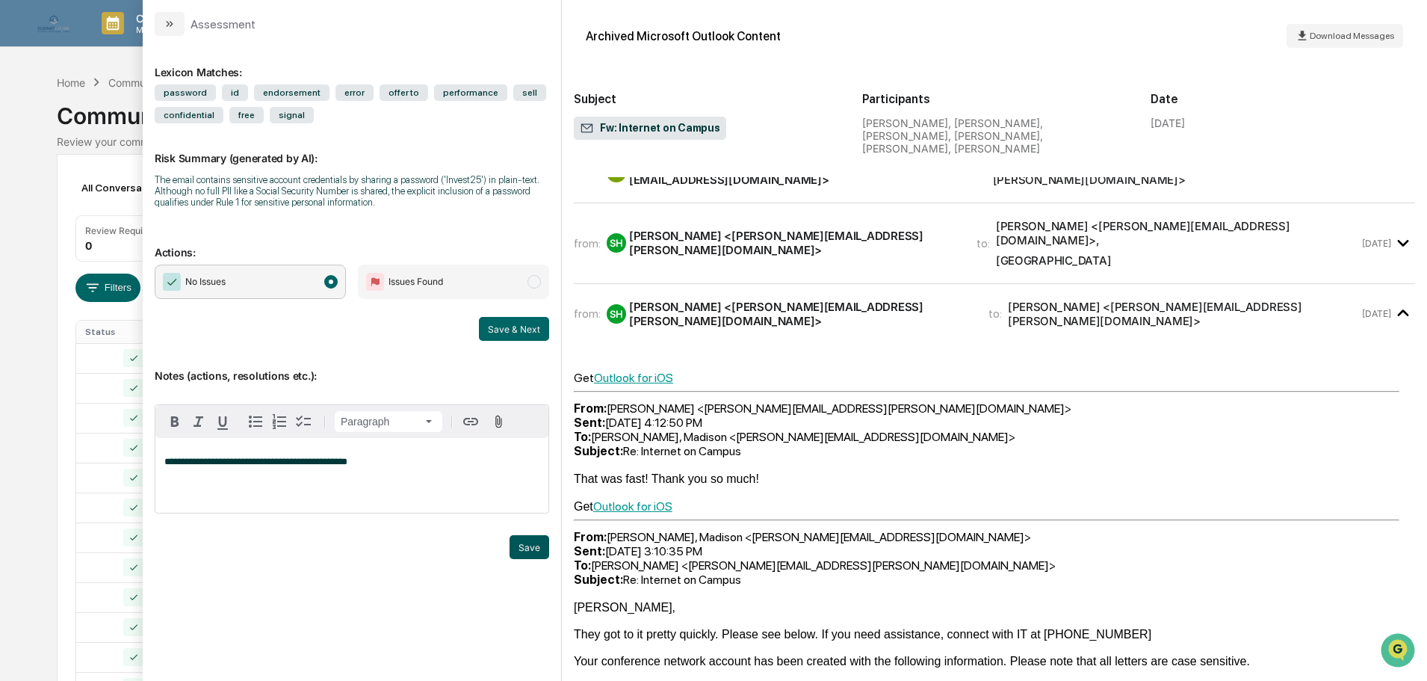
click at [535, 551] on button "Save" at bounding box center [530, 547] width 40 height 24
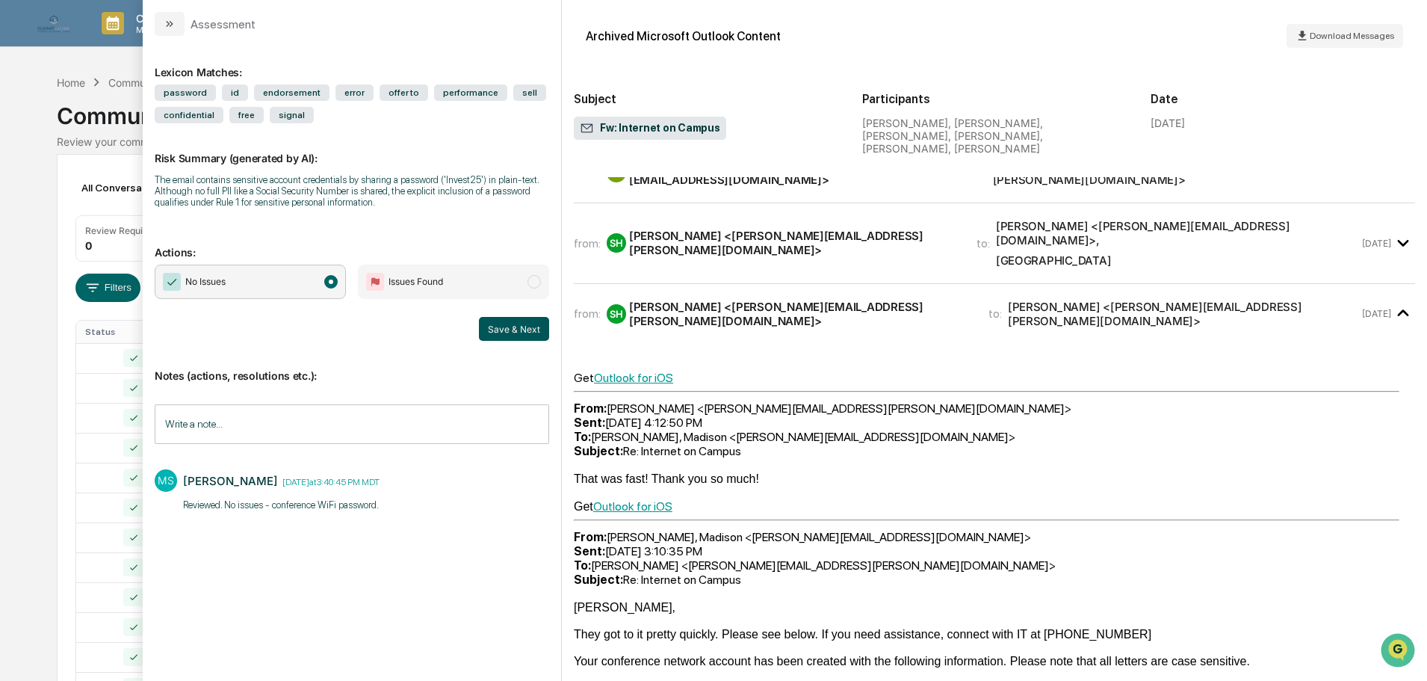
click at [510, 338] on button "Save & Next" at bounding box center [514, 329] width 70 height 24
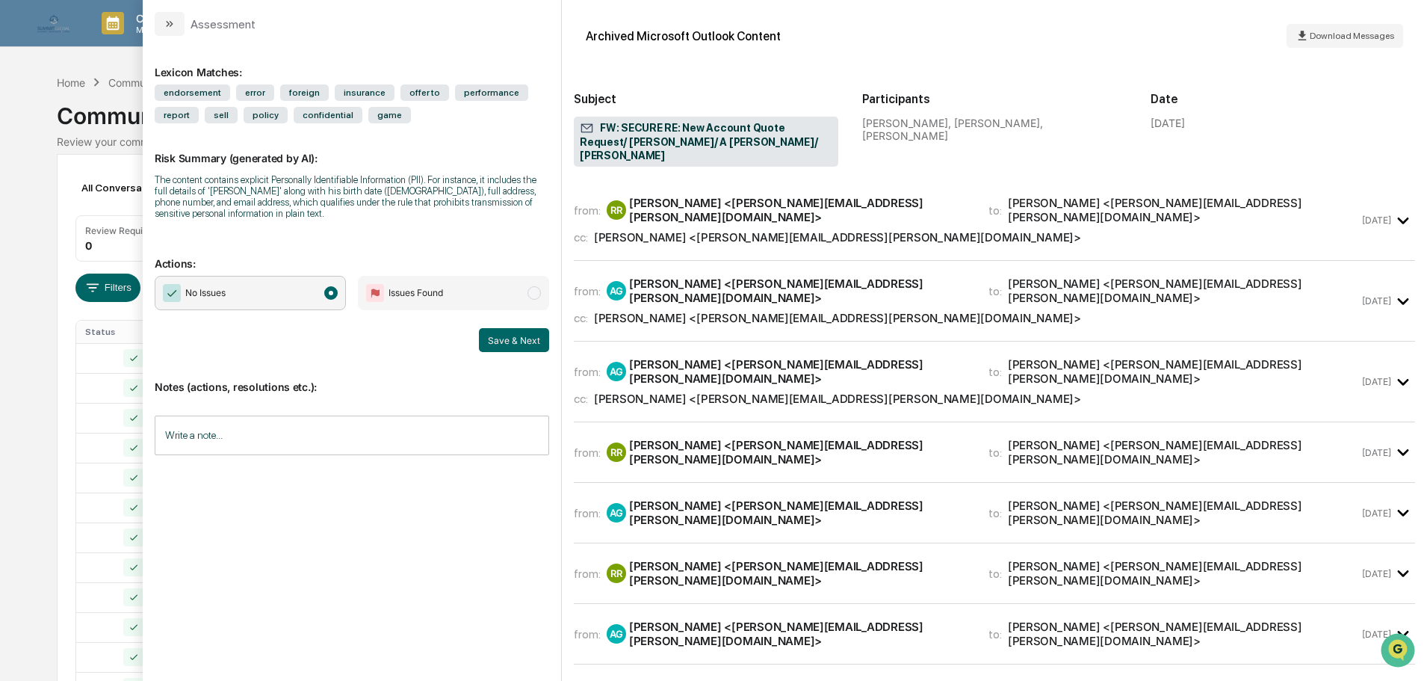
click at [245, 433] on input "Write a note..." at bounding box center [352, 435] width 394 height 40
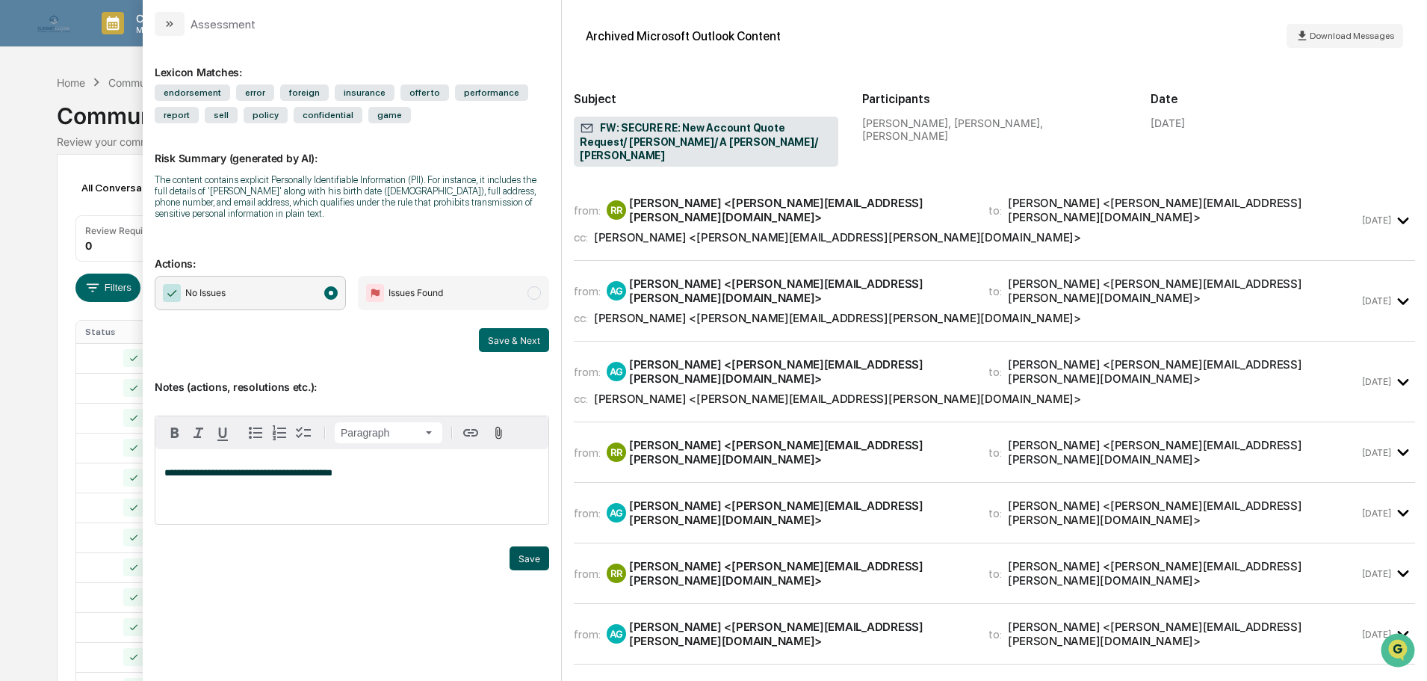
click at [527, 560] on button "Save" at bounding box center [530, 558] width 40 height 24
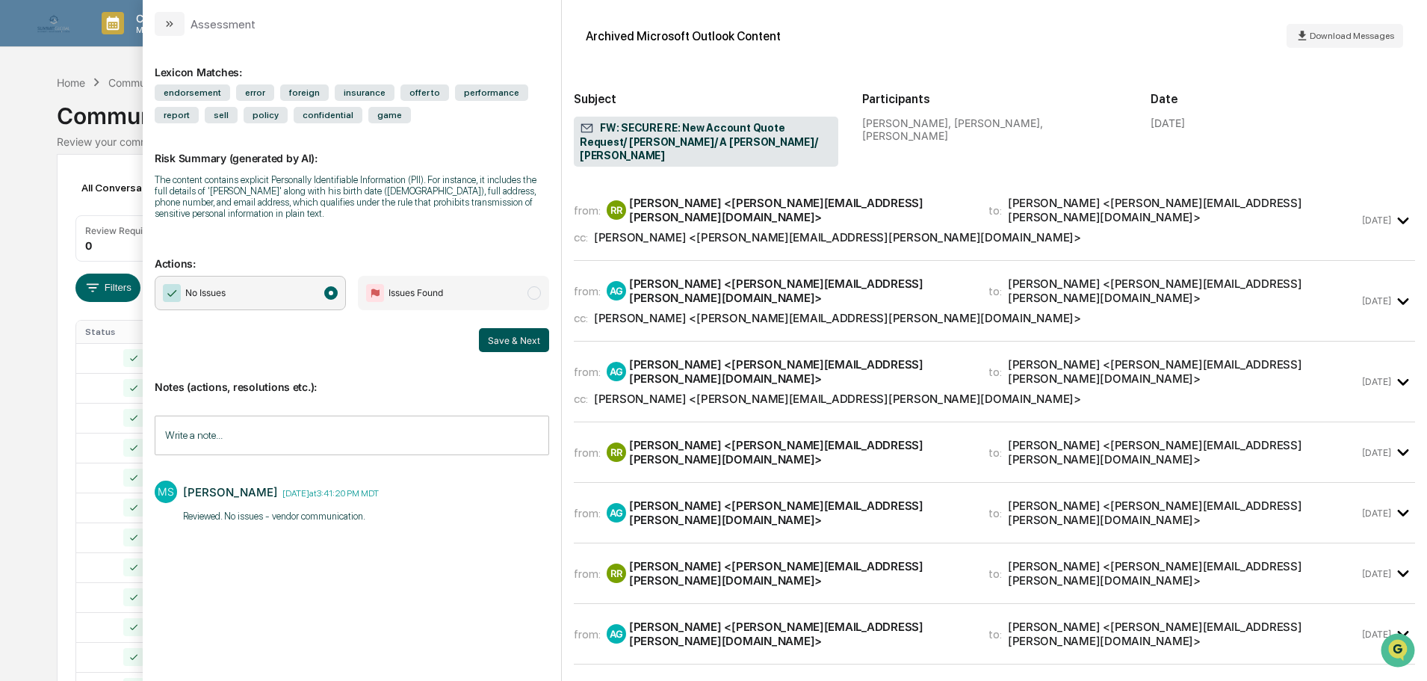
click at [498, 339] on button "Save & Next" at bounding box center [514, 340] width 70 height 24
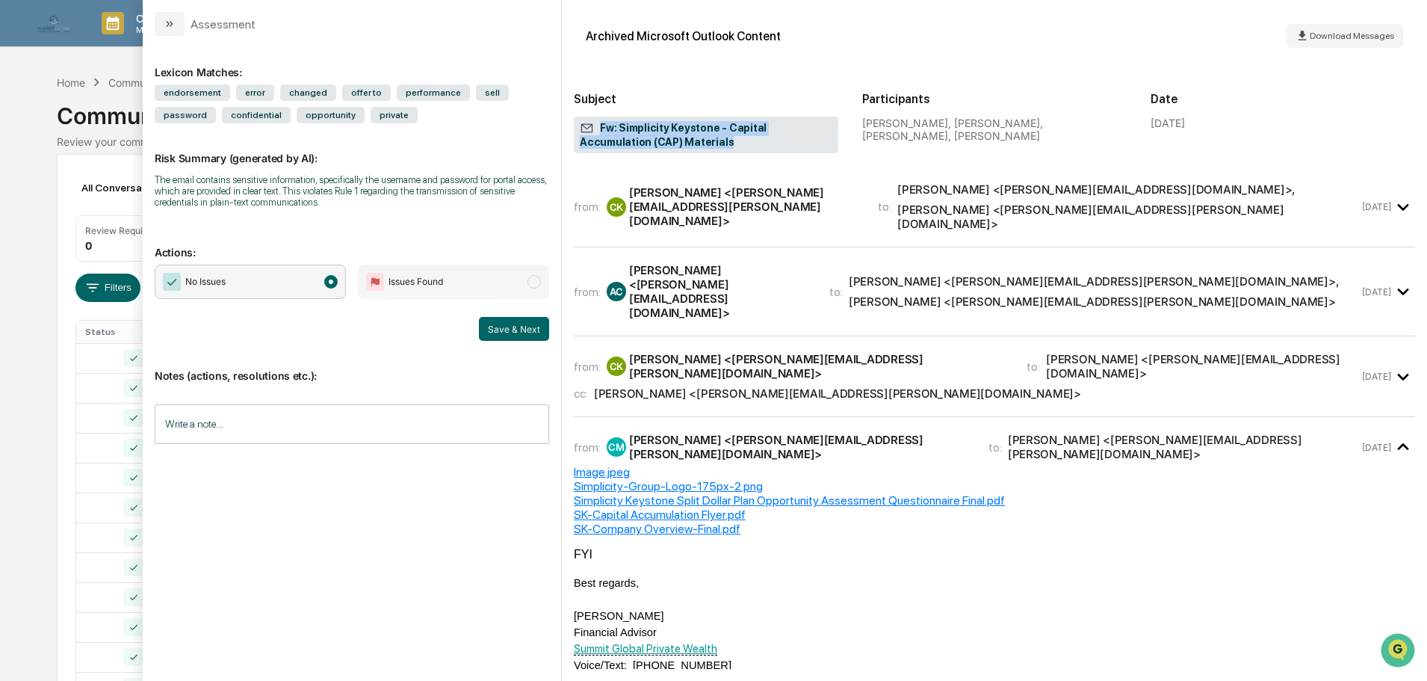
drag, startPoint x: 652, startPoint y: 144, endPoint x: 594, endPoint y: 123, distance: 61.2
click at [594, 123] on span "Fw: Simplicity Keystone - Capital Accumulation (CAP) Materials" at bounding box center [706, 135] width 253 height 28
copy span "Fw: Simplicity Keystone - Capital Accumulation (CAP) Materials"
click at [1393, 651] on icon "Open customer support" at bounding box center [1397, 668] width 37 height 37
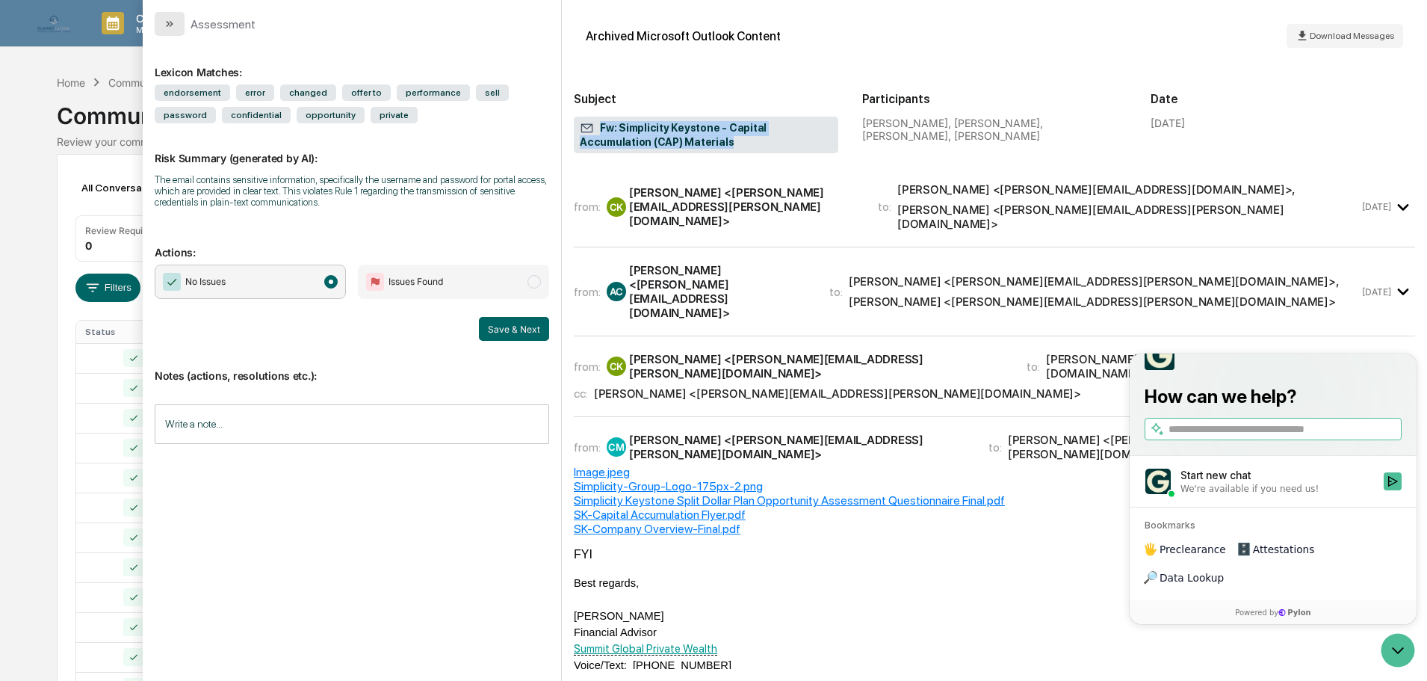
click at [160, 21] on button "modal" at bounding box center [170, 24] width 30 height 24
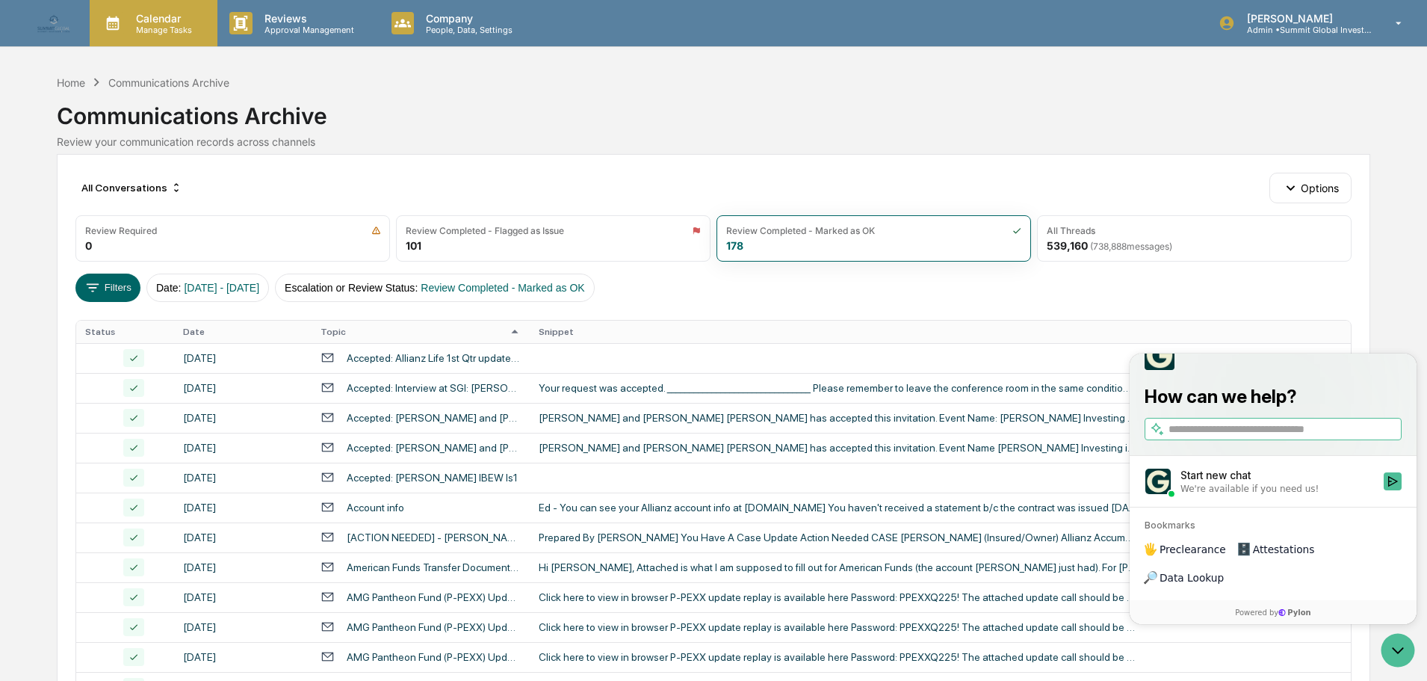
click at [176, 21] on p "Calendar" at bounding box center [161, 18] width 75 height 13
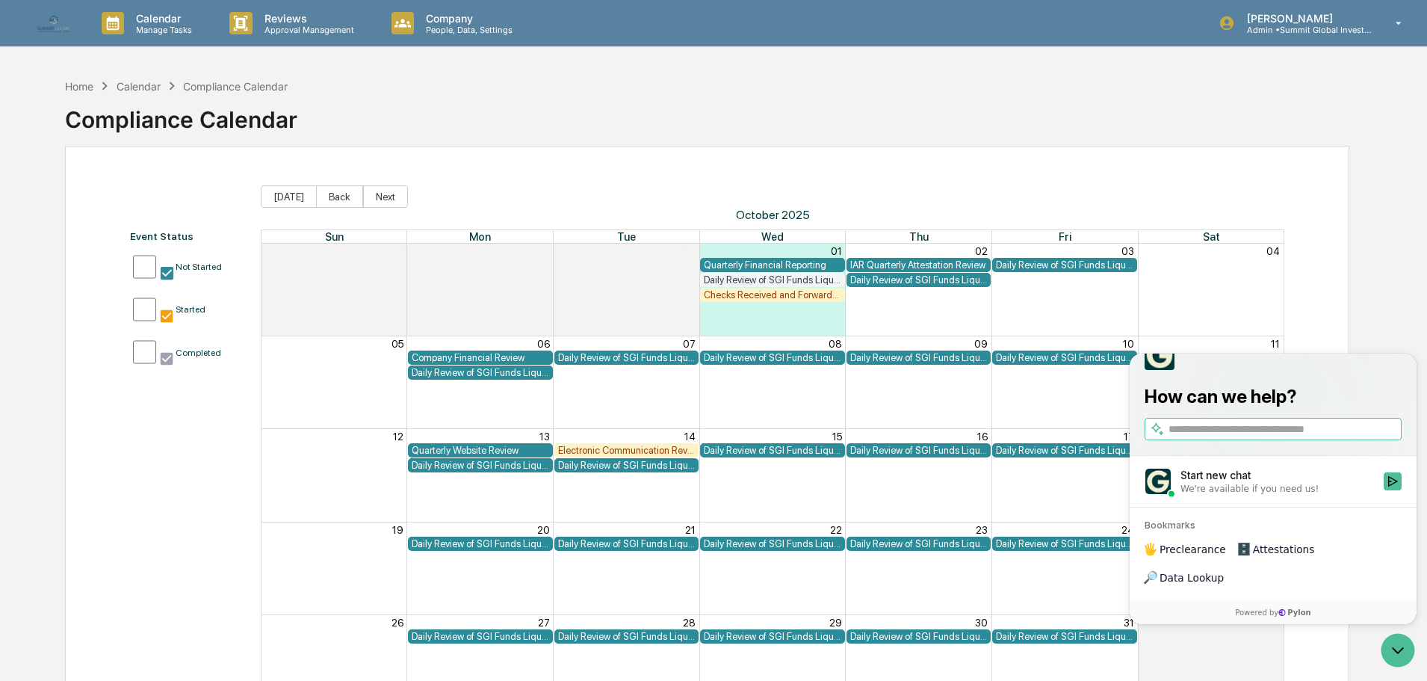
click at [1337, 298] on div "Event Status Not Started Started Completed Today Back Next October 2025 Sun Mon…" at bounding box center [707, 446] width 1284 height 601
click at [1370, 279] on div "Home Calendar Compliance Calendar Compliance Calendar Event Status Not Started …" at bounding box center [707, 411] width 1329 height 681
click at [1402, 646] on icon "Open customer support" at bounding box center [1397, 649] width 37 height 37
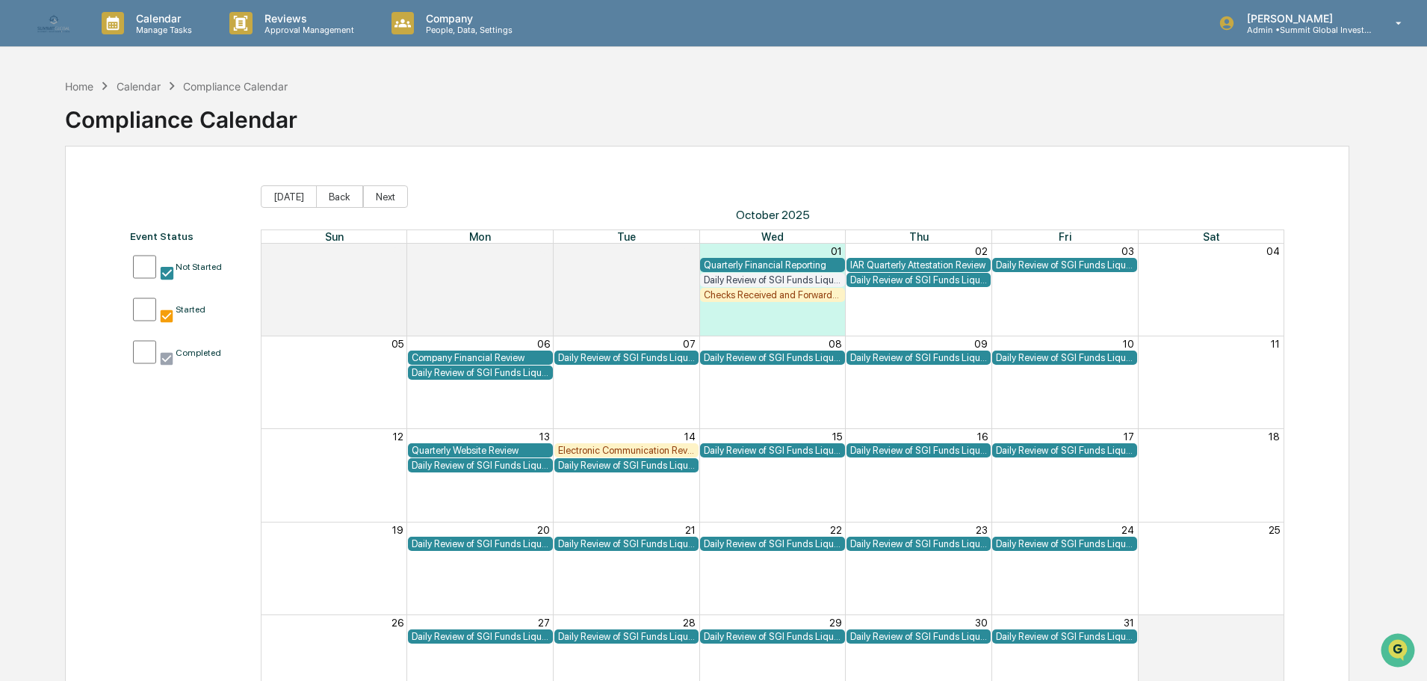
click at [935, 280] on div "Daily Review of SGI Funds Liquidity" at bounding box center [918, 279] width 137 height 11
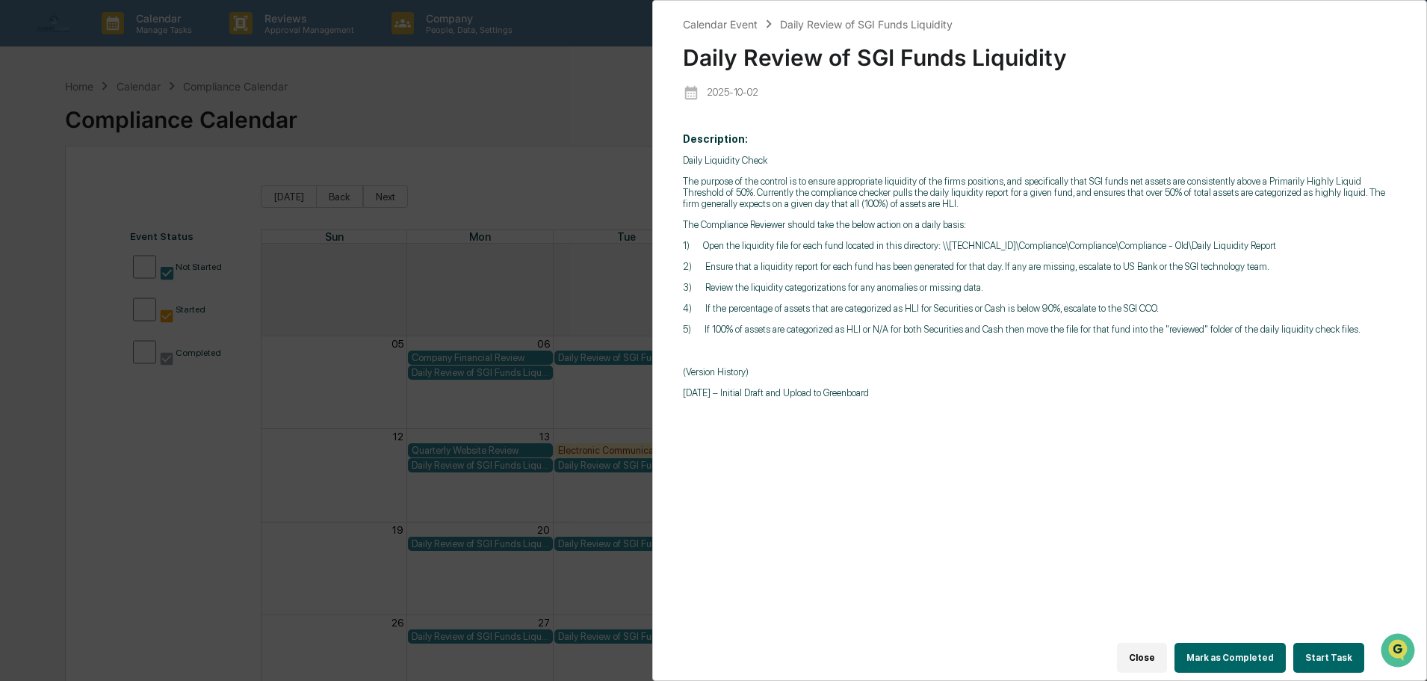
click at [359, 306] on div "Calendar Event Daily Review of SGI Funds Liquidity Daily Review of SGI Funds Li…" at bounding box center [713, 340] width 1427 height 681
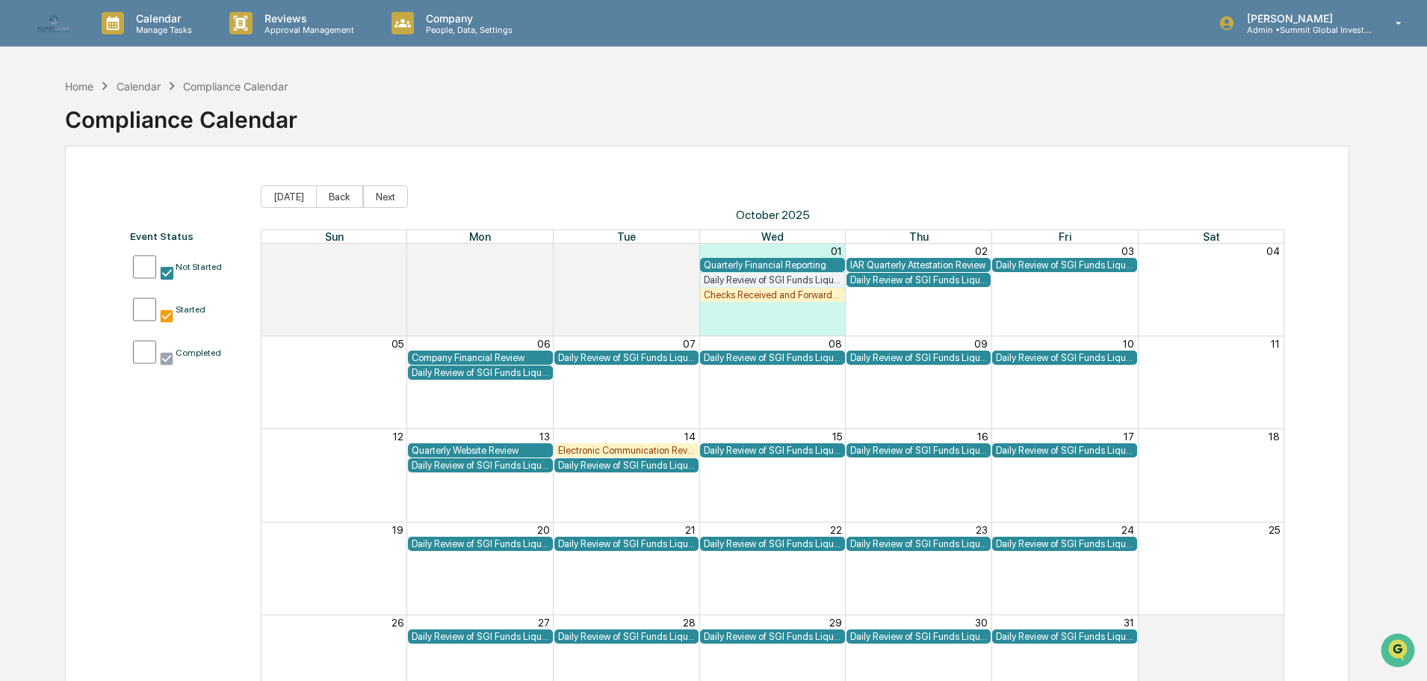
click at [522, 449] on div "Quarterly Website Review" at bounding box center [480, 450] width 137 height 11
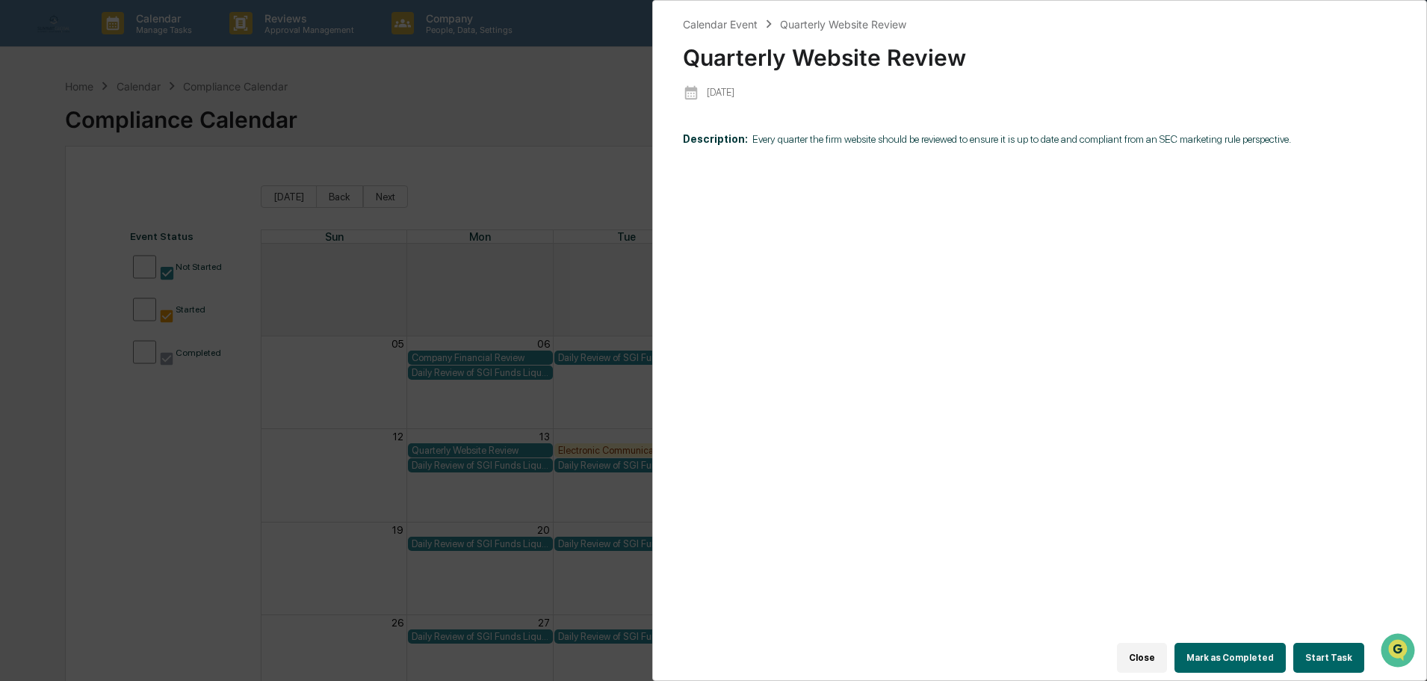
click at [1311, 660] on button "Start Task" at bounding box center [1328, 658] width 71 height 30
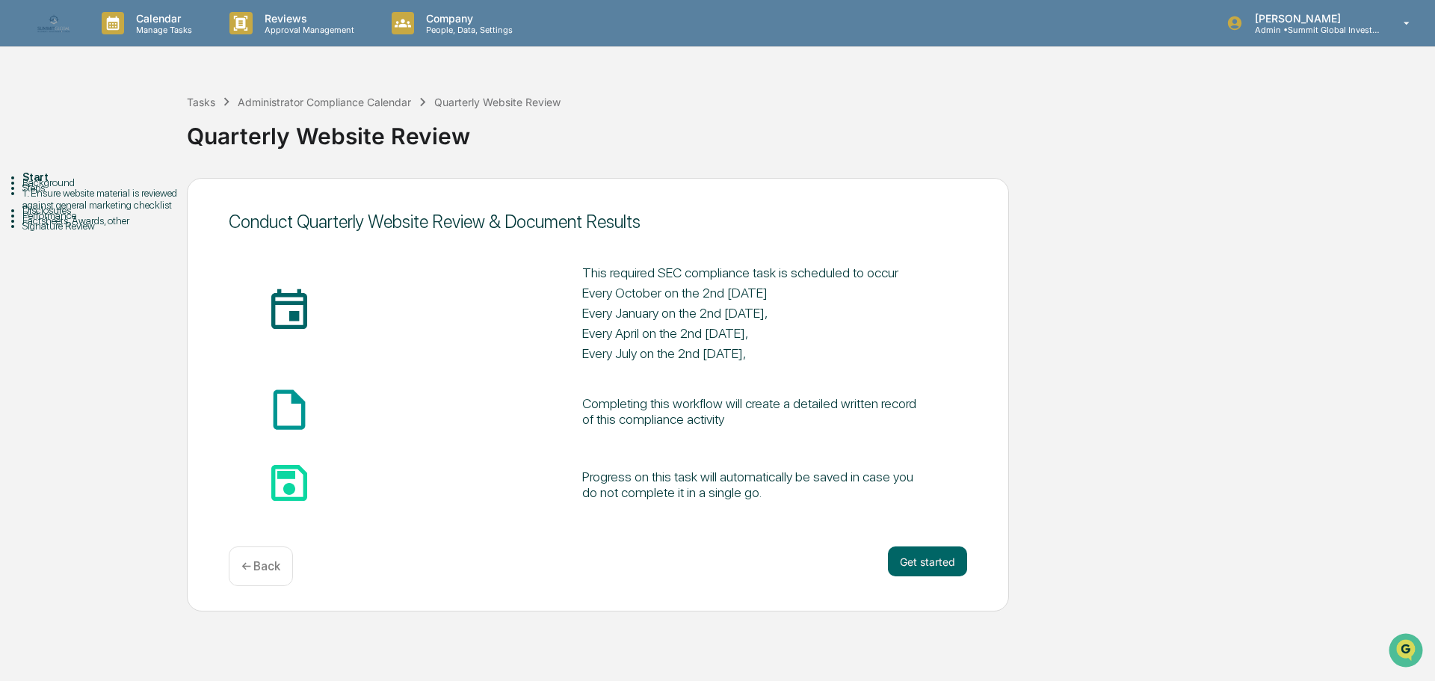
click at [64, 188] on div "Background" at bounding box center [104, 182] width 164 height 12
click at [926, 551] on button "Get started" at bounding box center [927, 561] width 79 height 30
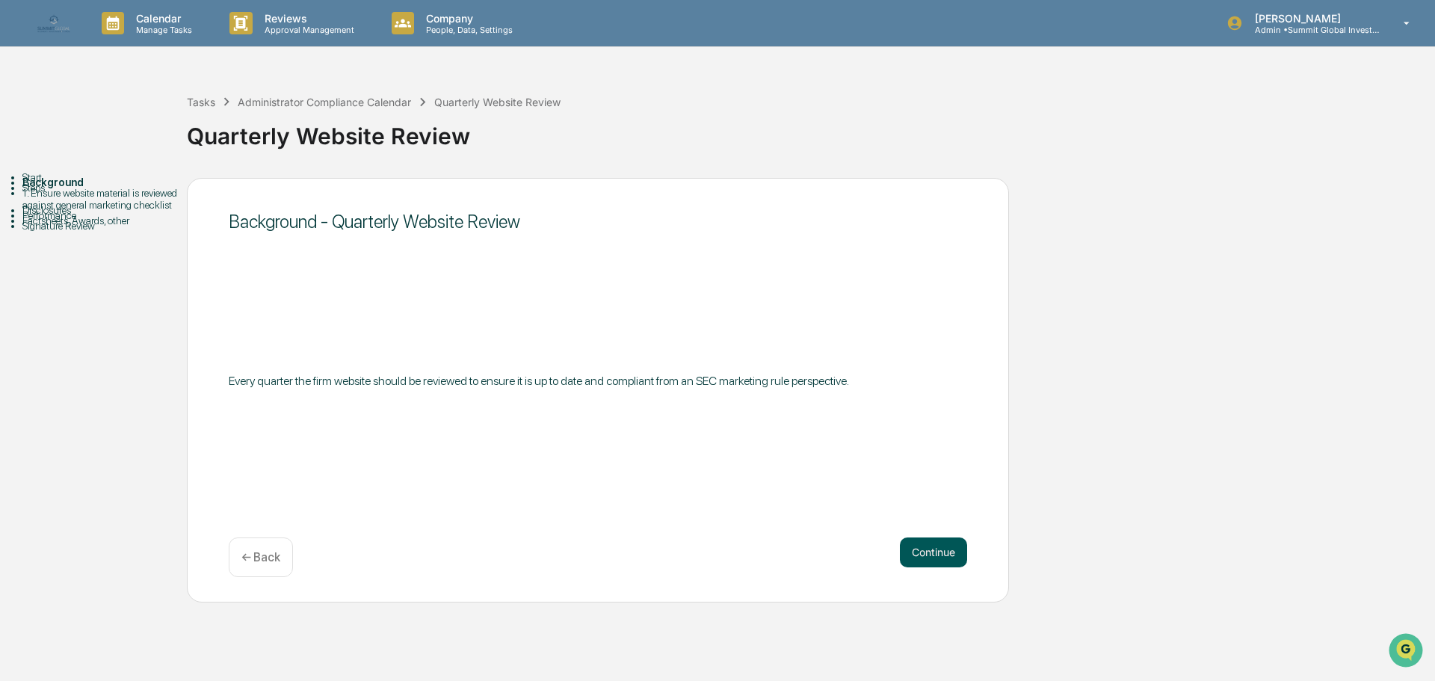
click at [927, 551] on button "Continue" at bounding box center [933, 552] width 67 height 30
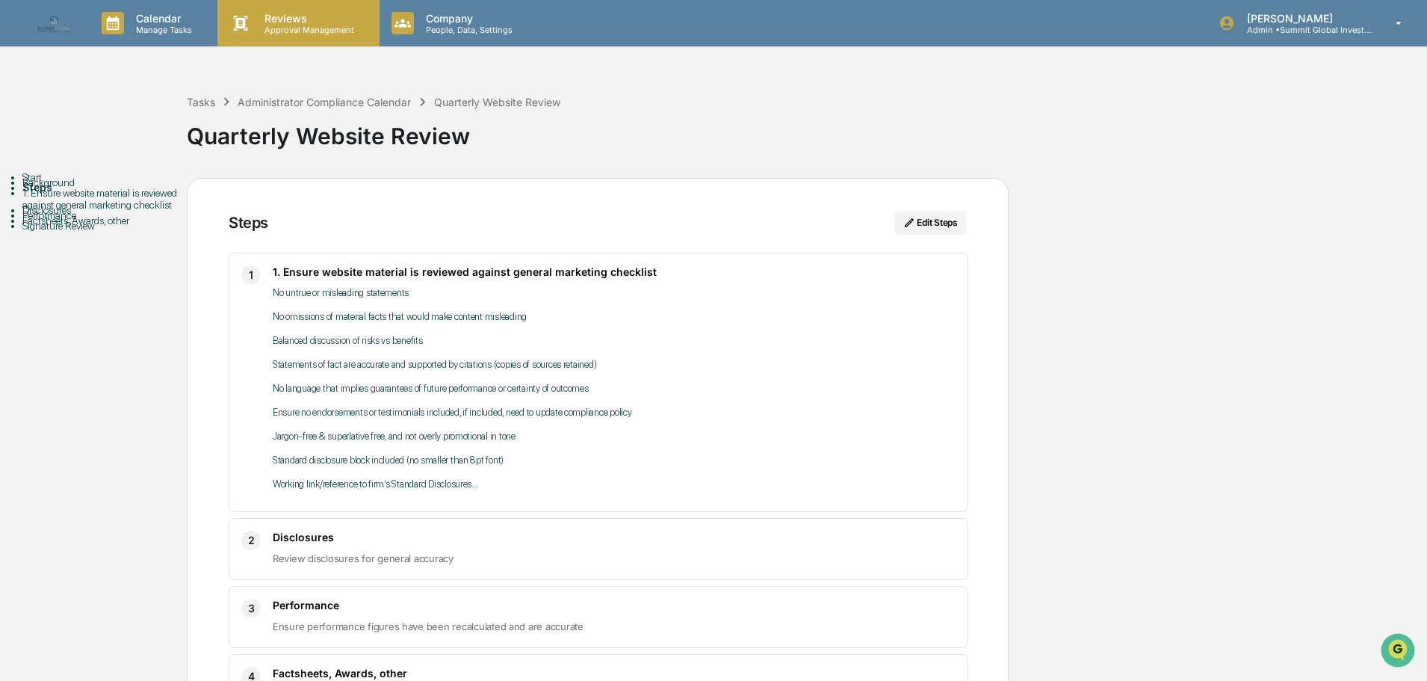
click at [313, 27] on p "Approval Management" at bounding box center [307, 30] width 109 height 10
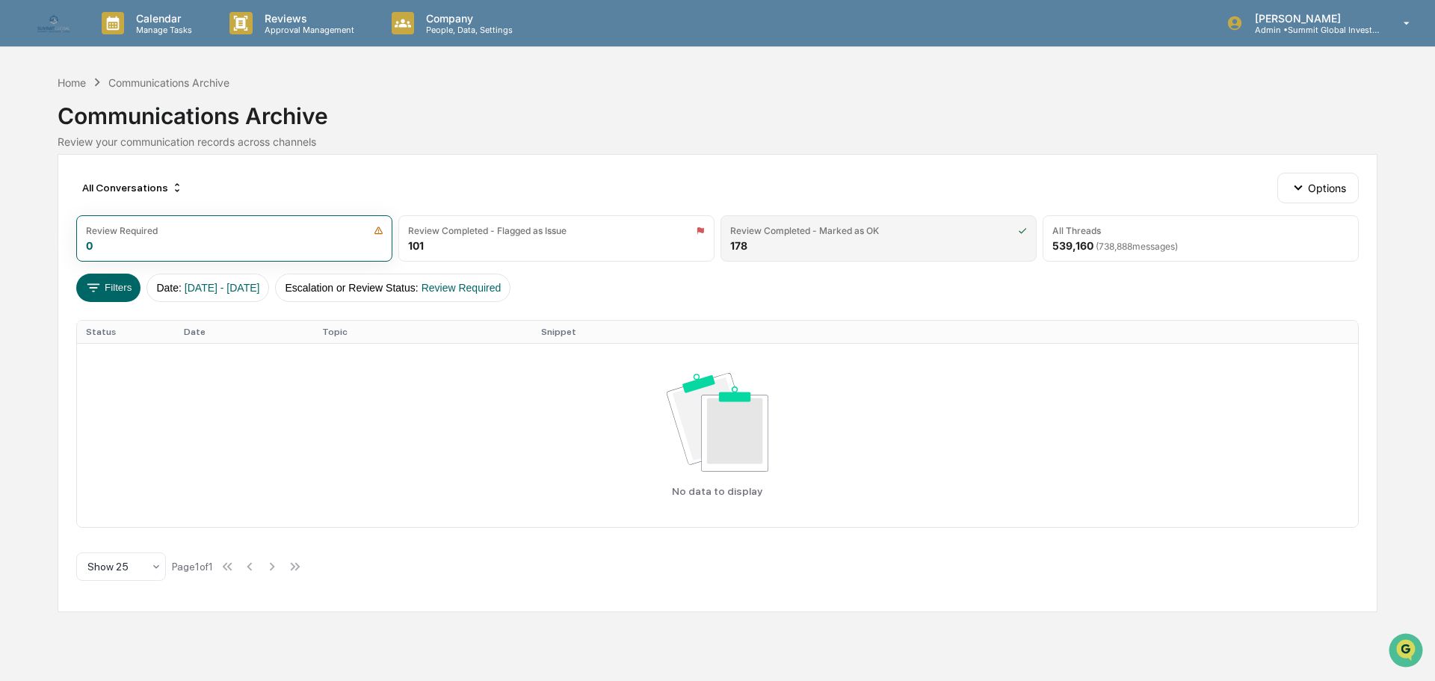
click at [799, 249] on div "Review Completed - Marked as OK 178" at bounding box center [878, 238] width 316 height 46
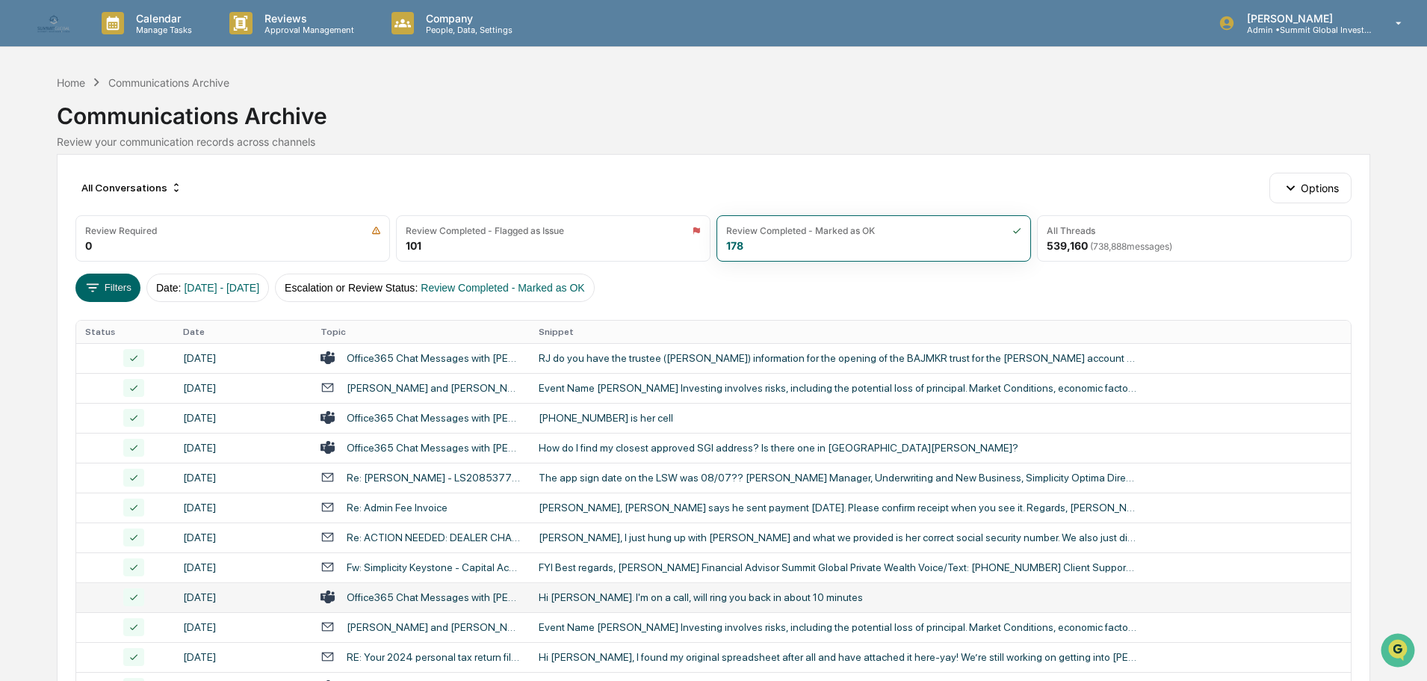
click at [362, 600] on div "Office365 Chat Messages with [PERSON_NAME], [PERSON_NAME] on [DATE]" at bounding box center [434, 597] width 174 height 12
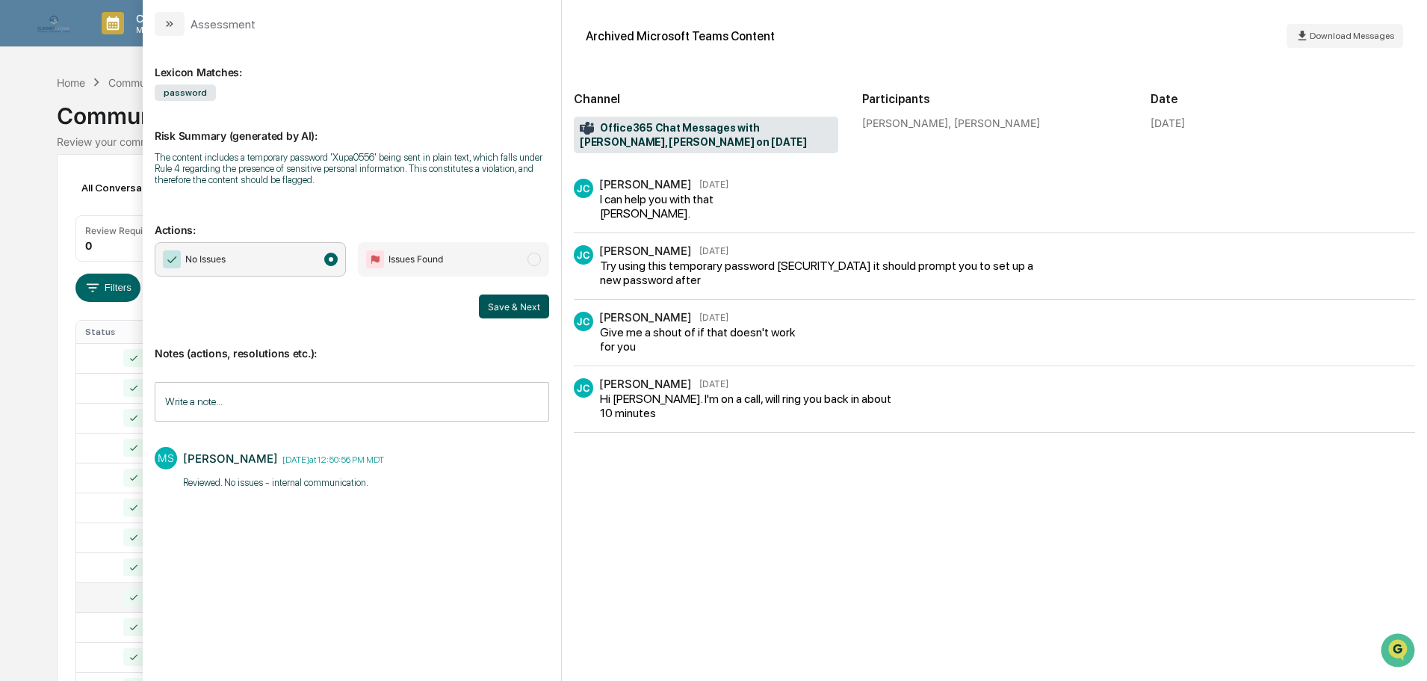
click at [520, 306] on button "Save & Next" at bounding box center [514, 306] width 70 height 24
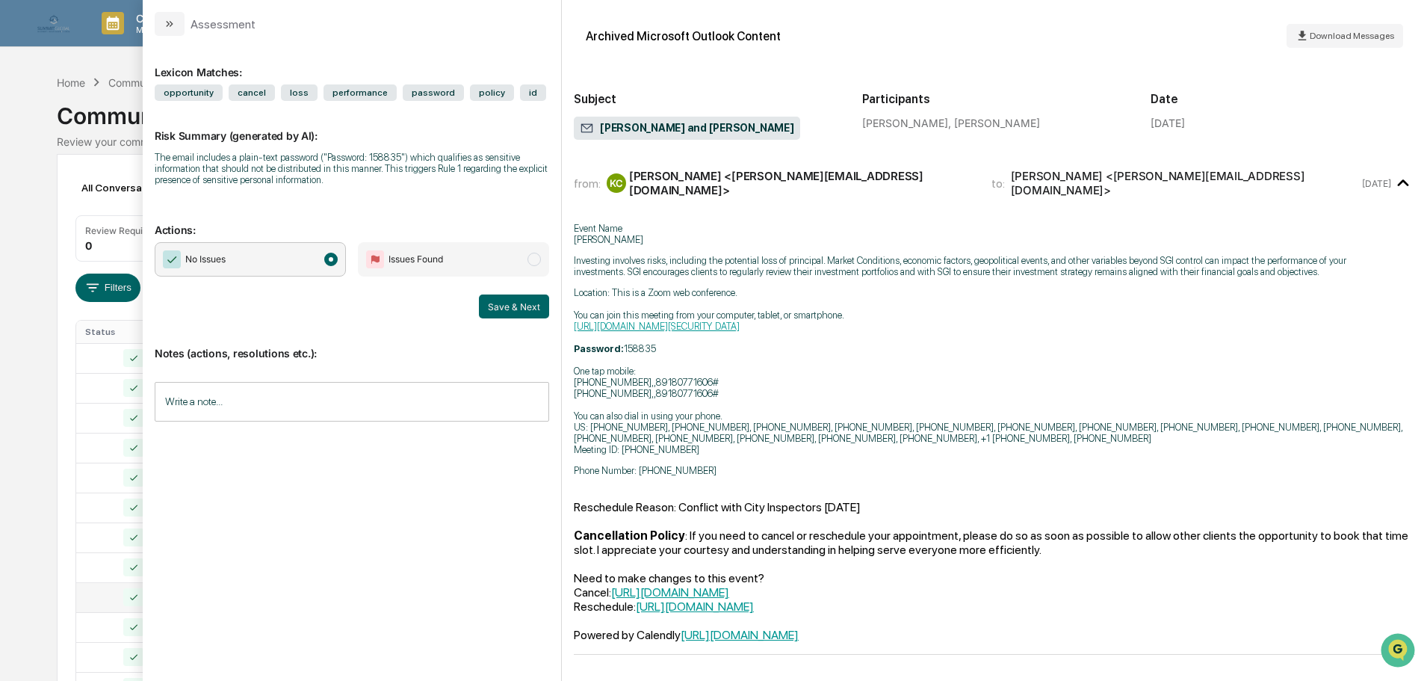
click at [263, 392] on input "Write a note..." at bounding box center [352, 402] width 394 height 40
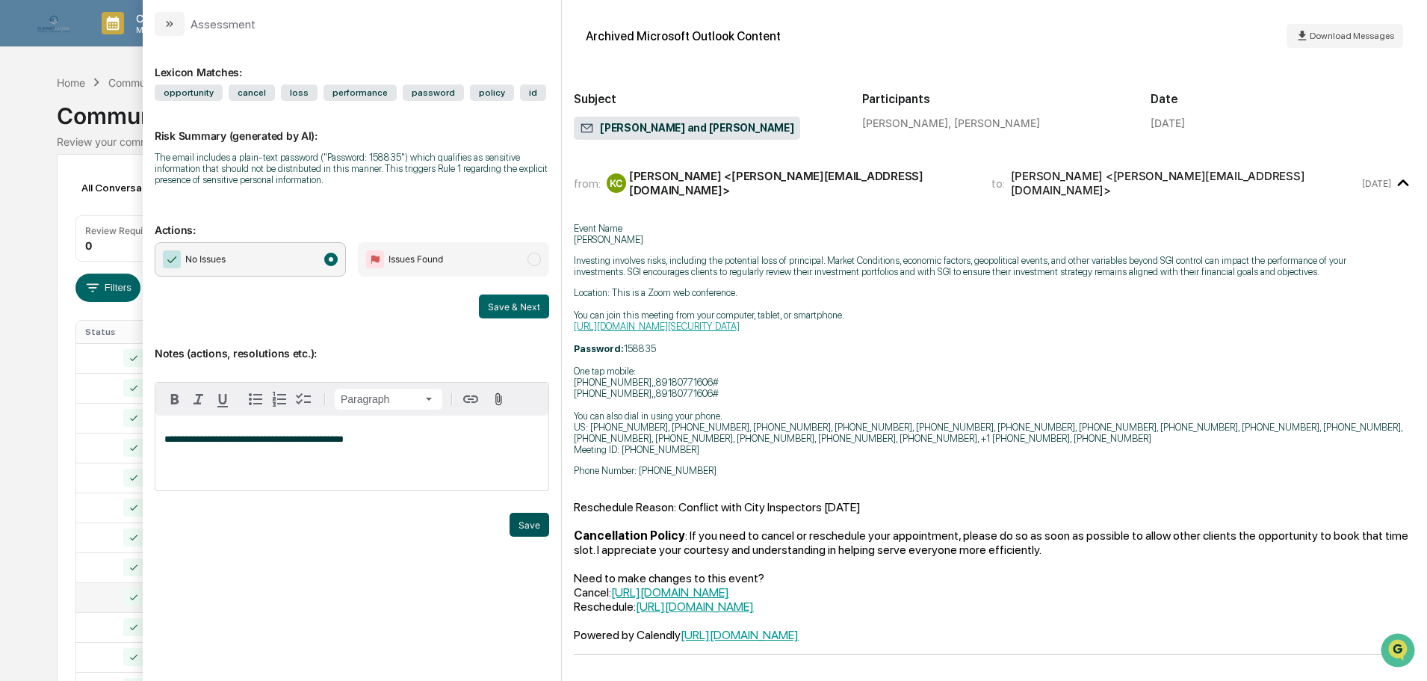
click at [538, 531] on button "Save" at bounding box center [530, 525] width 40 height 24
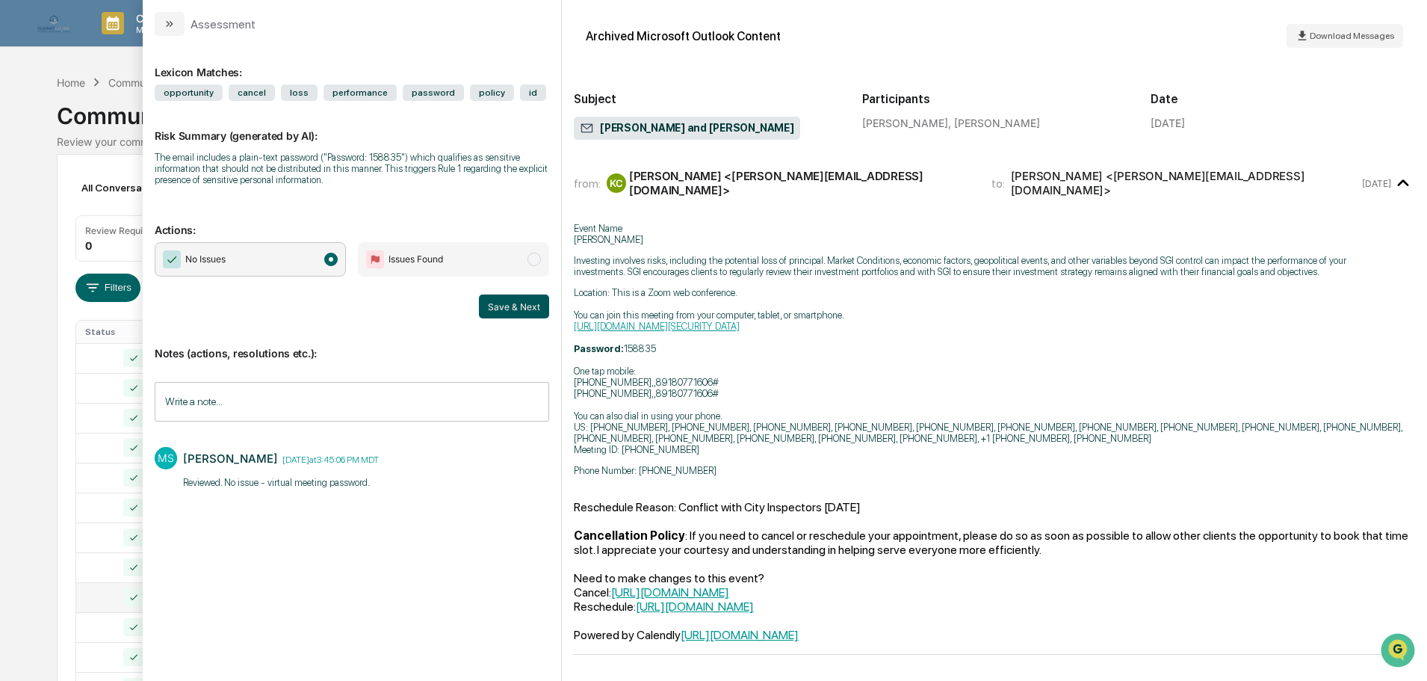
click at [520, 308] on button "Save & Next" at bounding box center [514, 306] width 70 height 24
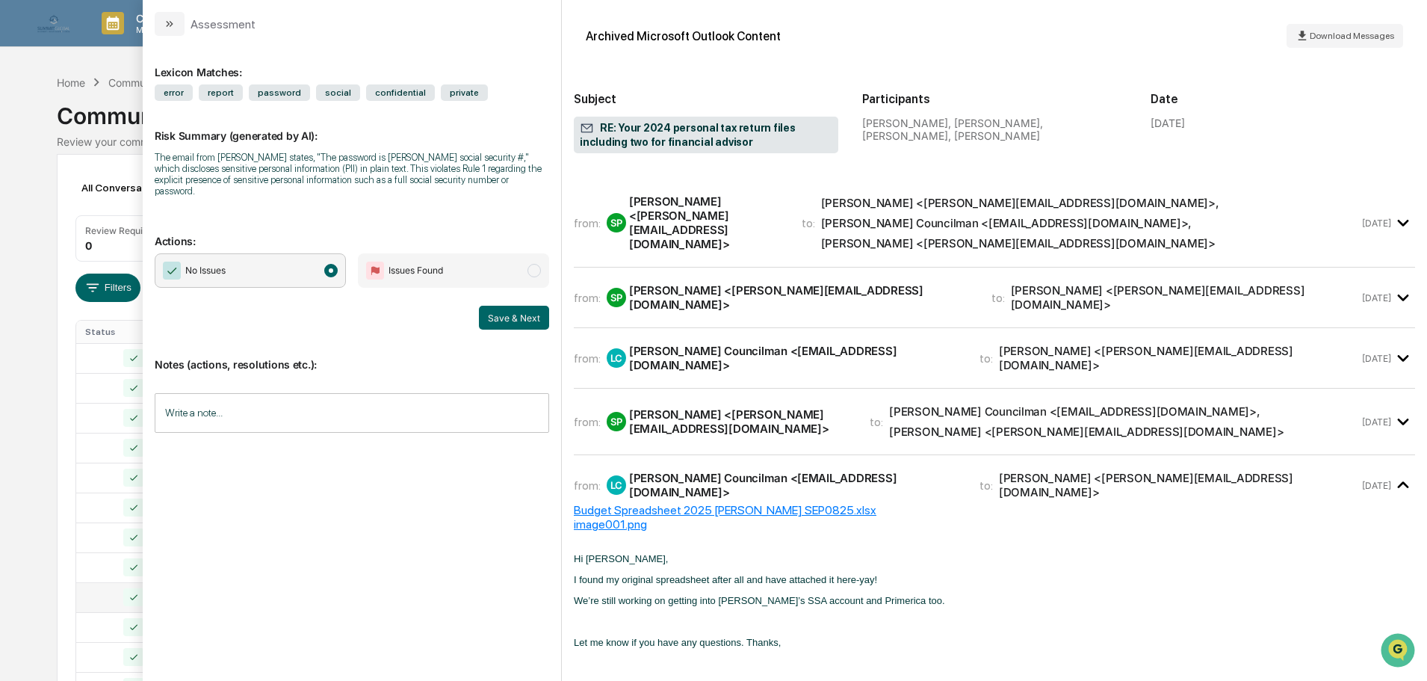
scroll to position [75, 0]
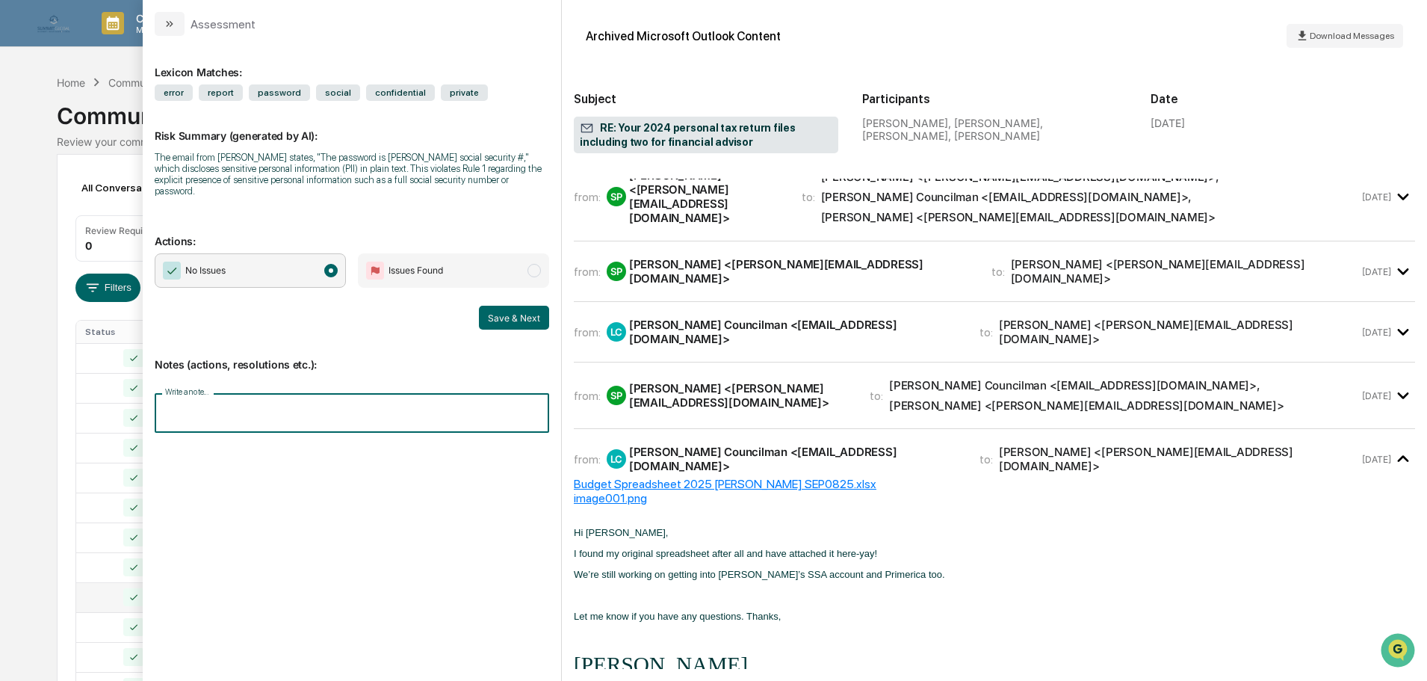
click at [350, 400] on input "Write a note..." at bounding box center [352, 413] width 394 height 40
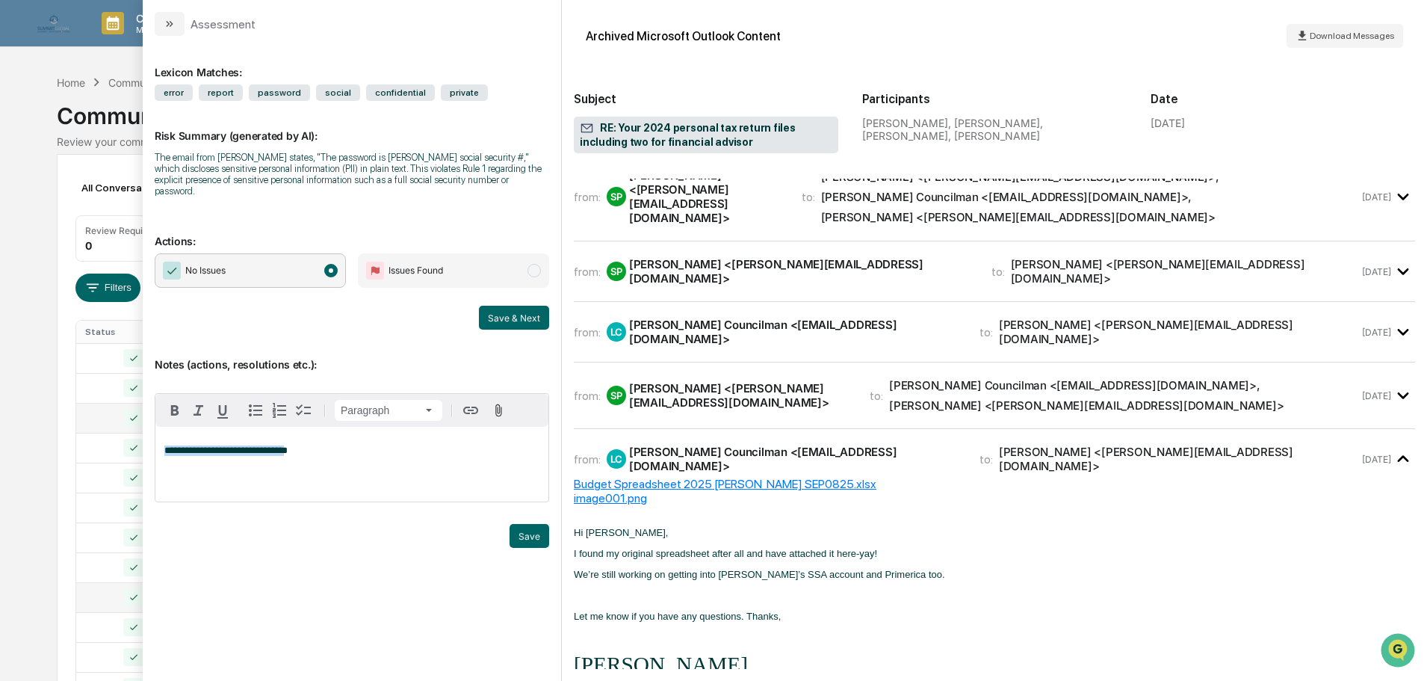
drag, startPoint x: 287, startPoint y: 442, endPoint x: 77, endPoint y: 427, distance: 210.5
click at [76, 427] on body "Calendar Manage Tasks Reviews Approval Management Company People, Data, Setting…" at bounding box center [713, 587] width 1427 height 1175
copy span "**********"
click at [531, 524] on button "Save" at bounding box center [530, 536] width 40 height 24
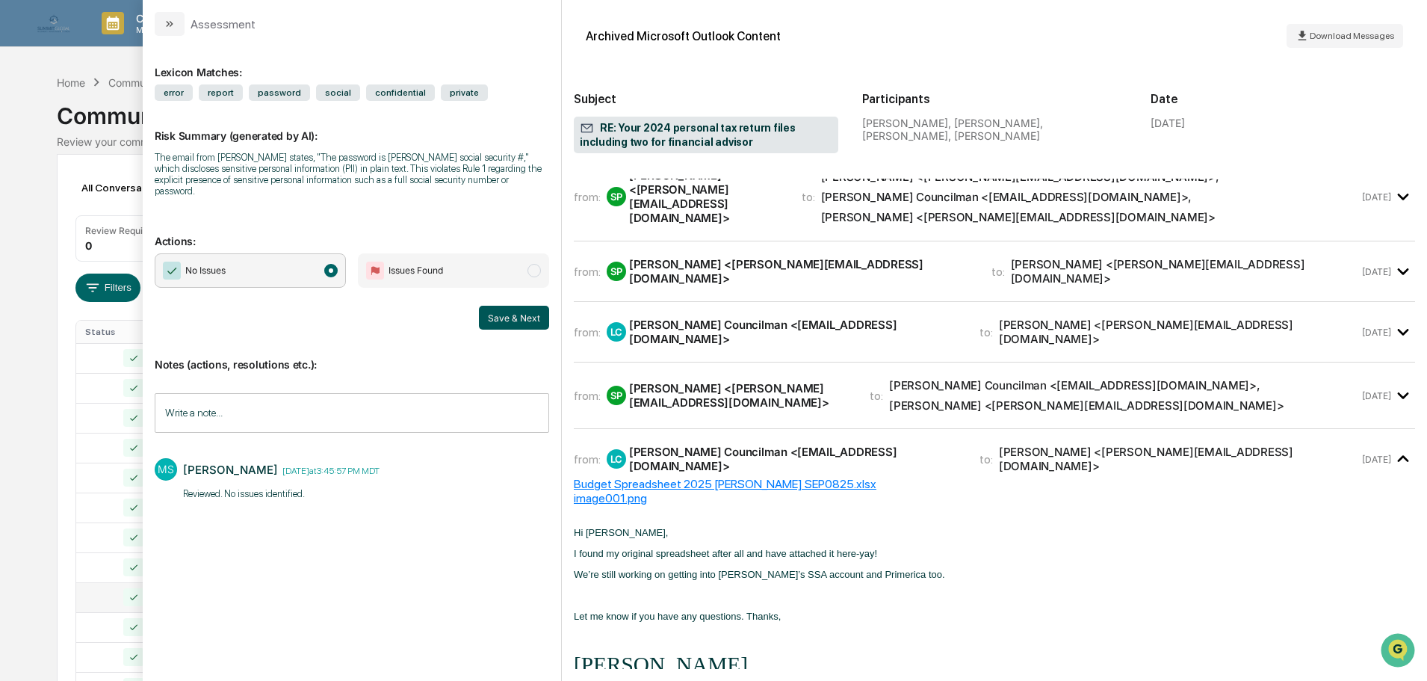
click at [501, 306] on button "Save & Next" at bounding box center [514, 318] width 70 height 24
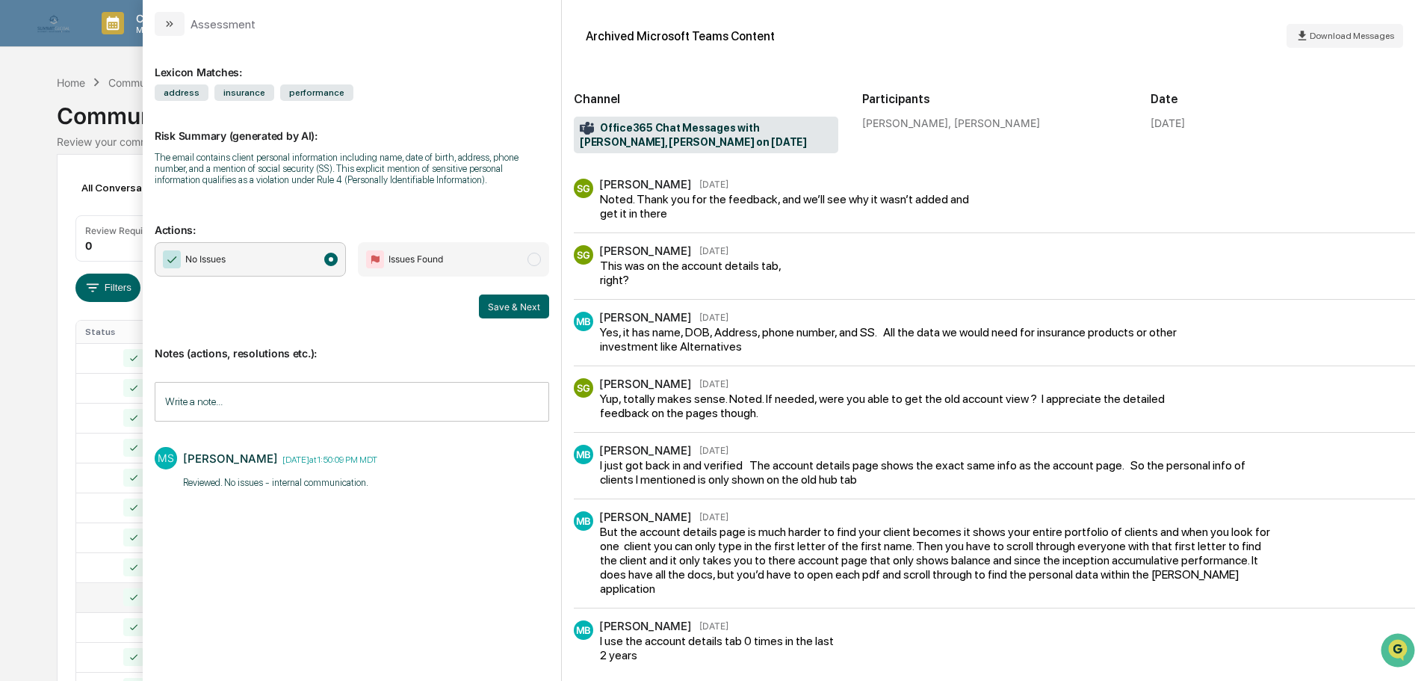
click at [501, 300] on button "Save & Next" at bounding box center [514, 306] width 70 height 24
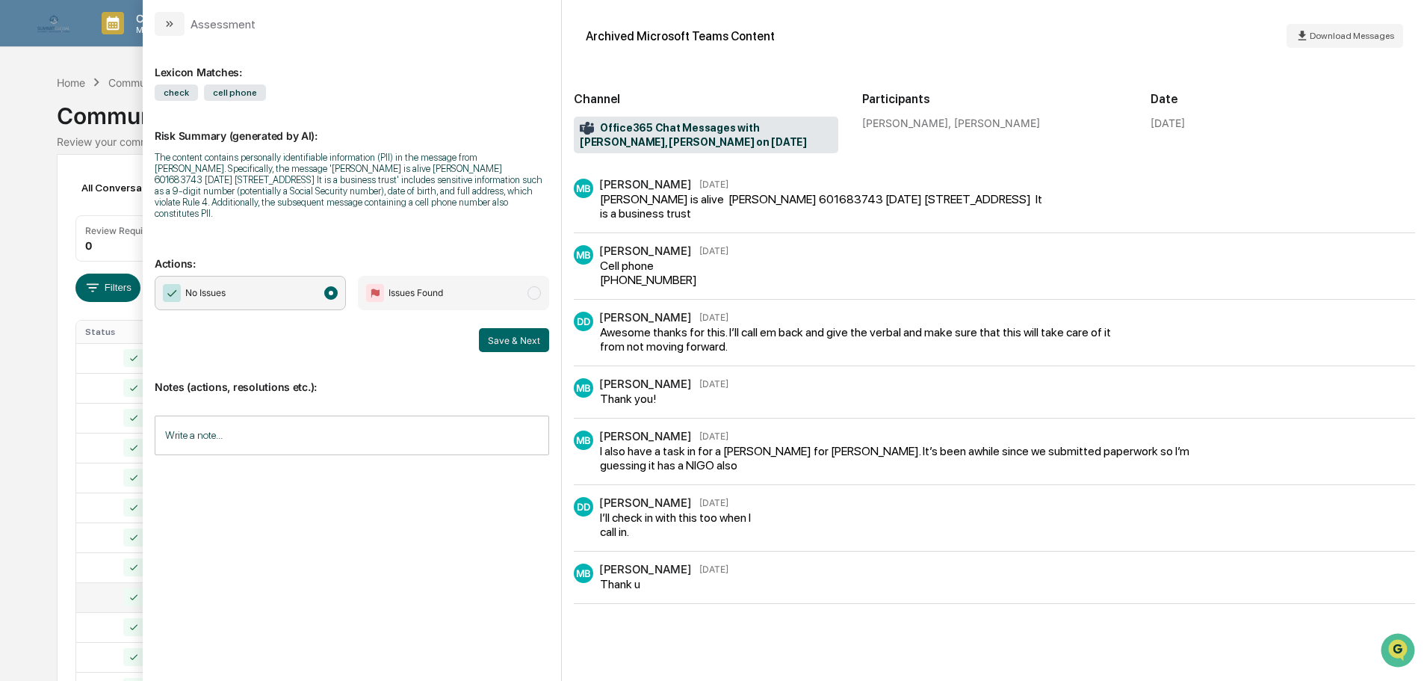
click at [365, 425] on input "Write a note..." at bounding box center [352, 435] width 394 height 40
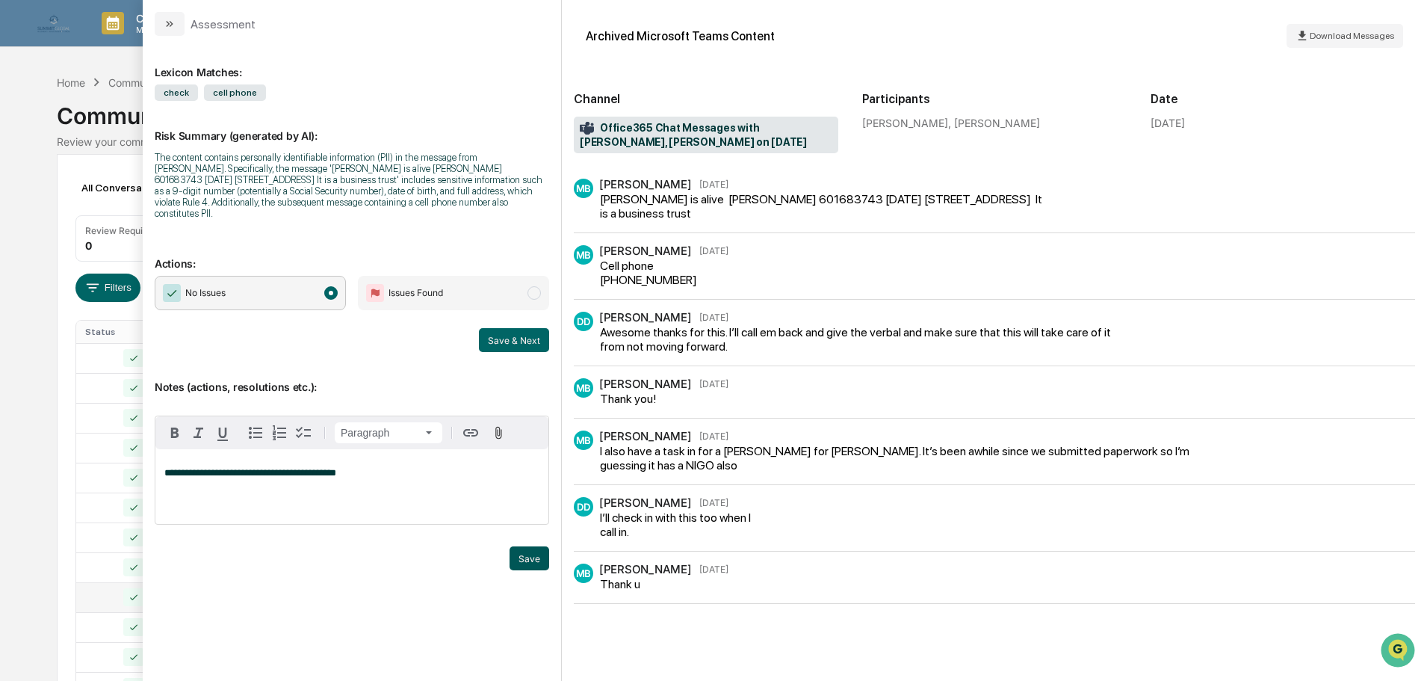
click at [525, 546] on button "Save" at bounding box center [530, 558] width 40 height 24
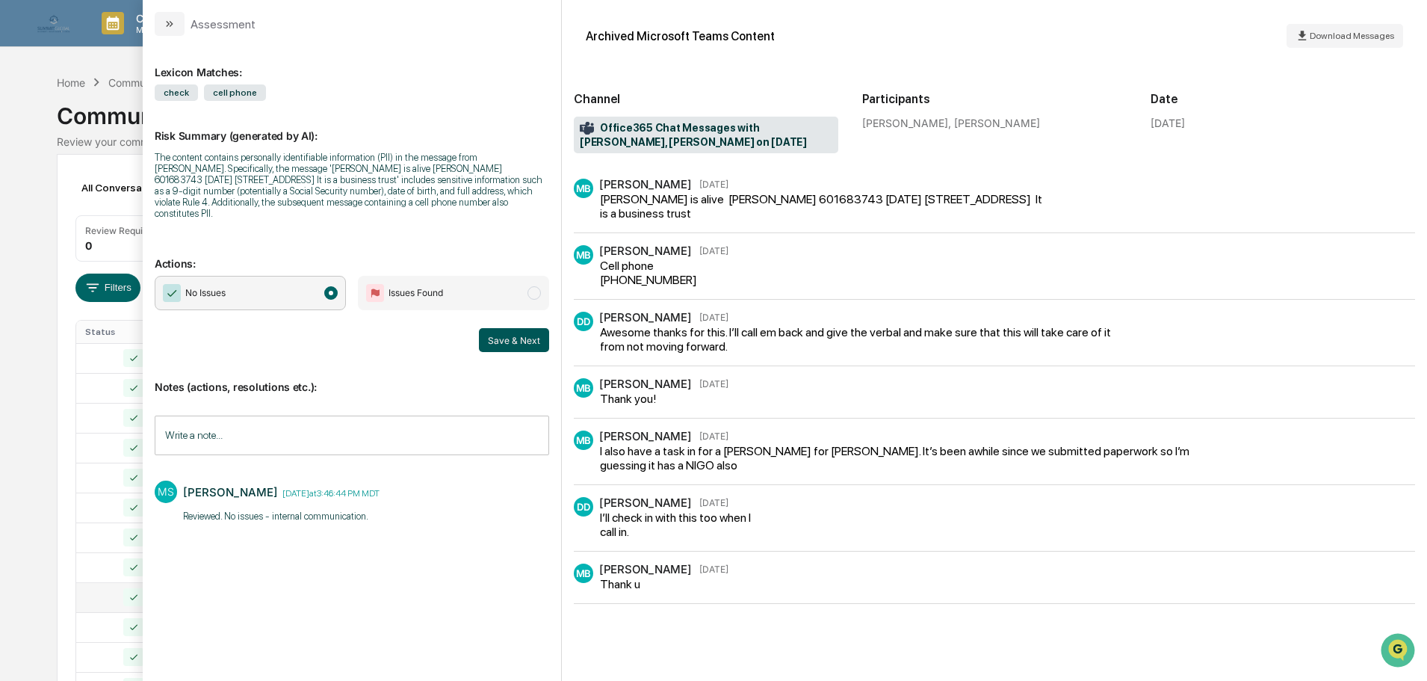
click at [498, 335] on button "Save & Next" at bounding box center [514, 340] width 70 height 24
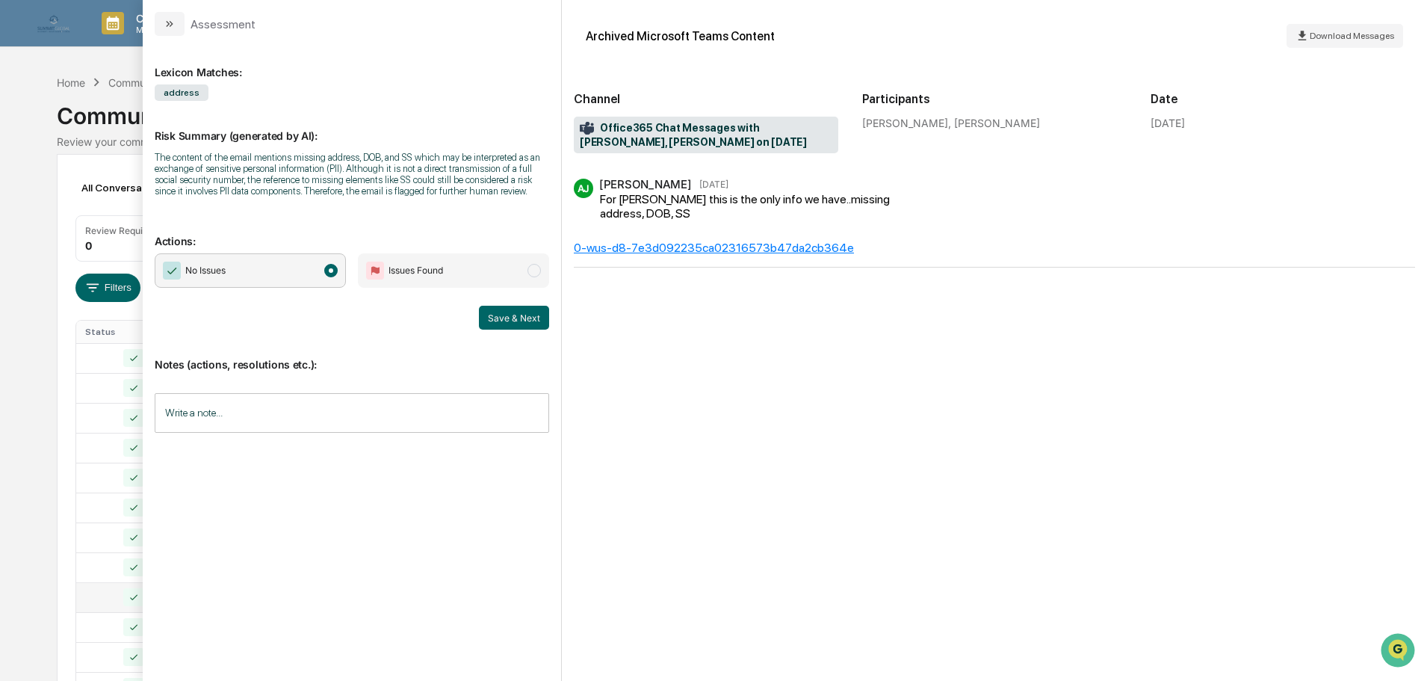
click at [201, 419] on input "Write a note..." at bounding box center [352, 413] width 394 height 40
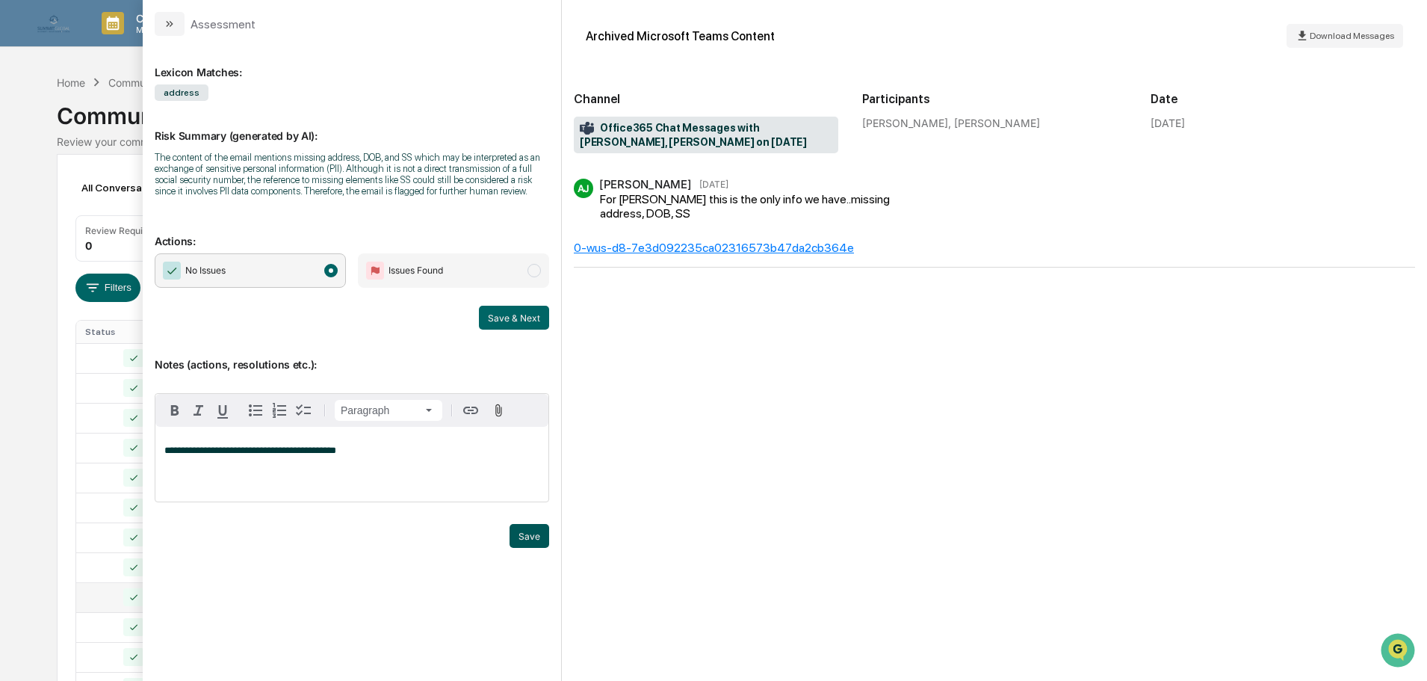
click at [534, 539] on button "Save" at bounding box center [530, 536] width 40 height 24
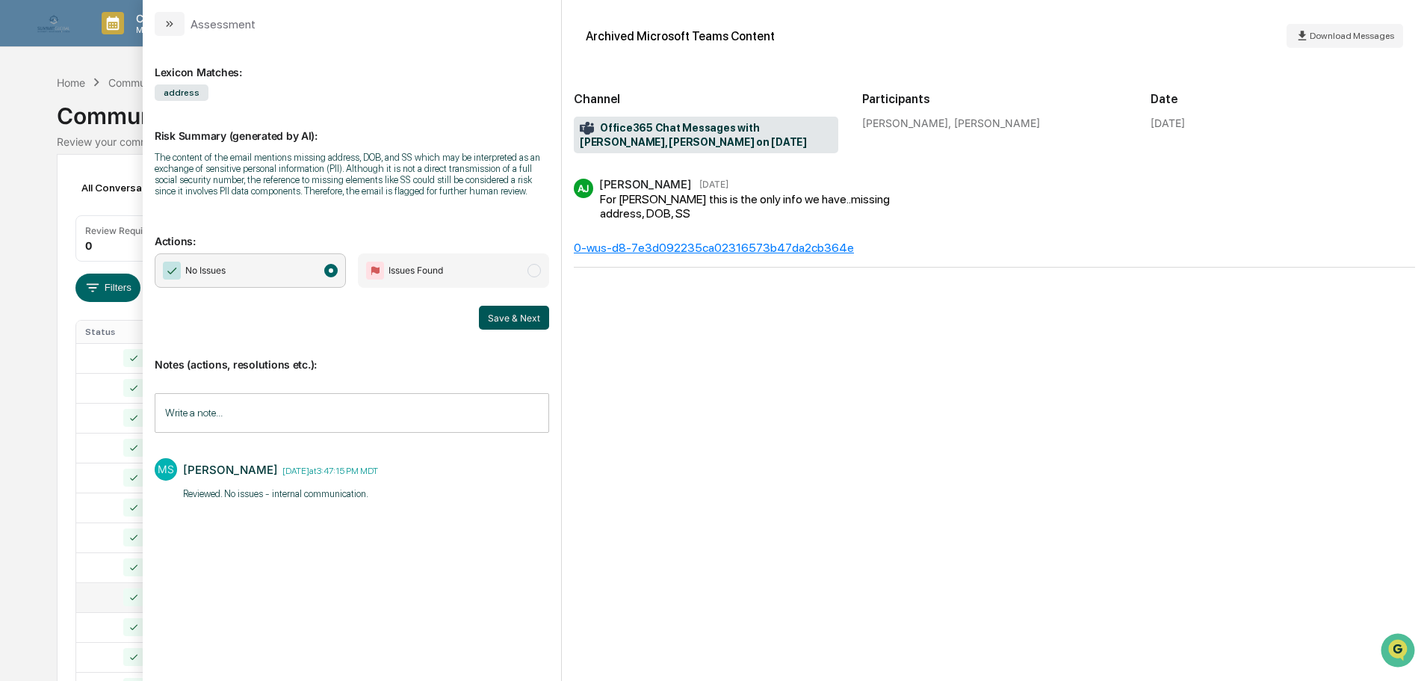
click at [518, 324] on button "Save & Next" at bounding box center [514, 318] width 70 height 24
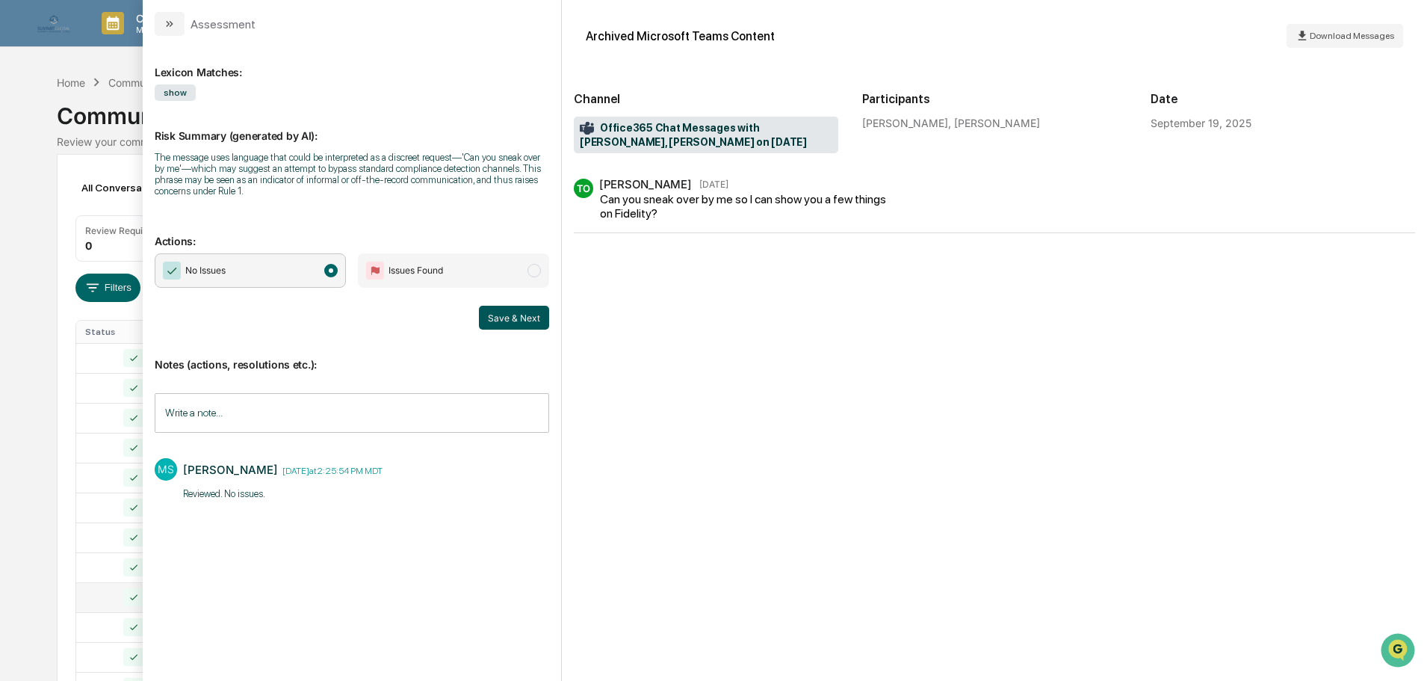
click at [513, 318] on button "Save & Next" at bounding box center [514, 318] width 70 height 24
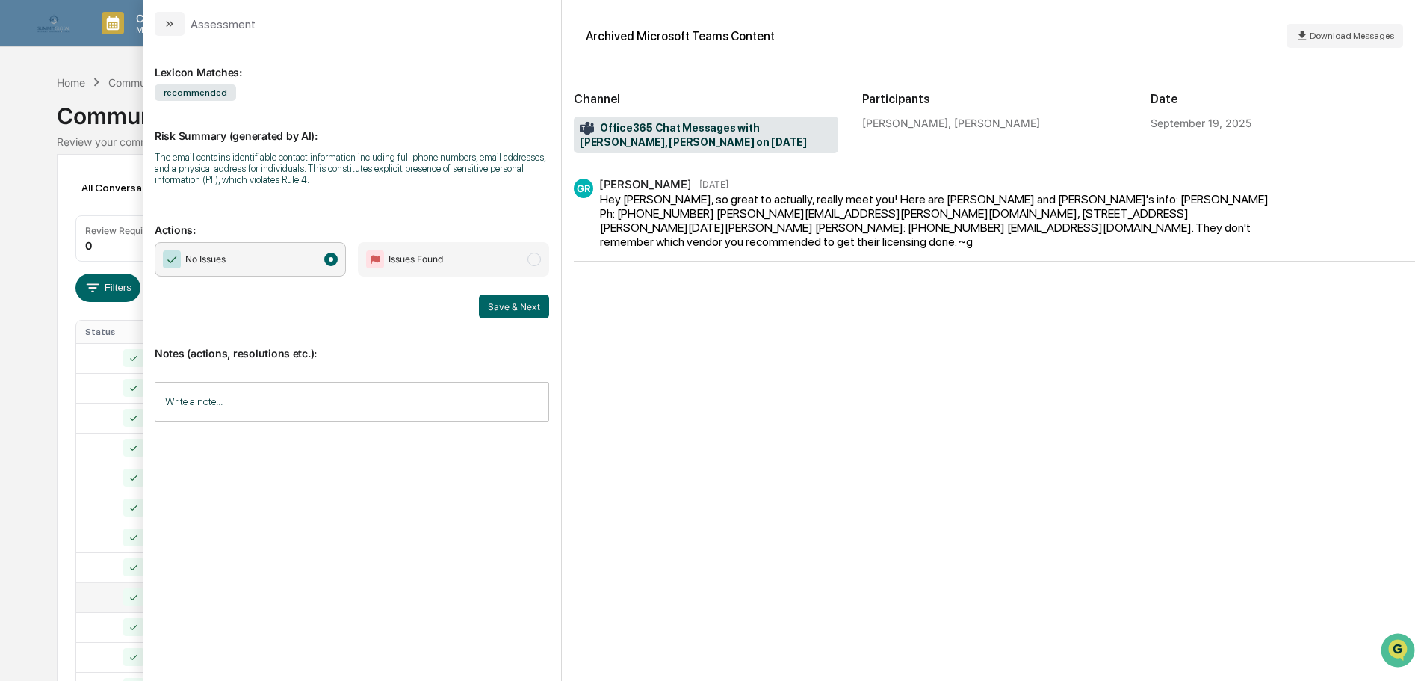
click at [389, 403] on input "Write a note..." at bounding box center [352, 402] width 394 height 40
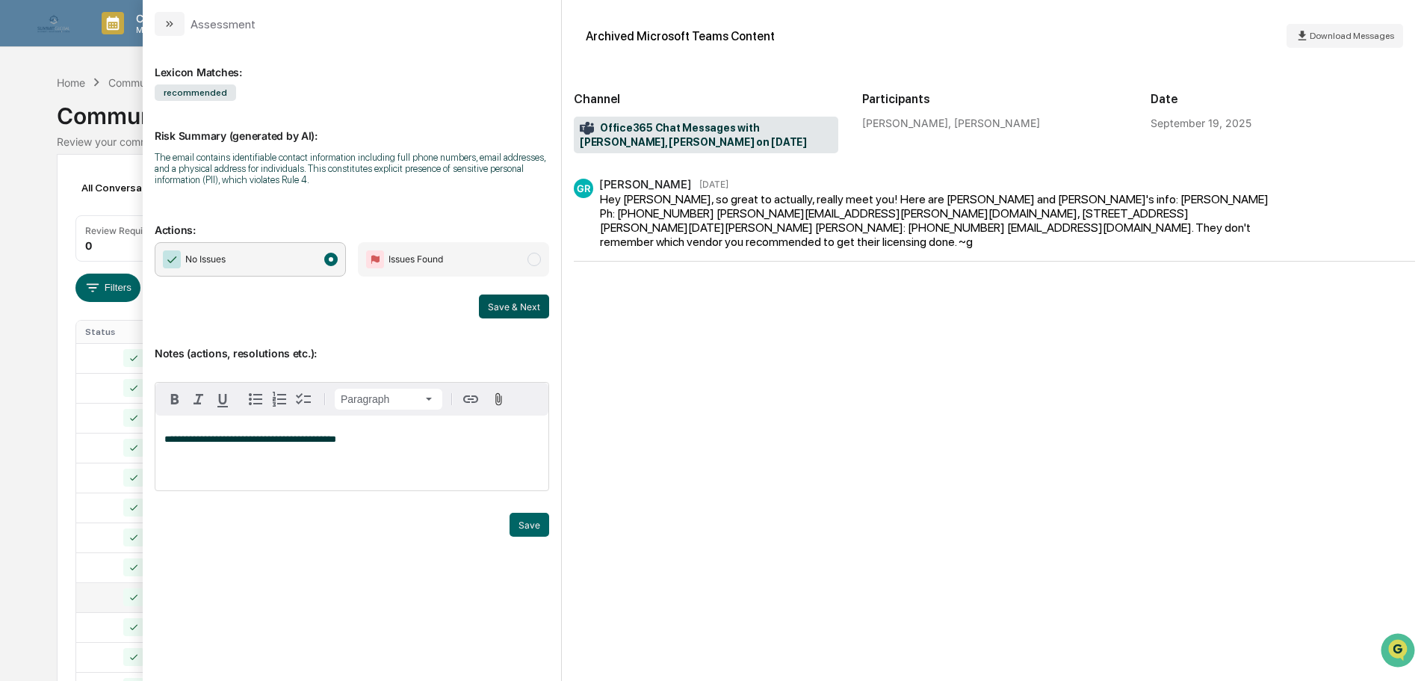
click at [525, 309] on button "Save & Next" at bounding box center [514, 306] width 70 height 24
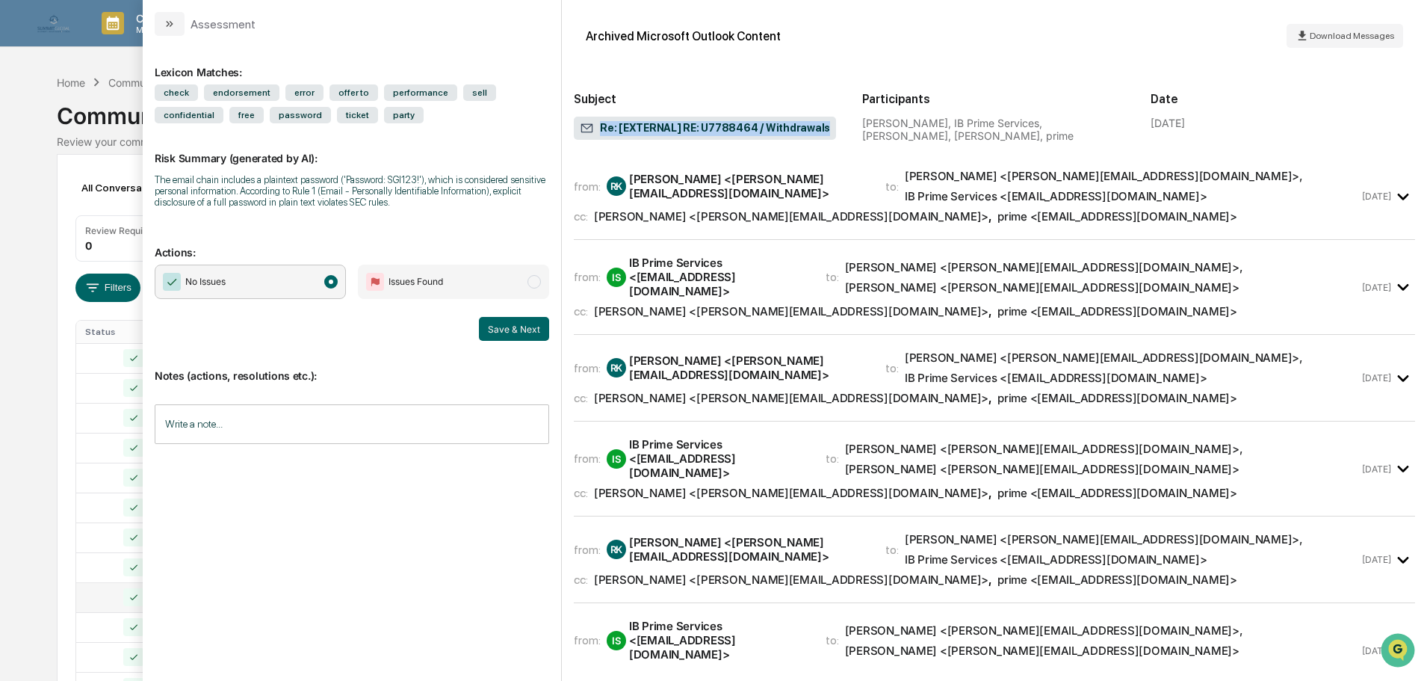
drag, startPoint x: 809, startPoint y: 126, endPoint x: 598, endPoint y: 125, distance: 211.4
click at [598, 125] on span "Re: [EXTERNAL] RE: U7788464 / Withdrawals" at bounding box center [705, 128] width 250 height 15
copy span "Re: [EXTERNAL] RE: U7788464 / Withdrawals"
click at [161, 18] on button "modal" at bounding box center [170, 24] width 30 height 24
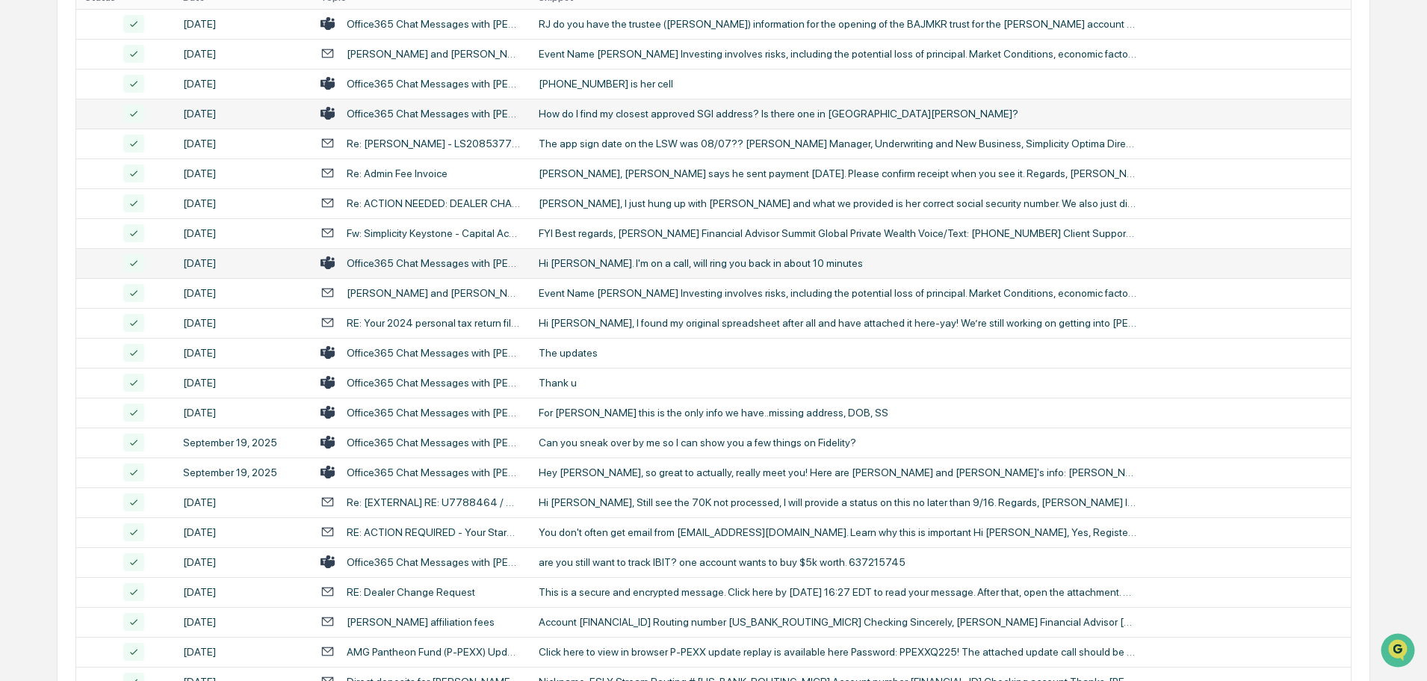
scroll to position [374, 0]
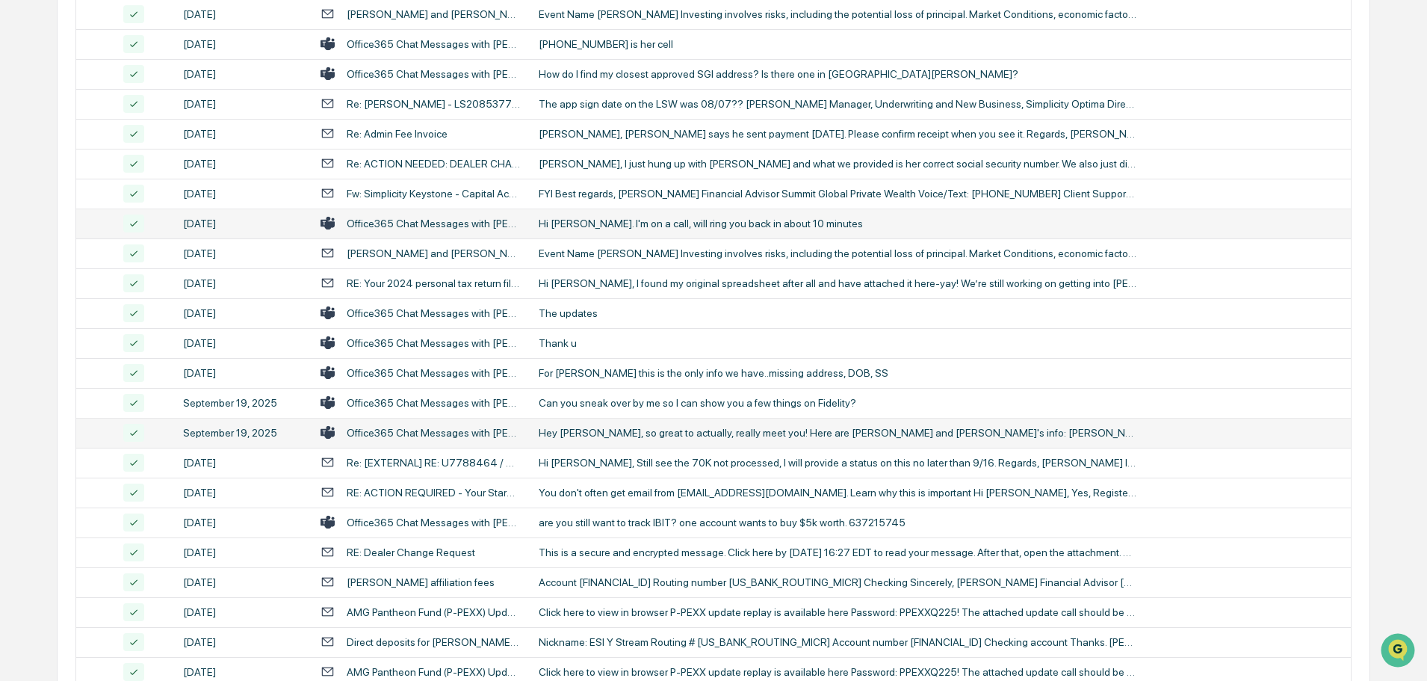
click at [477, 431] on div "Office365 Chat Messages with [PERSON_NAME], [PERSON_NAME] on [DATE]" at bounding box center [434, 433] width 174 height 12
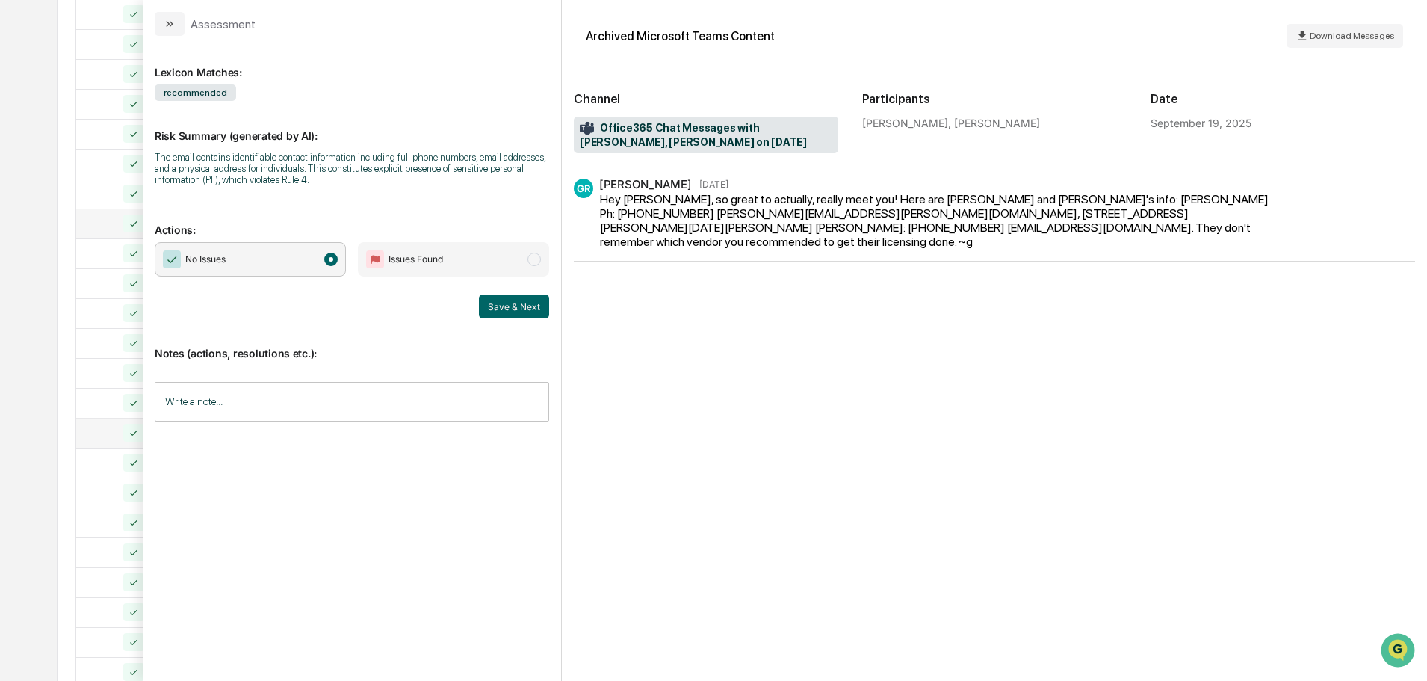
click at [401, 403] on input "Write a note..." at bounding box center [352, 402] width 394 height 40
click at [284, 440] on p "*" at bounding box center [351, 439] width 375 height 10
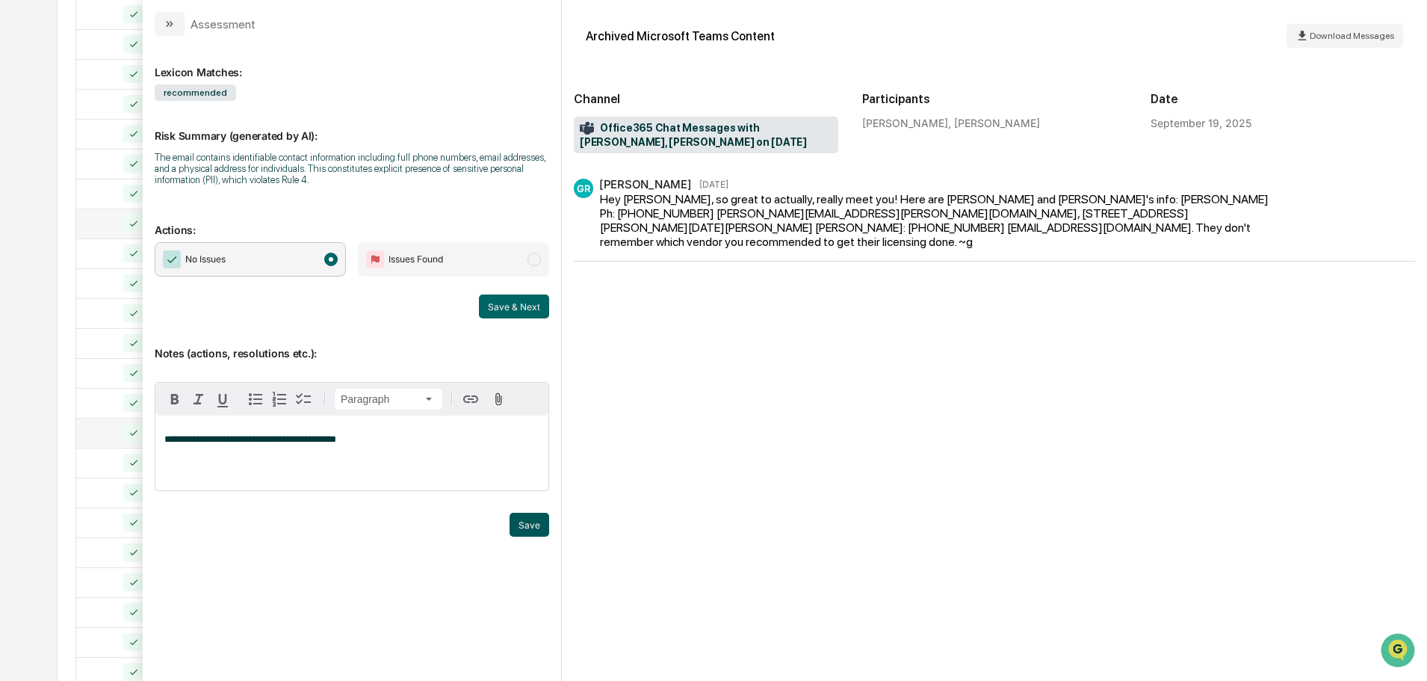
click at [520, 521] on button "Save" at bounding box center [530, 525] width 40 height 24
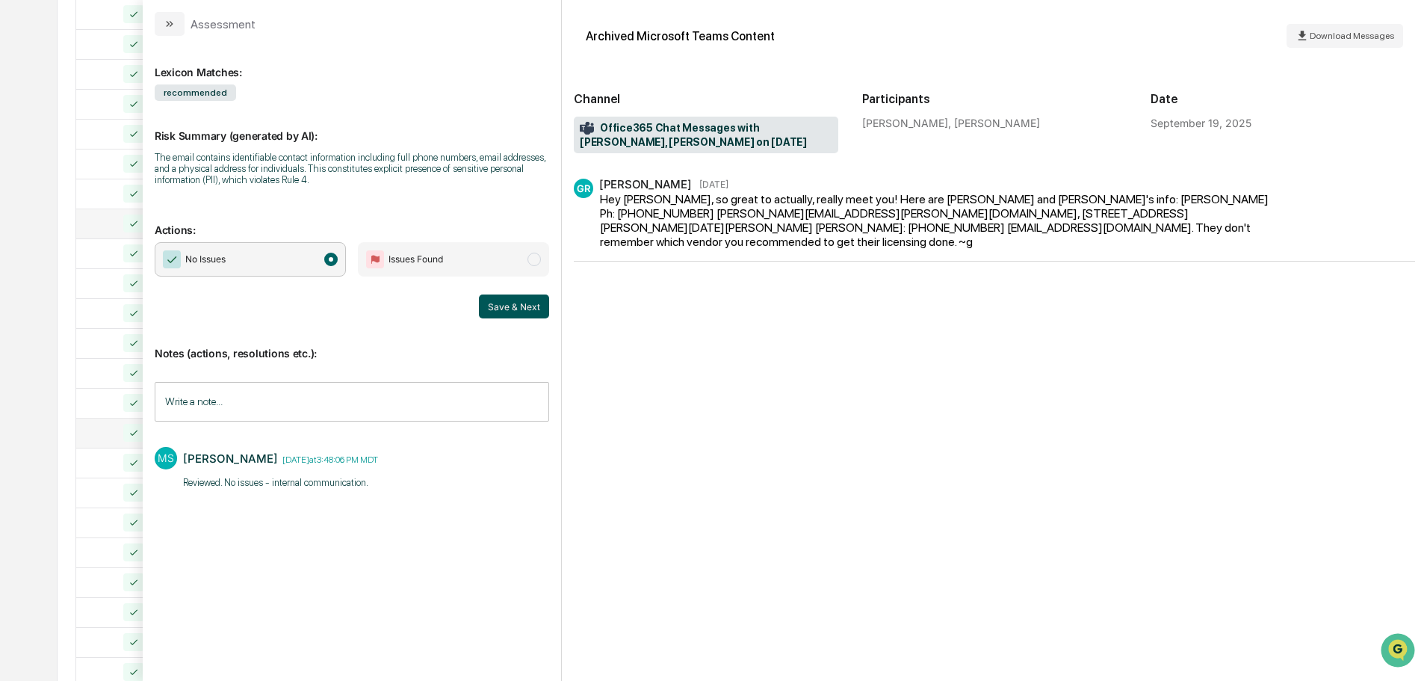
click at [502, 311] on button "Save & Next" at bounding box center [514, 306] width 70 height 24
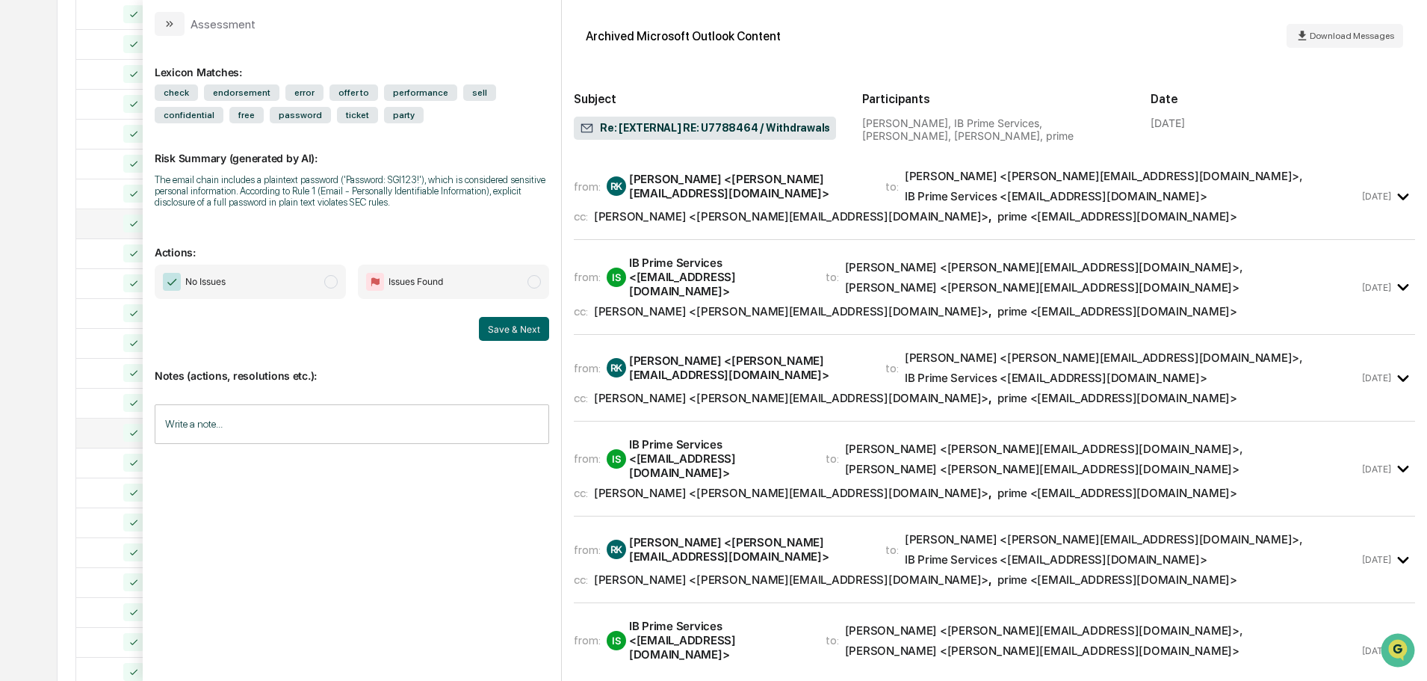
click at [284, 279] on span "No Issues" at bounding box center [250, 281] width 191 height 34
click at [271, 413] on input "Write a note..." at bounding box center [352, 424] width 394 height 40
click at [303, 478] on div "*" at bounding box center [351, 475] width 393 height 75
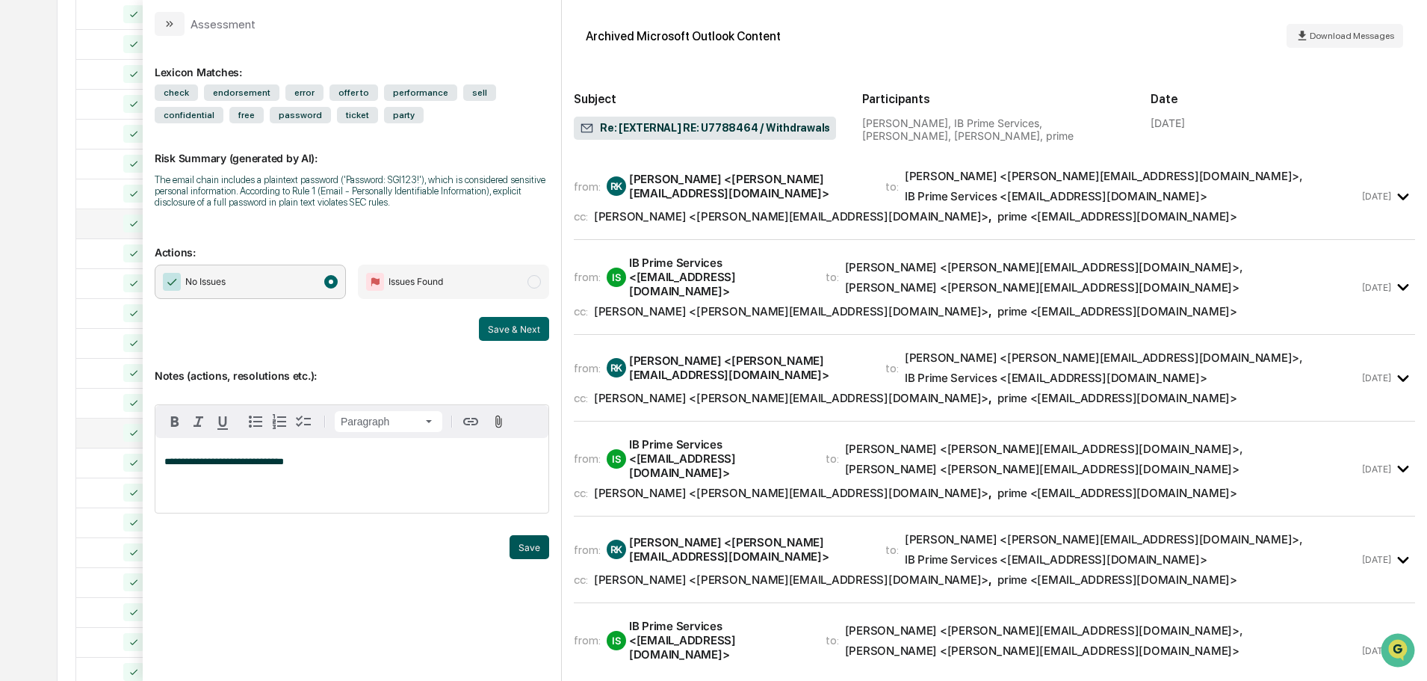
click at [533, 548] on button "Save" at bounding box center [530, 547] width 40 height 24
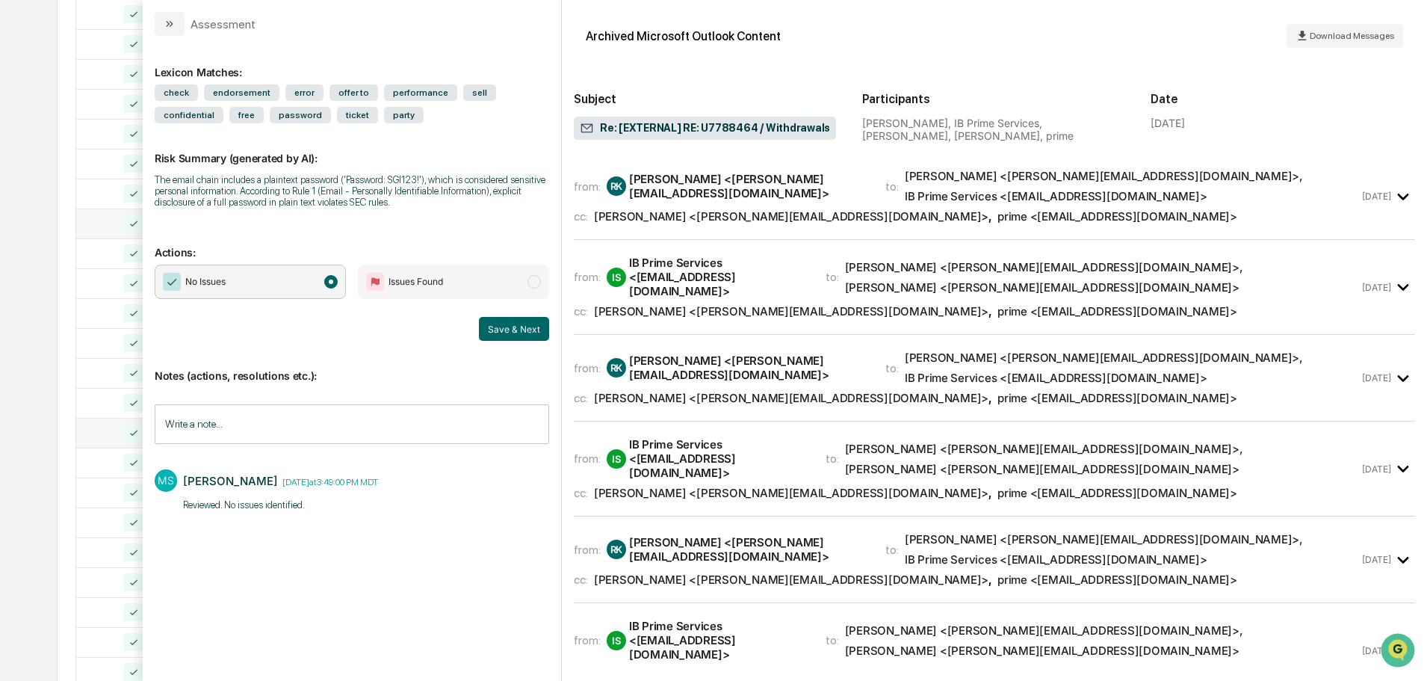
click at [522, 328] on button "Save & Next" at bounding box center [514, 329] width 70 height 24
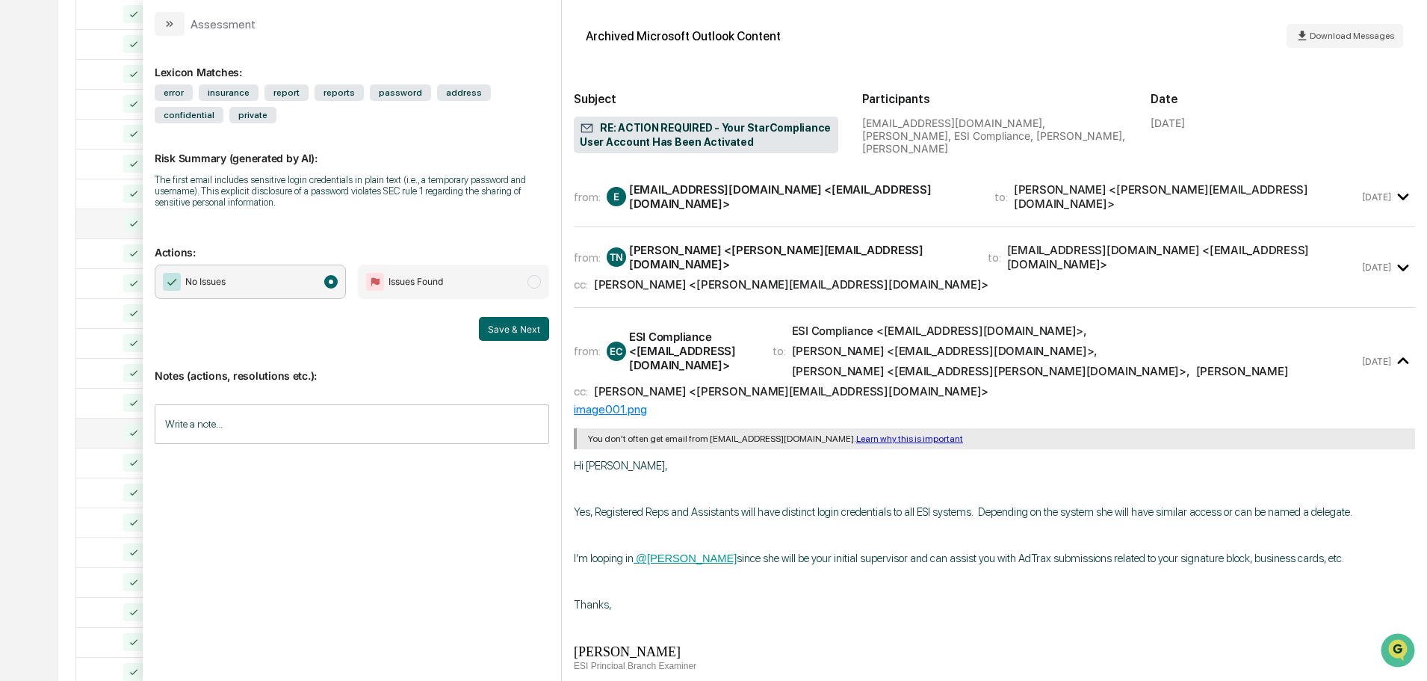
click at [279, 425] on input "Write a note..." at bounding box center [352, 424] width 394 height 40
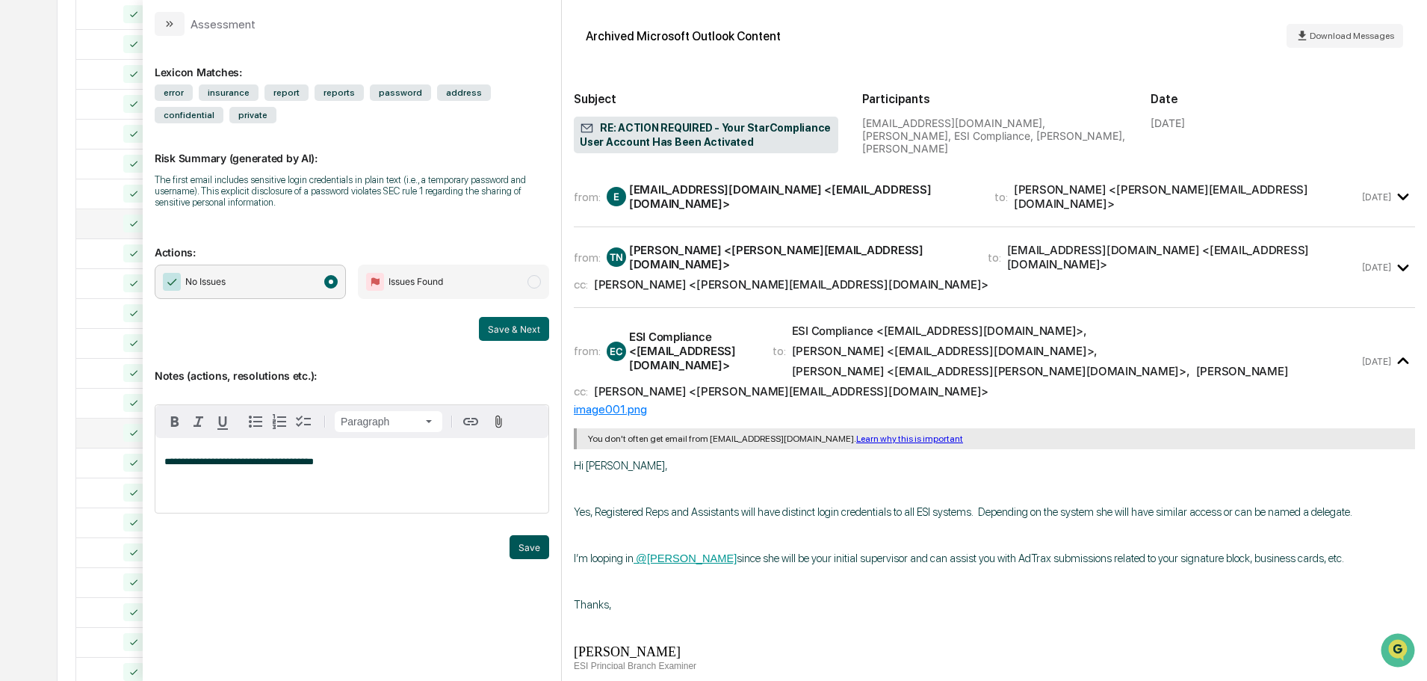
click at [520, 551] on button "Save" at bounding box center [530, 547] width 40 height 24
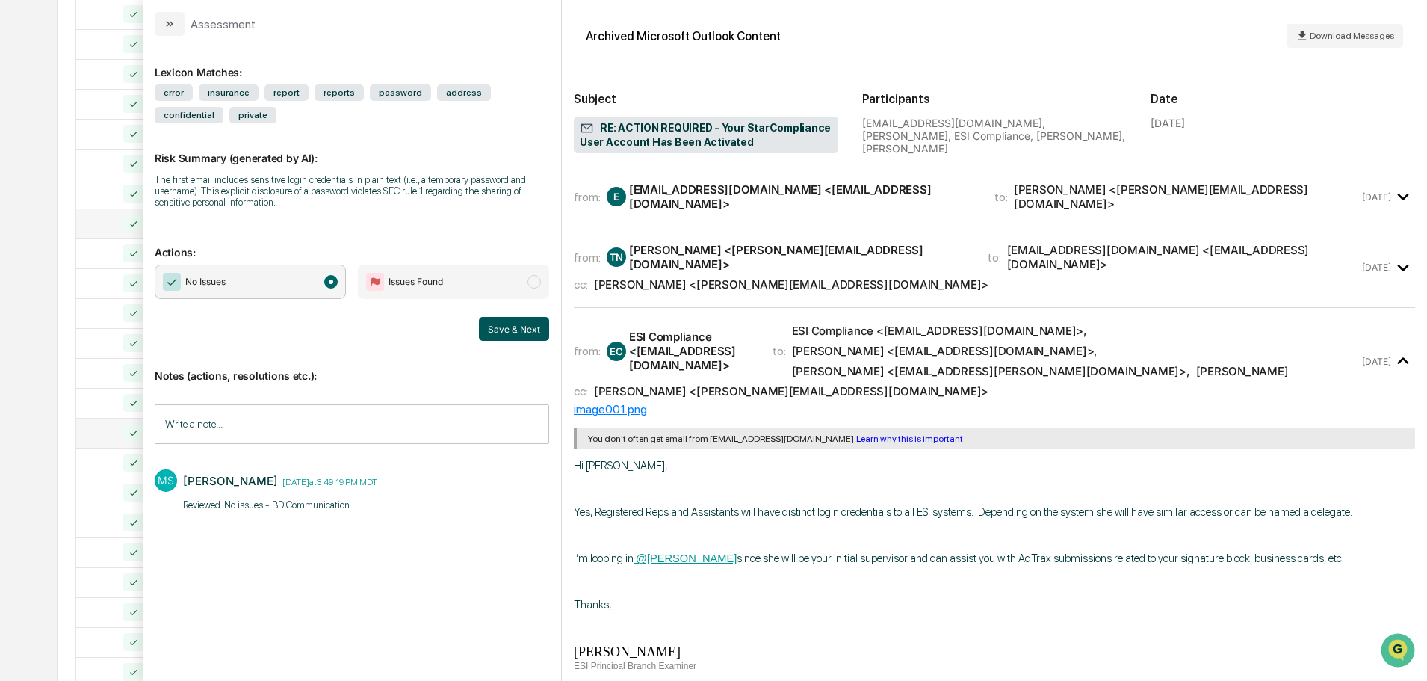
click at [525, 333] on button "Save & Next" at bounding box center [514, 329] width 70 height 24
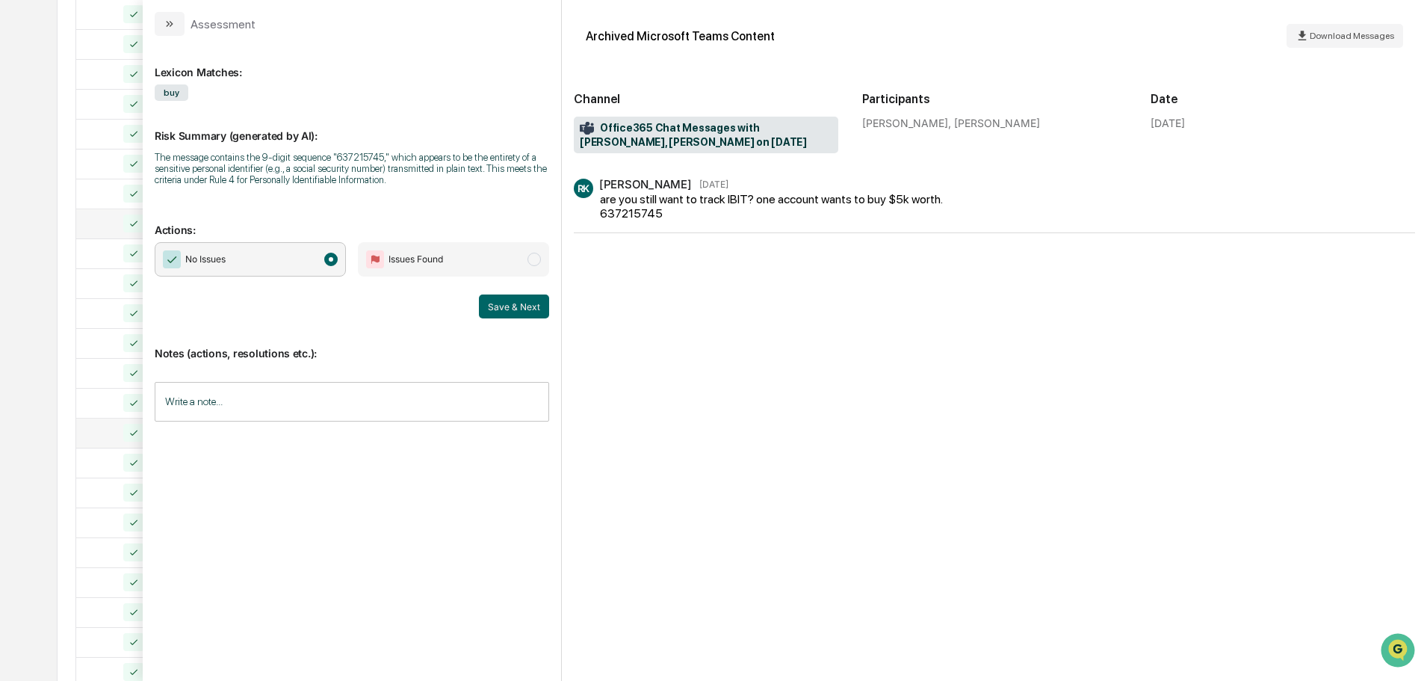
click at [324, 408] on input "Write a note..." at bounding box center [352, 402] width 394 height 40
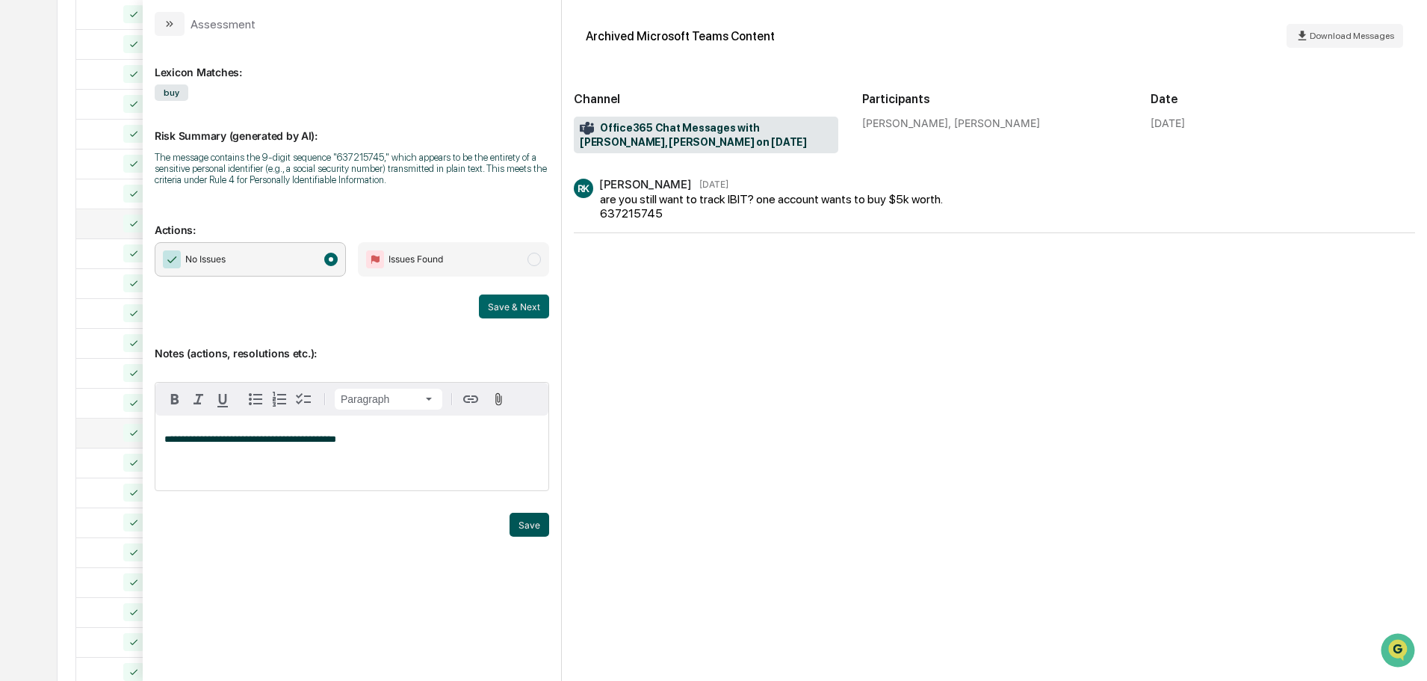
click at [525, 526] on button "Save" at bounding box center [530, 525] width 40 height 24
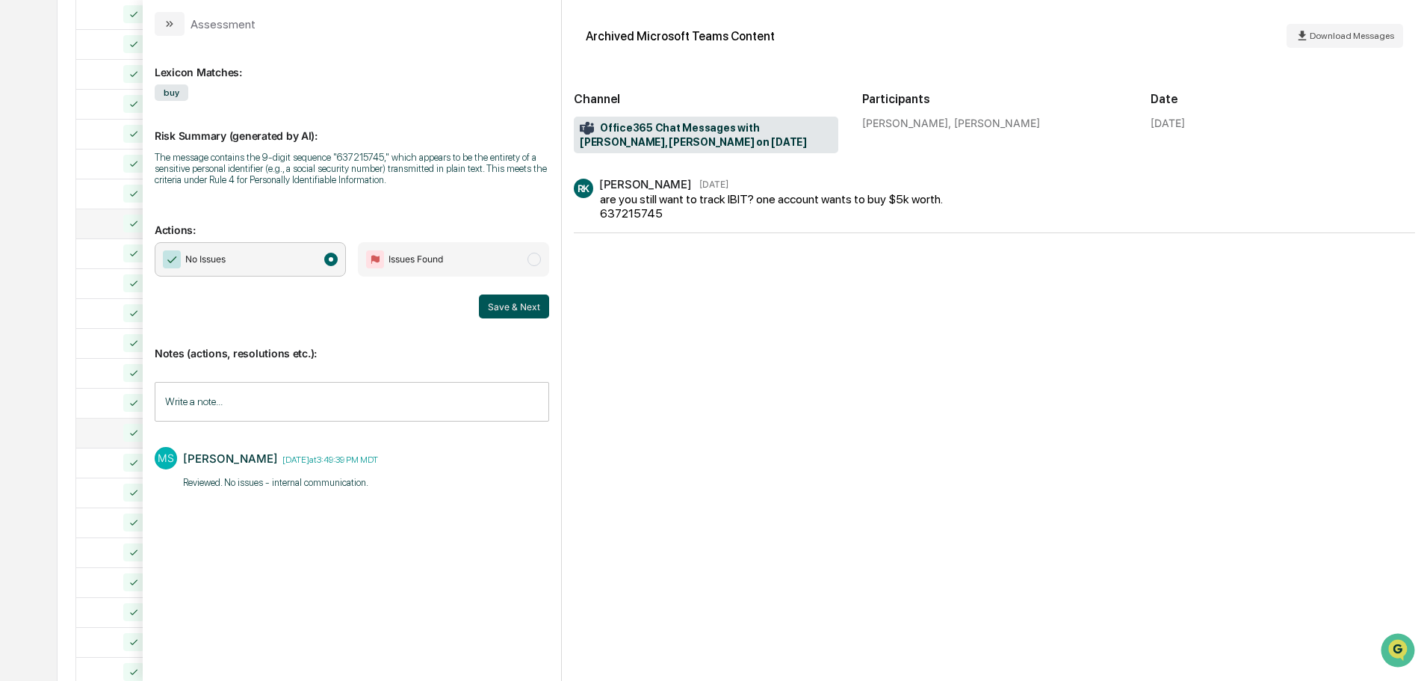
click at [525, 315] on button "Save & Next" at bounding box center [514, 306] width 70 height 24
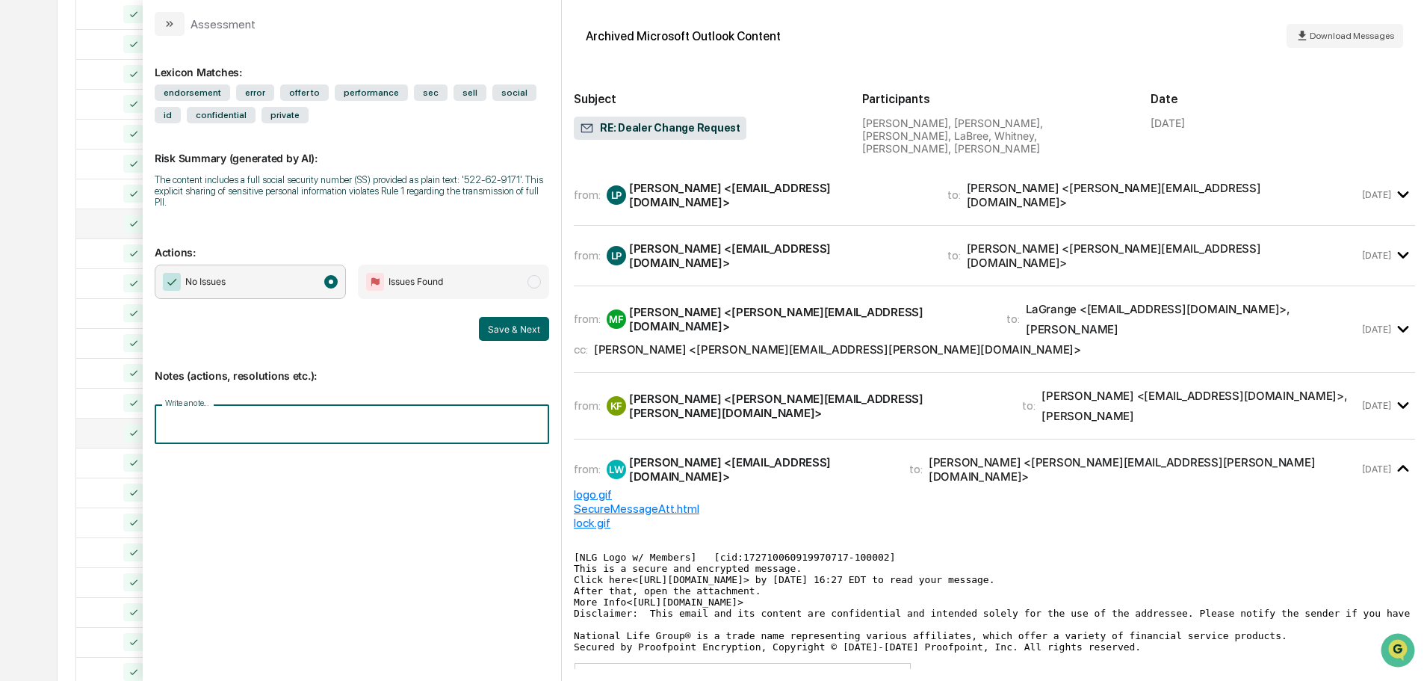
click at [362, 424] on input "Write a note..." at bounding box center [352, 424] width 394 height 40
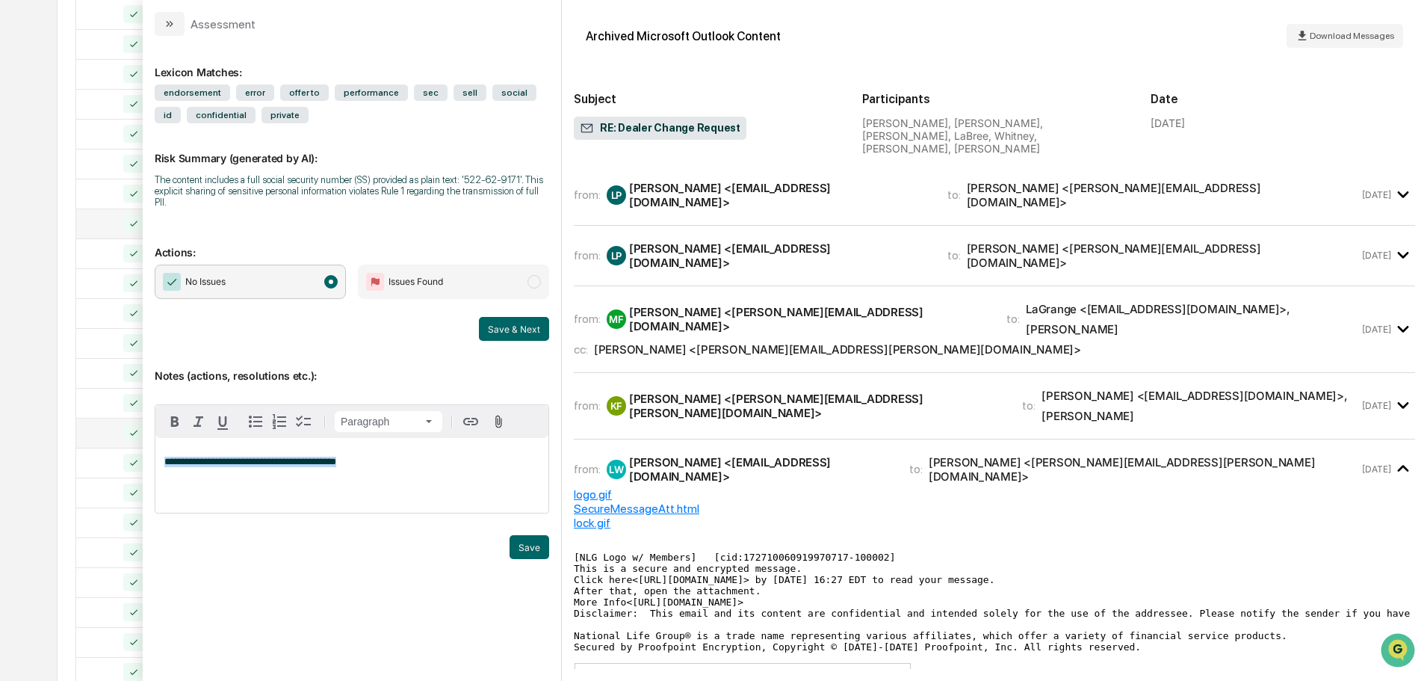
drag, startPoint x: 353, startPoint y: 448, endPoint x: 130, endPoint y: 443, distance: 222.7
click at [130, 443] on body "Calendar Manage Tasks Reviews Approval Management Company People, Data, Setting…" at bounding box center [713, 213] width 1427 height 1175
click at [268, 457] on p "modal" at bounding box center [351, 462] width 375 height 10
click at [522, 536] on button "Save" at bounding box center [530, 547] width 40 height 24
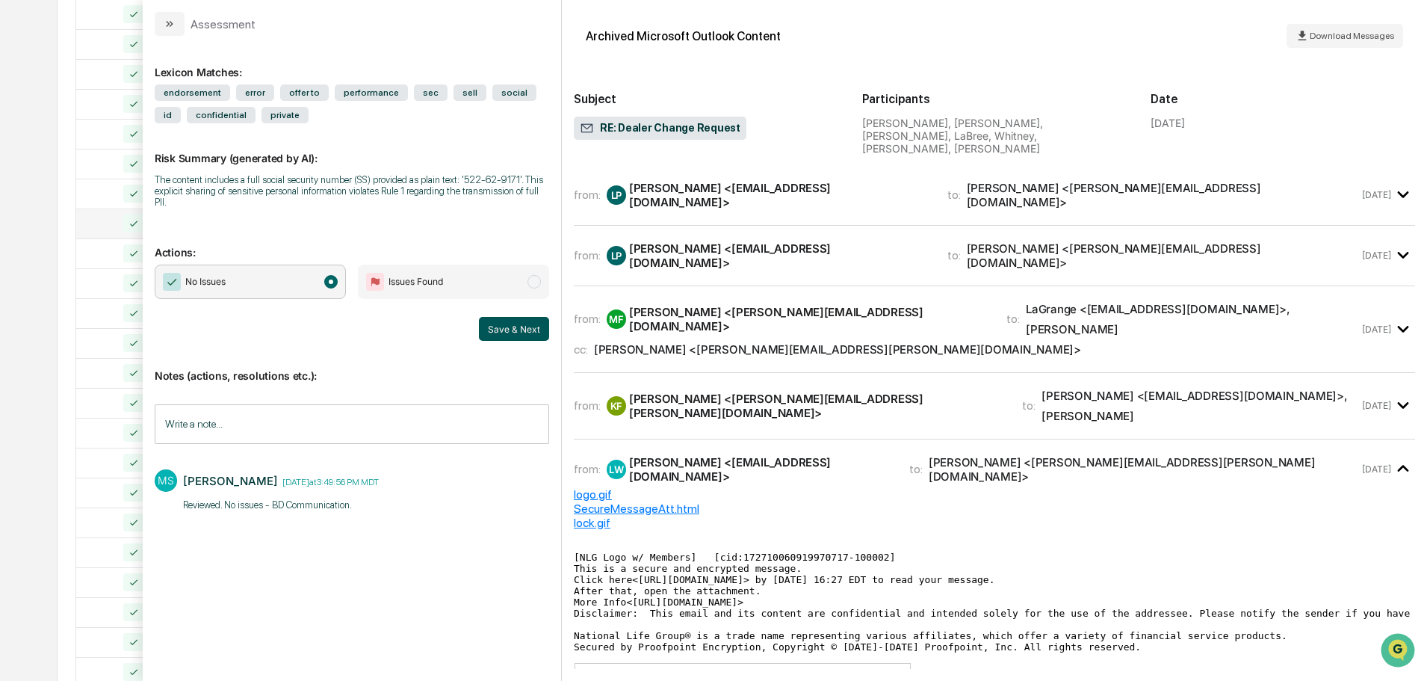
click at [519, 321] on button "Save & Next" at bounding box center [514, 329] width 70 height 24
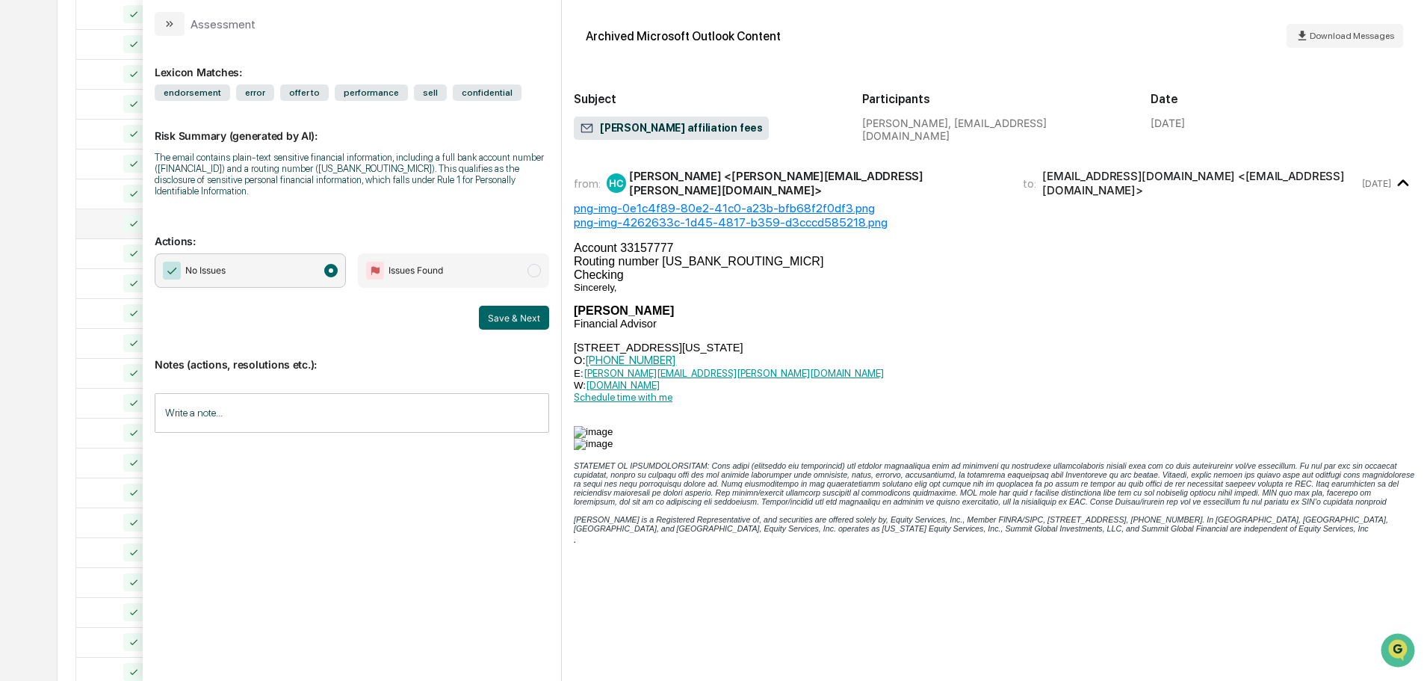
click at [340, 409] on input "Write a note..." at bounding box center [352, 413] width 394 height 40
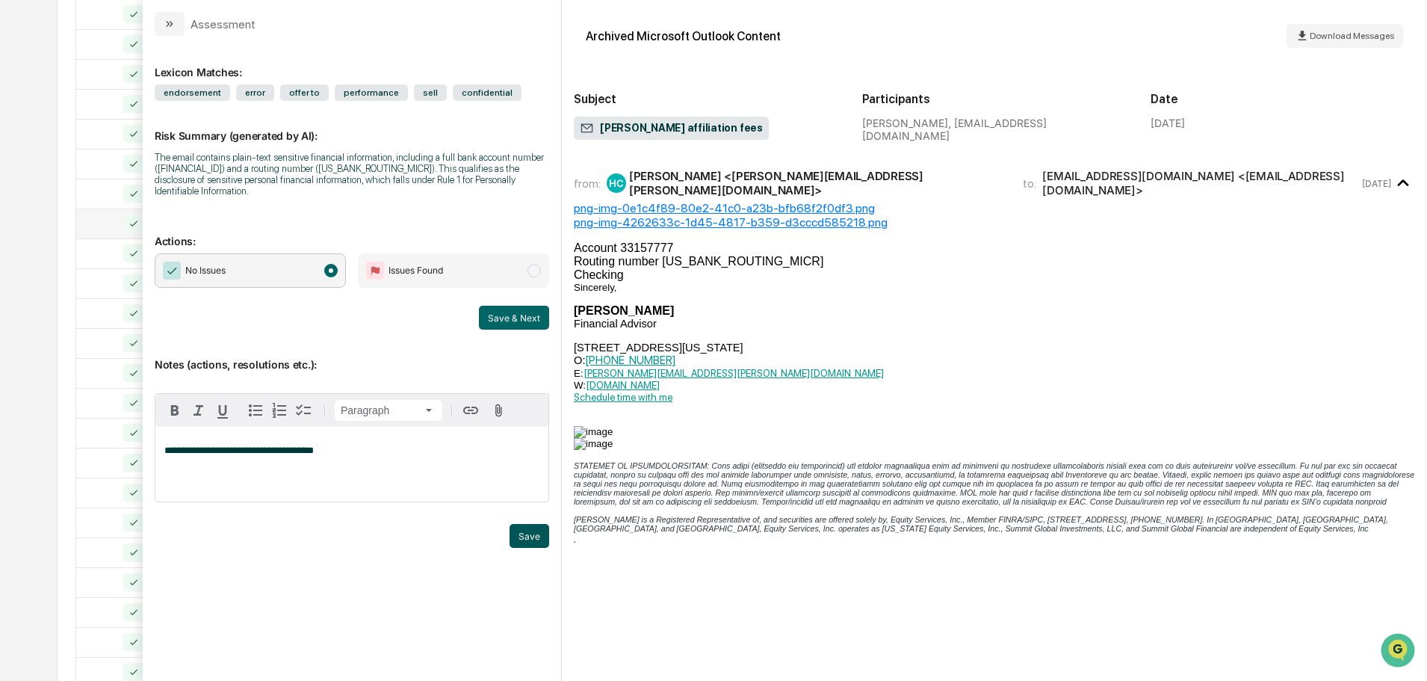
click at [527, 524] on button "Save" at bounding box center [530, 536] width 40 height 24
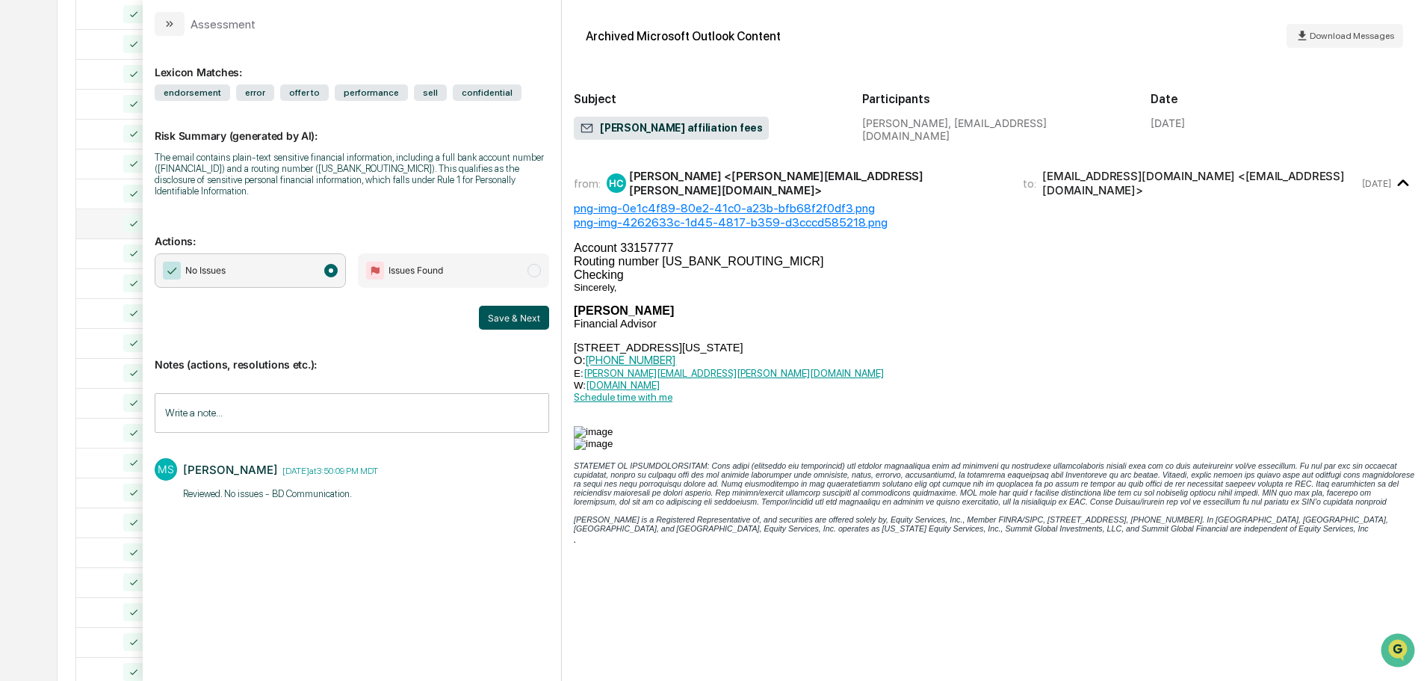
click at [538, 313] on button "Save & Next" at bounding box center [514, 318] width 70 height 24
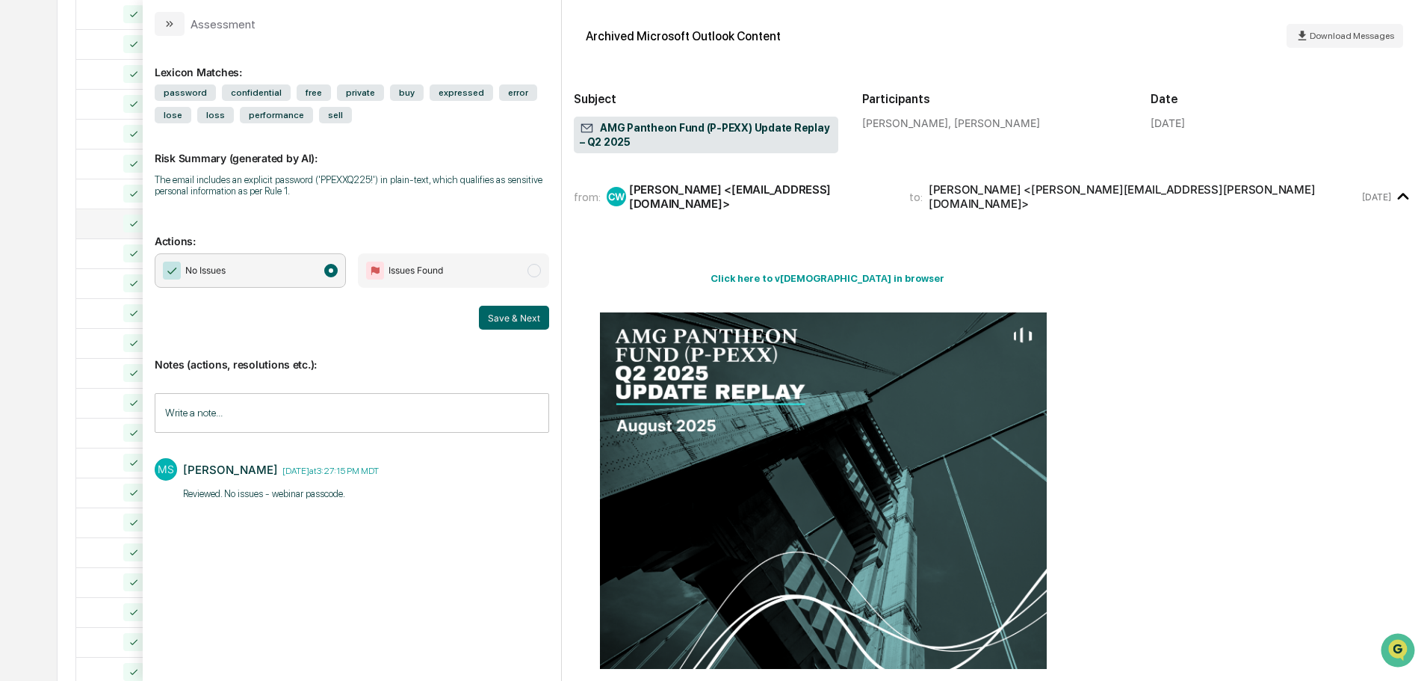
click at [190, 415] on input "Write a note..." at bounding box center [352, 413] width 394 height 40
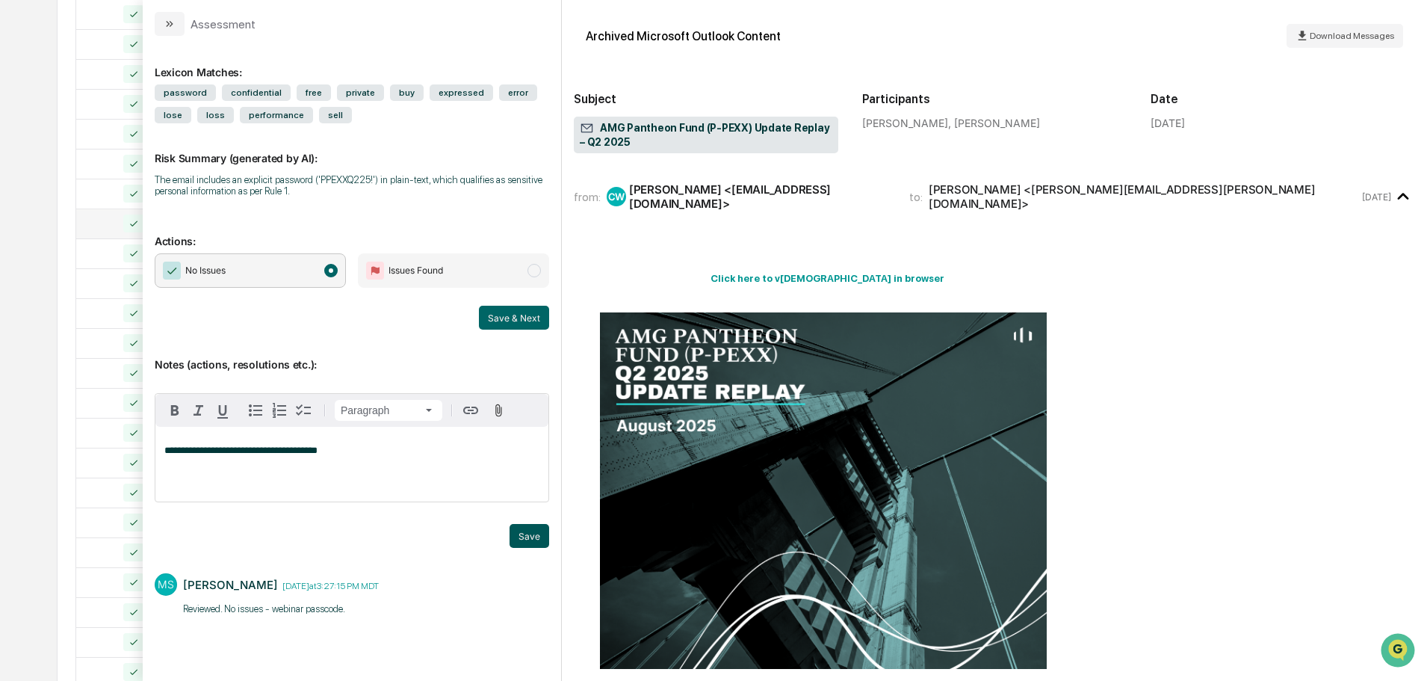
click at [540, 541] on button "Save" at bounding box center [530, 536] width 40 height 24
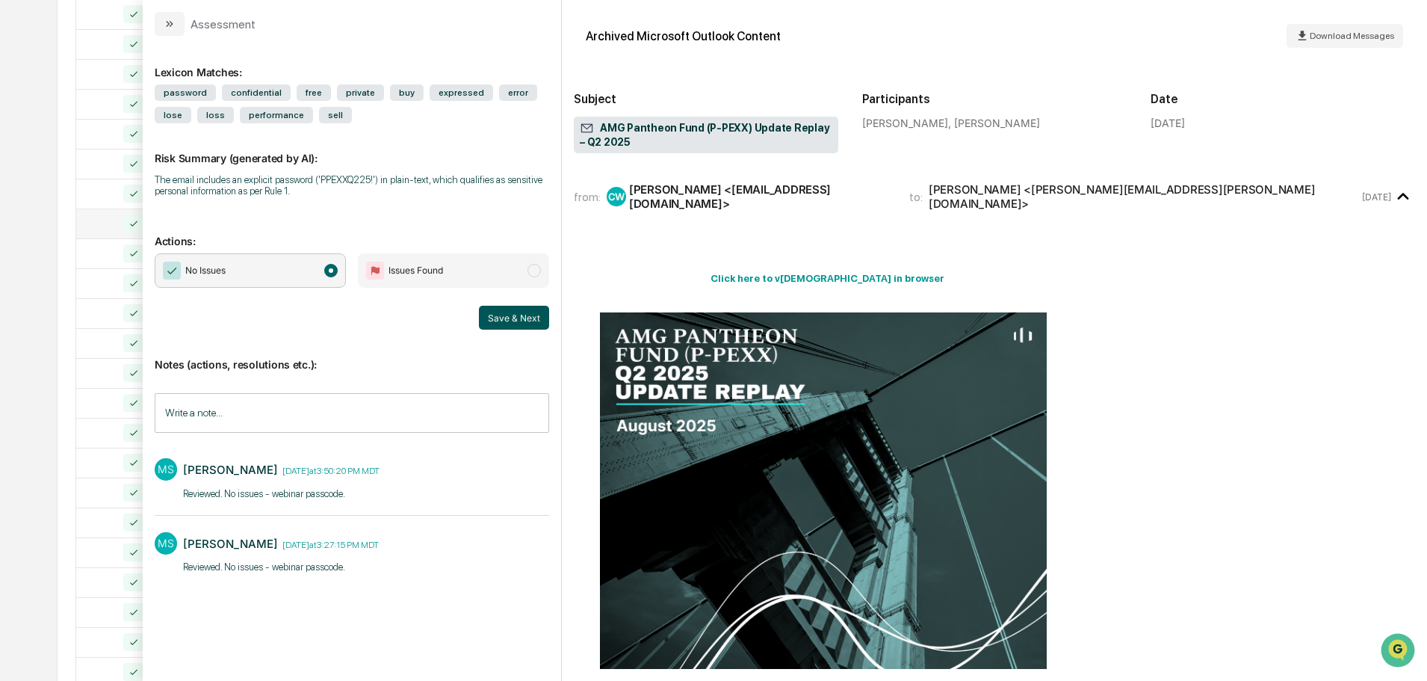
click at [523, 323] on button "Save & Next" at bounding box center [514, 318] width 70 height 24
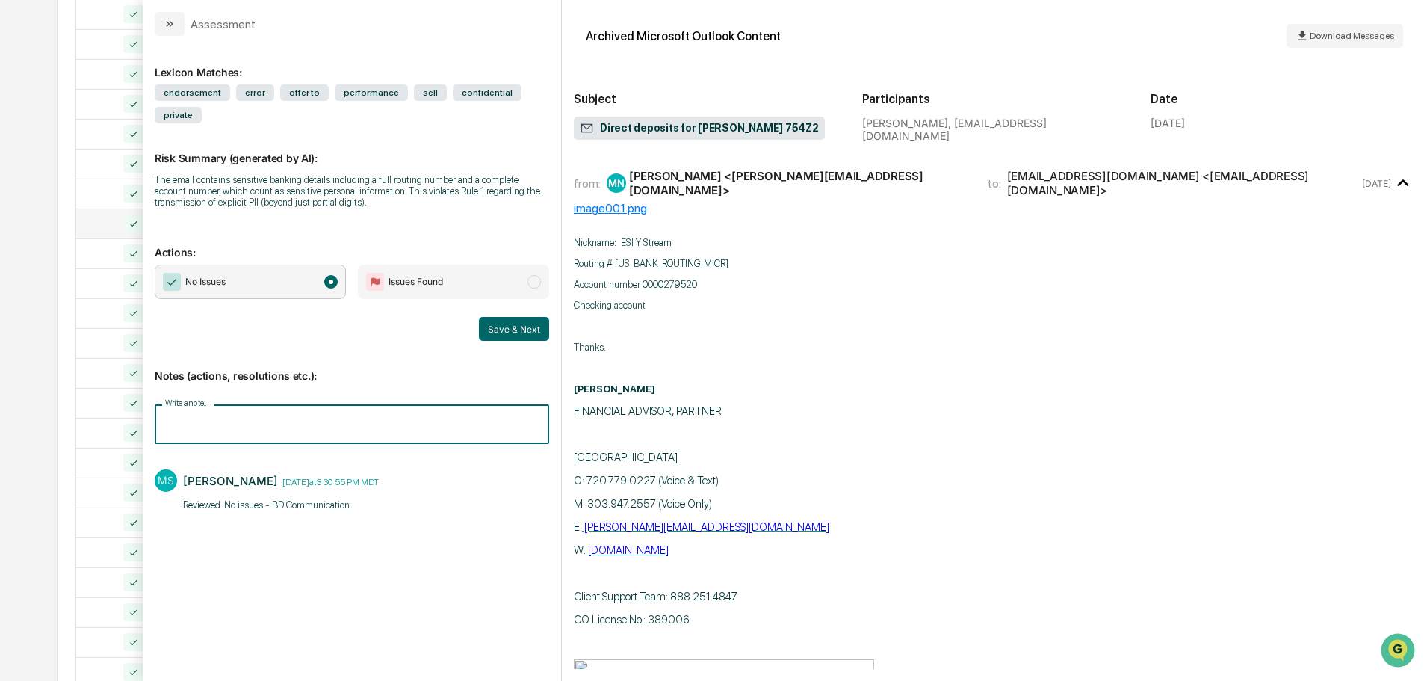
click at [334, 404] on input "Write a note..." at bounding box center [352, 424] width 394 height 40
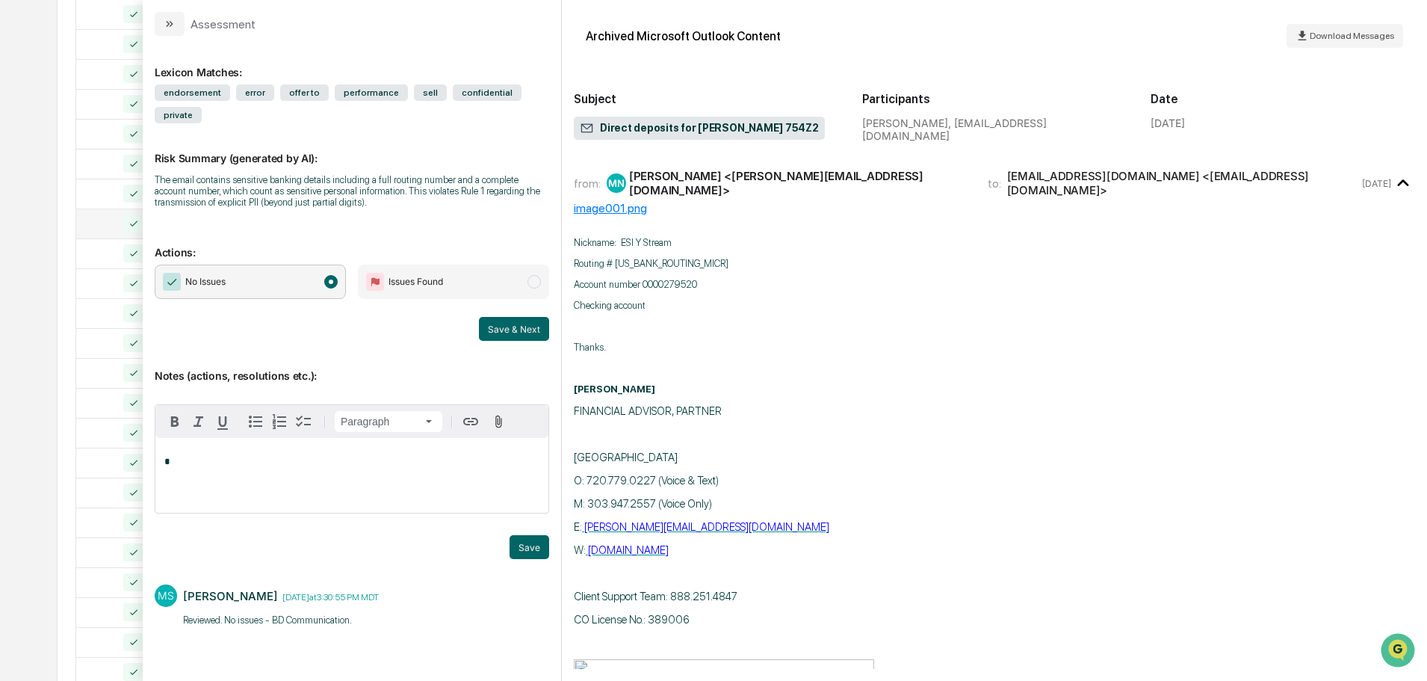
click at [275, 464] on div "*" at bounding box center [351, 475] width 393 height 75
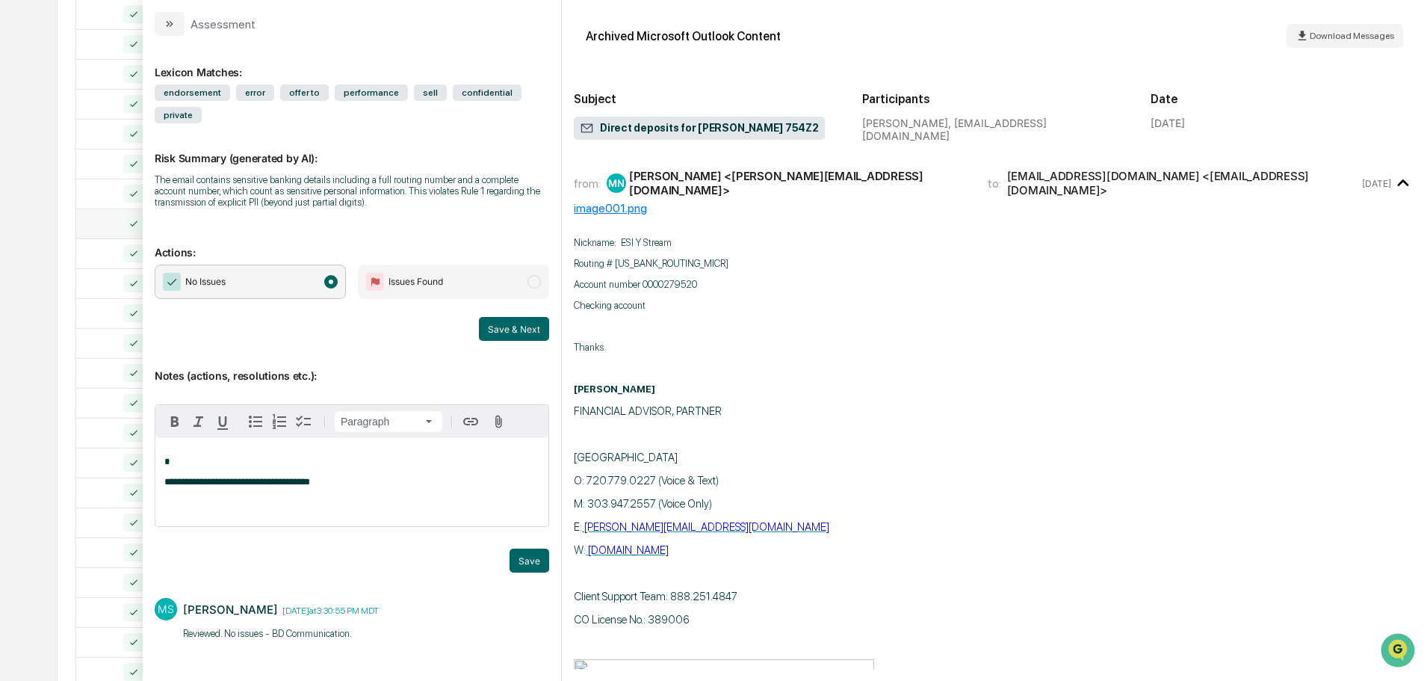
click at [199, 457] on p "*" at bounding box center [351, 462] width 375 height 10
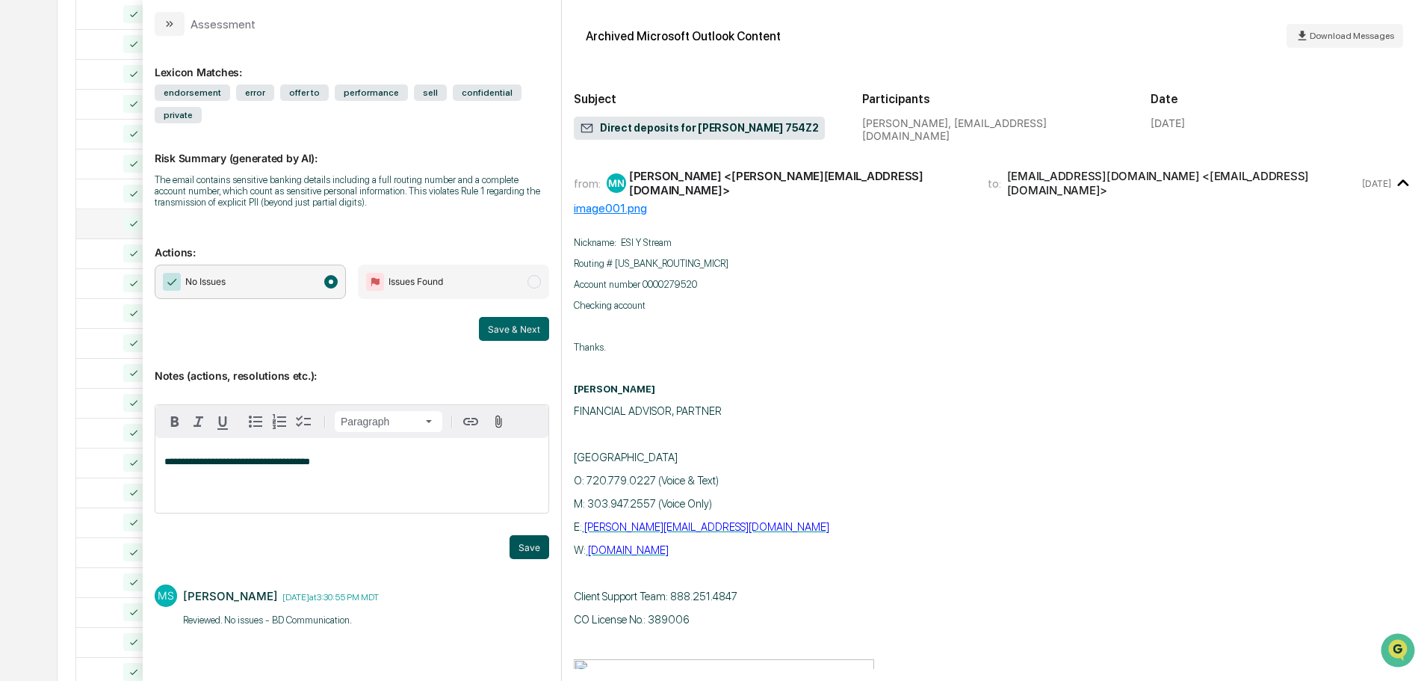
click at [530, 535] on button "Save" at bounding box center [530, 547] width 40 height 24
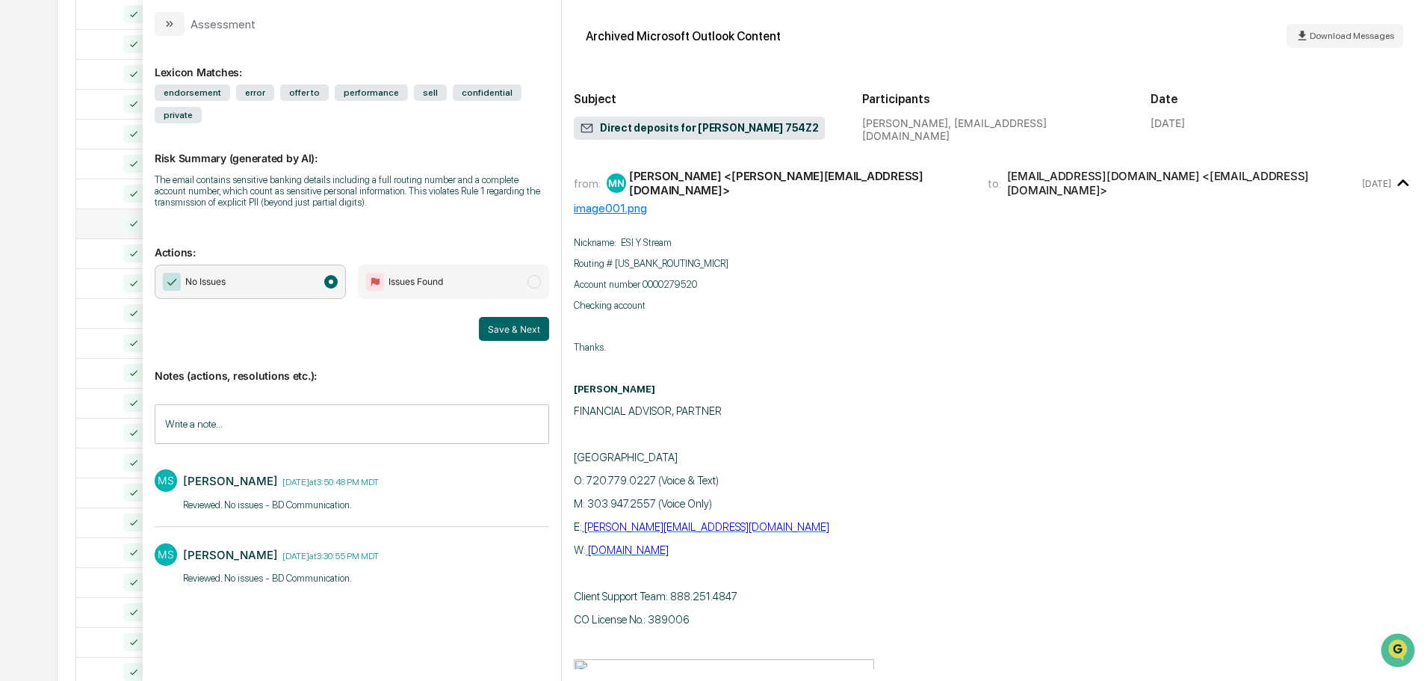
click at [481, 462] on div "MS Mallory Stryker Wednesday, October 1, 2025 at 3:50:48 PM MDT Reviewed. No is…" at bounding box center [352, 489] width 394 height 55
click at [501, 317] on button "Save & Next" at bounding box center [514, 329] width 70 height 24
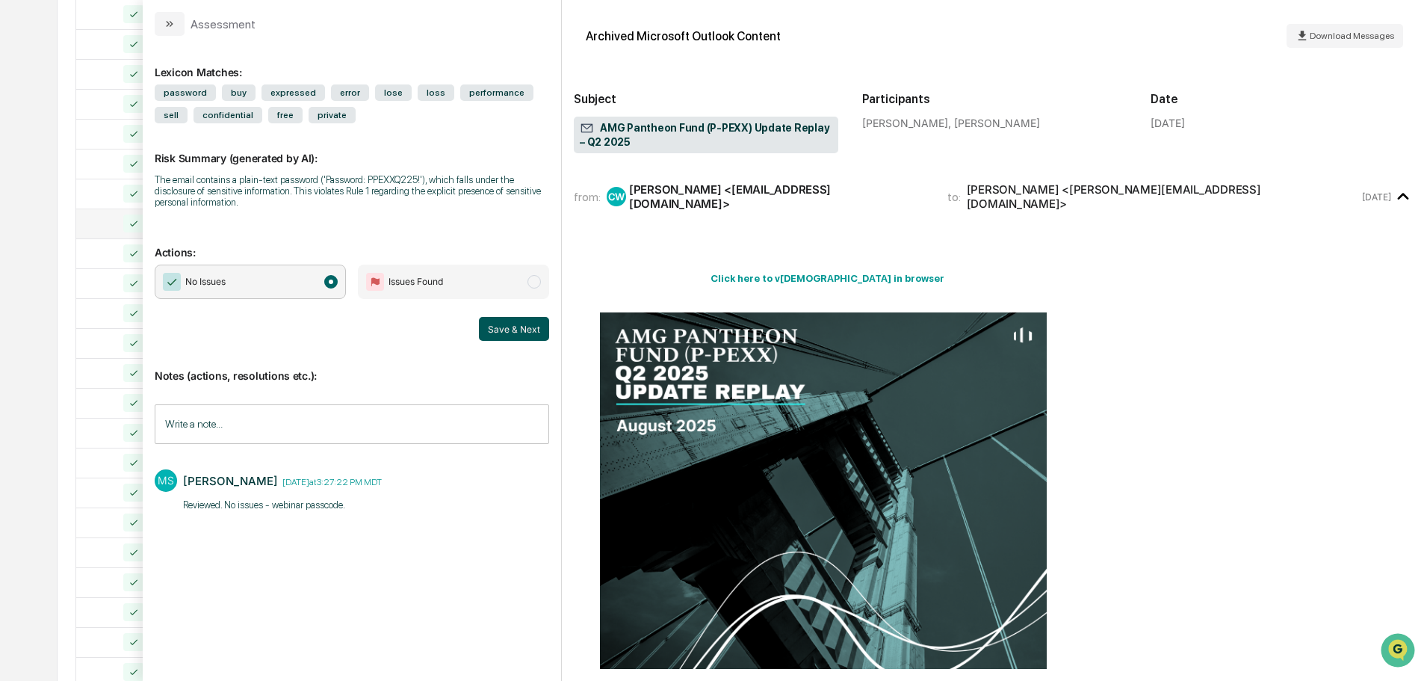
click at [502, 327] on button "Save & Next" at bounding box center [514, 329] width 70 height 24
click at [502, 328] on button "Save & Next" at bounding box center [514, 329] width 70 height 24
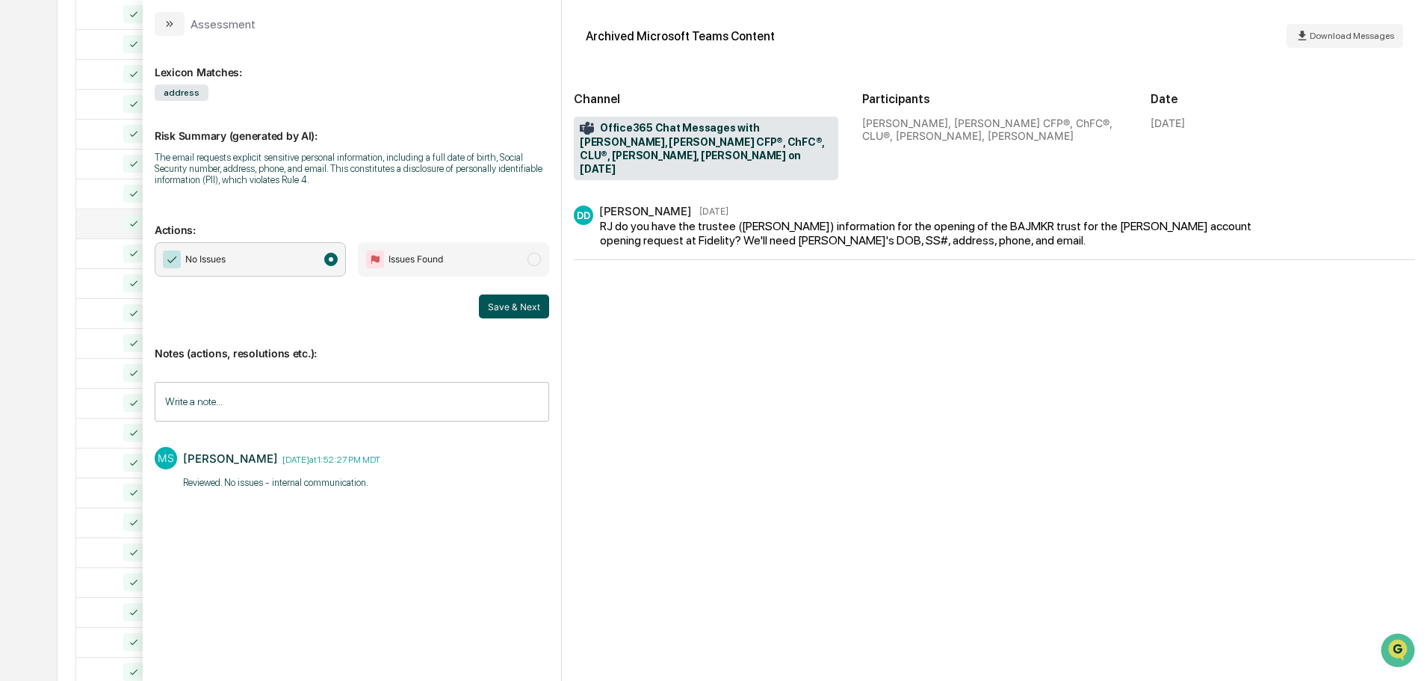
click at [505, 300] on button "Save & Next" at bounding box center [514, 306] width 70 height 24
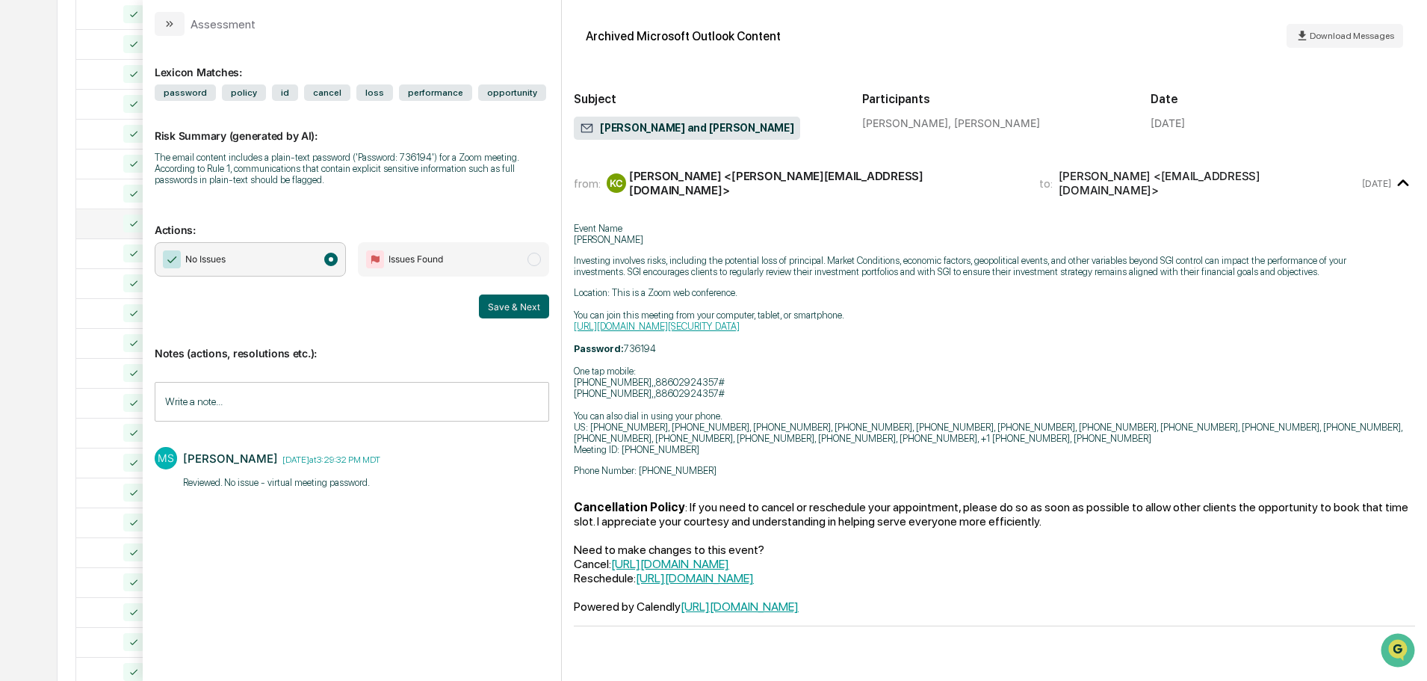
click at [505, 300] on button "Save & Next" at bounding box center [514, 306] width 70 height 24
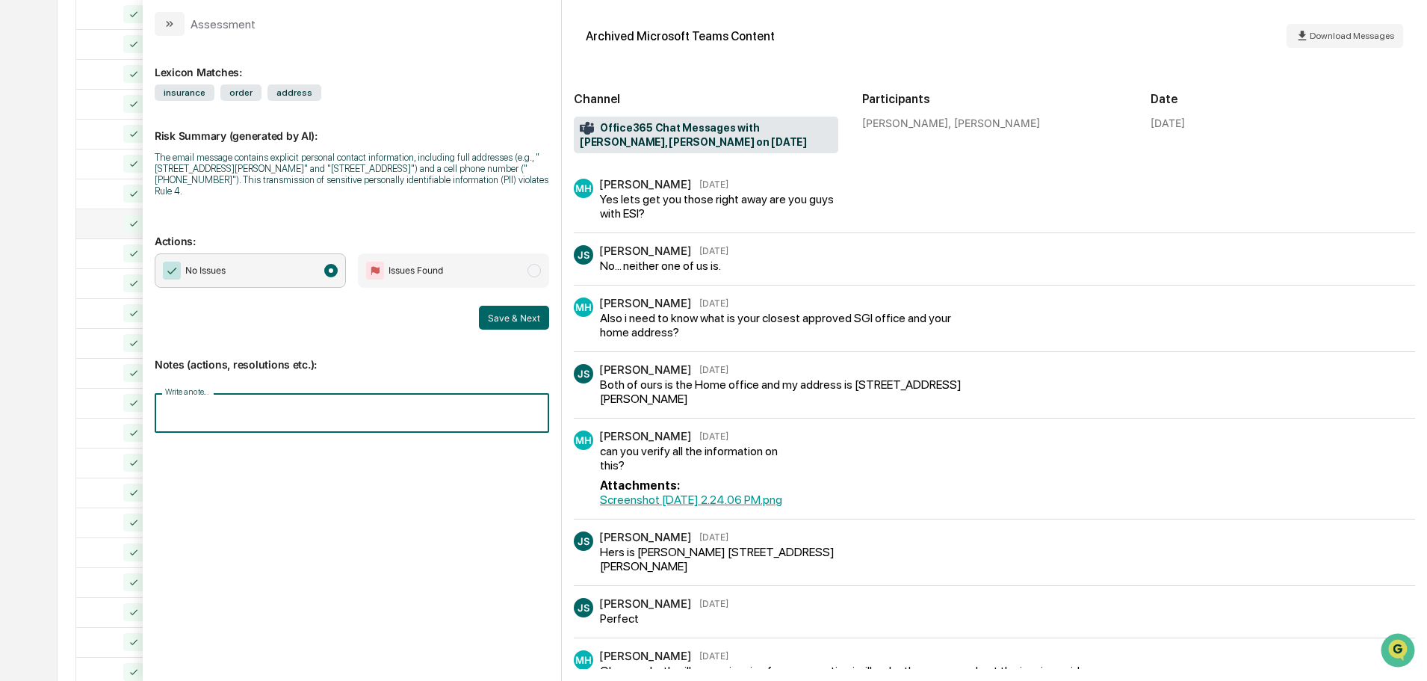
click at [170, 415] on input "Write a note..." at bounding box center [352, 413] width 394 height 40
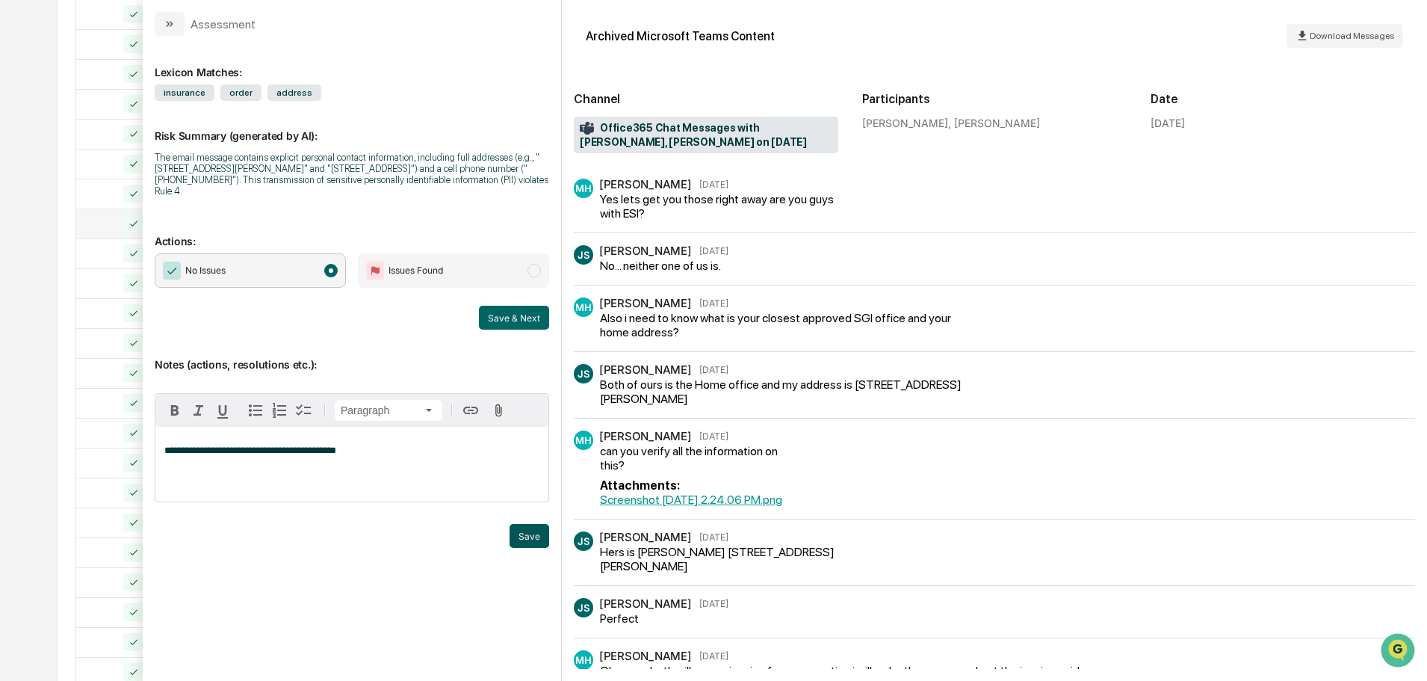
click at [515, 530] on button "Save" at bounding box center [530, 536] width 40 height 24
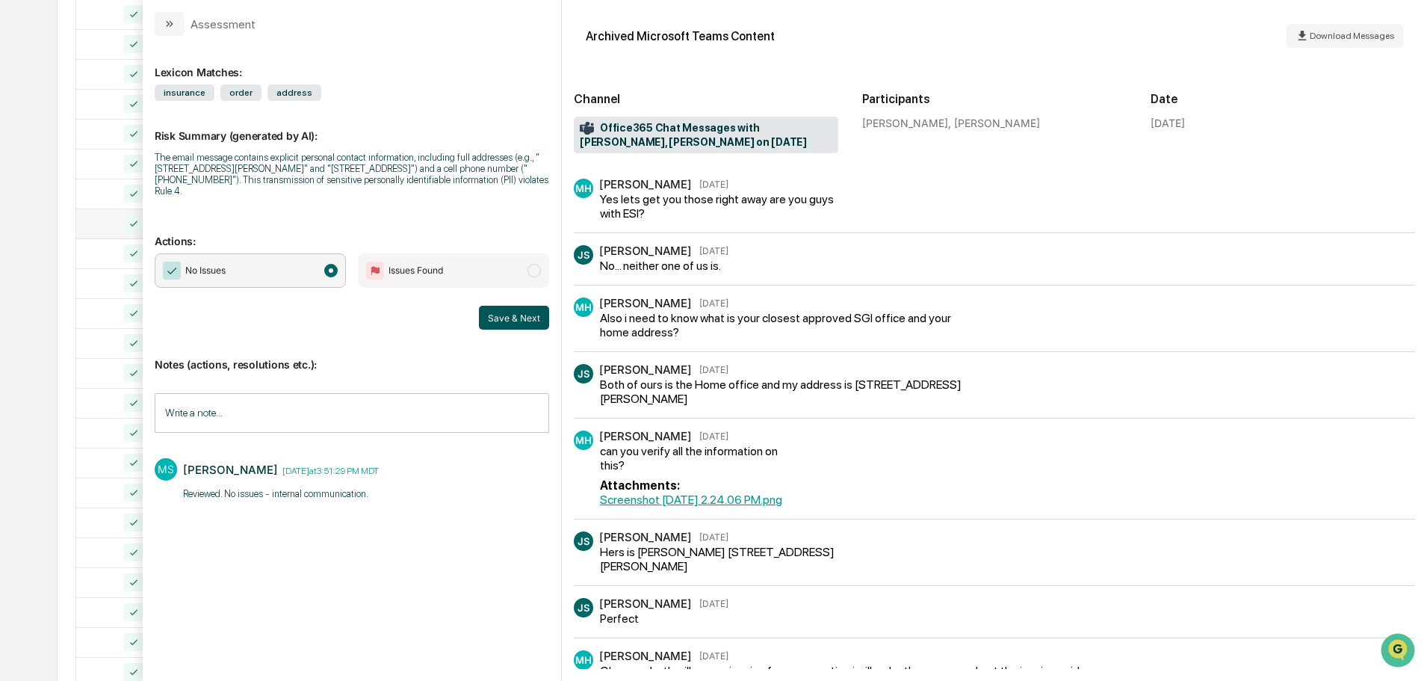
click at [508, 313] on button "Save & Next" at bounding box center [514, 318] width 70 height 24
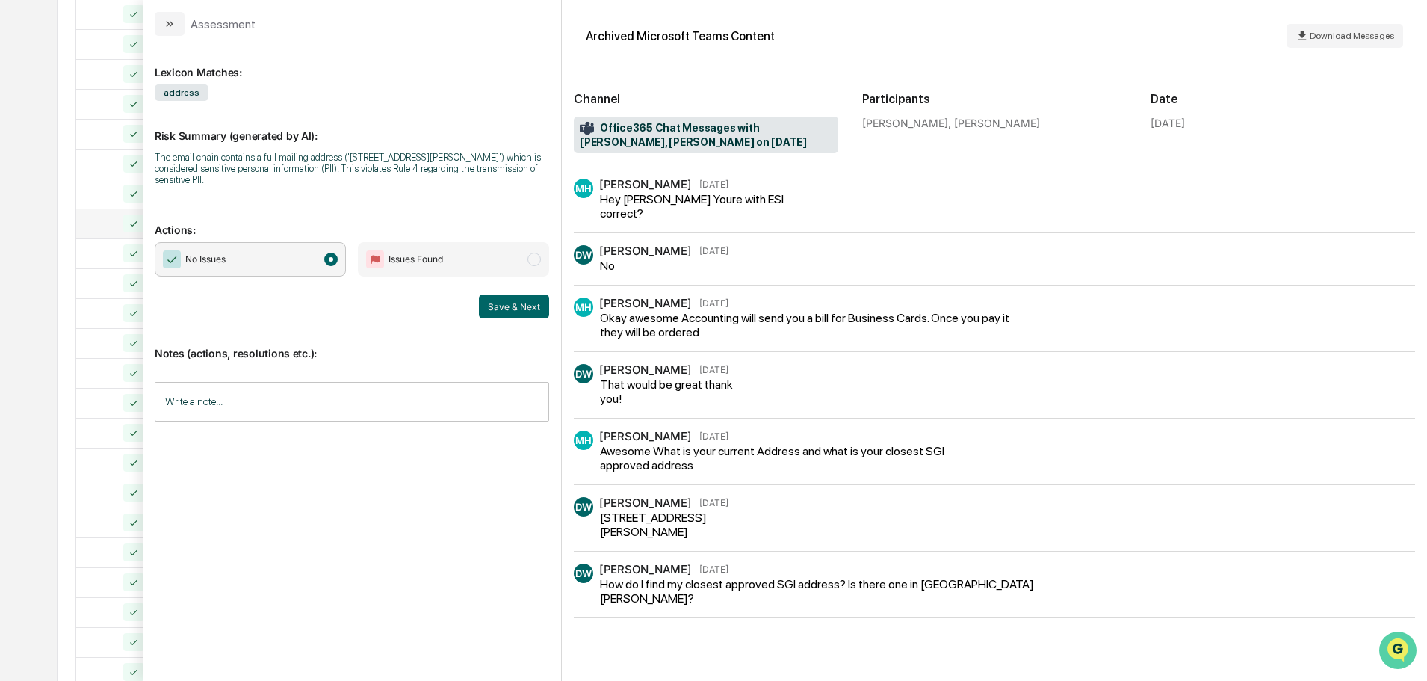
click at [1401, 652] on icon "Open customer support" at bounding box center [1397, 668] width 37 height 37
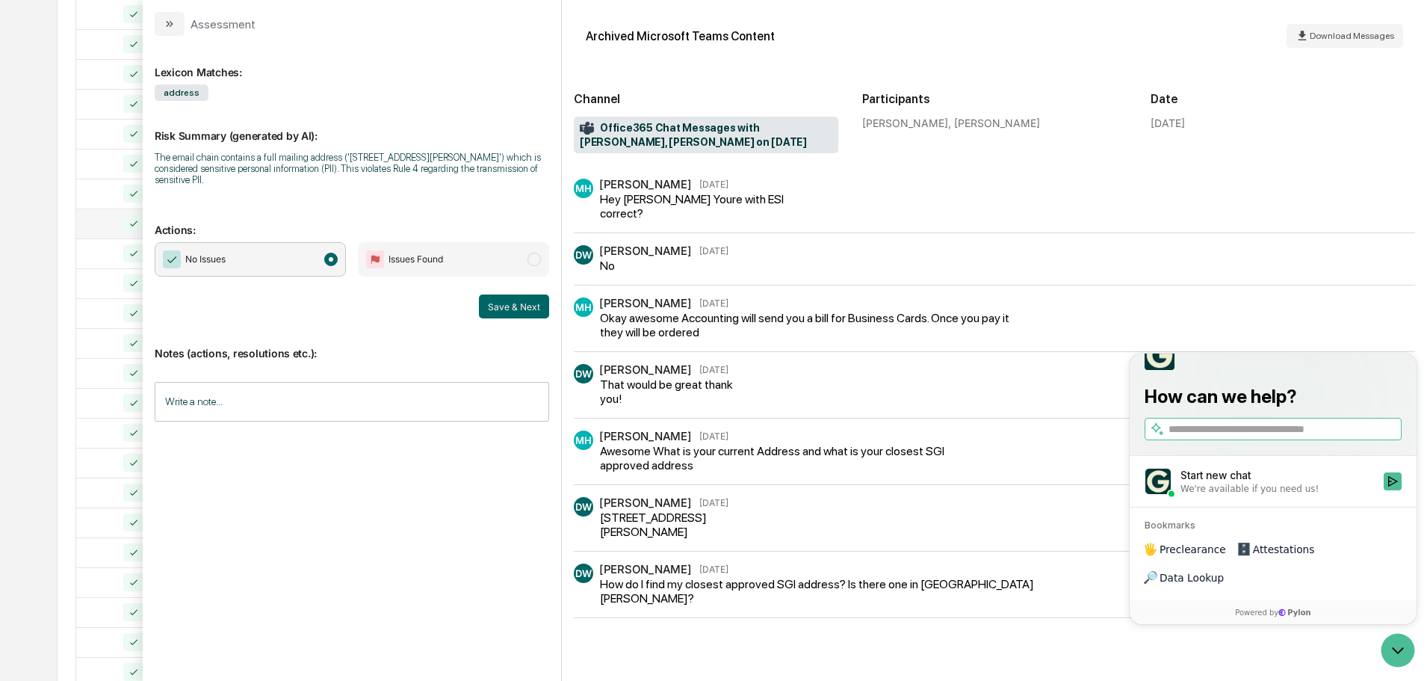
click at [1323, 483] on div "Start new chat" at bounding box center [1278, 475] width 194 height 15
click at [1384, 490] on button "Start new chat We're available if you need us!" at bounding box center [1393, 481] width 18 height 18
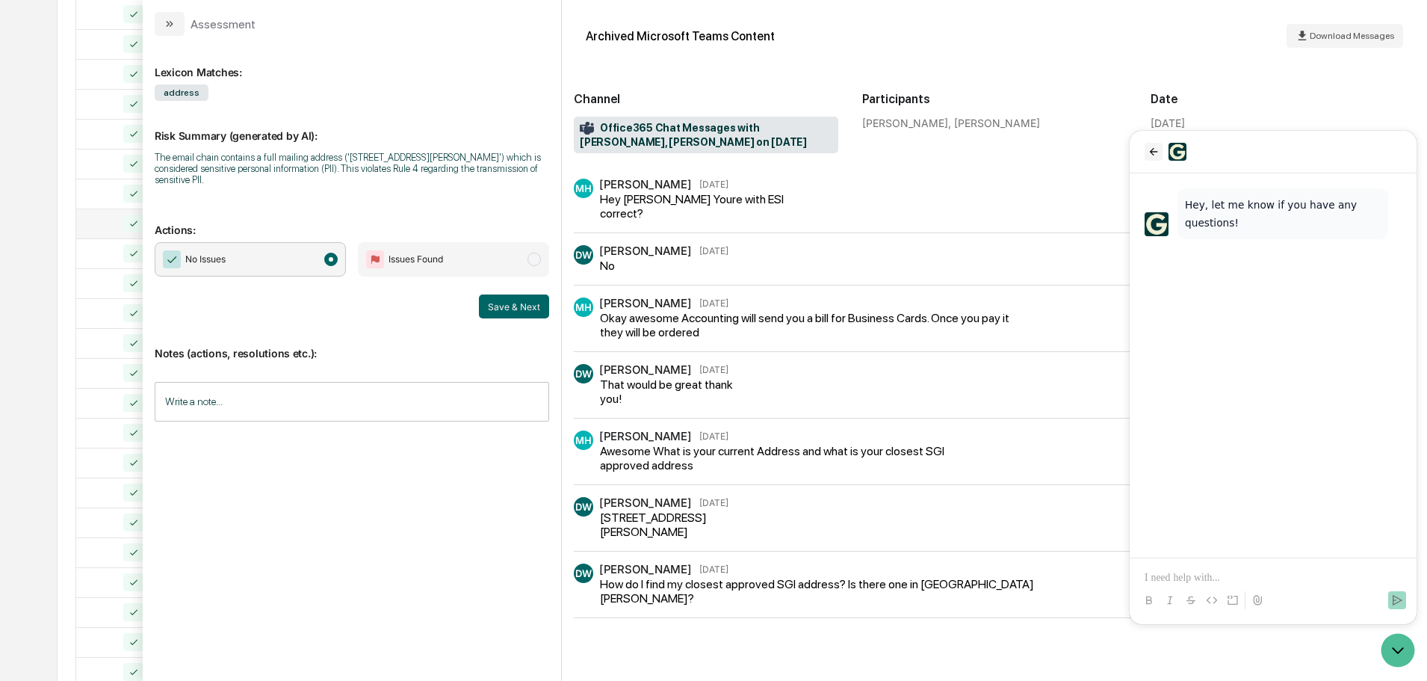
click at [1157, 149] on icon "back" at bounding box center [1154, 152] width 12 height 12
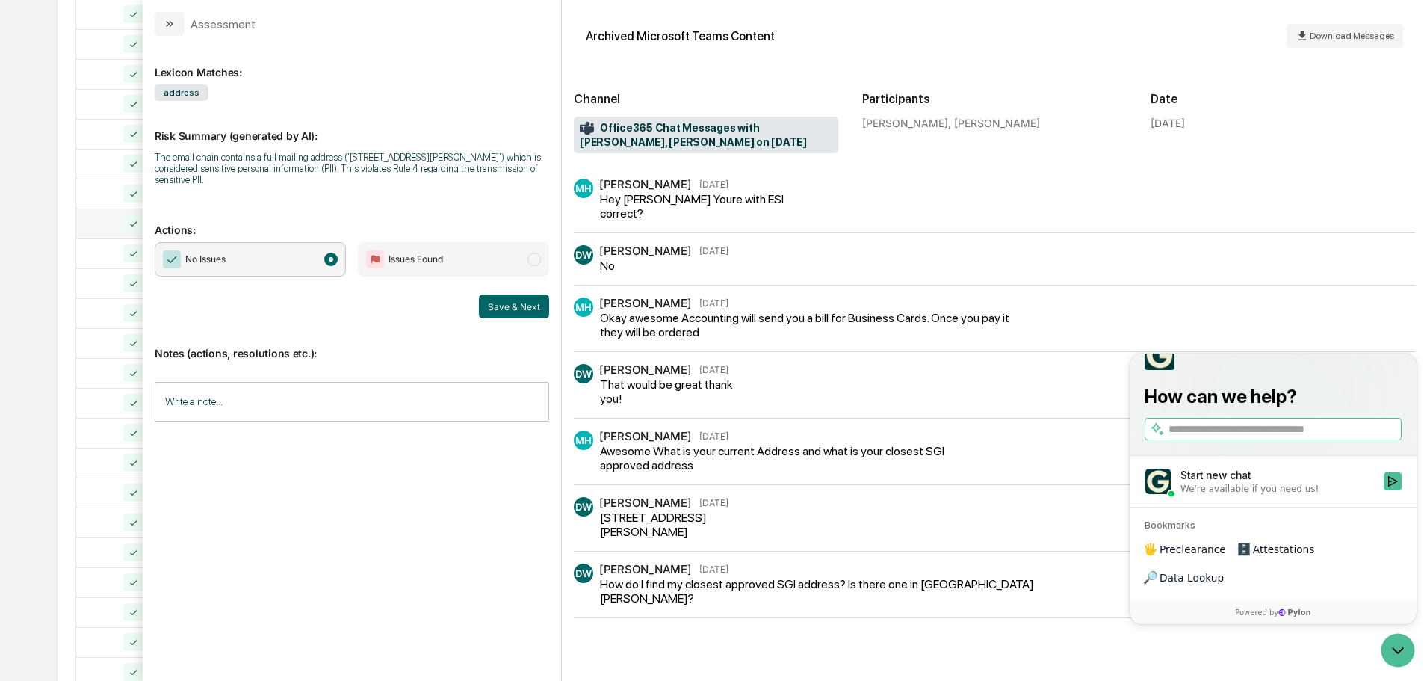
click at [1186, 278] on div "DW Danny Webb Sep 25 No" at bounding box center [994, 265] width 841 height 40
click at [983, 393] on div "DW Danny Webb Sep 25 That would be great thank you!" at bounding box center [994, 385] width 841 height 42
click at [1401, 646] on icon "Open customer support" at bounding box center [1397, 649] width 37 height 37
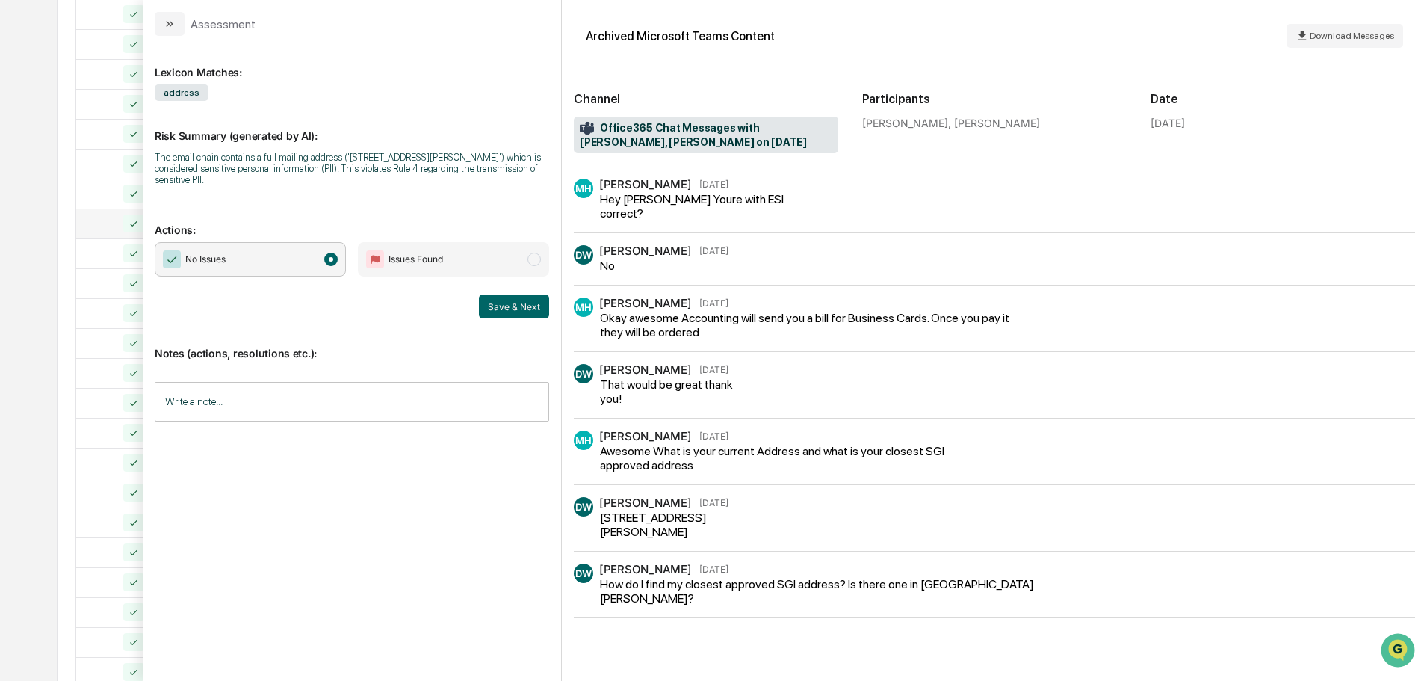
click at [334, 398] on input "Write a note..." at bounding box center [352, 402] width 394 height 40
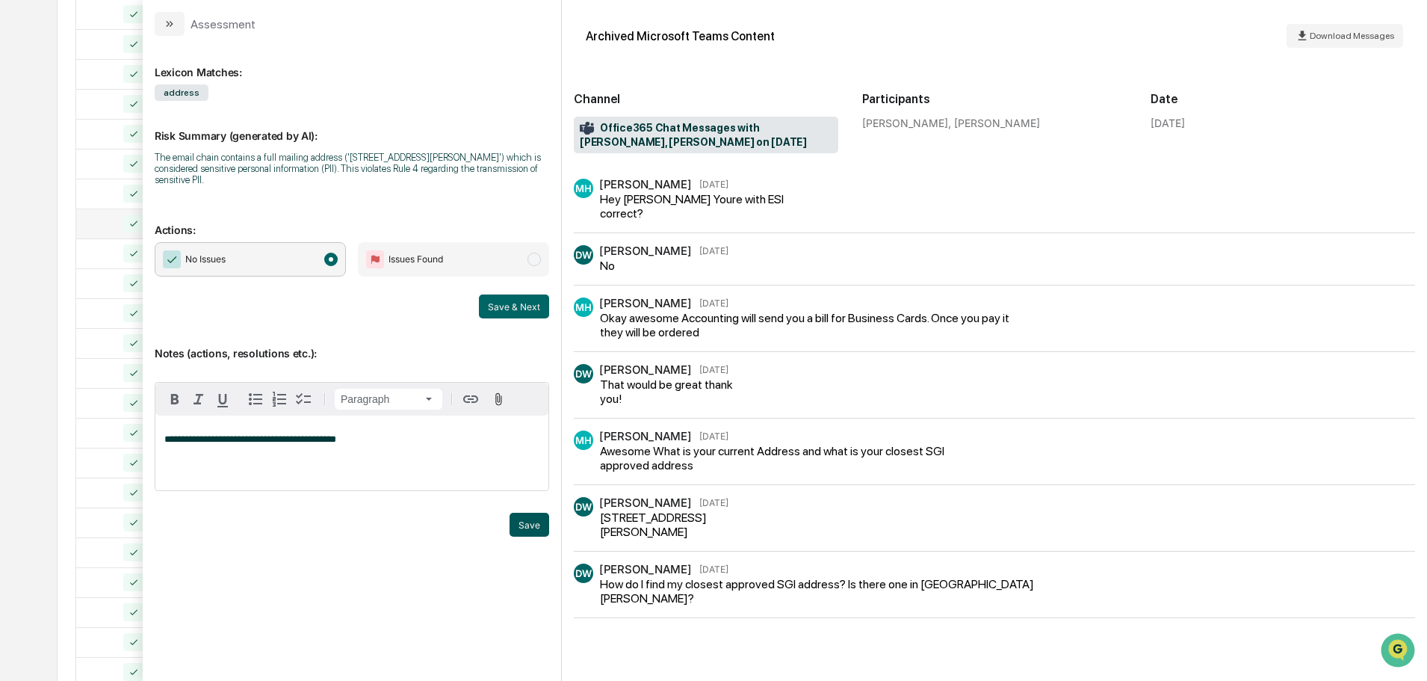
click at [537, 530] on button "Save" at bounding box center [530, 525] width 40 height 24
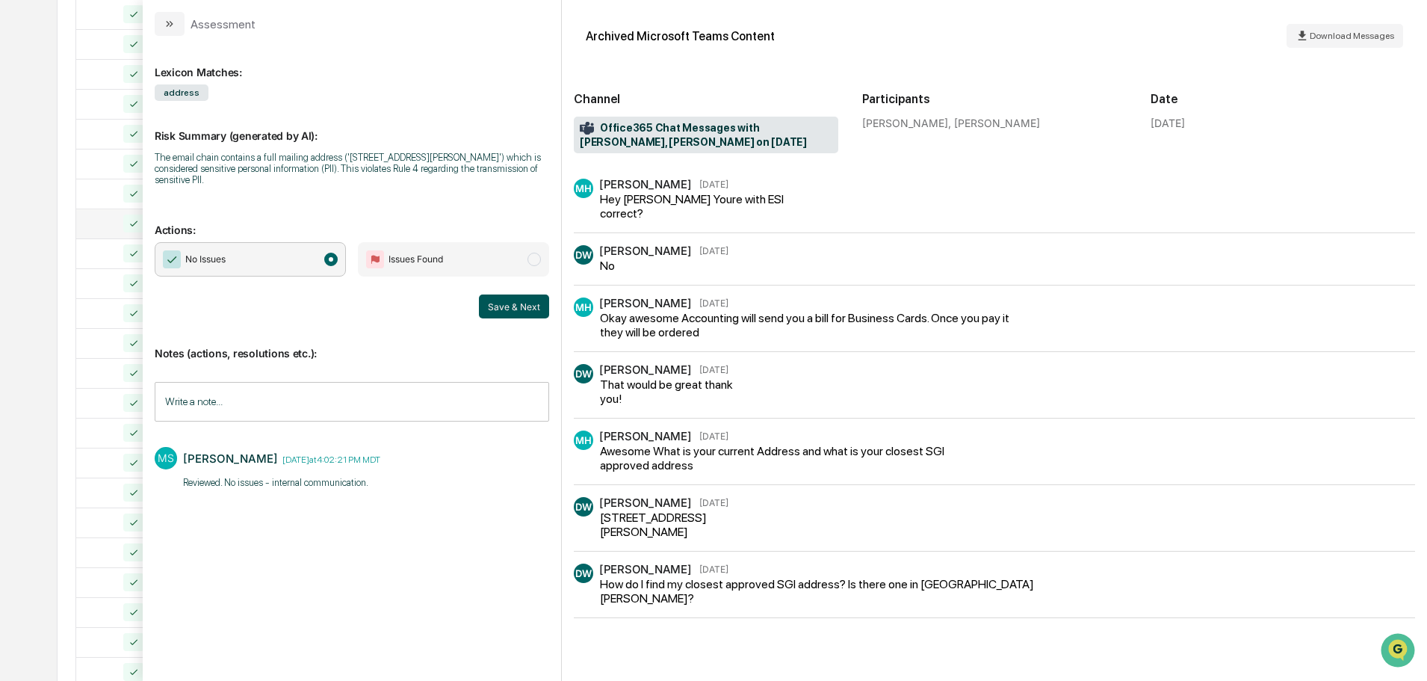
click at [498, 310] on button "Save & Next" at bounding box center [514, 306] width 70 height 24
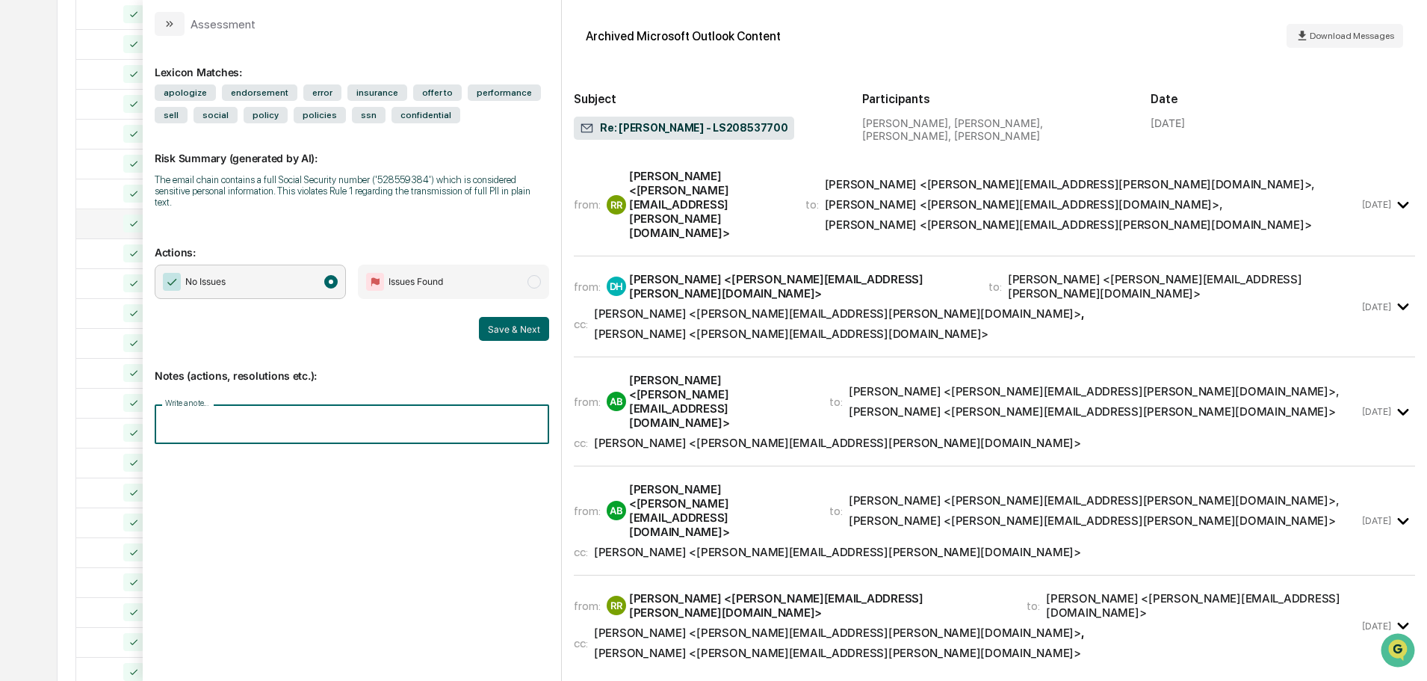
click at [316, 408] on input "Write a note..." at bounding box center [352, 424] width 394 height 40
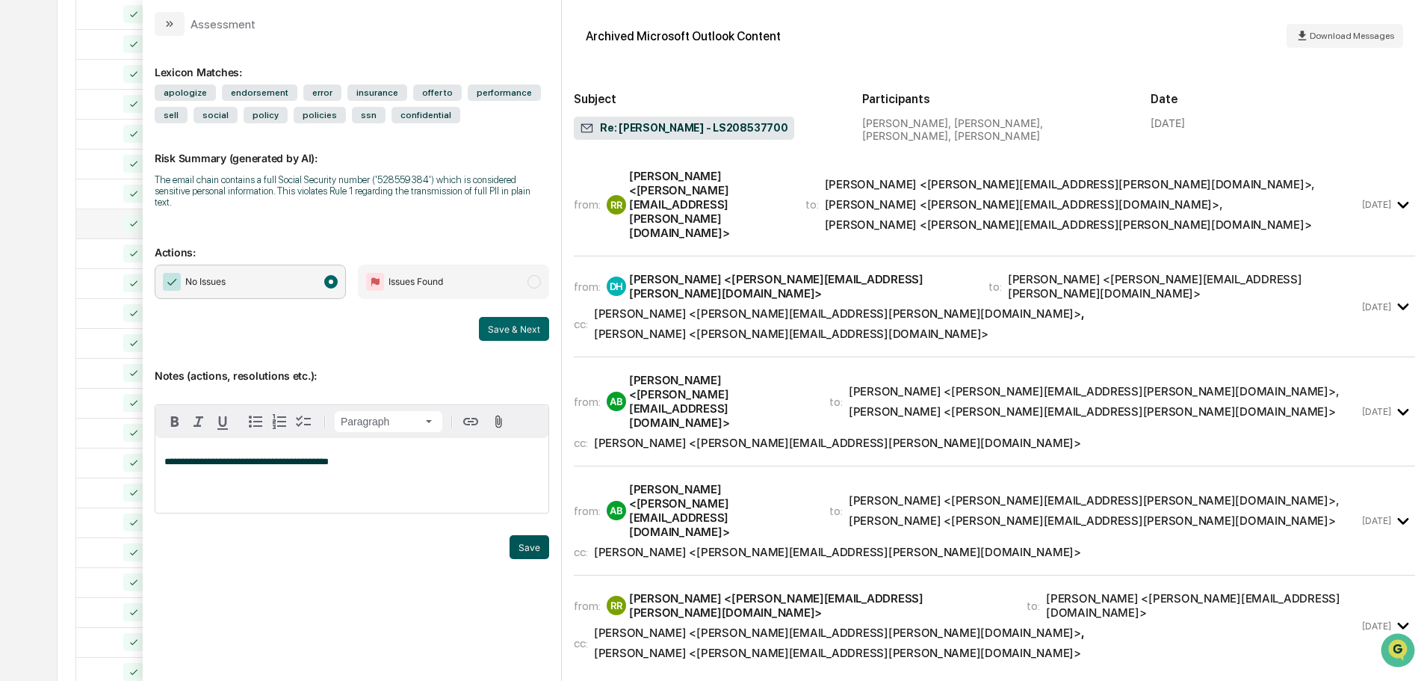
click at [526, 535] on button "Save" at bounding box center [530, 547] width 40 height 24
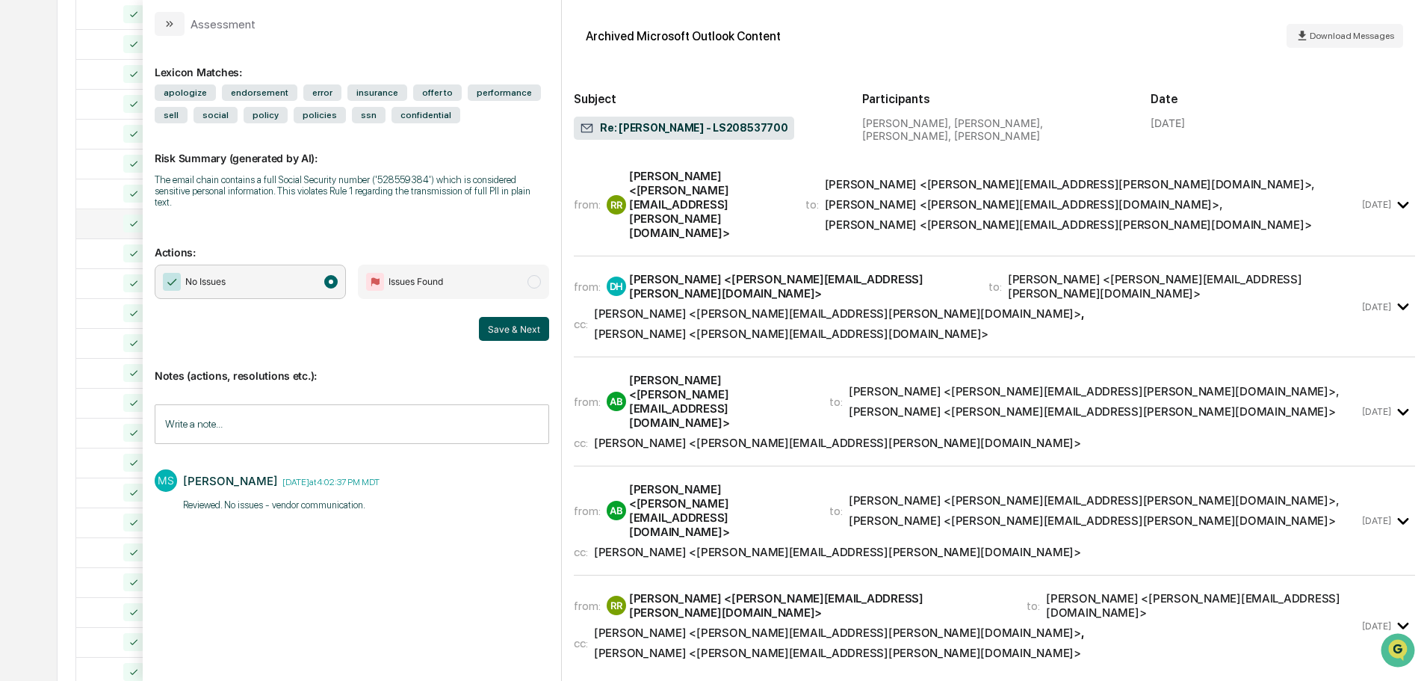
click at [504, 321] on button "Save & Next" at bounding box center [514, 329] width 70 height 24
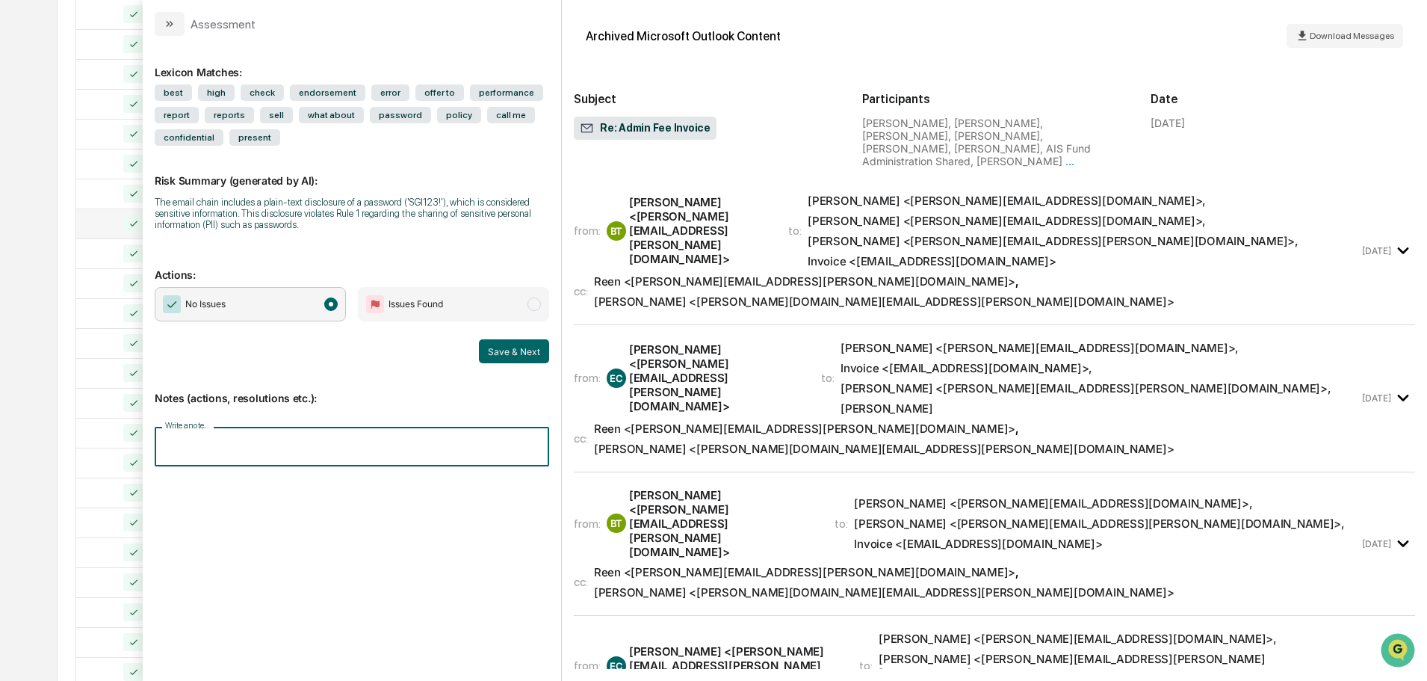
click at [232, 439] on input "Write a note..." at bounding box center [352, 447] width 394 height 40
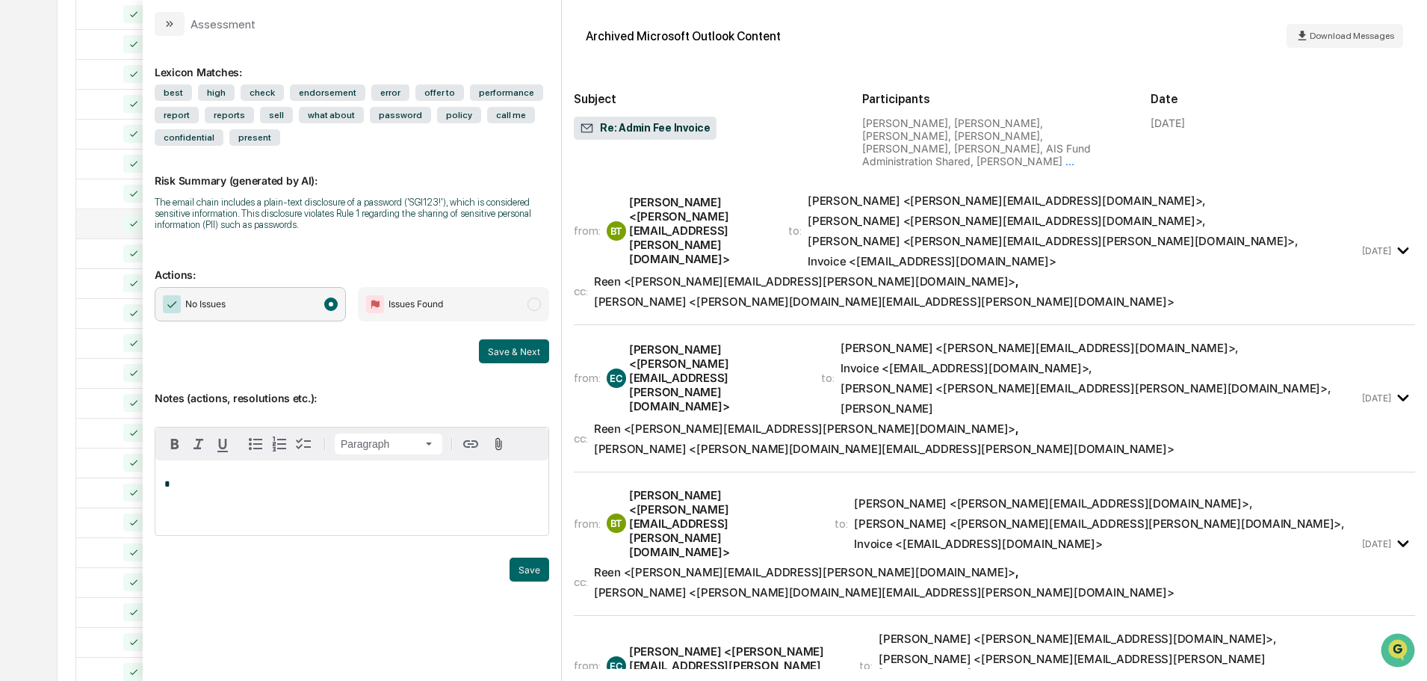
click at [239, 480] on p "*" at bounding box center [351, 484] width 375 height 10
drag, startPoint x: 519, startPoint y: 569, endPoint x: 498, endPoint y: 362, distance: 208.0
click at [519, 569] on button "Save" at bounding box center [530, 569] width 40 height 24
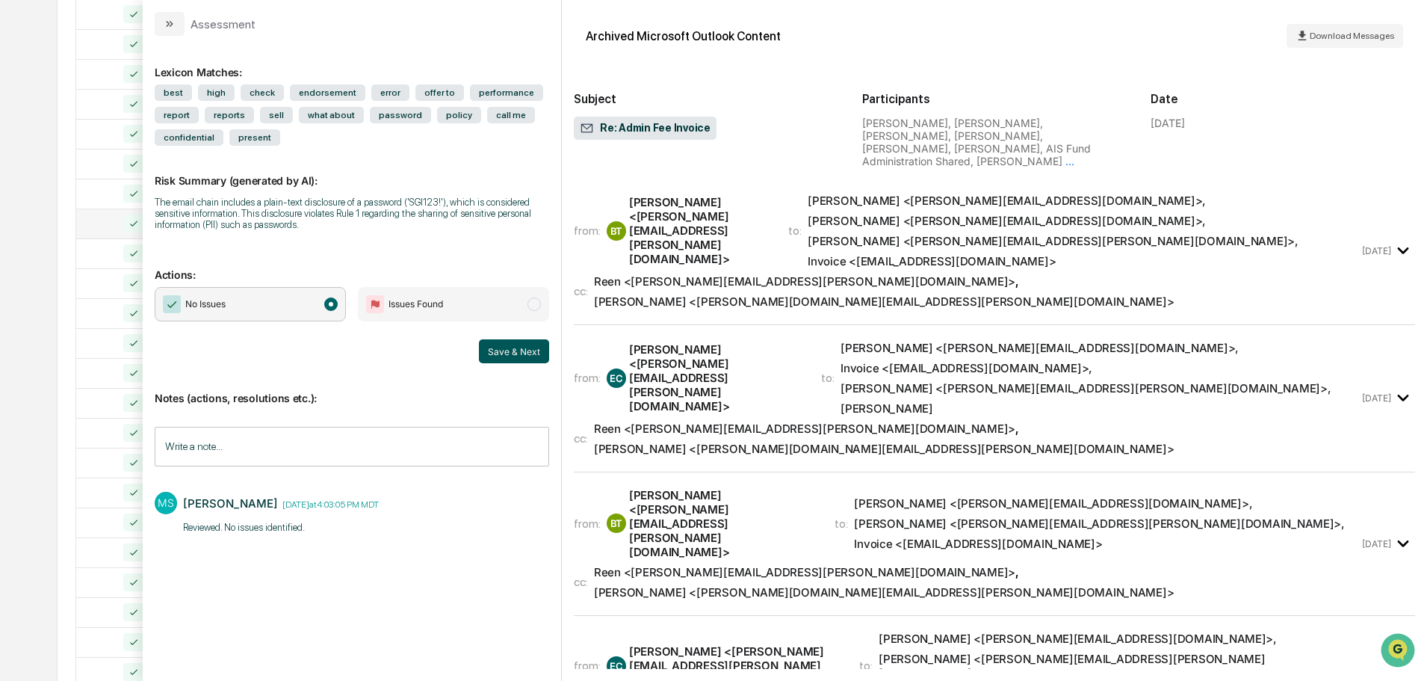
click at [503, 352] on button "Save & Next" at bounding box center [514, 351] width 70 height 24
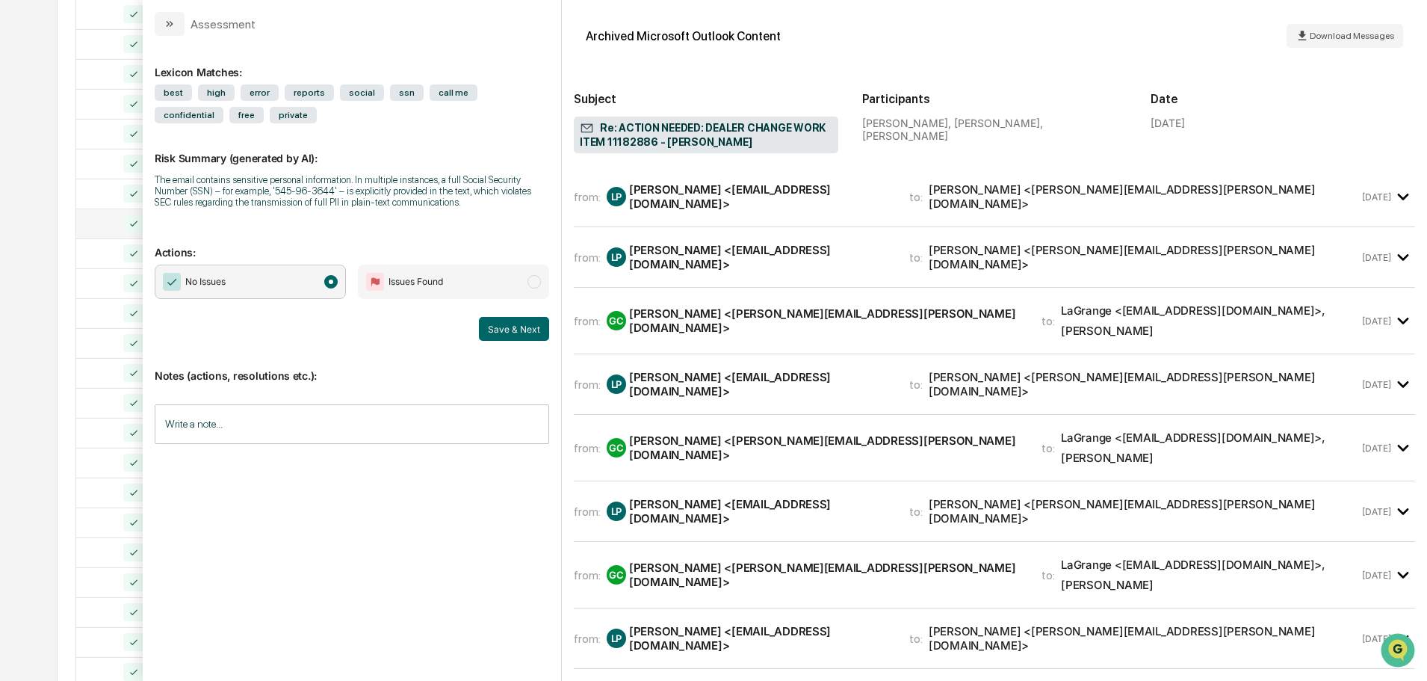
click at [251, 421] on input "Write a note..." at bounding box center [352, 424] width 394 height 40
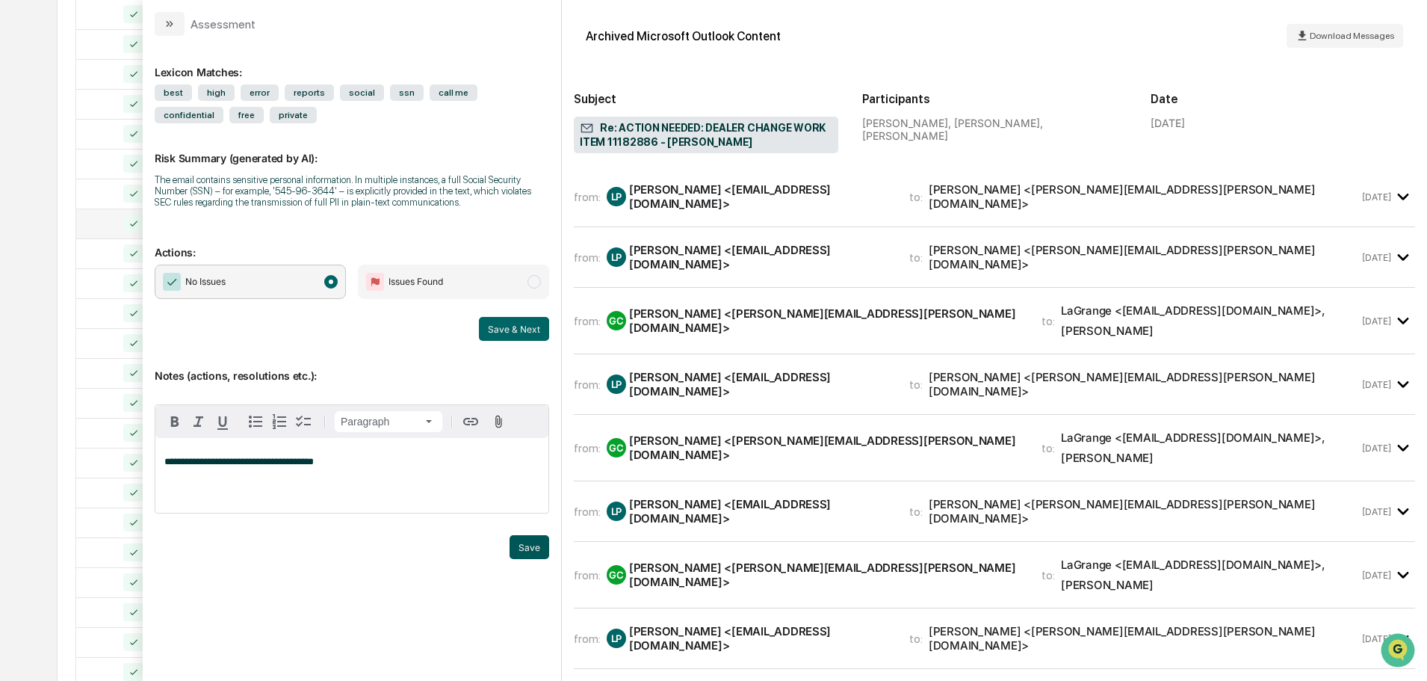
click at [517, 545] on button "Save" at bounding box center [530, 547] width 40 height 24
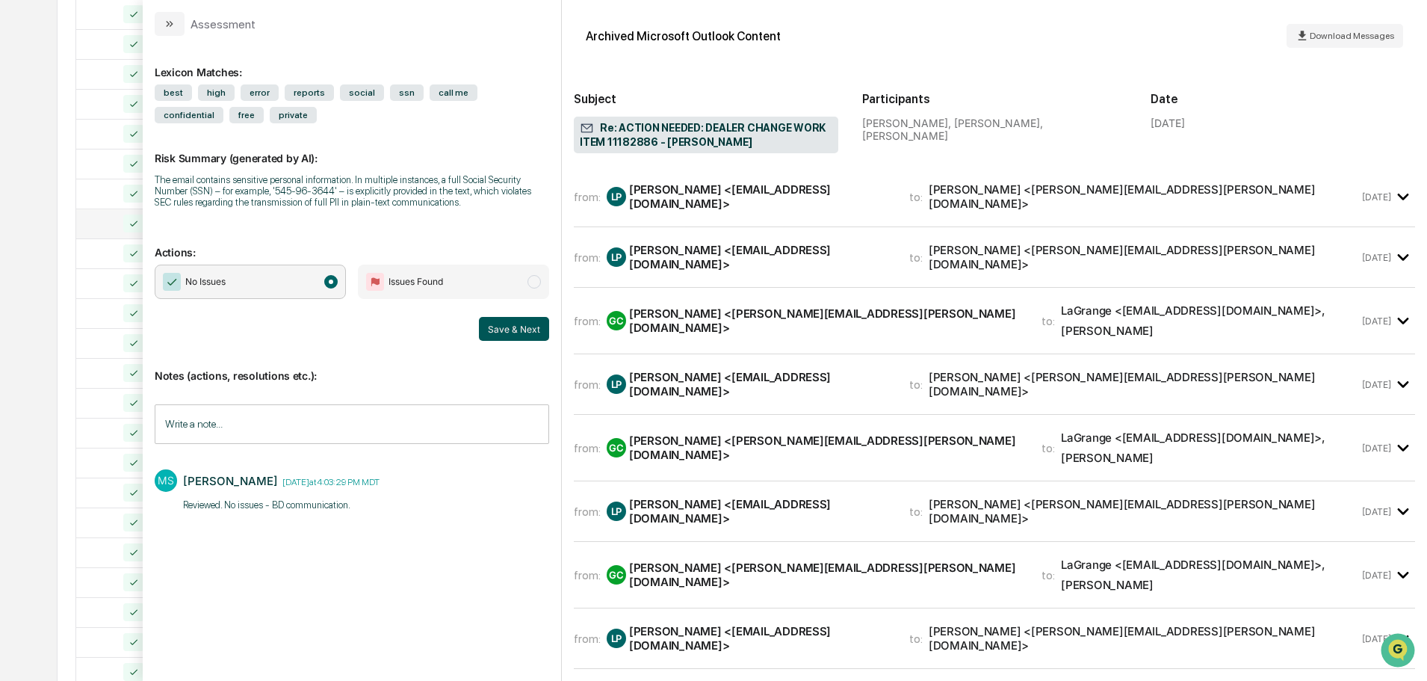
click at [497, 322] on button "Save & Next" at bounding box center [514, 329] width 70 height 24
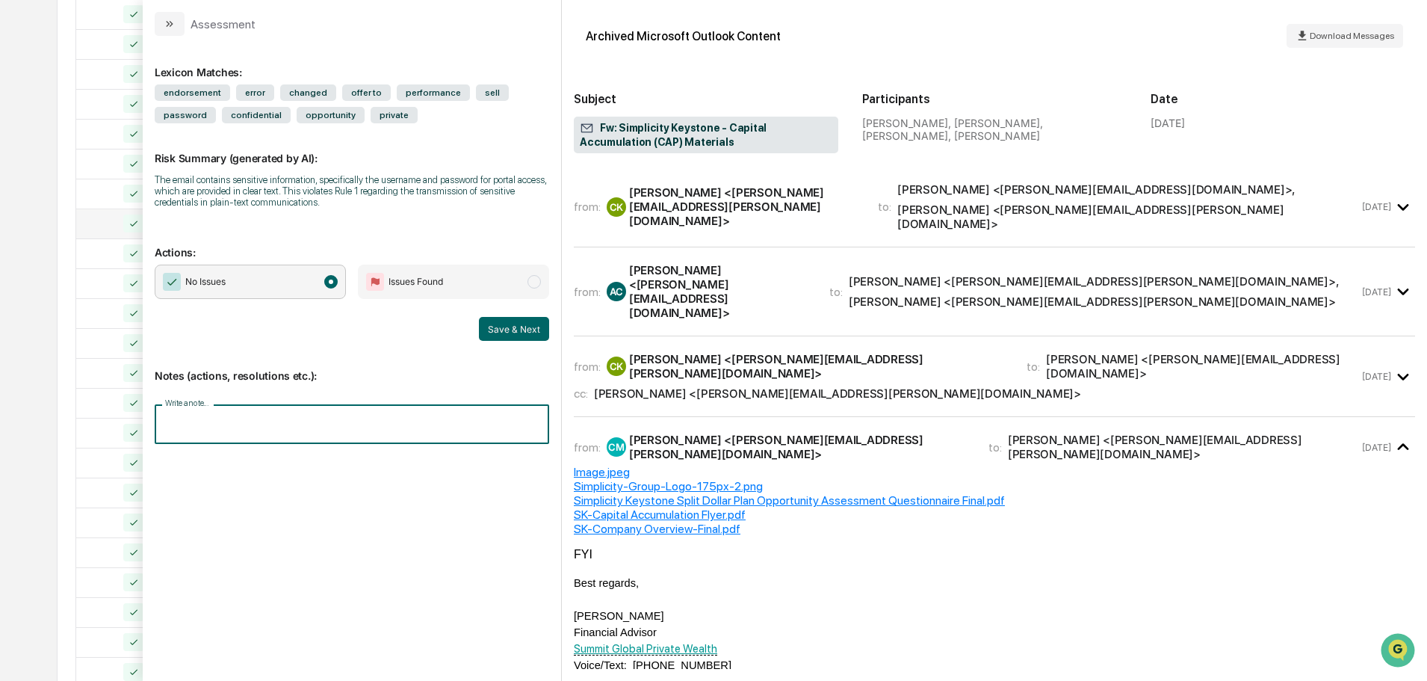
click at [433, 408] on input "Write a note..." at bounding box center [352, 424] width 394 height 40
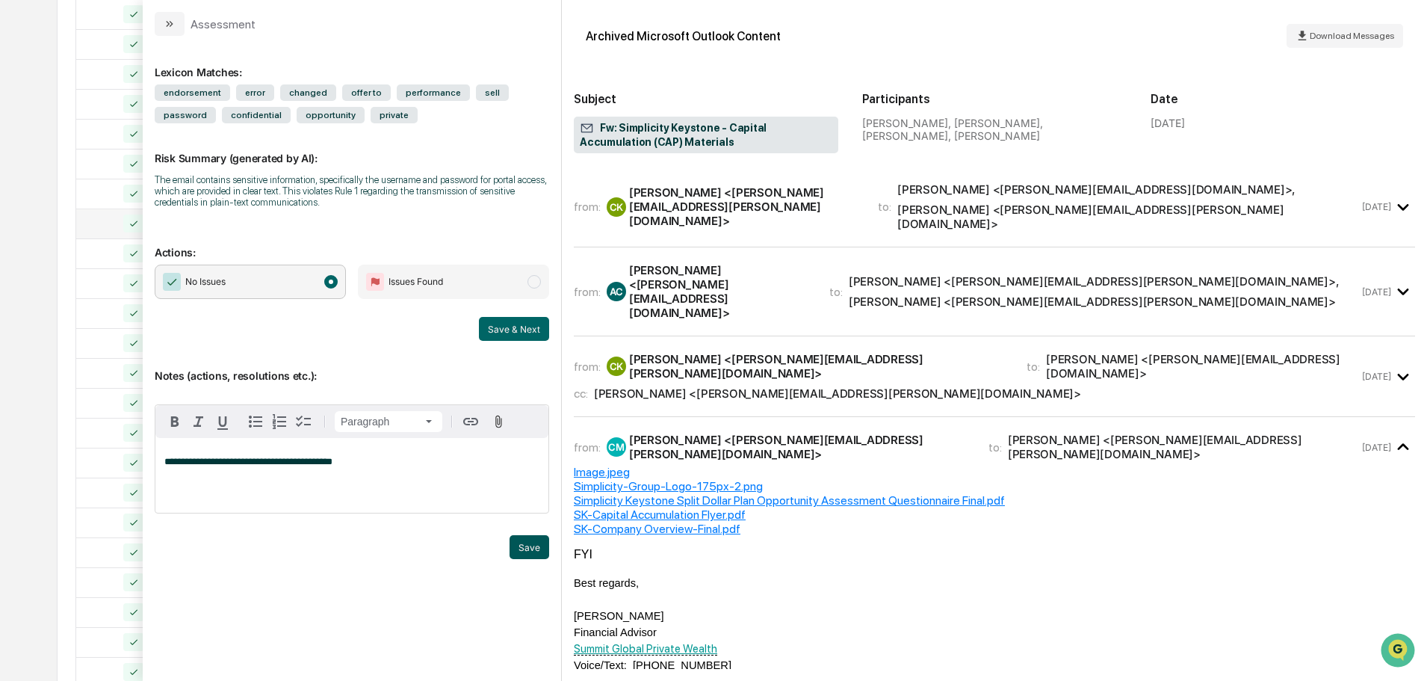
click at [527, 556] on button "Save" at bounding box center [530, 547] width 40 height 24
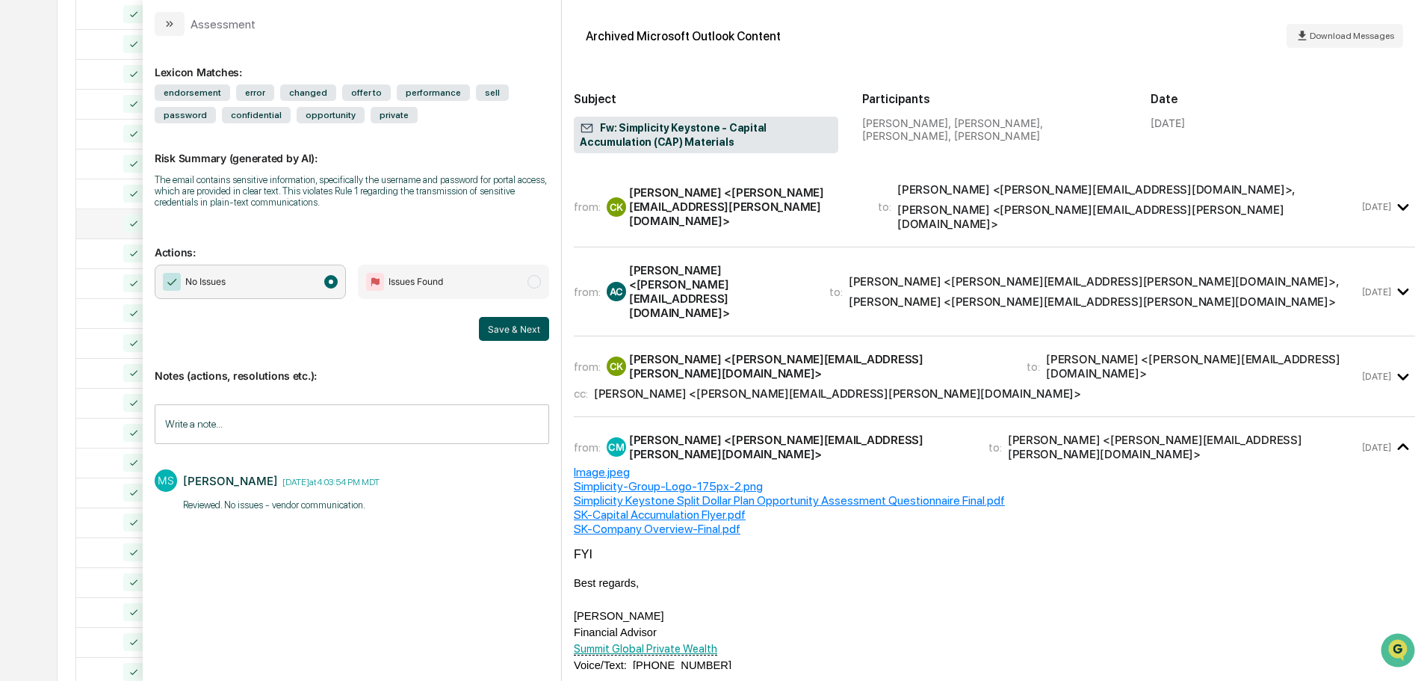
click at [516, 329] on button "Save & Next" at bounding box center [514, 329] width 70 height 24
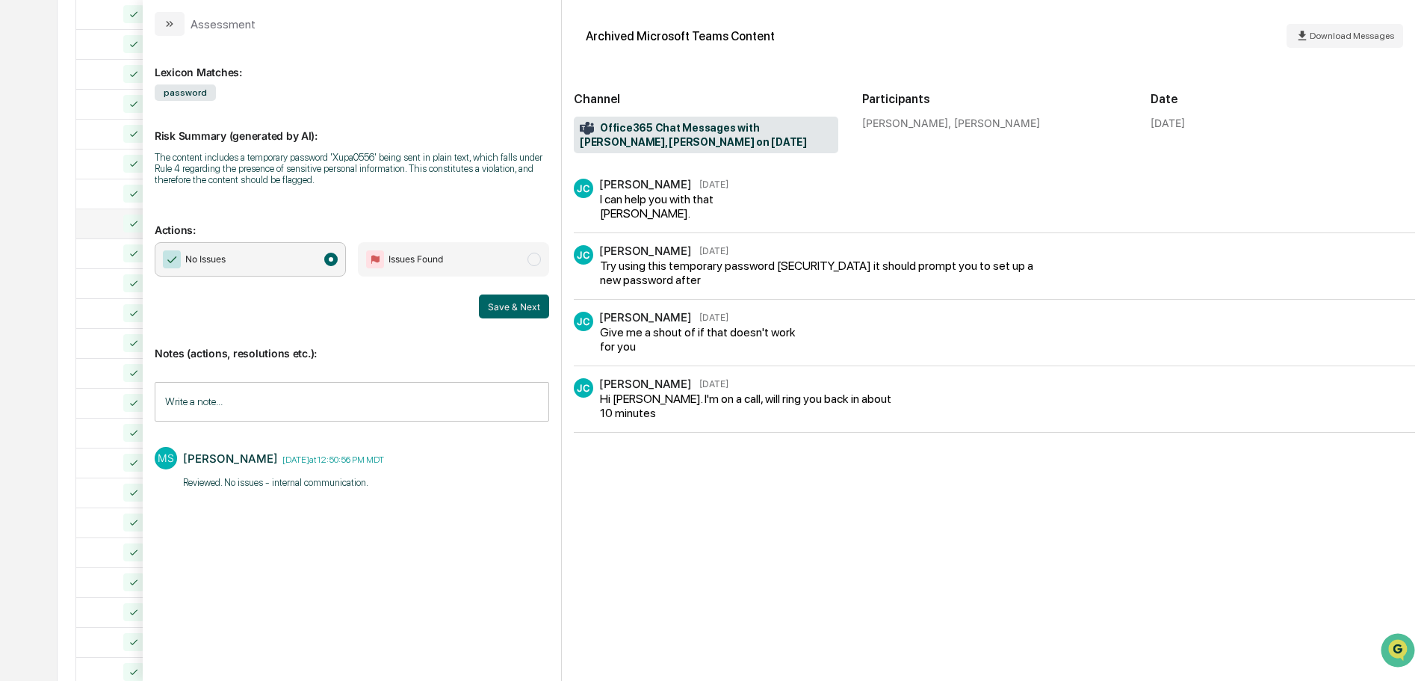
click at [602, 142] on span "Office365 Chat Messages with [PERSON_NAME], [PERSON_NAME] on [DATE]" at bounding box center [706, 135] width 253 height 28
click at [1373, 43] on div "Download Messages" at bounding box center [1345, 36] width 99 height 14
click at [498, 309] on button "Save & Next" at bounding box center [514, 306] width 70 height 24
